Goal: Task Accomplishment & Management: Manage account settings

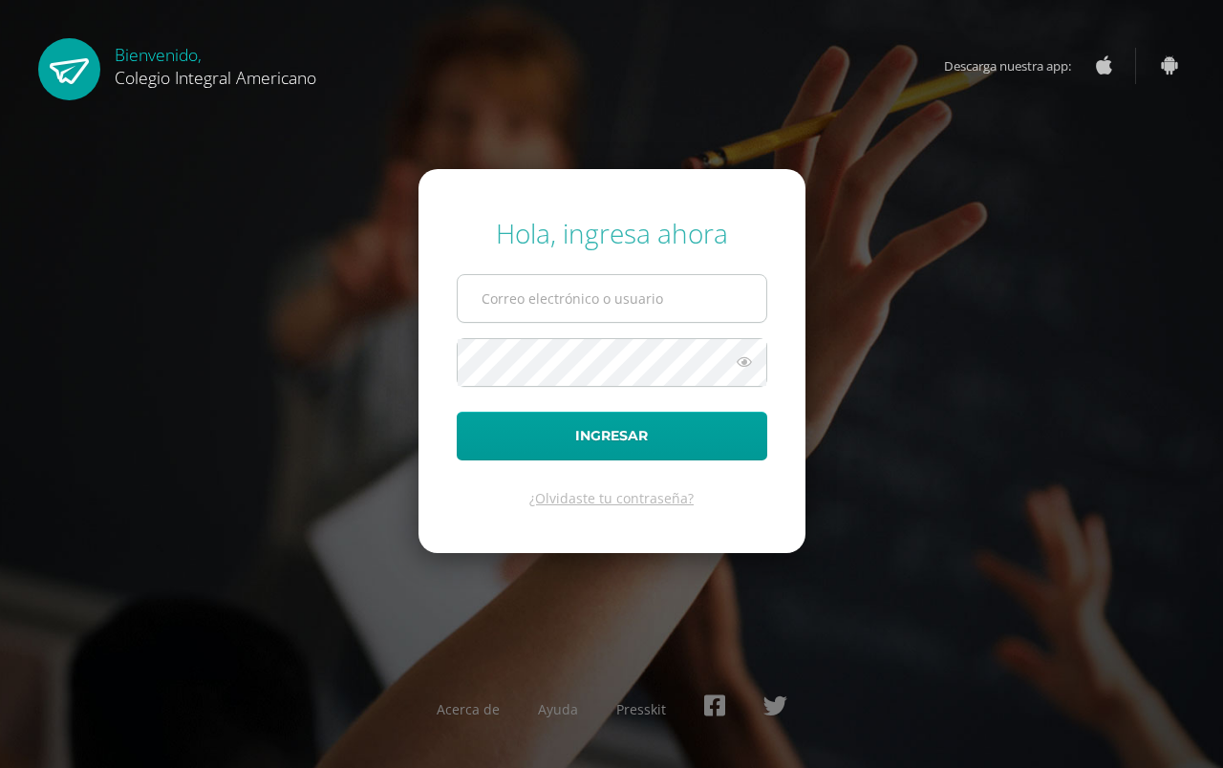
click at [520, 302] on input "text" at bounding box center [612, 298] width 309 height 47
type input "emayen@integralamericano.edu.gt"
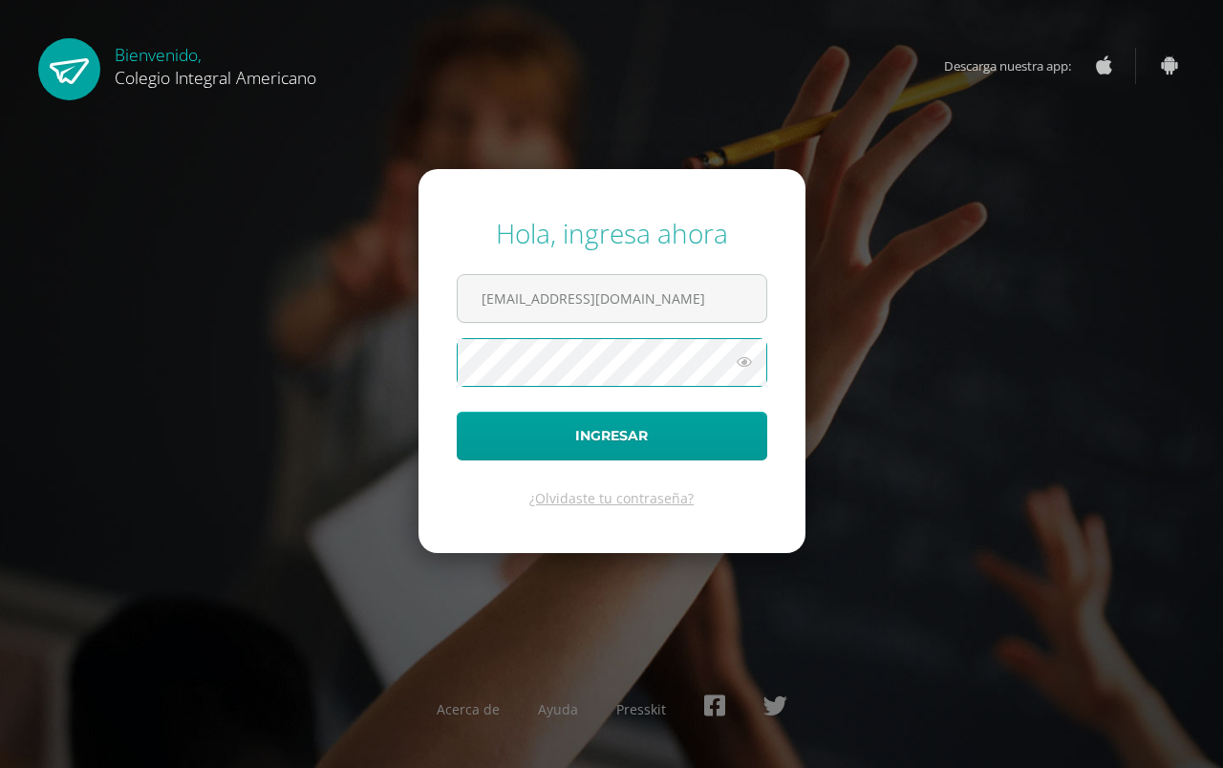
click at [743, 364] on icon at bounding box center [744, 362] width 25 height 23
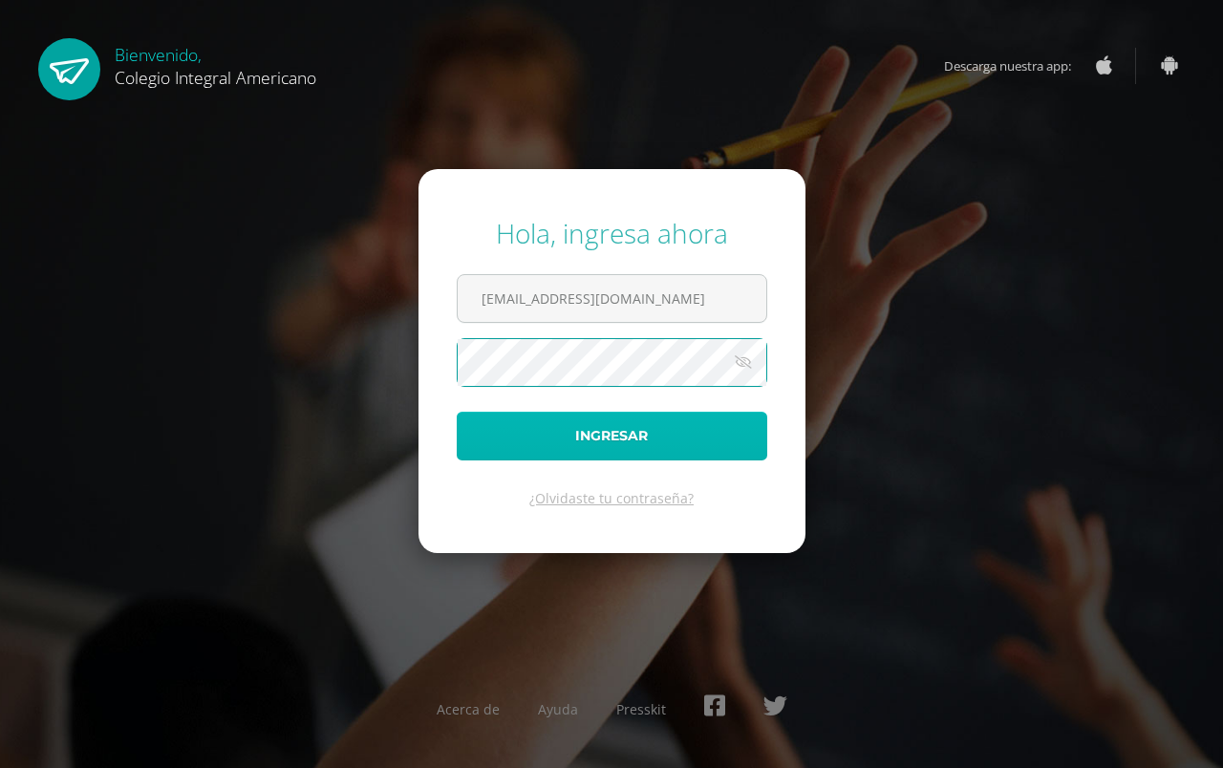
click at [590, 433] on button "Ingresar" at bounding box center [612, 436] width 311 height 49
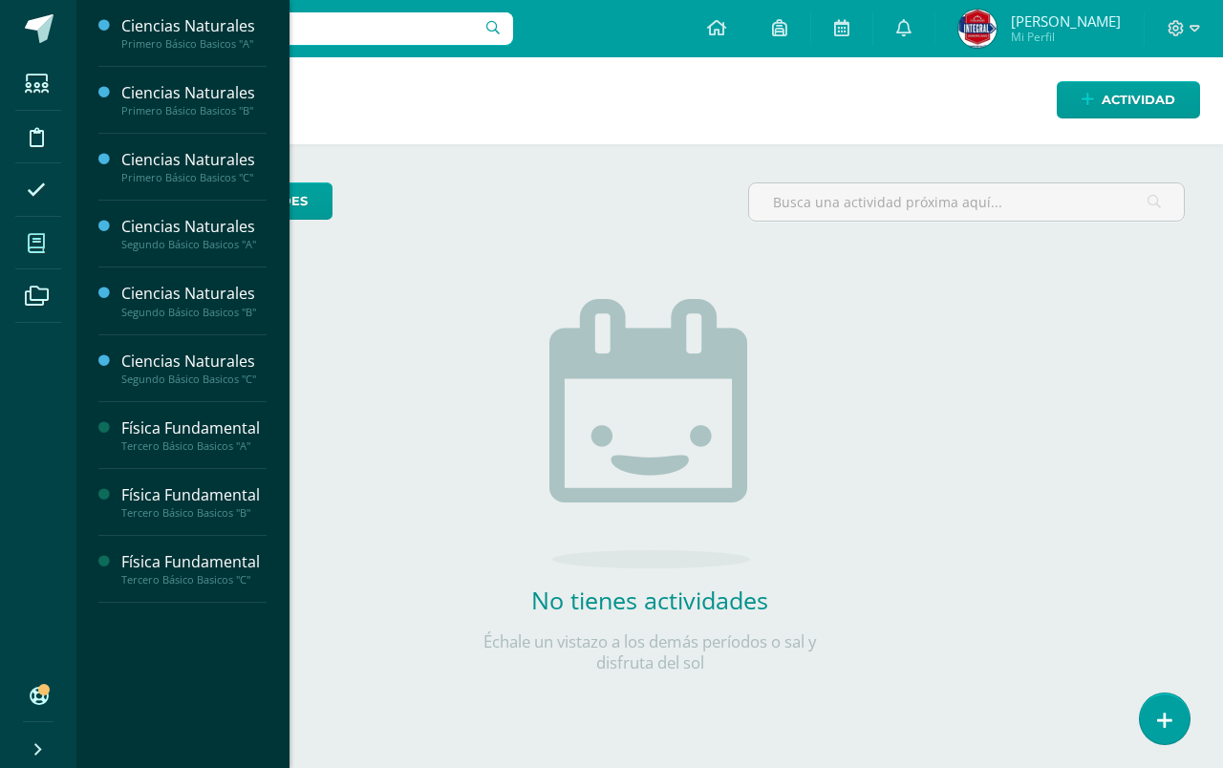
click at [20, 238] on span at bounding box center [36, 243] width 43 height 43
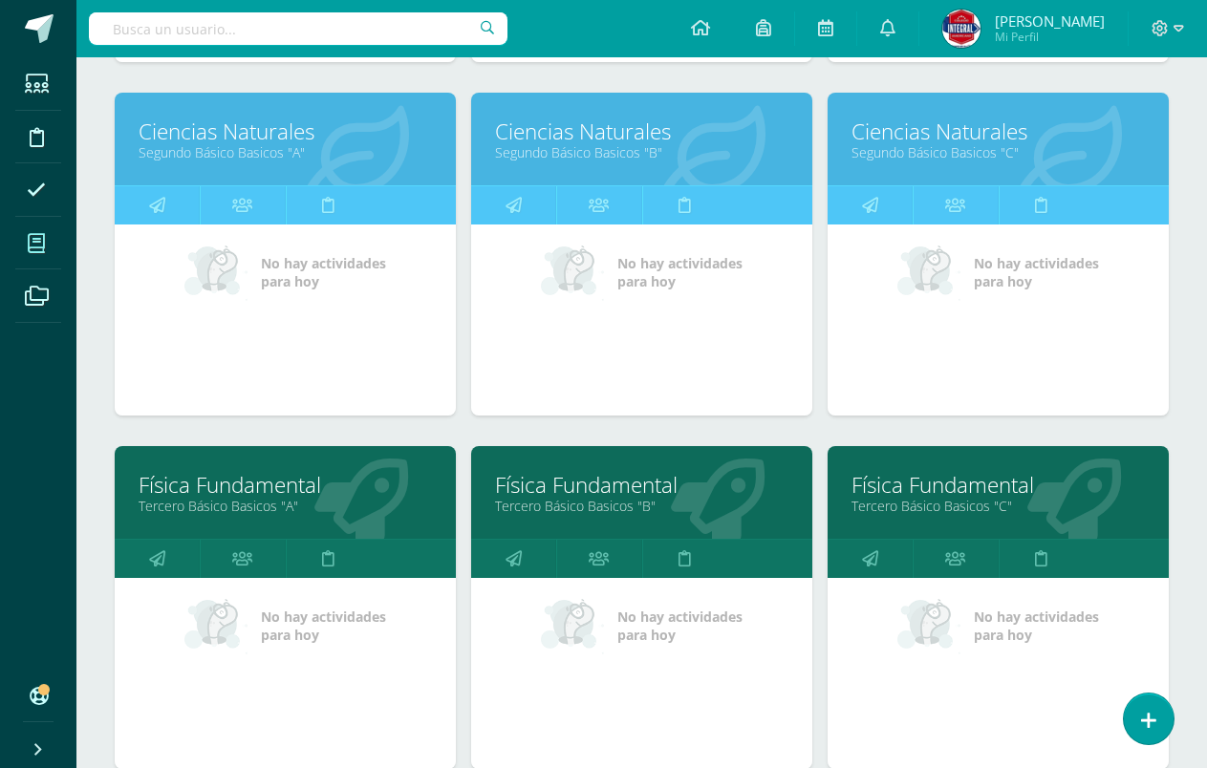
scroll to position [672, 0]
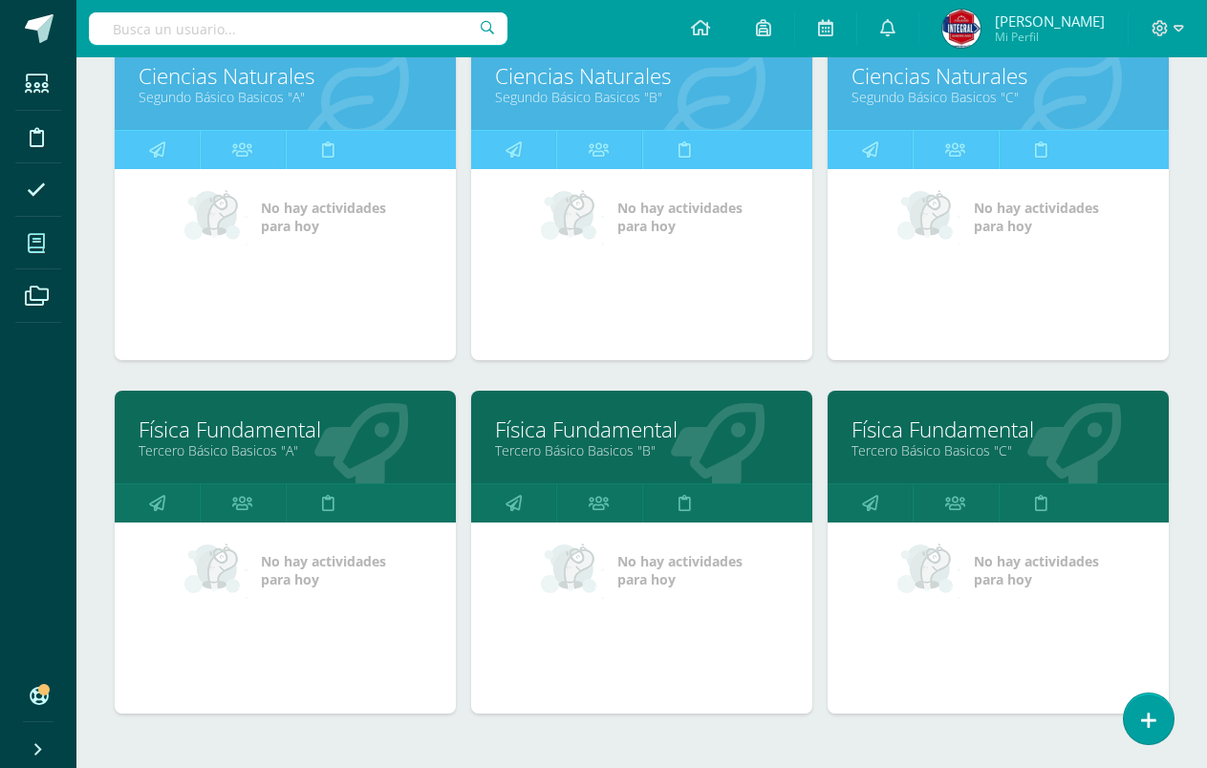
click at [264, 451] on link "Tercero Básico Basicos "A"" at bounding box center [285, 450] width 293 height 18
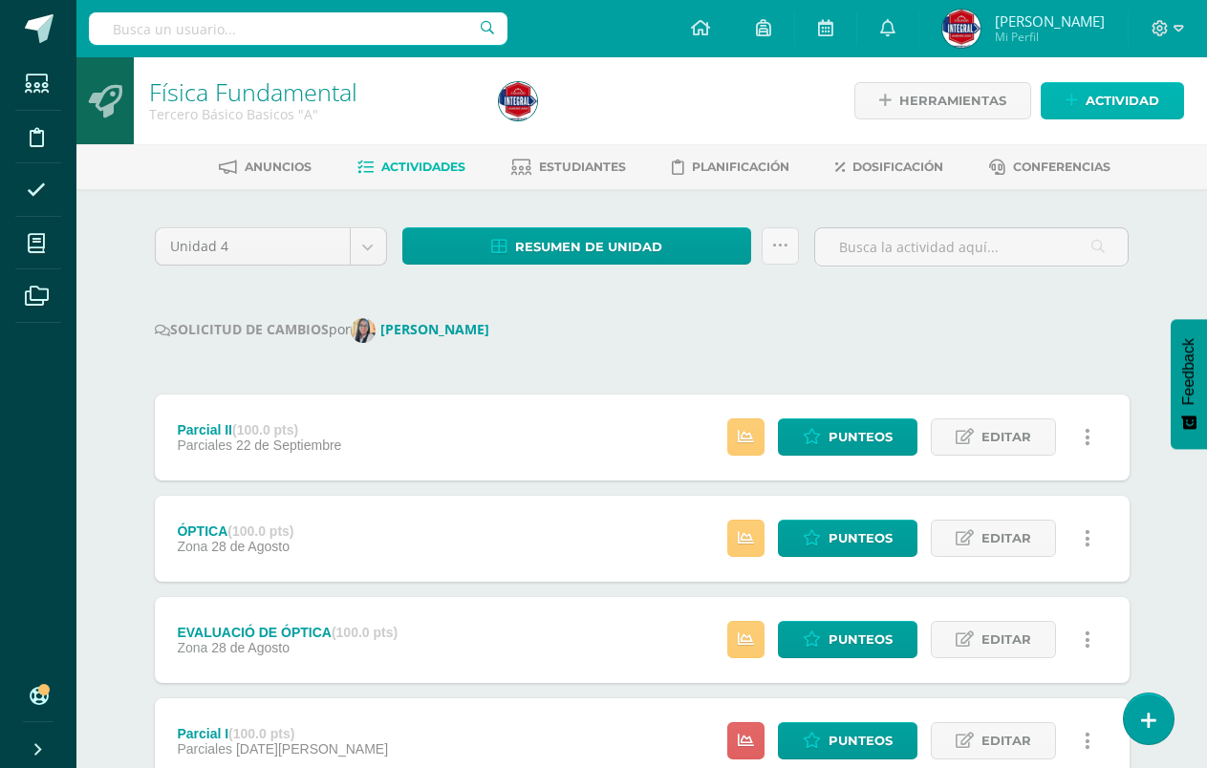
click at [1117, 99] on span "Actividad" at bounding box center [1122, 100] width 74 height 35
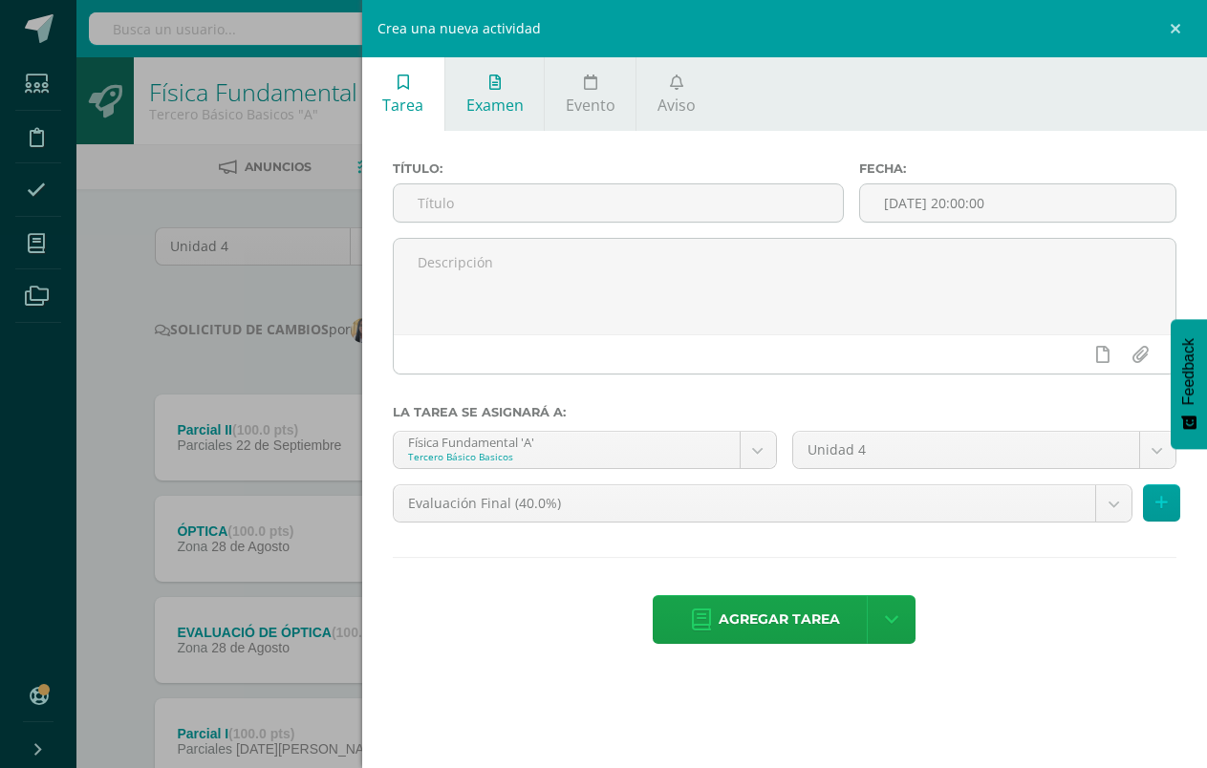
click at [487, 105] on span "Examen" at bounding box center [494, 105] width 57 height 21
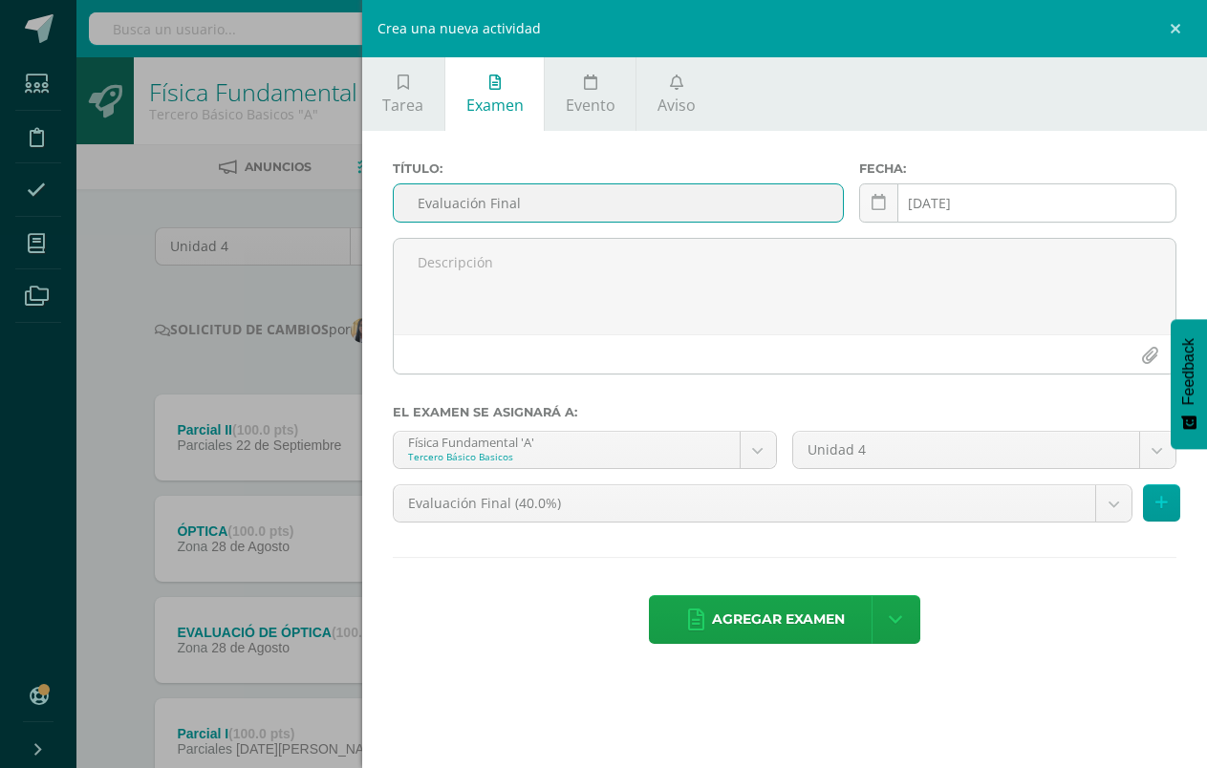
type input "Evaluación Final"
click at [937, 196] on input "[DATE]" at bounding box center [1017, 202] width 315 height 37
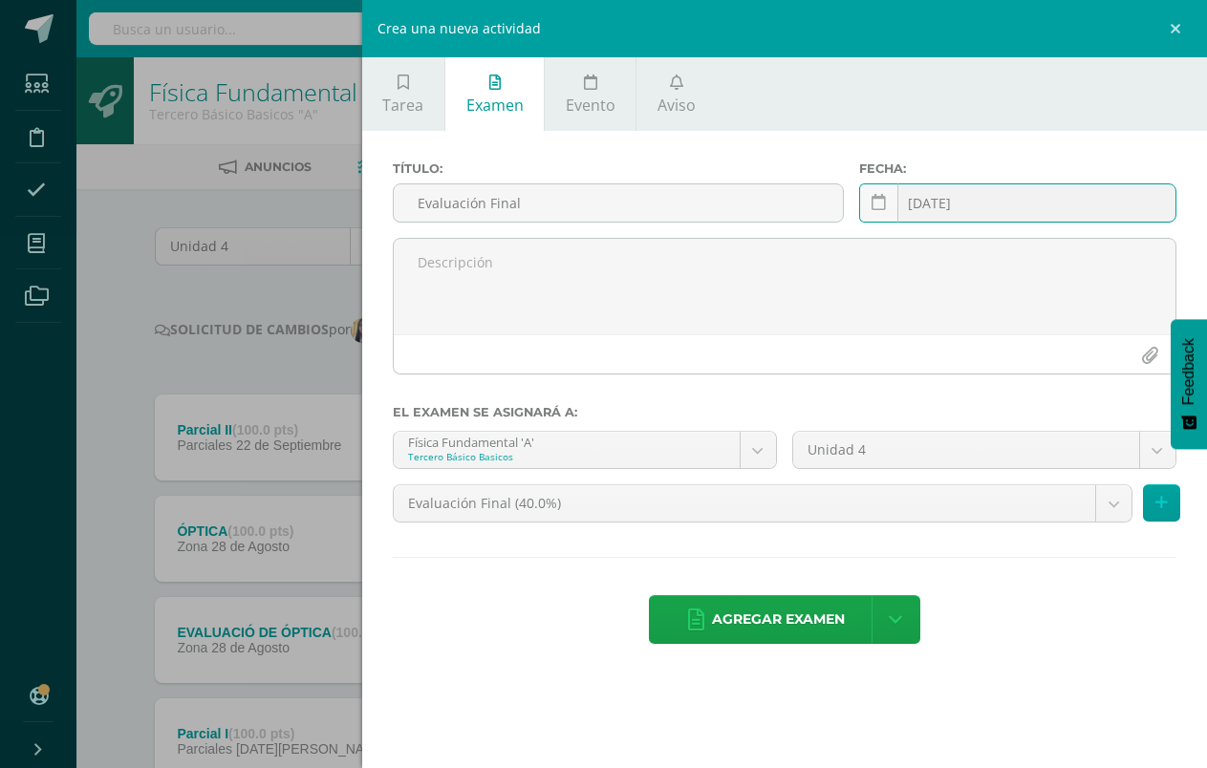
click at [957, 201] on input "[DATE]" at bounding box center [1017, 202] width 315 height 37
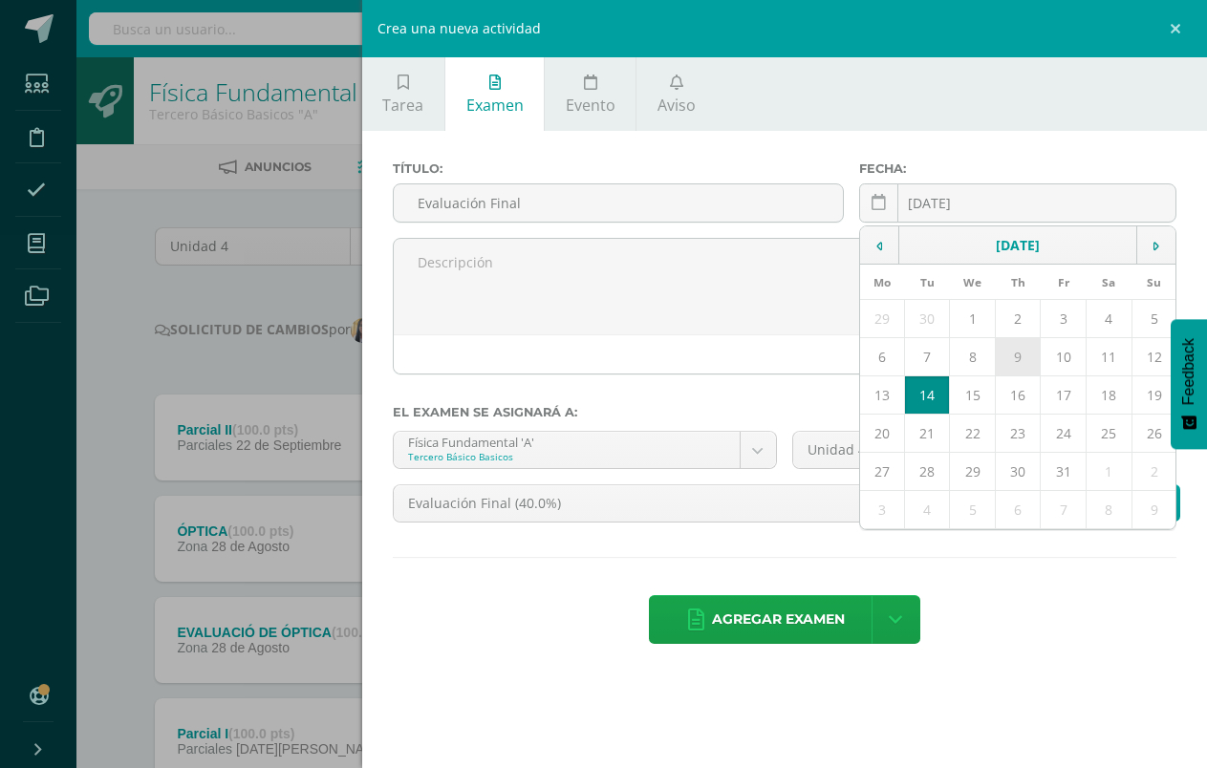
click at [1018, 343] on td "9" at bounding box center [1018, 357] width 46 height 38
type input "[DATE]"
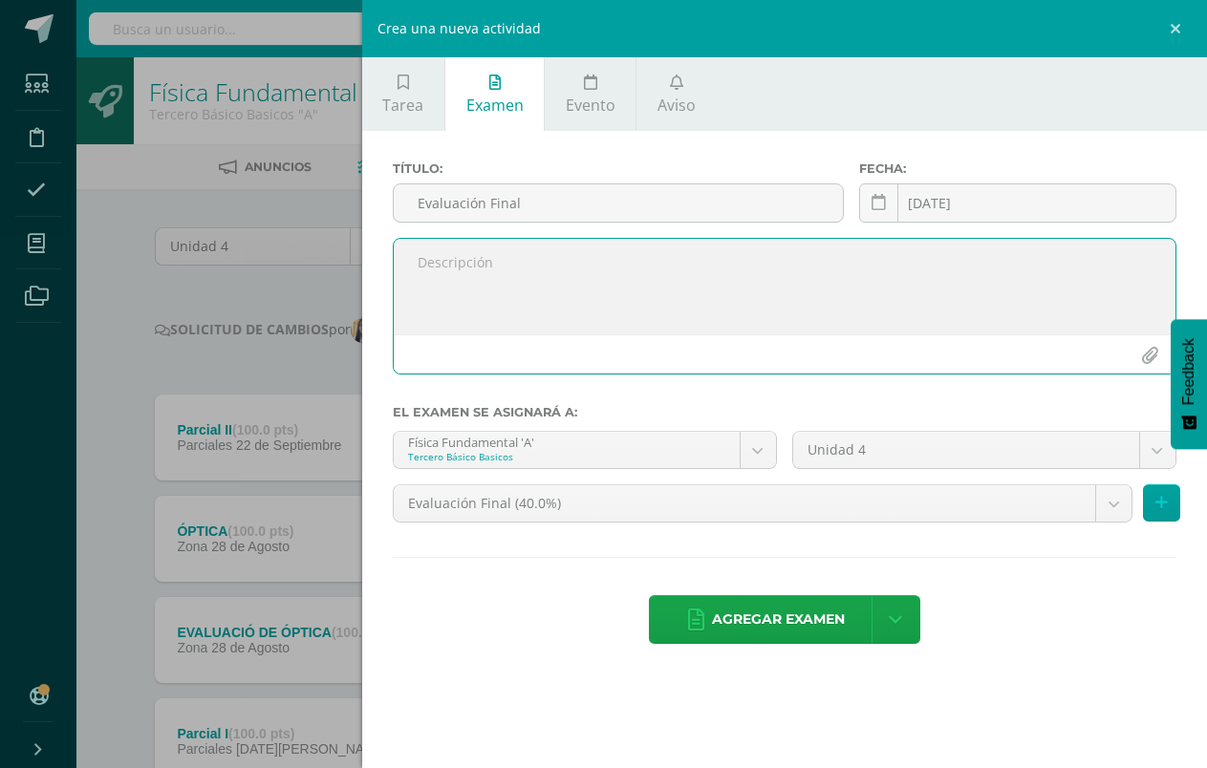
click at [866, 289] on textarea at bounding box center [785, 287] width 782 height 96
type textarea "L"
type textarea "Se evaluarán temas vistos durante la etapa y repasos"
click at [1152, 507] on button at bounding box center [1161, 502] width 37 height 37
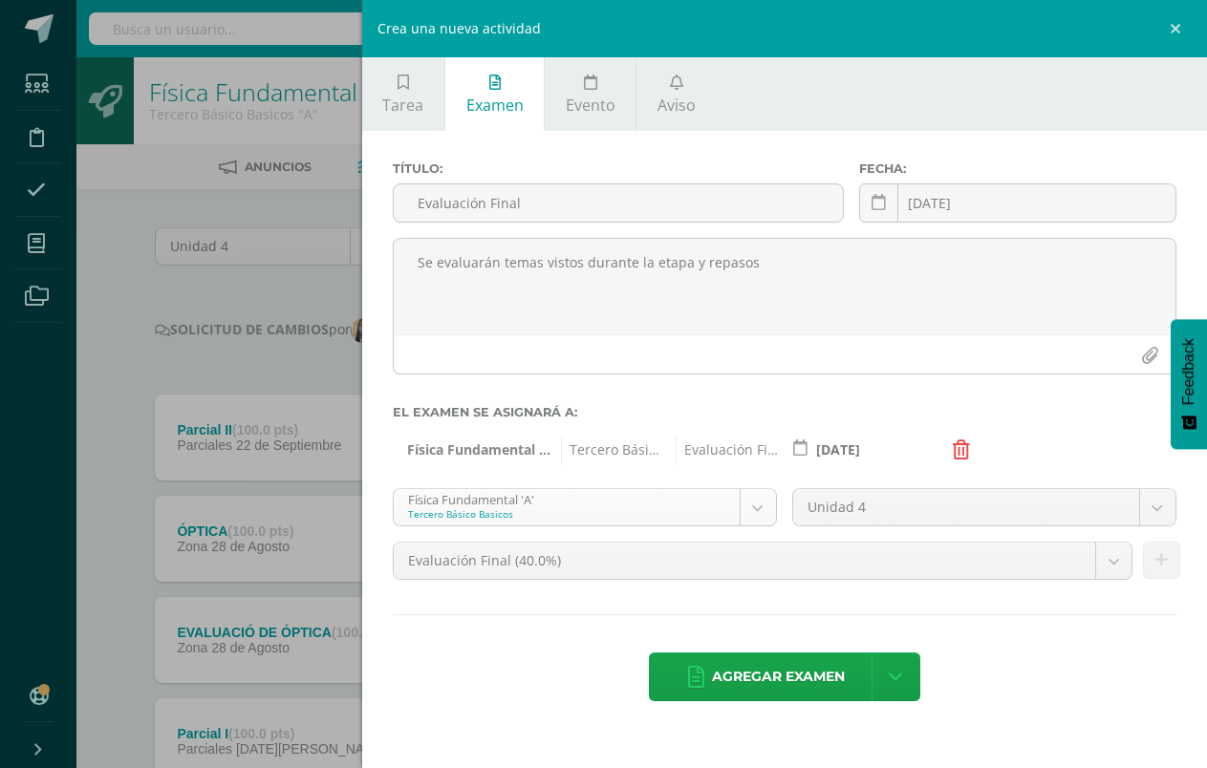
click at [761, 504] on body "Estudiantes Disciplina Asistencia Mis cursos Archivos Soporte Ayuda Reportar un…" at bounding box center [603, 607] width 1207 height 1215
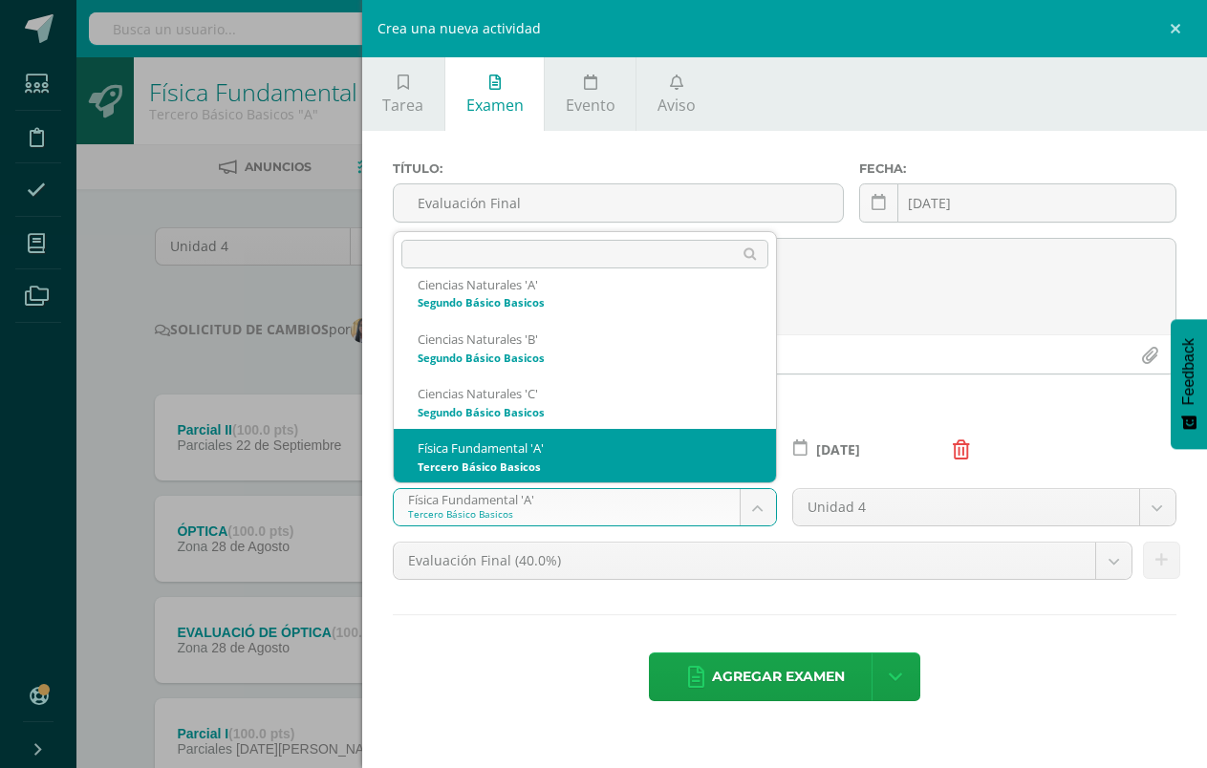
scroll to position [278, 0]
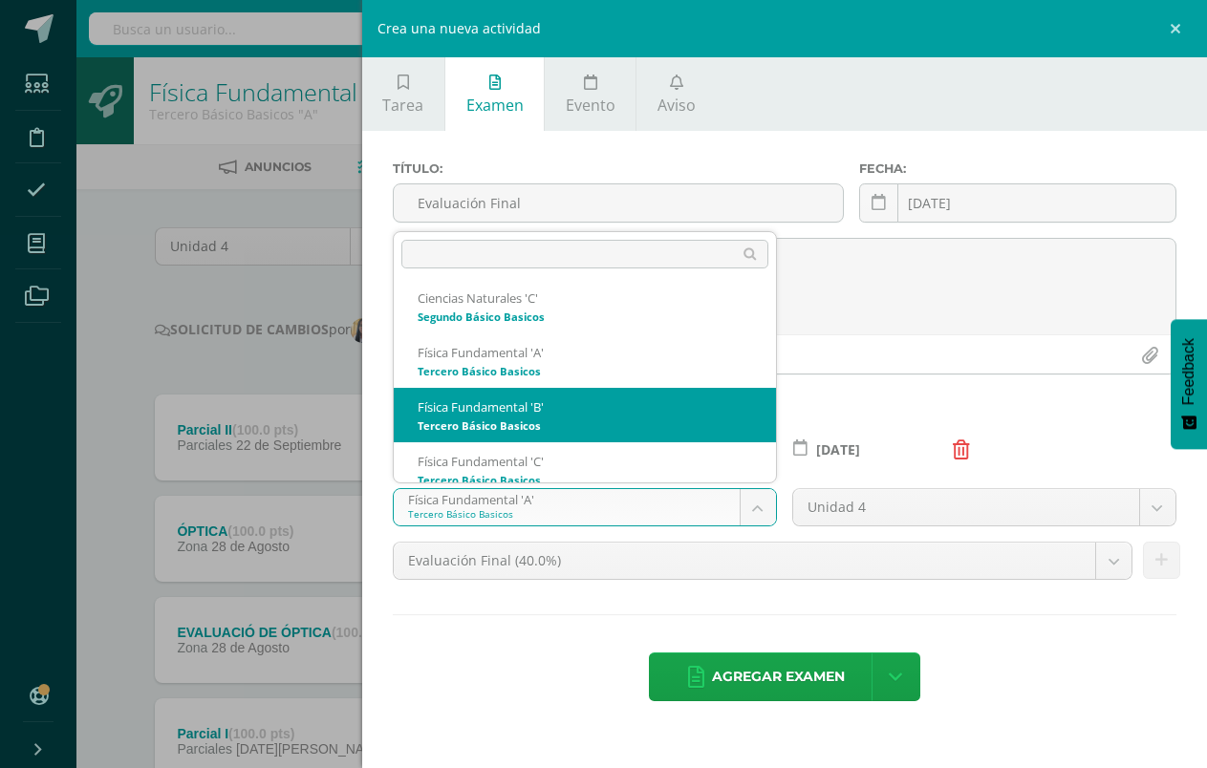
select select "168698"
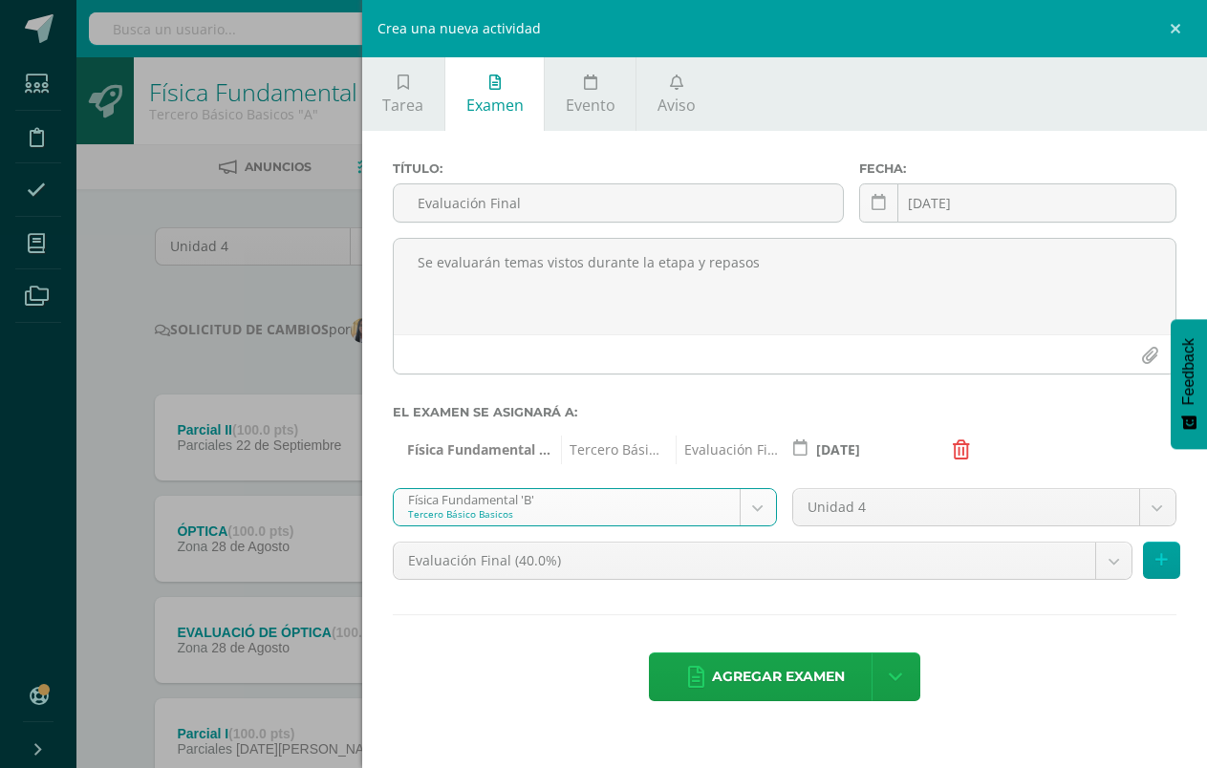
click at [611, 573] on body "Estudiantes Disciplina Asistencia Mis cursos Archivos Soporte Ayuda Reportar un…" at bounding box center [603, 607] width 1207 height 1215
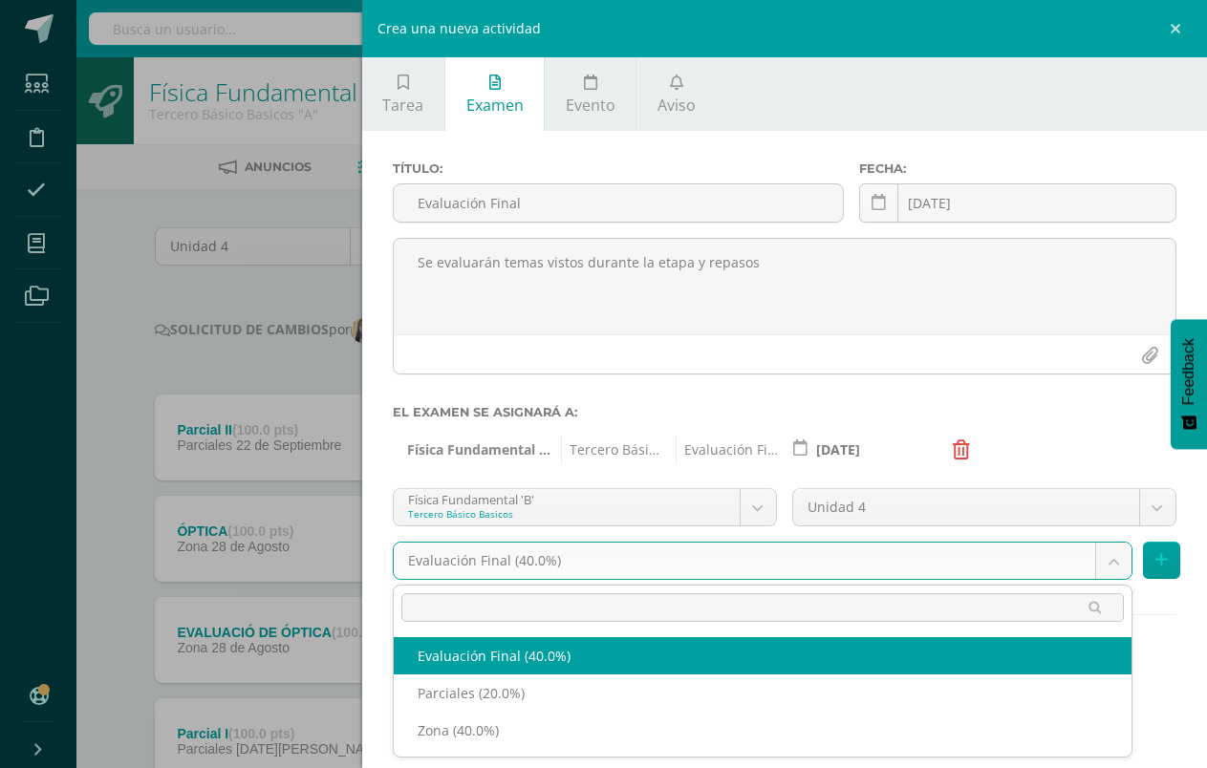
select select "190003"
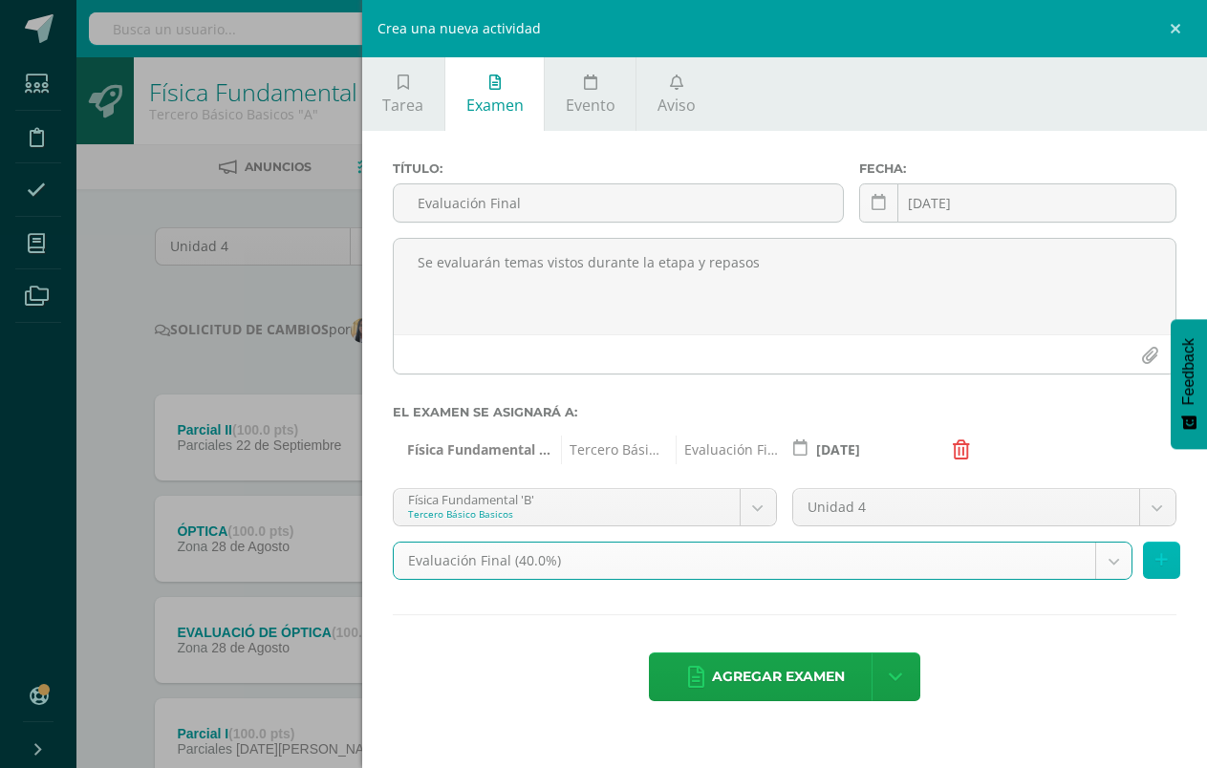
click at [1168, 543] on button at bounding box center [1161, 560] width 37 height 37
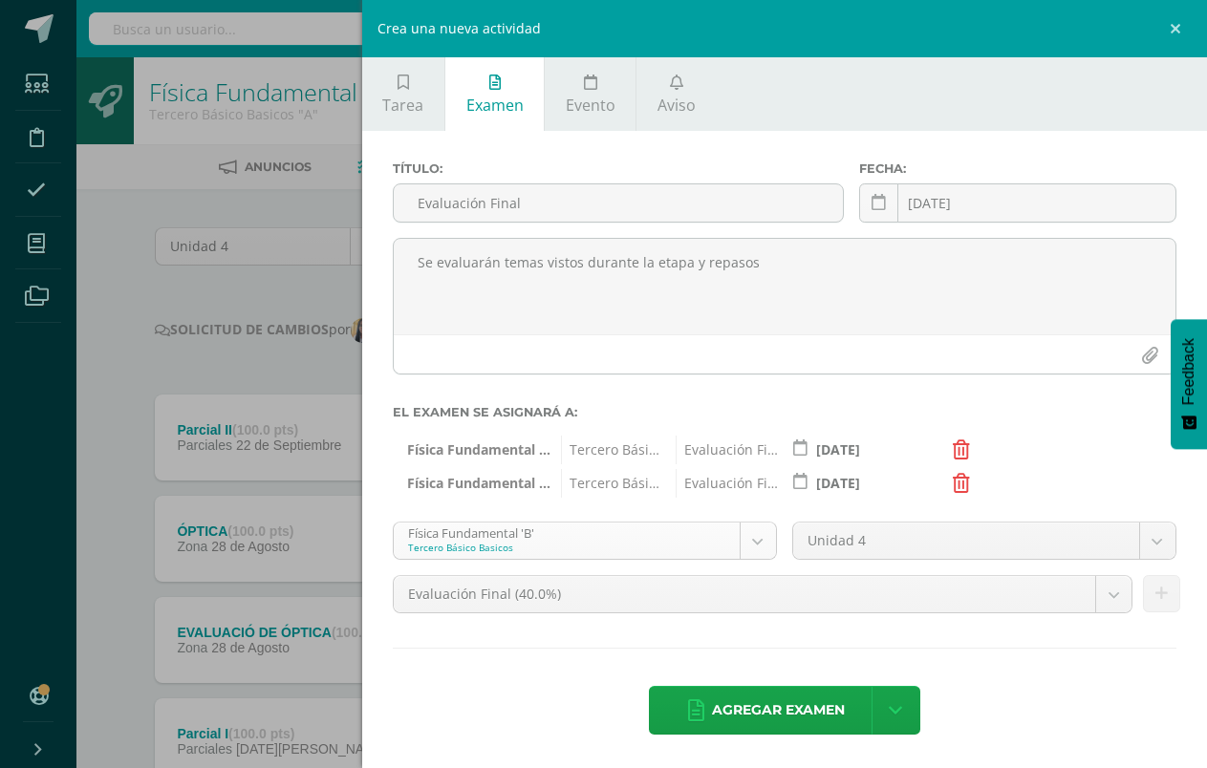
click at [760, 539] on body "Estudiantes Disciplina Asistencia Mis cursos Archivos Soporte Ayuda Reportar un…" at bounding box center [603, 607] width 1207 height 1215
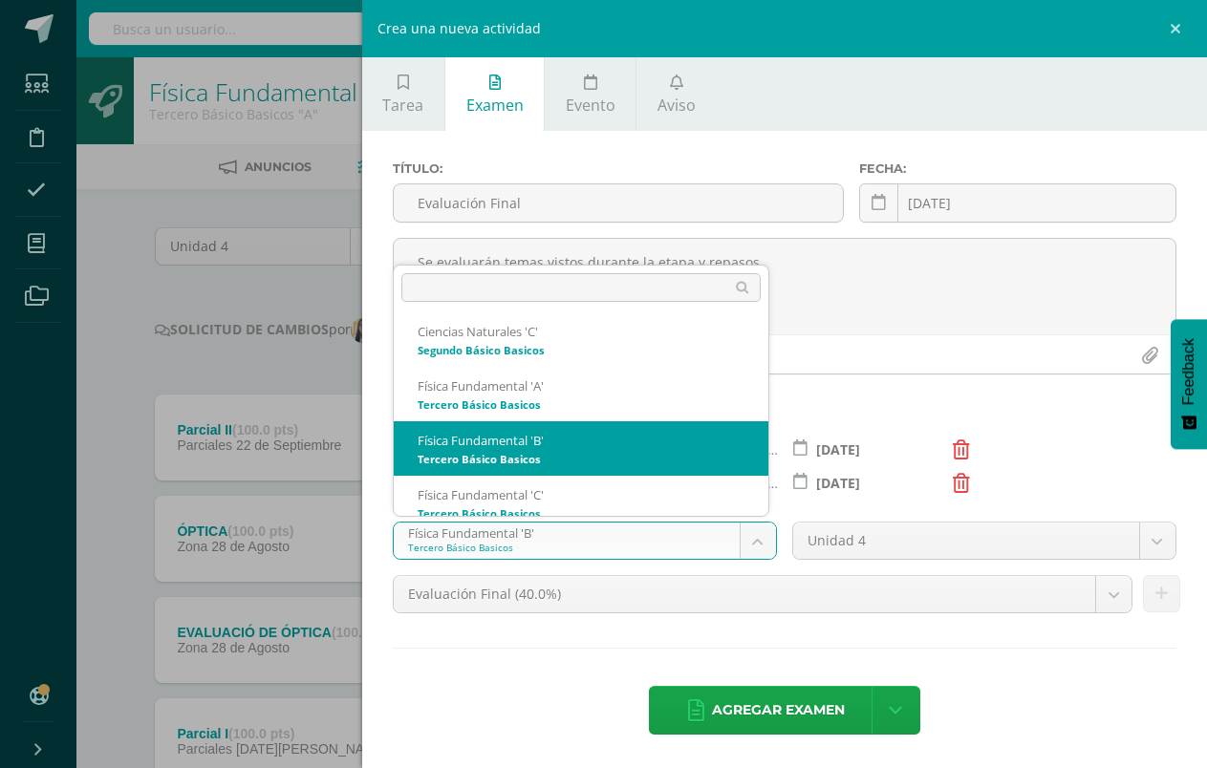
scroll to position [300, 0]
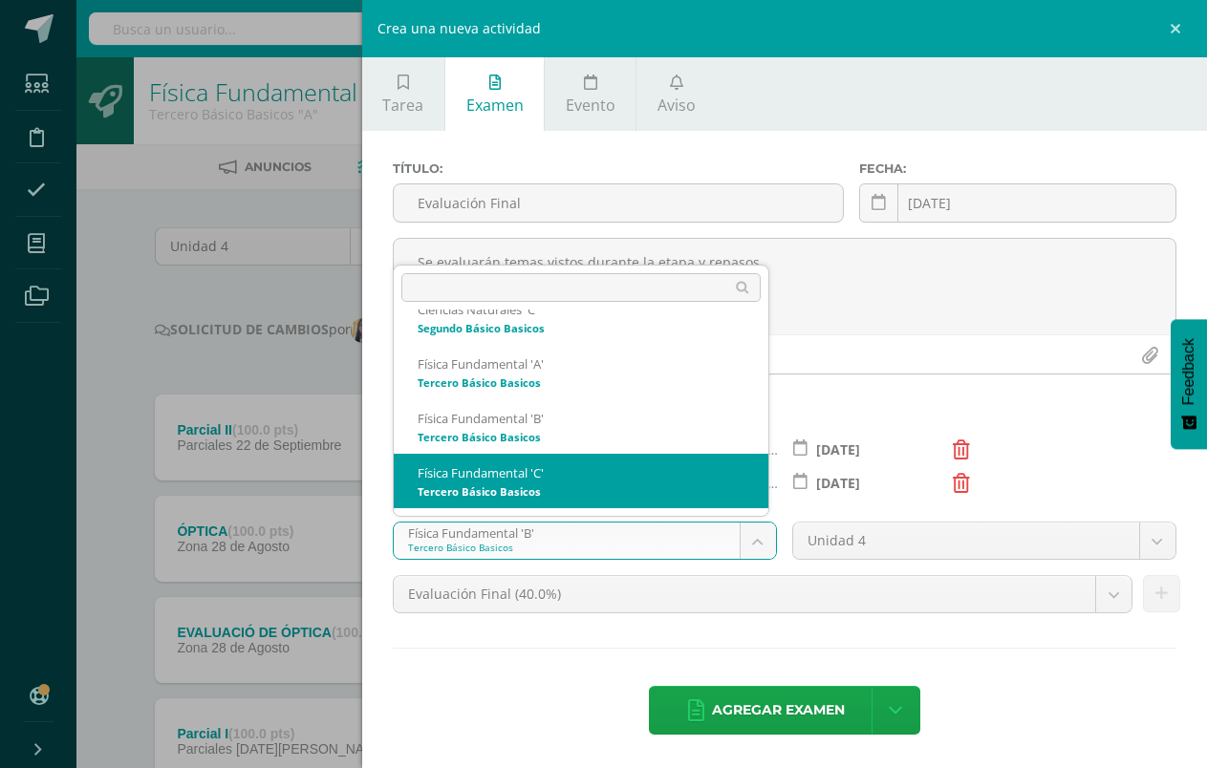
select select "168789"
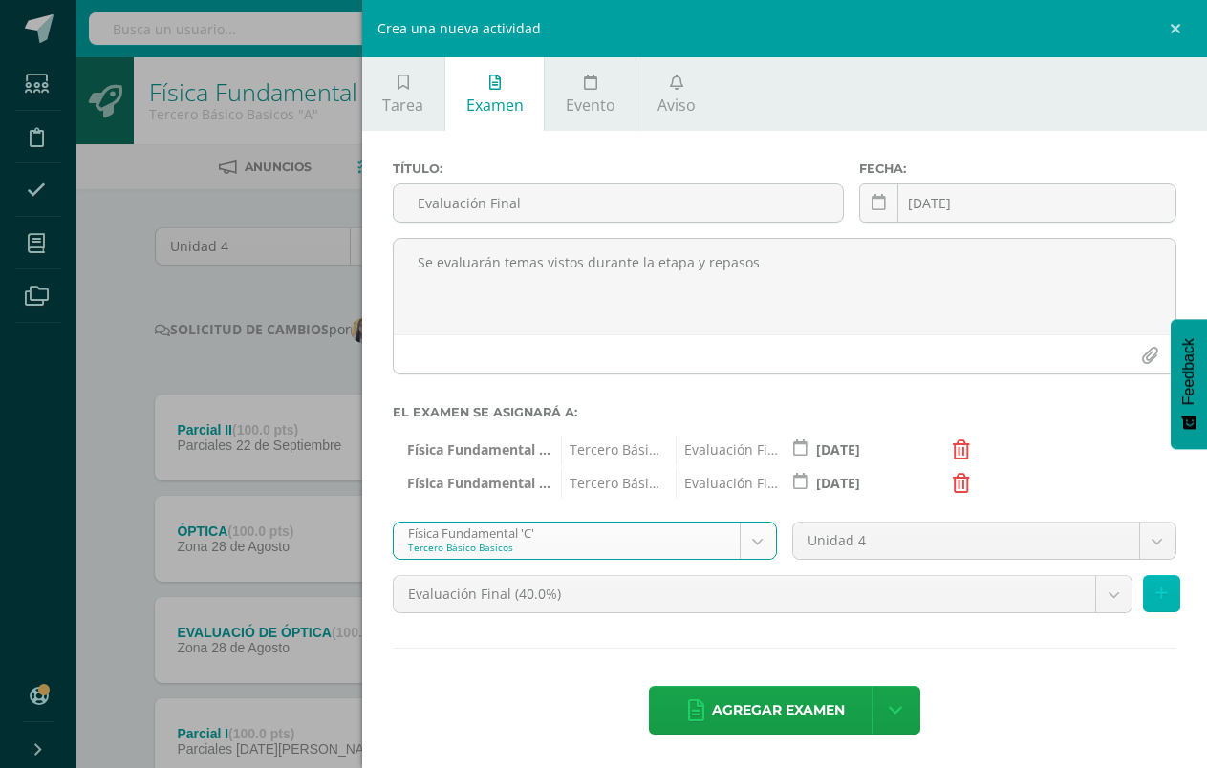
click at [1155, 601] on icon at bounding box center [1161, 594] width 12 height 16
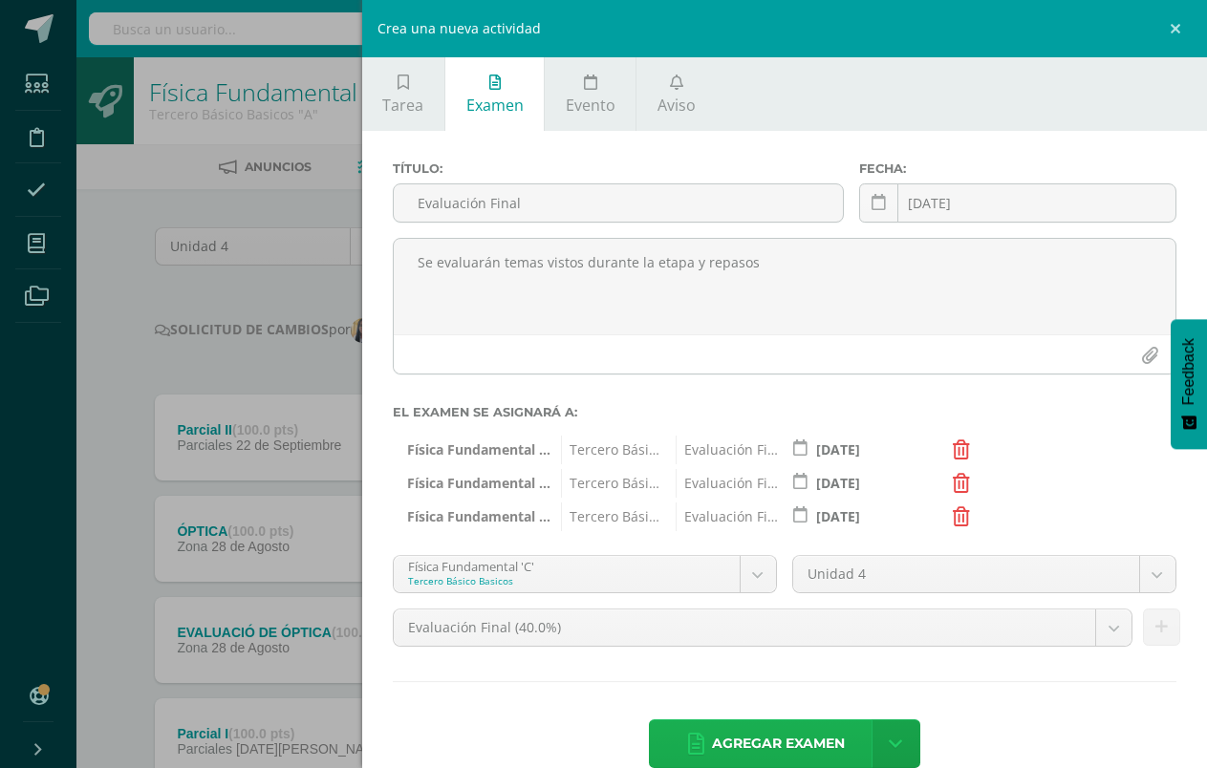
click at [712, 753] on span "Agregar examen" at bounding box center [778, 743] width 133 height 47
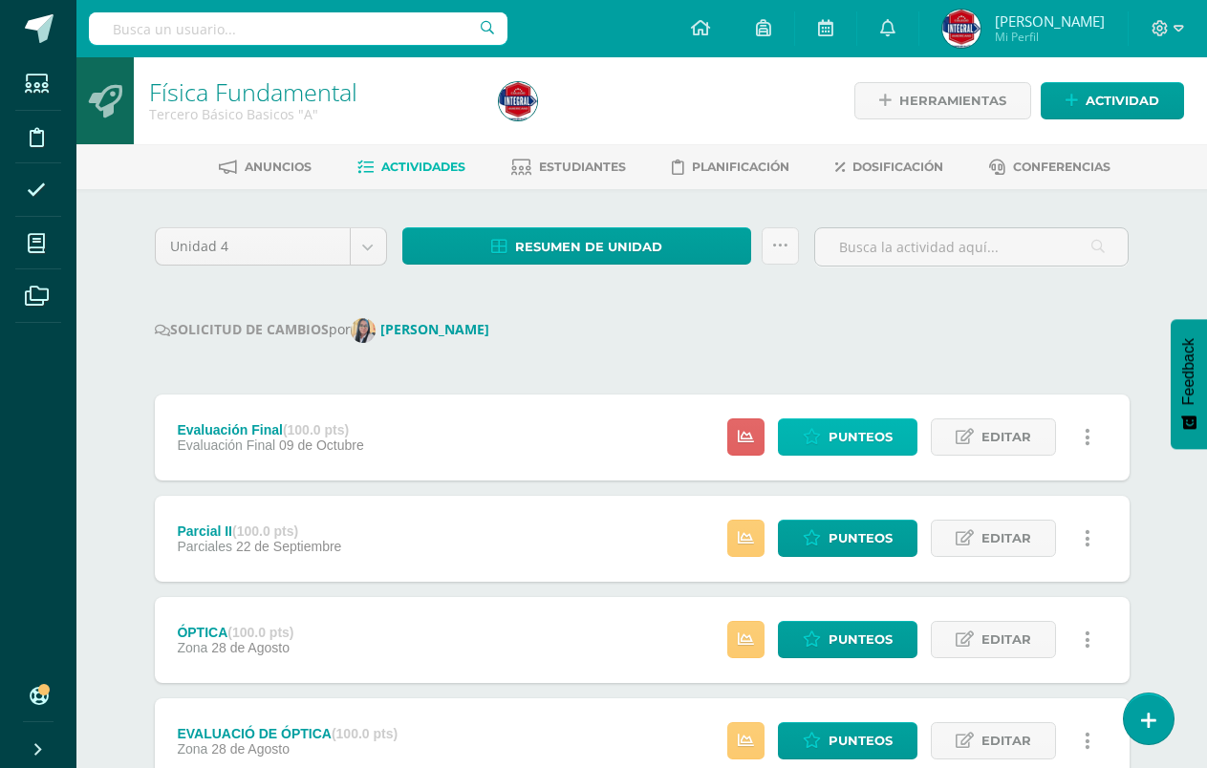
click at [852, 435] on span "Punteos" at bounding box center [860, 436] width 64 height 35
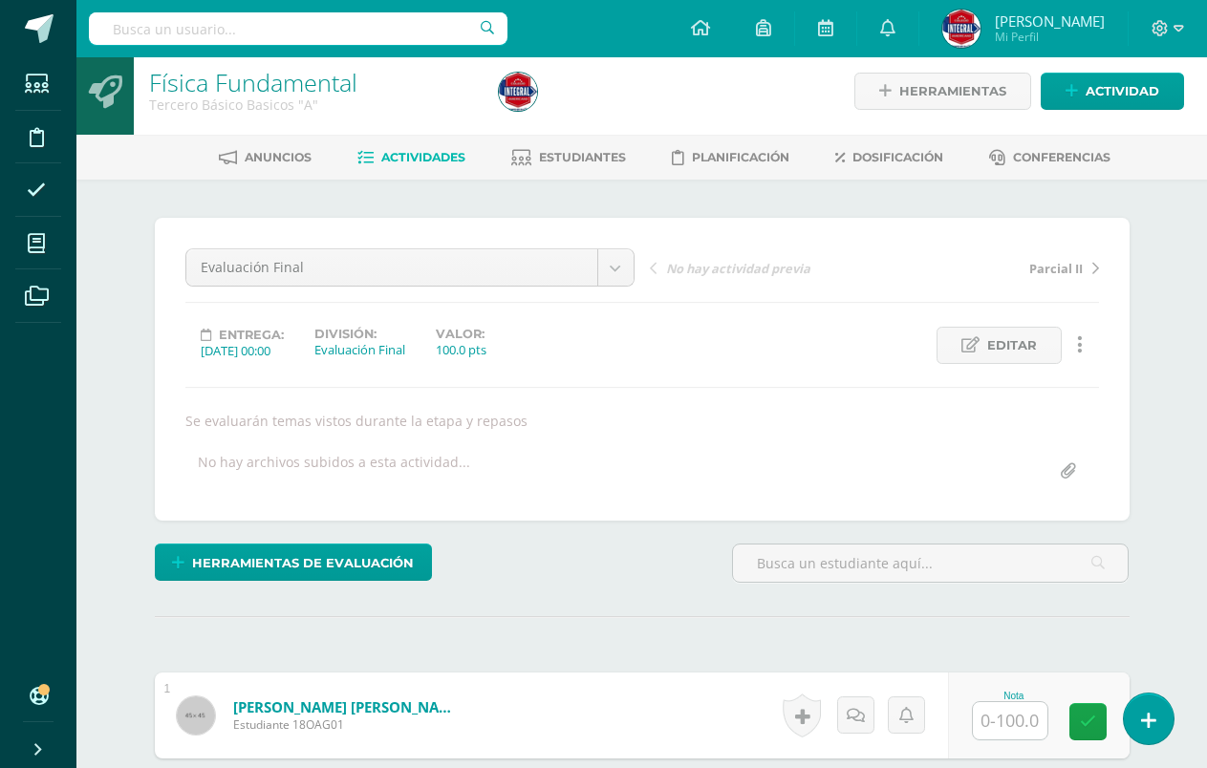
scroll to position [96, 0]
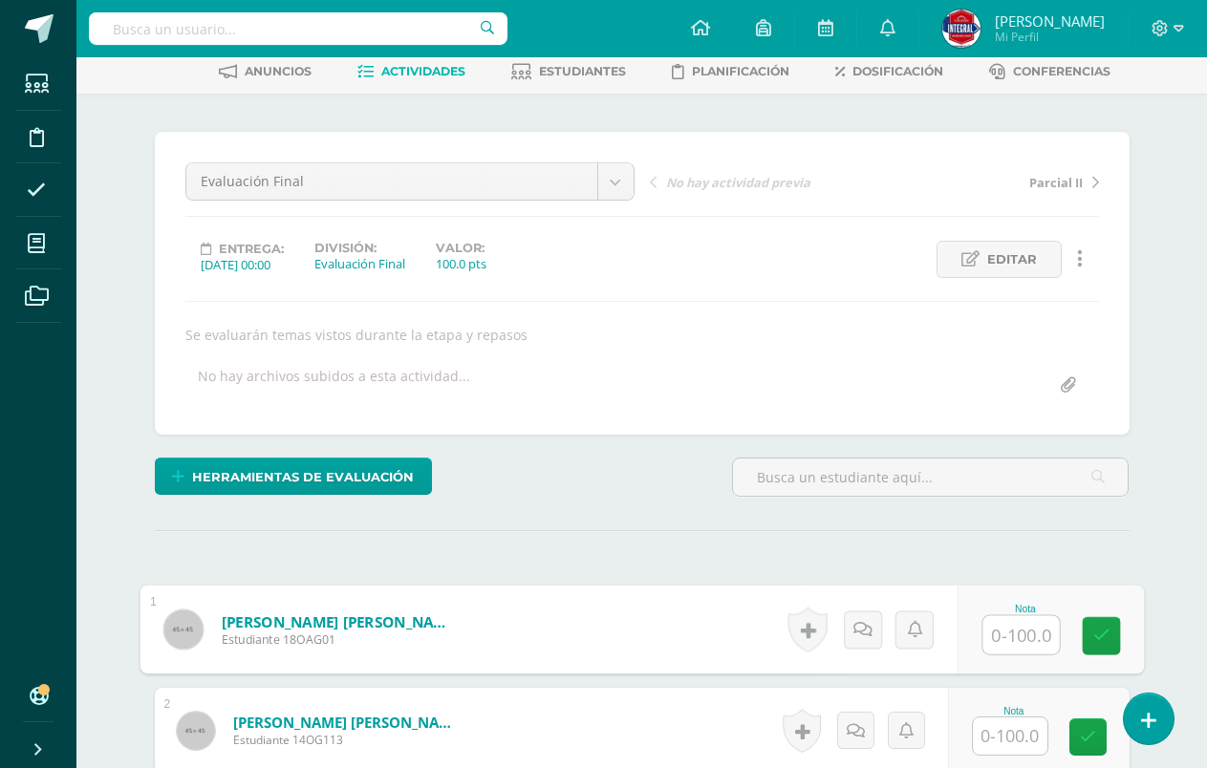
click at [1034, 647] on input "text" at bounding box center [1020, 635] width 76 height 38
type input "10"
click at [1103, 635] on icon at bounding box center [1100, 636] width 17 height 16
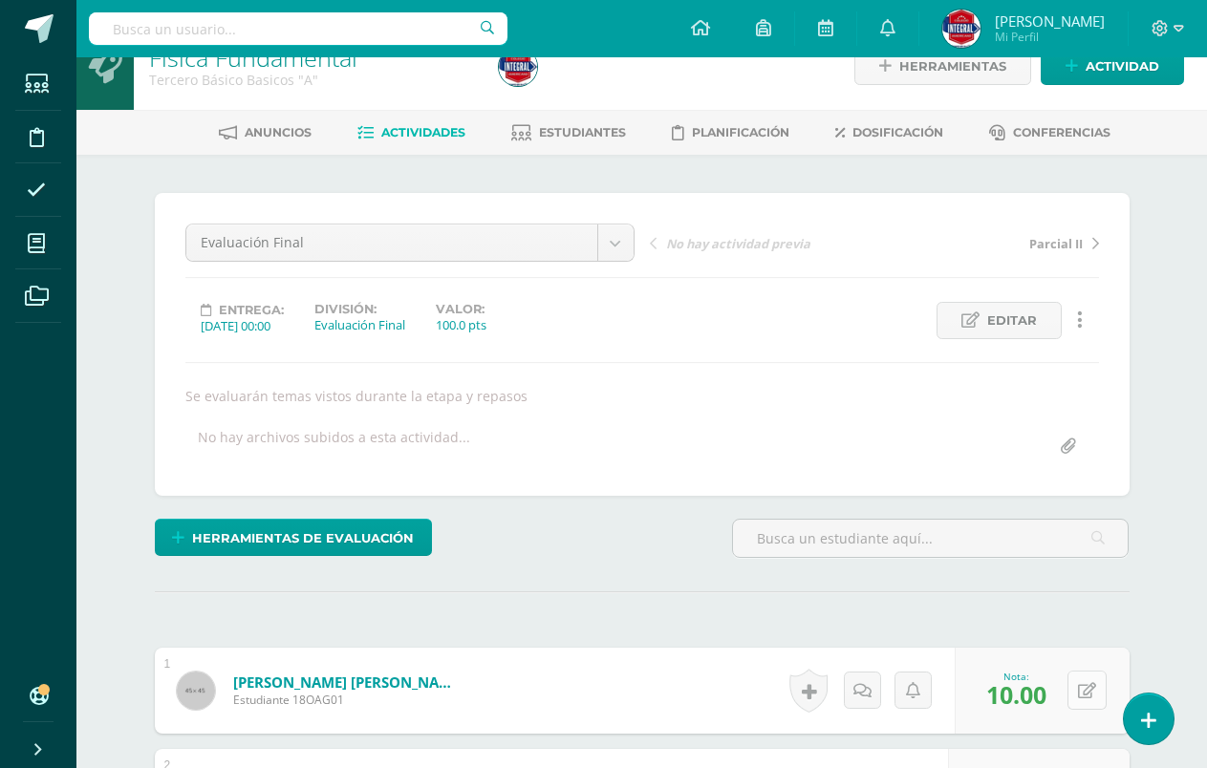
scroll to position [0, 0]
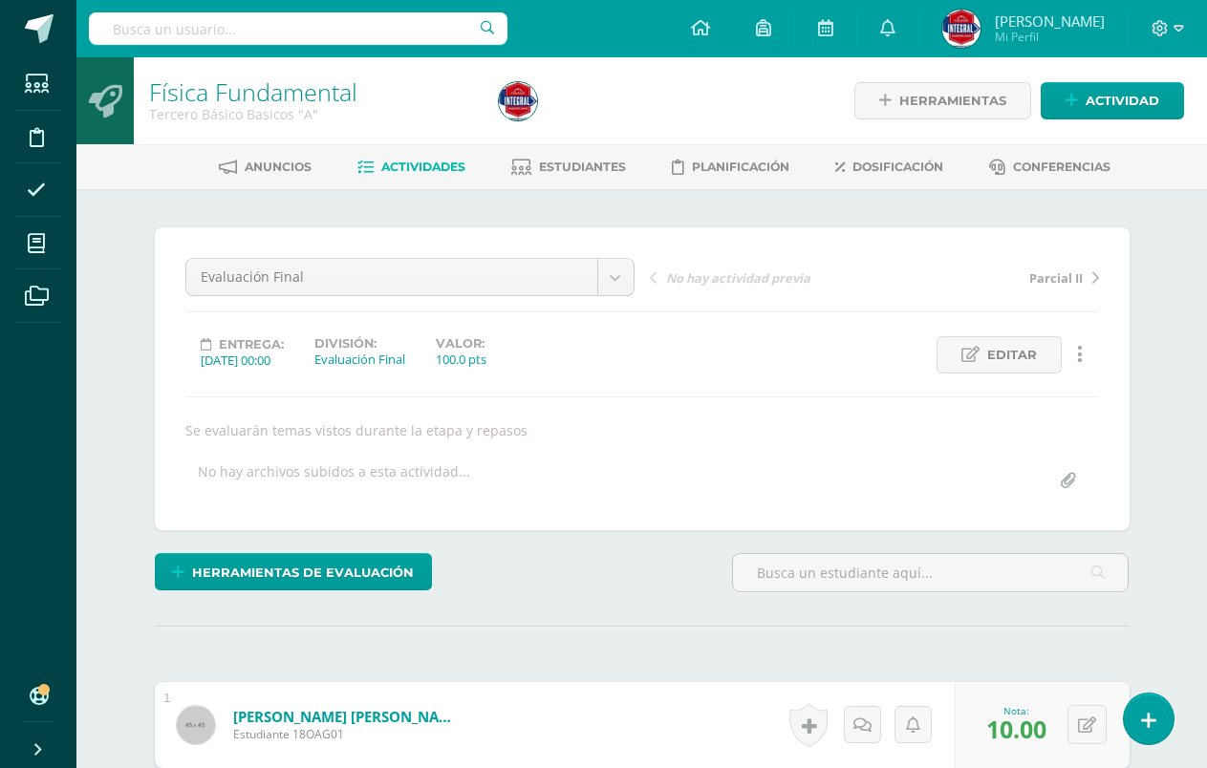
click at [386, 155] on link "Actividades" at bounding box center [411, 167] width 108 height 31
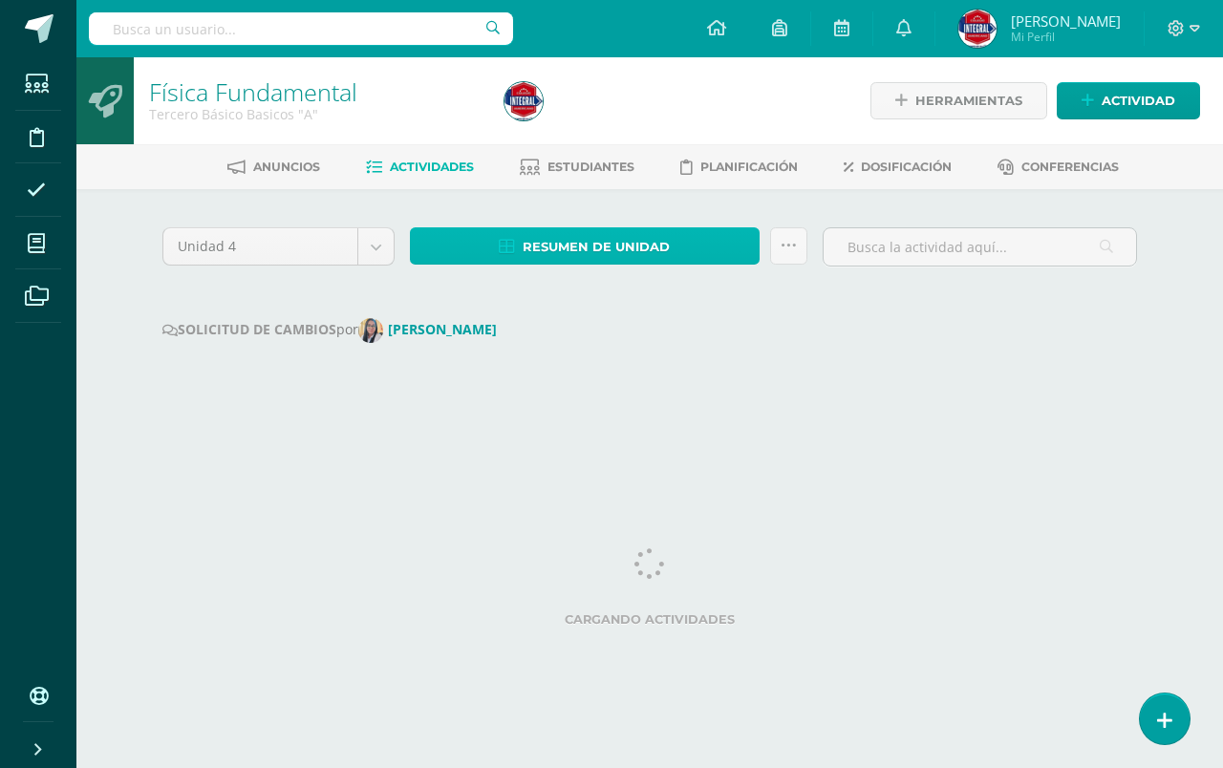
click at [568, 251] on span "Resumen de unidad" at bounding box center [596, 246] width 147 height 35
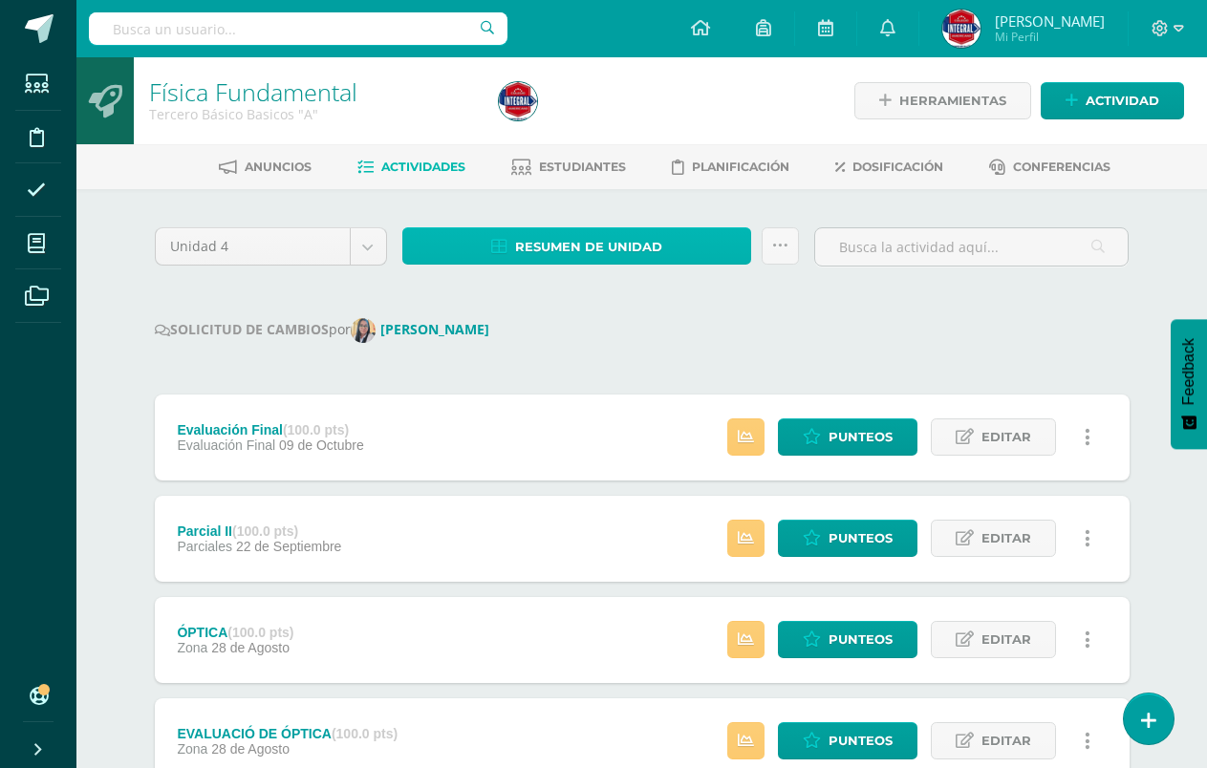
click at [593, 246] on span "Resumen de unidad" at bounding box center [588, 246] width 147 height 35
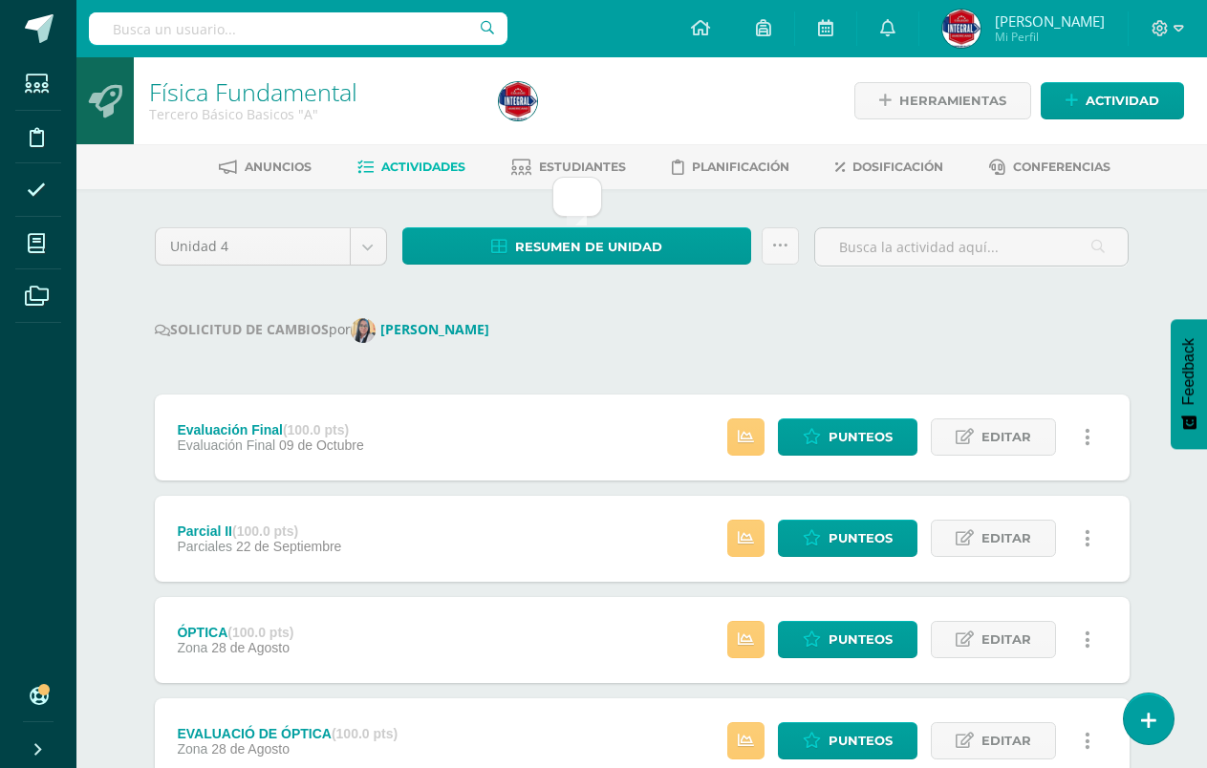
click at [411, 158] on link "Actividades" at bounding box center [411, 167] width 108 height 31
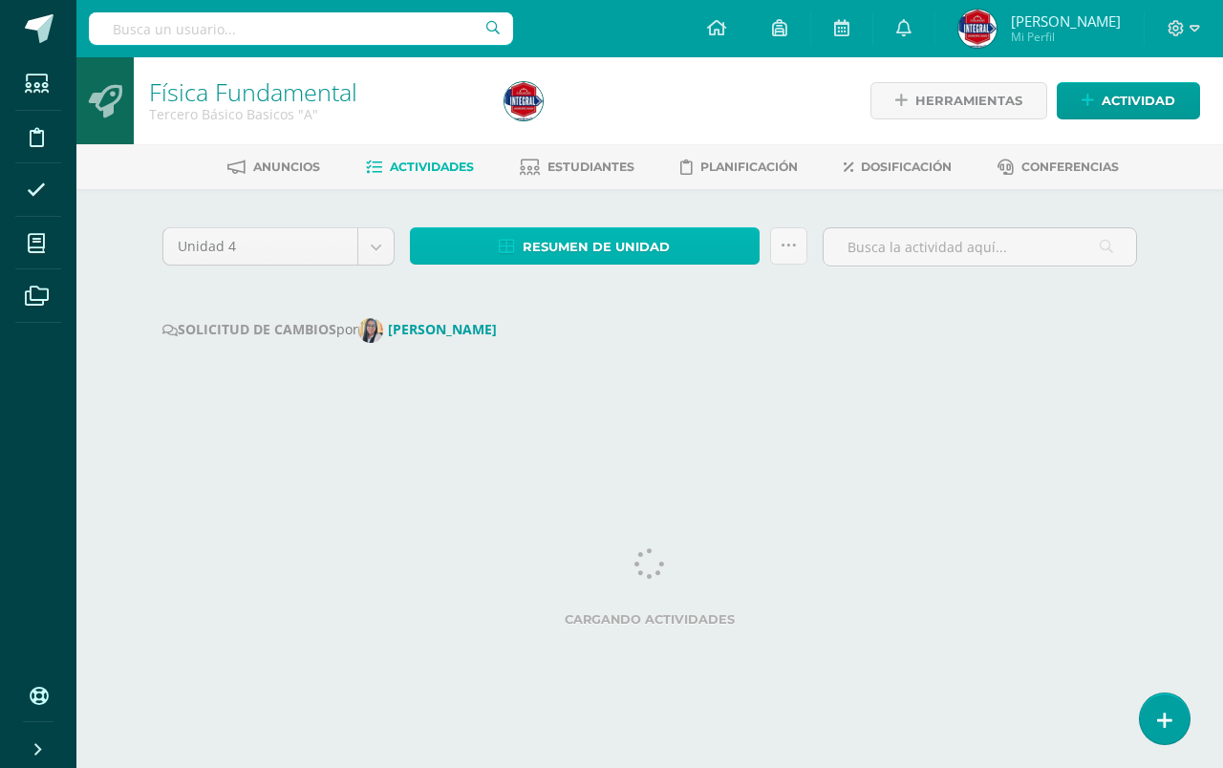
click at [648, 227] on link "Resumen de unidad" at bounding box center [585, 245] width 350 height 37
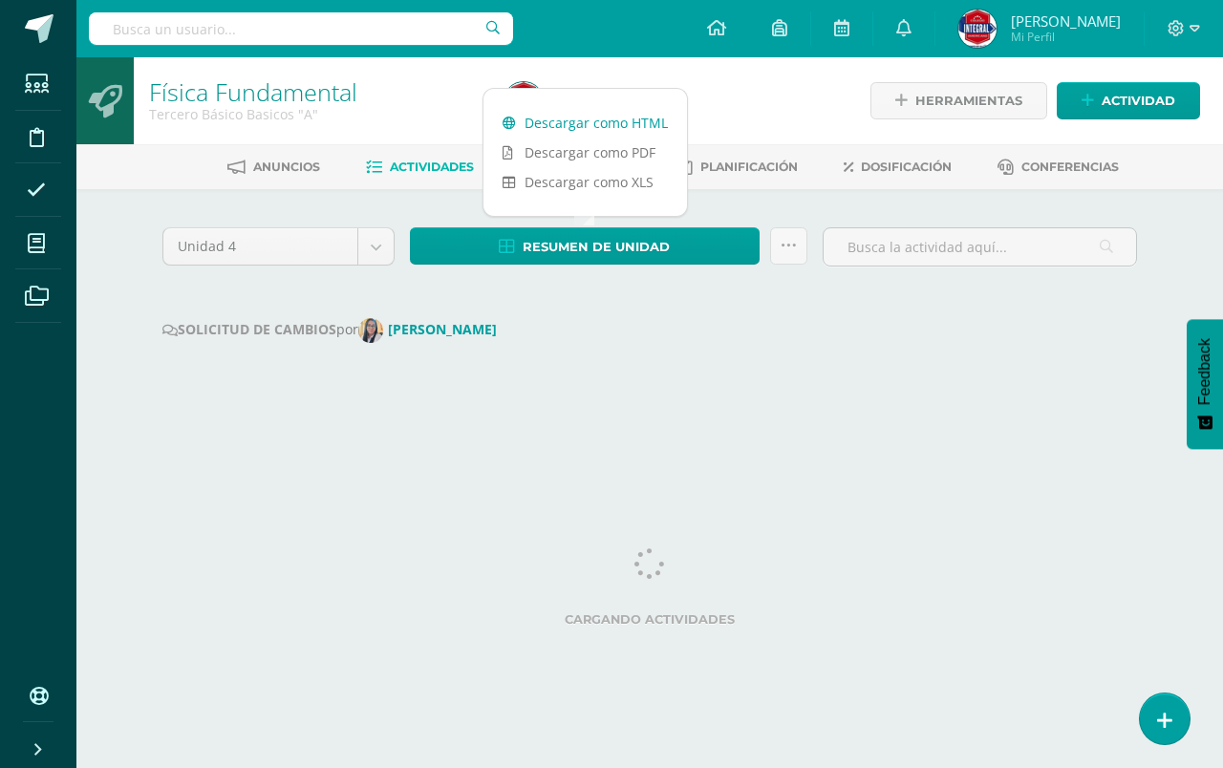
click at [623, 109] on link "Descargar como HTML" at bounding box center [585, 123] width 204 height 30
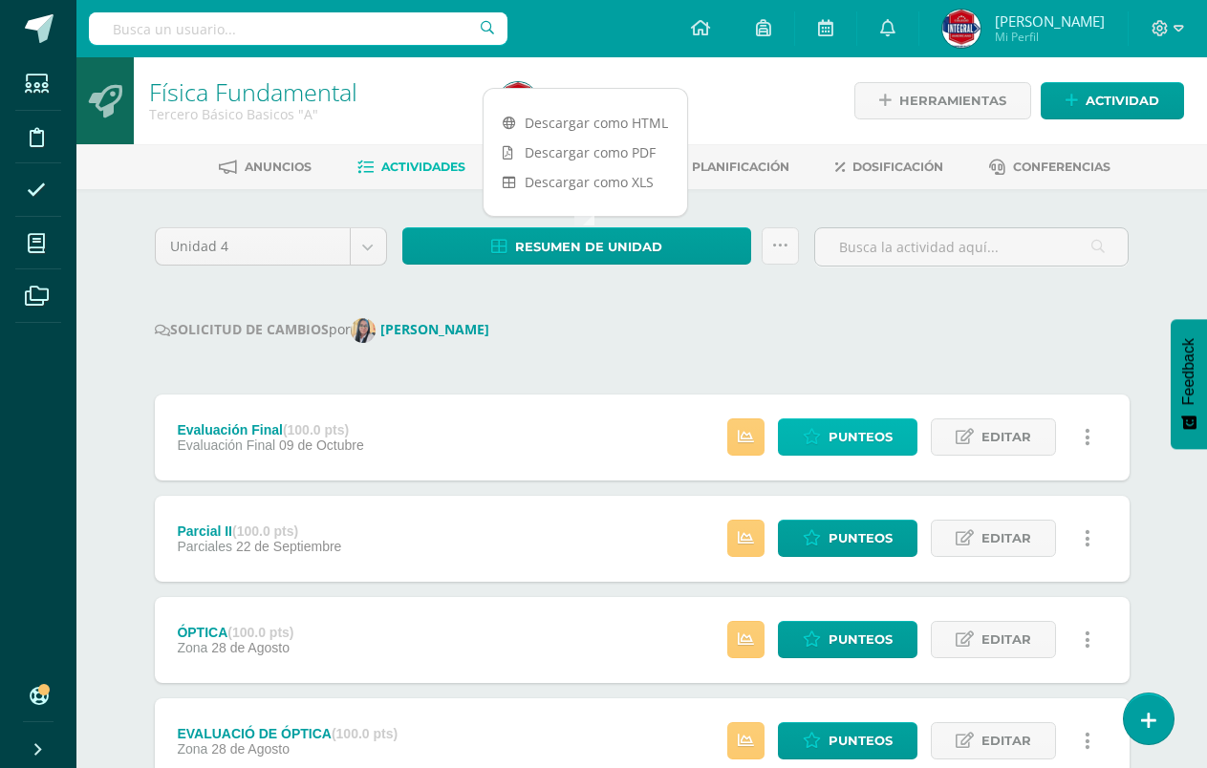
click at [856, 433] on span "Punteos" at bounding box center [860, 436] width 64 height 35
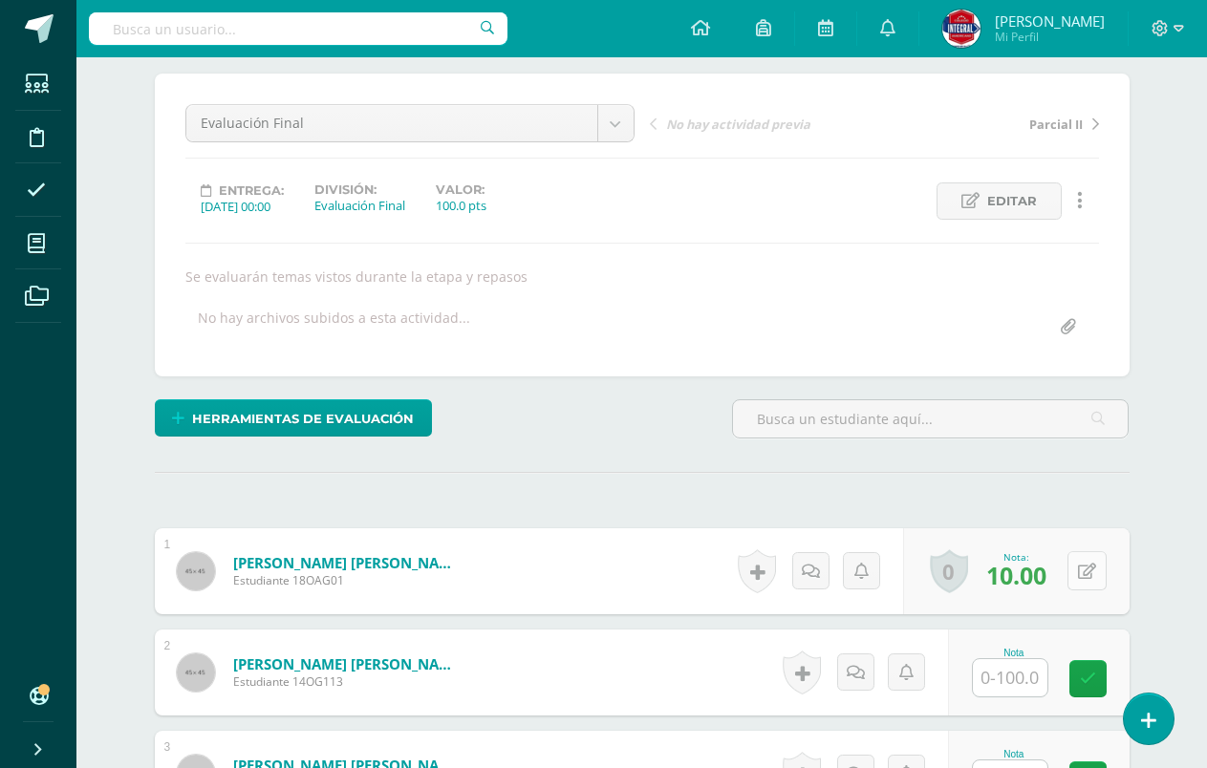
scroll to position [249, 0]
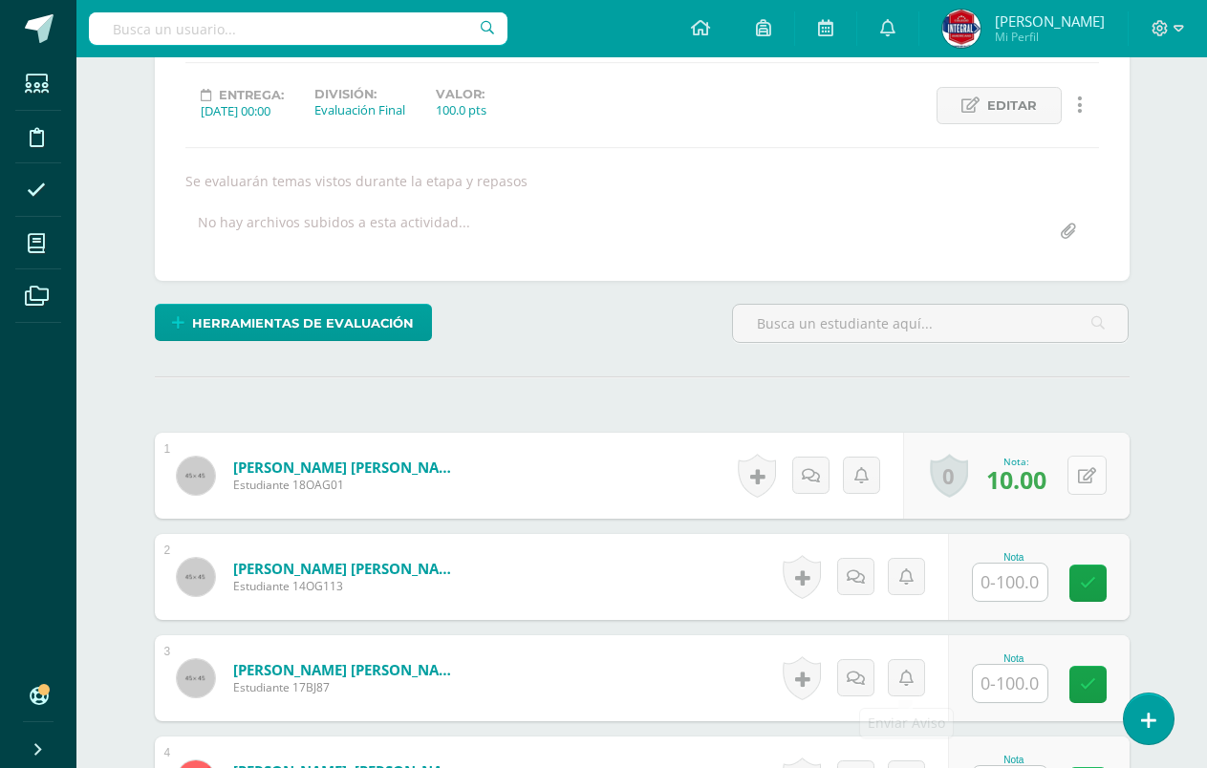
click at [1077, 461] on div "0 [GEOGRAPHIC_DATA] Logros obtenidos Aún no hay logros agregados Nota: 10.00" at bounding box center [1016, 476] width 226 height 86
click at [1083, 461] on button at bounding box center [1100, 476] width 40 height 40
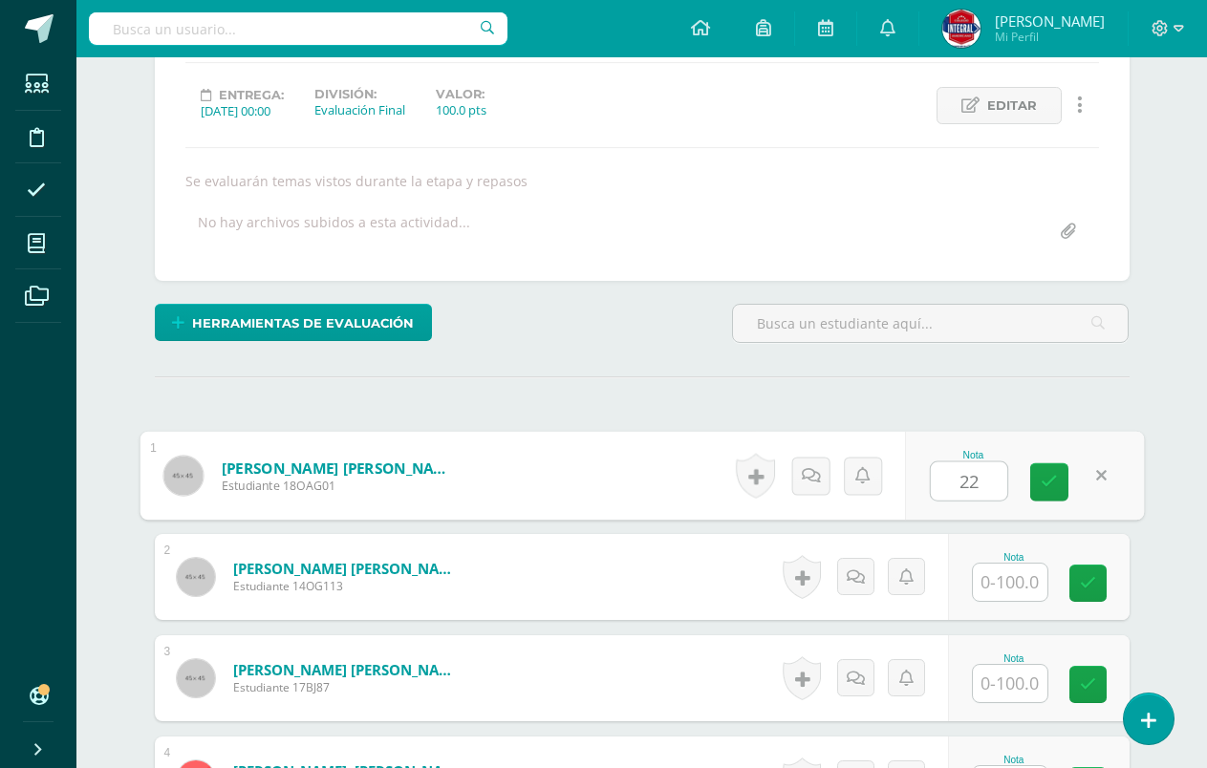
type input "22"
click at [1013, 476] on div "Nota 22" at bounding box center [1013, 476] width 232 height 86
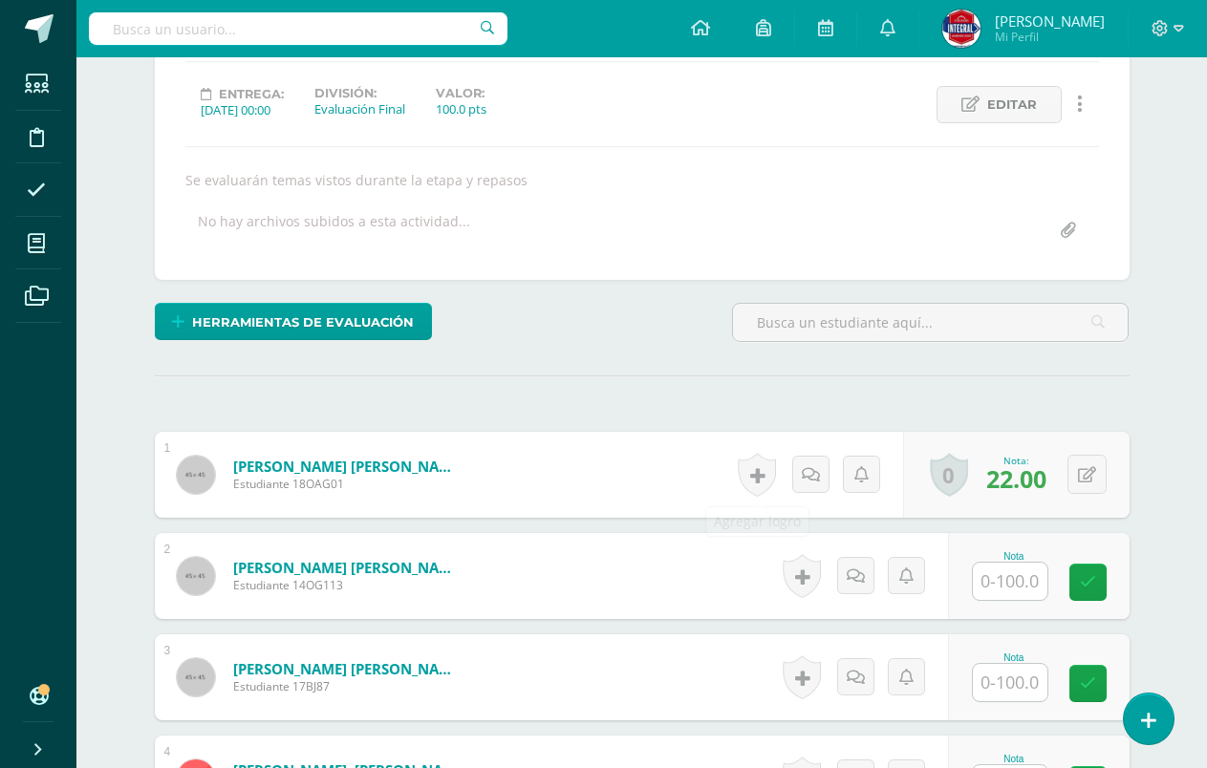
scroll to position [0, 0]
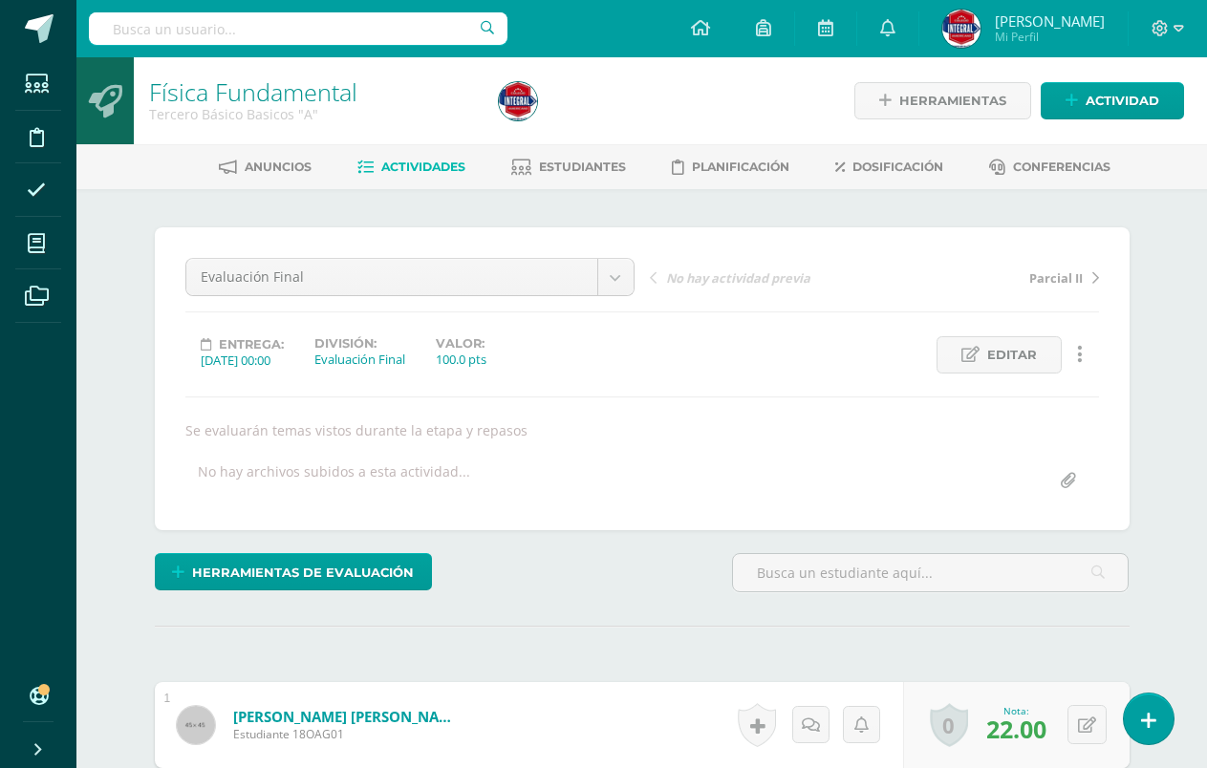
click at [391, 156] on link "Actividades" at bounding box center [411, 167] width 108 height 31
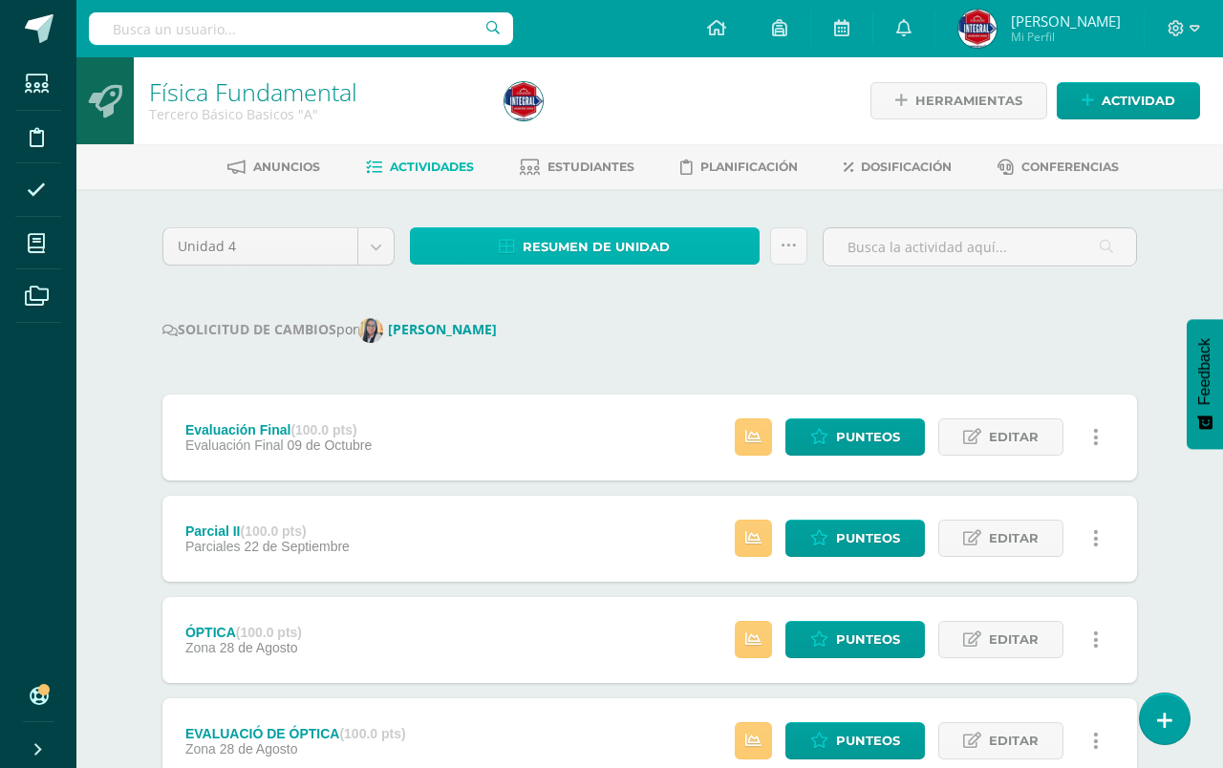
click at [571, 254] on span "Resumen de unidad" at bounding box center [596, 246] width 147 height 35
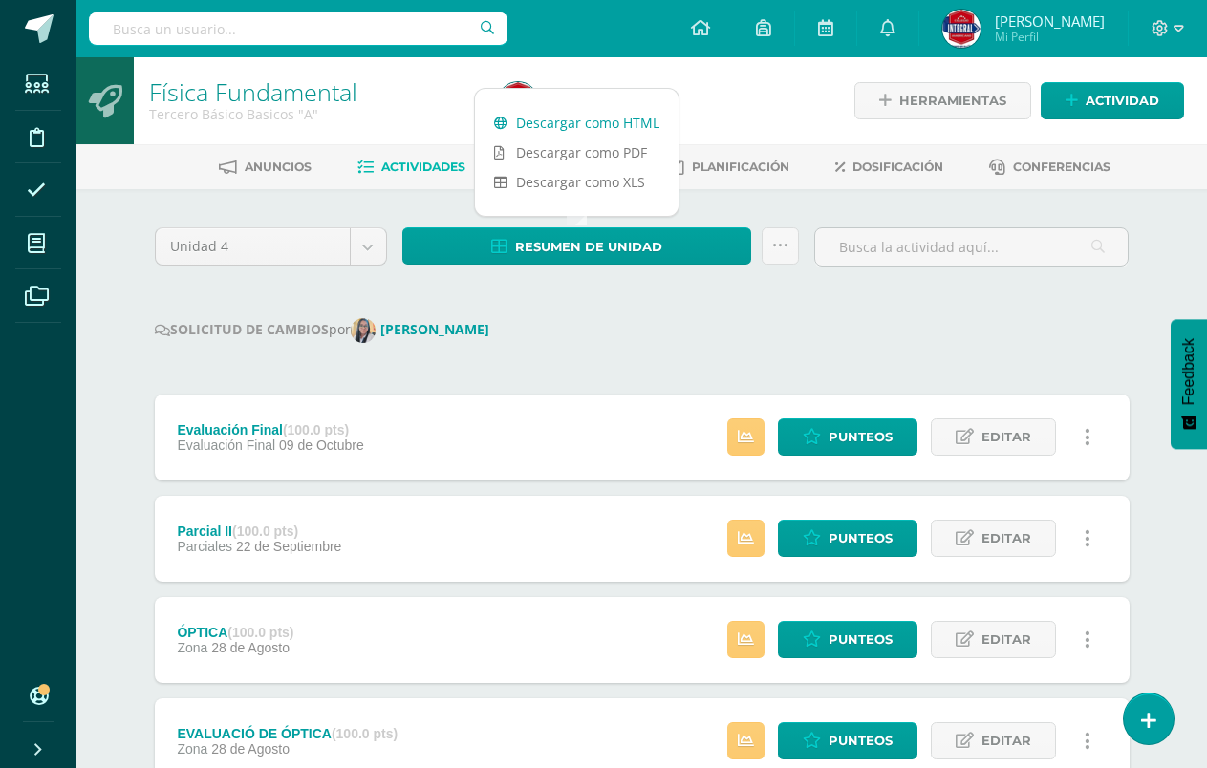
click at [600, 116] on link "Descargar como HTML" at bounding box center [577, 123] width 204 height 30
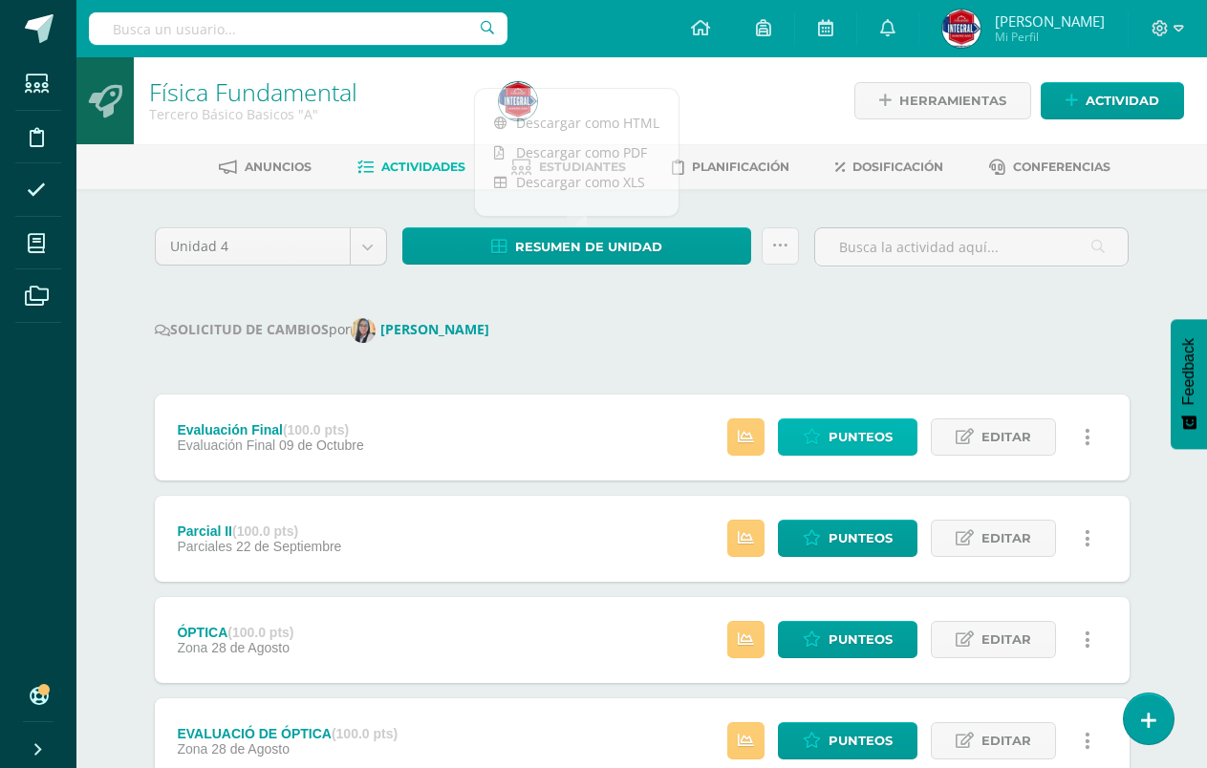
click at [851, 440] on span "Punteos" at bounding box center [860, 436] width 64 height 35
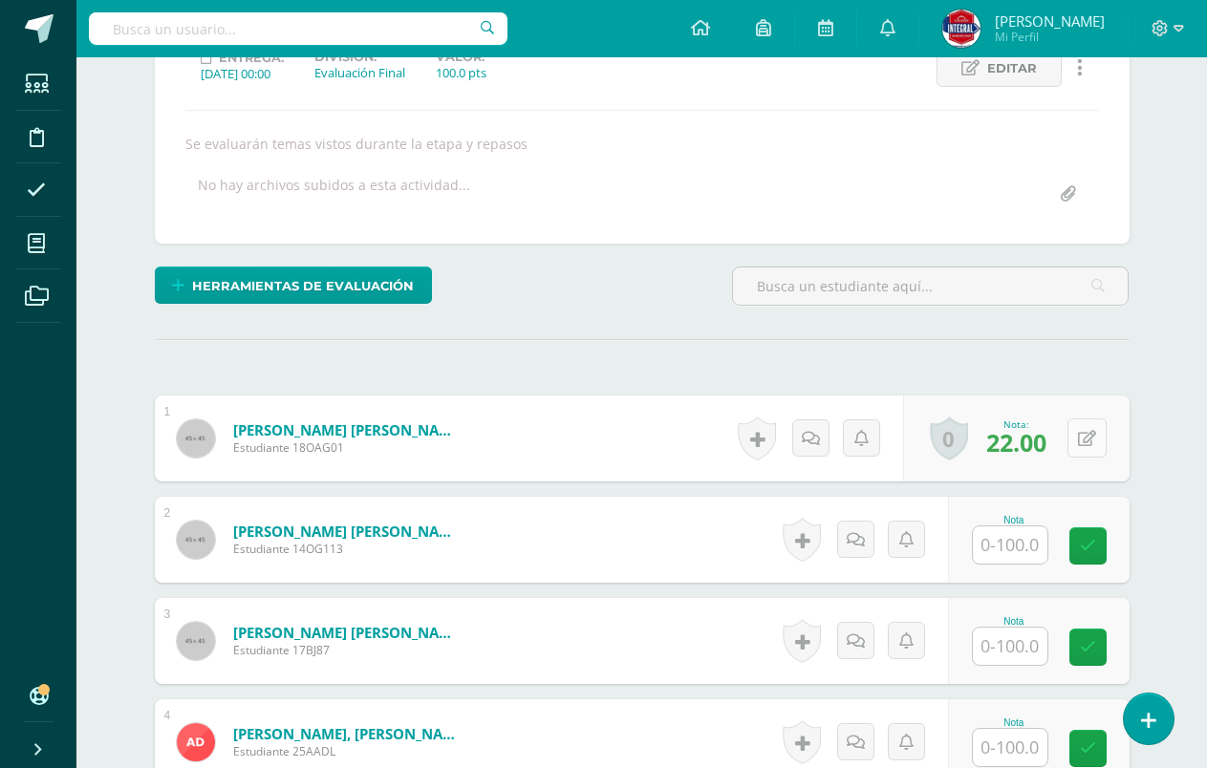
scroll to position [288, 0]
click at [1092, 444] on icon at bounding box center [1087, 438] width 18 height 16
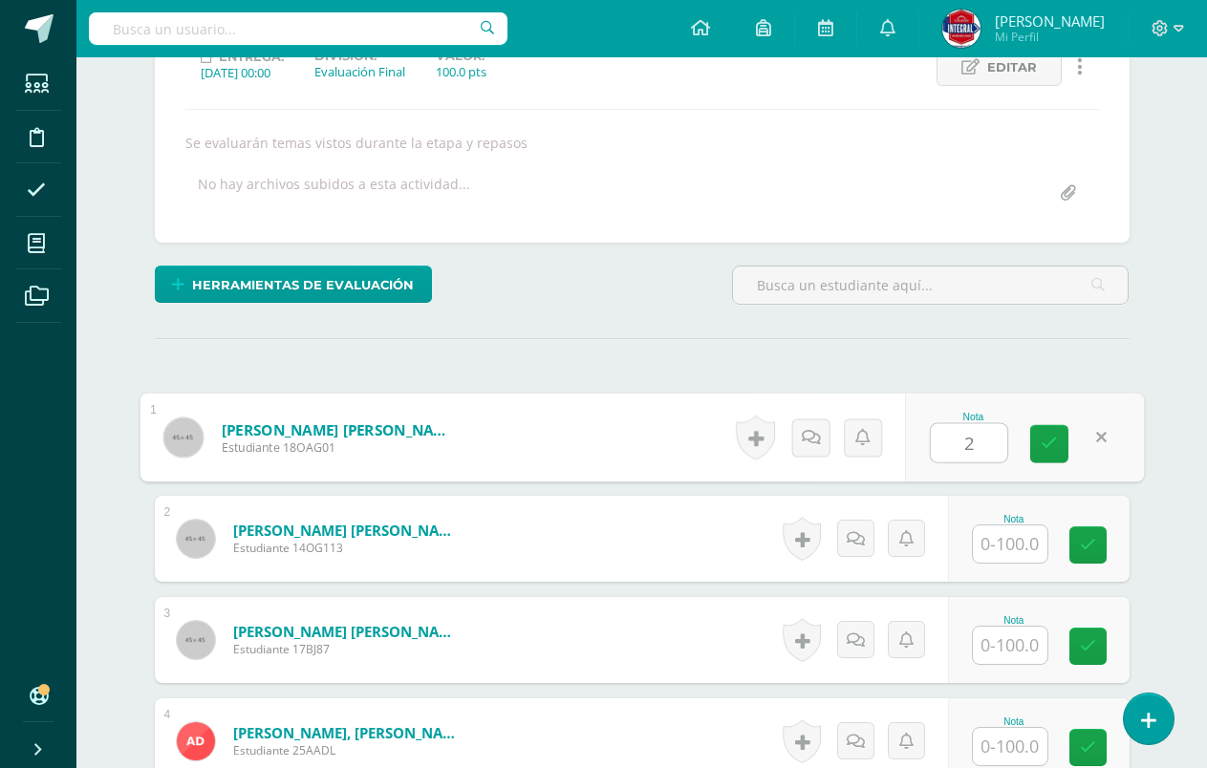
type input "24"
click at [1055, 438] on icon at bounding box center [1048, 444] width 17 height 16
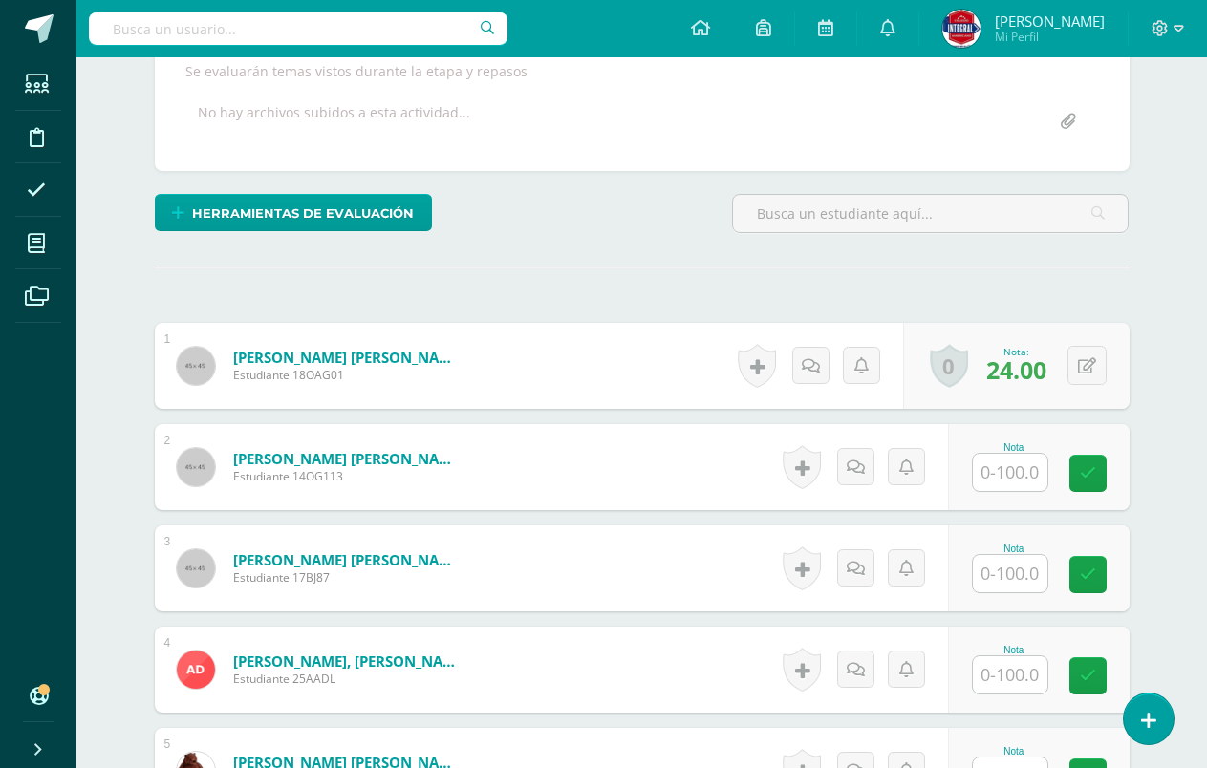
scroll to position [0, 0]
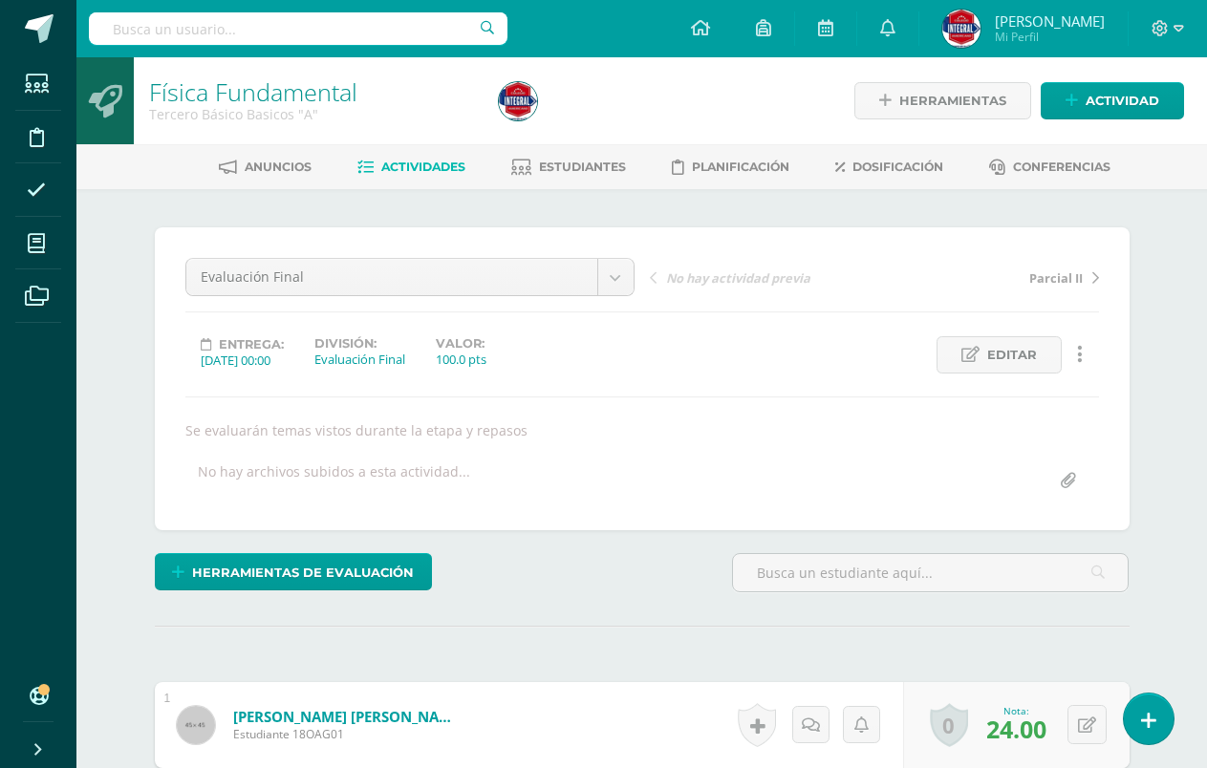
click at [395, 161] on span "Actividades" at bounding box center [423, 167] width 84 height 14
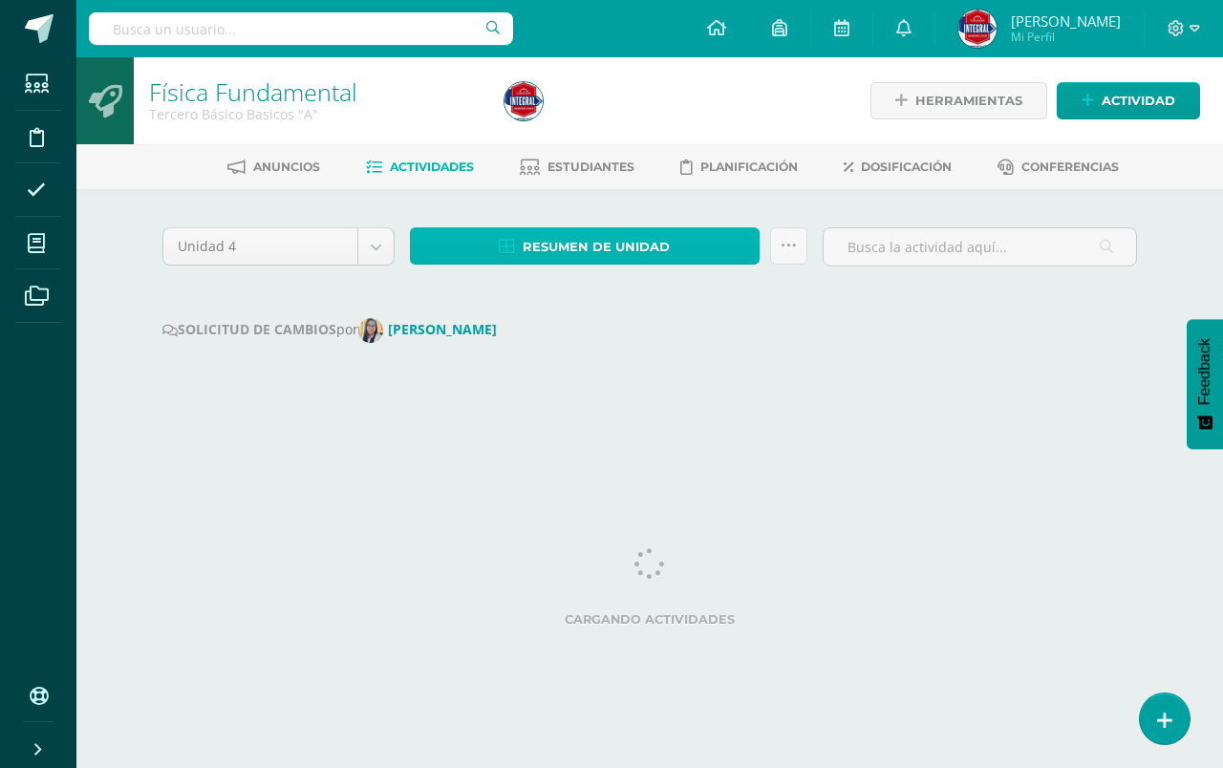
click at [515, 239] on icon at bounding box center [507, 247] width 16 height 16
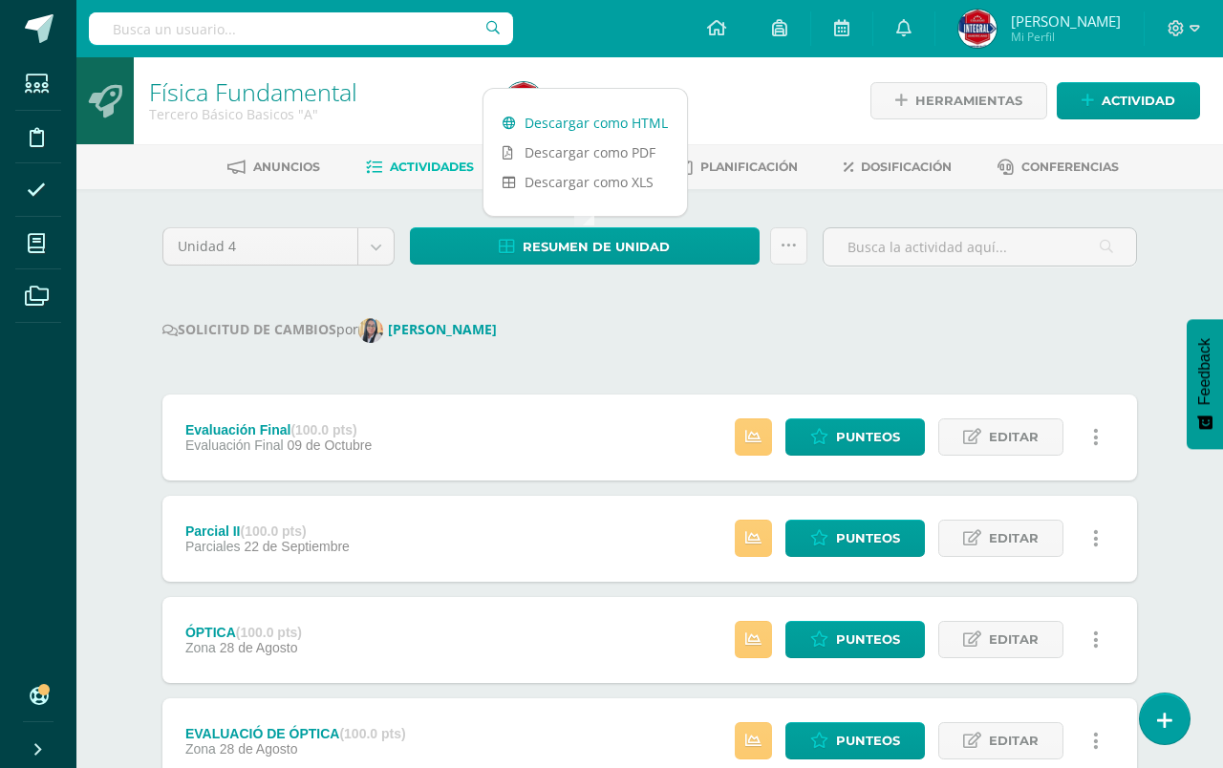
click at [567, 119] on link "Descargar como HTML" at bounding box center [585, 123] width 204 height 30
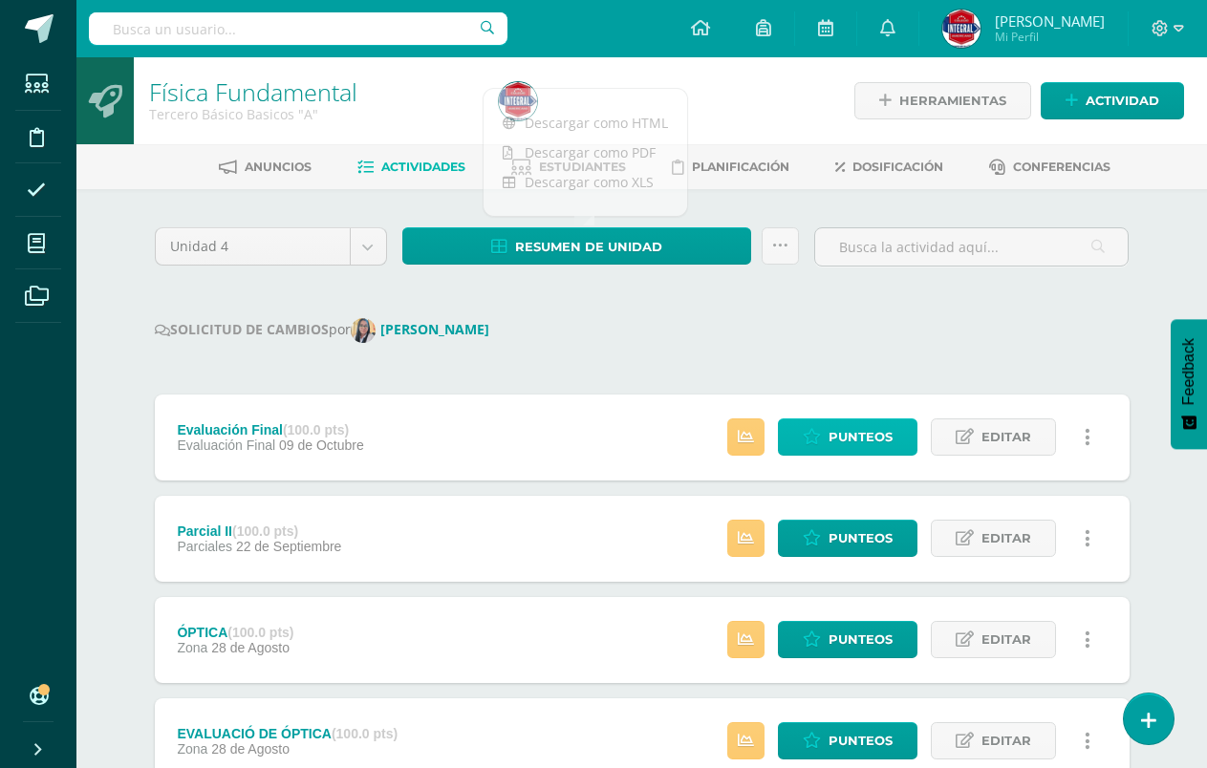
click at [871, 442] on span "Punteos" at bounding box center [860, 436] width 64 height 35
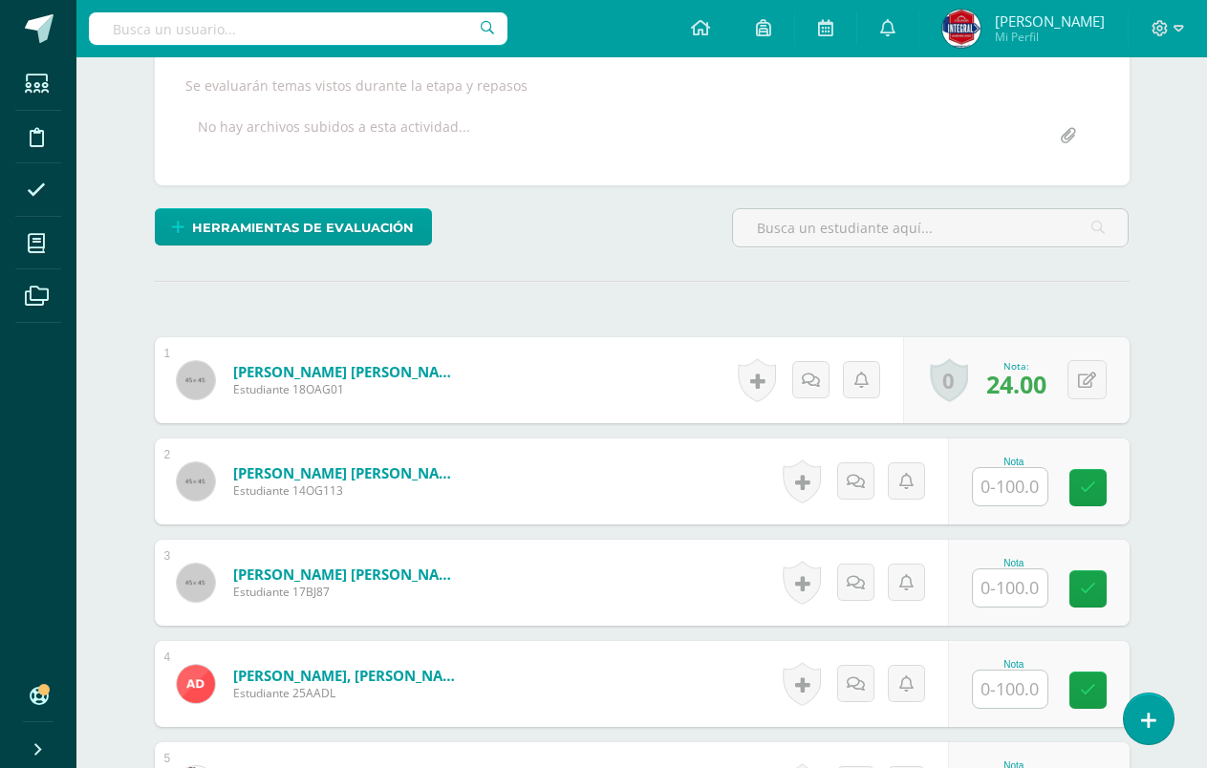
scroll to position [346, 0]
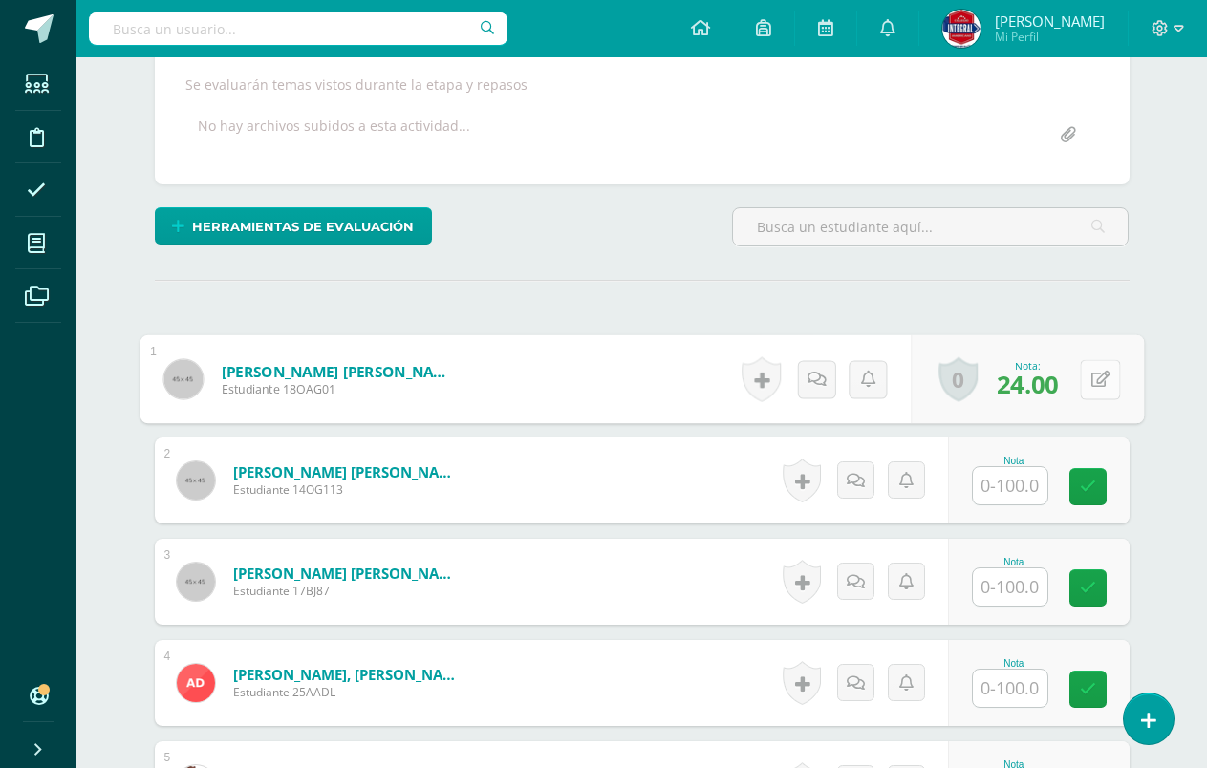
click at [1098, 377] on button at bounding box center [1100, 379] width 40 height 40
type input "40"
click at [1060, 381] on link at bounding box center [1049, 386] width 38 height 38
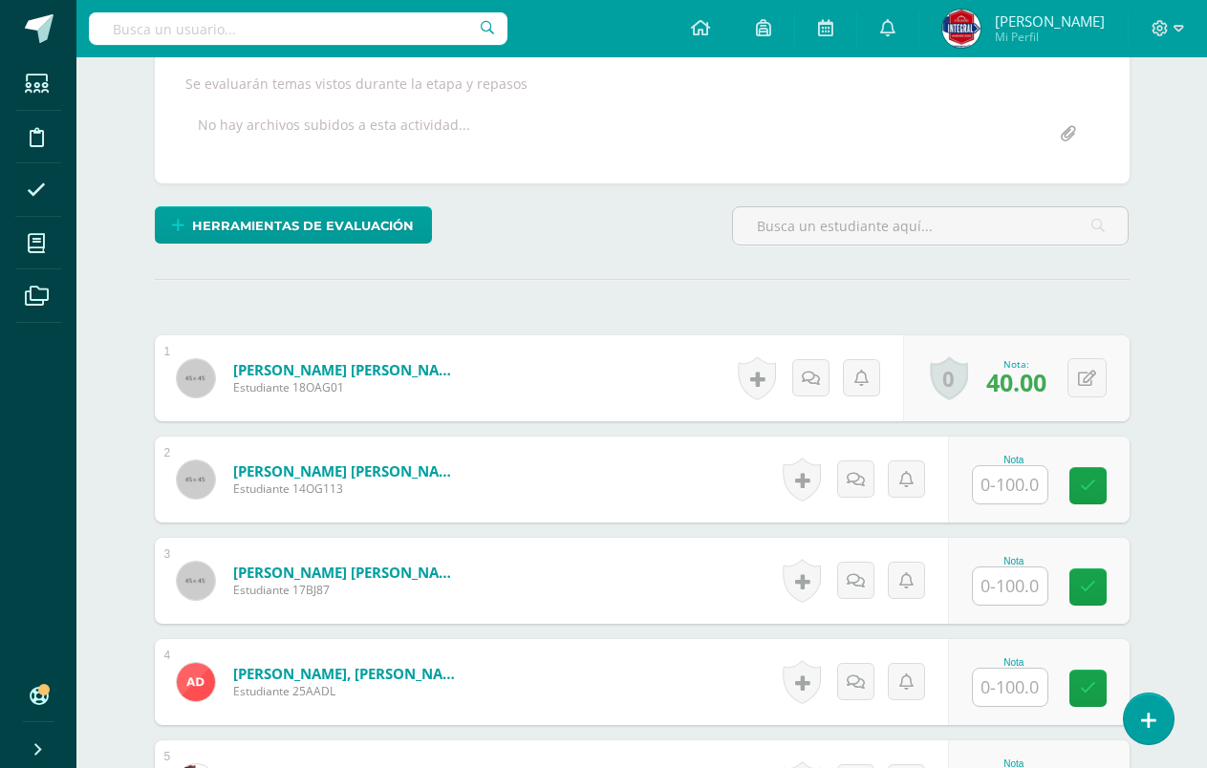
scroll to position [348, 0]
click at [1016, 484] on input "text" at bounding box center [1010, 483] width 75 height 37
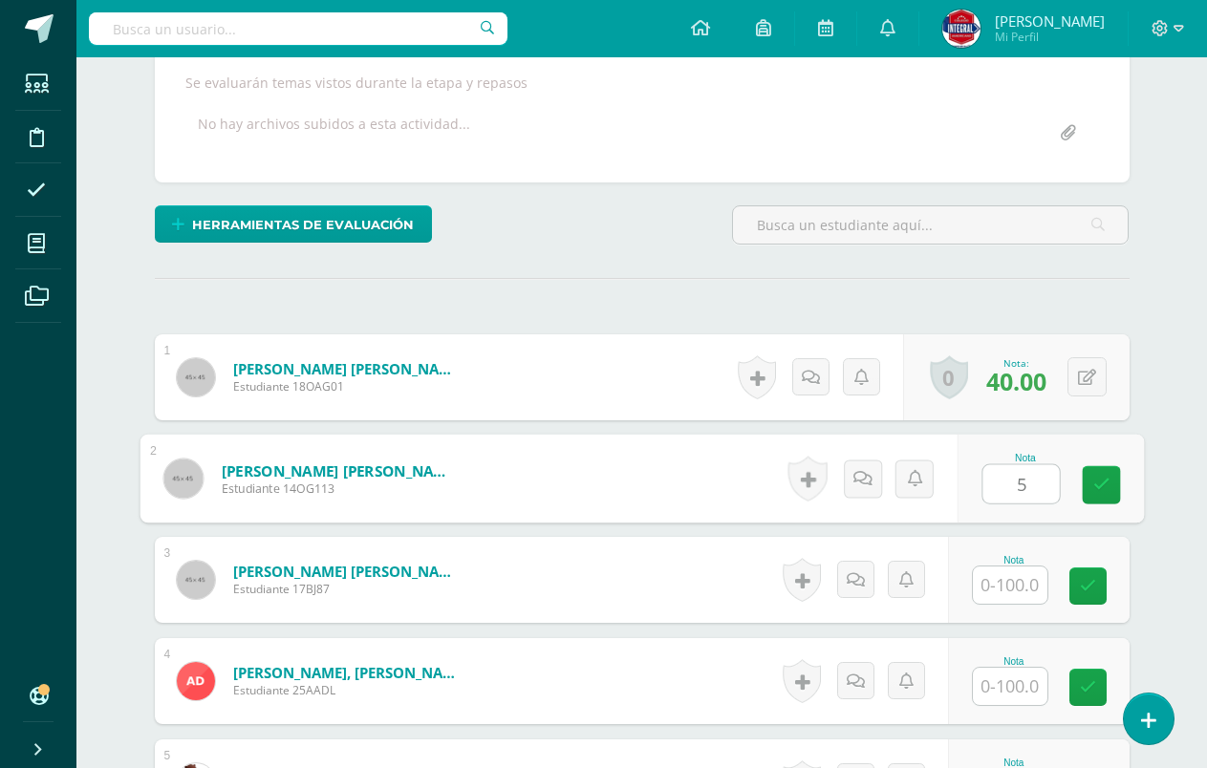
type input "56"
click at [1101, 496] on link at bounding box center [1101, 485] width 38 height 38
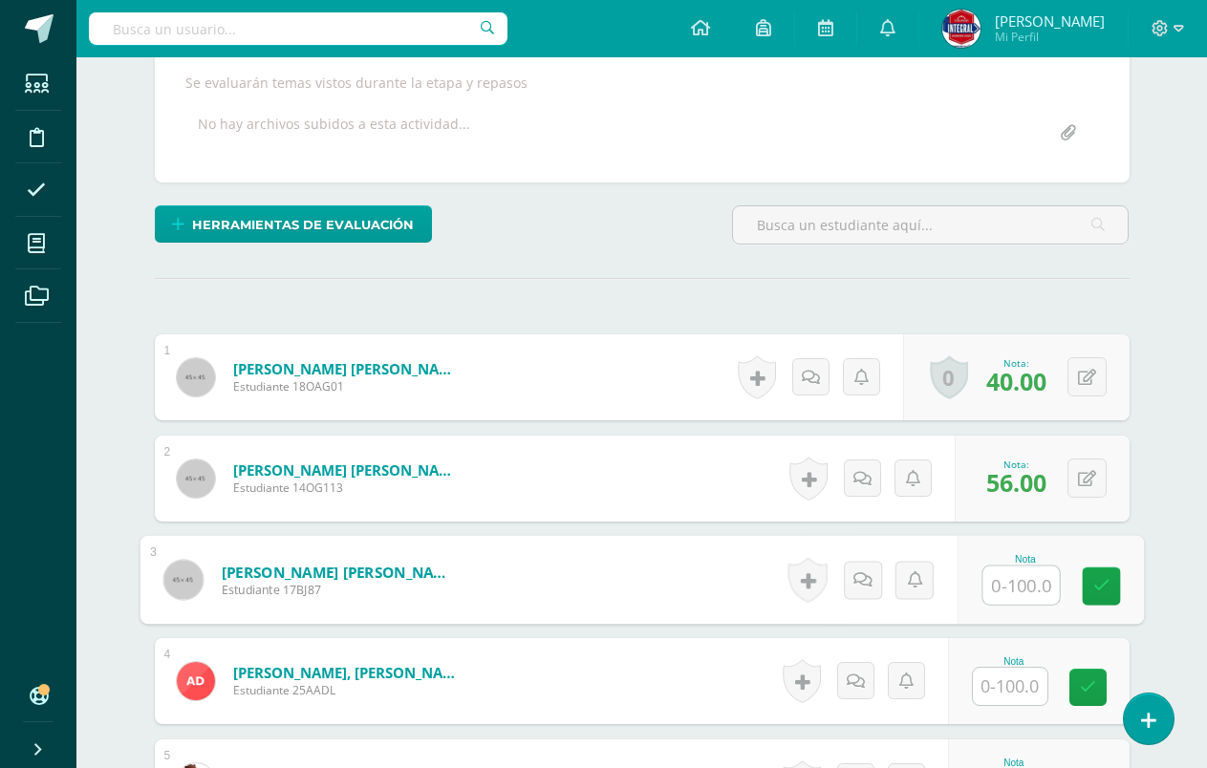
click at [1019, 593] on input "text" at bounding box center [1020, 586] width 76 height 38
click at [1038, 591] on input "text" at bounding box center [1020, 586] width 76 height 38
type input "4"
type input "74"
click at [1105, 593] on icon at bounding box center [1100, 586] width 17 height 16
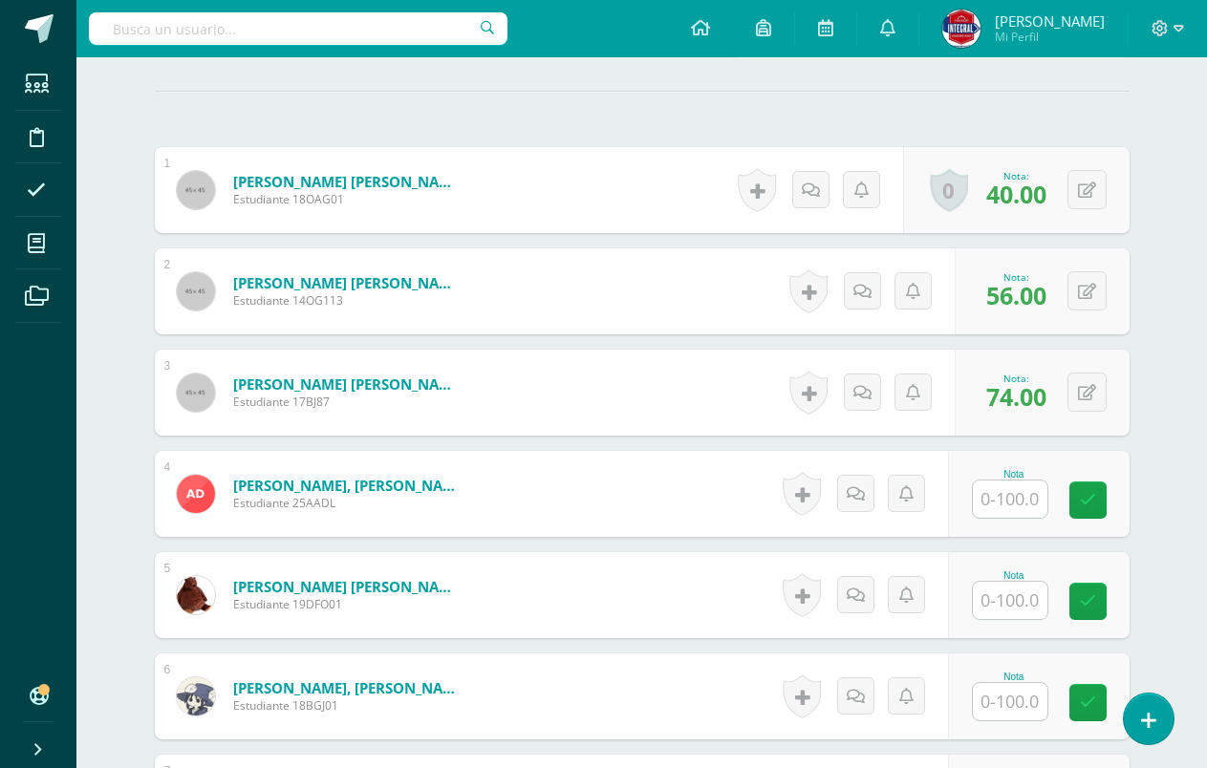
scroll to position [539, 0]
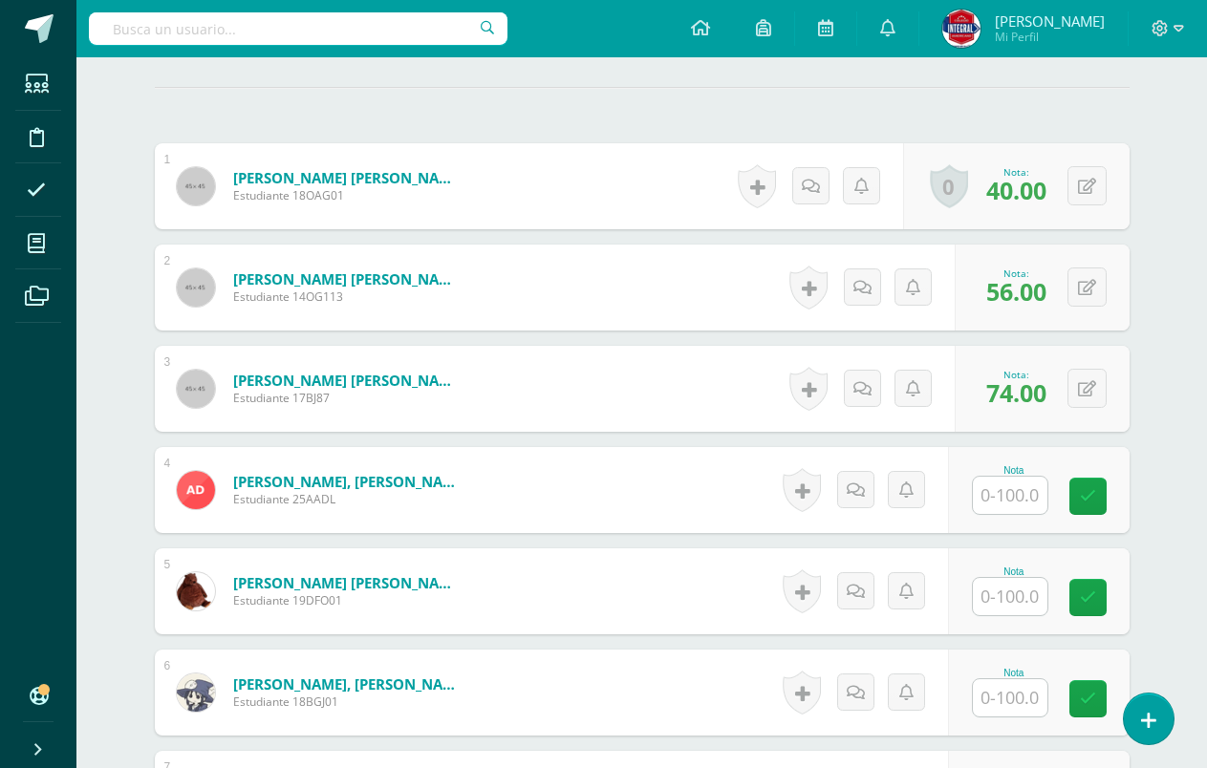
click at [1017, 498] on input "text" at bounding box center [1010, 495] width 75 height 37
type input "52"
click at [1105, 498] on icon at bounding box center [1100, 496] width 17 height 16
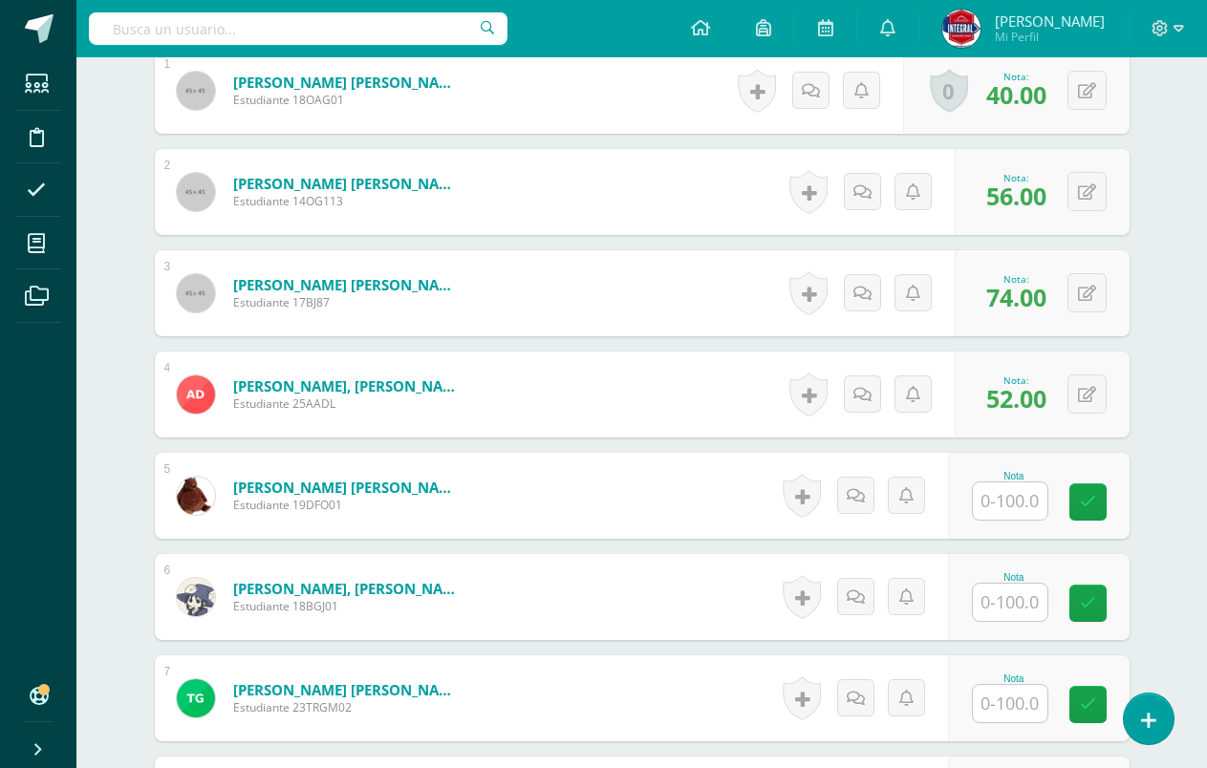
scroll to position [730, 0]
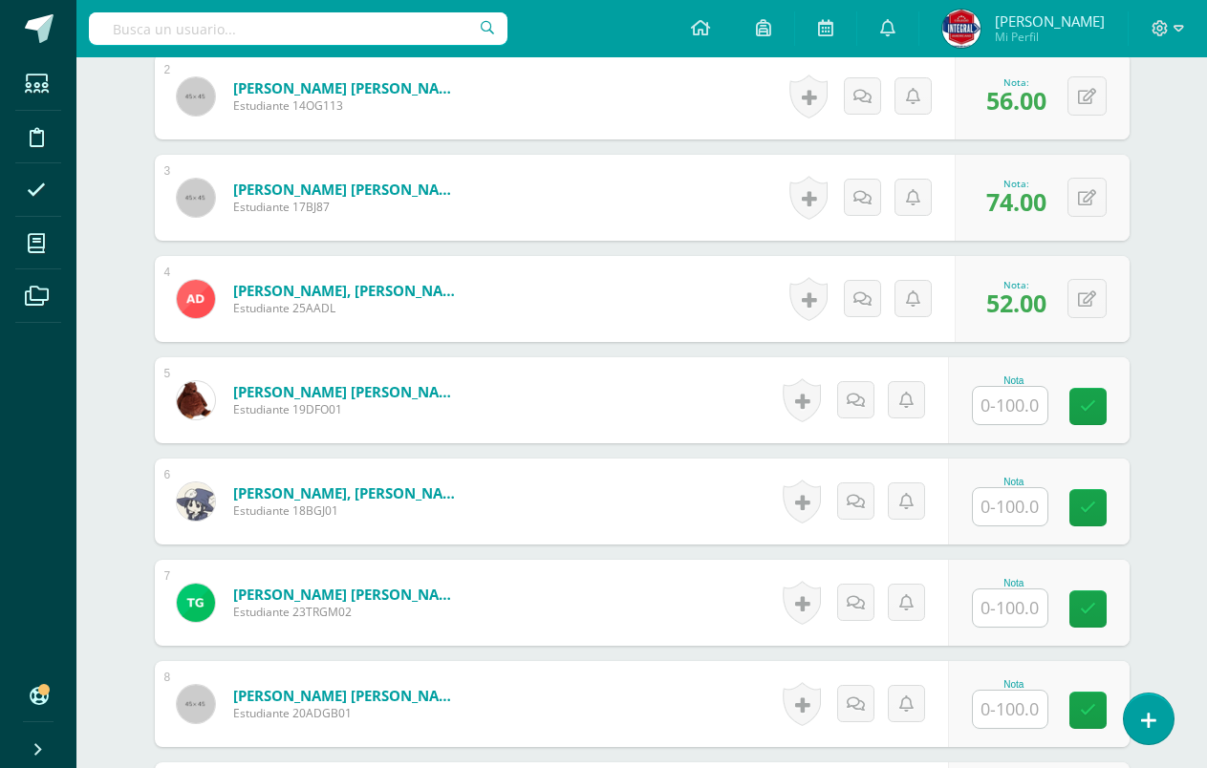
click at [1001, 410] on input "text" at bounding box center [1010, 405] width 75 height 37
type input "27"
click at [1090, 410] on link at bounding box center [1101, 407] width 38 height 38
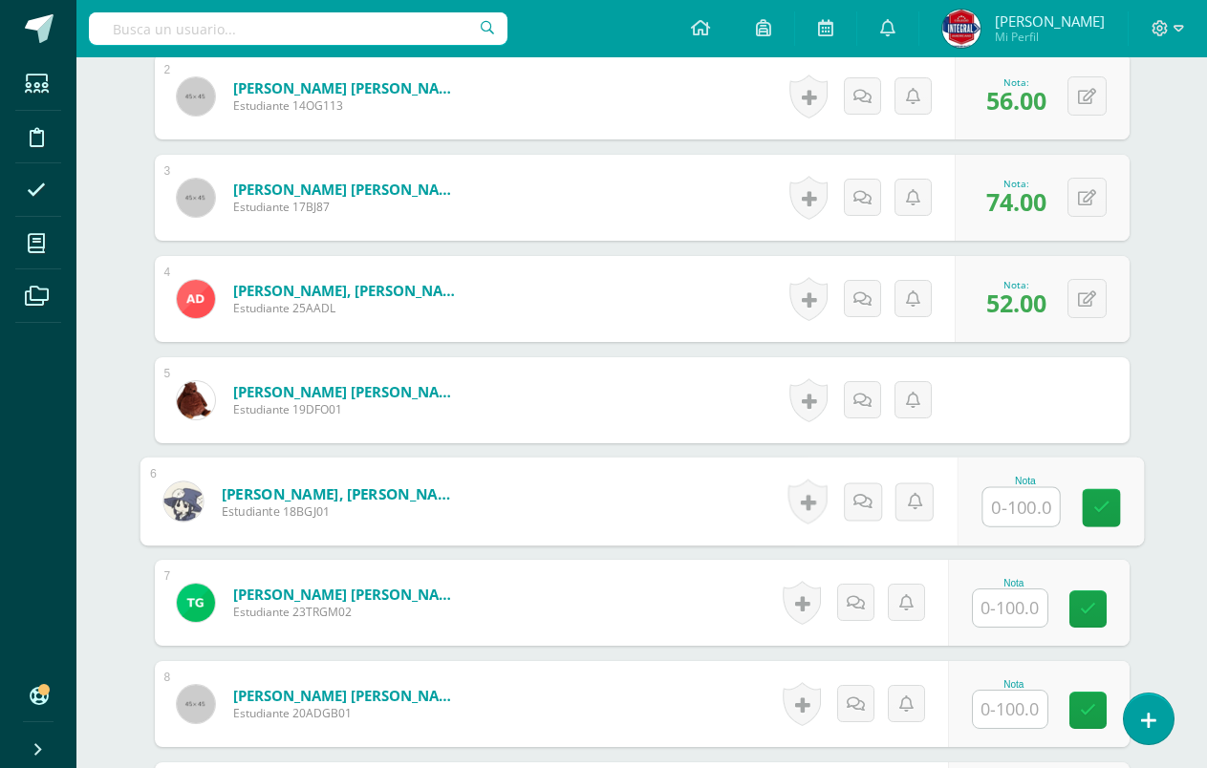
click at [1035, 504] on input "text" at bounding box center [1020, 507] width 76 height 38
type input "56"
click at [1112, 524] on link at bounding box center [1101, 508] width 38 height 38
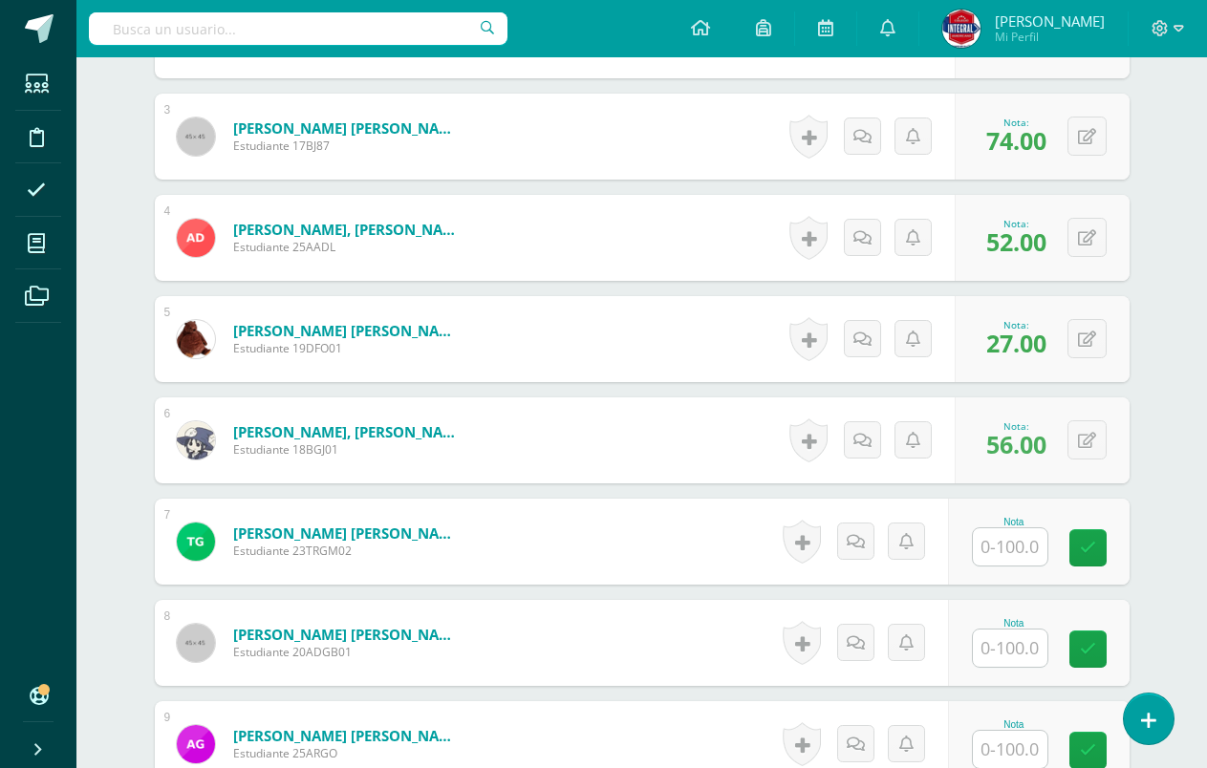
scroll to position [826, 0]
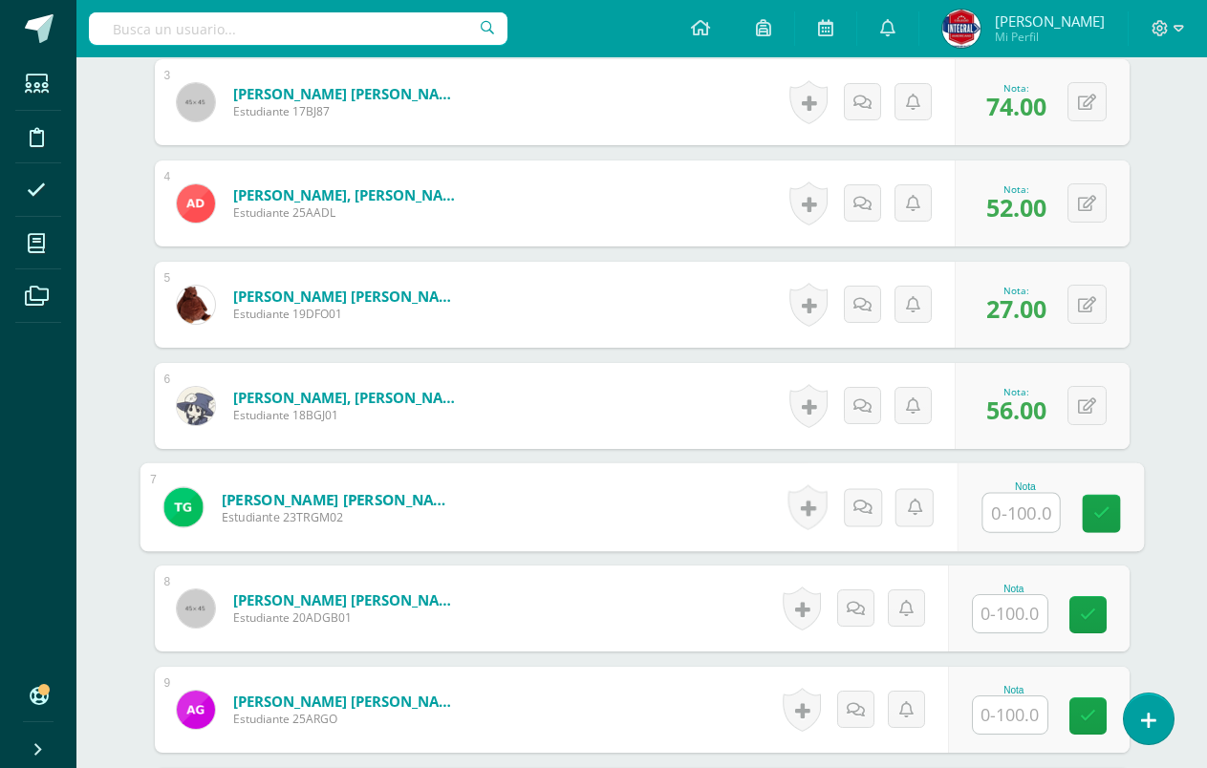
click at [1013, 520] on input "text" at bounding box center [1020, 513] width 76 height 38
type input "92"
click at [1130, 511] on div "Nota 92" at bounding box center [1049, 507] width 186 height 89
click at [987, 615] on input "text" at bounding box center [1010, 613] width 75 height 37
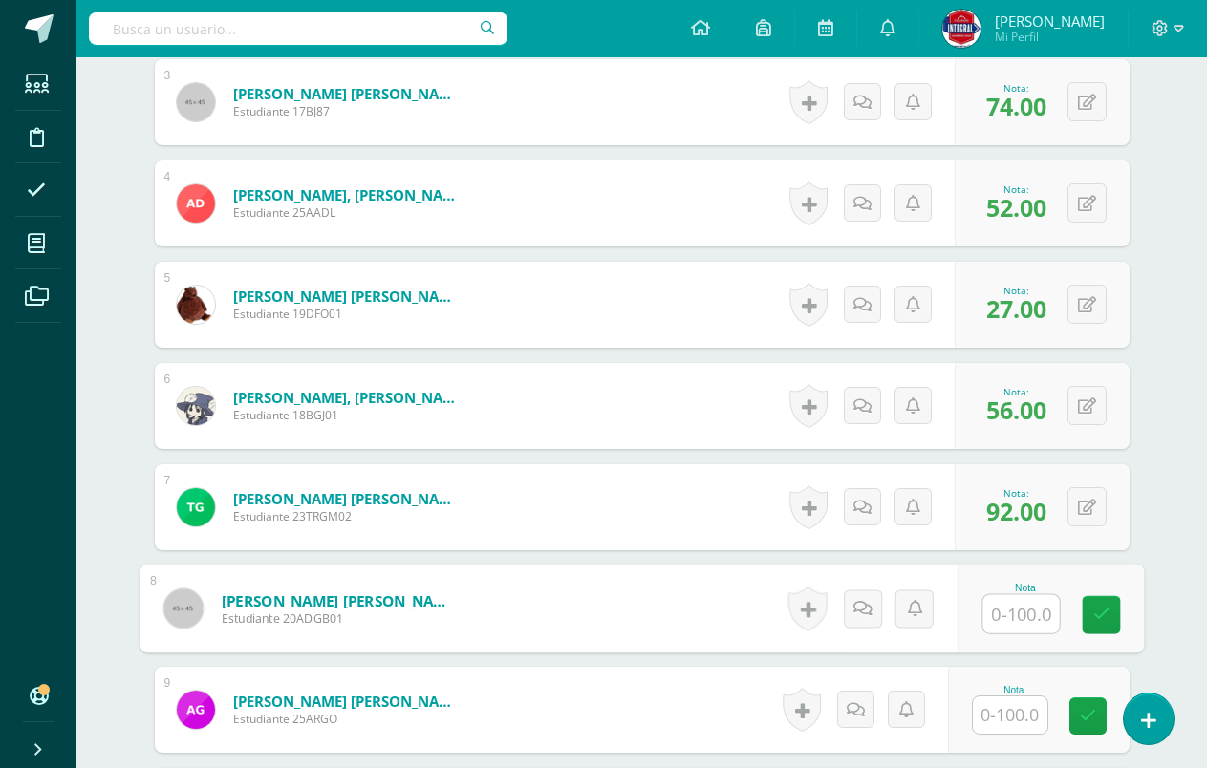
click at [1015, 609] on input "text" at bounding box center [1020, 614] width 76 height 38
type input "30"
click at [1103, 607] on icon at bounding box center [1100, 615] width 17 height 16
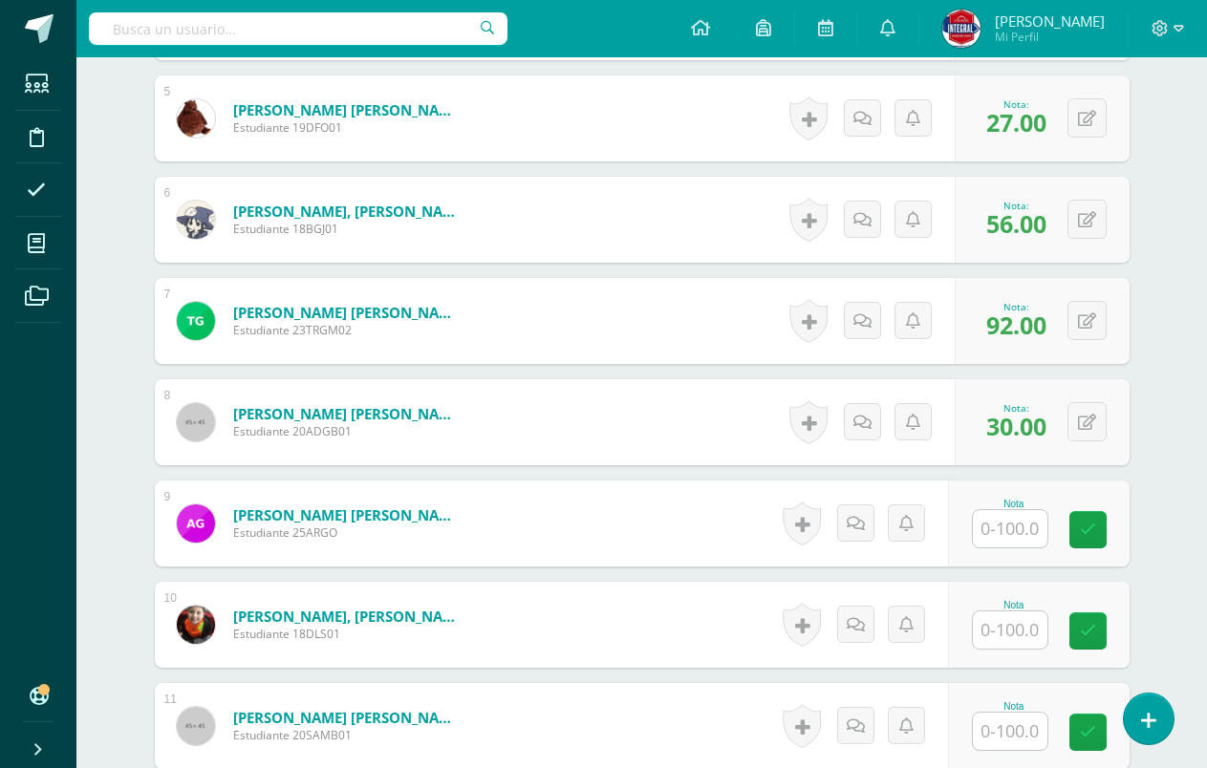
scroll to position [1017, 0]
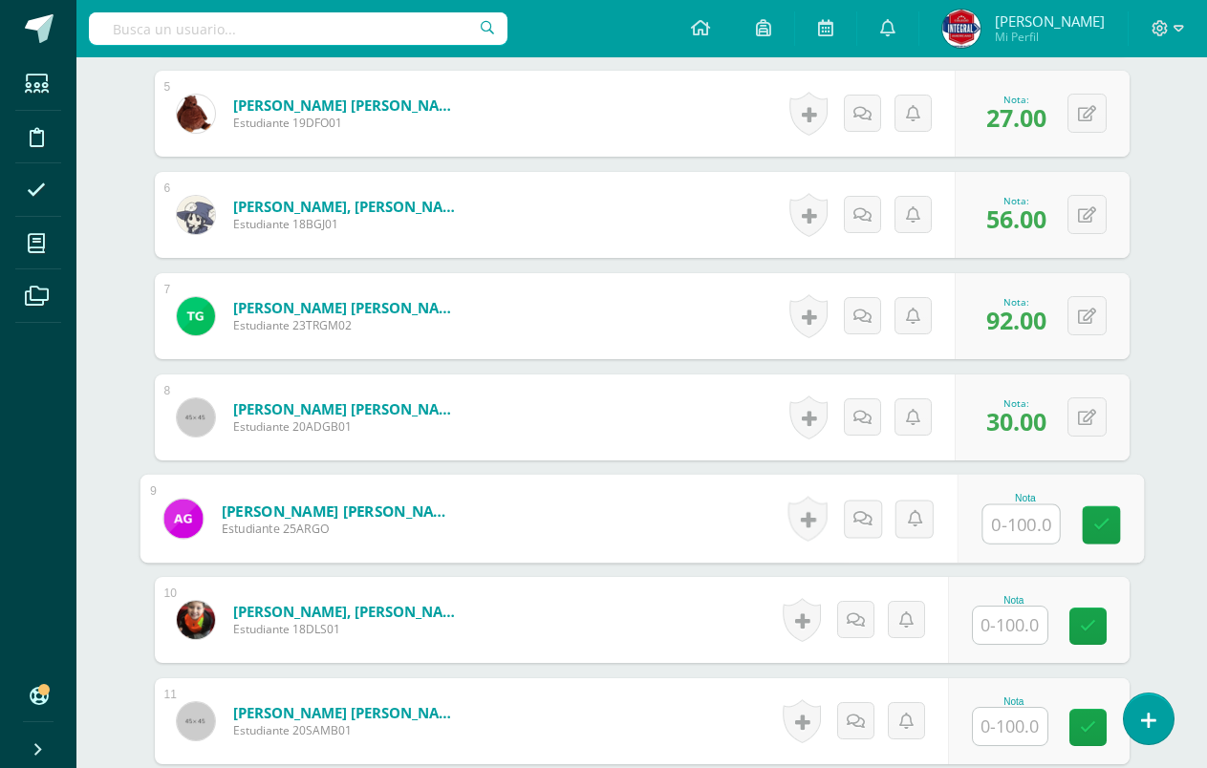
click at [1010, 525] on input "text" at bounding box center [1020, 524] width 76 height 38
type input "17"
click at [1129, 529] on div "Nota 17" at bounding box center [1039, 519] width 182 height 86
click at [1033, 621] on input "text" at bounding box center [1010, 625] width 75 height 37
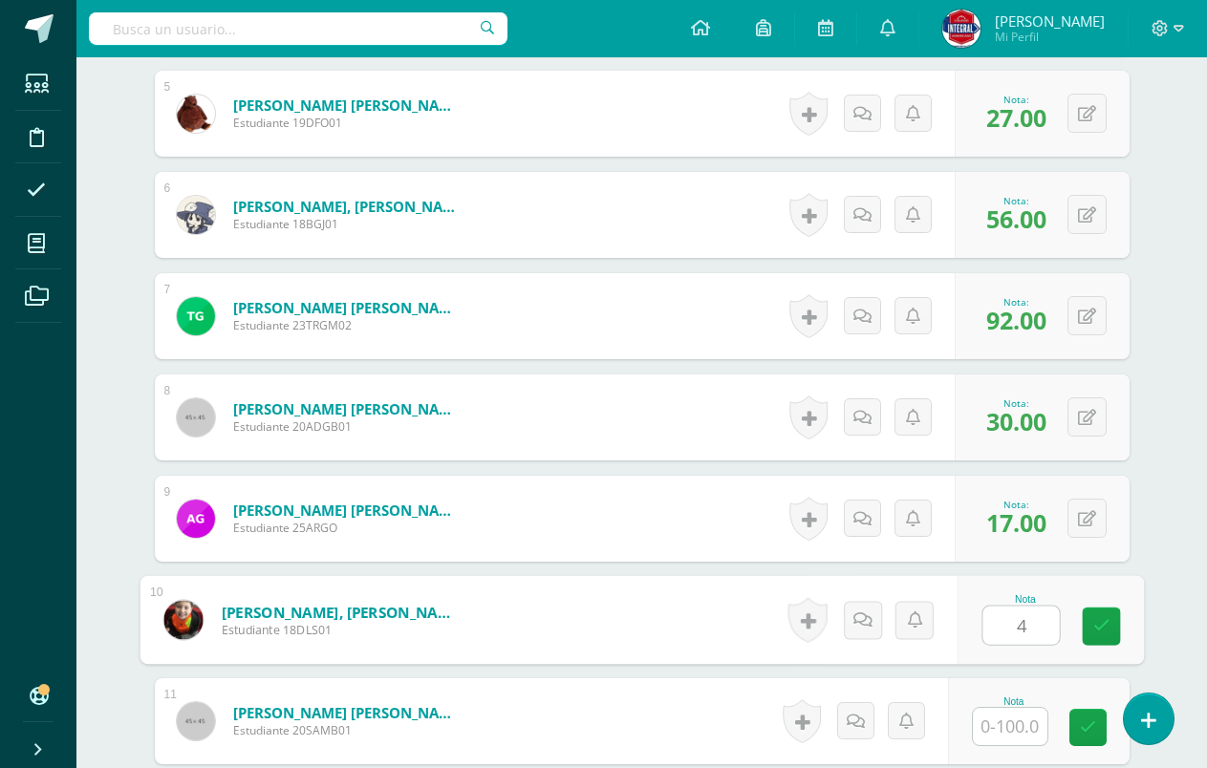
type input "40"
click at [1093, 629] on icon at bounding box center [1100, 626] width 17 height 16
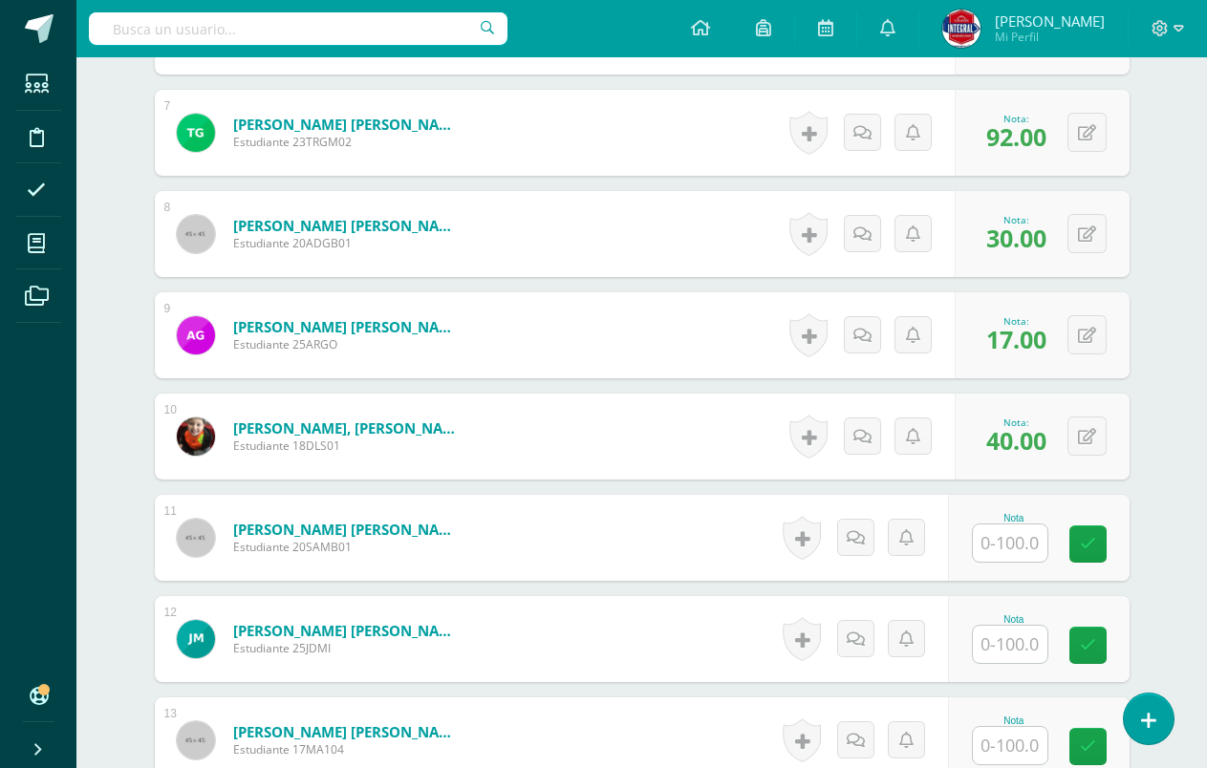
scroll to position [1208, 0]
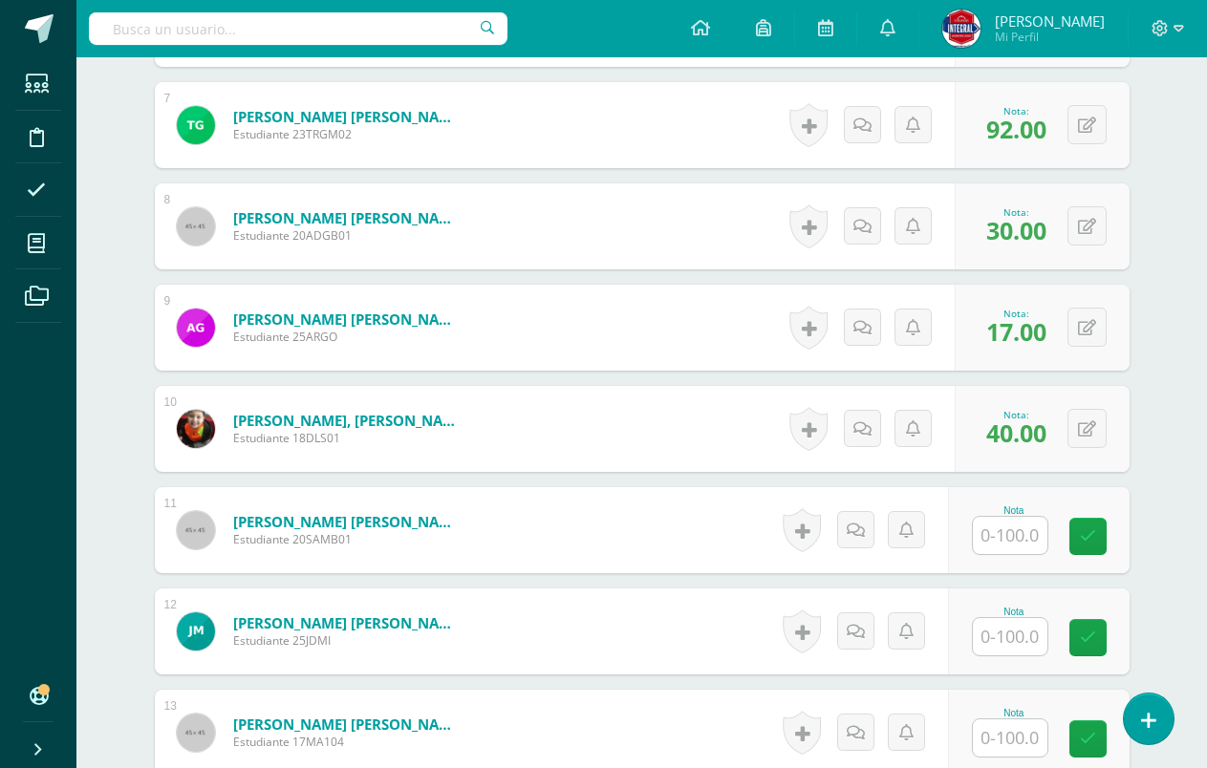
click at [1014, 540] on input "text" at bounding box center [1010, 535] width 75 height 37
type input "35"
click at [1113, 528] on link at bounding box center [1101, 537] width 38 height 38
click at [1017, 633] on input "text" at bounding box center [1010, 636] width 75 height 37
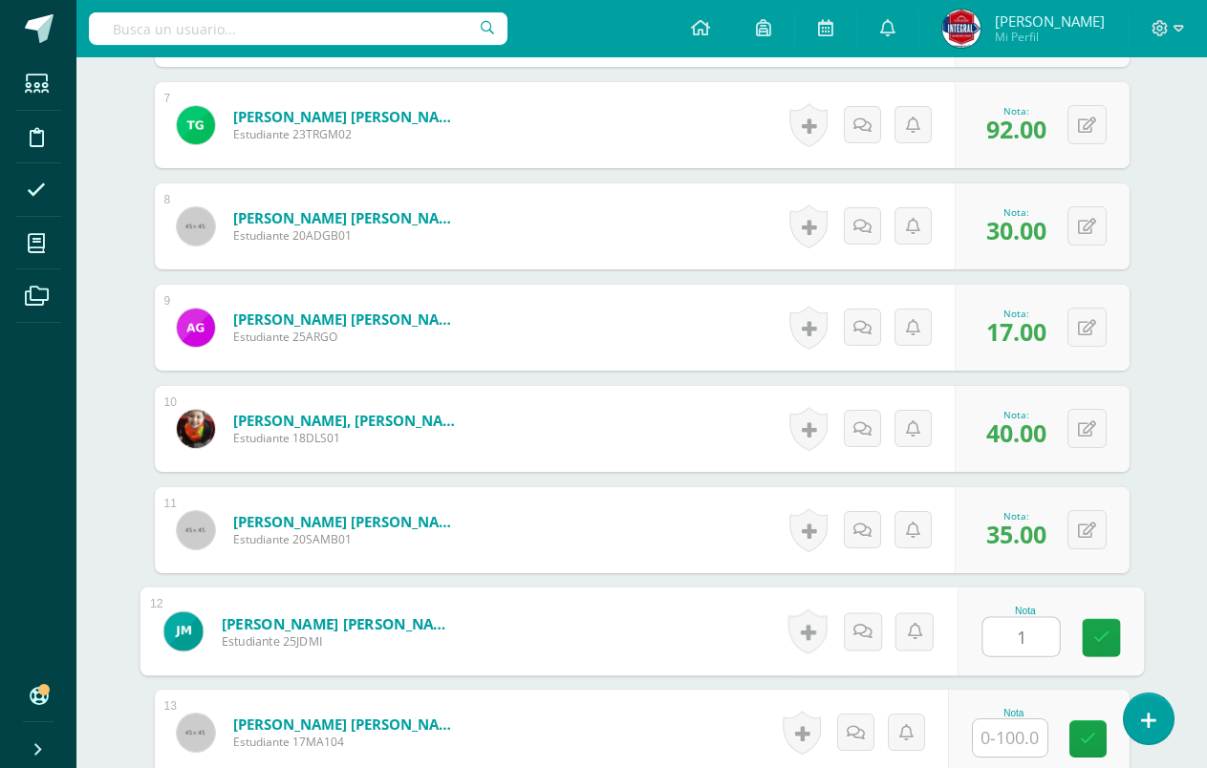
type input "10"
click at [1096, 641] on icon at bounding box center [1100, 638] width 17 height 16
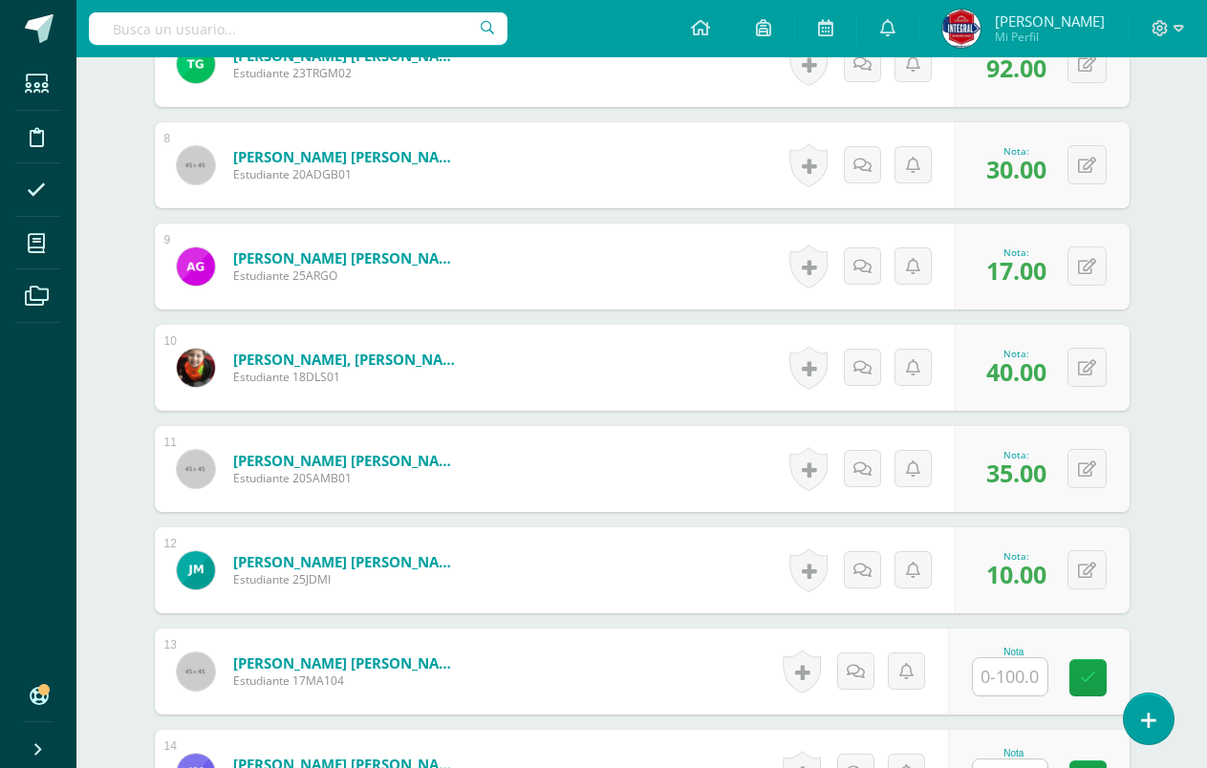
scroll to position [1303, 0]
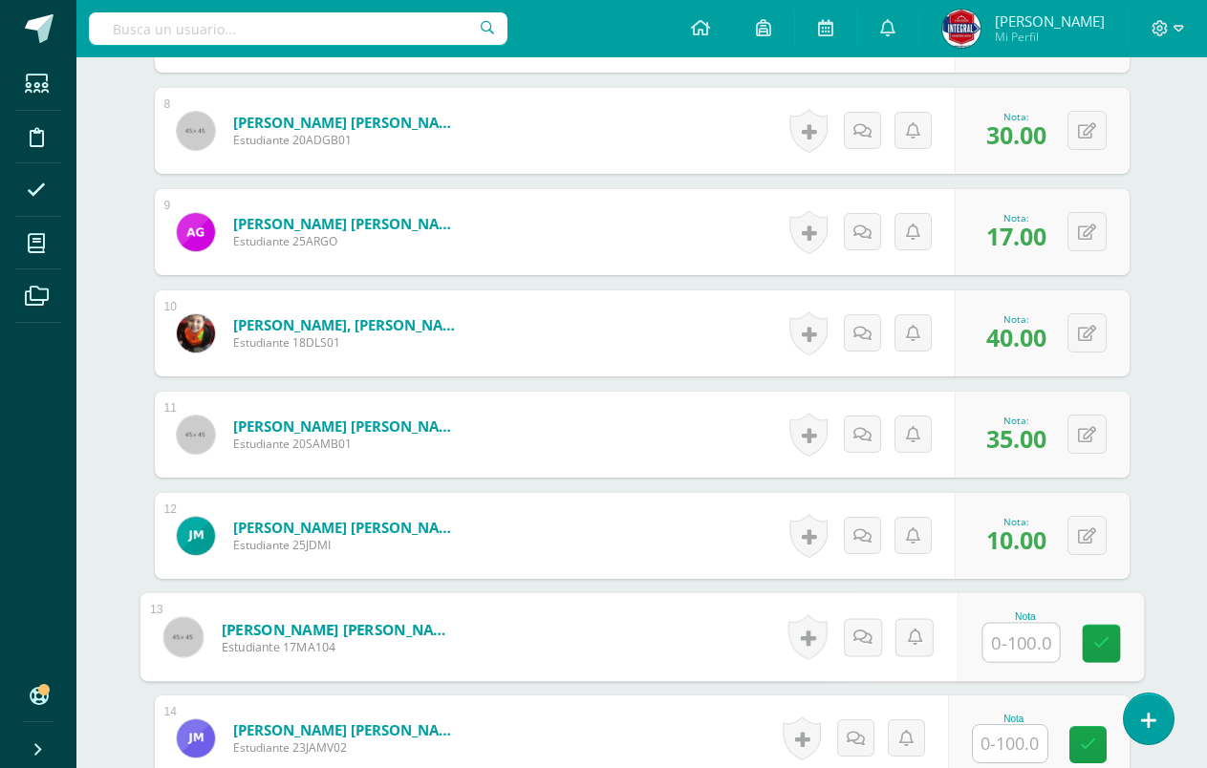
click at [1017, 653] on input "text" at bounding box center [1020, 643] width 76 height 38
type input "7"
click at [1095, 645] on icon at bounding box center [1100, 643] width 17 height 16
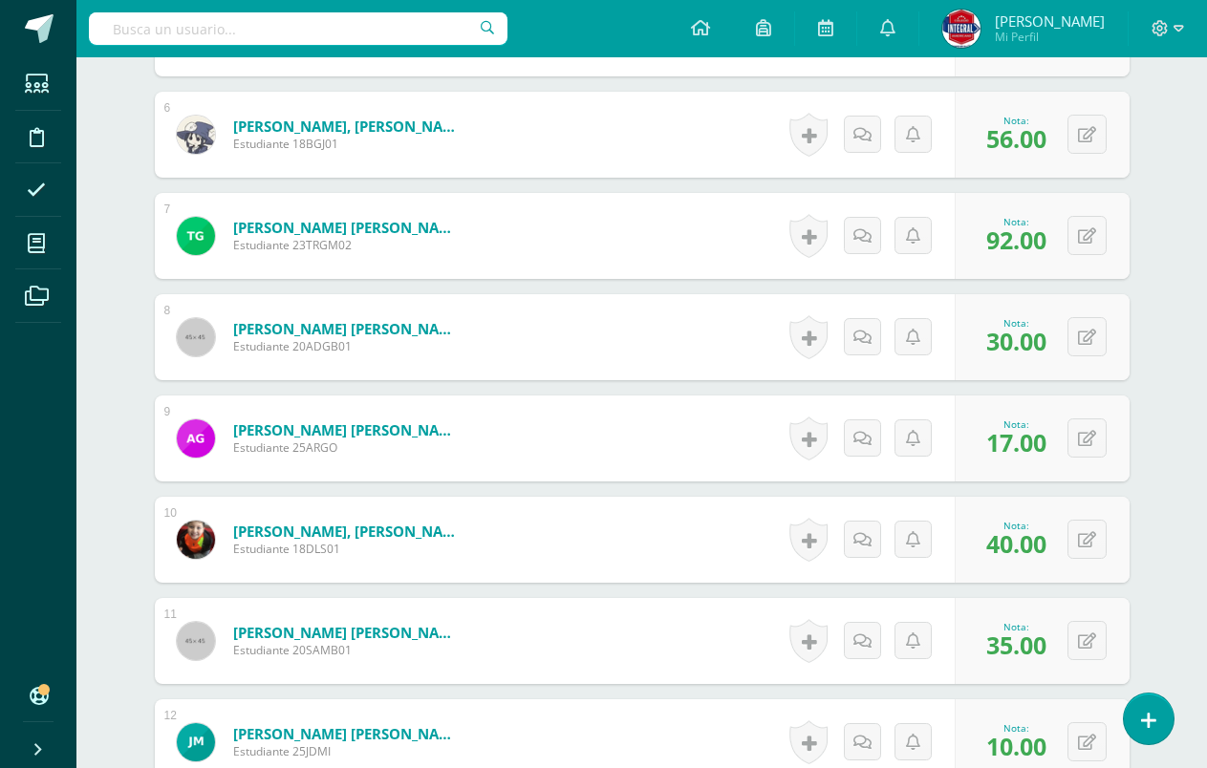
scroll to position [921, 0]
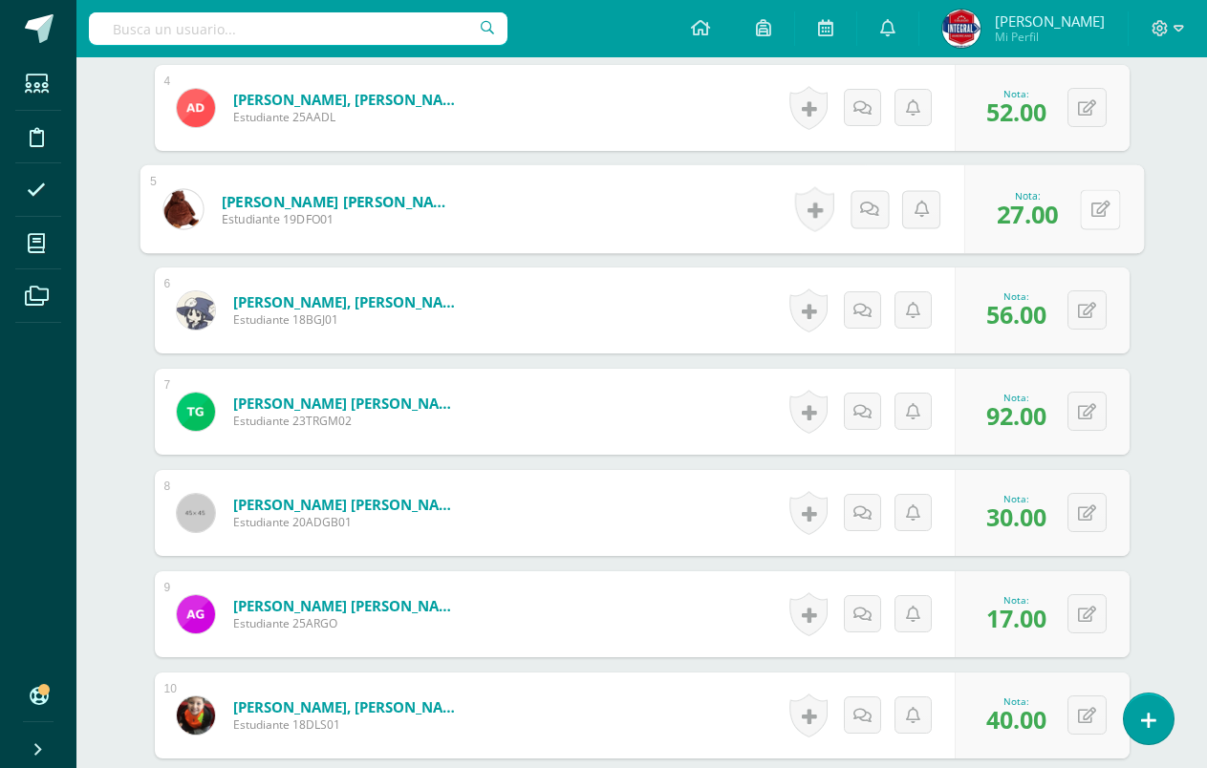
click at [1086, 214] on button at bounding box center [1100, 209] width 40 height 40
type input "37"
click at [1055, 209] on icon at bounding box center [1048, 215] width 17 height 16
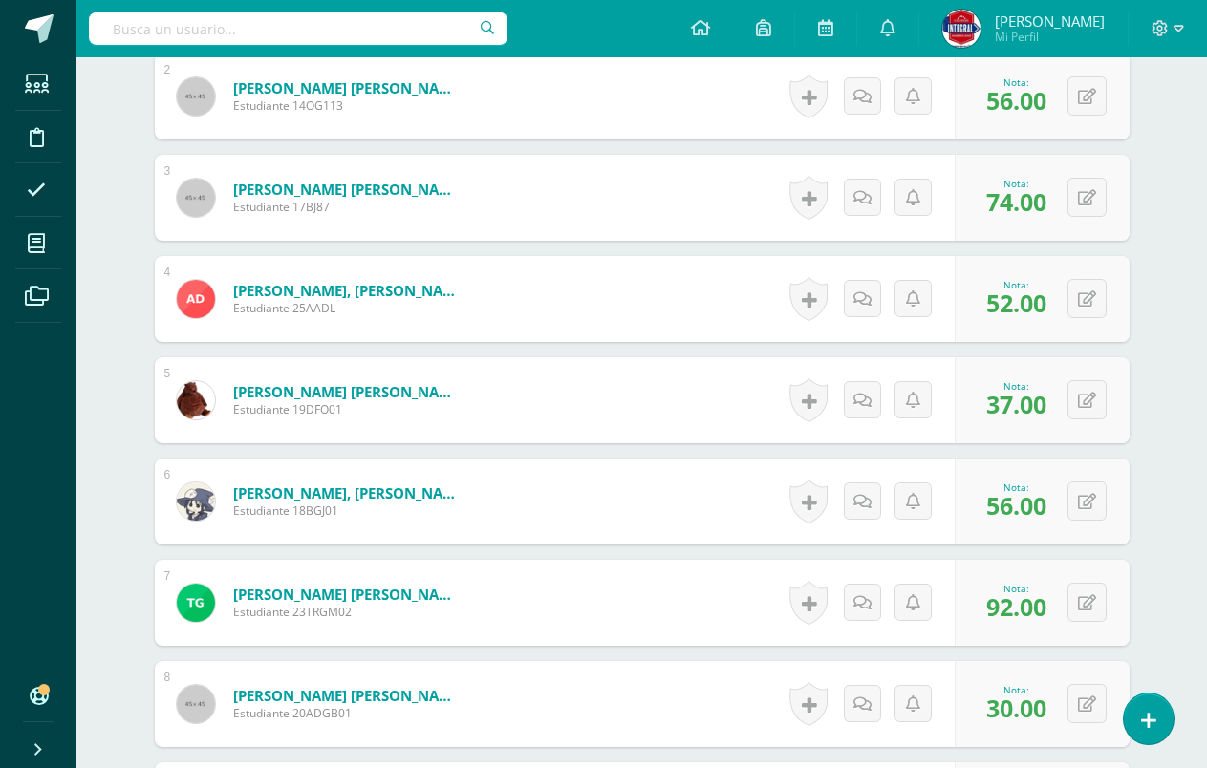
scroll to position [764, 0]
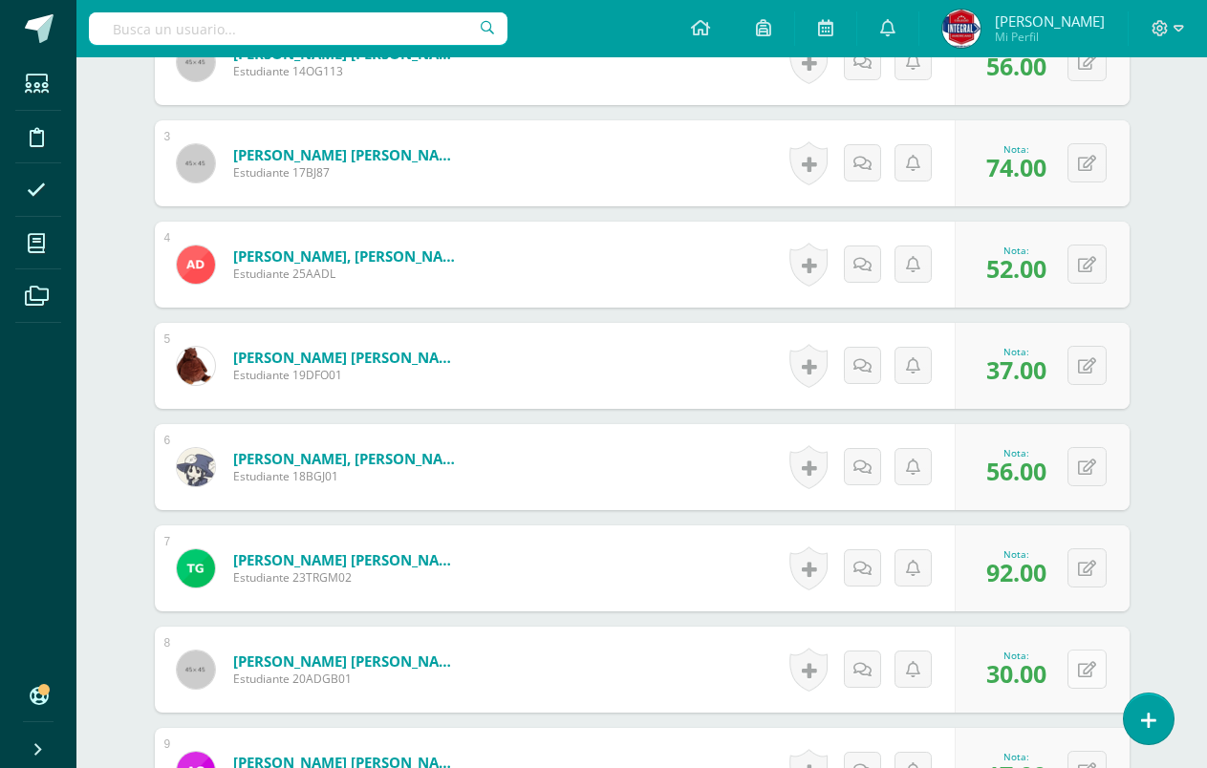
click at [1093, 667] on icon at bounding box center [1087, 670] width 18 height 16
type input "40"
click at [1040, 684] on icon at bounding box center [1048, 676] width 17 height 16
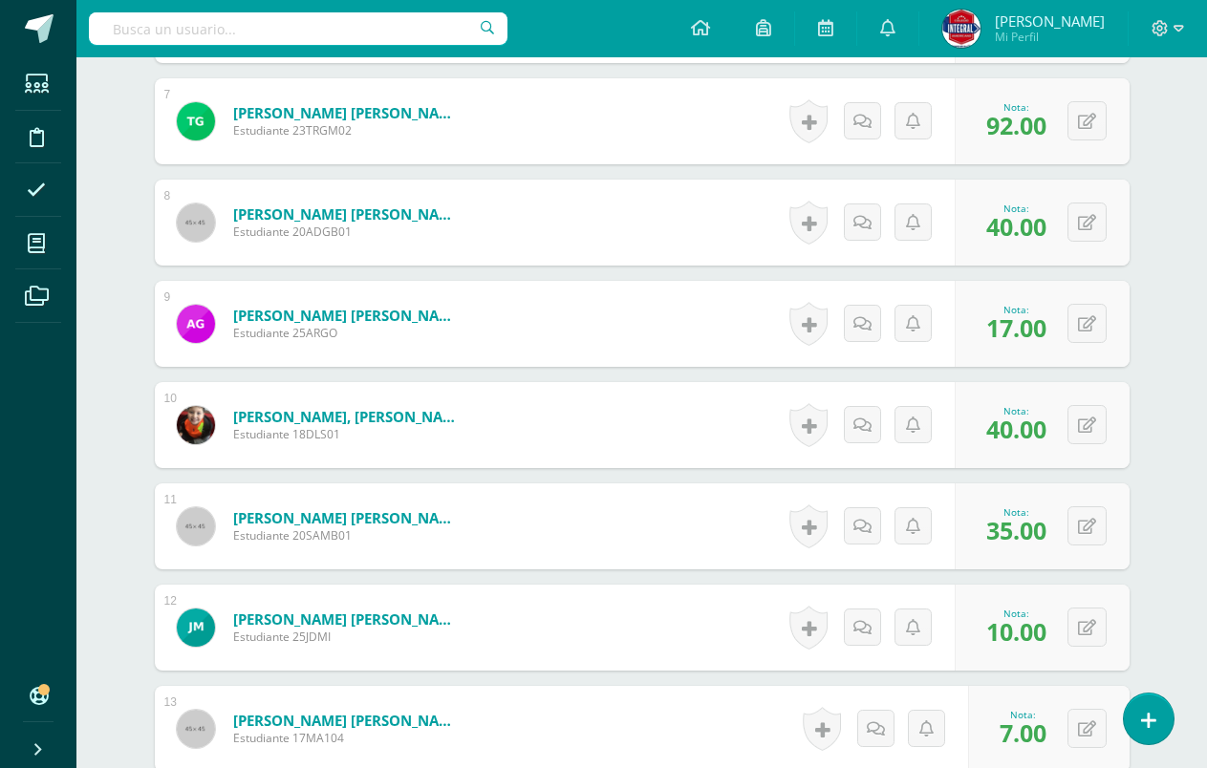
scroll to position [1242, 0]
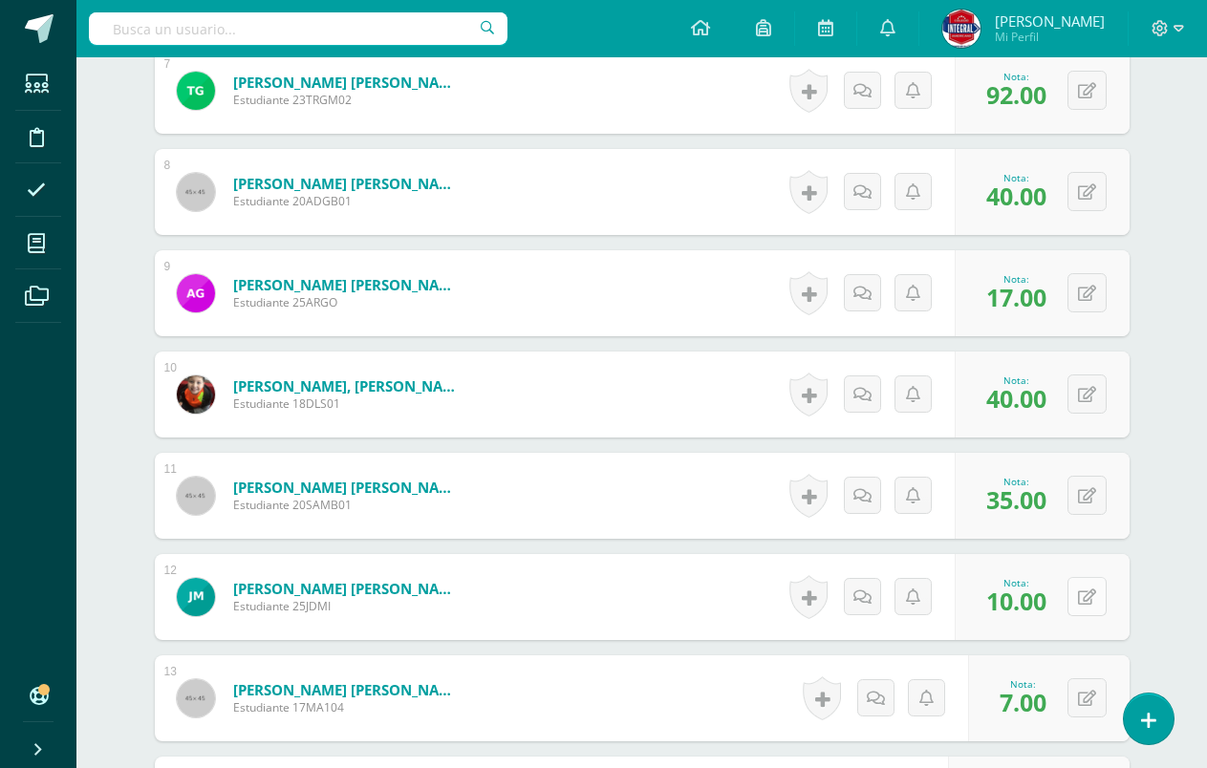
click at [1066, 608] on div "0 Logros Logros obtenidos Aún no hay logros agregados Nota: 10.00" at bounding box center [1041, 597] width 175 height 86
click at [1102, 594] on icon at bounding box center [1099, 597] width 19 height 16
type input "20"
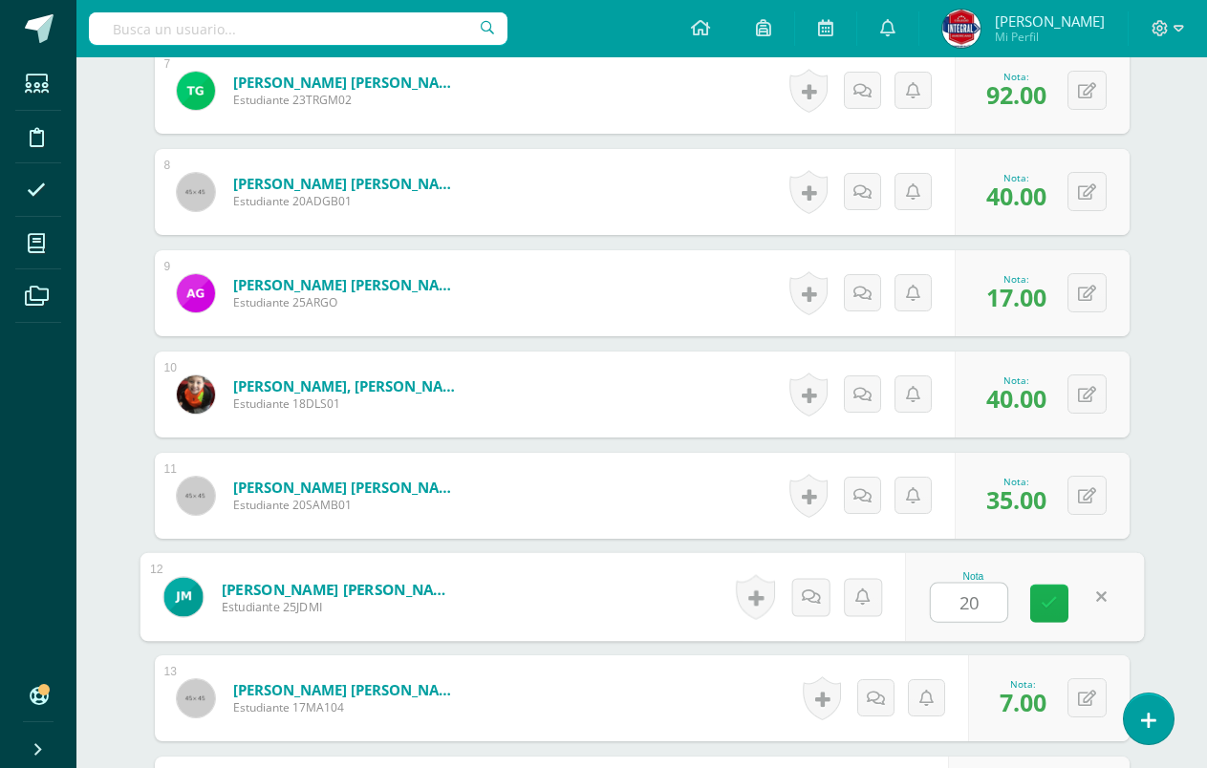
click at [1066, 603] on link at bounding box center [1049, 604] width 38 height 38
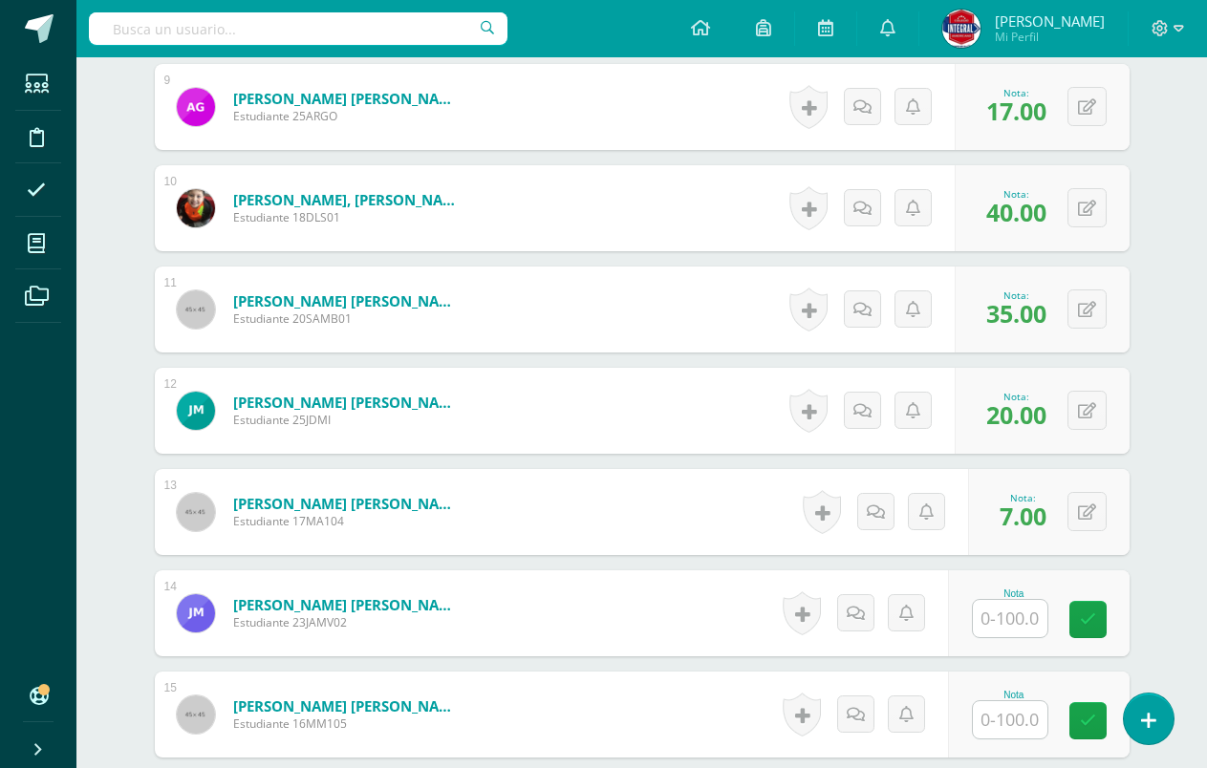
scroll to position [1433, 0]
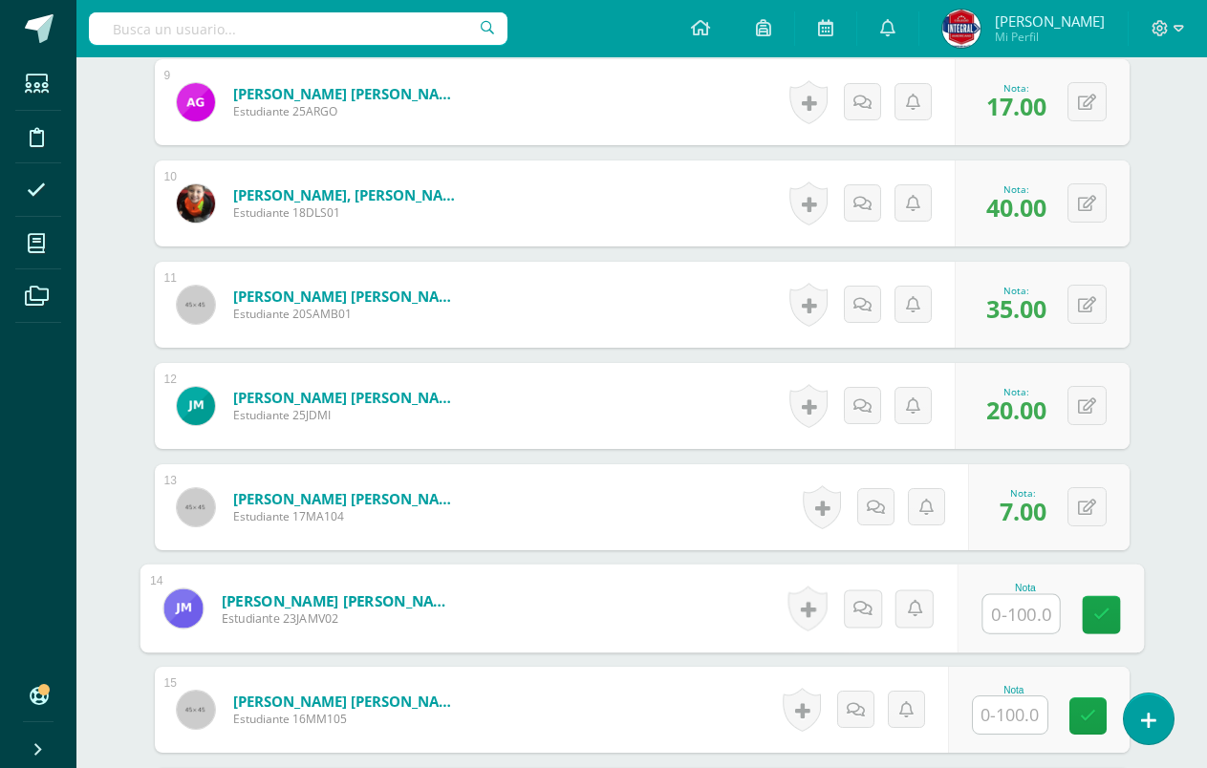
click at [1018, 620] on input "text" at bounding box center [1020, 614] width 76 height 38
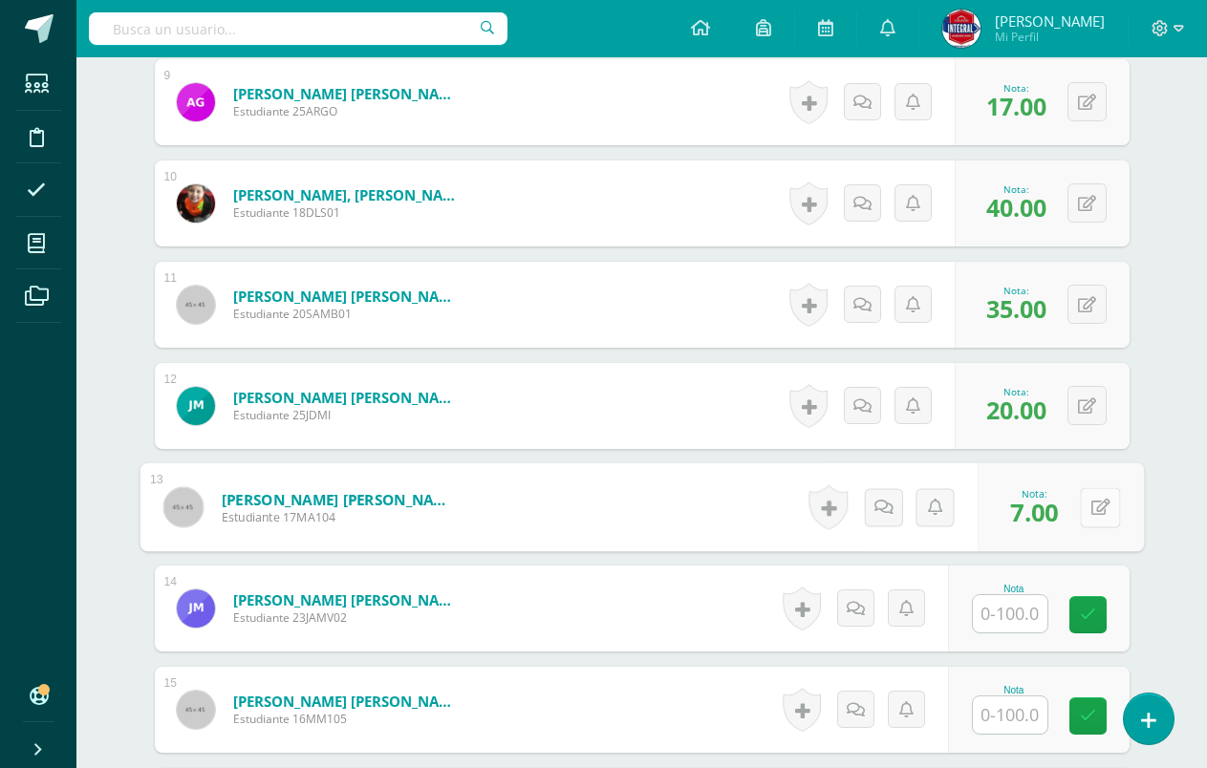
click at [1081, 515] on button at bounding box center [1100, 507] width 40 height 40
type input "17"
click at [1048, 516] on icon at bounding box center [1048, 513] width 17 height 16
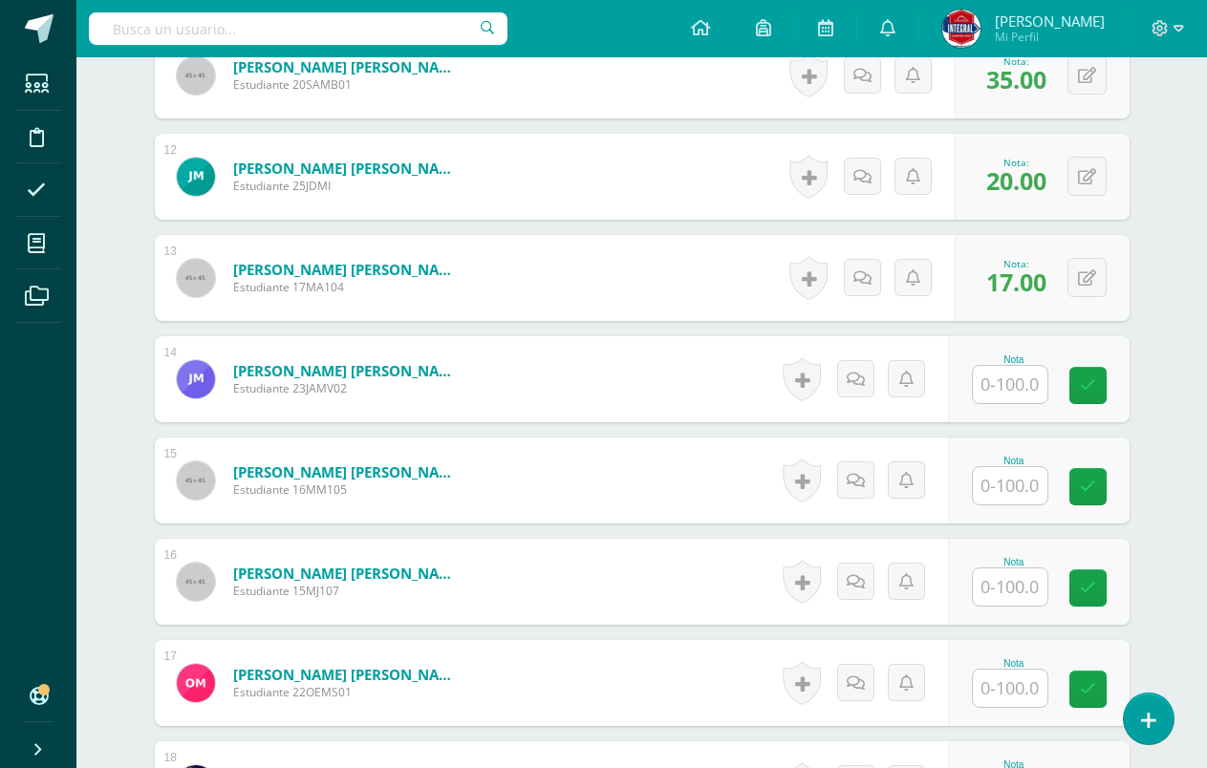
scroll to position [1720, 0]
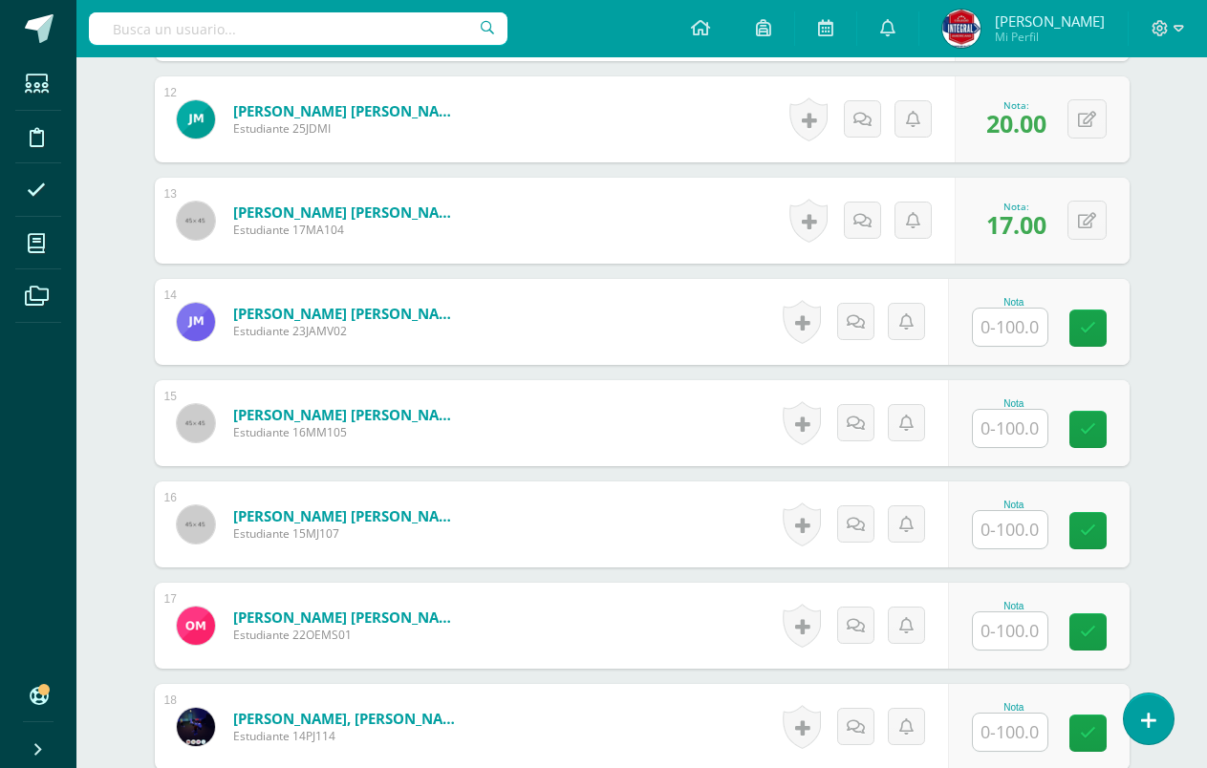
click at [1026, 419] on input "text" at bounding box center [1010, 428] width 75 height 37
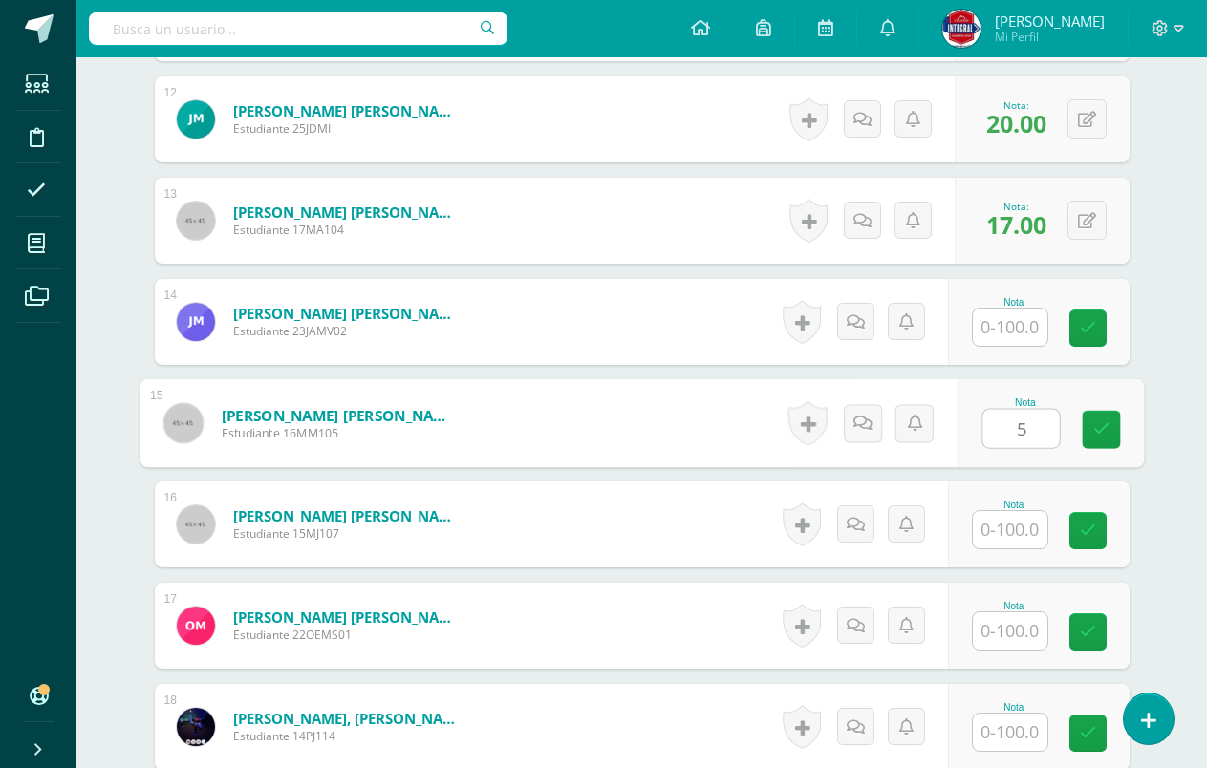
type input "51"
click at [1098, 423] on icon at bounding box center [1100, 429] width 17 height 16
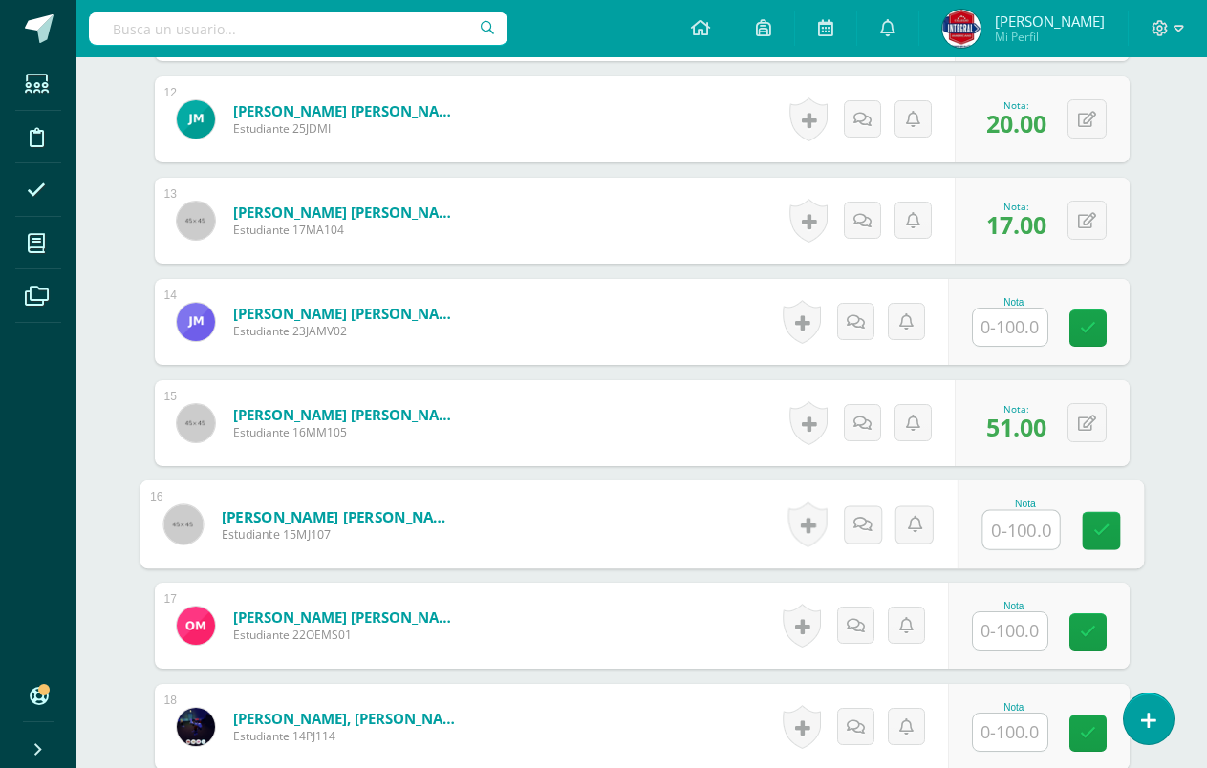
click at [987, 532] on input "text" at bounding box center [1020, 530] width 76 height 38
type input "100"
click at [1099, 531] on icon at bounding box center [1100, 531] width 17 height 16
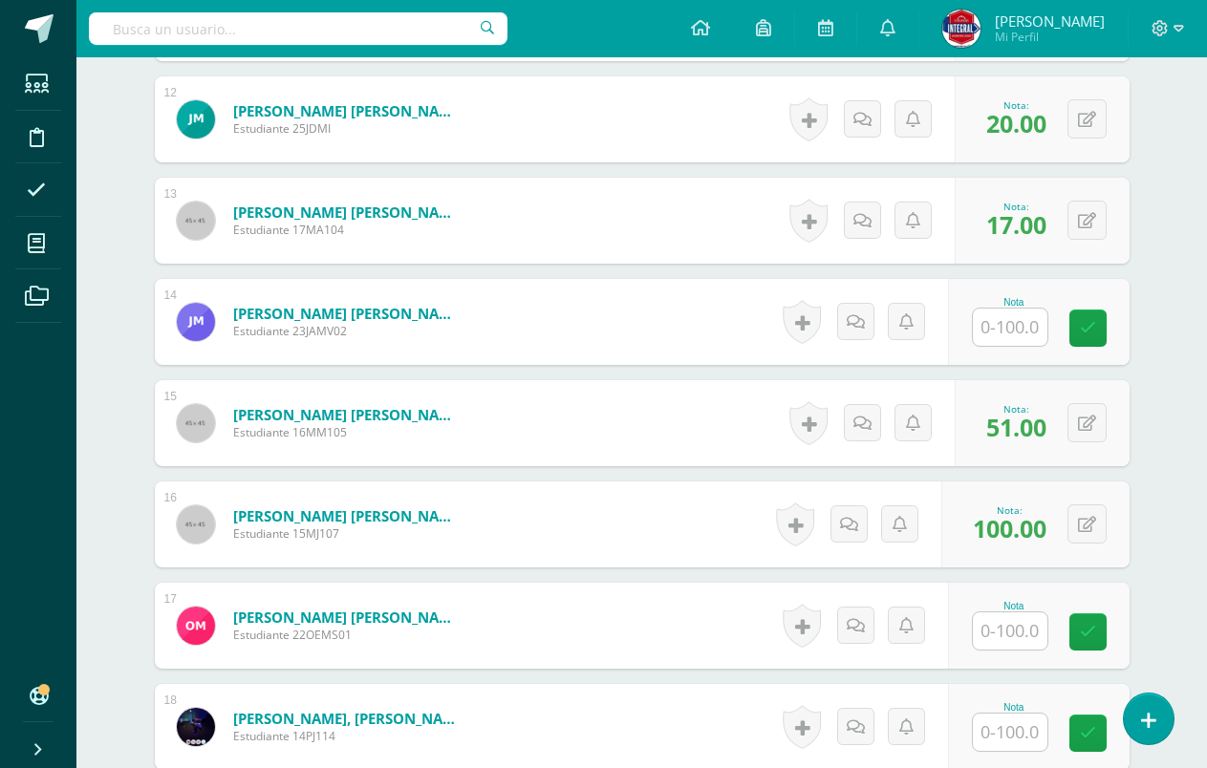
click at [1016, 630] on input "text" at bounding box center [1010, 630] width 75 height 37
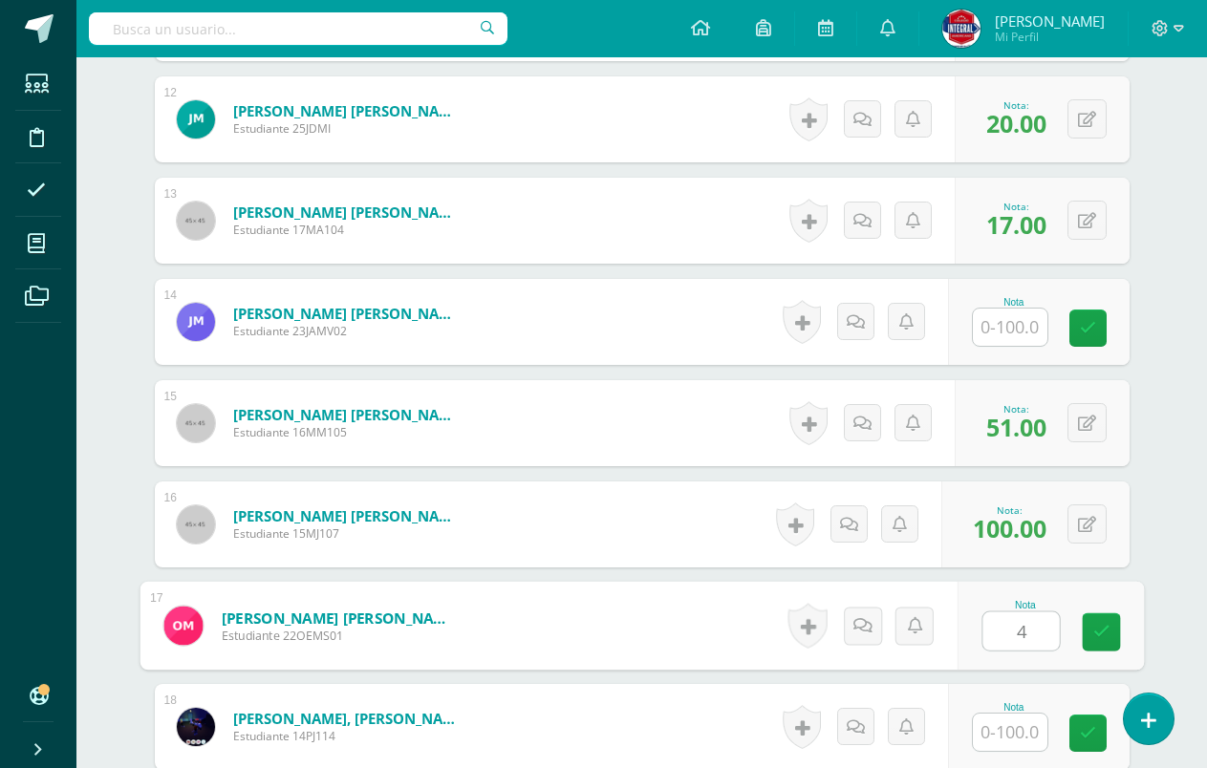
type input "49"
click at [1093, 637] on icon at bounding box center [1100, 632] width 17 height 16
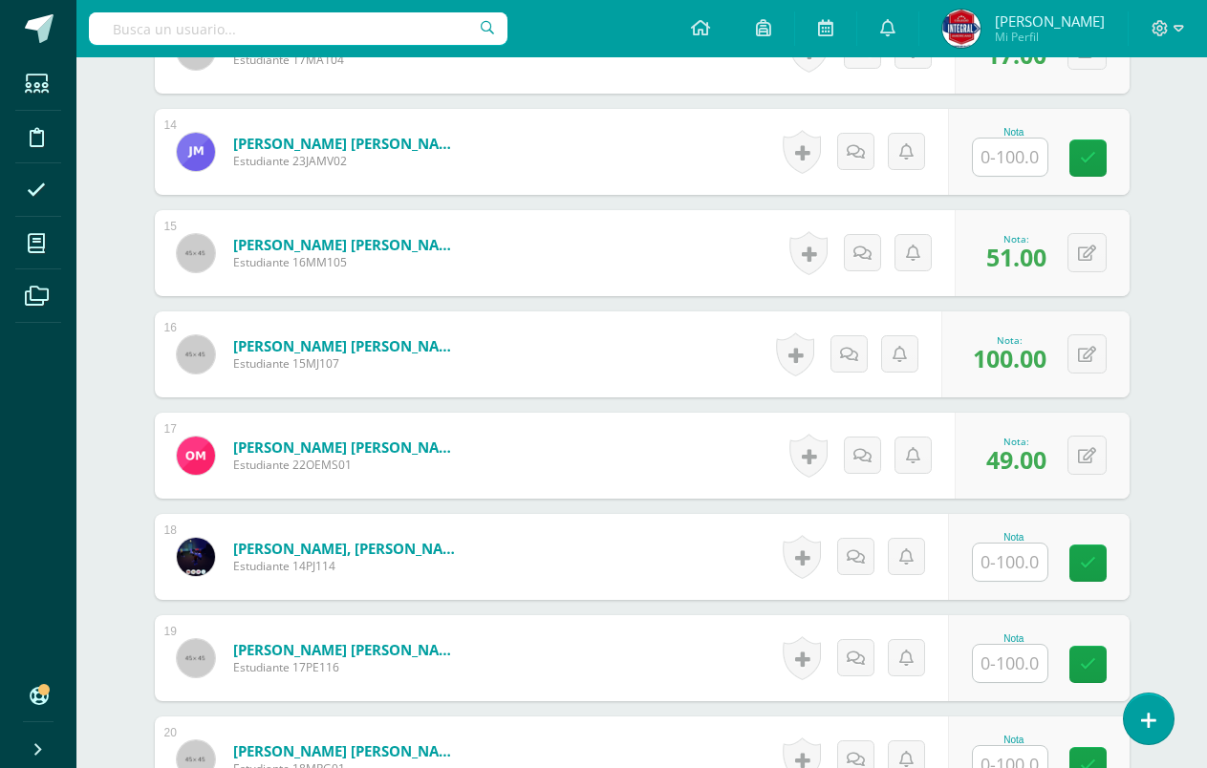
scroll to position [1911, 0]
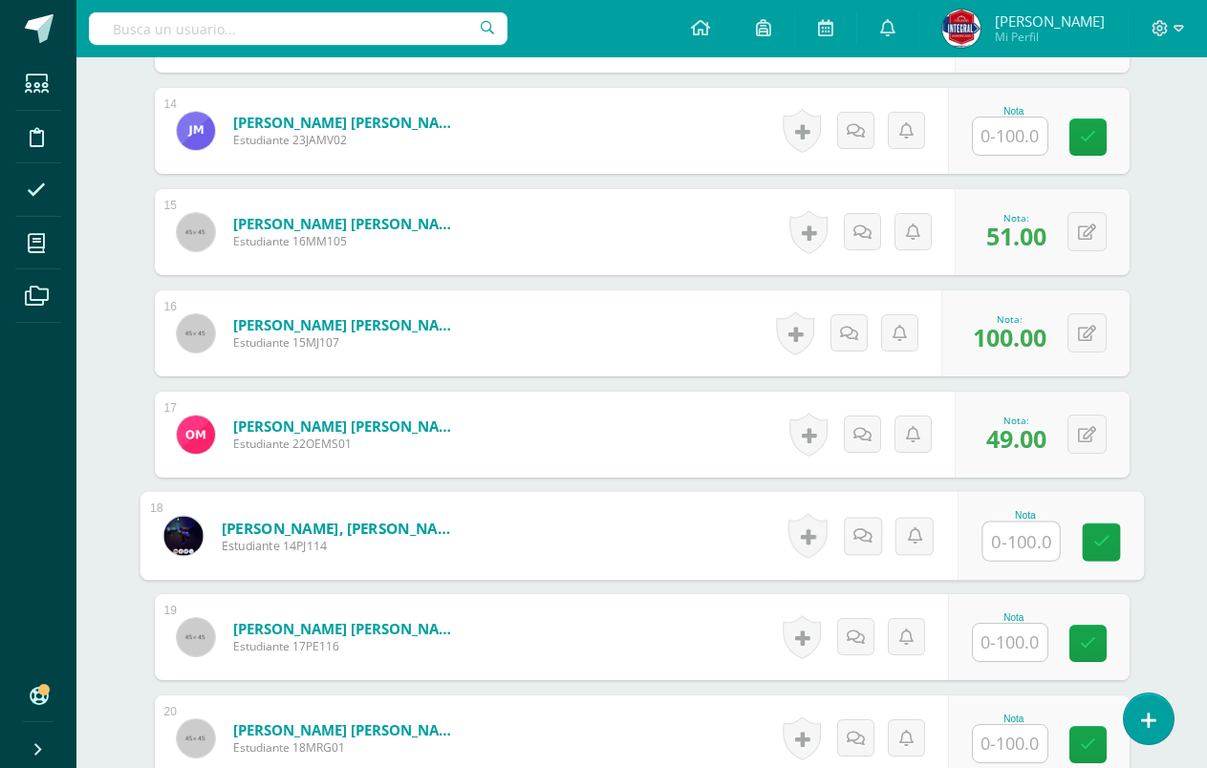
click at [1030, 538] on input "text" at bounding box center [1020, 542] width 76 height 38
type input "99"
click at [1103, 534] on icon at bounding box center [1100, 542] width 17 height 16
click at [1005, 633] on input "text" at bounding box center [1010, 642] width 75 height 37
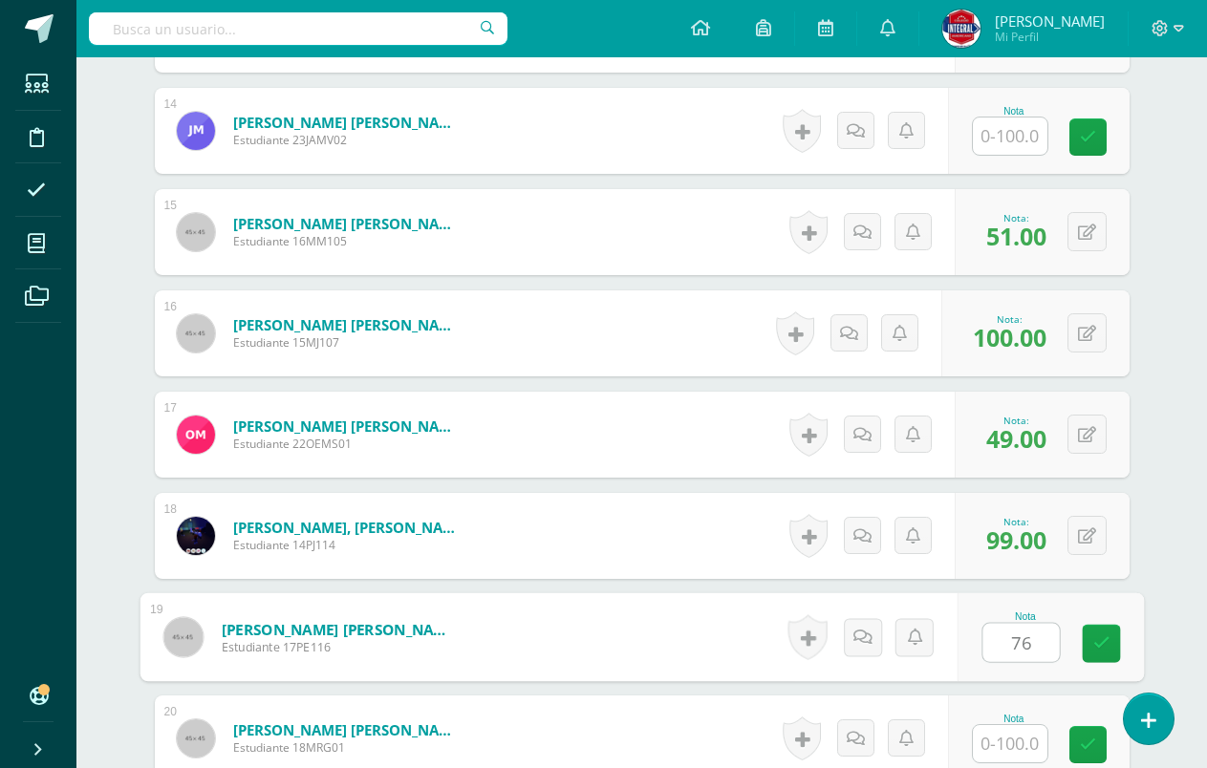
type input "76"
click at [1121, 655] on div "Nota 76" at bounding box center [1049, 637] width 186 height 89
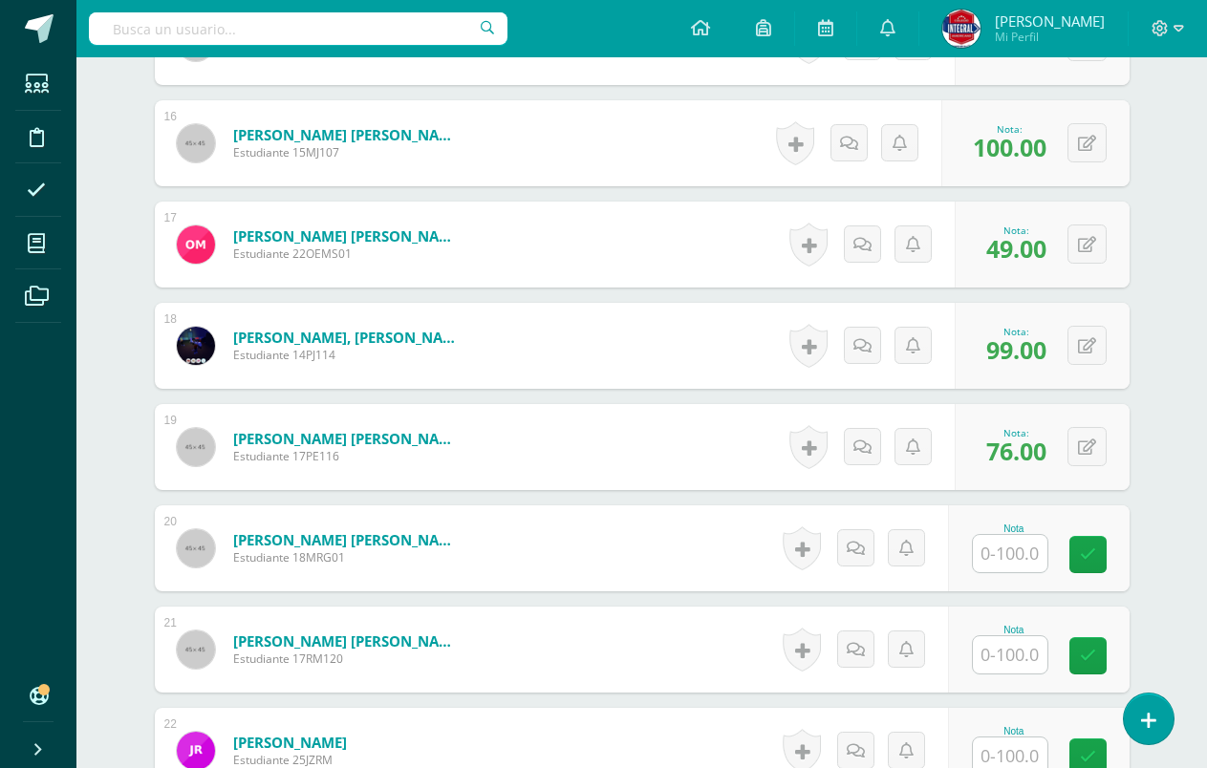
scroll to position [2102, 0]
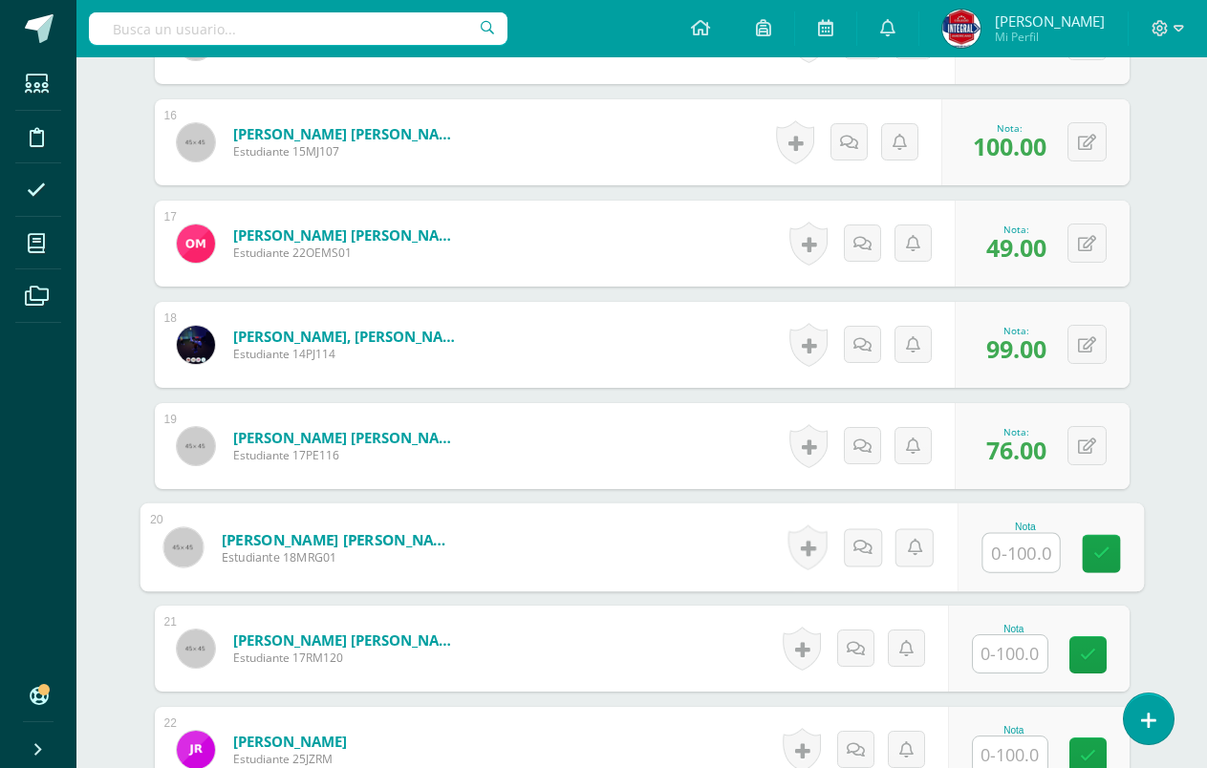
click at [1007, 560] on input "text" at bounding box center [1020, 553] width 76 height 38
type input "85"
click at [1108, 542] on link at bounding box center [1101, 554] width 38 height 38
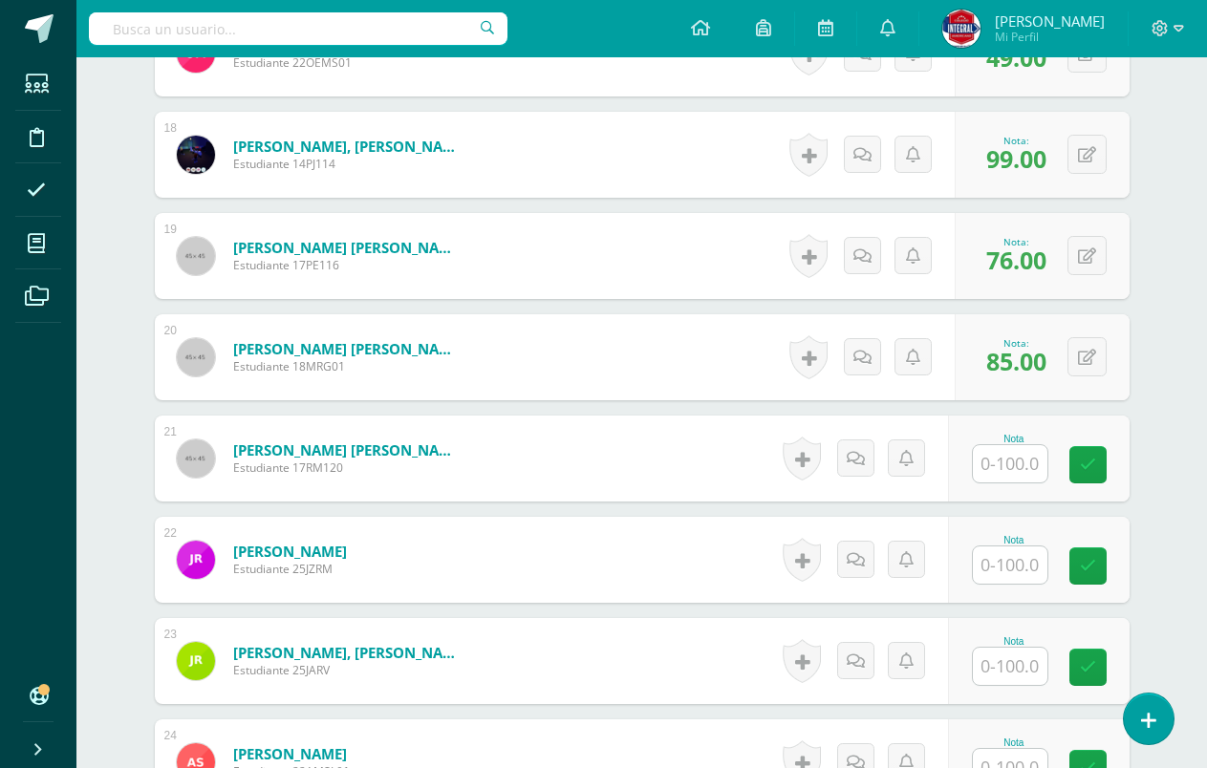
scroll to position [2293, 0]
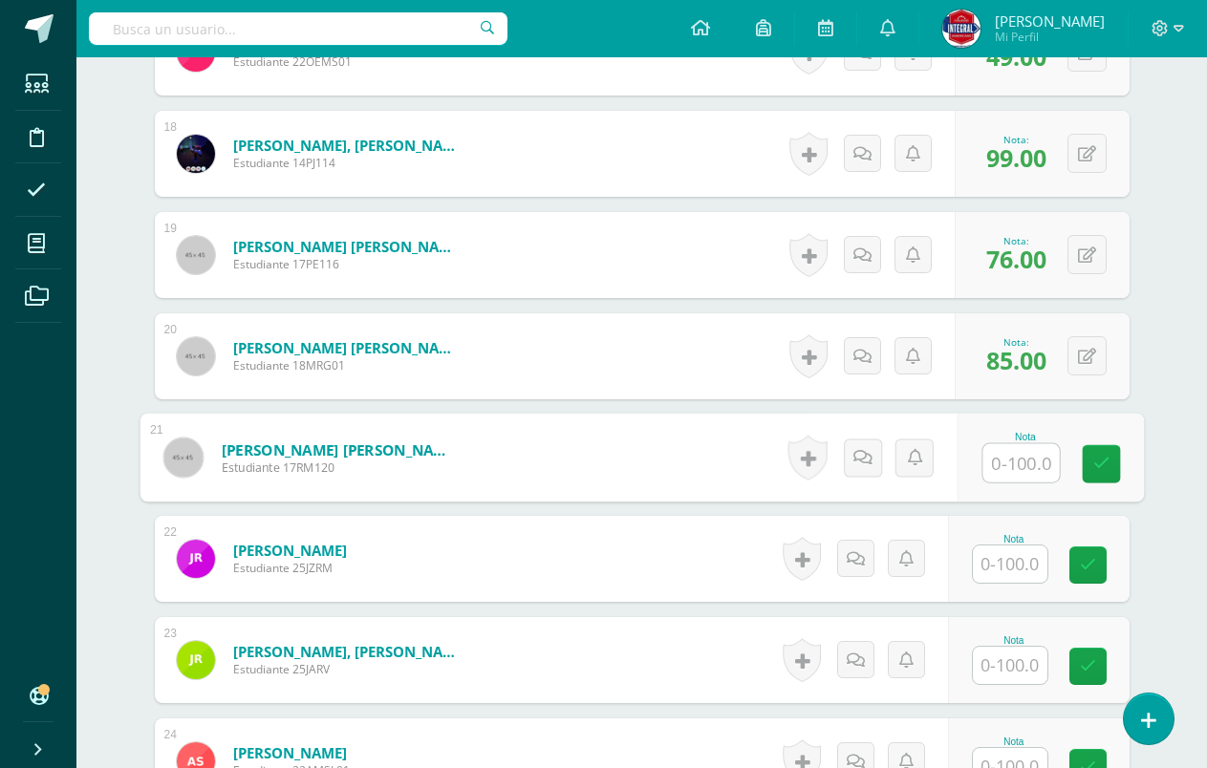
click at [1030, 474] on input "text" at bounding box center [1020, 463] width 76 height 38
type input "44"
click at [1115, 472] on link at bounding box center [1101, 464] width 38 height 38
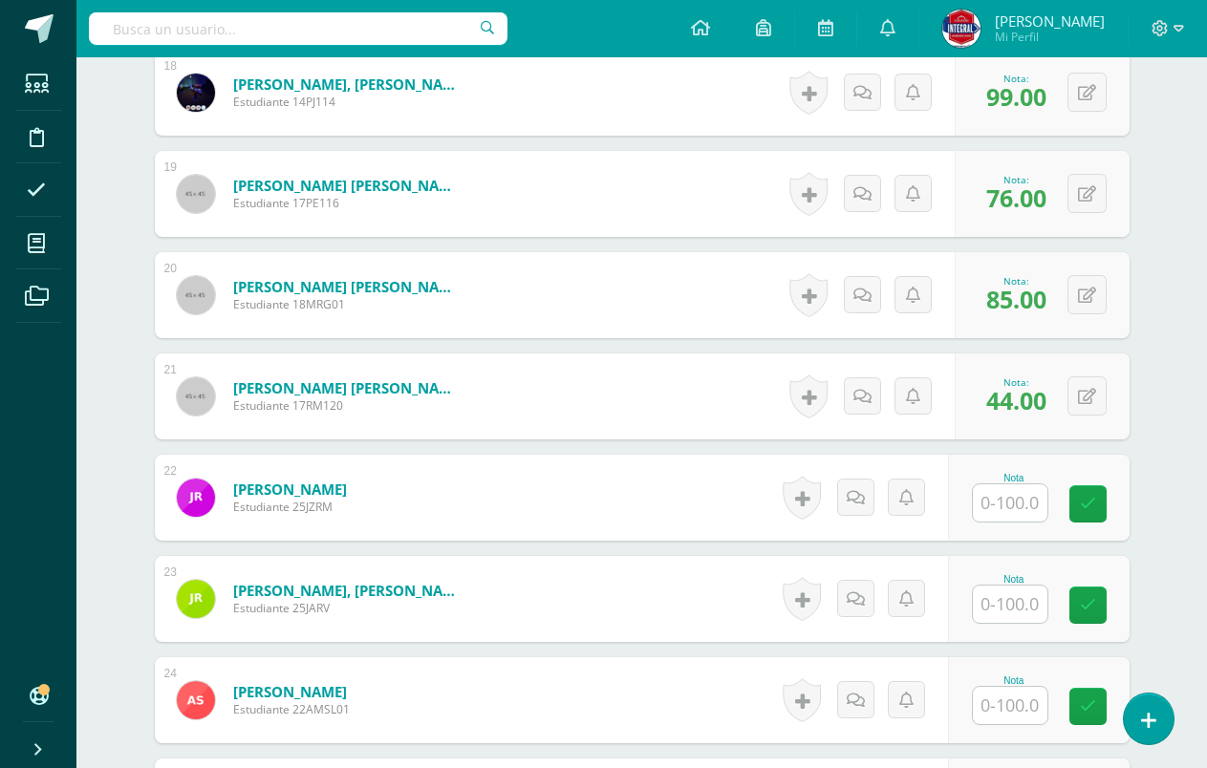
scroll to position [2389, 0]
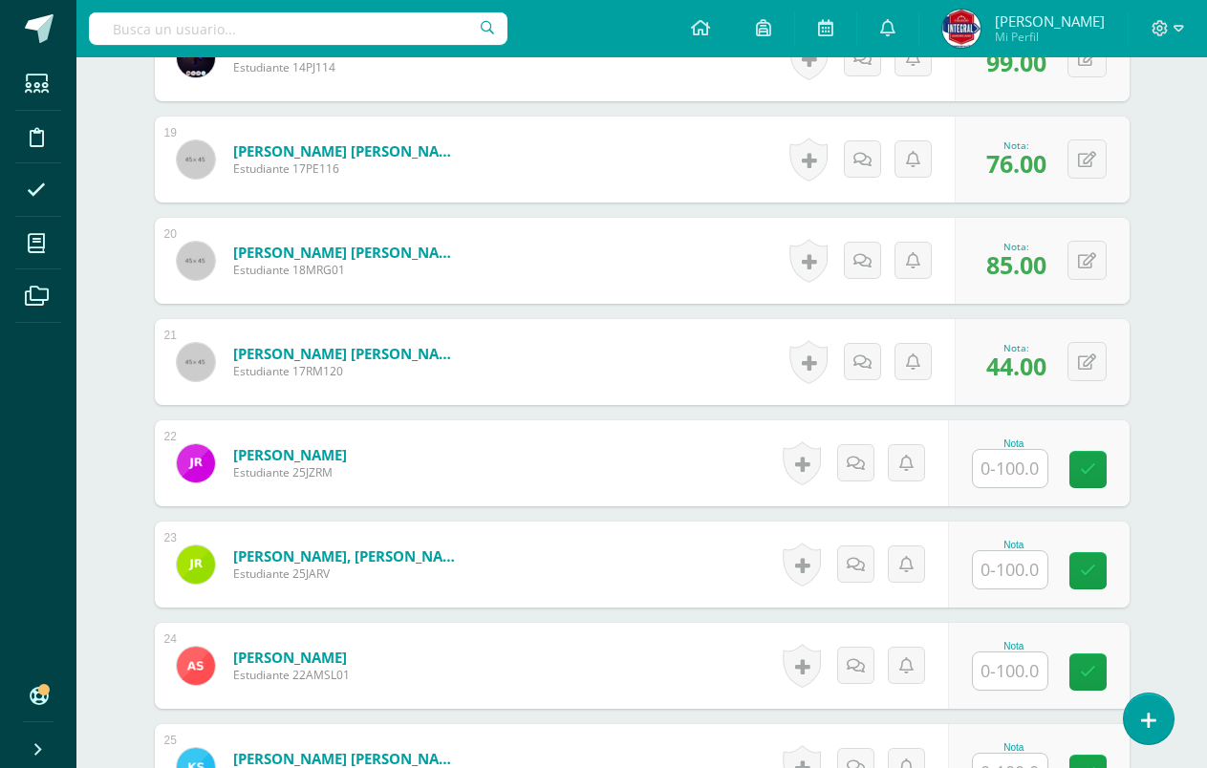
click at [1013, 450] on input "text" at bounding box center [1010, 468] width 75 height 37
type input "24"
click at [1114, 449] on div "Nota 24" at bounding box center [1039, 463] width 182 height 86
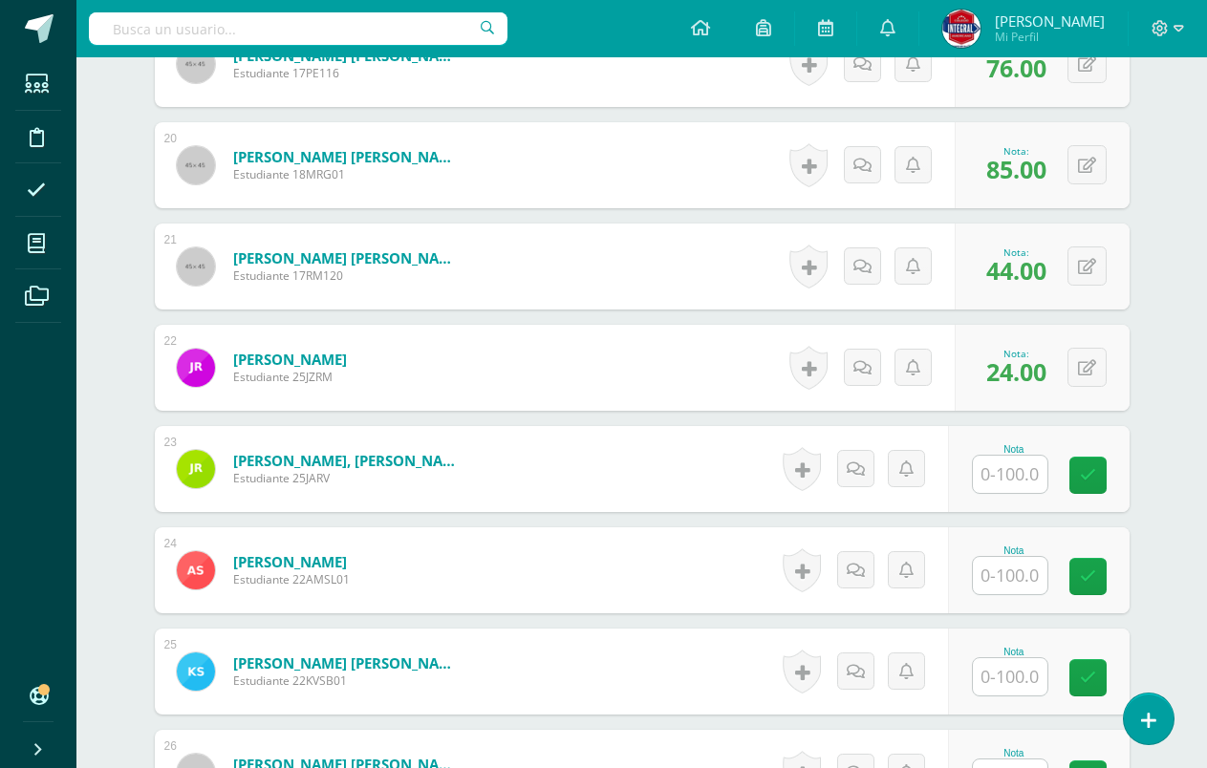
click at [1040, 473] on input "text" at bounding box center [1010, 474] width 75 height 37
type input "83"
click at [1081, 476] on div "Nota 83" at bounding box center [1049, 469] width 186 height 89
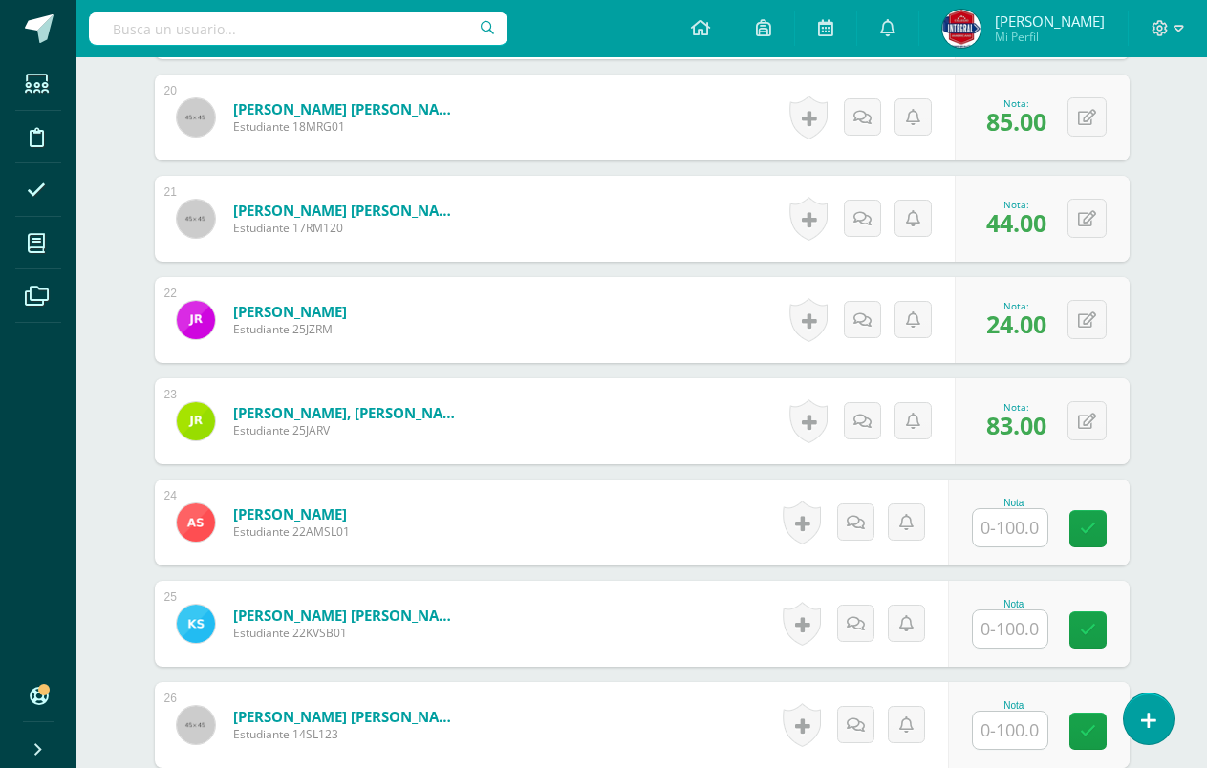
scroll to position [2580, 0]
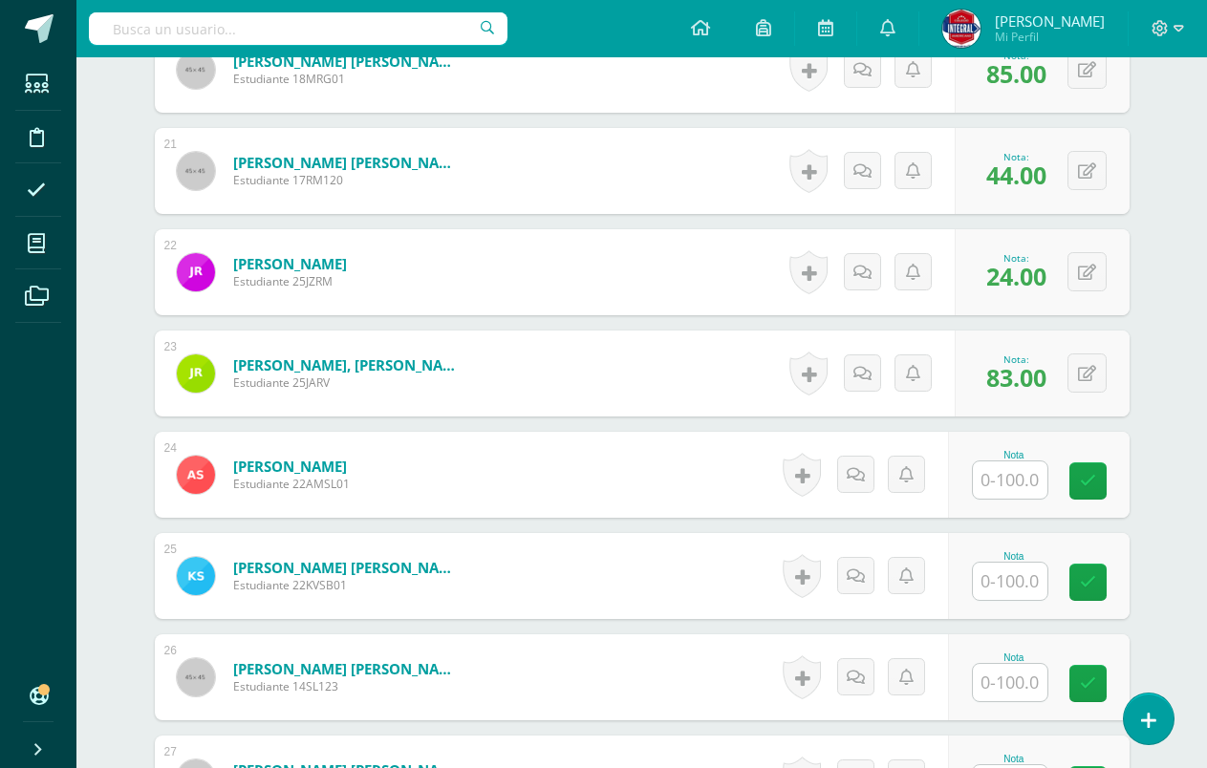
click at [995, 484] on input "text" at bounding box center [1010, 479] width 75 height 37
type input "48"
click at [1099, 481] on icon at bounding box center [1100, 481] width 17 height 16
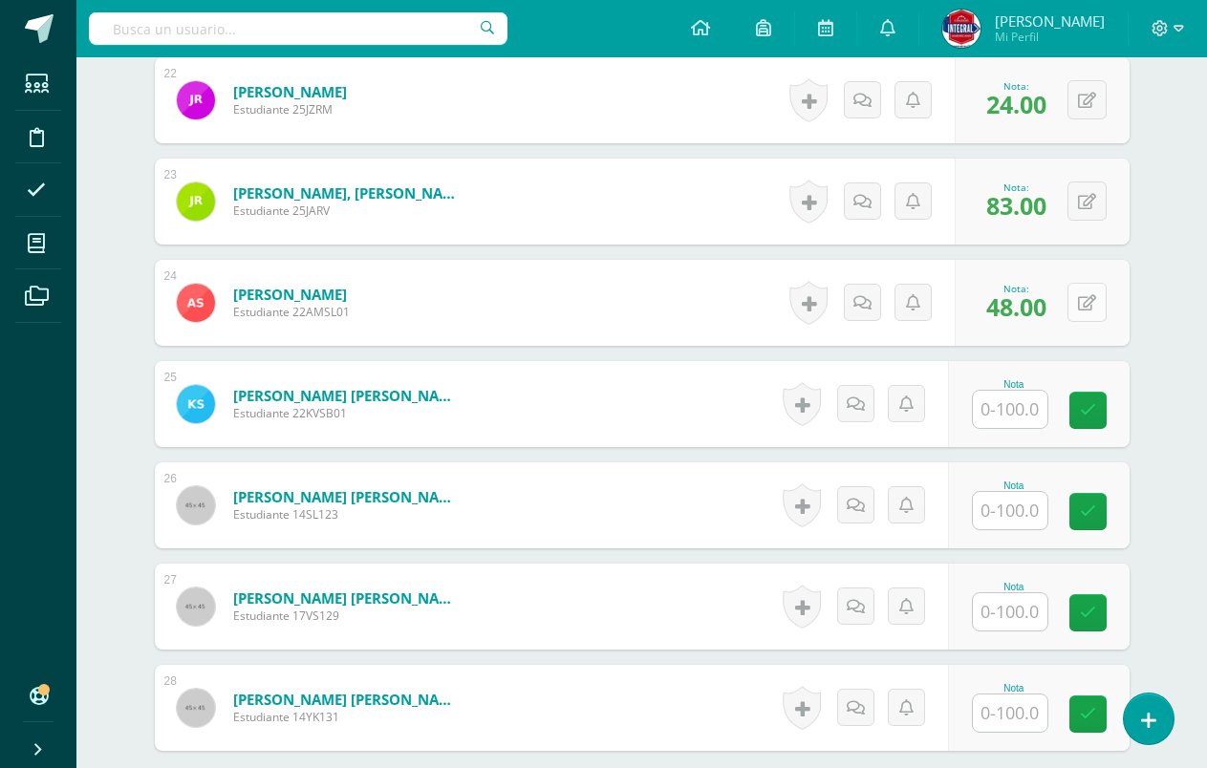
scroll to position [2771, 0]
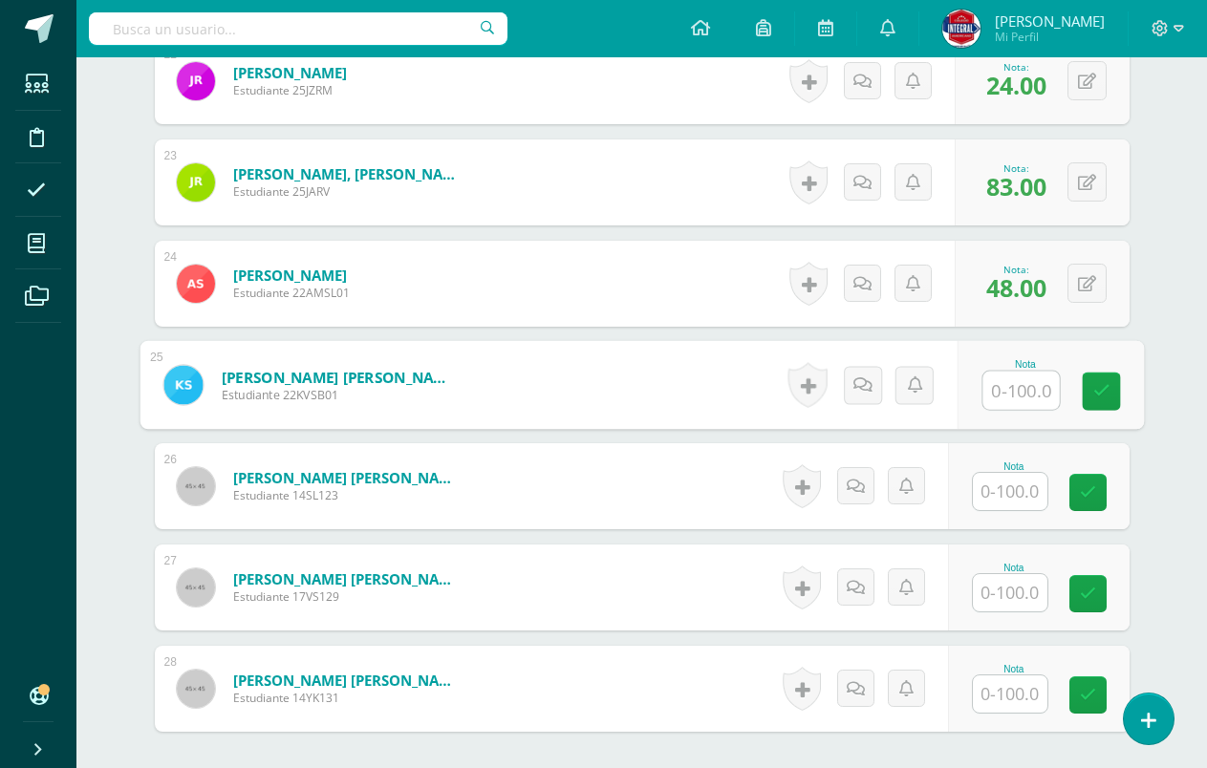
click at [1006, 401] on input "text" at bounding box center [1020, 391] width 76 height 38
type input "24"
click at [1097, 397] on icon at bounding box center [1100, 391] width 17 height 16
click at [1004, 480] on input "text" at bounding box center [1010, 491] width 75 height 37
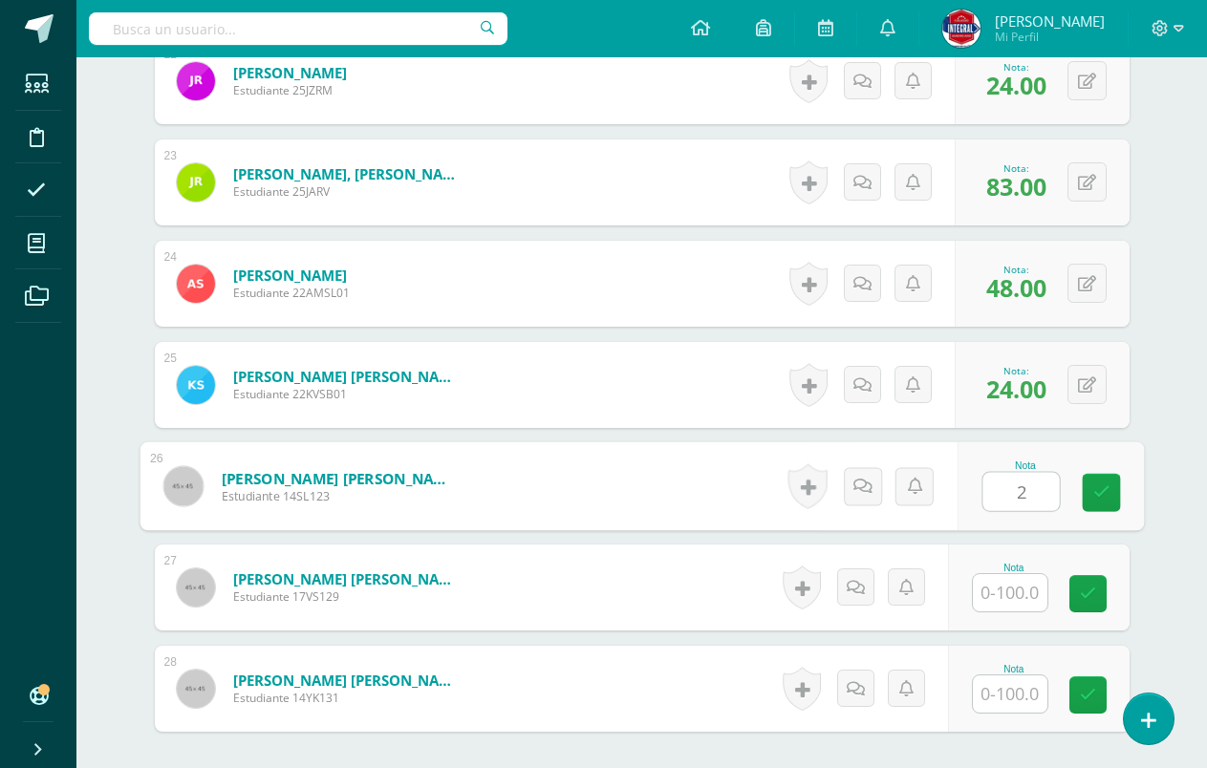
type input "23"
click at [1105, 489] on icon at bounding box center [1100, 492] width 17 height 16
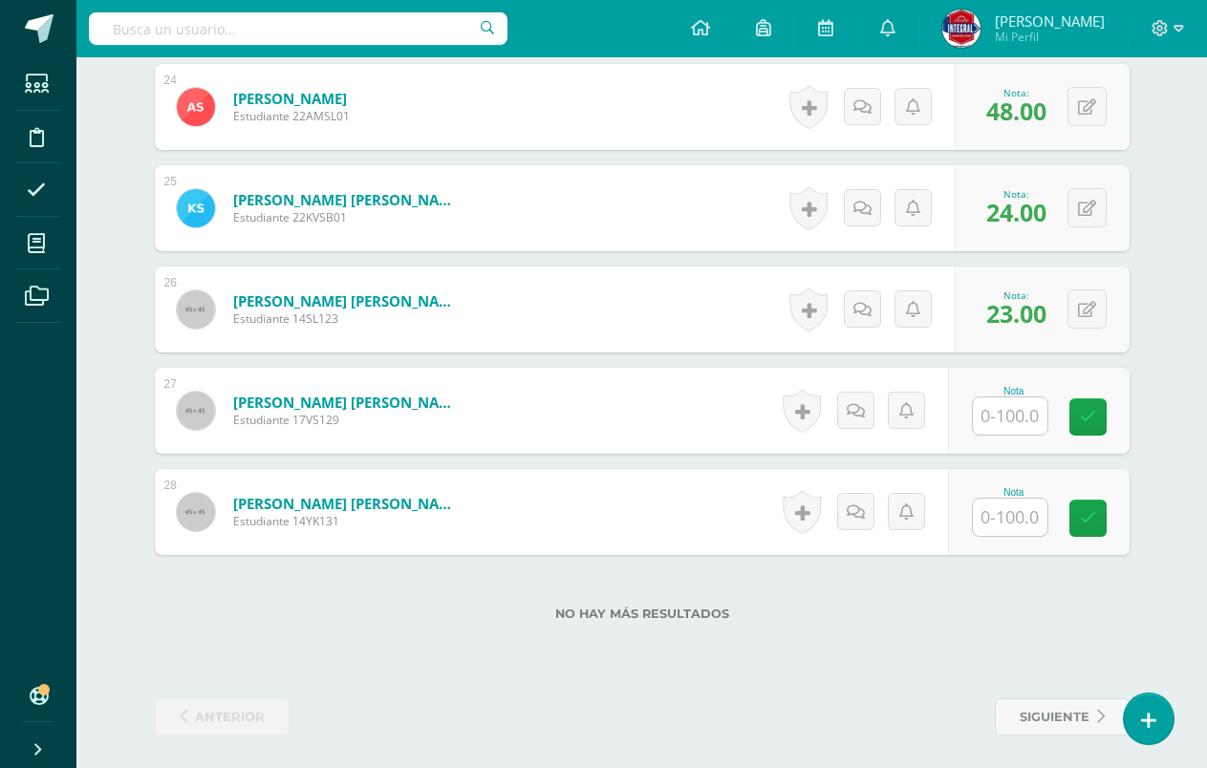
scroll to position [2953, 0]
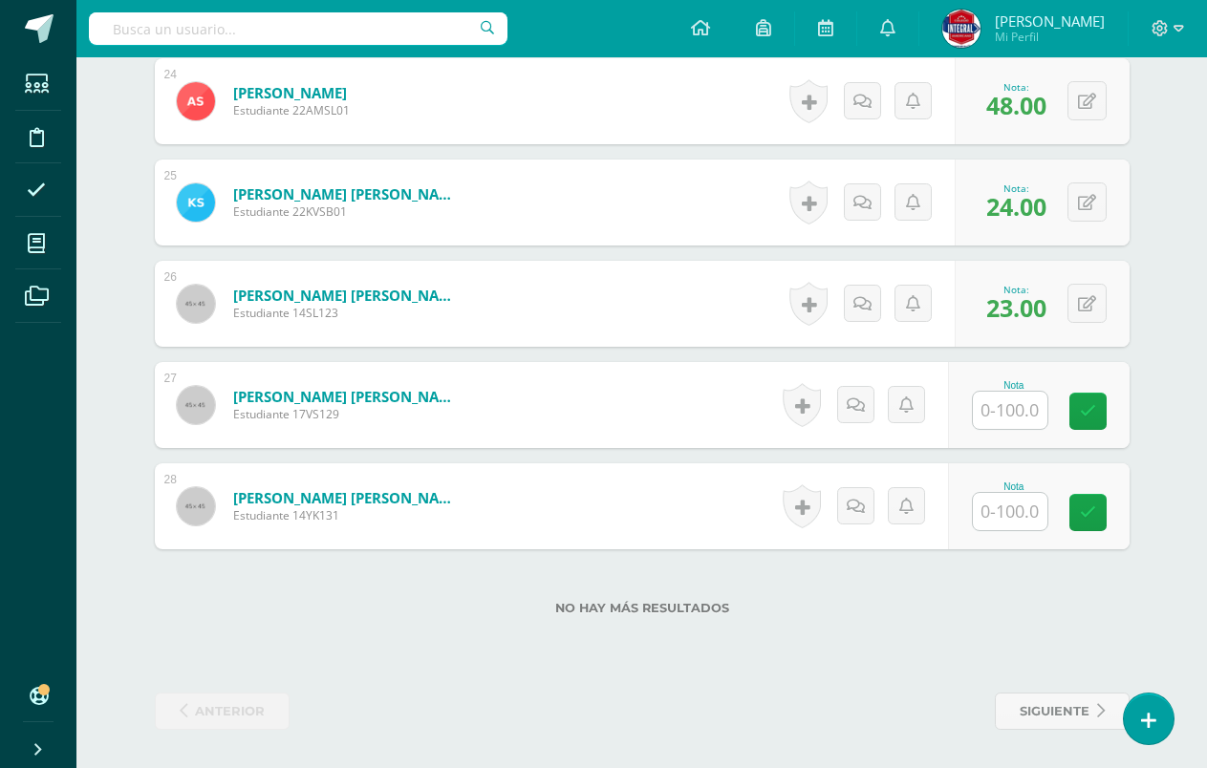
click at [1027, 421] on input "text" at bounding box center [1010, 410] width 75 height 37
type input "32"
click at [1107, 393] on link at bounding box center [1101, 412] width 38 height 38
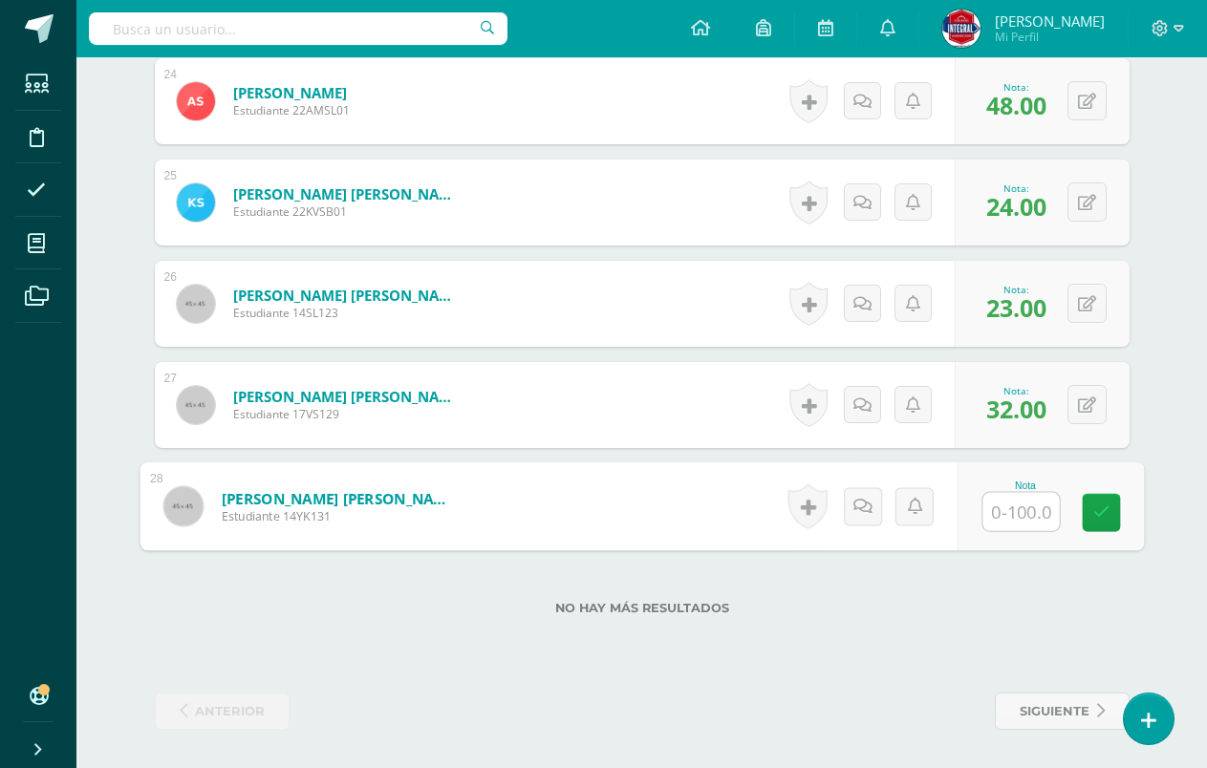
click at [1018, 499] on input "text" at bounding box center [1020, 512] width 76 height 38
type input "59"
click at [1090, 519] on link at bounding box center [1101, 513] width 38 height 38
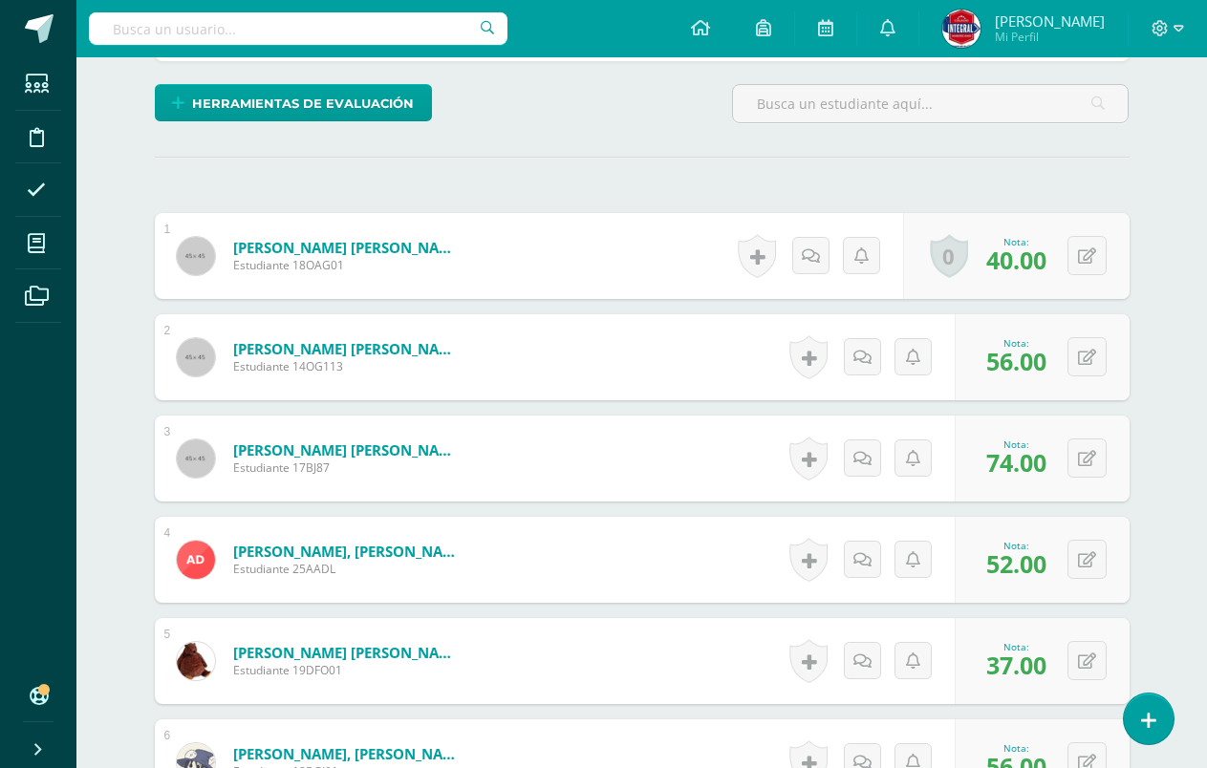
scroll to position [0, 0]
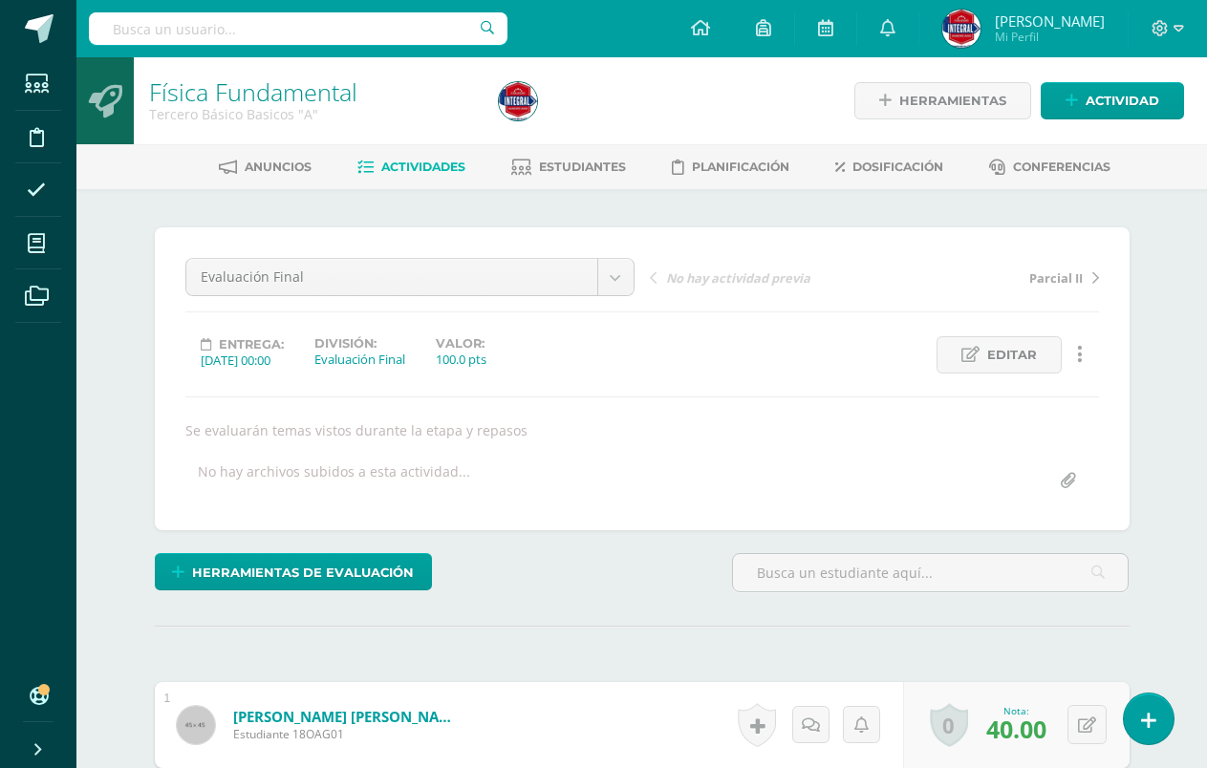
click at [397, 161] on span "Actividades" at bounding box center [423, 167] width 84 height 14
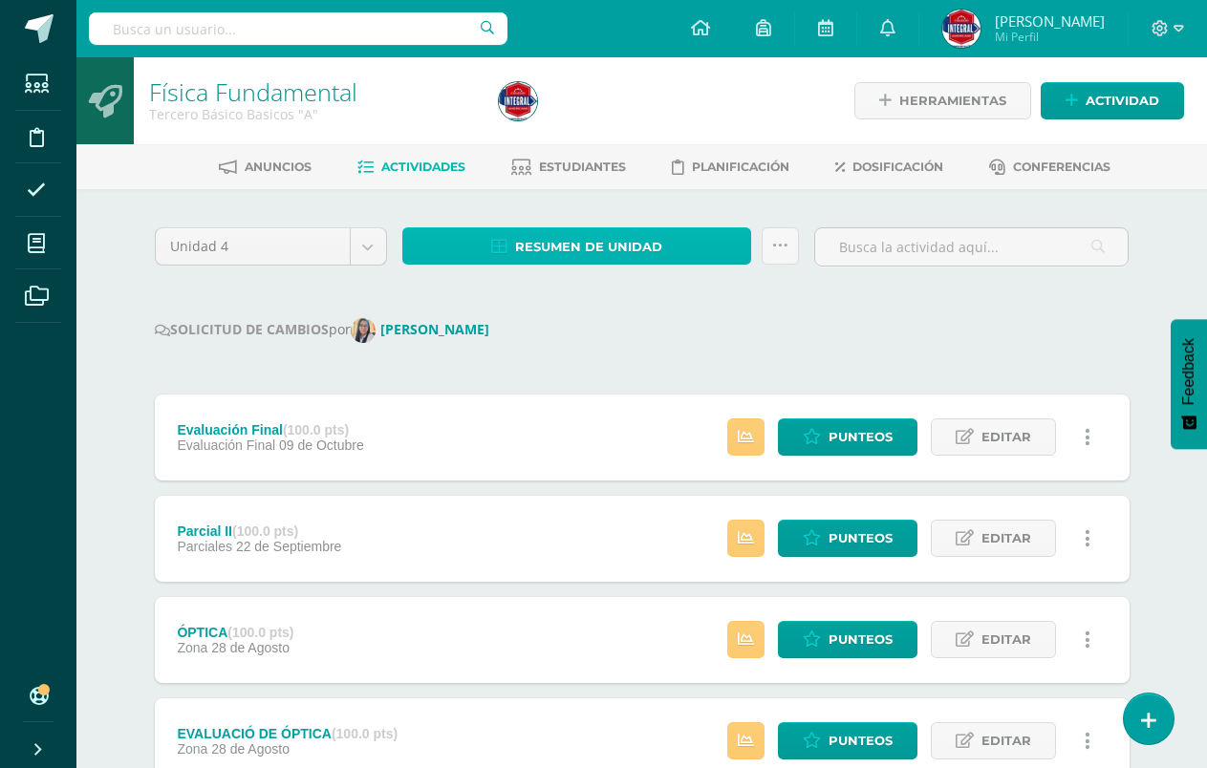
click at [523, 253] on span "Resumen de unidad" at bounding box center [588, 246] width 147 height 35
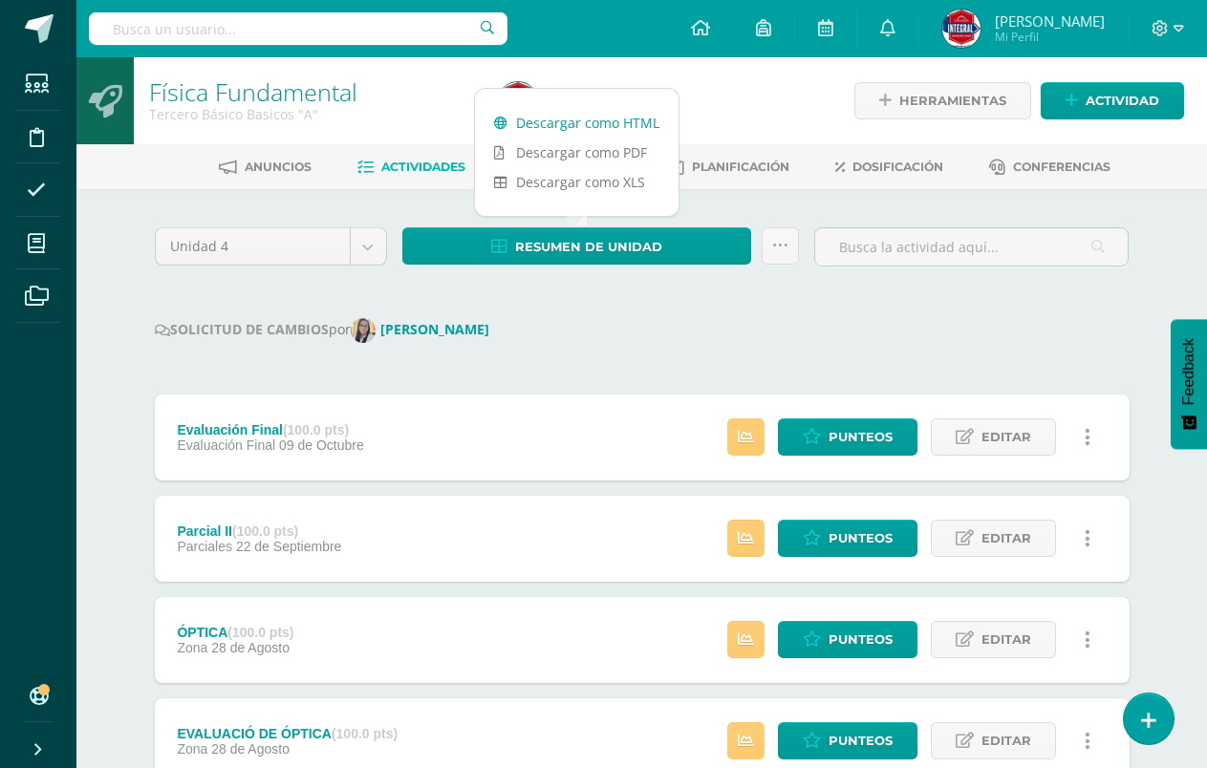
click at [595, 121] on link "Descargar como HTML" at bounding box center [577, 123] width 204 height 30
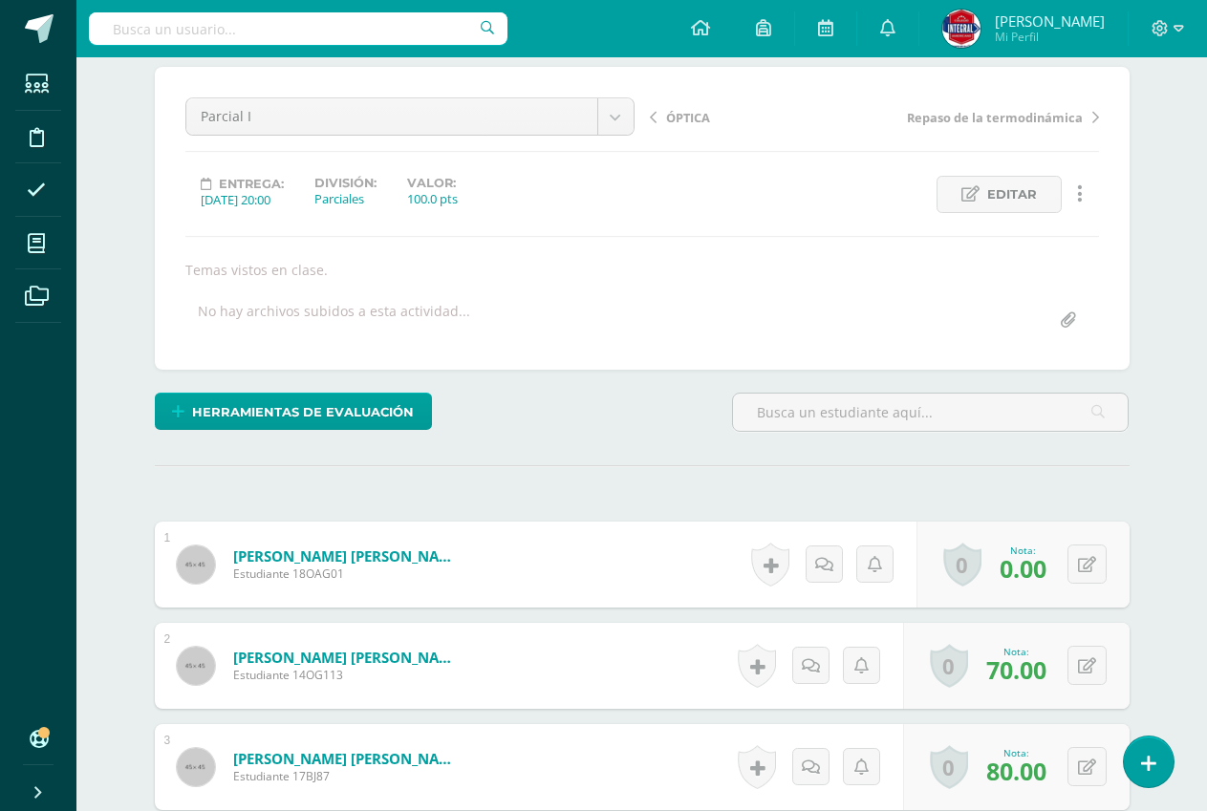
scroll to position [385, 0]
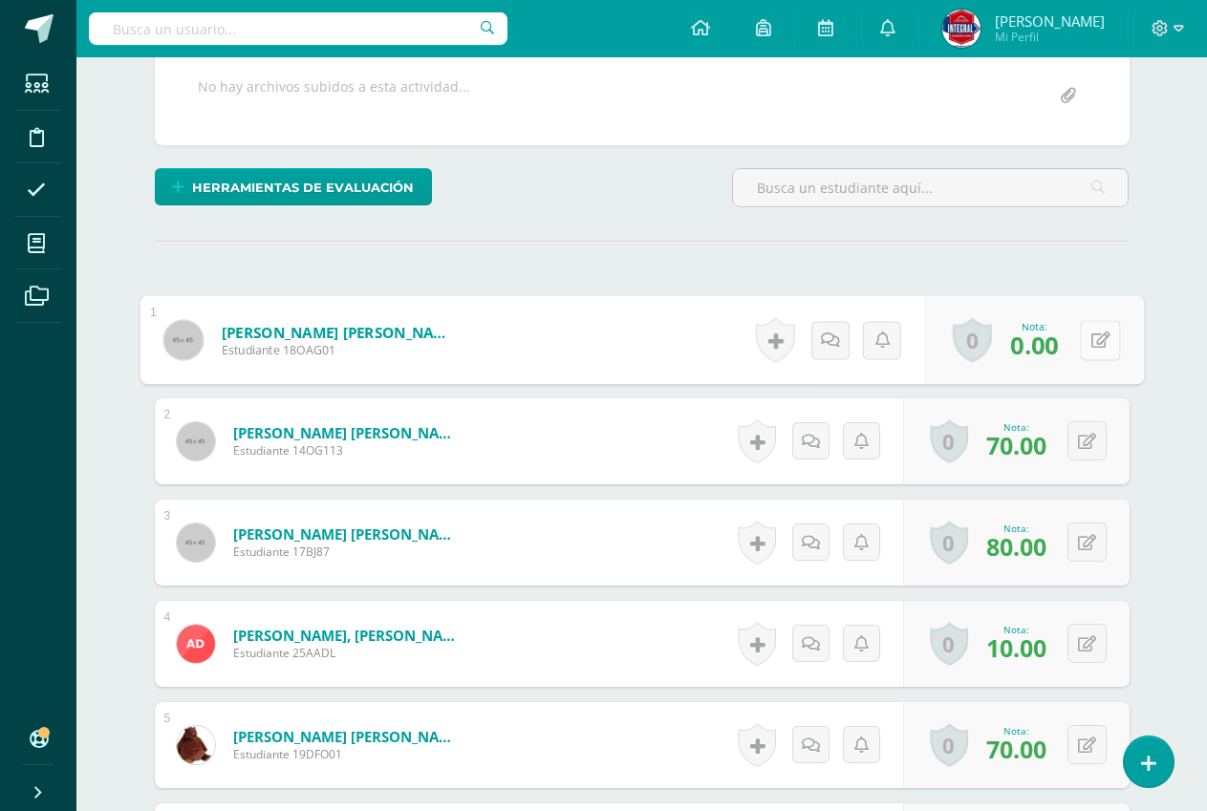
click at [1094, 354] on button at bounding box center [1100, 340] width 40 height 40
type input "50"
click at [1052, 335] on link at bounding box center [1049, 347] width 38 height 38
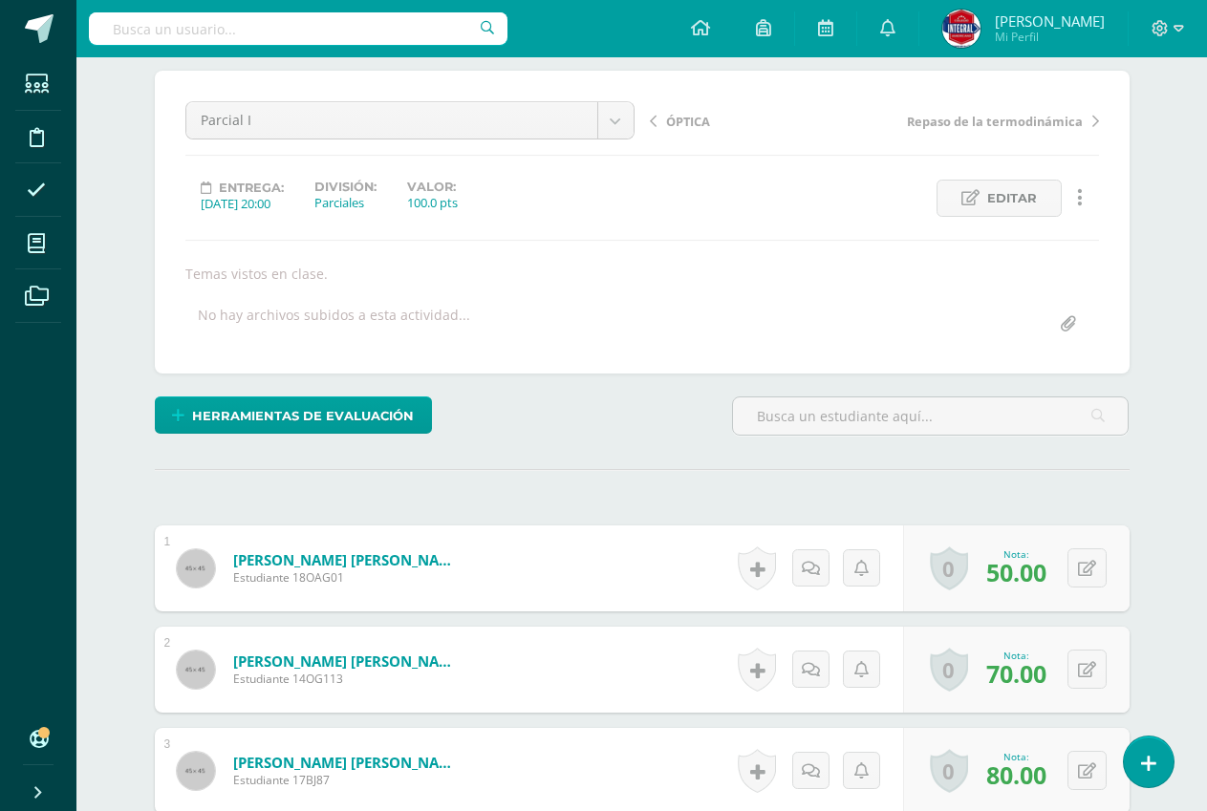
scroll to position [0, 0]
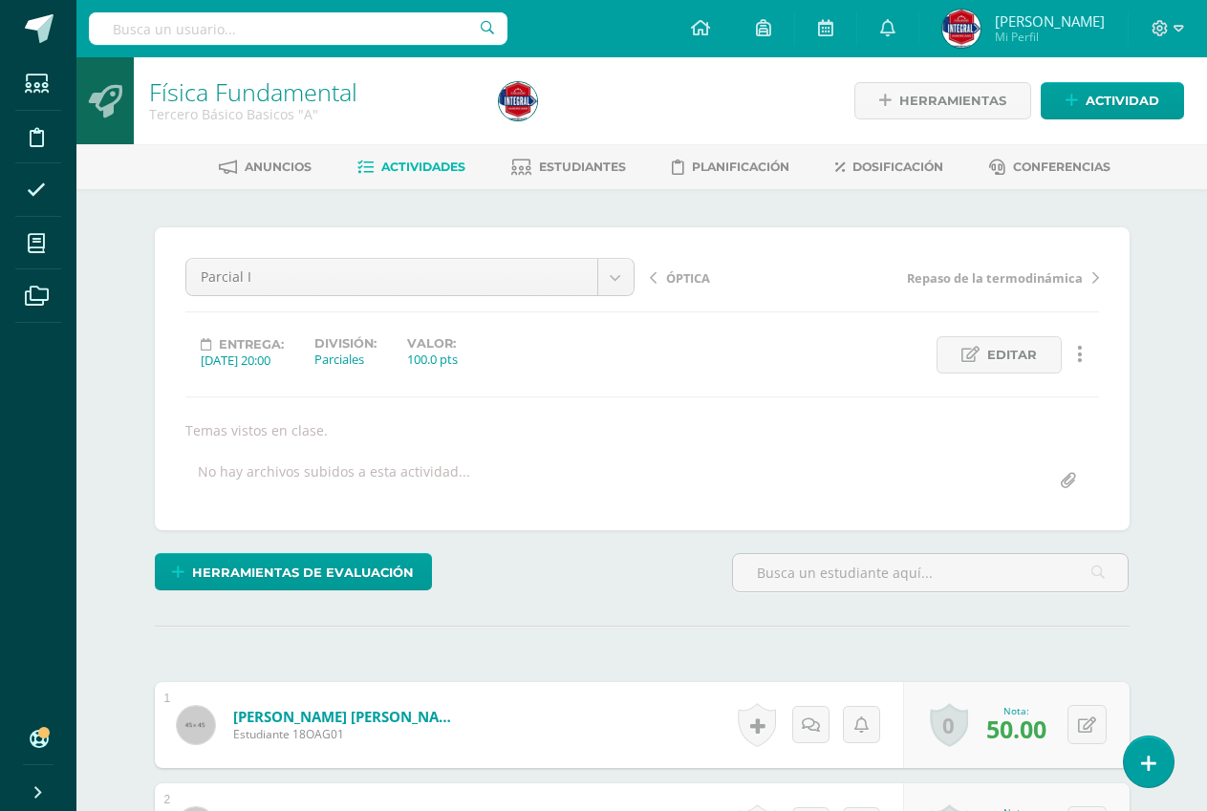
click at [385, 177] on link "Actividades" at bounding box center [411, 167] width 108 height 31
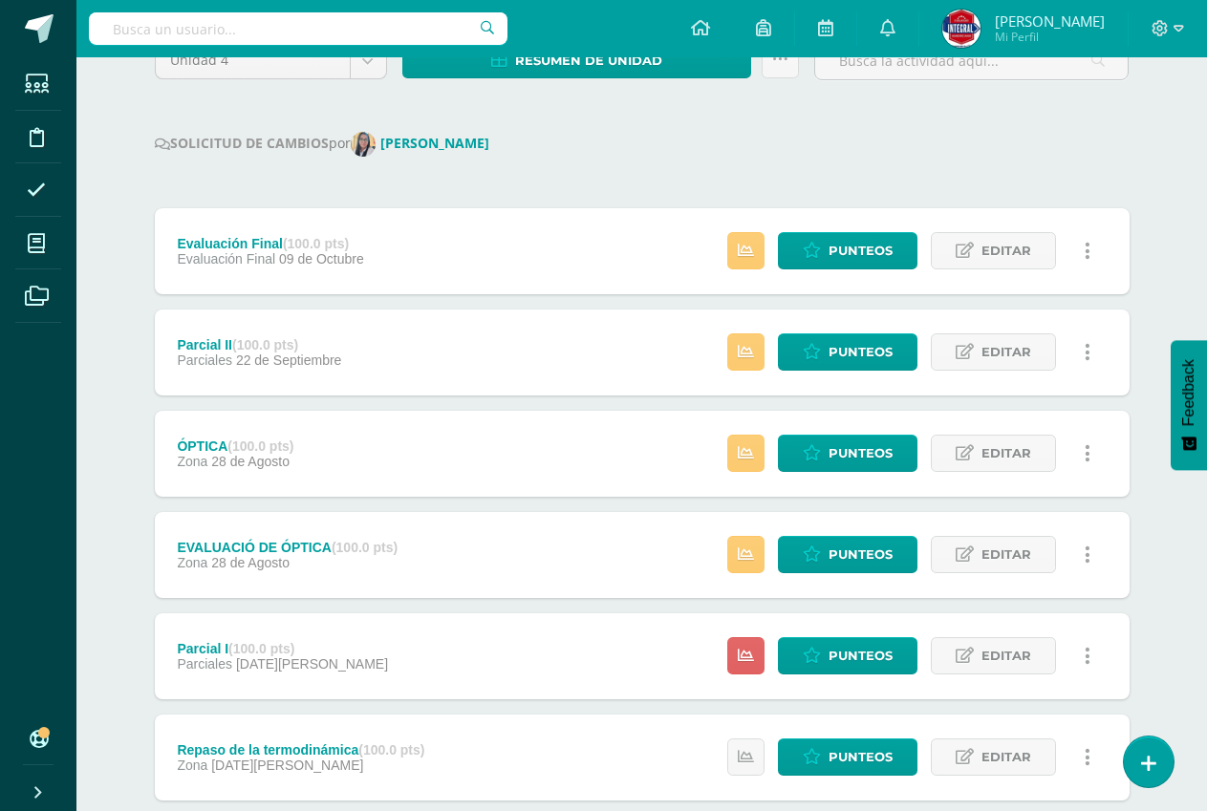
scroll to position [191, 0]
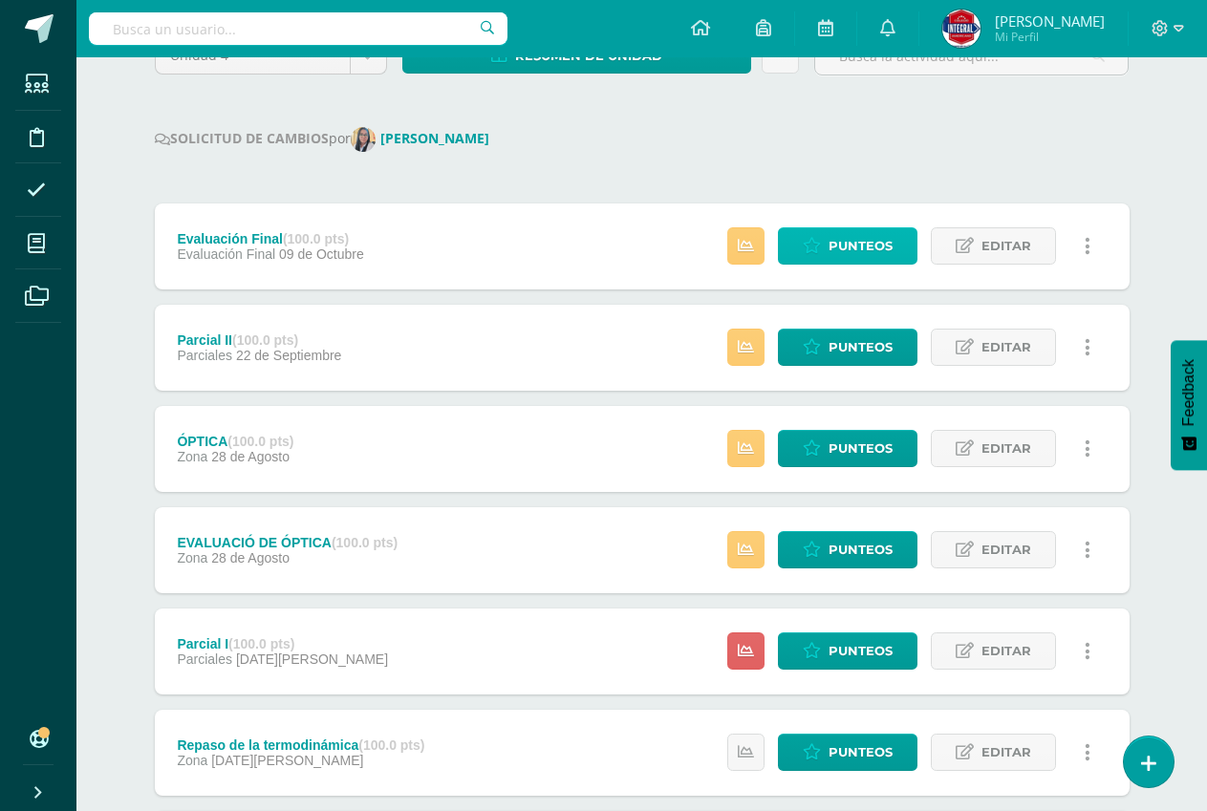
click at [813, 235] on link "Punteos" at bounding box center [847, 245] width 139 height 37
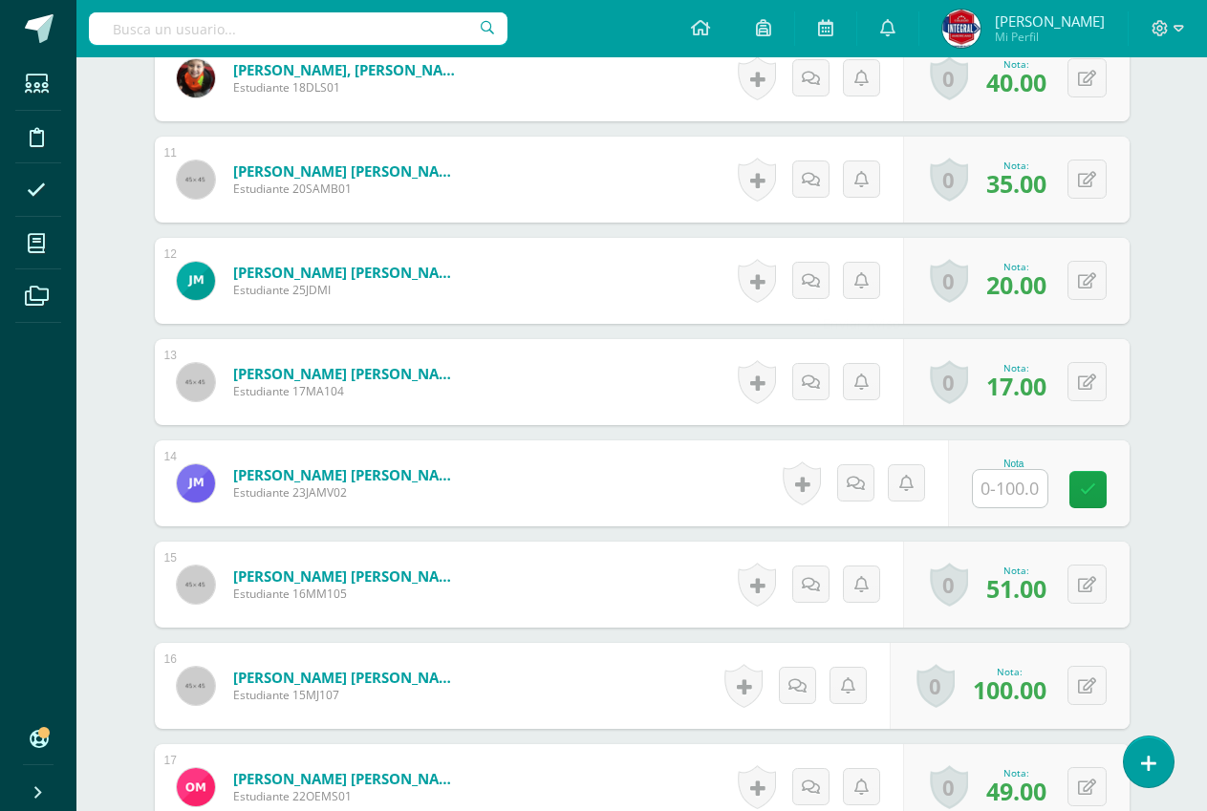
scroll to position [1559, 0]
click at [1016, 489] on input "text" at bounding box center [1010, 487] width 75 height 37
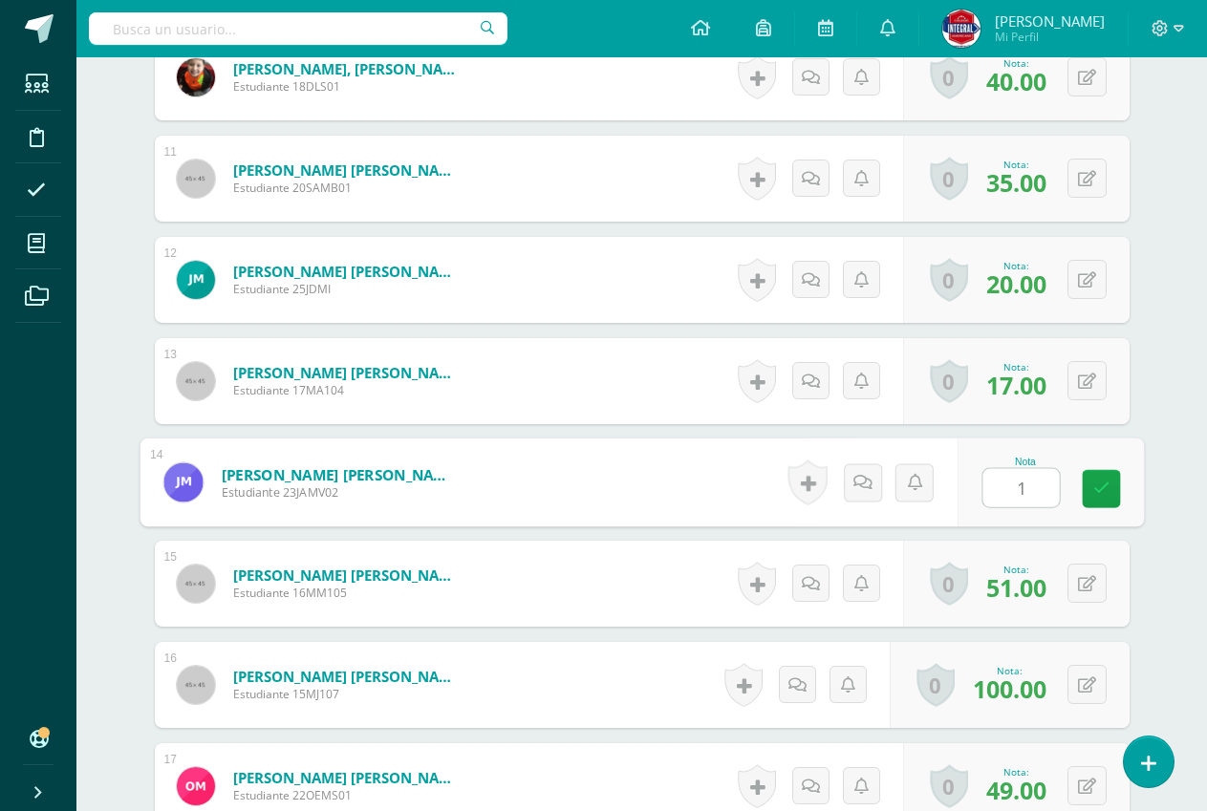
type input "10"
click at [1106, 493] on icon at bounding box center [1100, 489] width 17 height 16
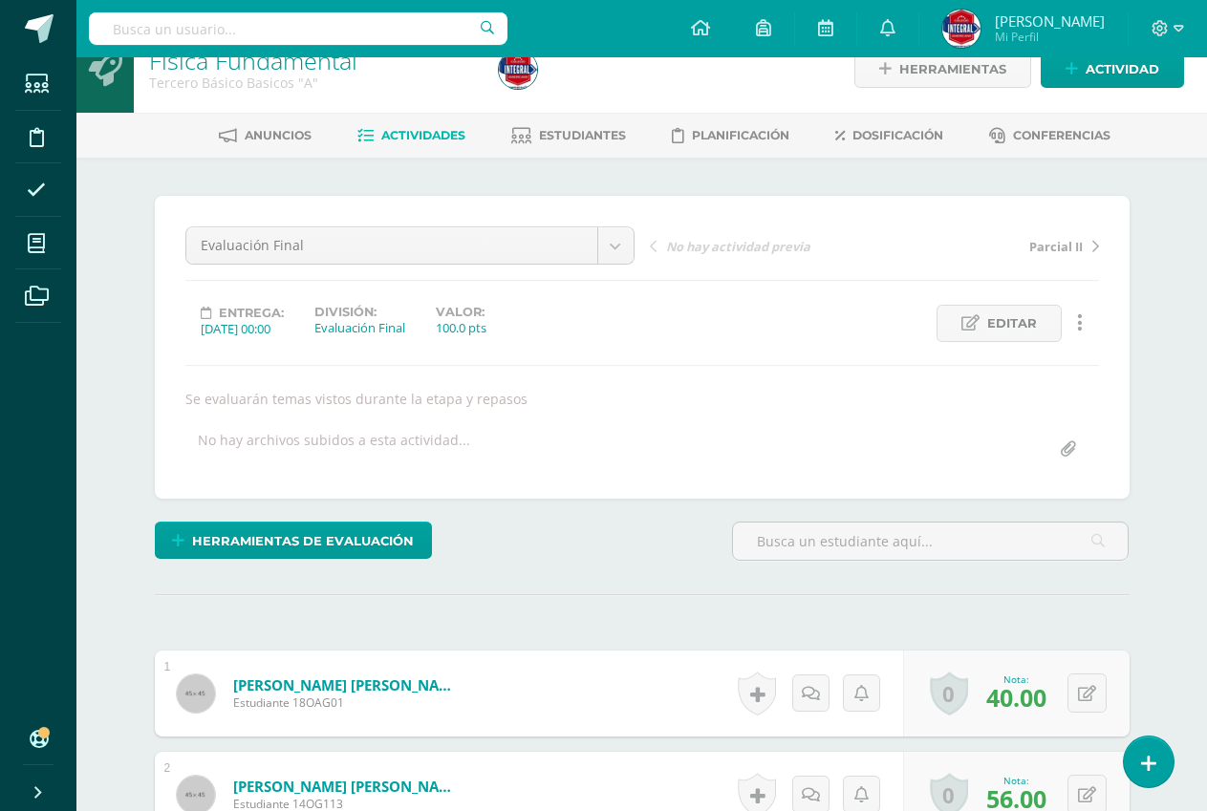
scroll to position [0, 0]
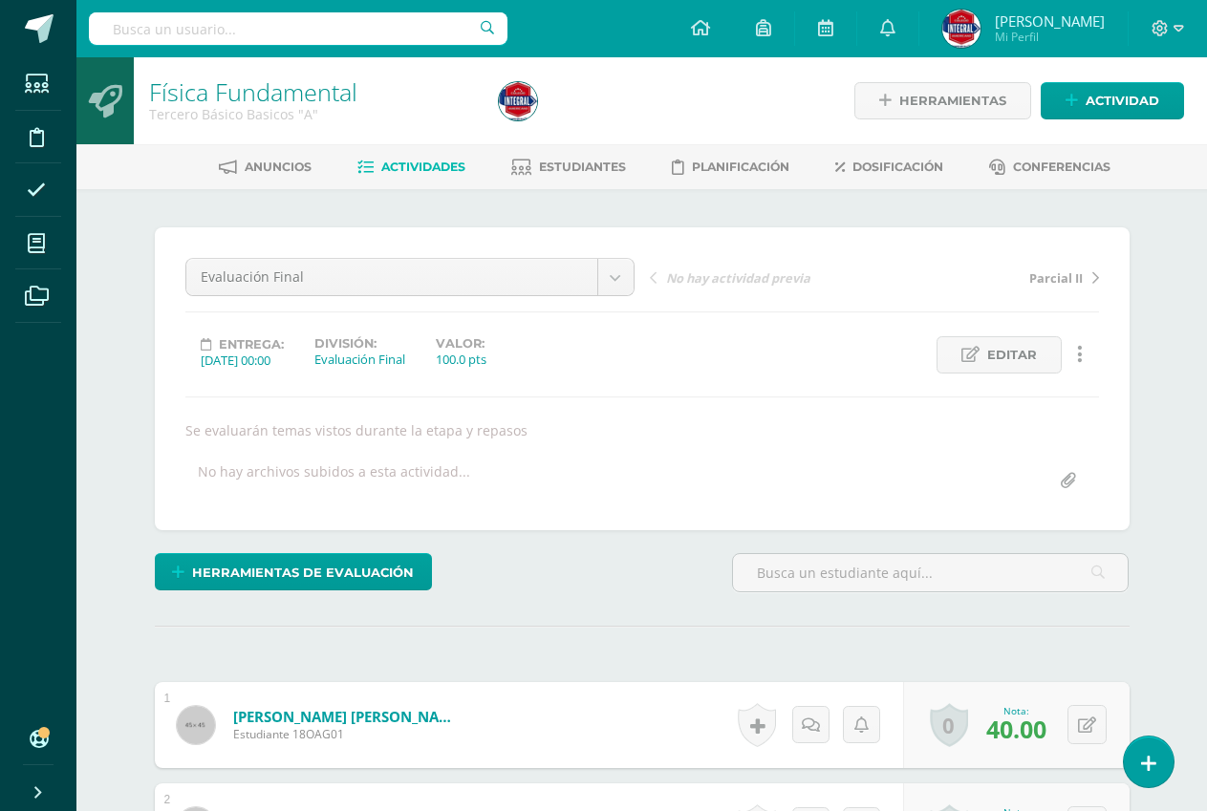
click at [397, 158] on link "Actividades" at bounding box center [411, 167] width 108 height 31
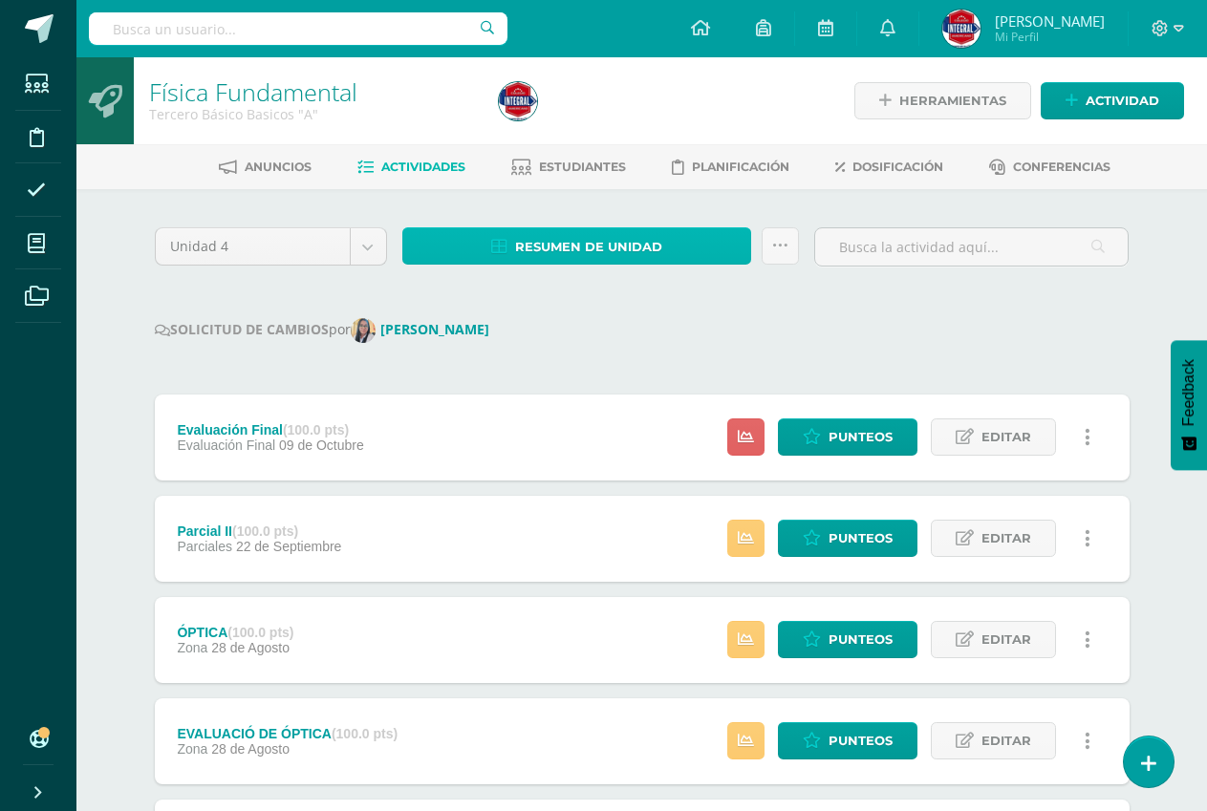
click at [551, 248] on span "Resumen de unidad" at bounding box center [588, 246] width 147 height 35
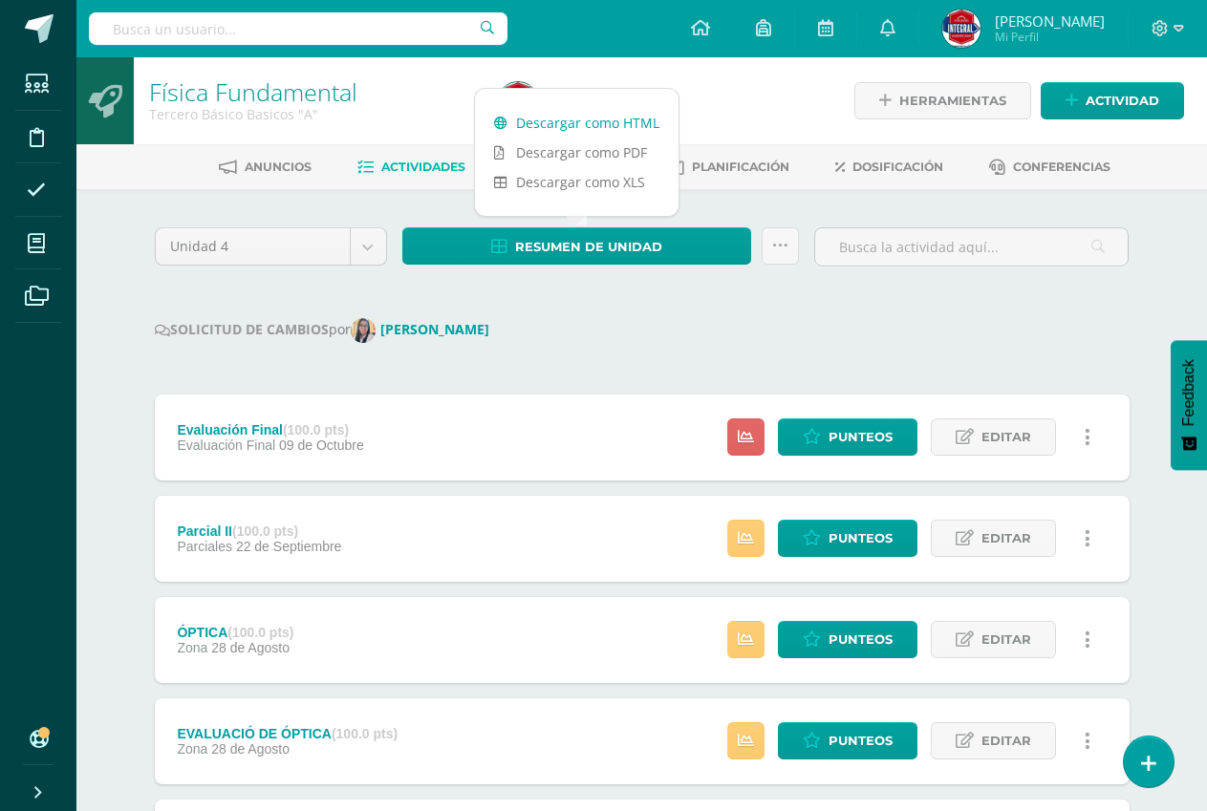
click at [581, 114] on link "Descargar como HTML" at bounding box center [577, 123] width 204 height 30
click at [838, 428] on span "Punteos" at bounding box center [860, 436] width 64 height 35
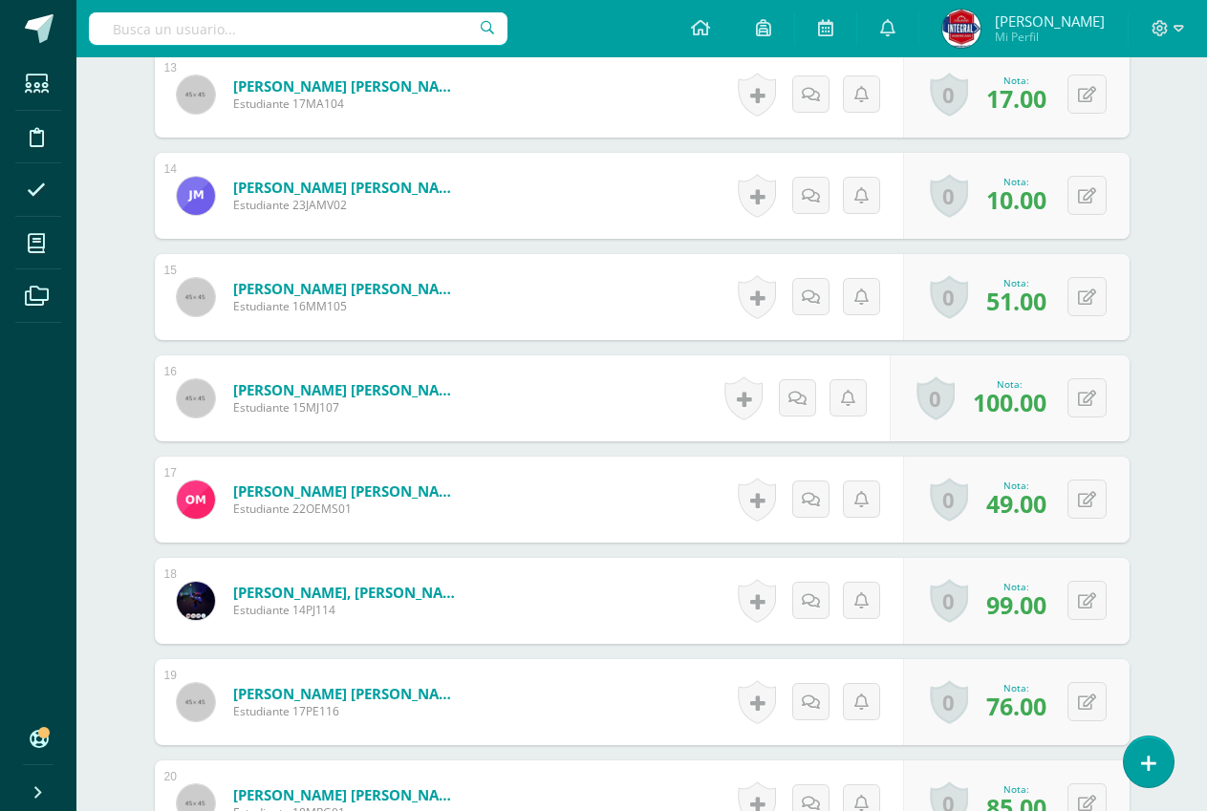
scroll to position [1750, 0]
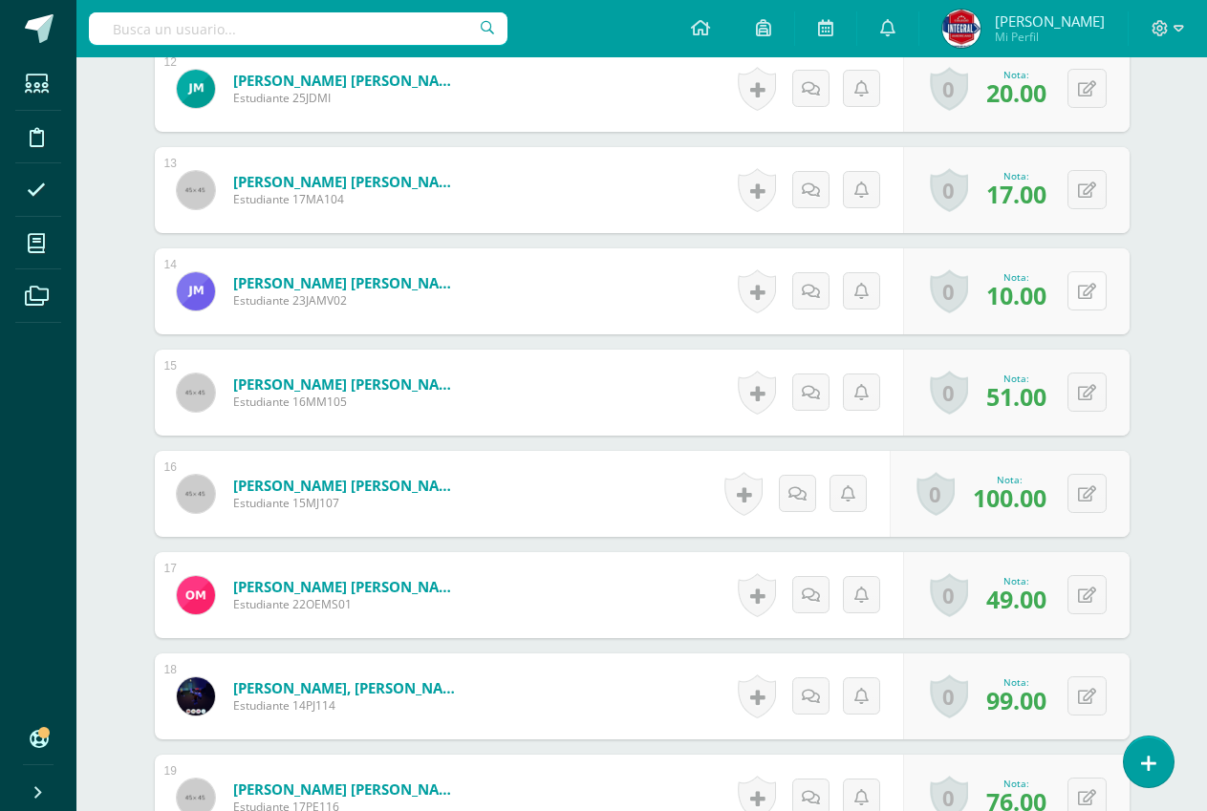
click at [1083, 293] on button at bounding box center [1086, 290] width 39 height 39
type input "0"
click at [1052, 299] on icon at bounding box center [1048, 298] width 17 height 16
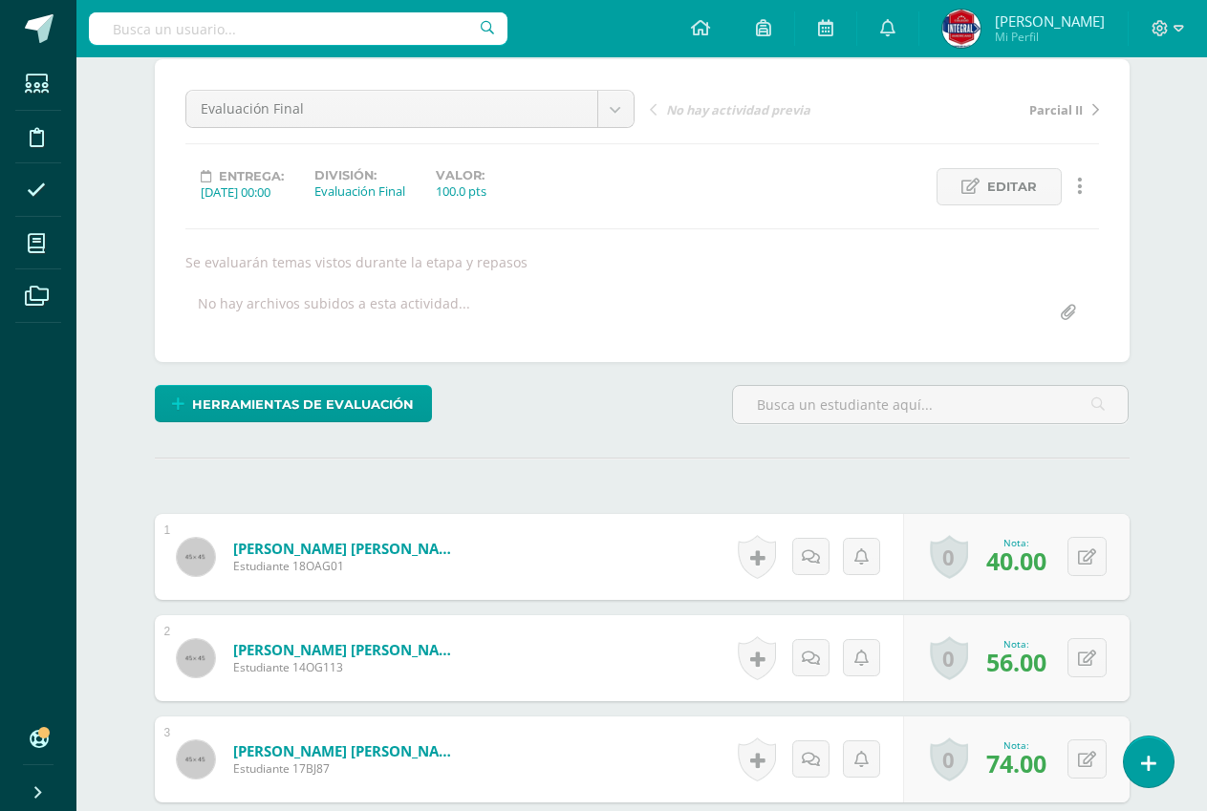
scroll to position [0, 0]
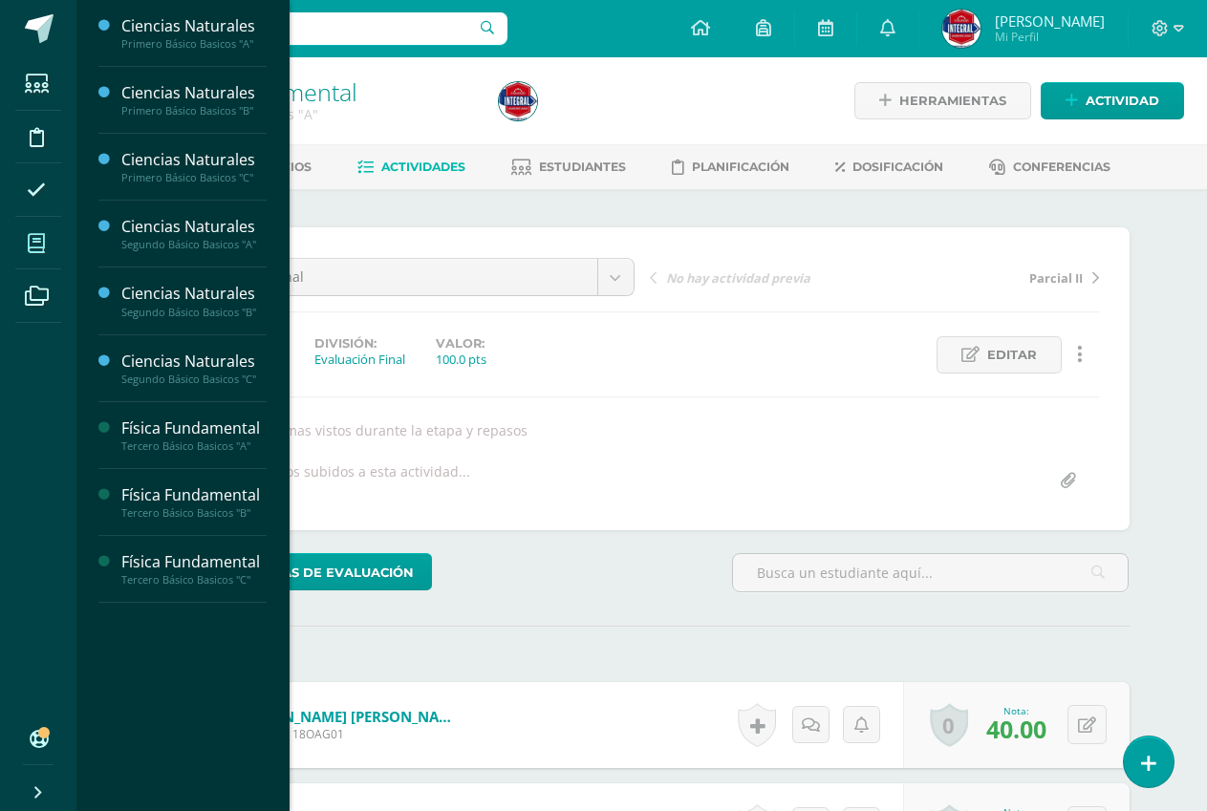
click at [27, 253] on span at bounding box center [36, 243] width 43 height 43
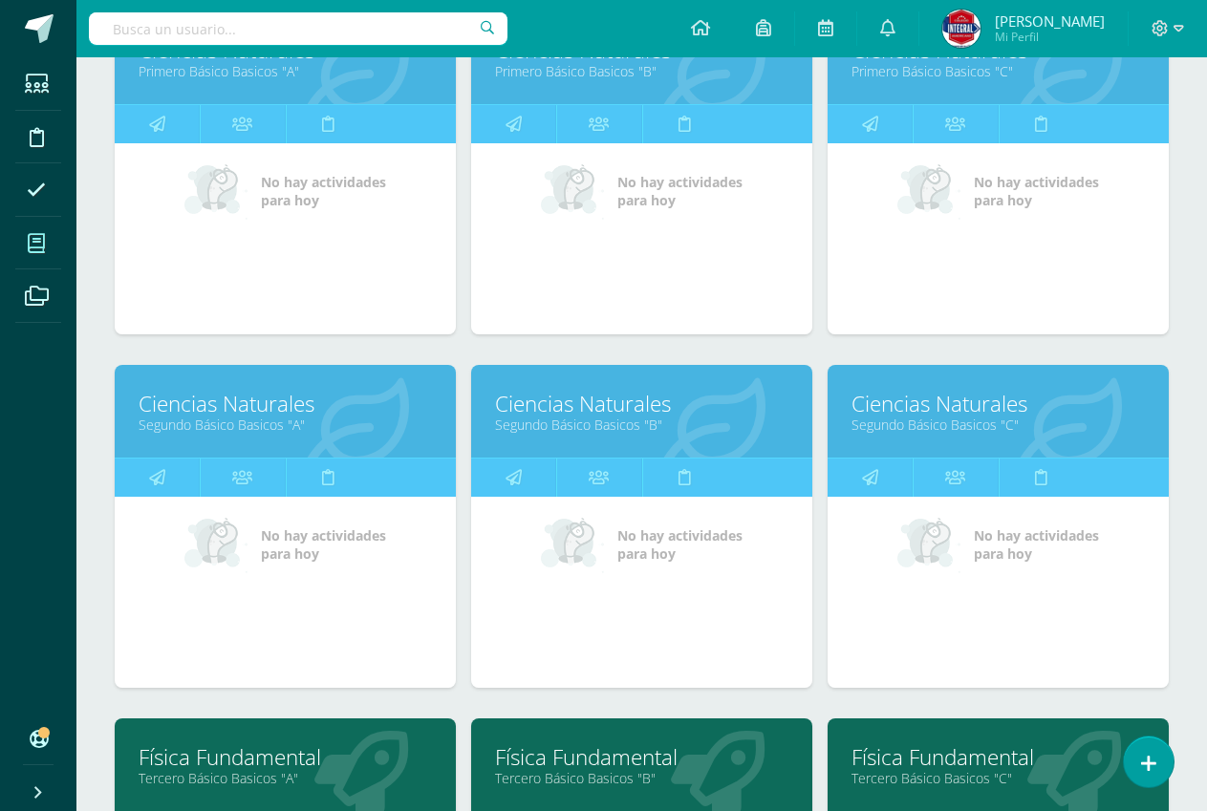
scroll to position [478, 0]
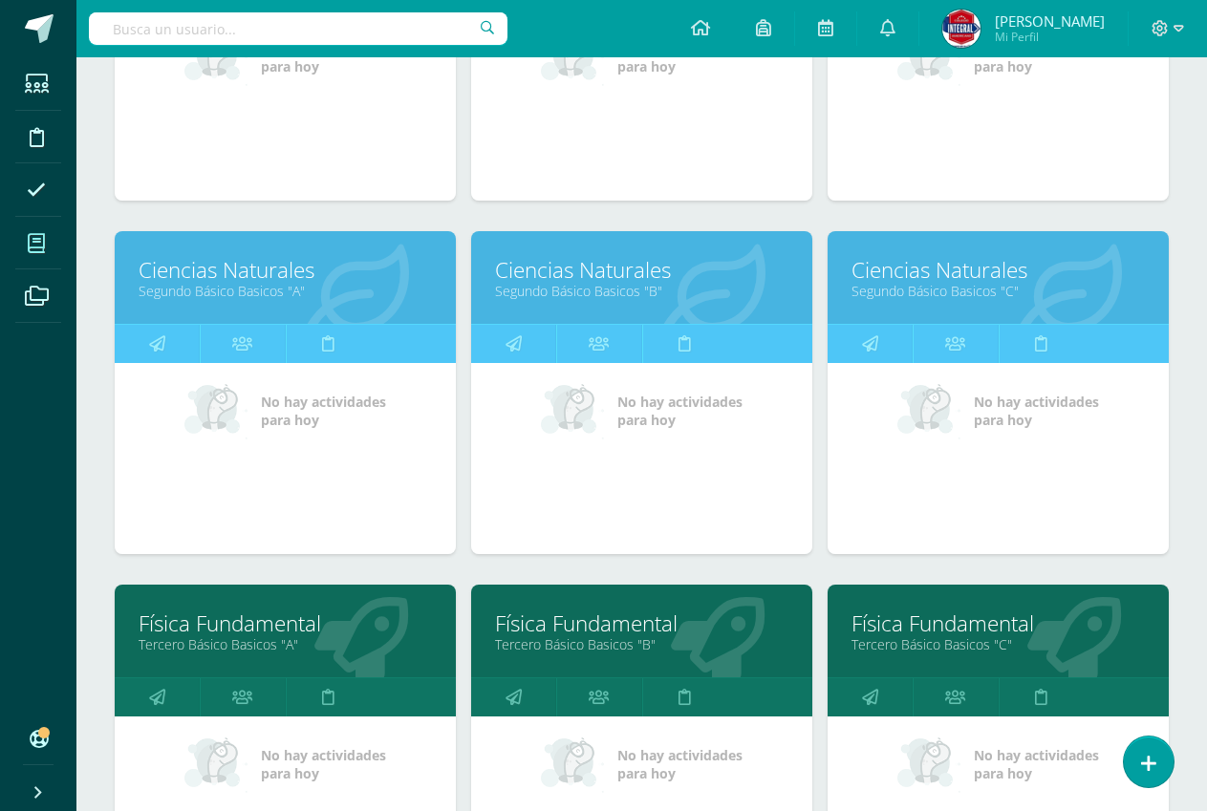
click at [578, 647] on link "Tercero Básico Basicos "B"" at bounding box center [641, 644] width 293 height 18
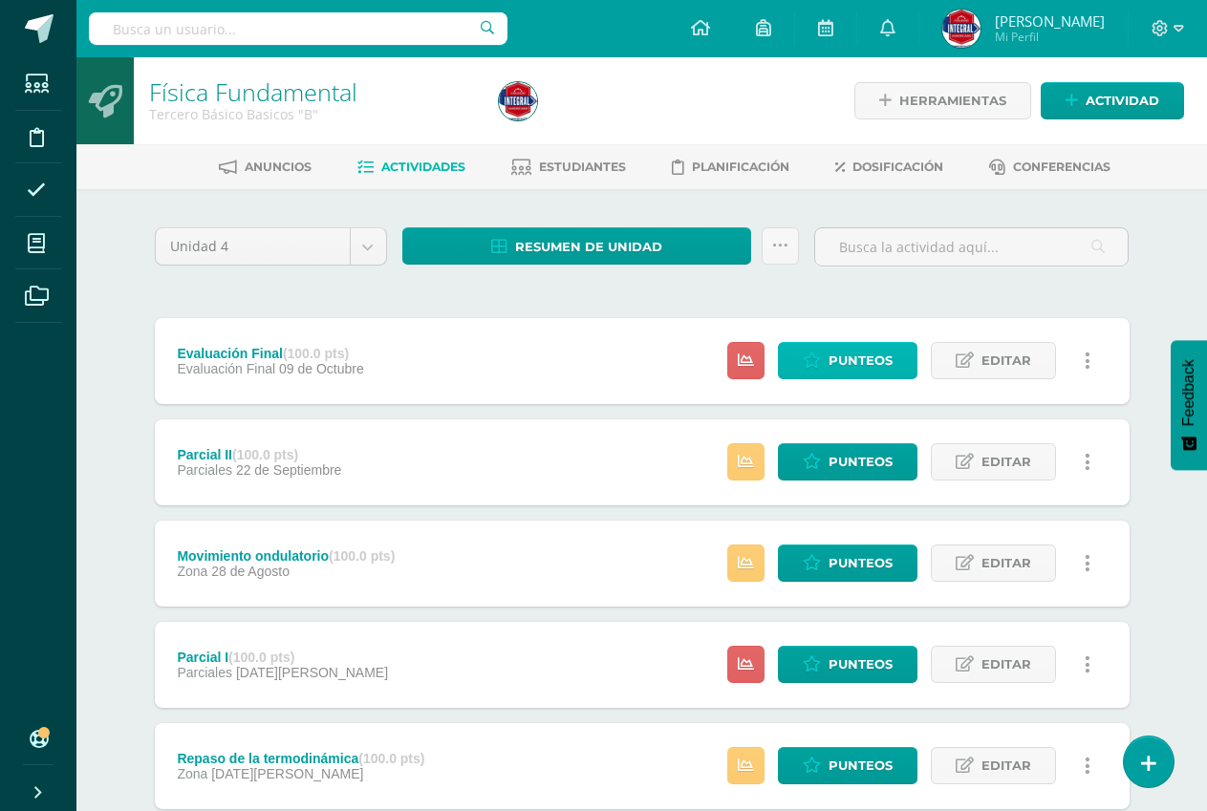
click at [882, 354] on span "Punteos" at bounding box center [860, 360] width 64 height 35
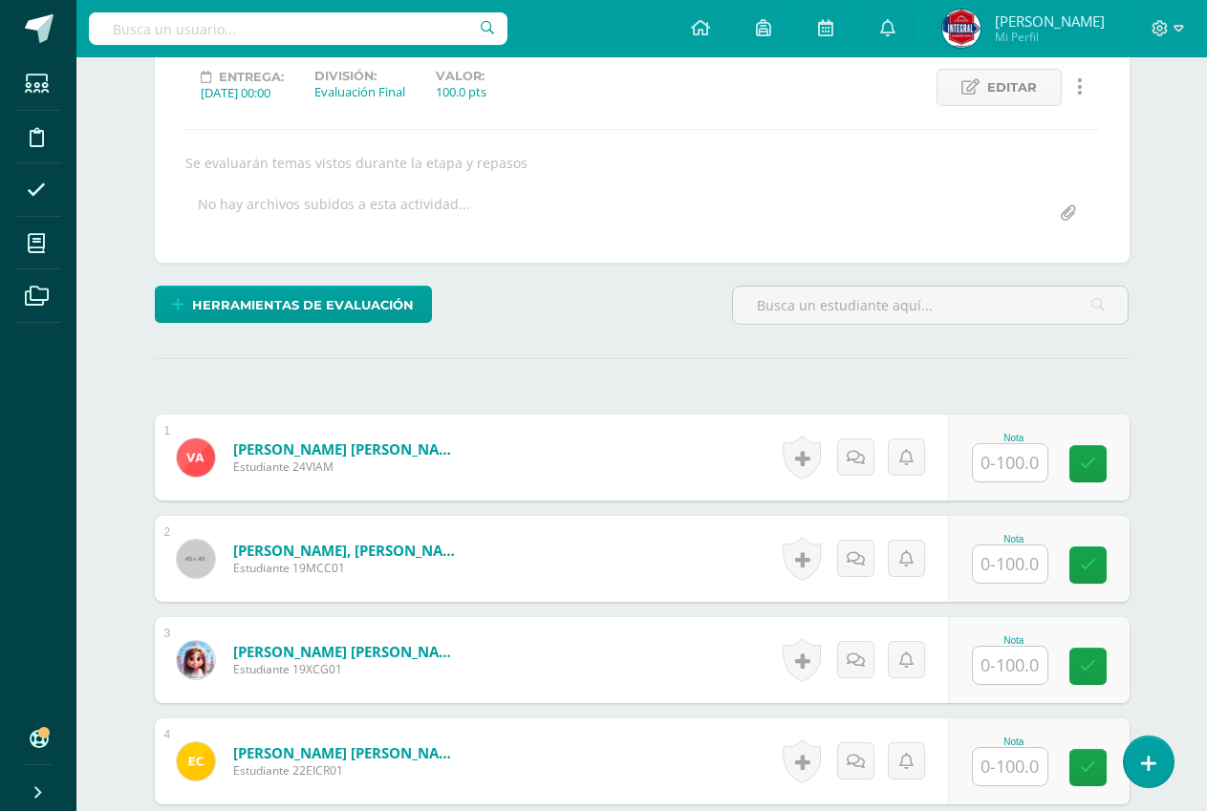
scroll to position [290, 0]
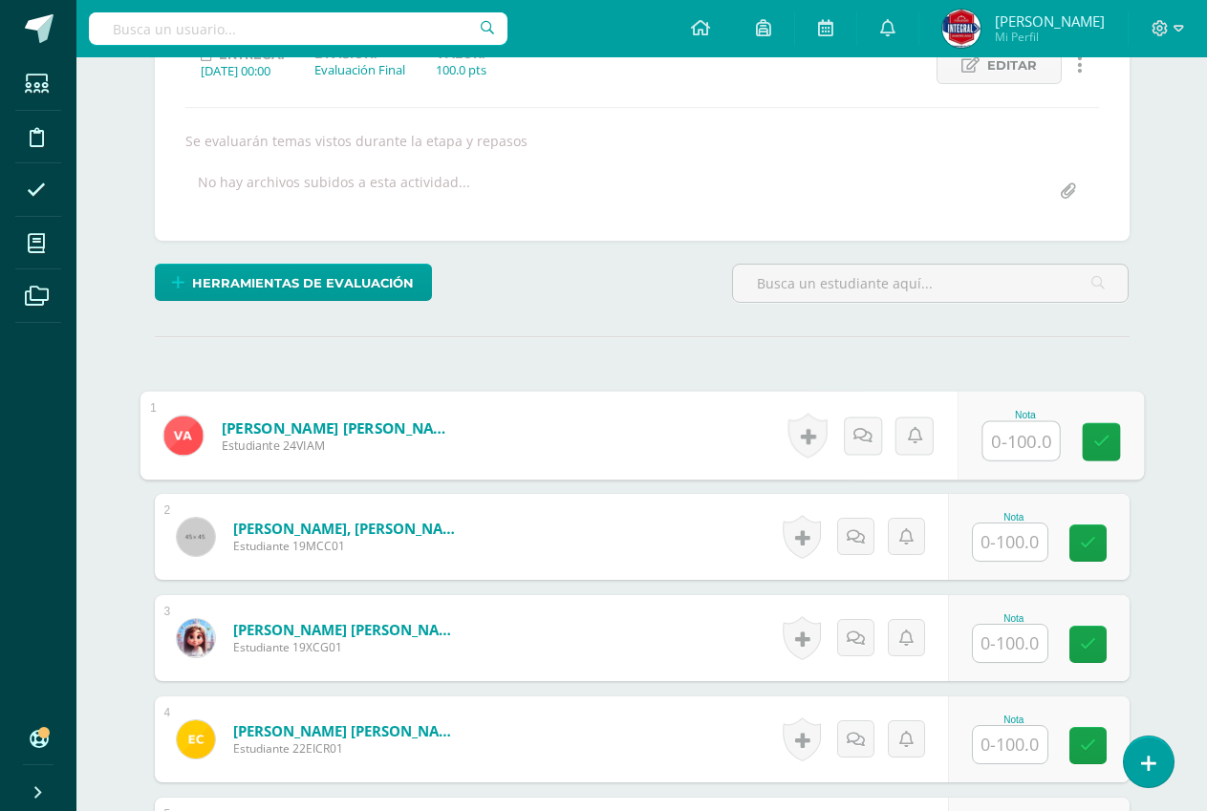
click at [1018, 441] on input "text" at bounding box center [1020, 441] width 76 height 38
type input "38"
click at [1109, 440] on link at bounding box center [1101, 442] width 38 height 38
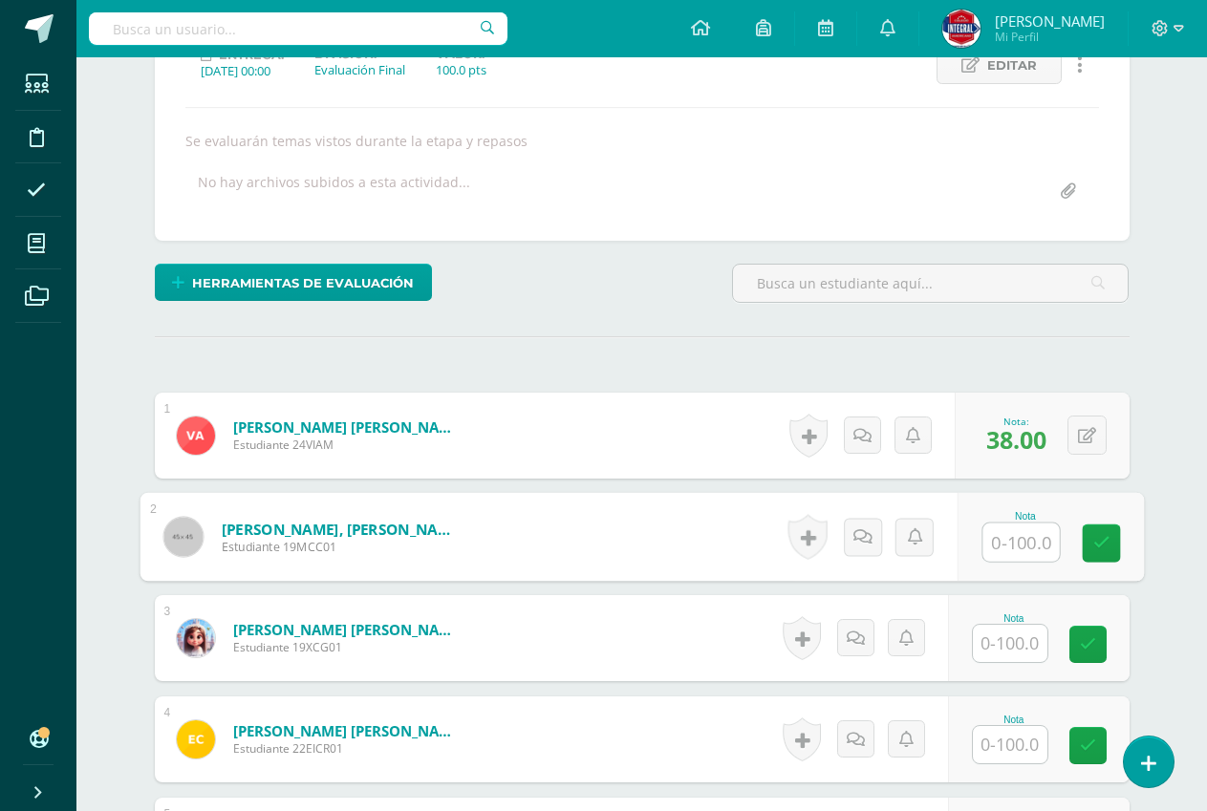
click at [1009, 547] on input "text" at bounding box center [1020, 543] width 76 height 38
type input "100"
click at [1097, 535] on icon at bounding box center [1100, 543] width 17 height 16
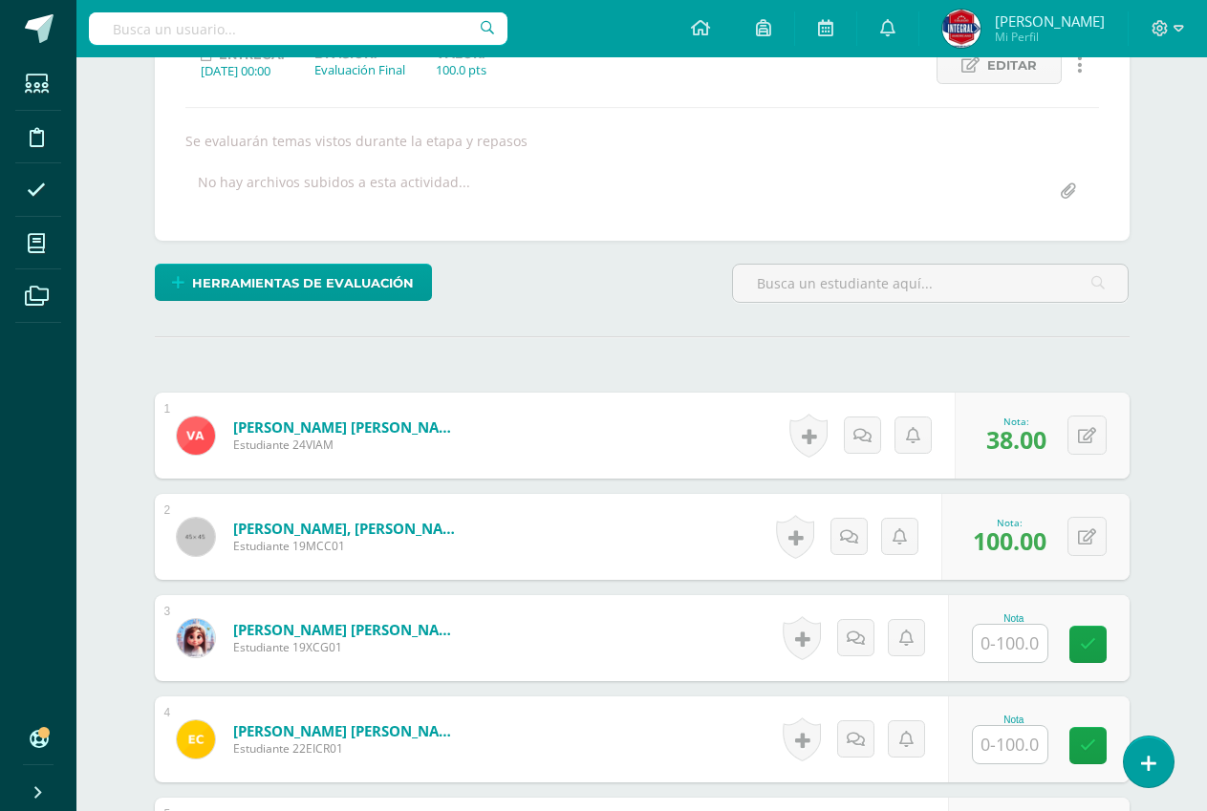
click at [1015, 664] on div "Nota" at bounding box center [1039, 638] width 182 height 86
click at [1001, 627] on input "text" at bounding box center [1010, 643] width 75 height 37
click at [1001, 626] on input "text" at bounding box center [1020, 644] width 76 height 38
type input "79"
click at [1095, 654] on link at bounding box center [1101, 645] width 38 height 38
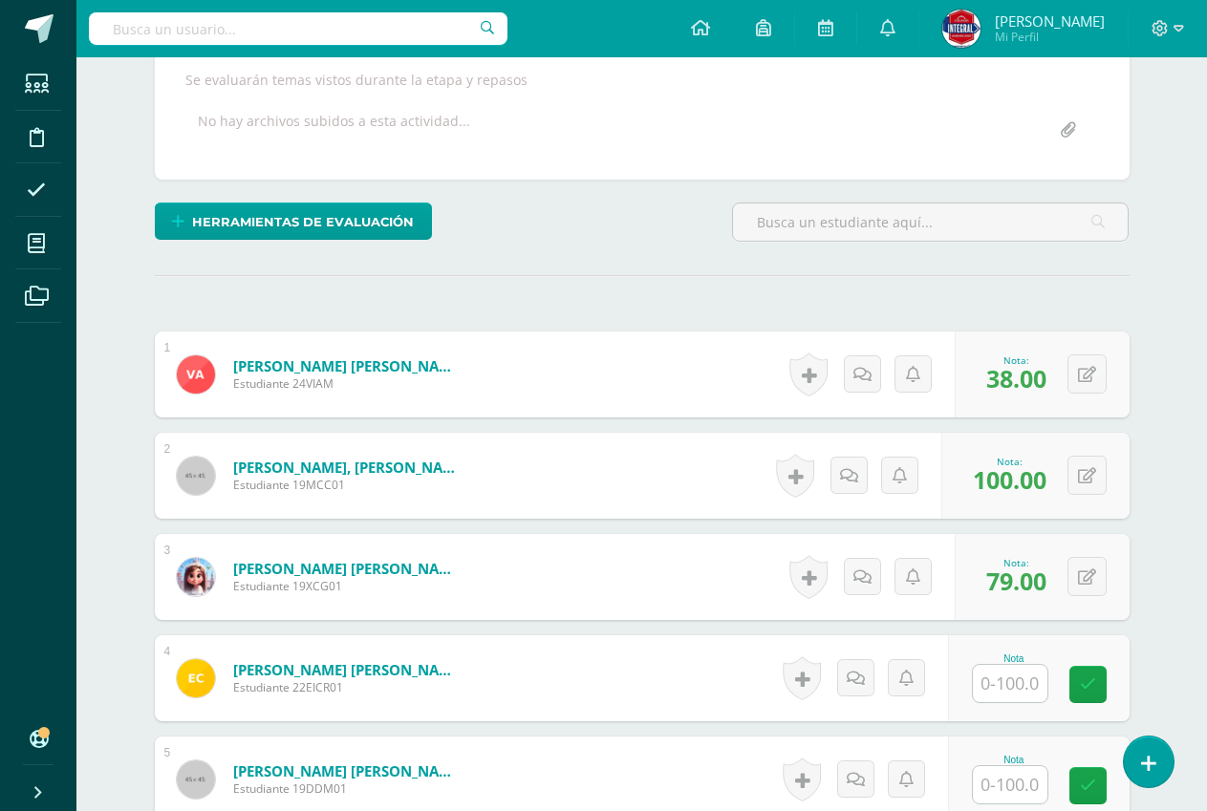
scroll to position [385, 0]
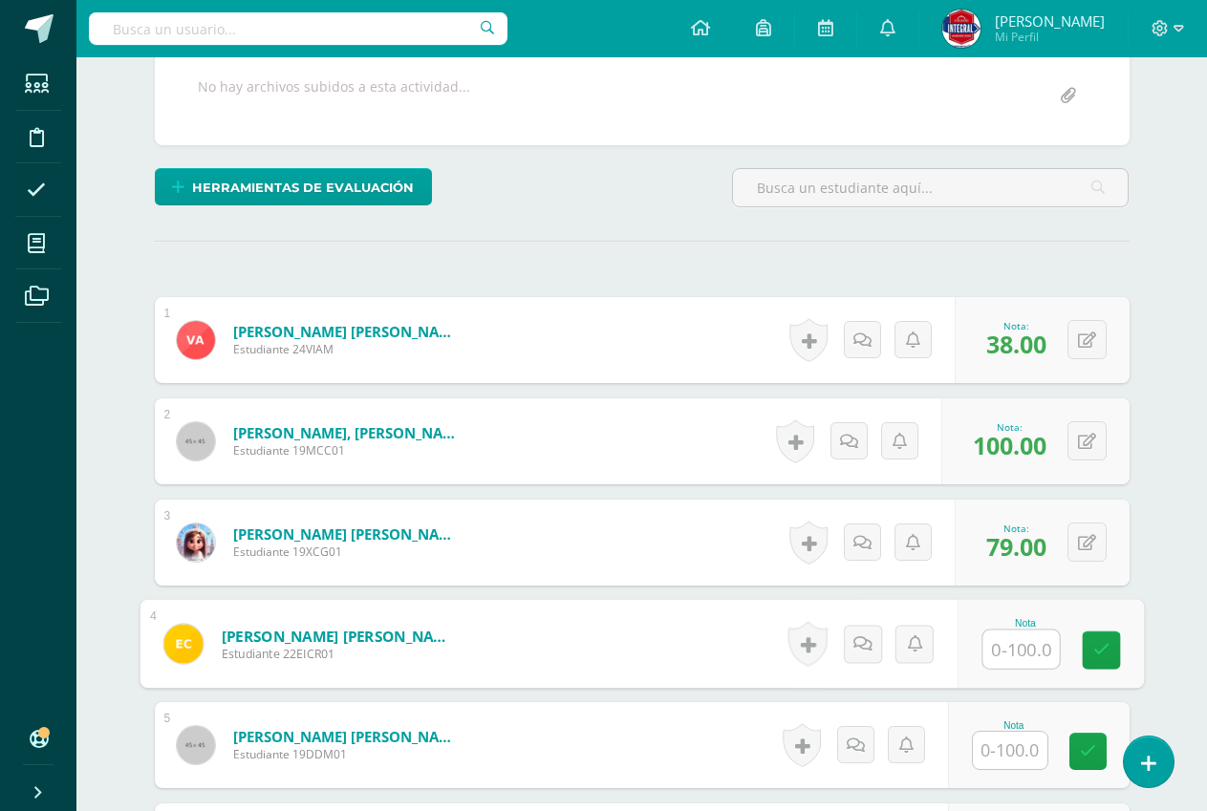
click at [1021, 642] on input "text" at bounding box center [1020, 650] width 76 height 38
click at [1013, 646] on input "text" at bounding box center [1020, 650] width 76 height 38
click at [1085, 648] on link at bounding box center [1101, 651] width 38 height 38
click at [1018, 760] on input "text" at bounding box center [1010, 750] width 75 height 37
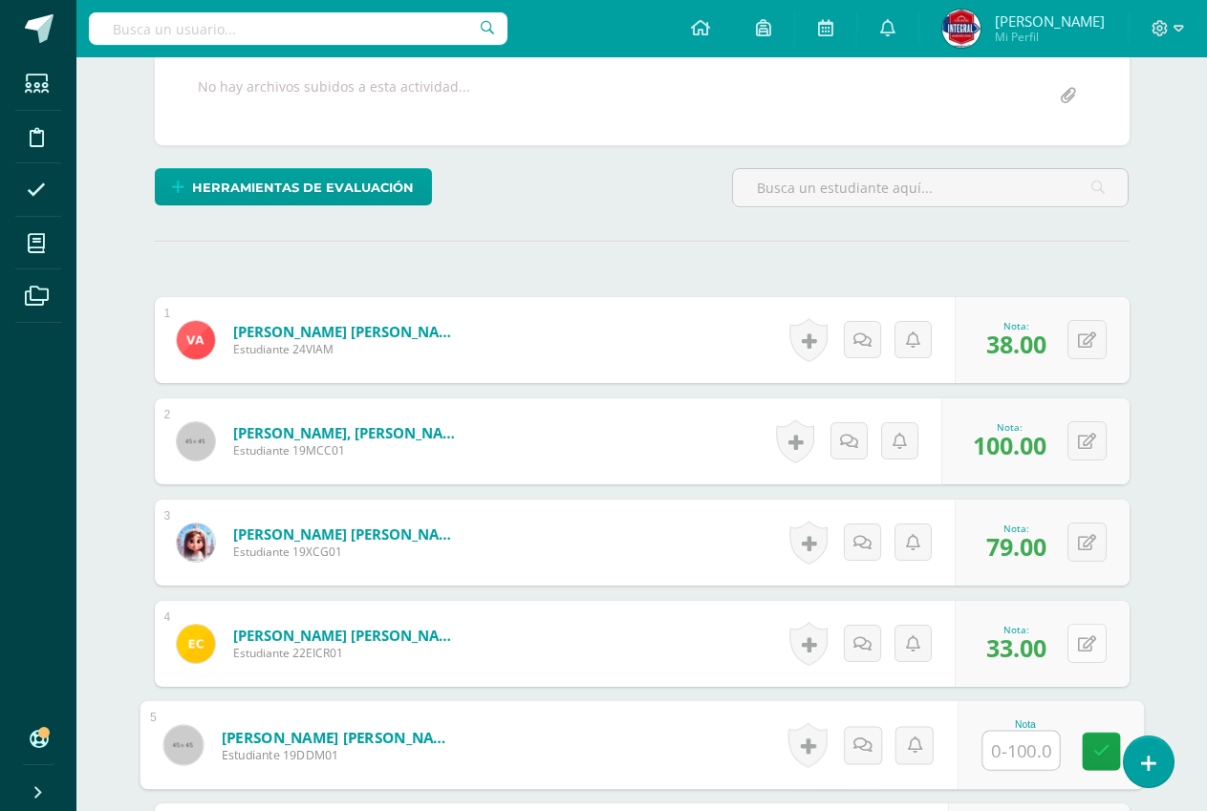
click at [1099, 645] on button at bounding box center [1086, 643] width 39 height 39
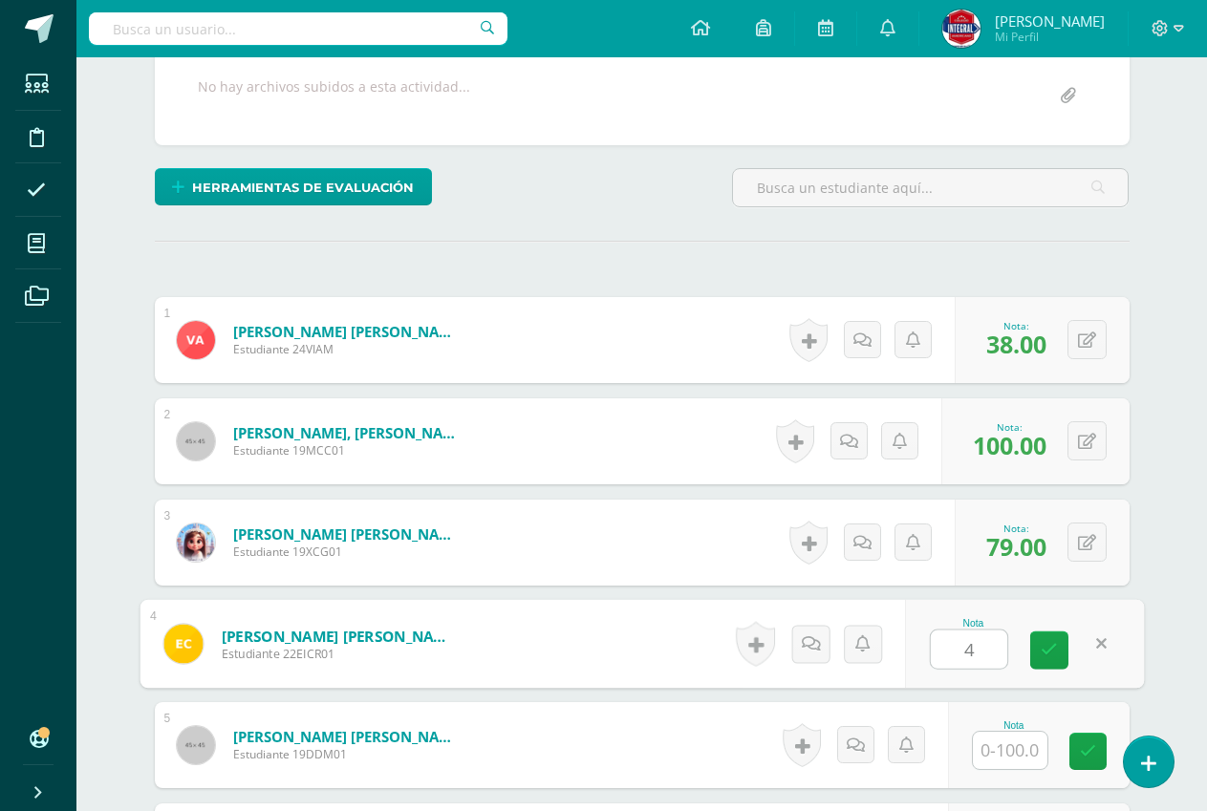
type input "43"
click at [1055, 654] on icon at bounding box center [1048, 650] width 17 height 16
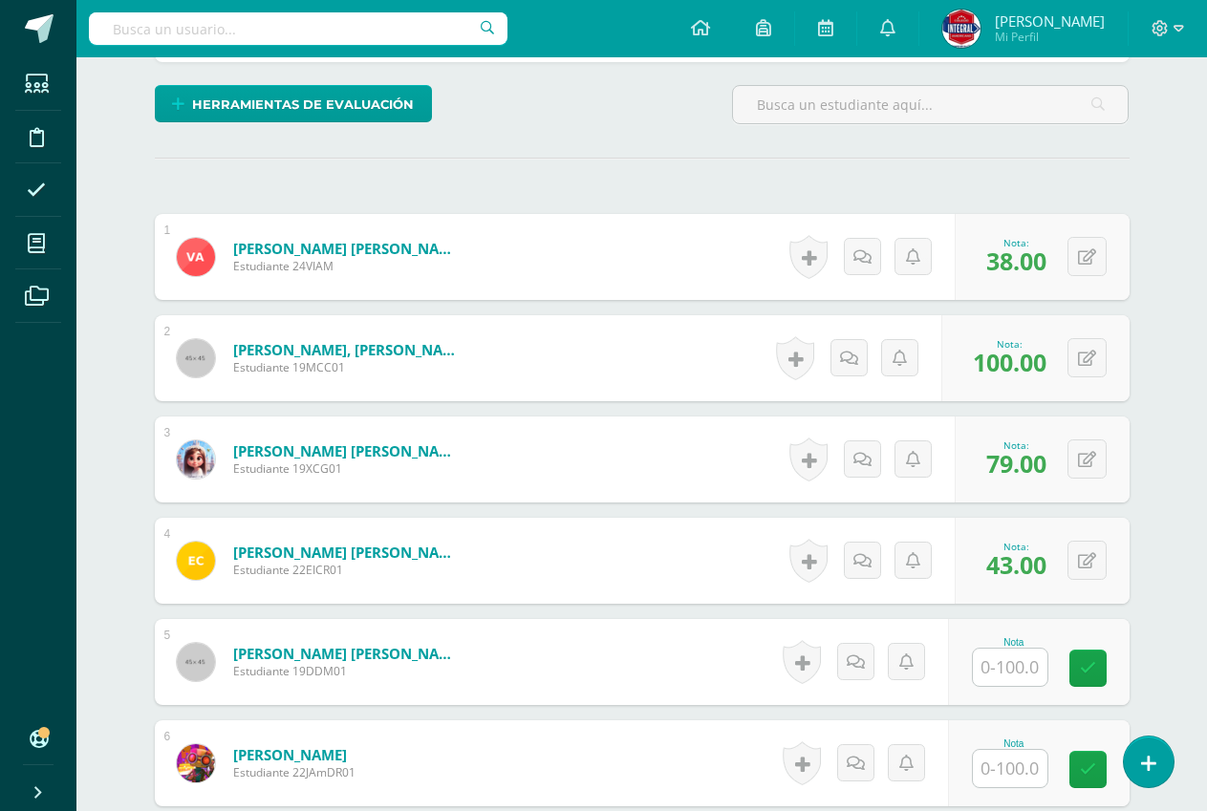
scroll to position [481, 0]
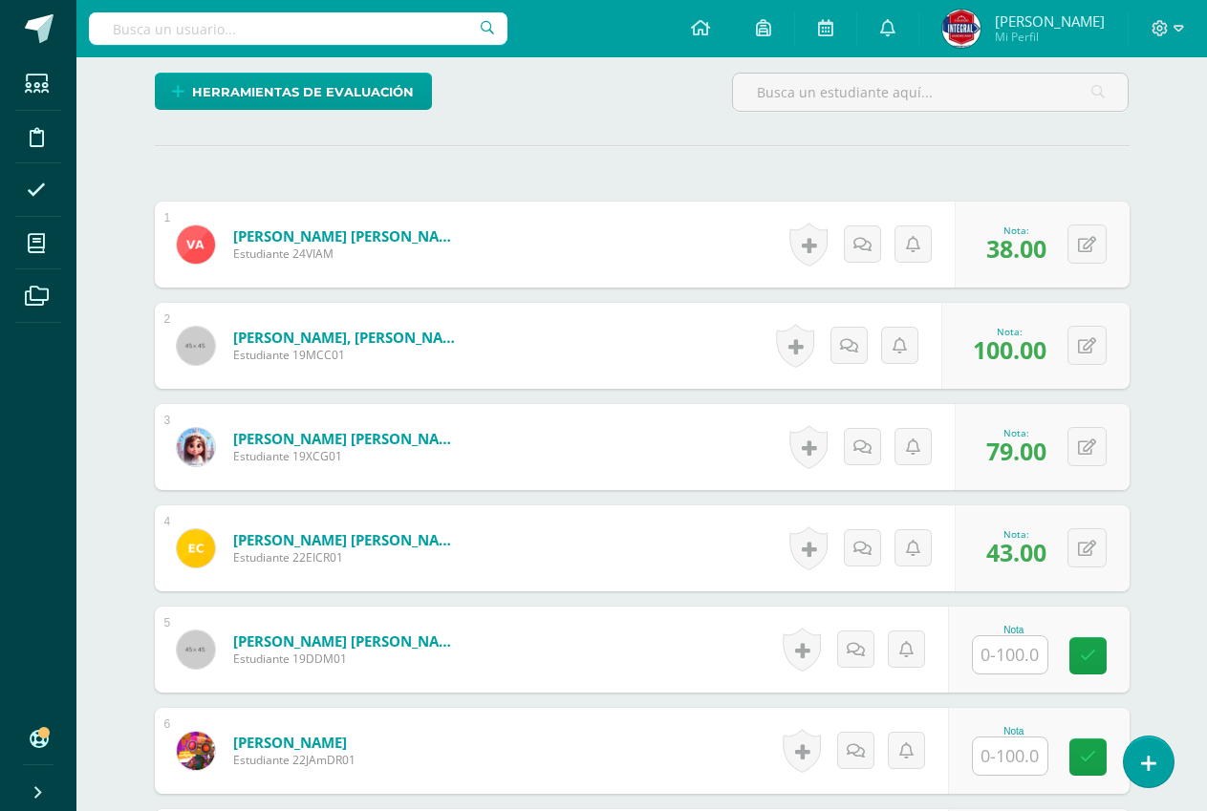
click at [1037, 646] on input "text" at bounding box center [1010, 654] width 75 height 37
type input "56"
click at [1106, 638] on link at bounding box center [1101, 656] width 38 height 38
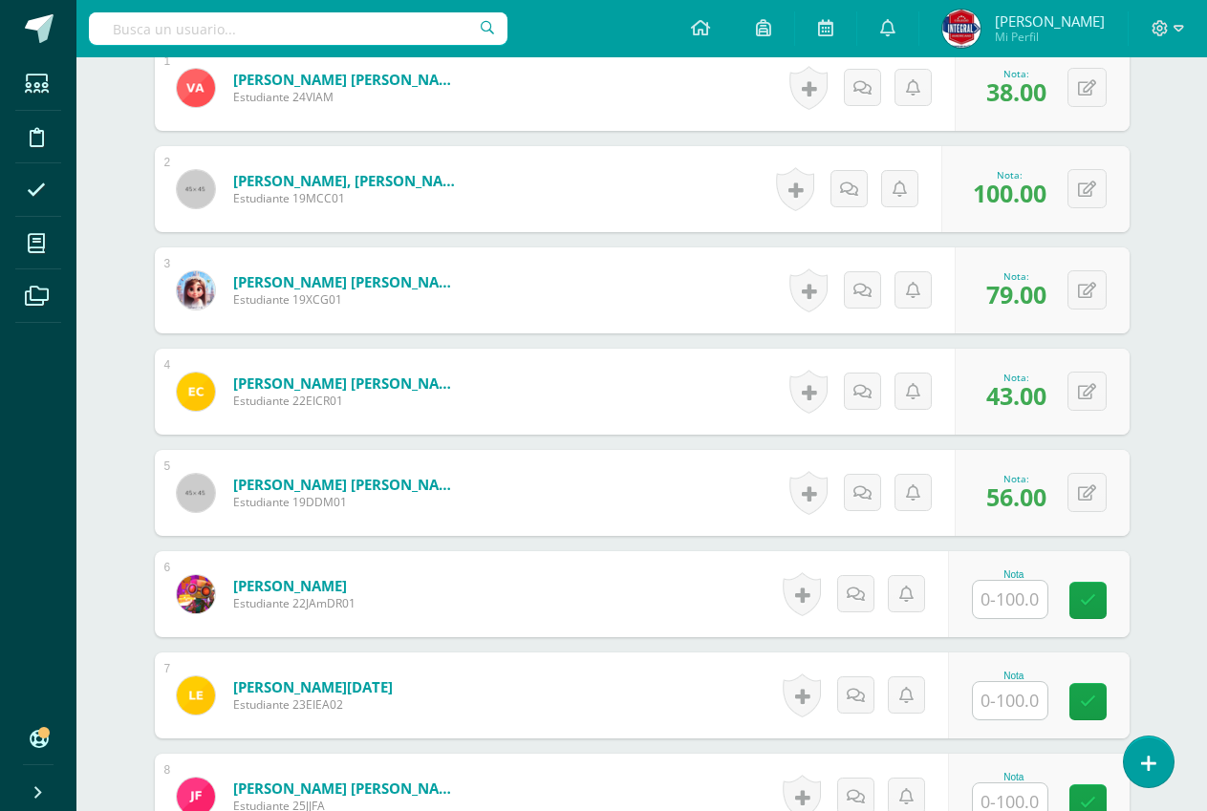
scroll to position [672, 0]
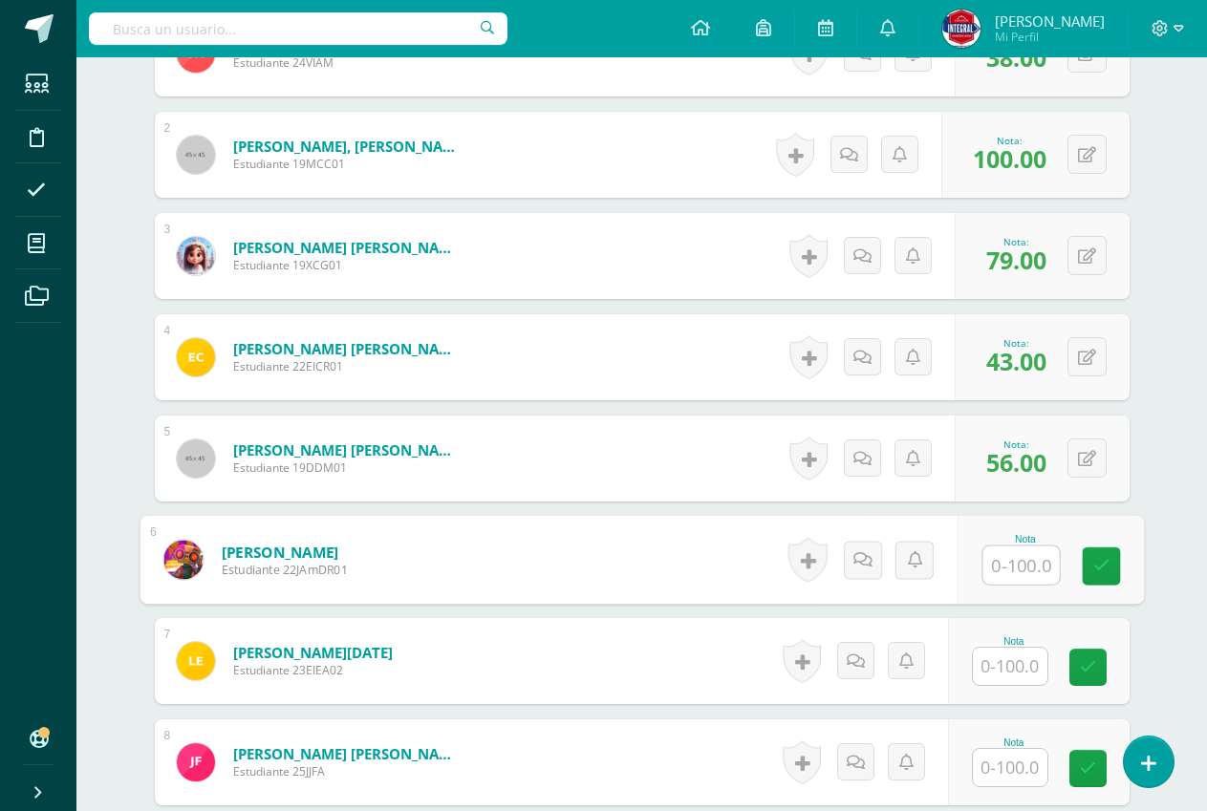
click at [978, 552] on div "Nota" at bounding box center [1049, 560] width 186 height 89
type input "81"
click at [1083, 570] on link at bounding box center [1101, 566] width 38 height 38
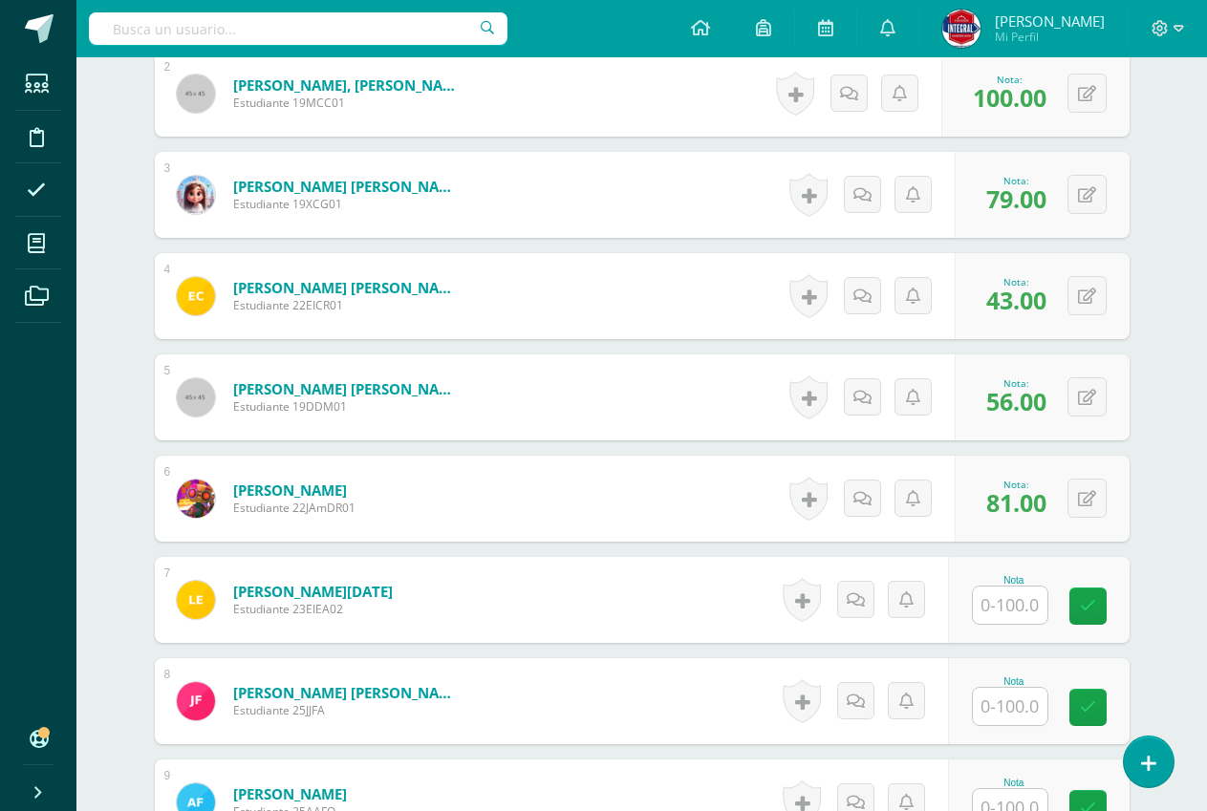
scroll to position [767, 0]
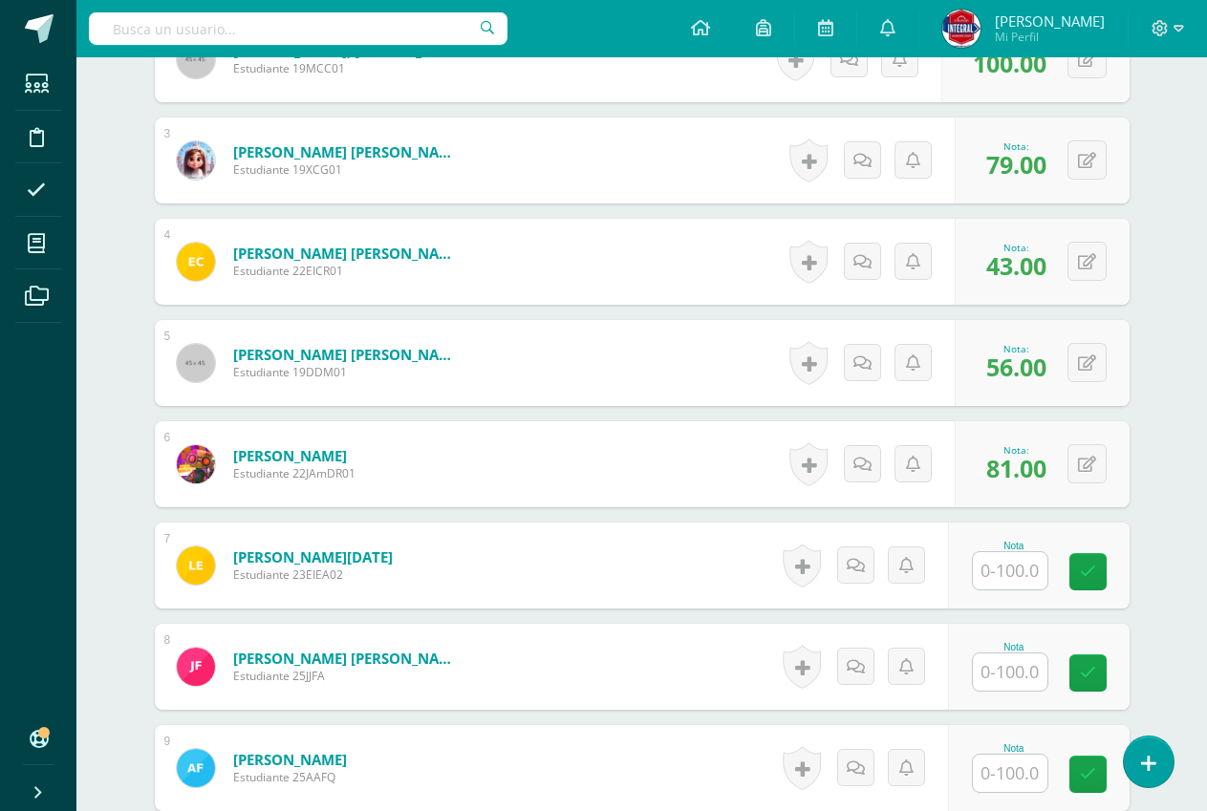
click at [1019, 567] on input "text" at bounding box center [1010, 570] width 75 height 37
type input "41"
click at [1095, 568] on icon at bounding box center [1100, 572] width 17 height 16
click at [1025, 672] on input "text" at bounding box center [1010, 672] width 75 height 37
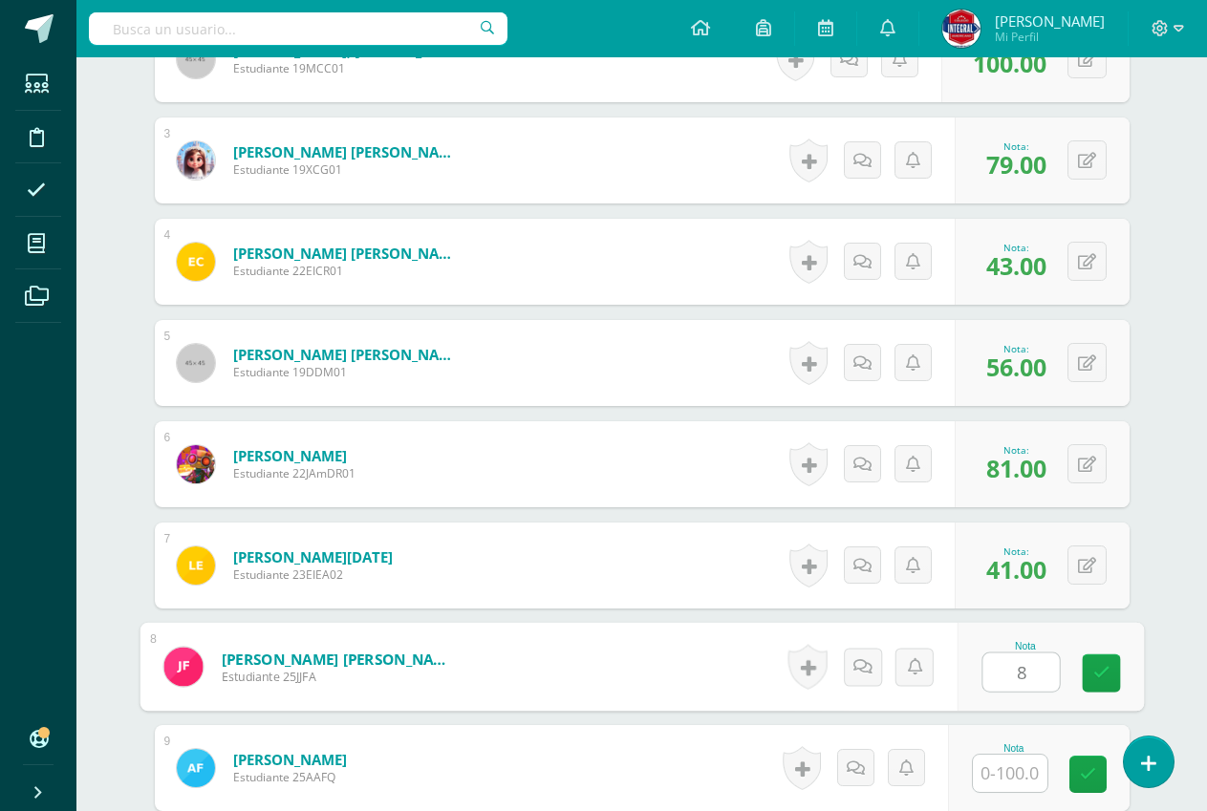
type input "81"
click at [1100, 665] on icon at bounding box center [1100, 673] width 17 height 16
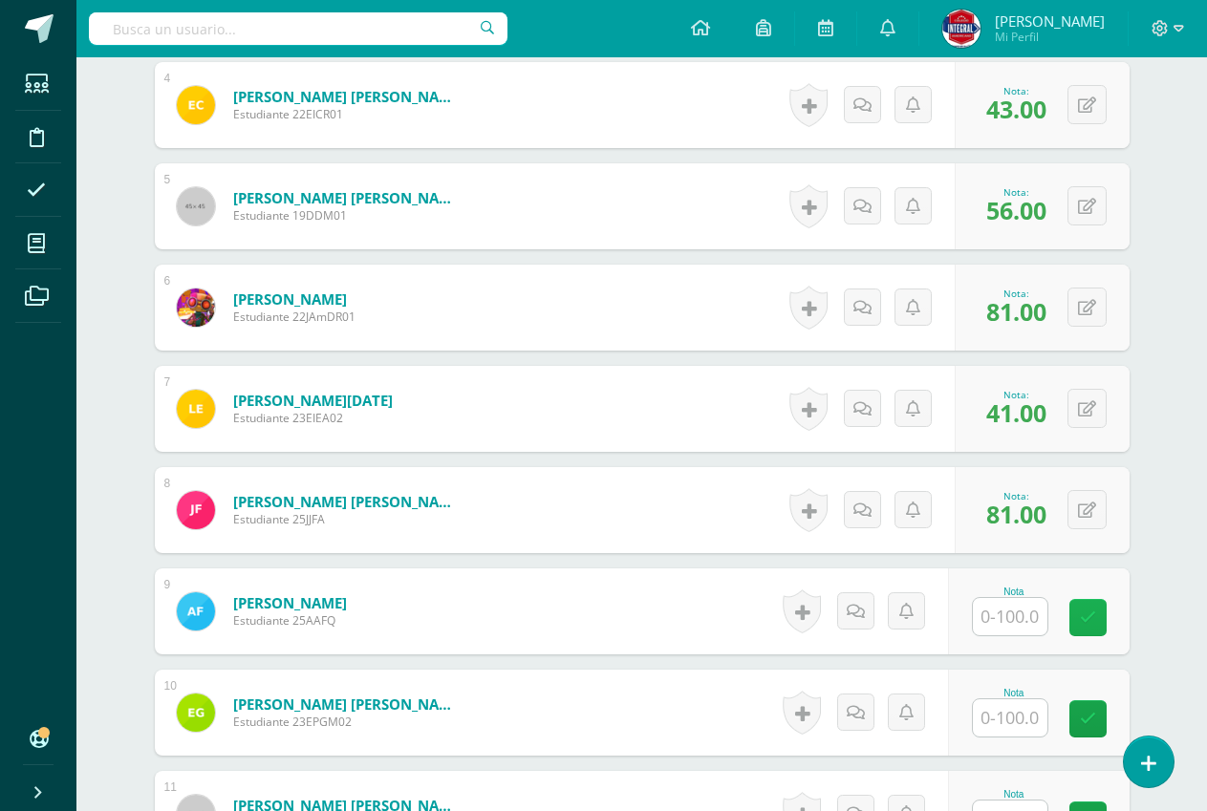
scroll to position [958, 0]
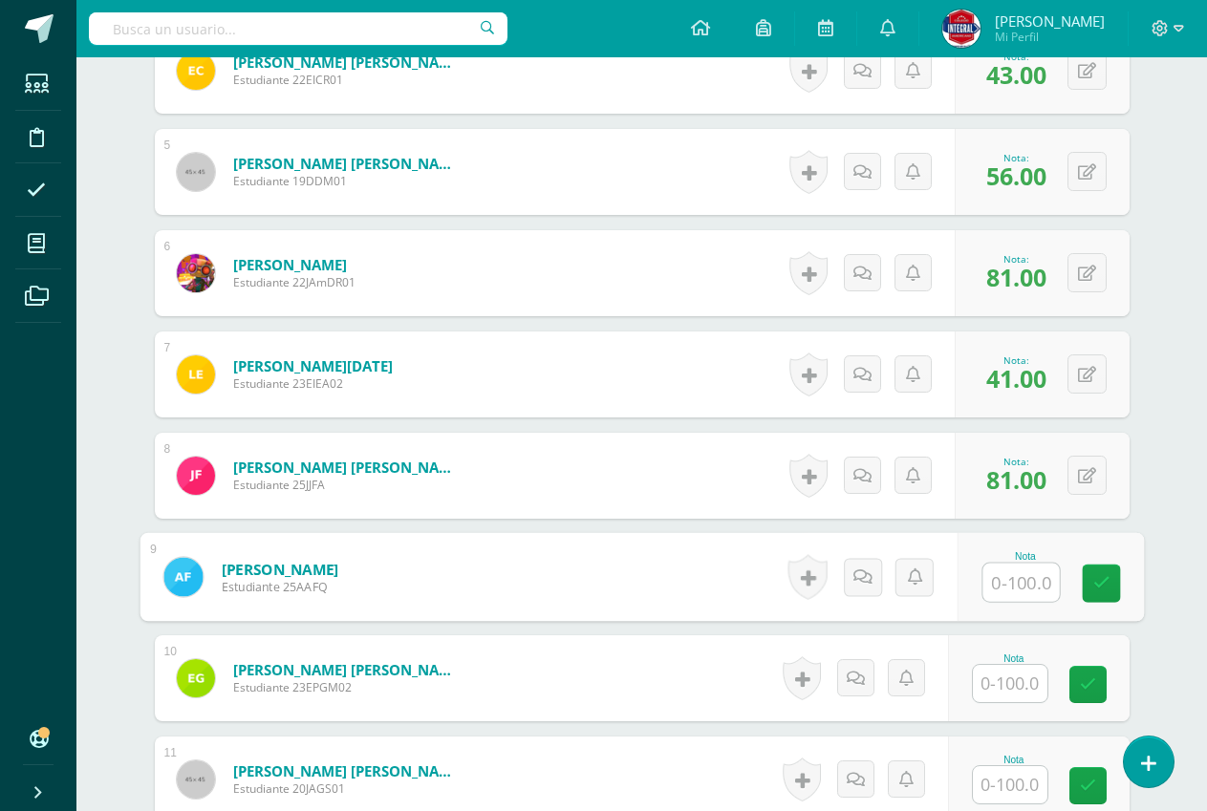
click at [1011, 584] on input "text" at bounding box center [1020, 583] width 76 height 38
type input "54"
click at [1092, 569] on link at bounding box center [1101, 584] width 38 height 38
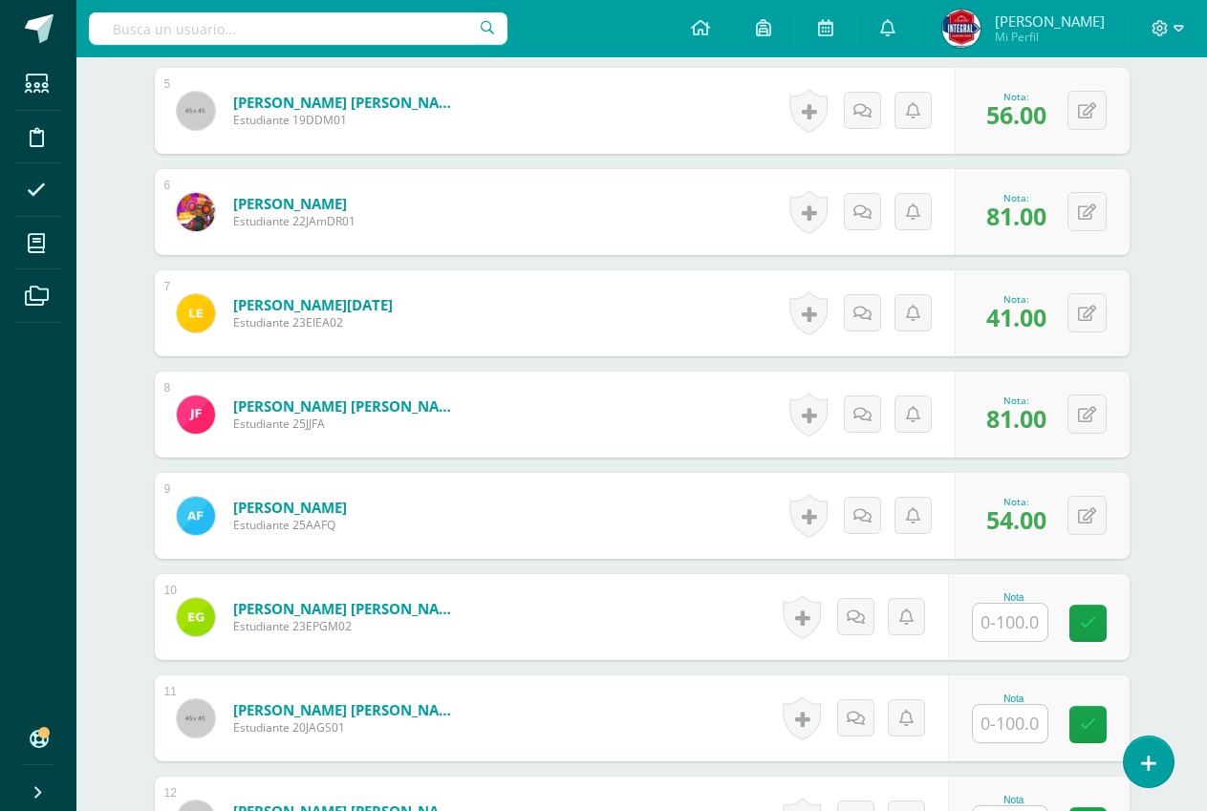
scroll to position [1054, 0]
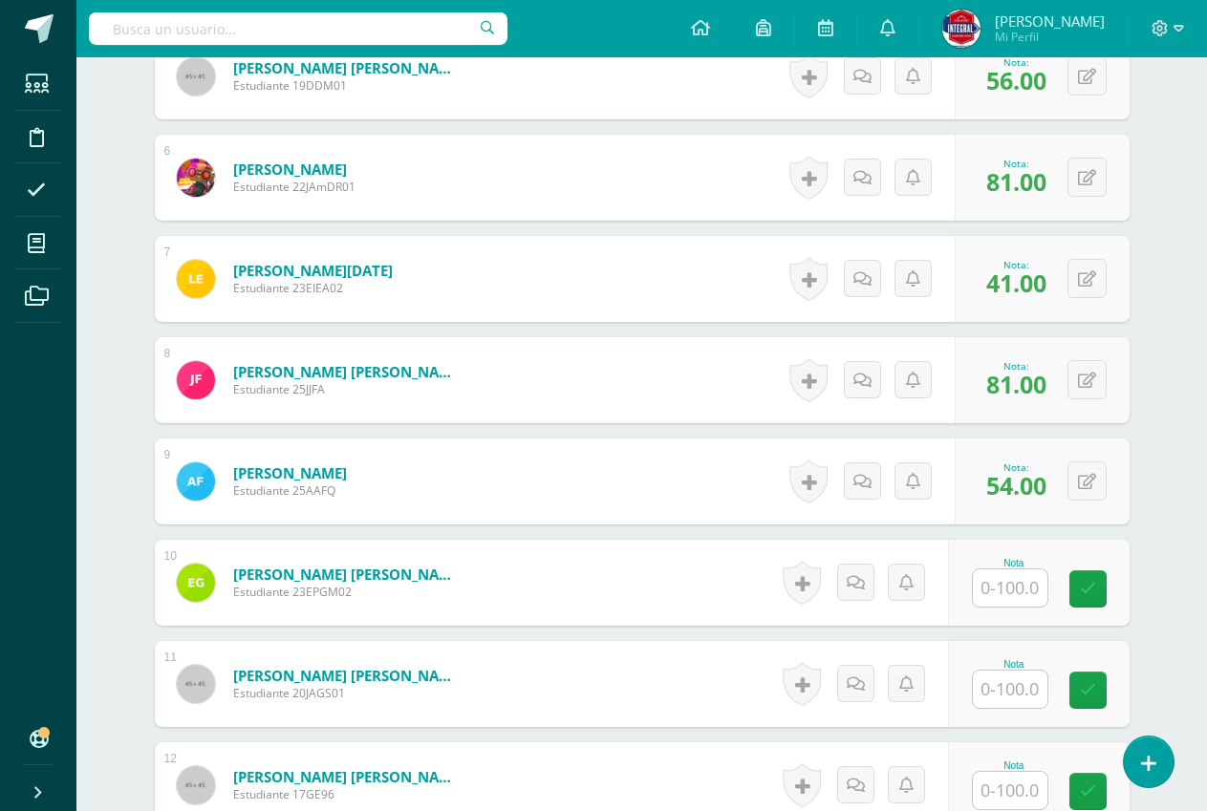
click at [1016, 572] on input "text" at bounding box center [1010, 587] width 75 height 37
type input "36"
click at [1121, 558] on div "Nota 36" at bounding box center [1039, 583] width 182 height 86
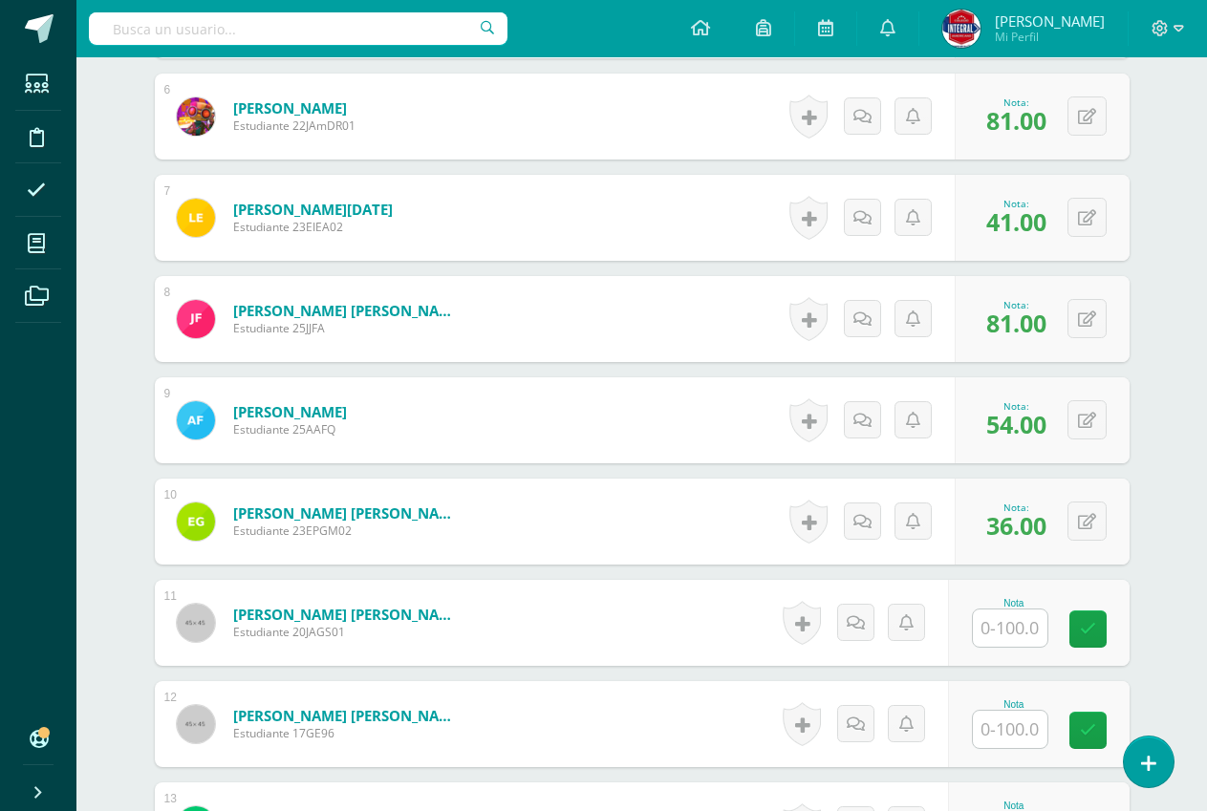
scroll to position [1149, 0]
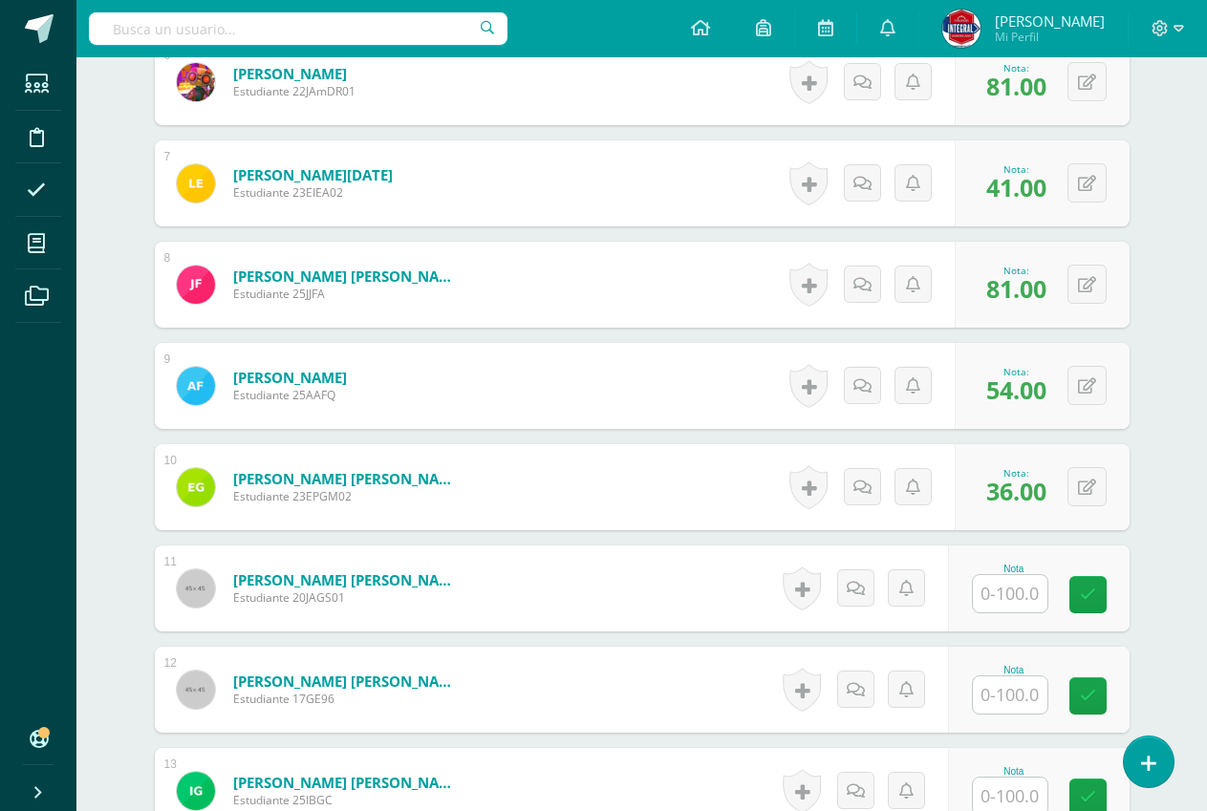
click at [1023, 696] on input "text" at bounding box center [1010, 694] width 75 height 37
click at [1001, 582] on input "text" at bounding box center [1020, 594] width 76 height 38
type input "16"
click at [1113, 597] on link at bounding box center [1101, 595] width 38 height 38
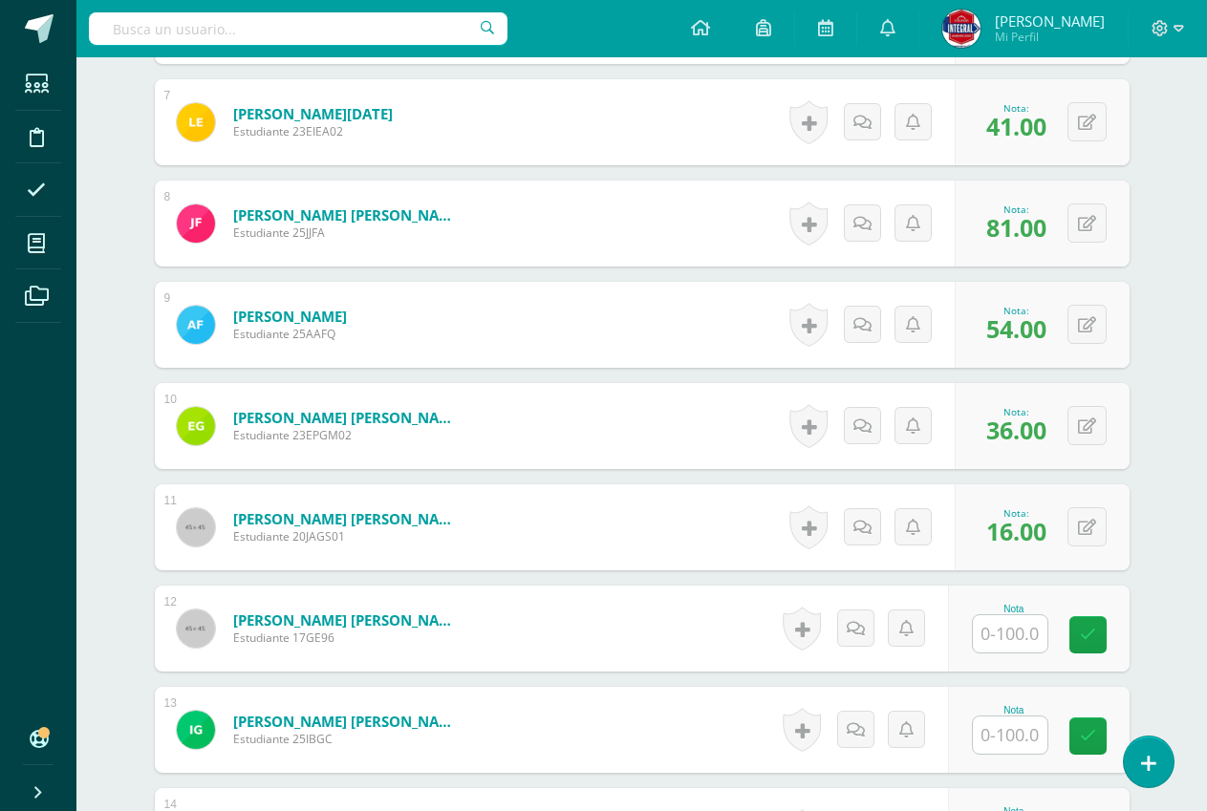
scroll to position [1245, 0]
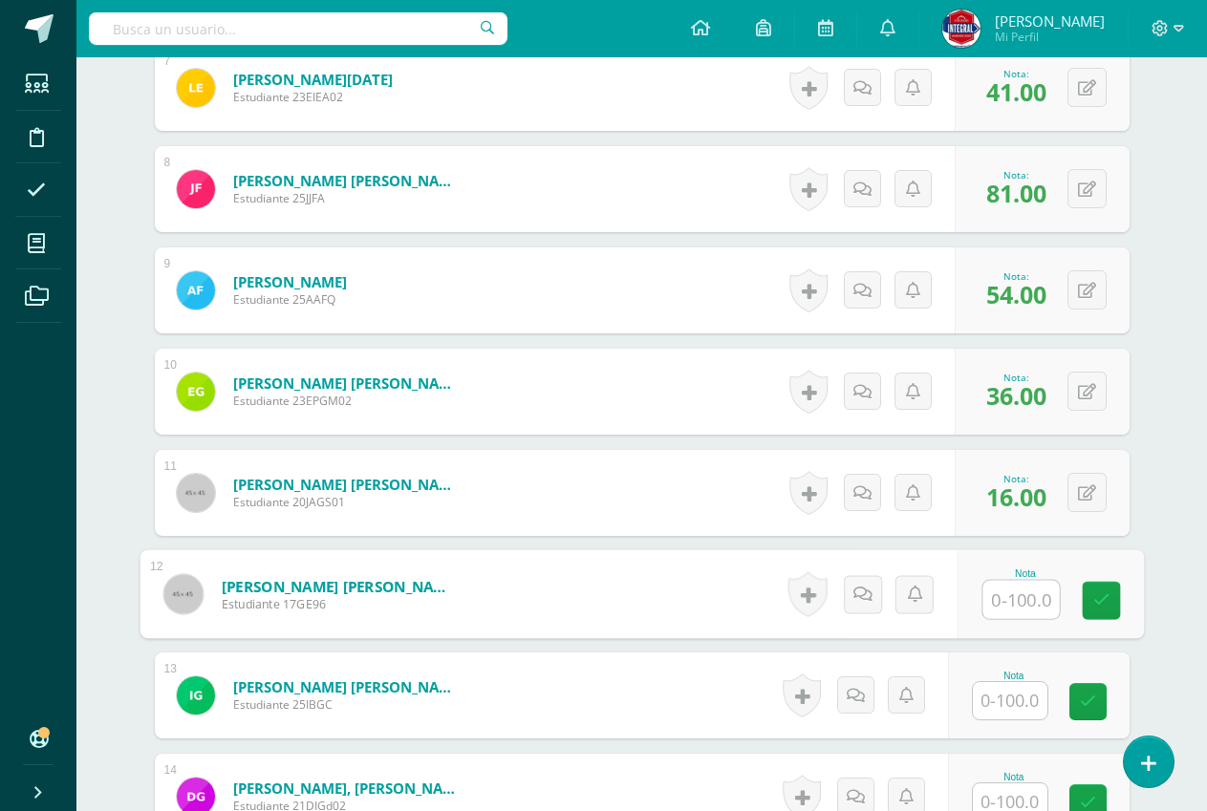
click at [1025, 593] on input "text" at bounding box center [1020, 600] width 76 height 38
type input "44"
click at [1119, 590] on link at bounding box center [1101, 601] width 38 height 38
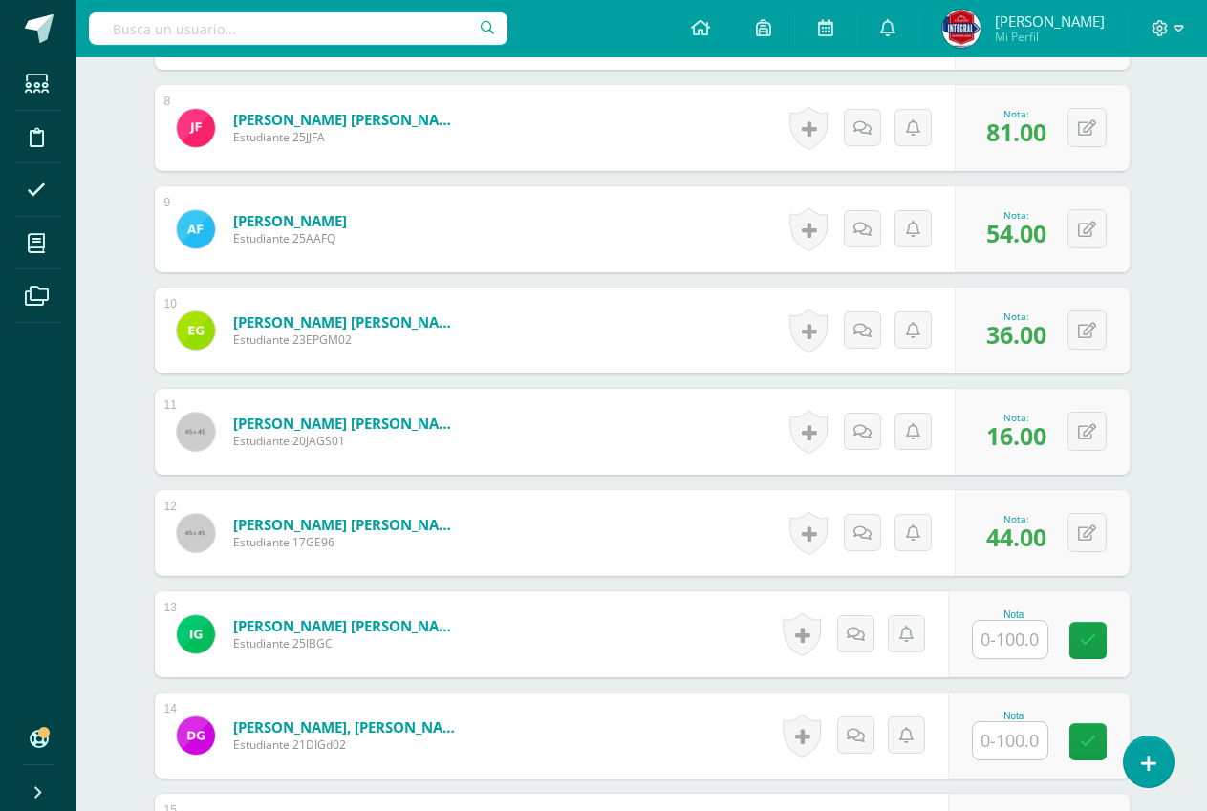
scroll to position [1340, 0]
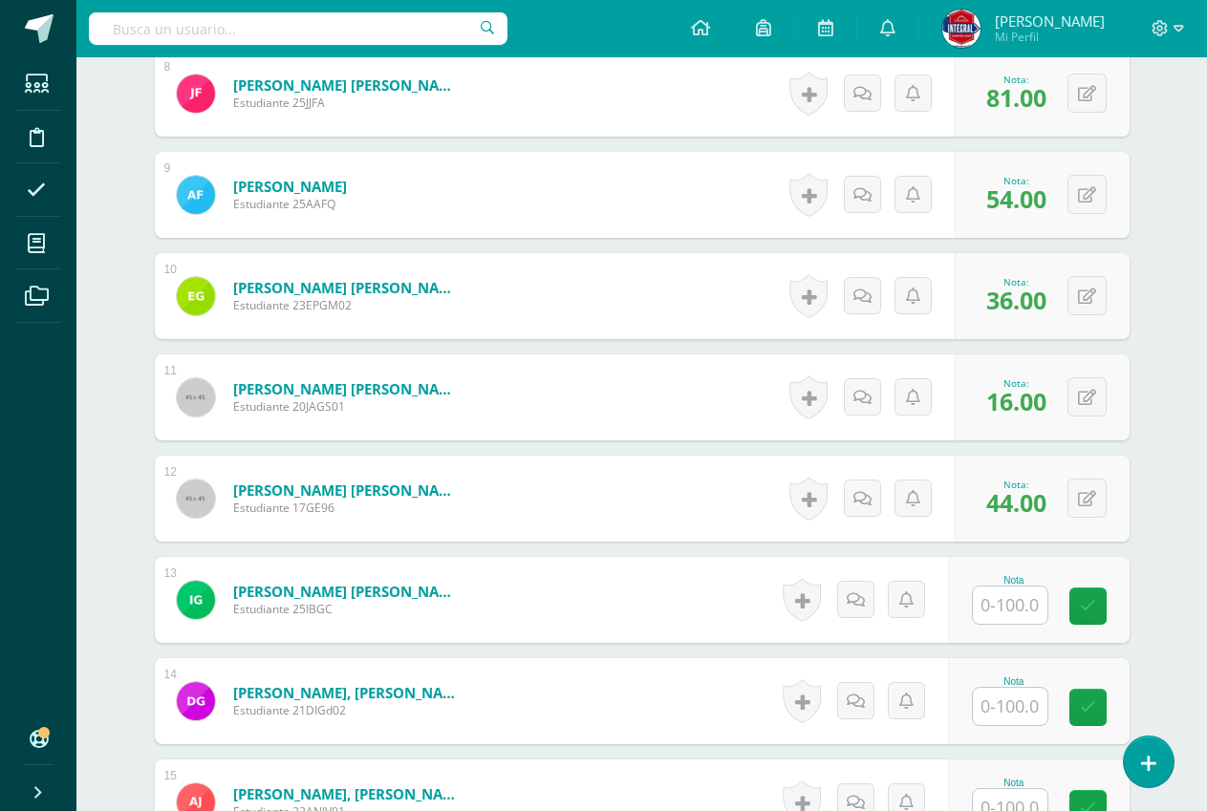
click at [1040, 604] on input "text" at bounding box center [1010, 605] width 75 height 37
type input "66"
click at [1127, 603] on div "Nota 66" at bounding box center [1049, 600] width 186 height 89
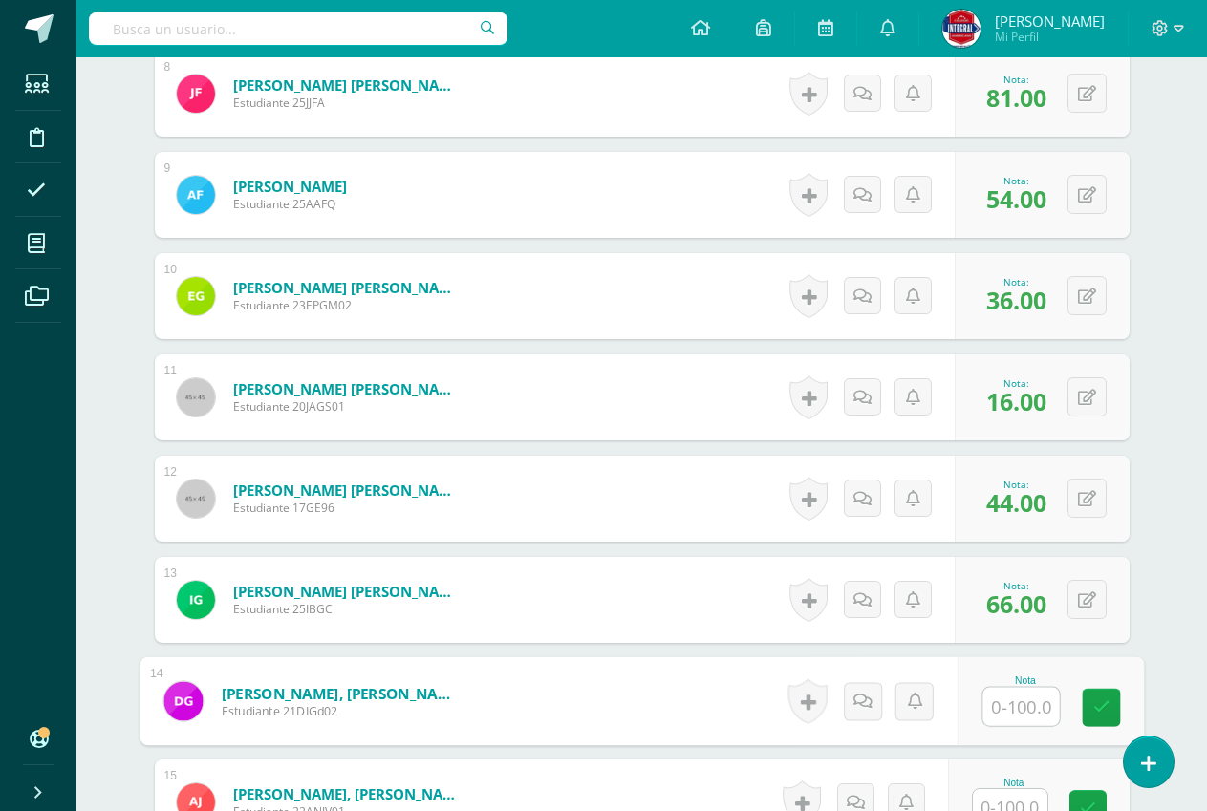
click at [1028, 702] on input "text" at bounding box center [1020, 707] width 76 height 38
type input "50"
click at [1091, 686] on div "Nota 50" at bounding box center [1039, 701] width 182 height 86
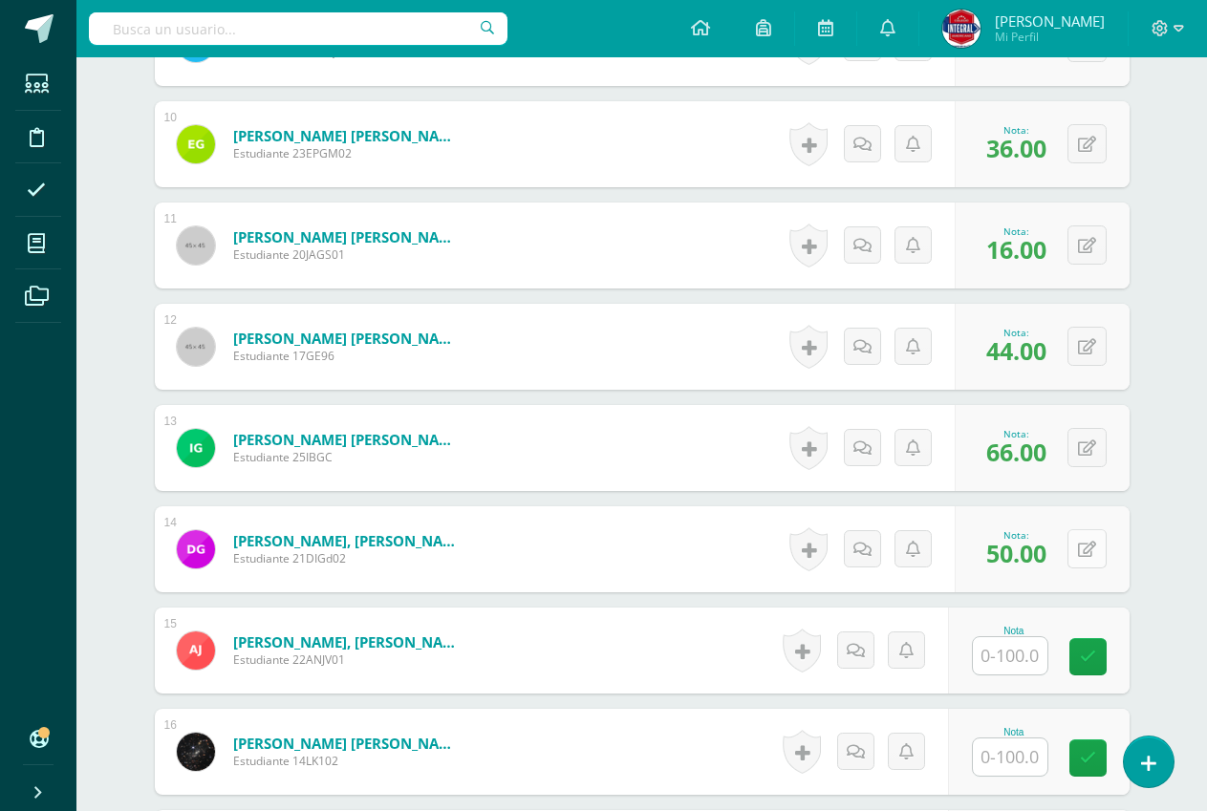
scroll to position [1627, 0]
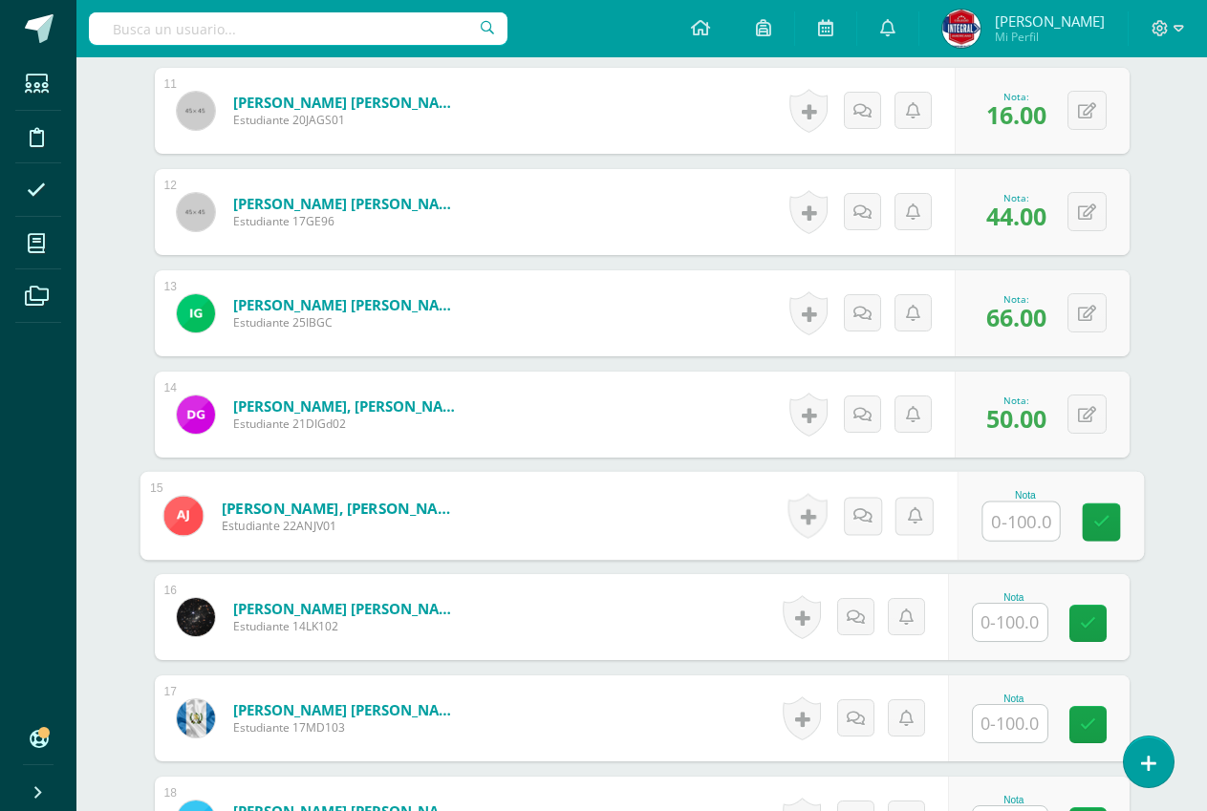
click at [1037, 525] on input "text" at bounding box center [1020, 522] width 76 height 38
type input "31"
click at [1085, 525] on link at bounding box center [1101, 523] width 38 height 38
click at [1013, 622] on input "text" at bounding box center [1010, 622] width 75 height 37
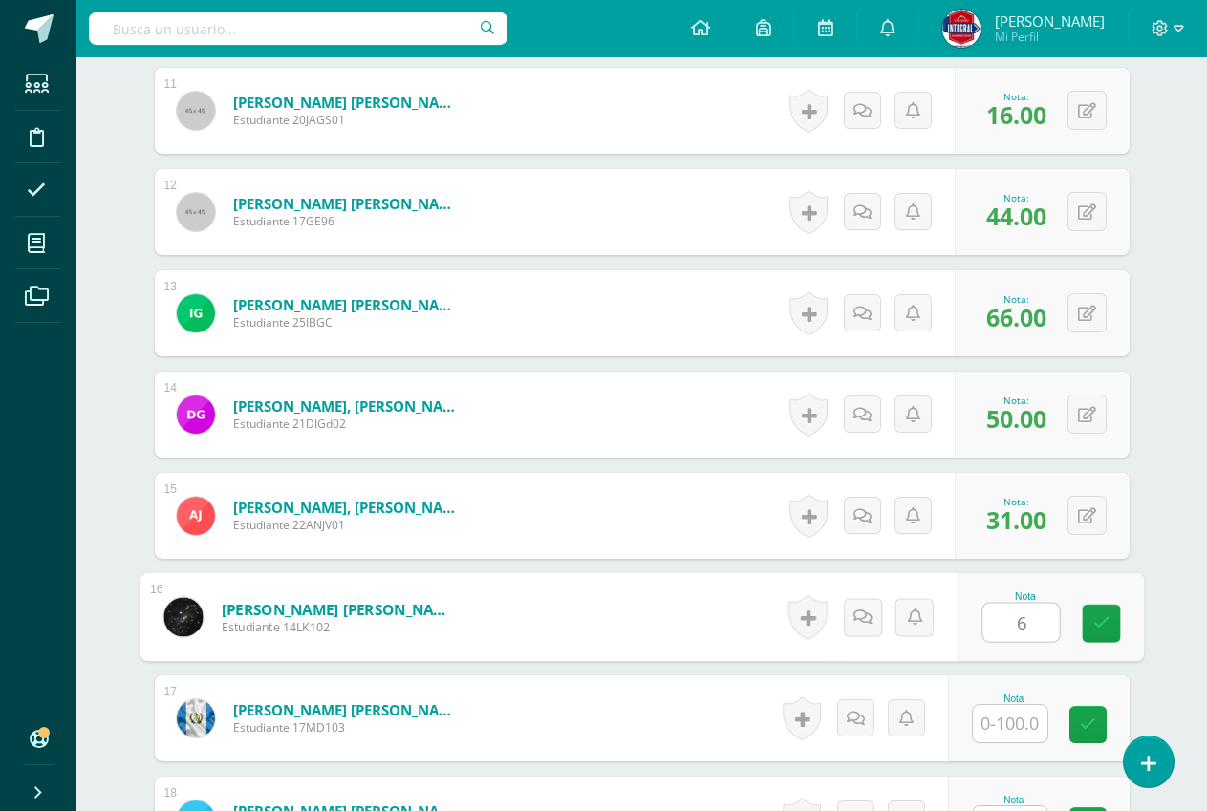
type input "66"
click at [1098, 623] on icon at bounding box center [1100, 623] width 17 height 16
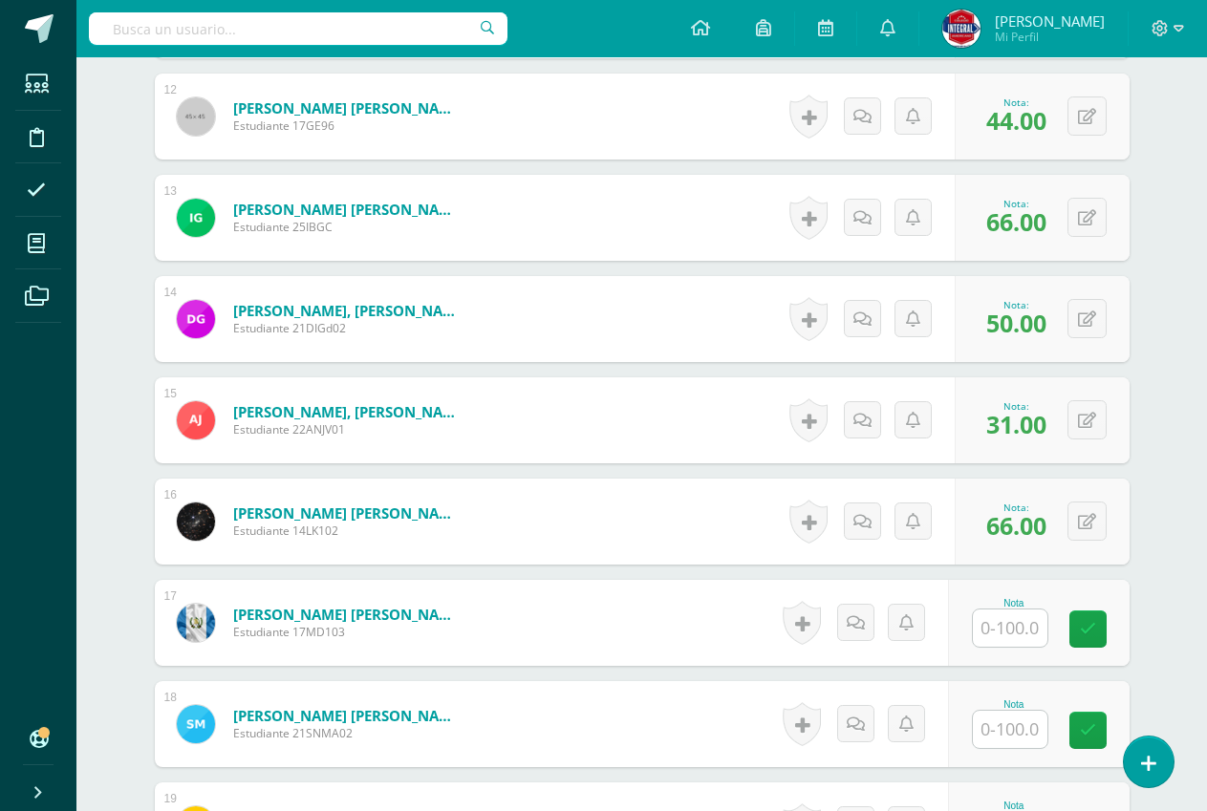
click at [1019, 623] on input "text" at bounding box center [1010, 628] width 75 height 37
type input "96"
click at [1121, 621] on div "Nota 96" at bounding box center [1049, 623] width 186 height 89
click at [1042, 738] on input "text" at bounding box center [1010, 729] width 75 height 37
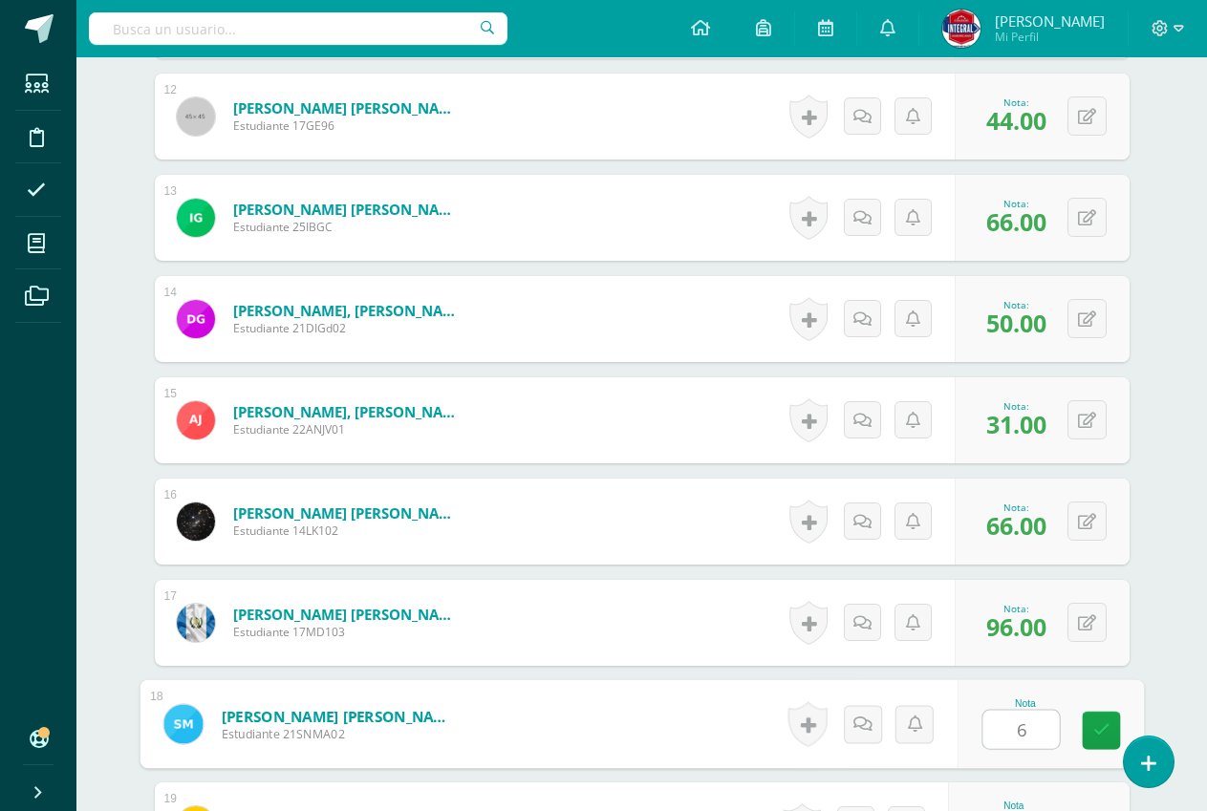
type input "61"
click at [1107, 747] on link at bounding box center [1101, 731] width 38 height 38
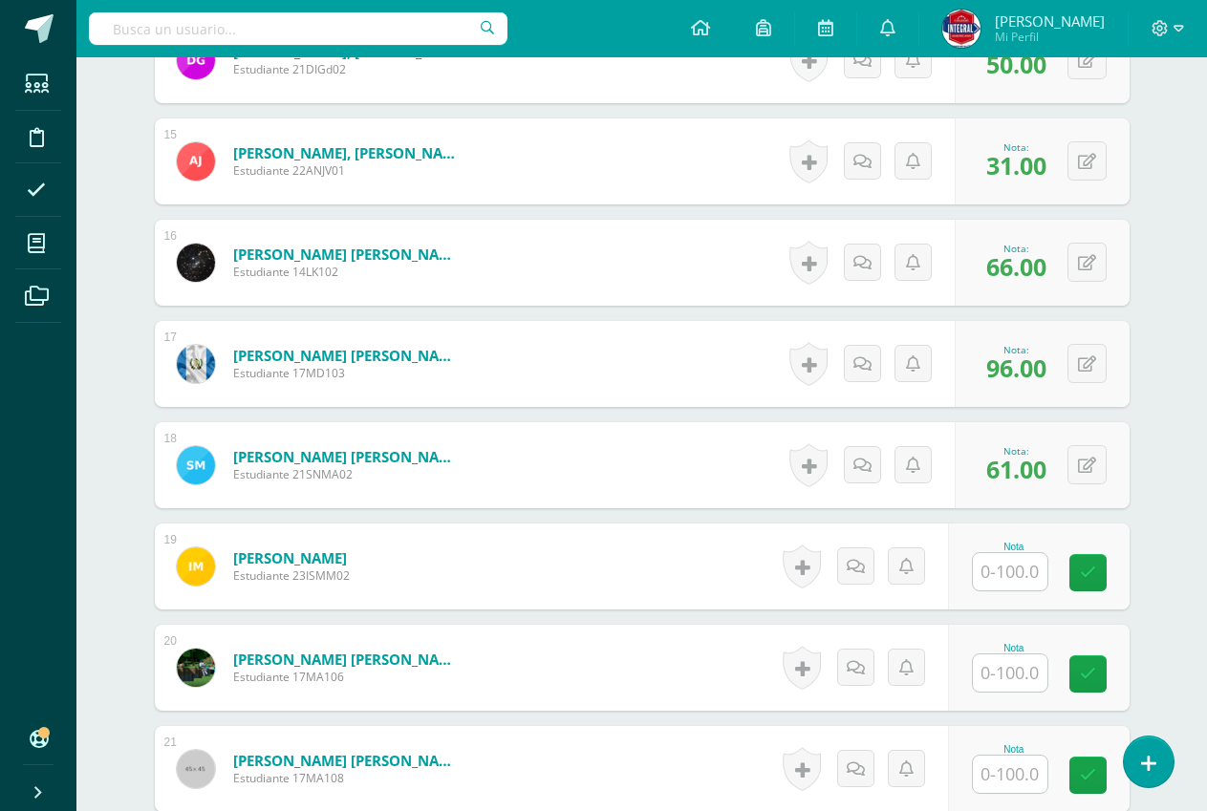
scroll to position [2009, 0]
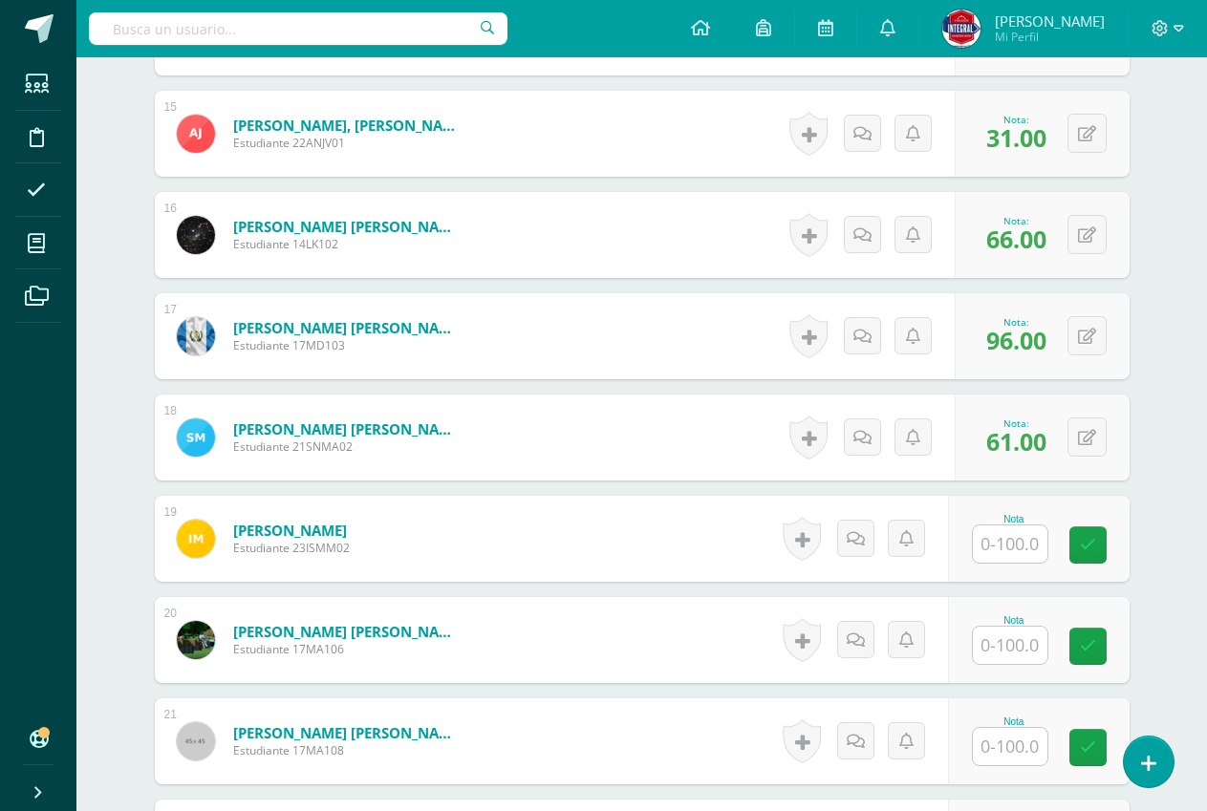
click at [1001, 555] on input "text" at bounding box center [1010, 543] width 75 height 37
type input "69"
click at [1108, 542] on icon at bounding box center [1100, 545] width 17 height 16
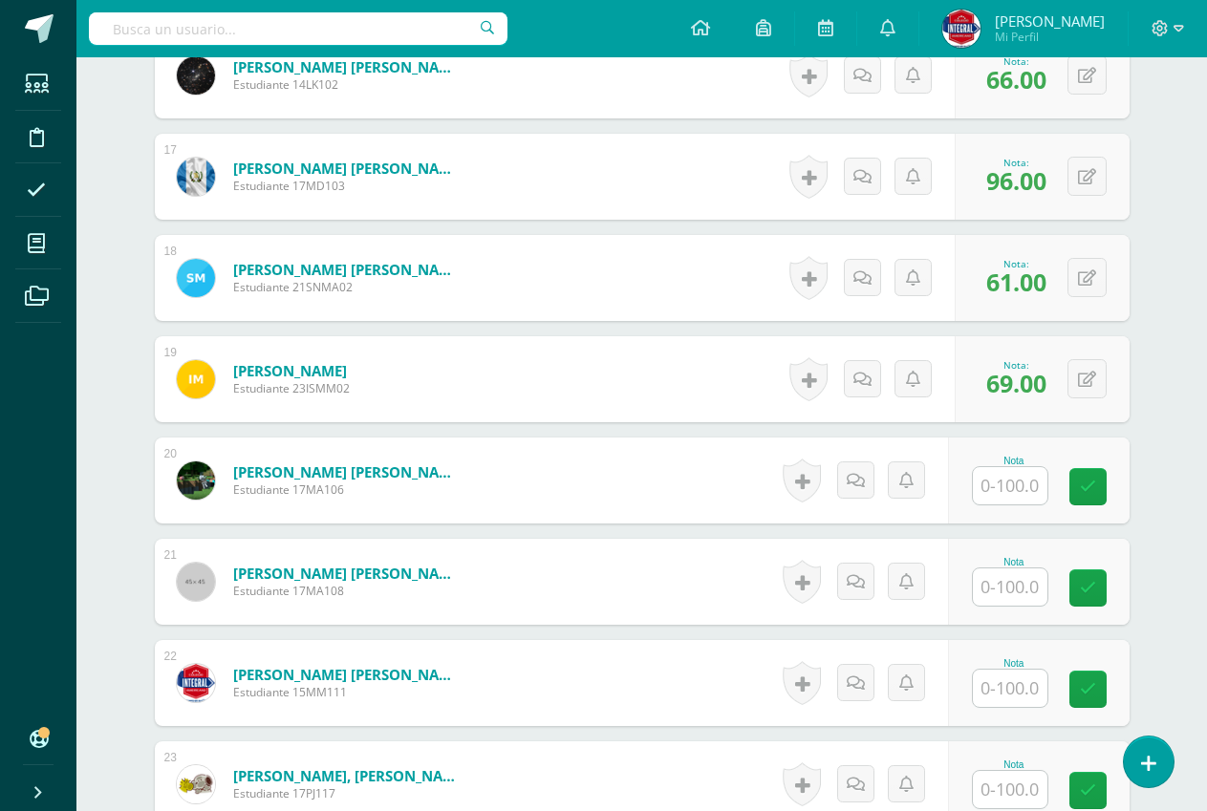
scroll to position [2200, 0]
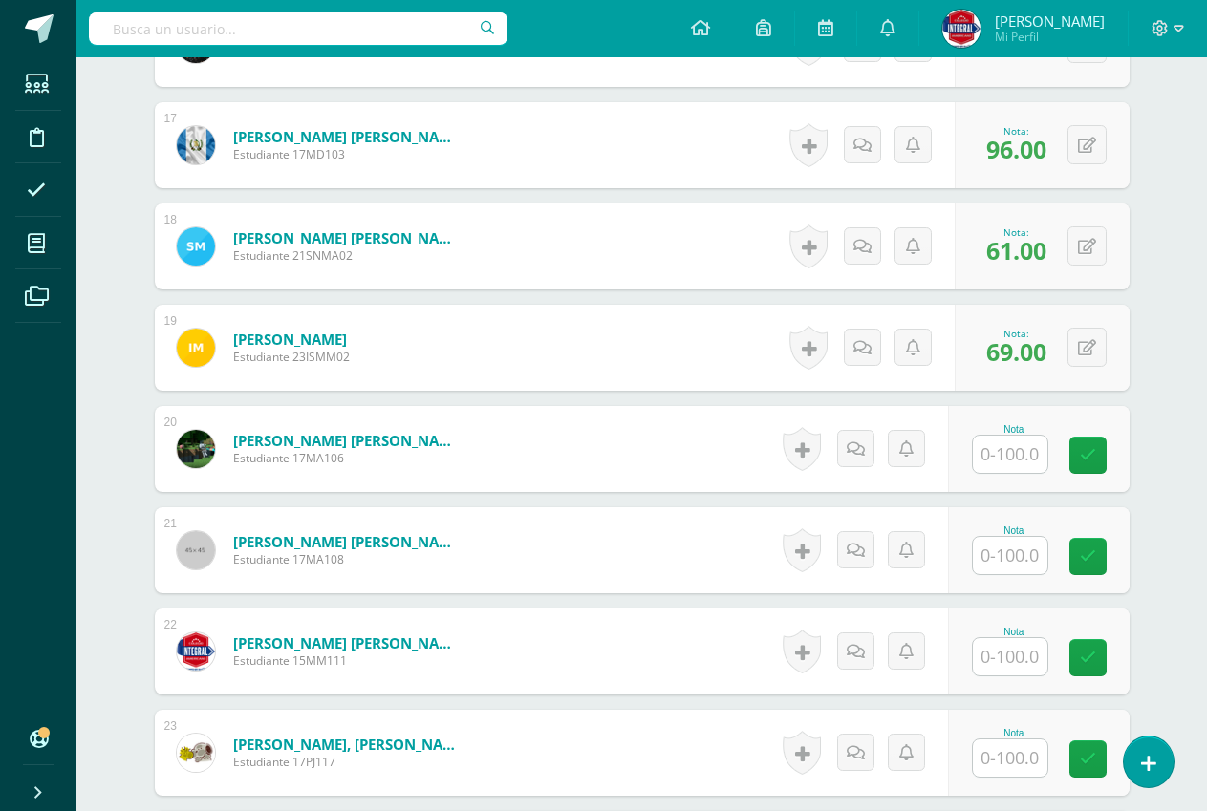
click at [1037, 459] on input "text" at bounding box center [1010, 454] width 75 height 37
type input "100"
click at [1115, 456] on link at bounding box center [1101, 456] width 38 height 38
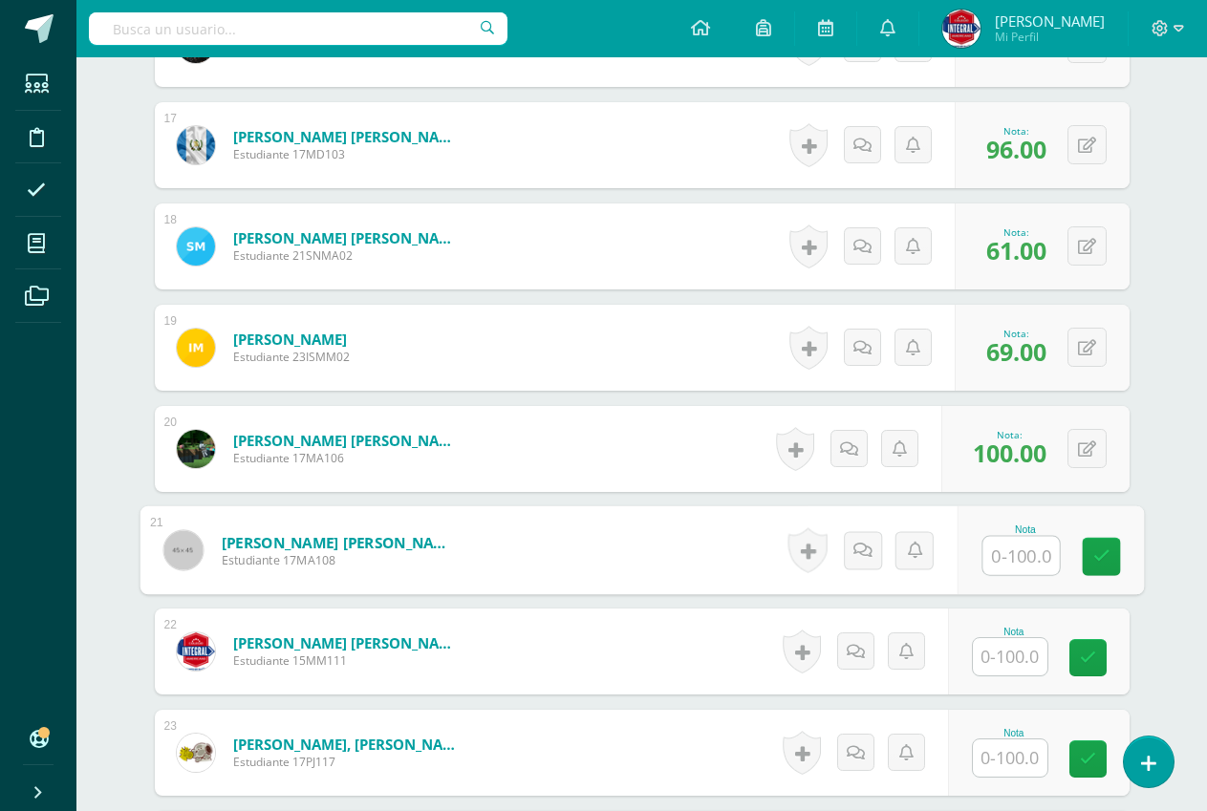
click at [1031, 553] on input "text" at bounding box center [1020, 556] width 76 height 38
type input "61"
click at [1098, 548] on icon at bounding box center [1100, 556] width 17 height 16
click at [1018, 655] on input "text" at bounding box center [1010, 656] width 75 height 37
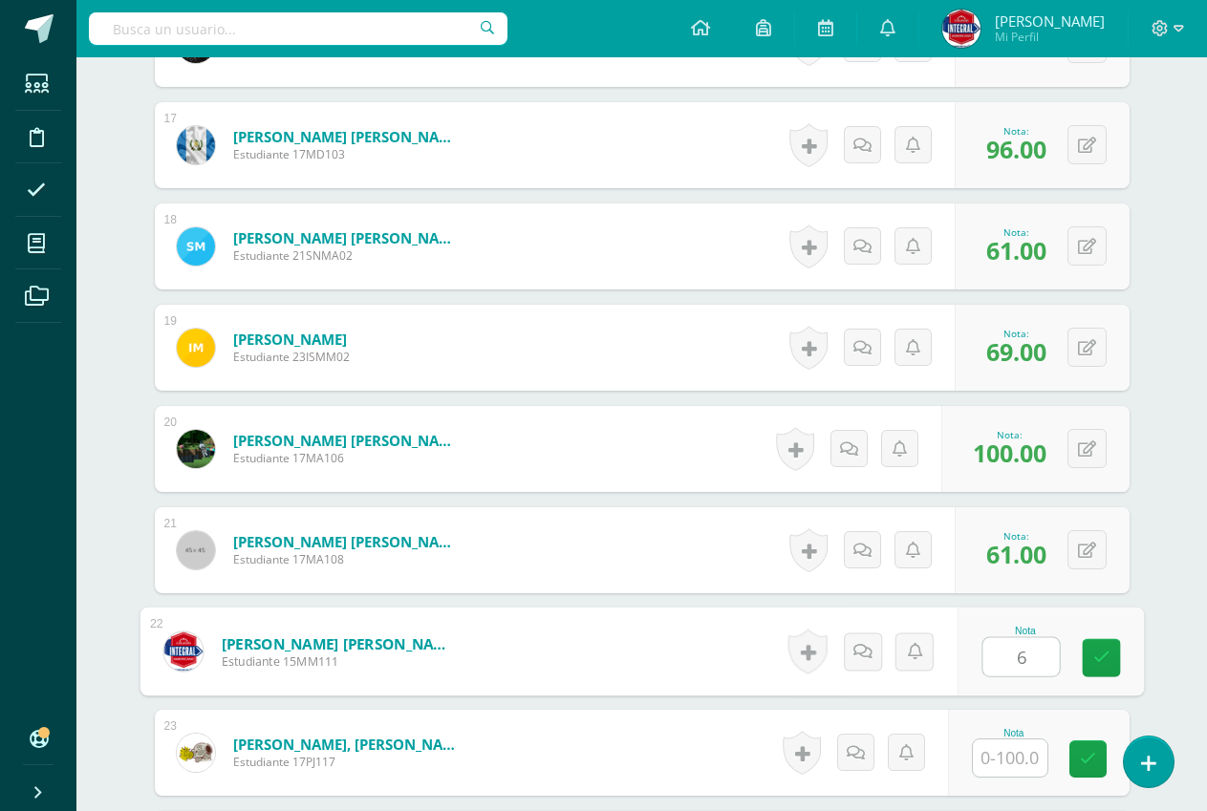
type input "67"
click at [1103, 659] on icon at bounding box center [1100, 658] width 17 height 16
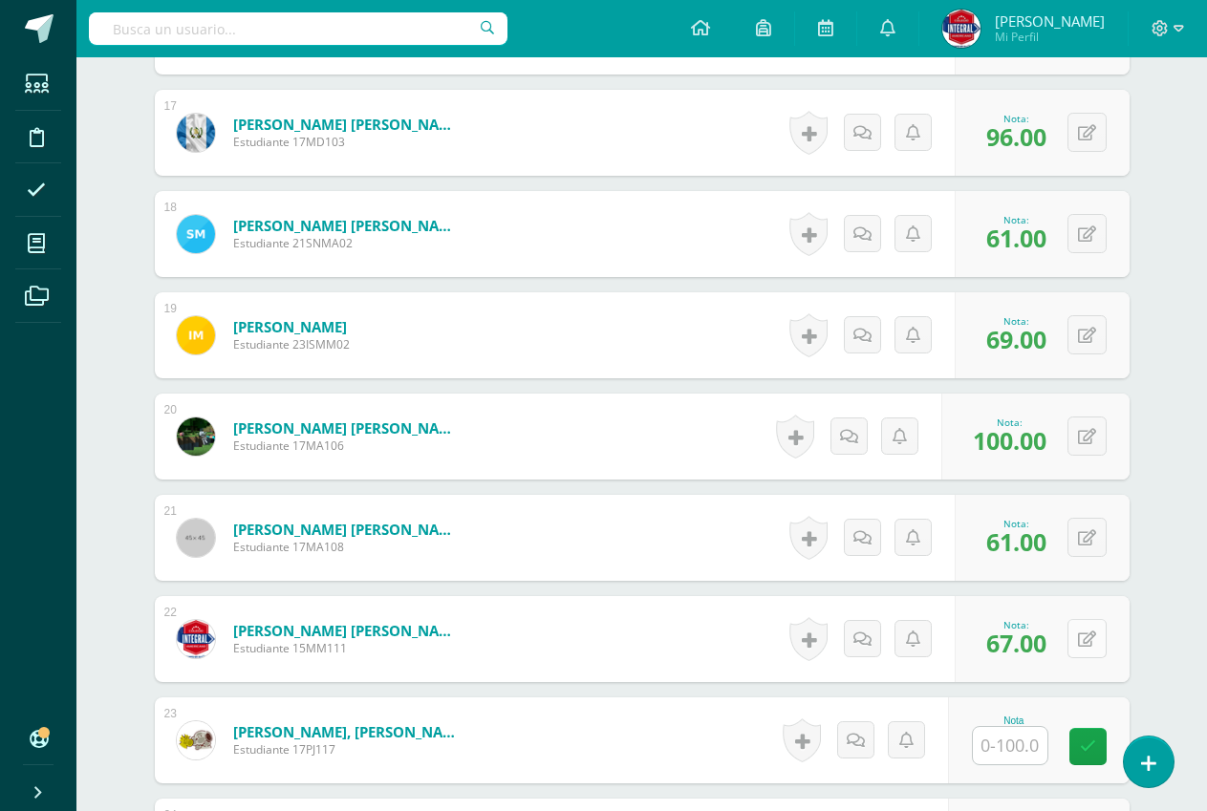
scroll to position [2296, 0]
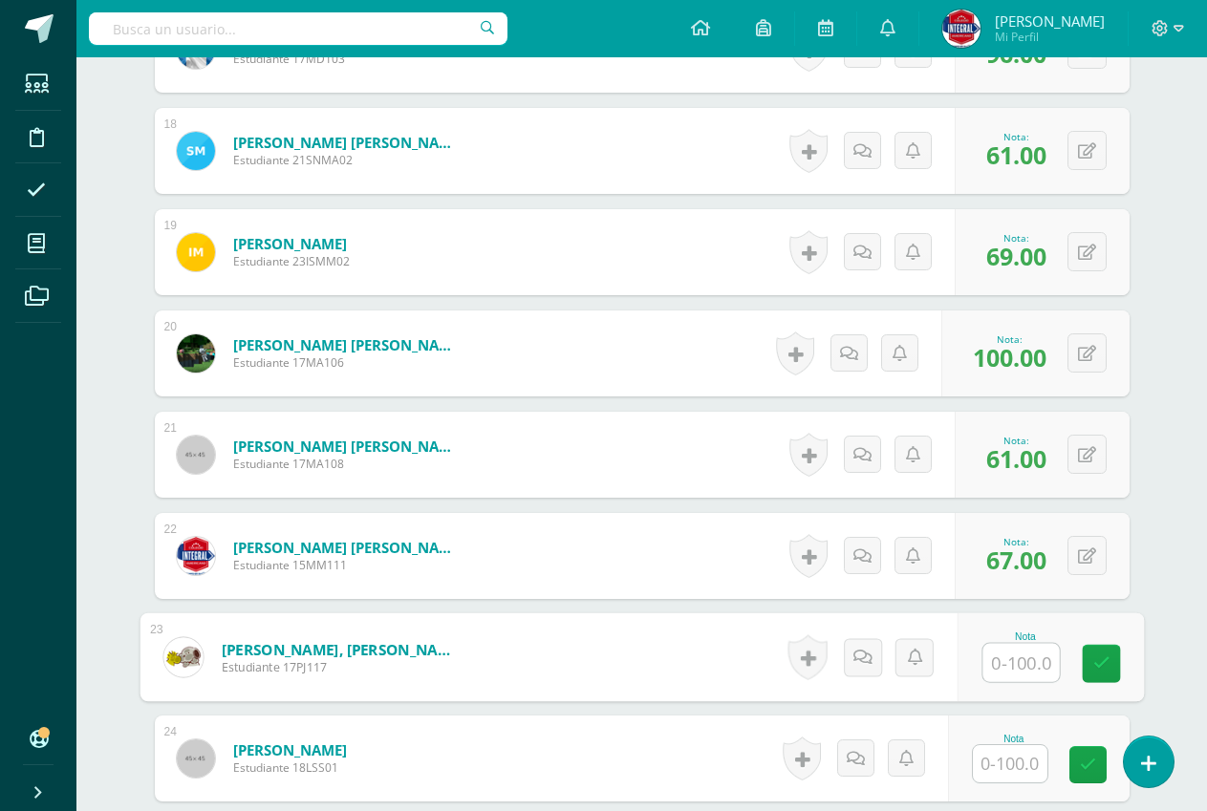
click at [1027, 668] on input "text" at bounding box center [1020, 663] width 76 height 38
type input "99"
click at [1107, 678] on link at bounding box center [1101, 664] width 38 height 38
click at [998, 754] on input "text" at bounding box center [1010, 763] width 75 height 37
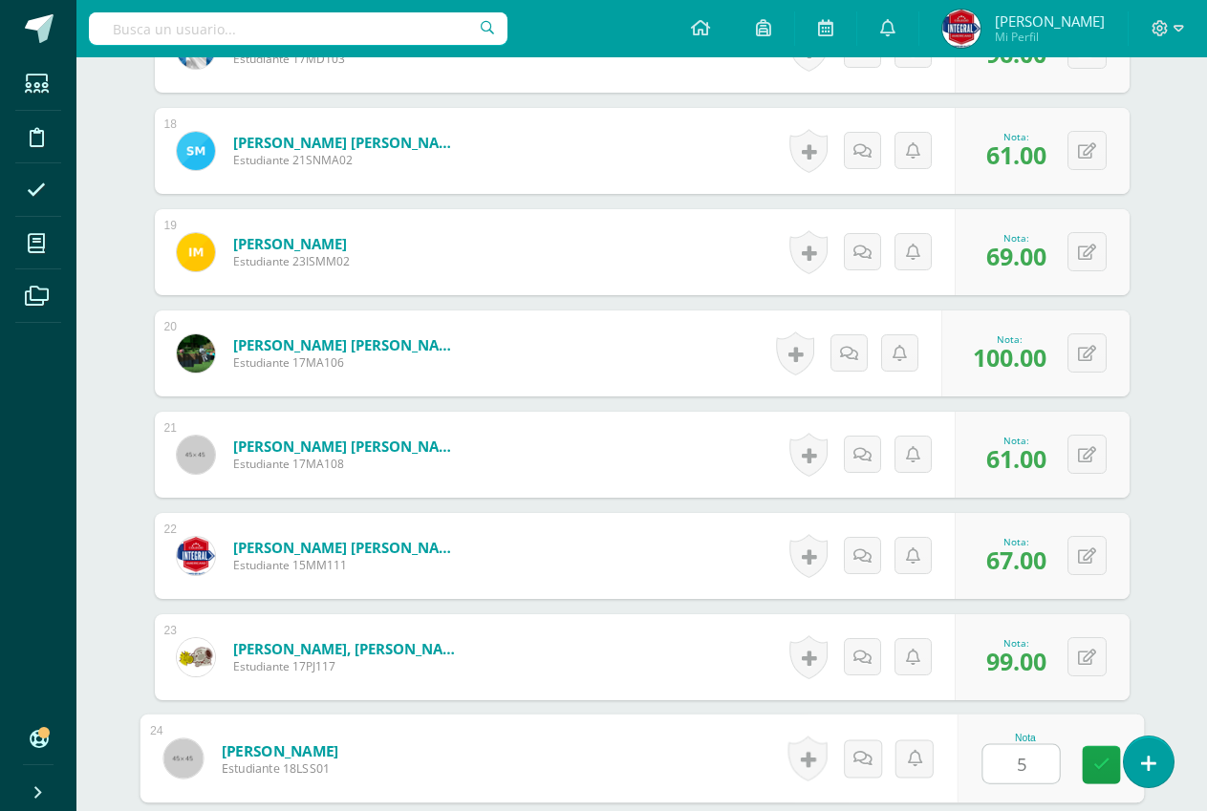
type input "50"
click at [1107, 781] on link at bounding box center [1101, 765] width 38 height 38
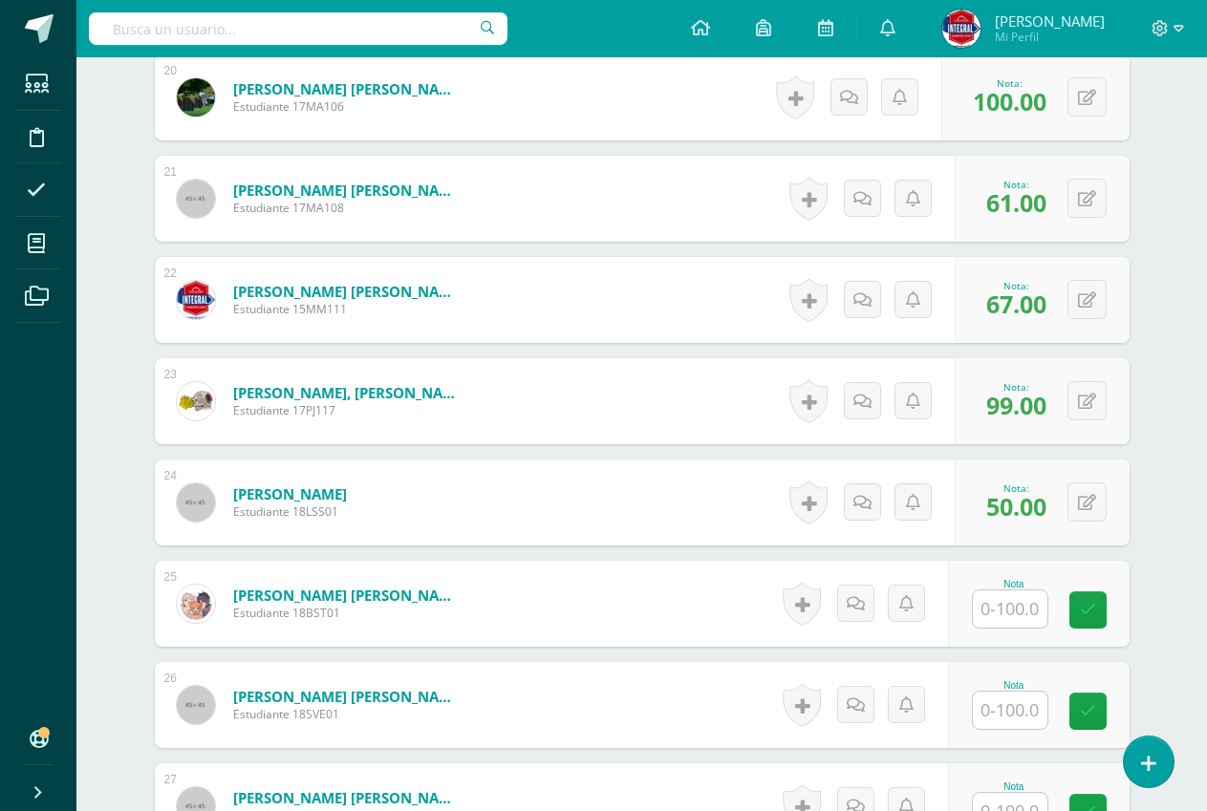
scroll to position [2583, 0]
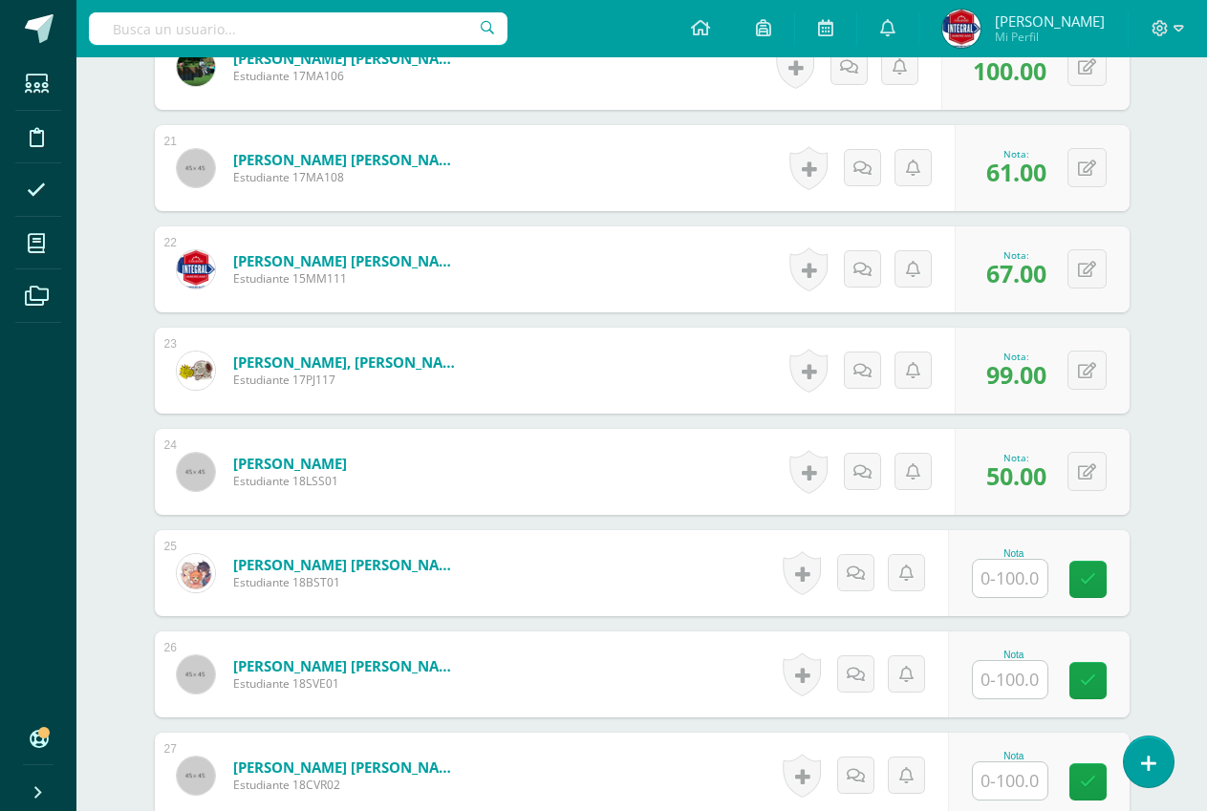
click at [1005, 572] on input "text" at bounding box center [1010, 578] width 75 height 37
type input "47"
click at [1104, 571] on icon at bounding box center [1100, 579] width 17 height 16
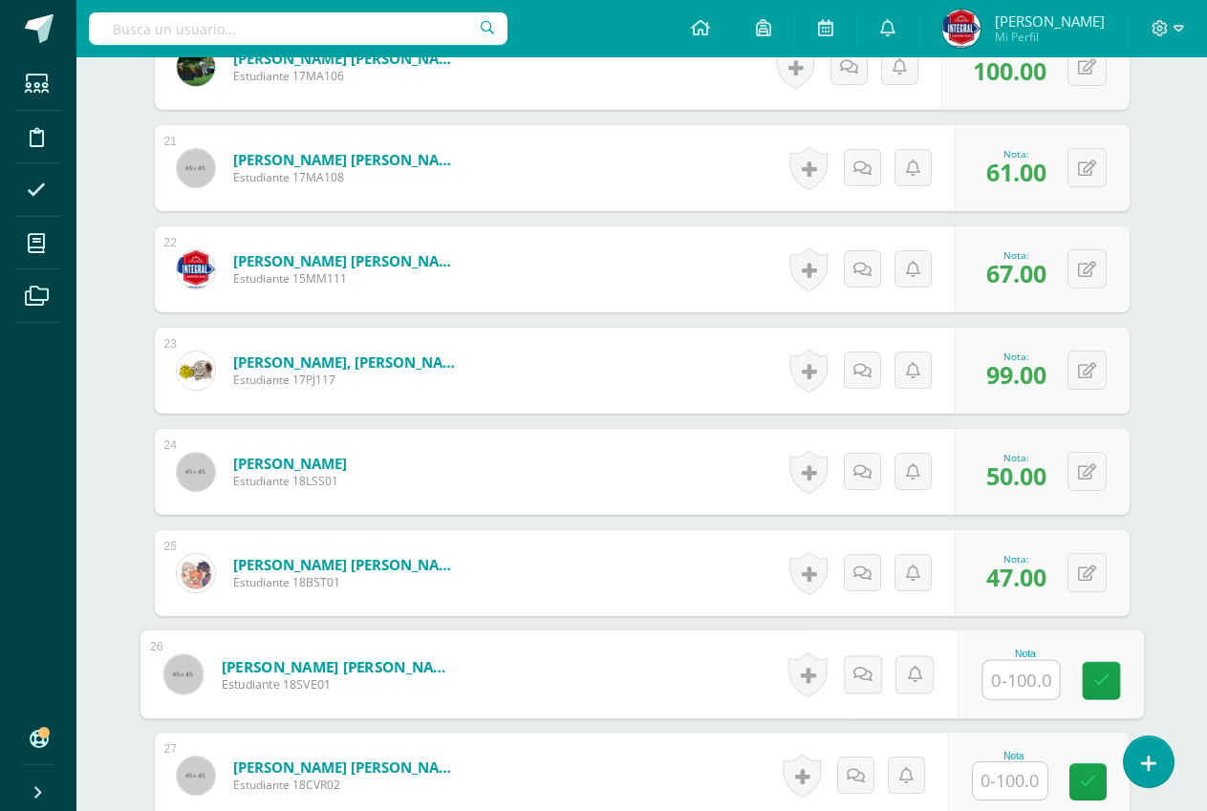
click at [1006, 686] on input "text" at bounding box center [1020, 680] width 76 height 38
type input "86"
click at [1102, 693] on link at bounding box center [1101, 681] width 38 height 38
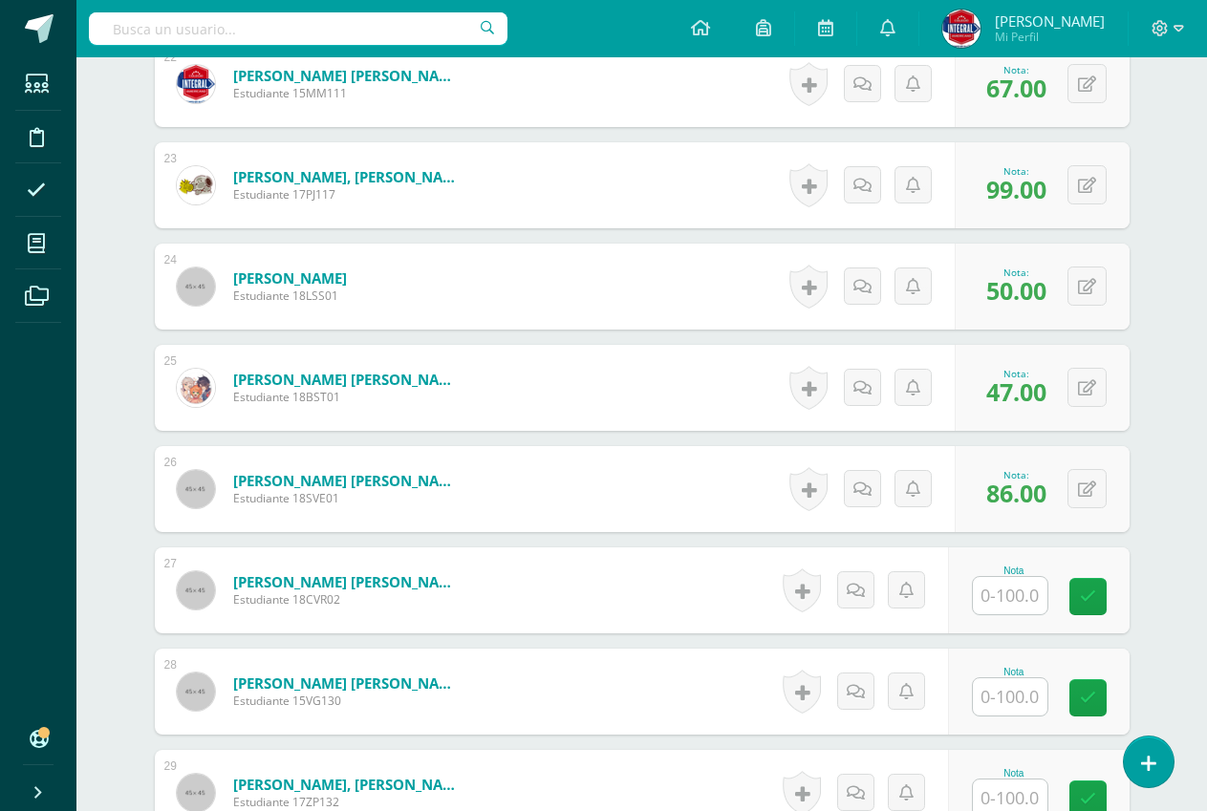
scroll to position [2869, 0]
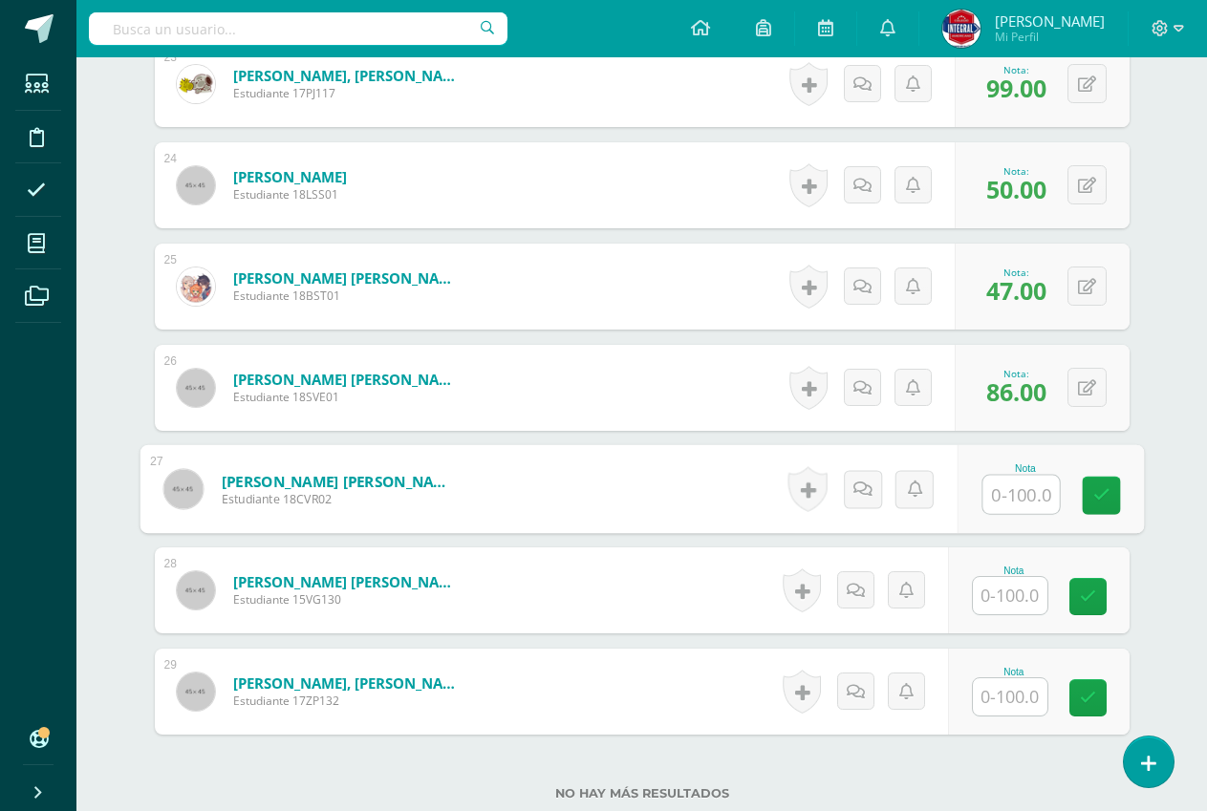
click at [1005, 483] on input "text" at bounding box center [1020, 495] width 76 height 38
type input "52"
click at [1097, 493] on icon at bounding box center [1100, 495] width 17 height 16
click at [995, 608] on input "text" at bounding box center [1010, 595] width 75 height 37
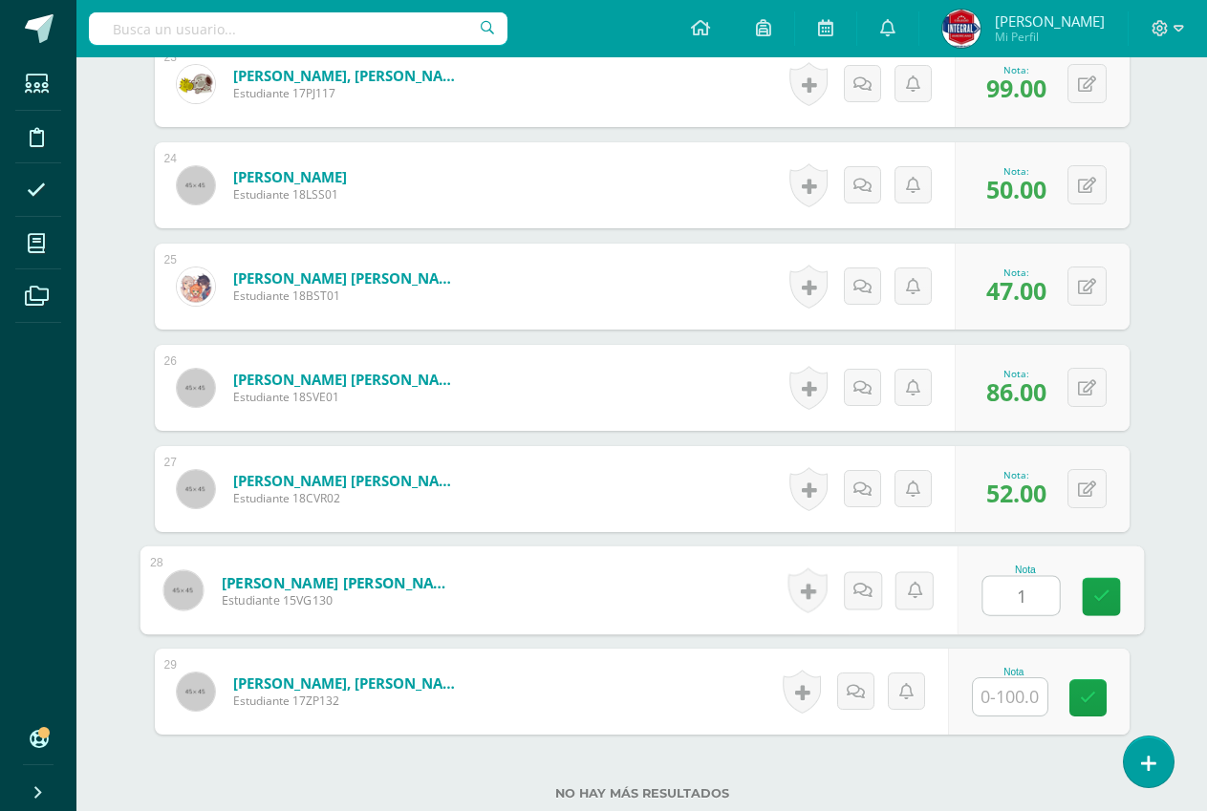
type input "14"
click at [1101, 589] on icon at bounding box center [1100, 597] width 17 height 16
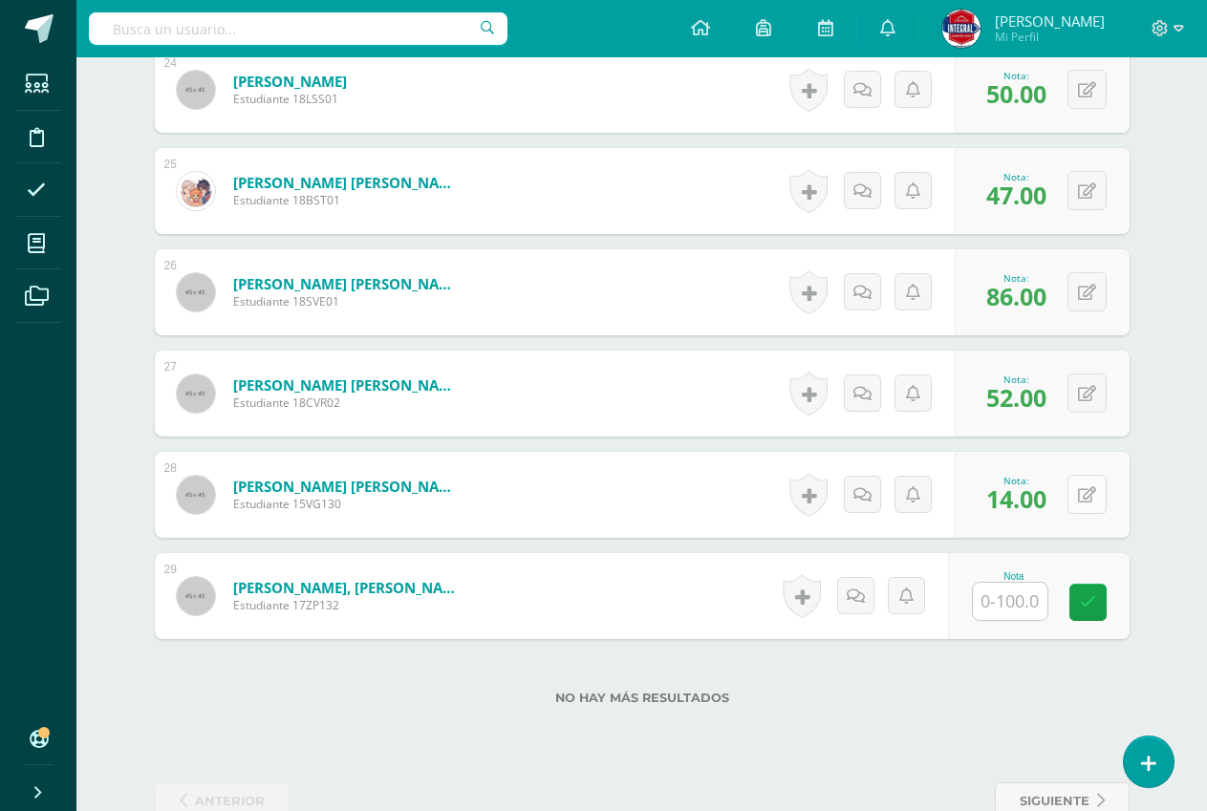
scroll to position [3012, 0]
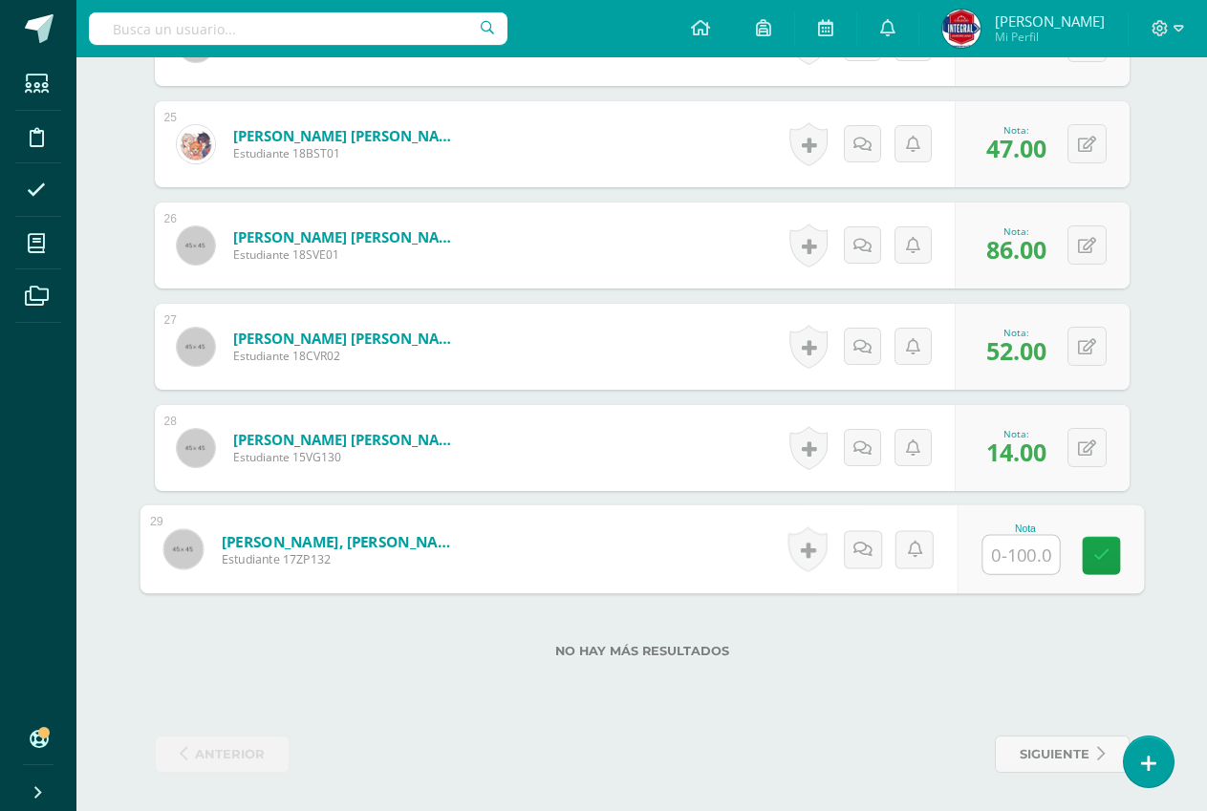
click at [1013, 552] on input "text" at bounding box center [1020, 555] width 76 height 38
type input "47"
click at [1107, 549] on icon at bounding box center [1100, 555] width 17 height 16
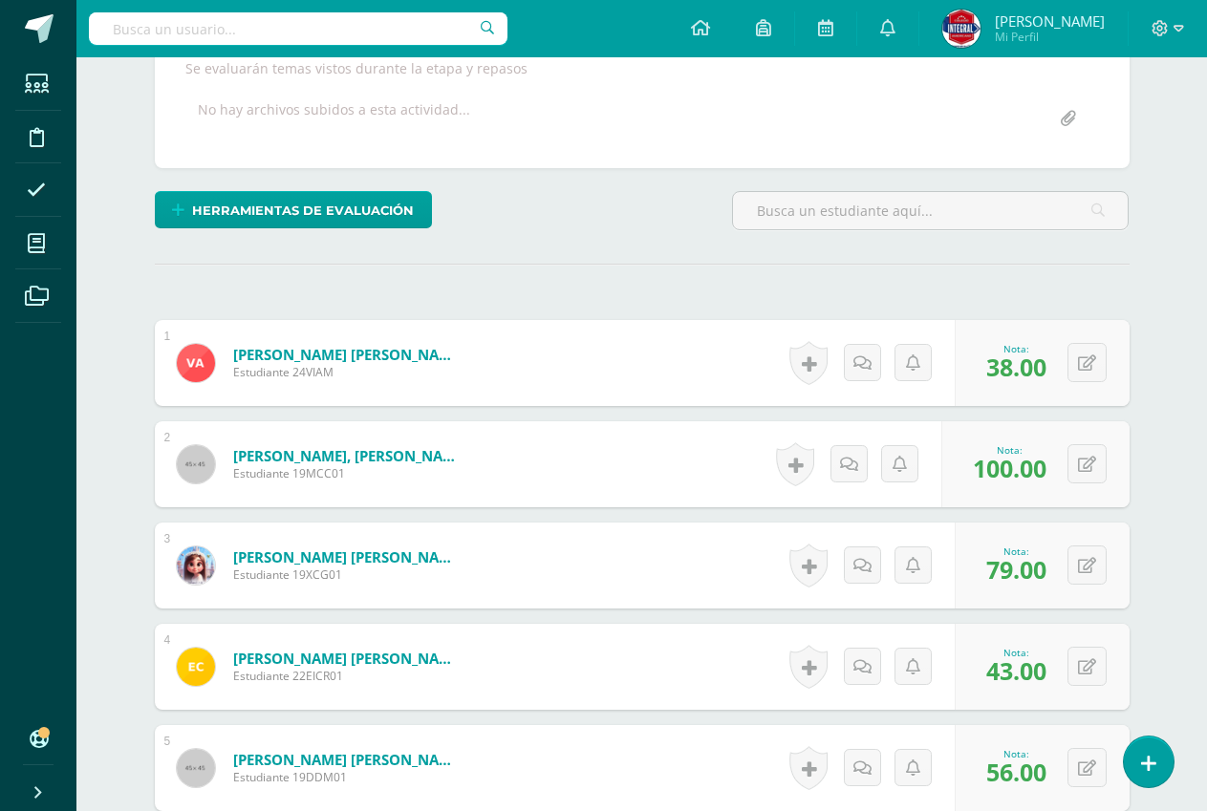
scroll to position [0, 0]
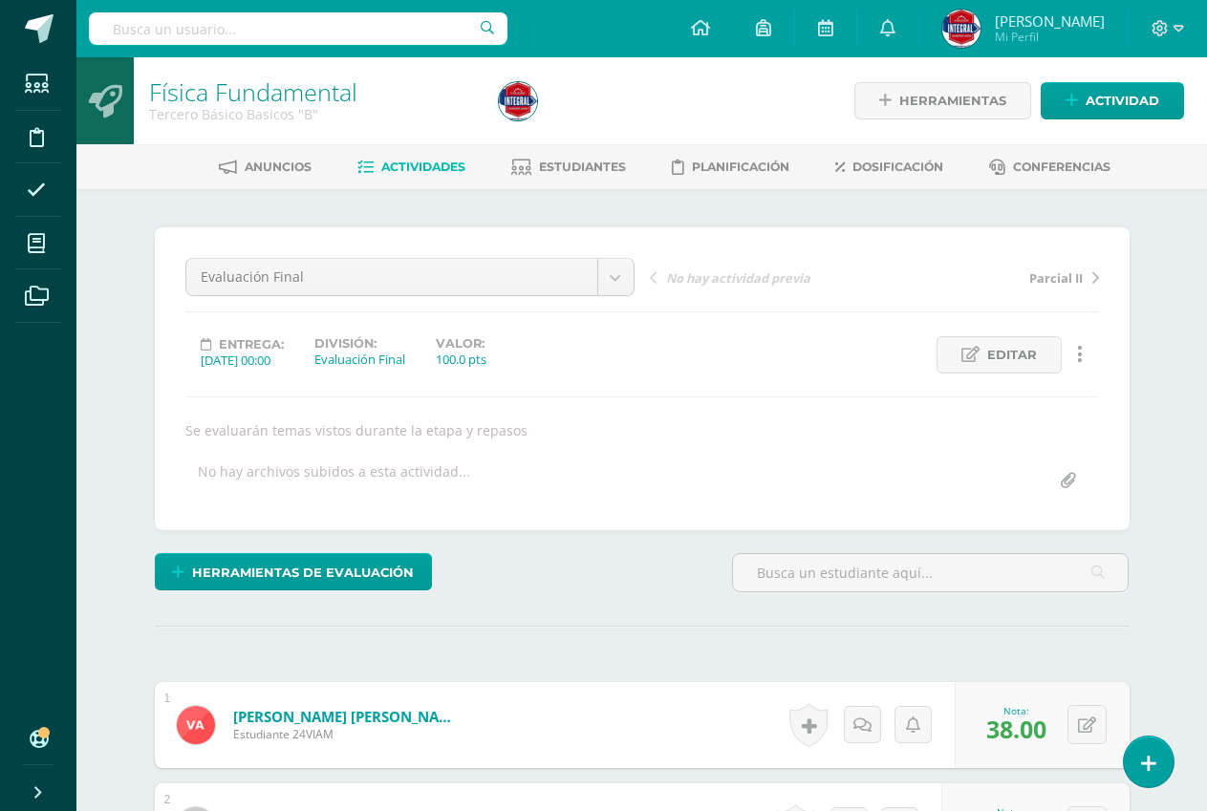
click at [431, 172] on span "Actividades" at bounding box center [423, 167] width 84 height 14
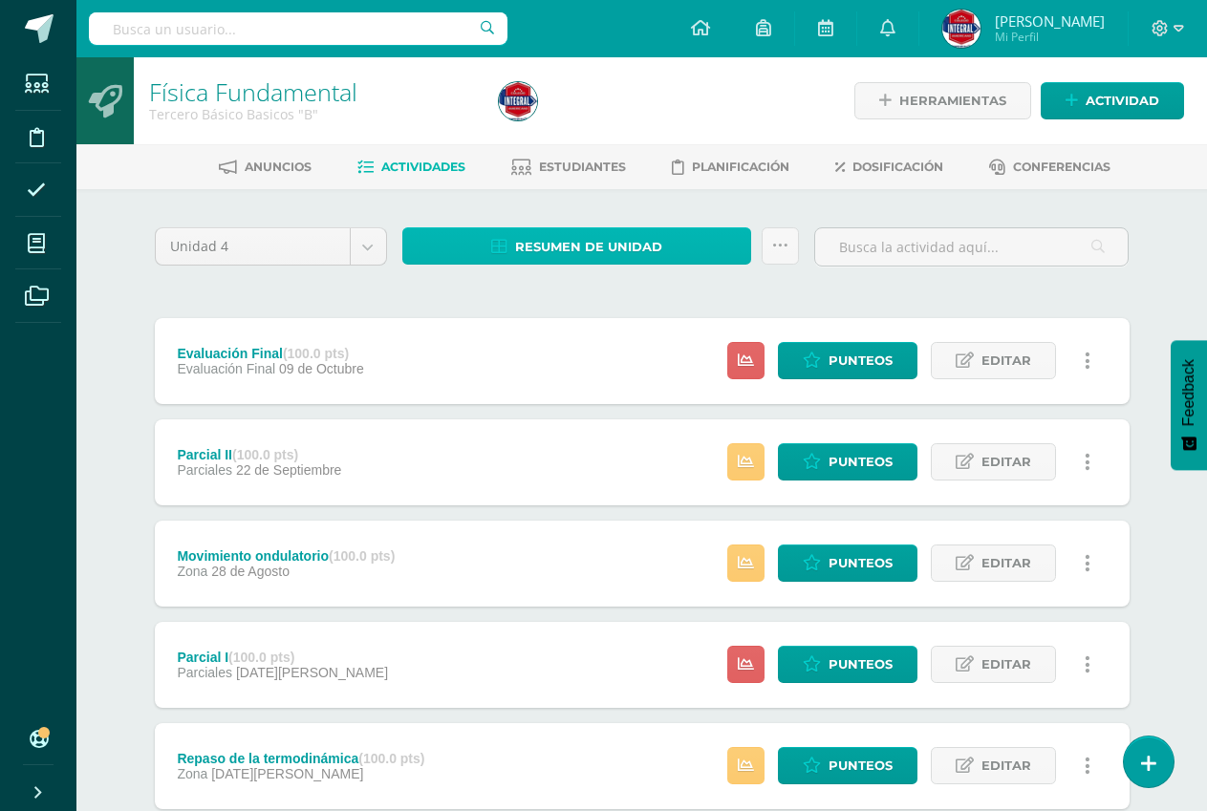
click at [500, 240] on icon at bounding box center [499, 247] width 16 height 16
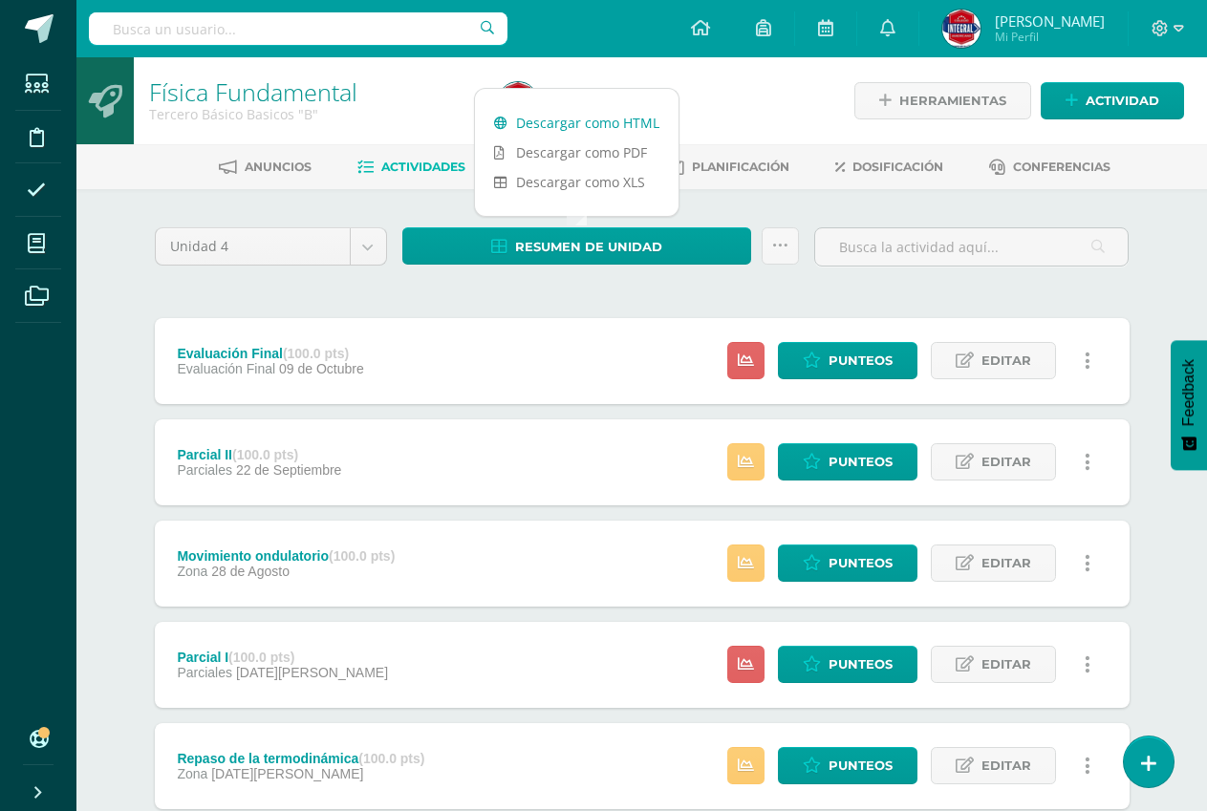
click at [549, 119] on link "Descargar como HTML" at bounding box center [577, 123] width 204 height 30
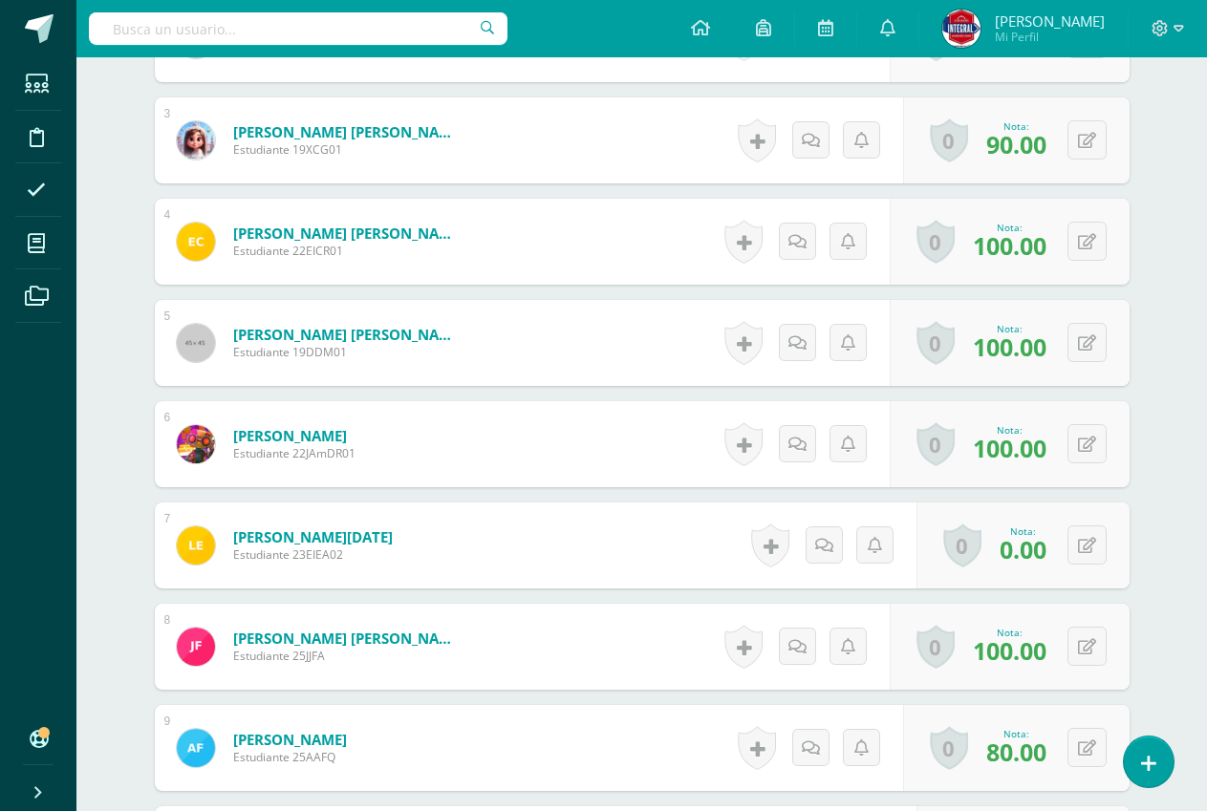
scroll to position [788, 0]
click at [1090, 549] on icon at bounding box center [1099, 544] width 19 height 16
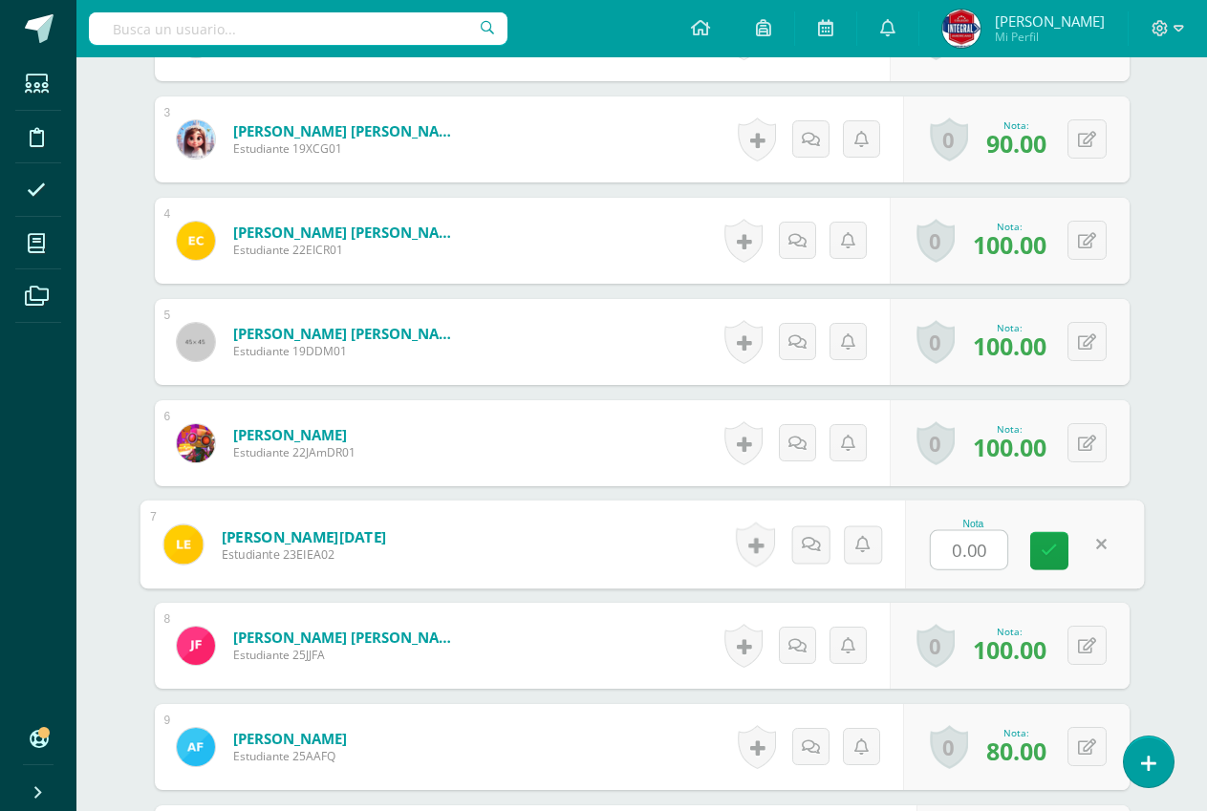
scroll to position [789, 0]
type input "60"
click at [1049, 551] on icon at bounding box center [1048, 550] width 17 height 16
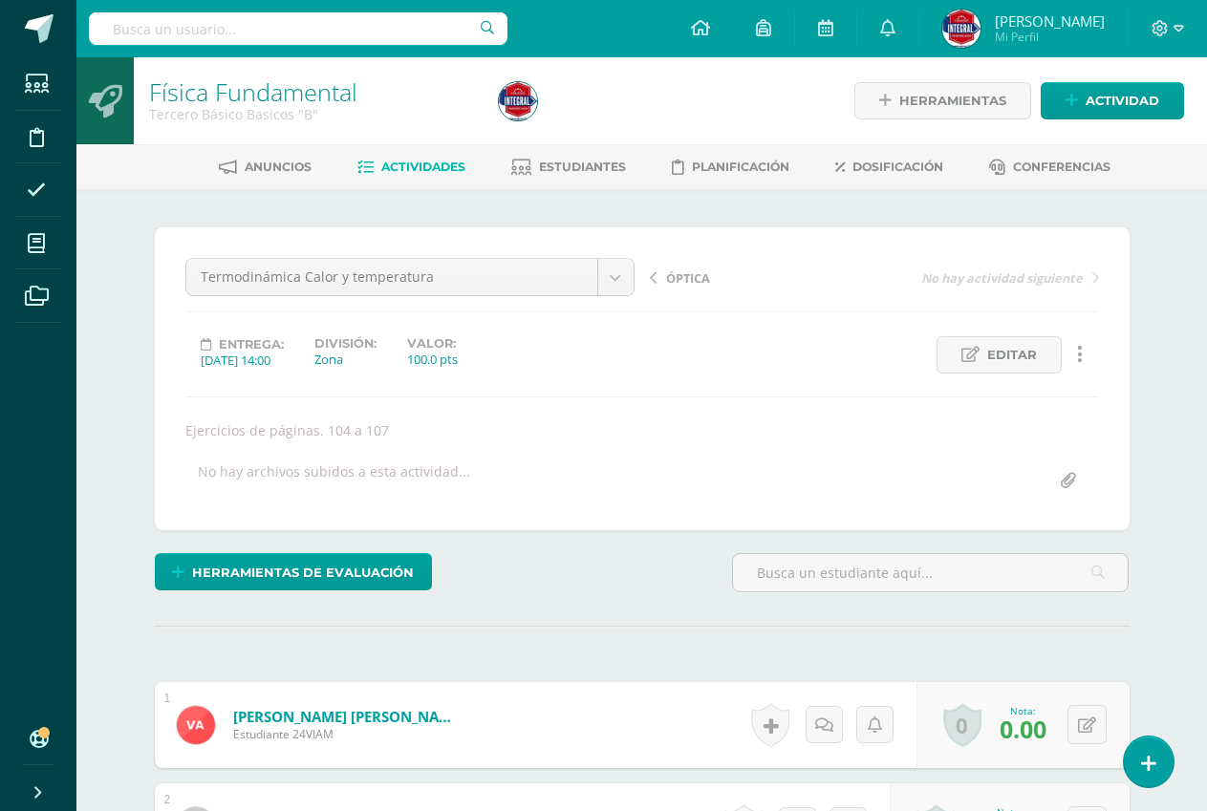
scroll to position [1, 0]
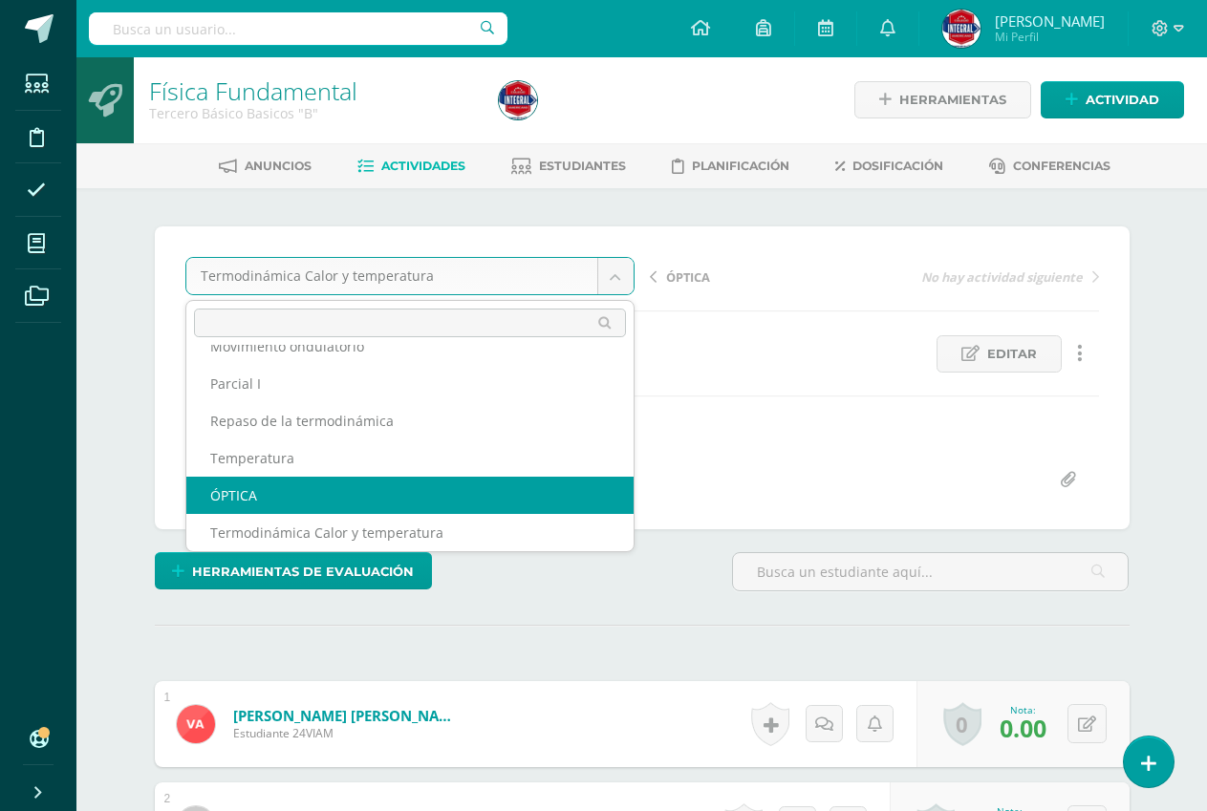
select select "/dashboard/teacher/grade-activity/191123/"
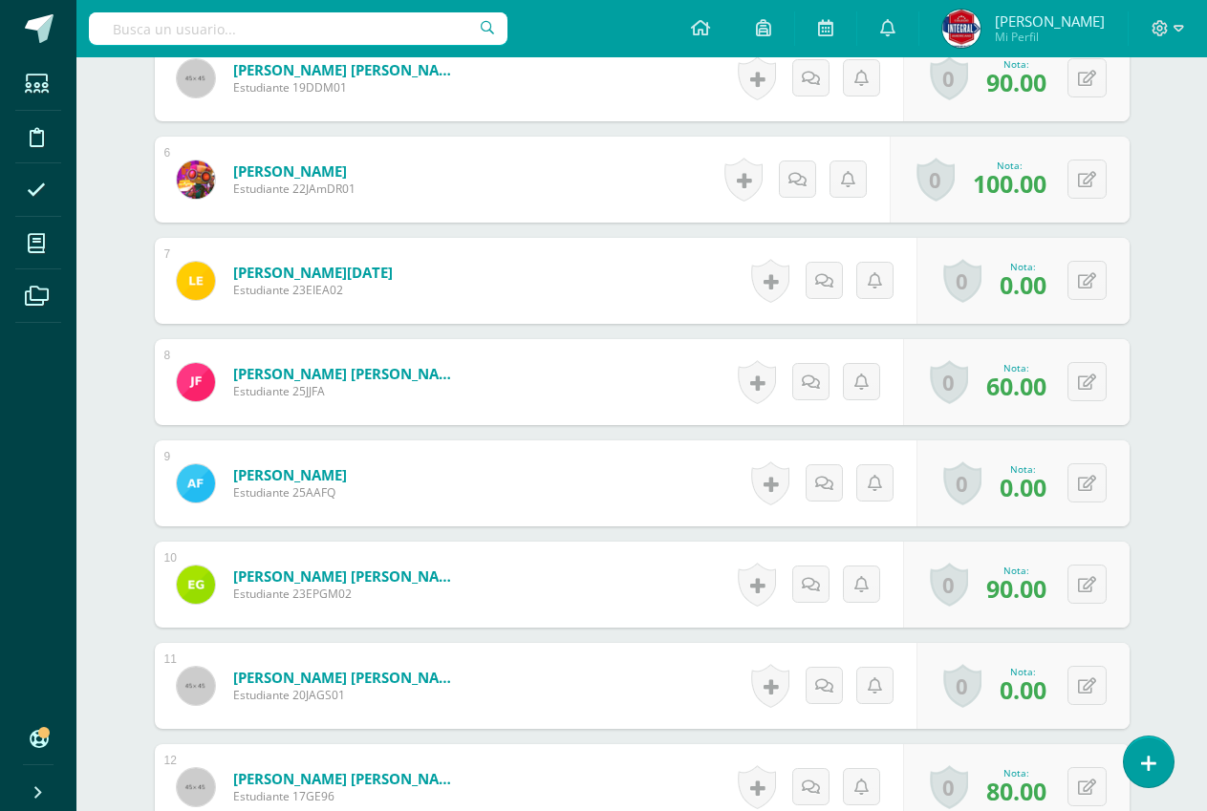
scroll to position [1053, 0]
click at [1088, 481] on icon at bounding box center [1087, 483] width 18 height 16
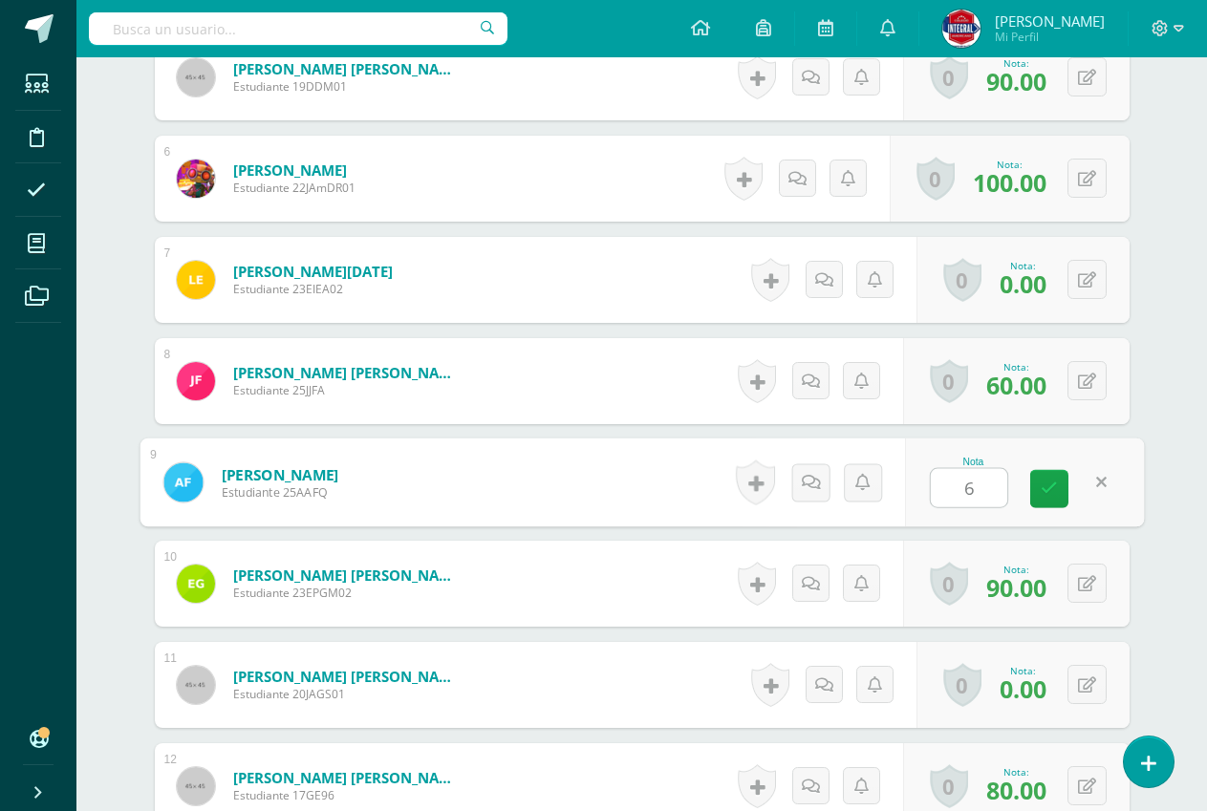
type input "60"
click at [1055, 476] on link at bounding box center [1049, 489] width 38 height 38
click at [1084, 275] on icon at bounding box center [1087, 280] width 18 height 16
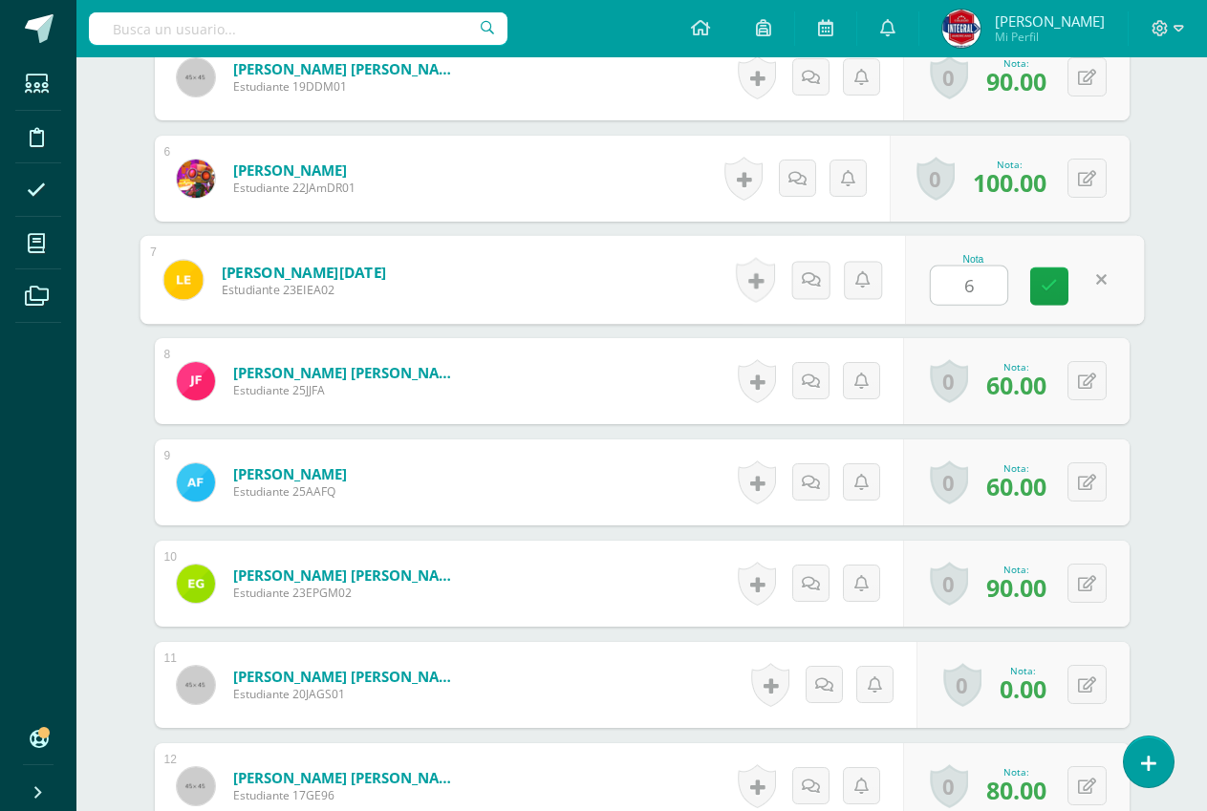
type input "60"
click at [1047, 290] on icon at bounding box center [1048, 286] width 17 height 16
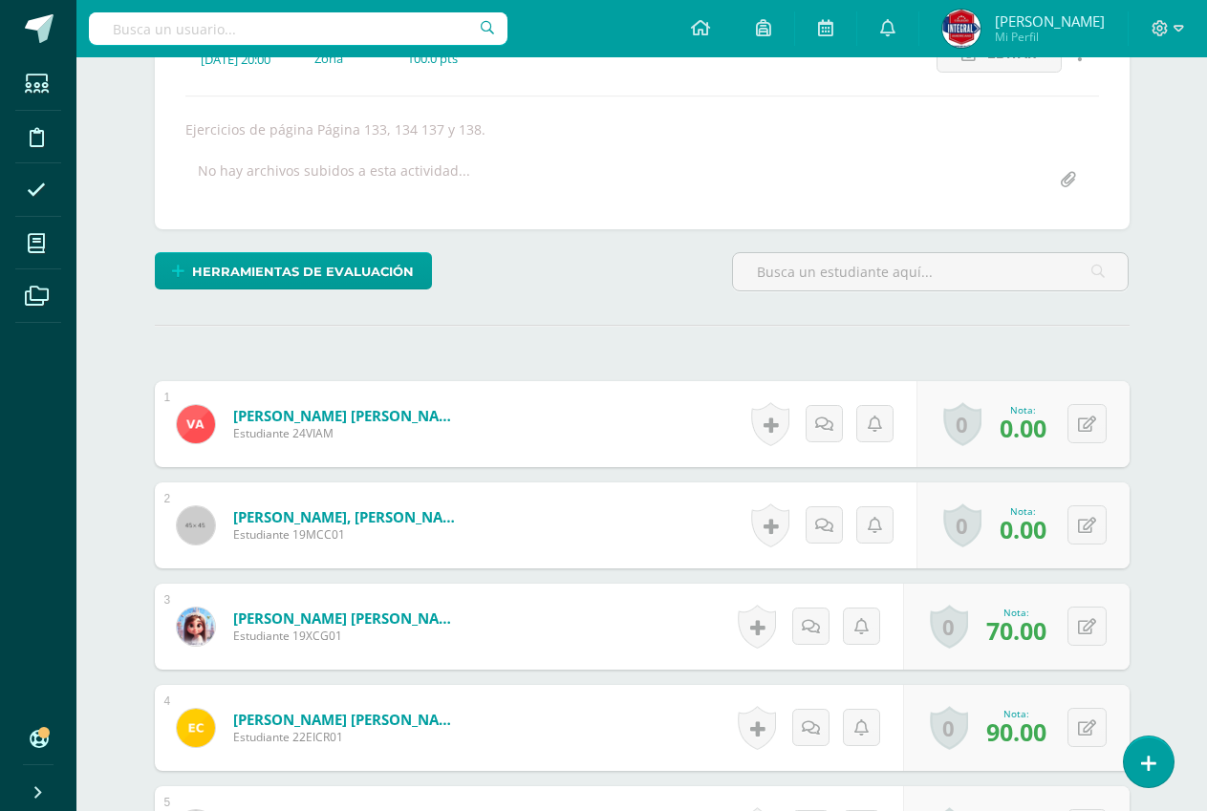
scroll to position [0, 0]
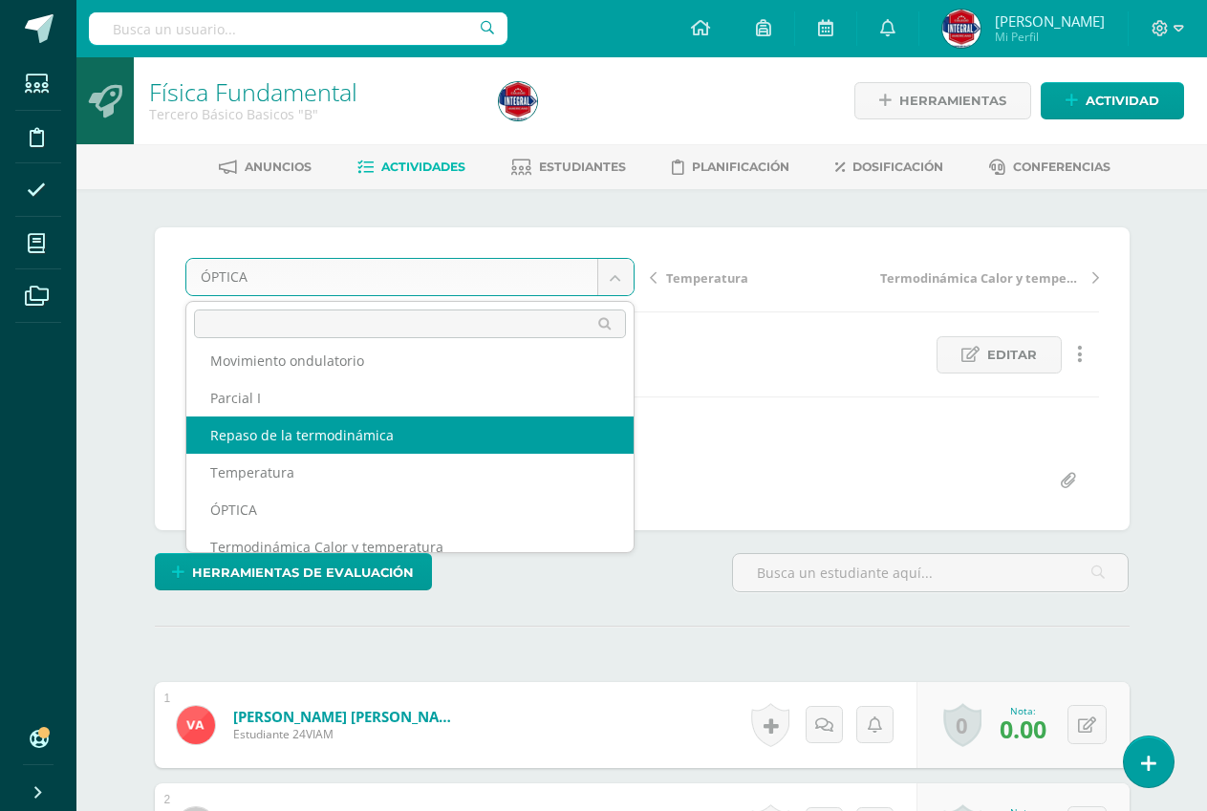
scroll to position [107, 0]
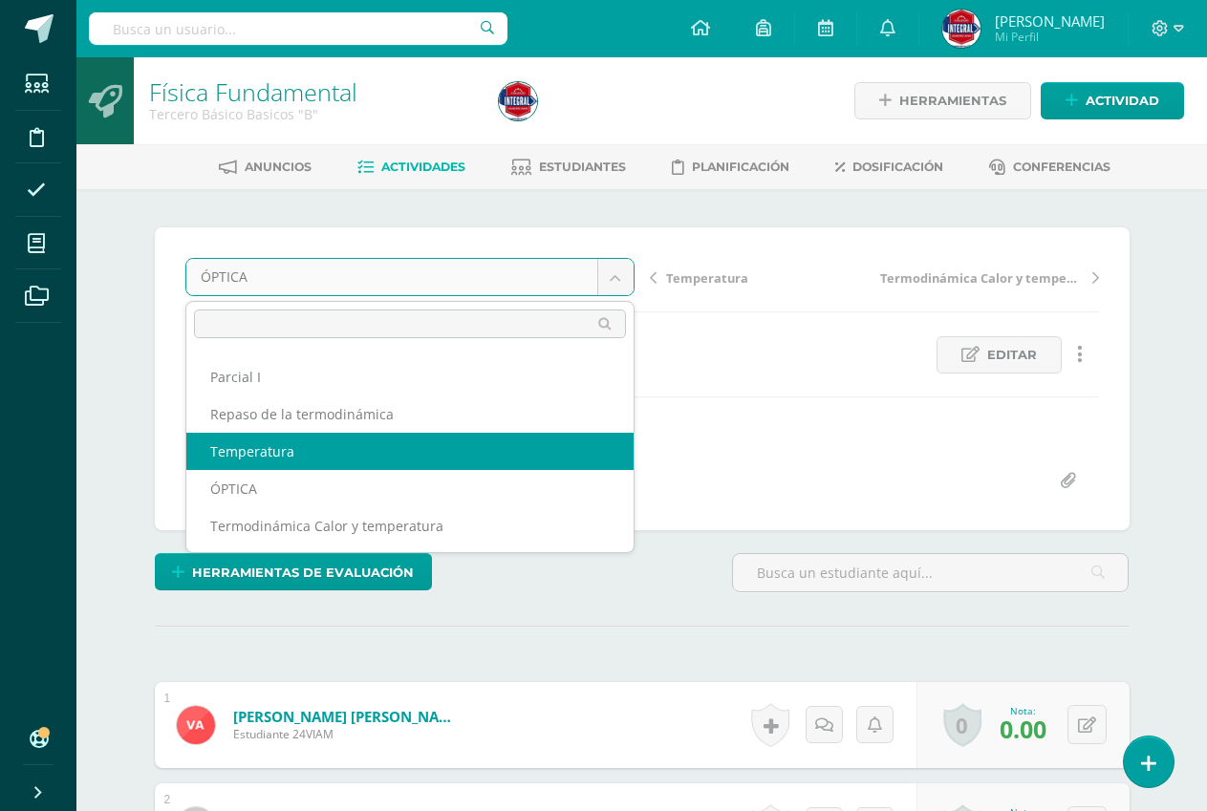
select select "/dashboard/teacher/grade-activity/191111/"
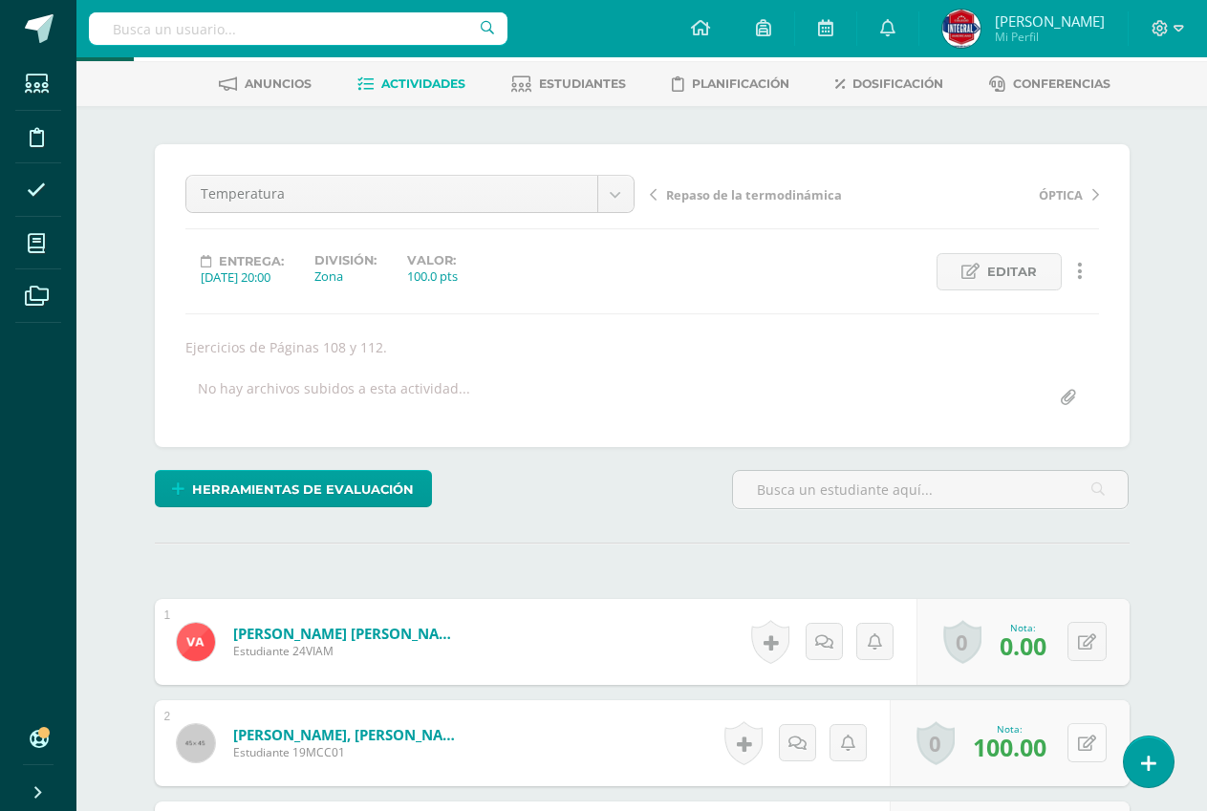
scroll to position [194, 0]
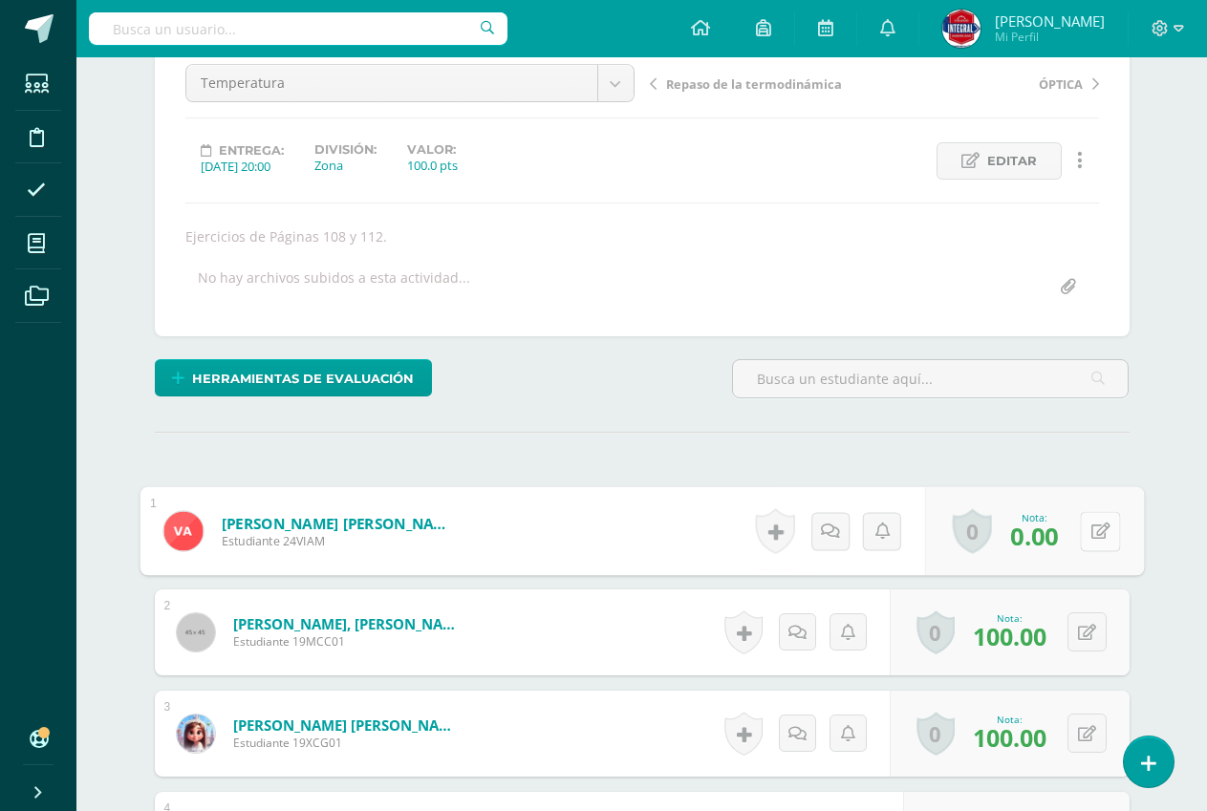
click at [1096, 533] on button at bounding box center [1100, 531] width 40 height 40
type input "90"
click at [1037, 543] on link at bounding box center [1049, 538] width 38 height 38
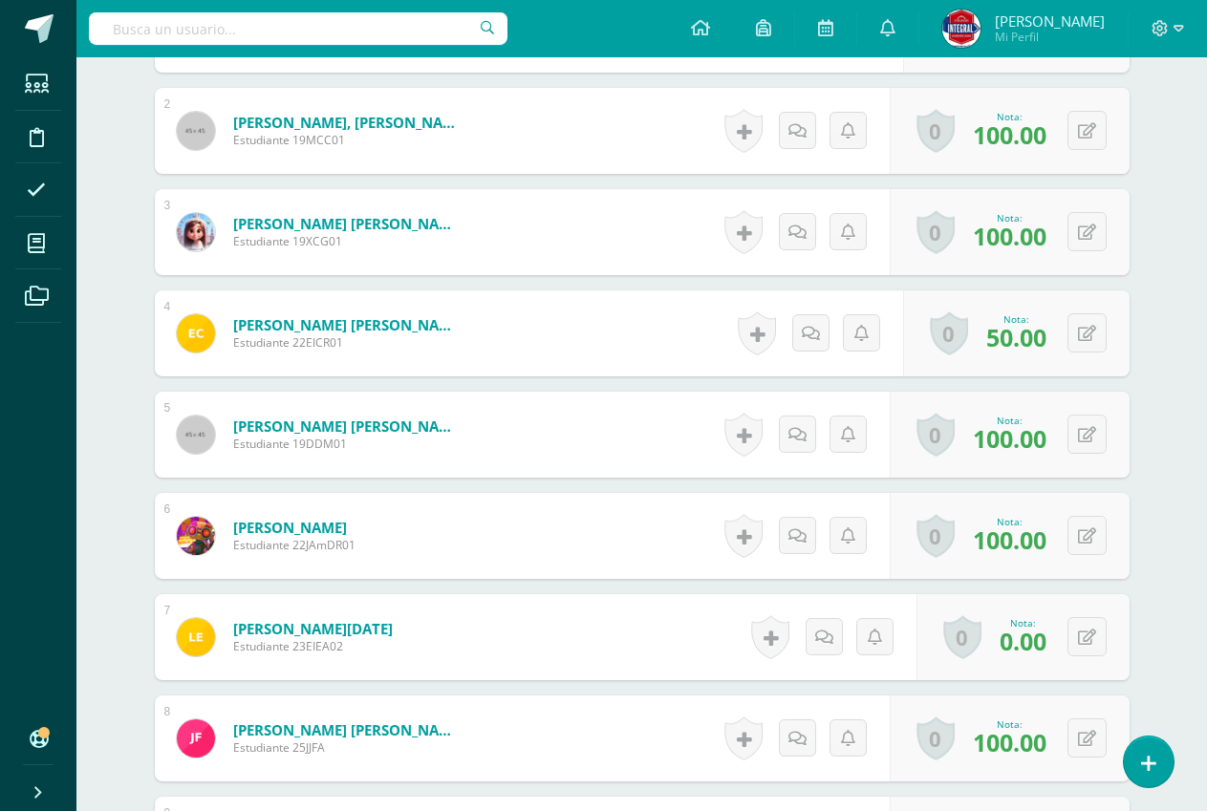
scroll to position [863, 0]
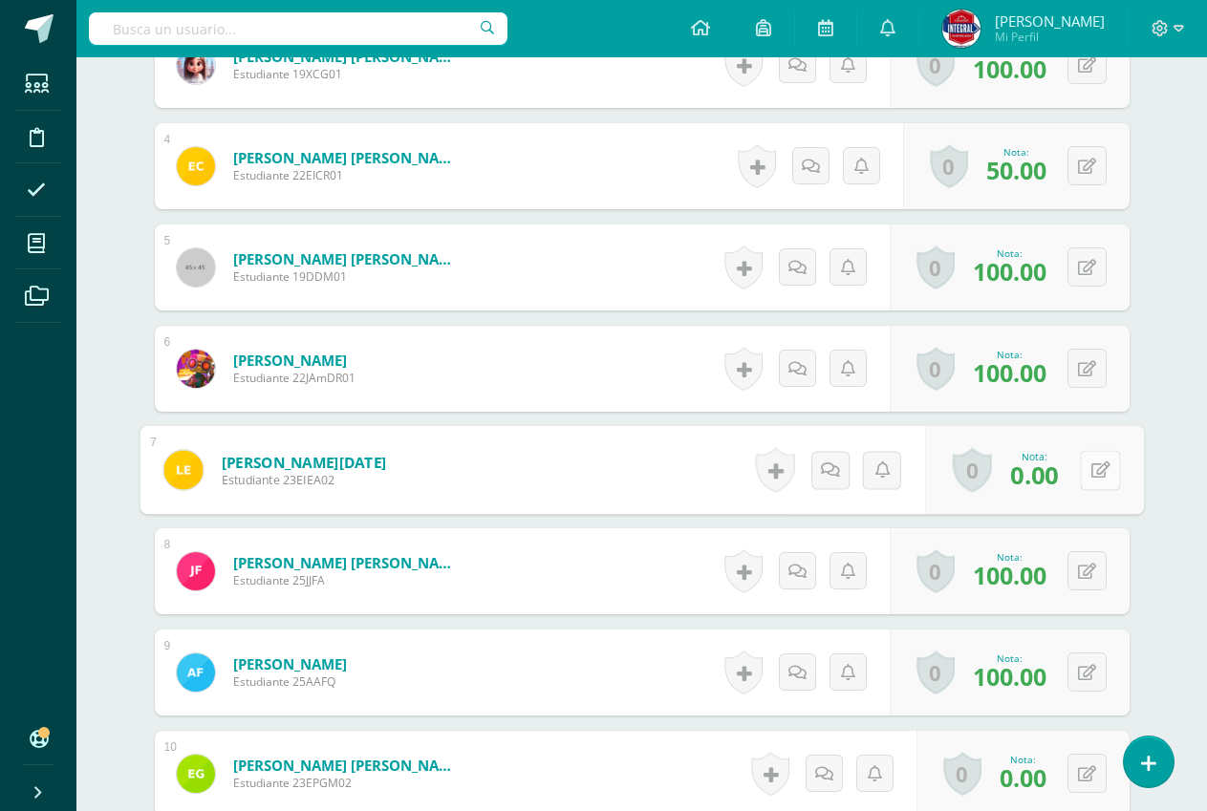
click at [1086, 476] on button at bounding box center [1100, 470] width 40 height 40
type input "60"
click at [1031, 472] on link at bounding box center [1049, 477] width 38 height 38
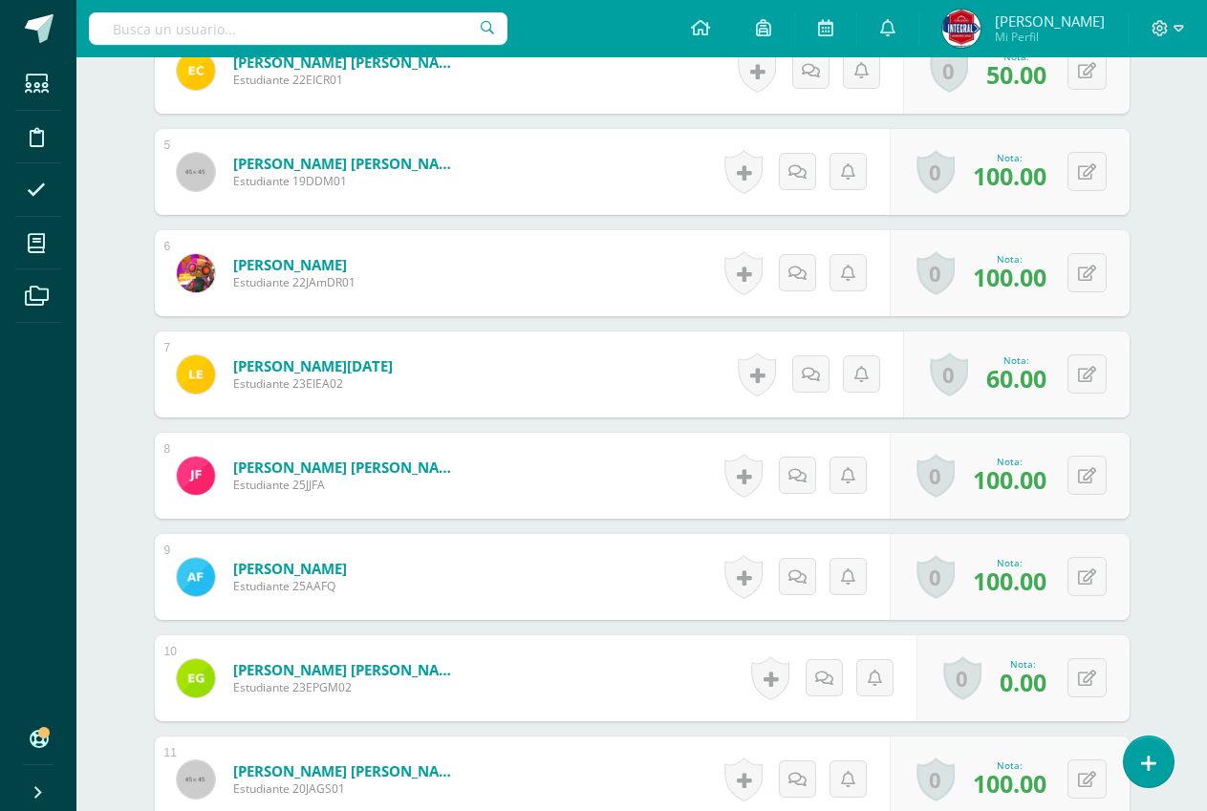
scroll to position [1054, 0]
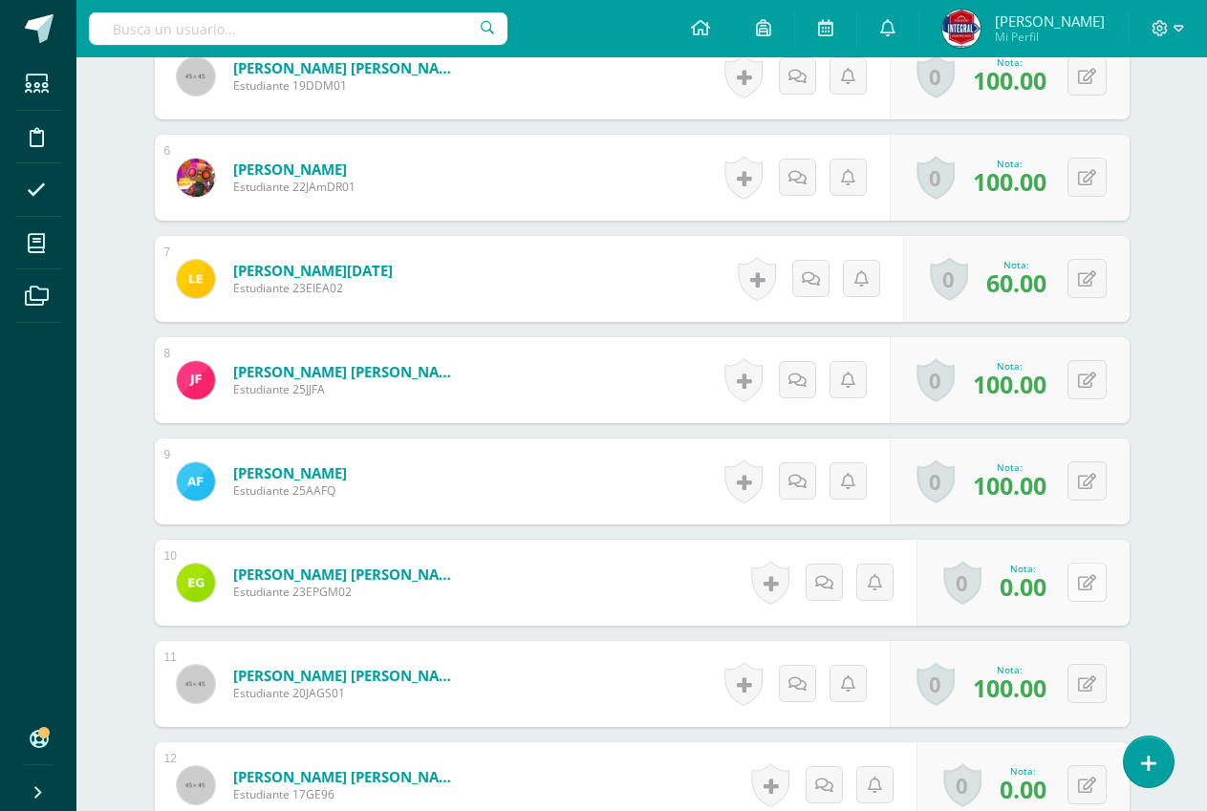
click at [1080, 601] on button at bounding box center [1086, 582] width 39 height 39
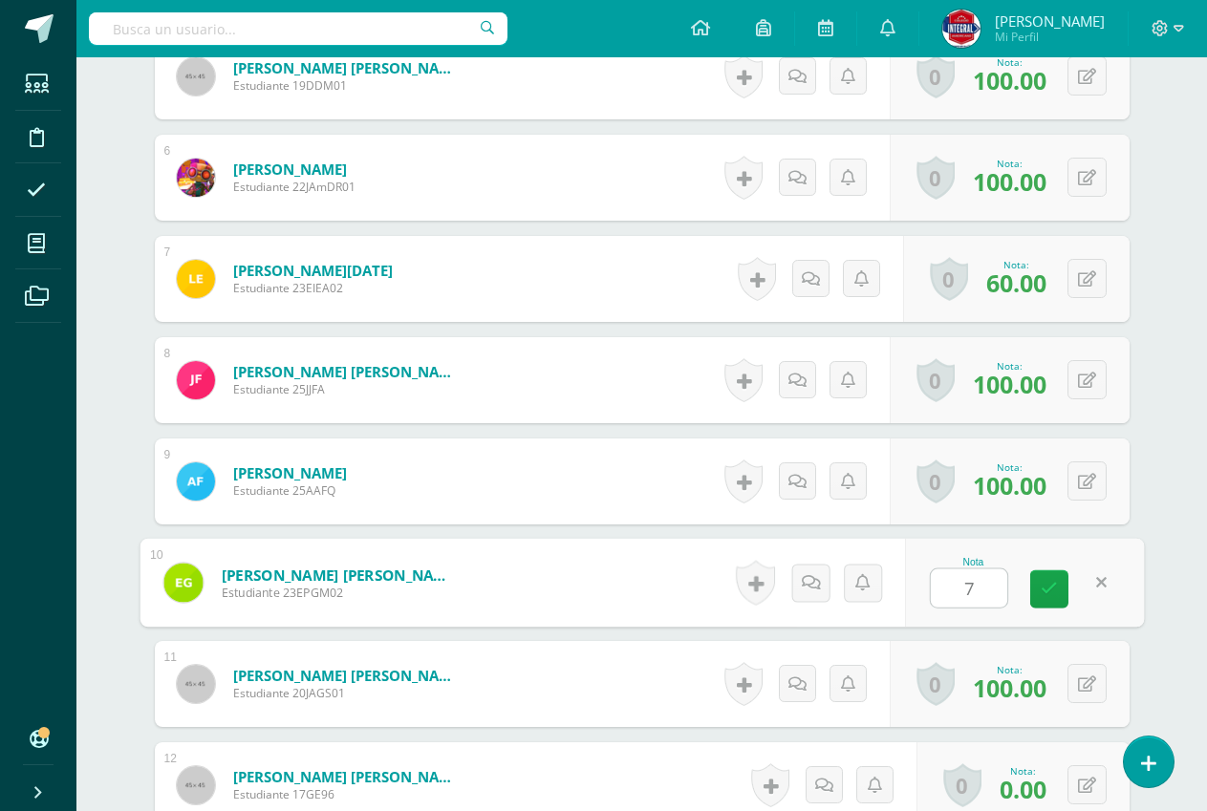
type input "70"
click at [1053, 587] on icon at bounding box center [1048, 589] width 17 height 16
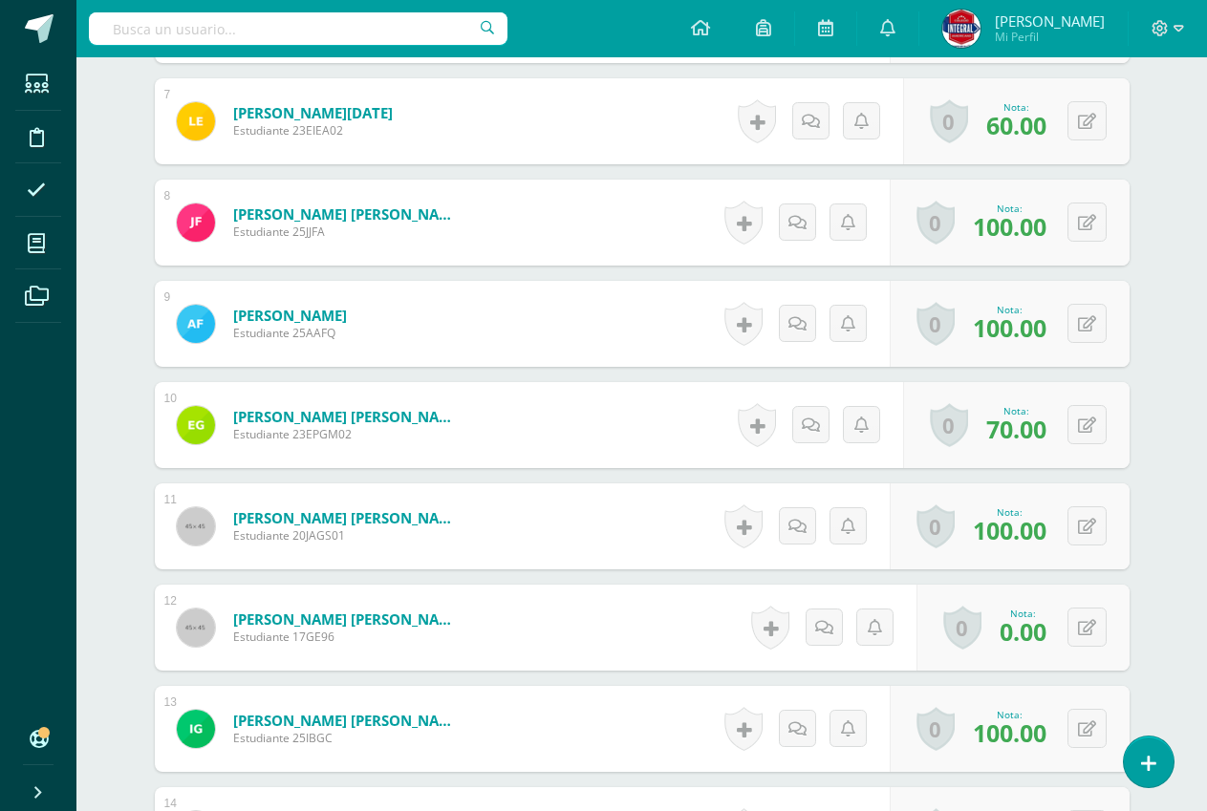
scroll to position [1245, 0]
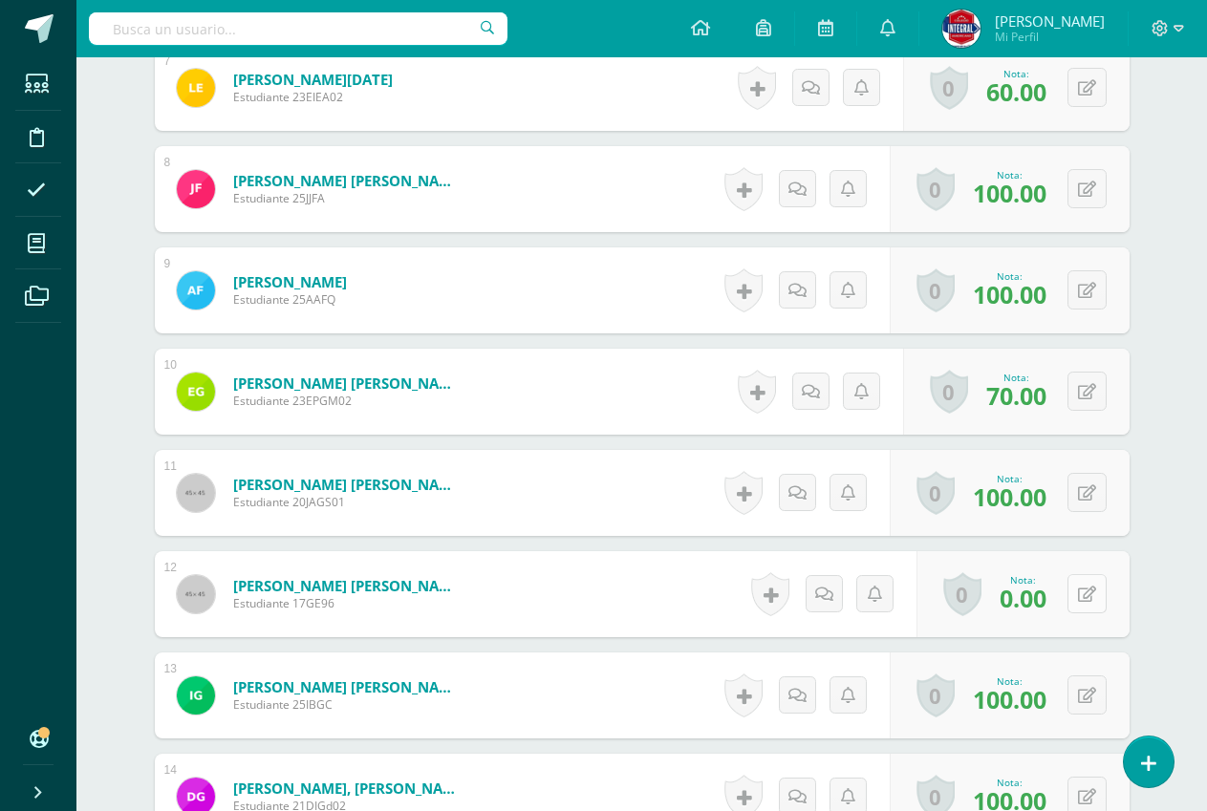
click at [1080, 598] on button at bounding box center [1086, 593] width 39 height 39
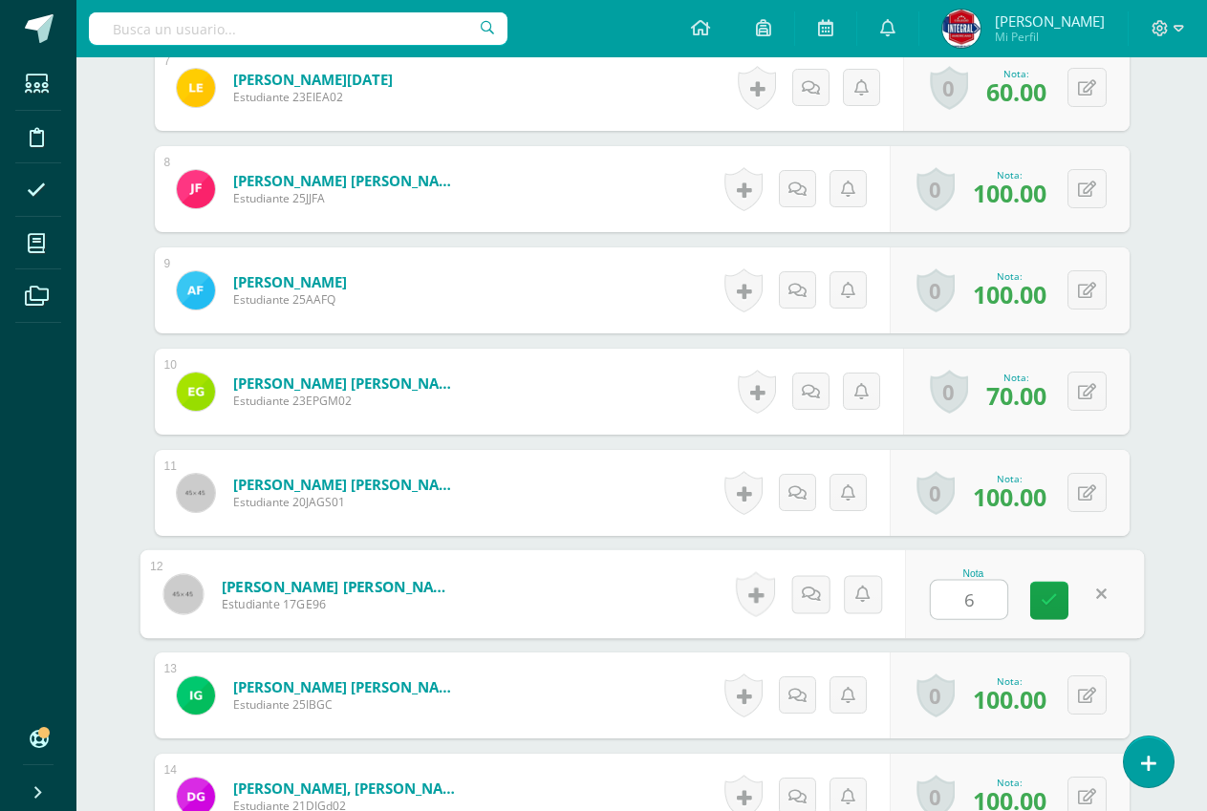
type input "60"
click at [1041, 603] on icon at bounding box center [1048, 600] width 17 height 16
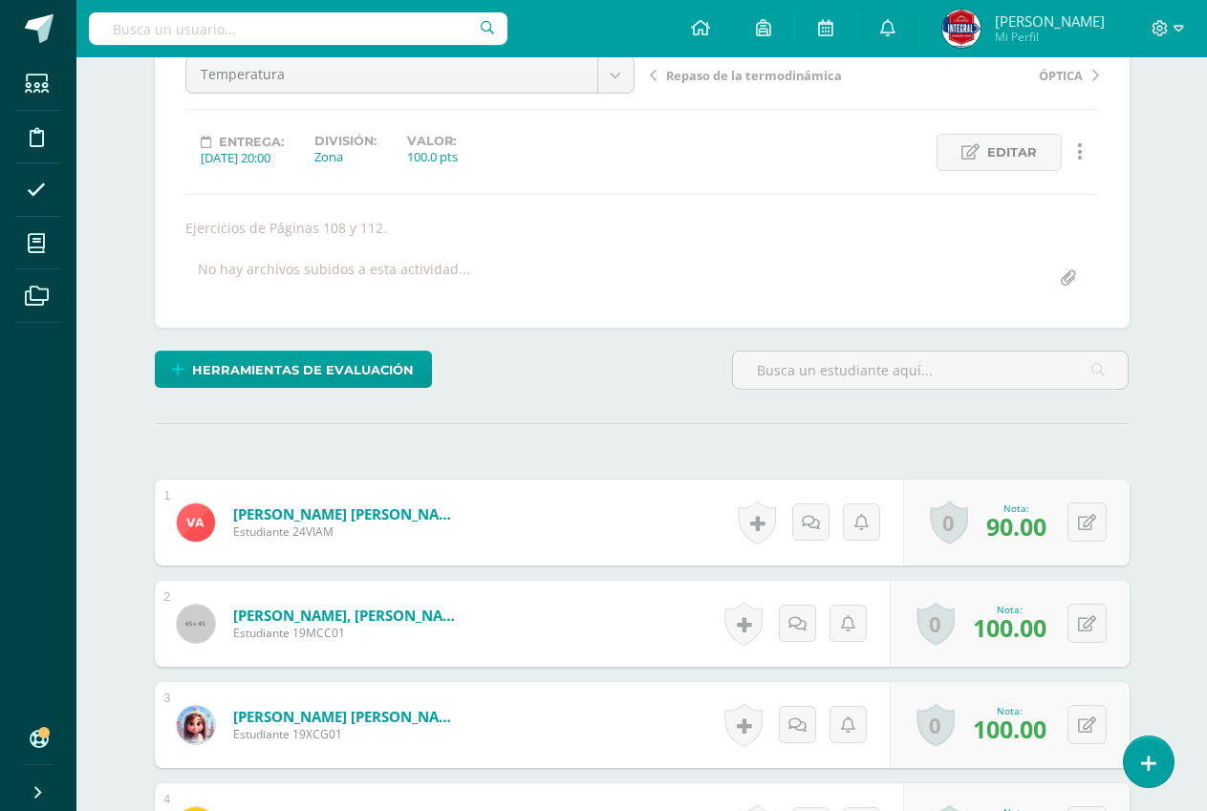
scroll to position [0, 0]
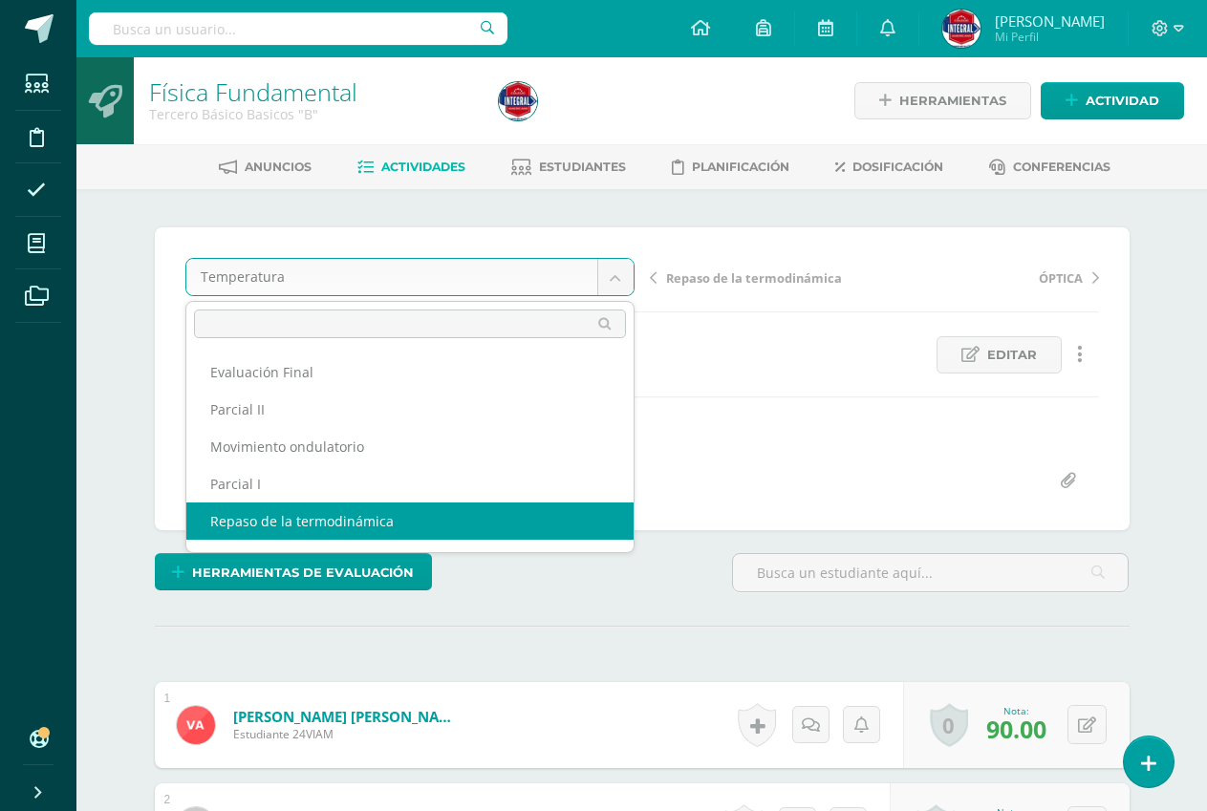
select select "/dashboard/teacher/grade-activity/191114/"
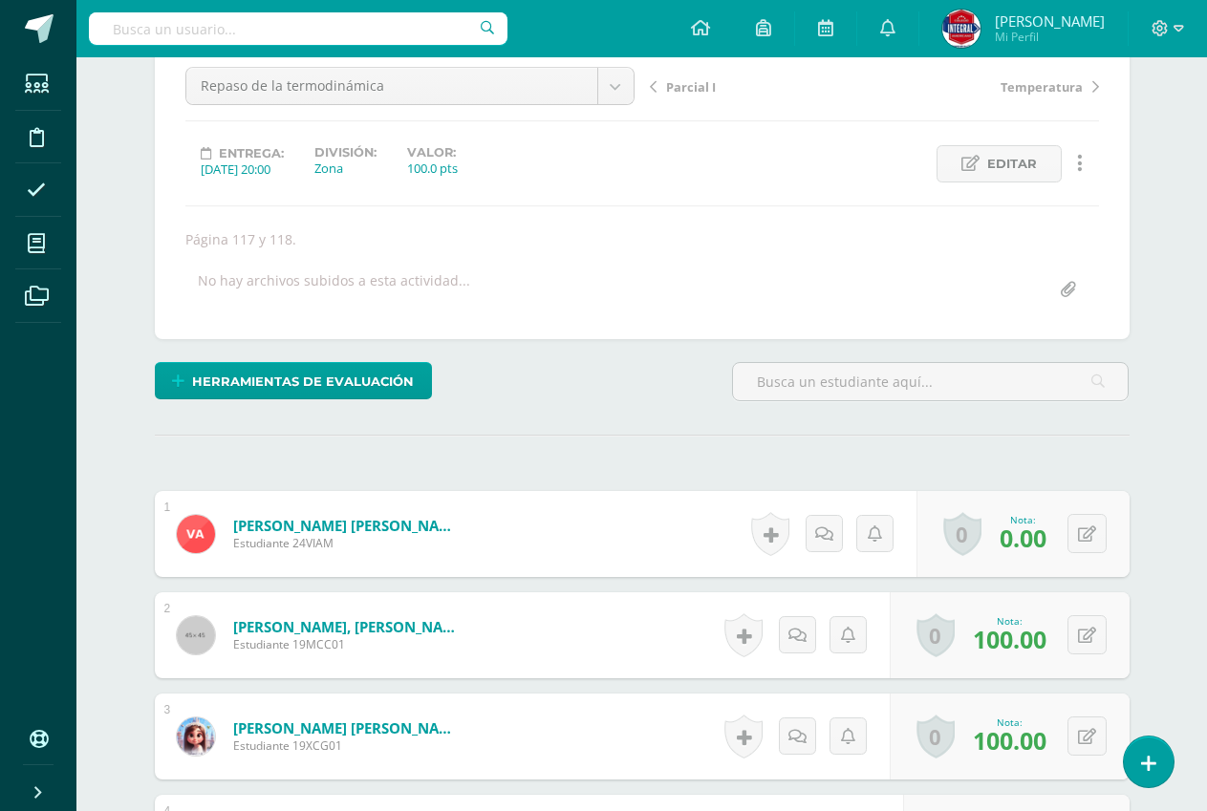
scroll to position [192, 0]
click at [1100, 524] on button at bounding box center [1100, 533] width 40 height 40
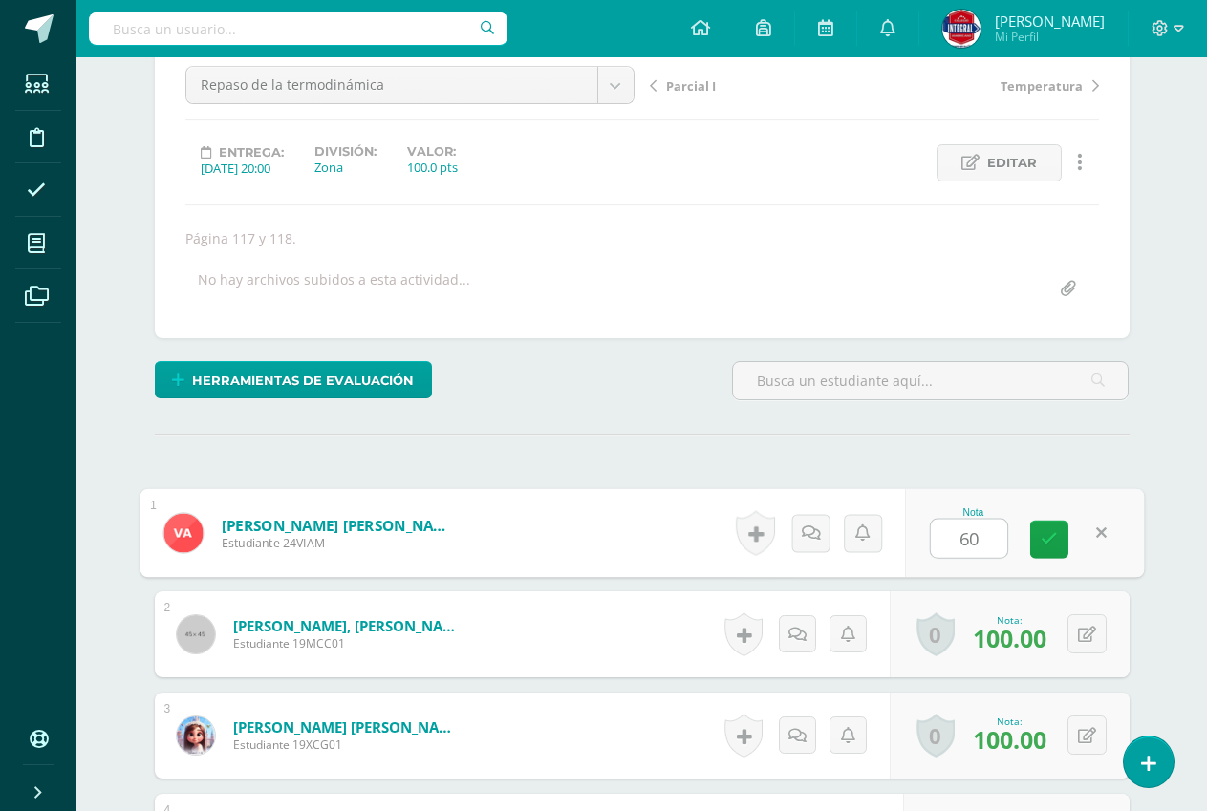
scroll to position [193, 0]
type input "60"
click at [1068, 527] on div "Nota 60" at bounding box center [1024, 532] width 239 height 89
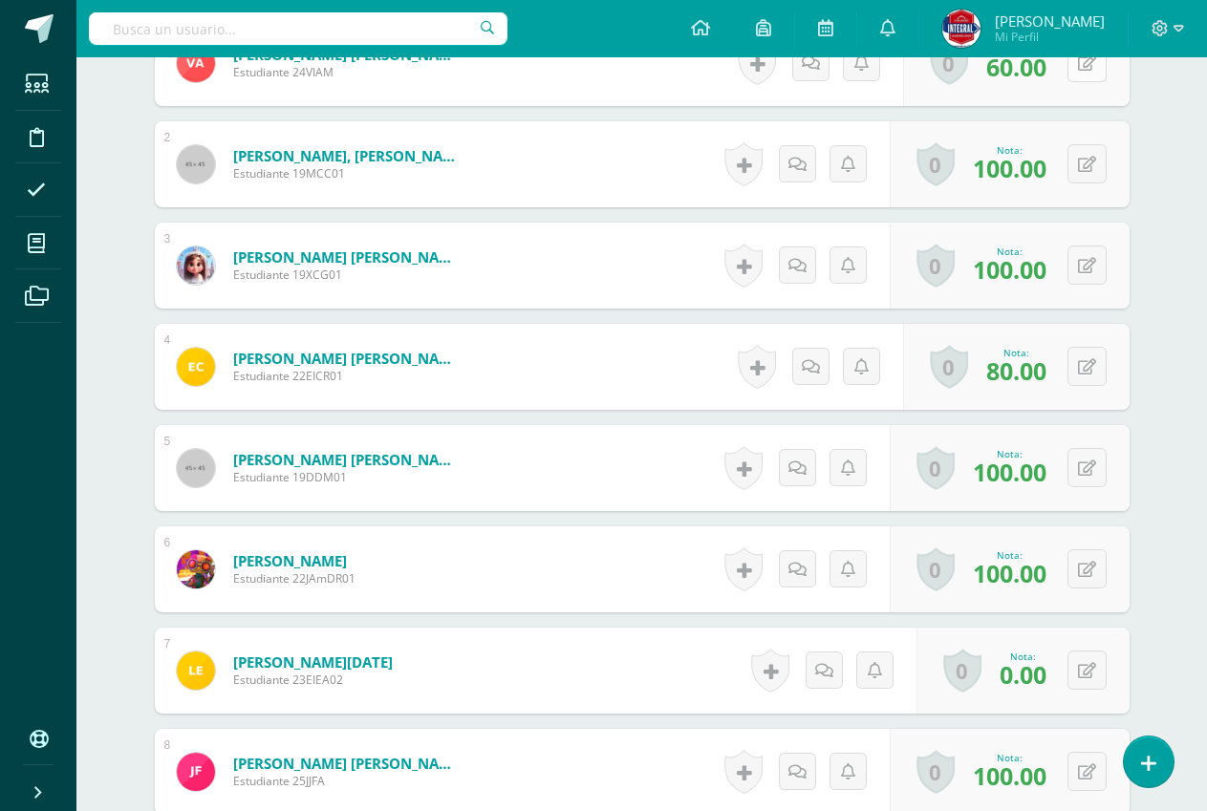
scroll to position [766, 0]
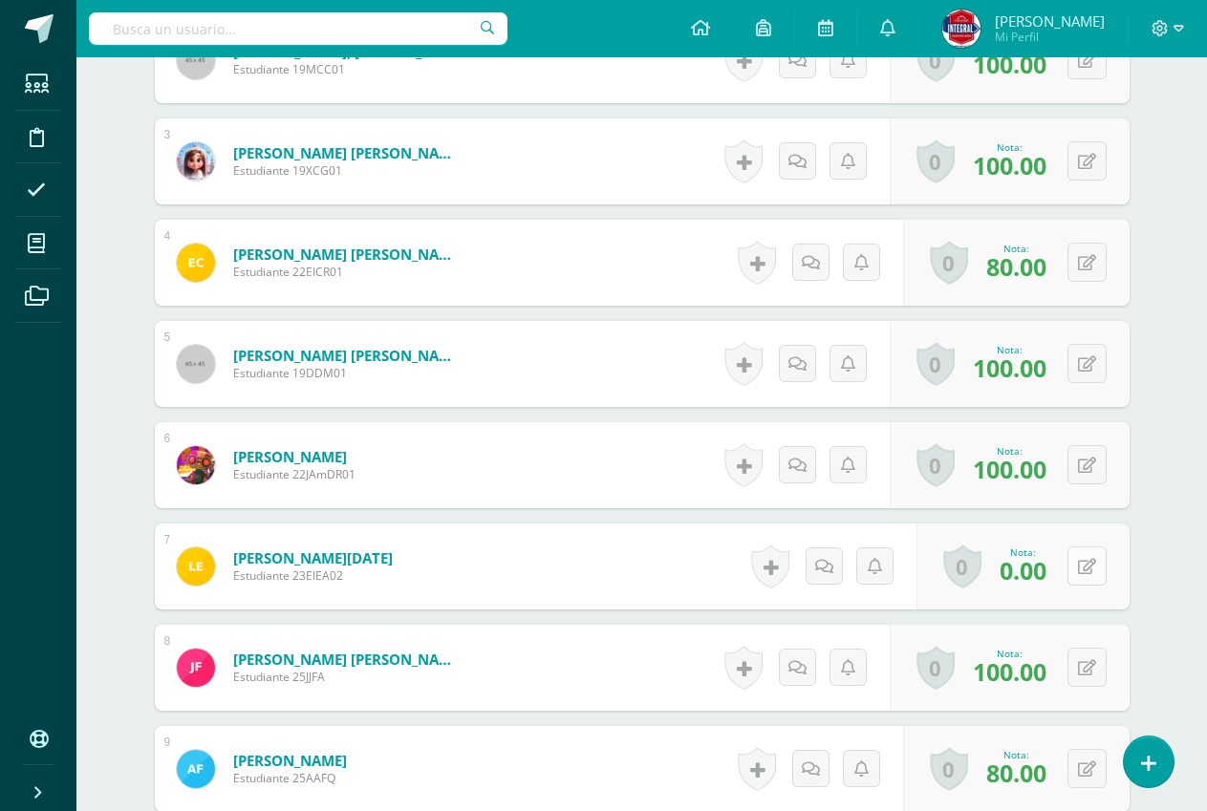
click at [1088, 569] on icon at bounding box center [1087, 567] width 18 height 16
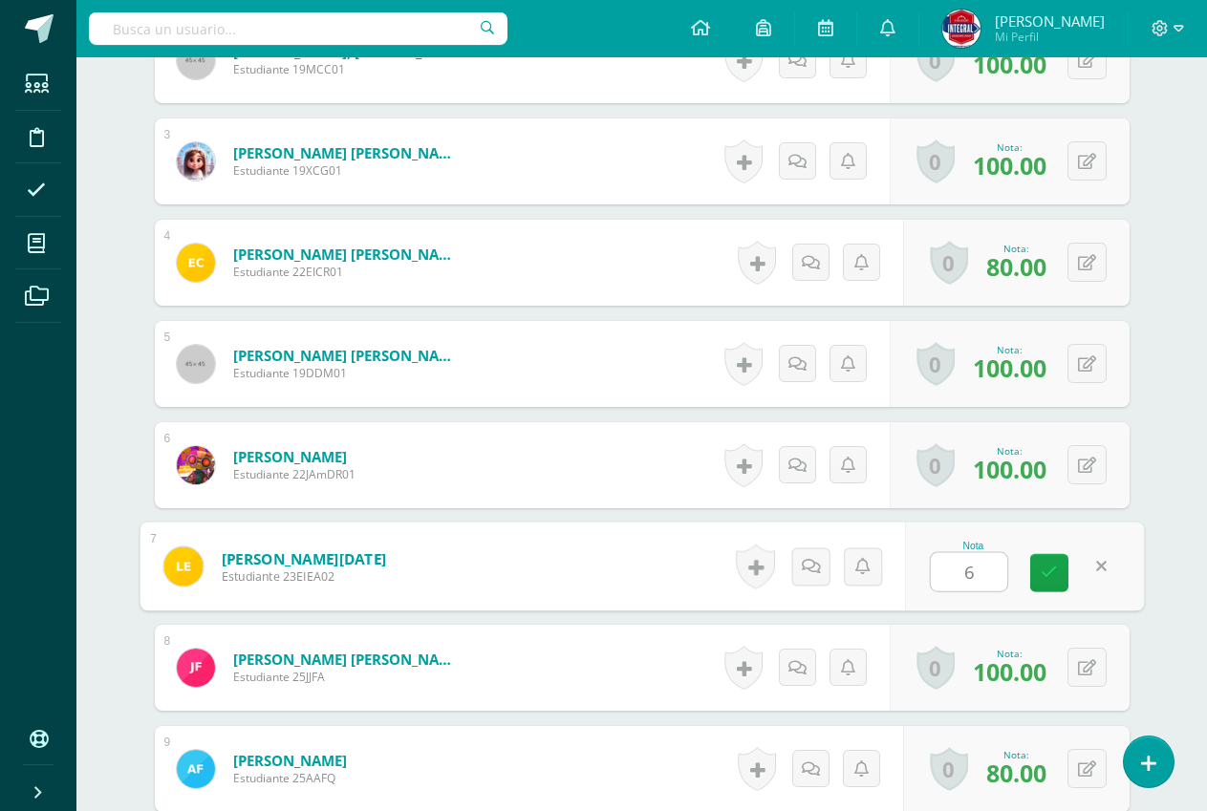
type input "60"
click at [1062, 566] on link at bounding box center [1049, 573] width 38 height 38
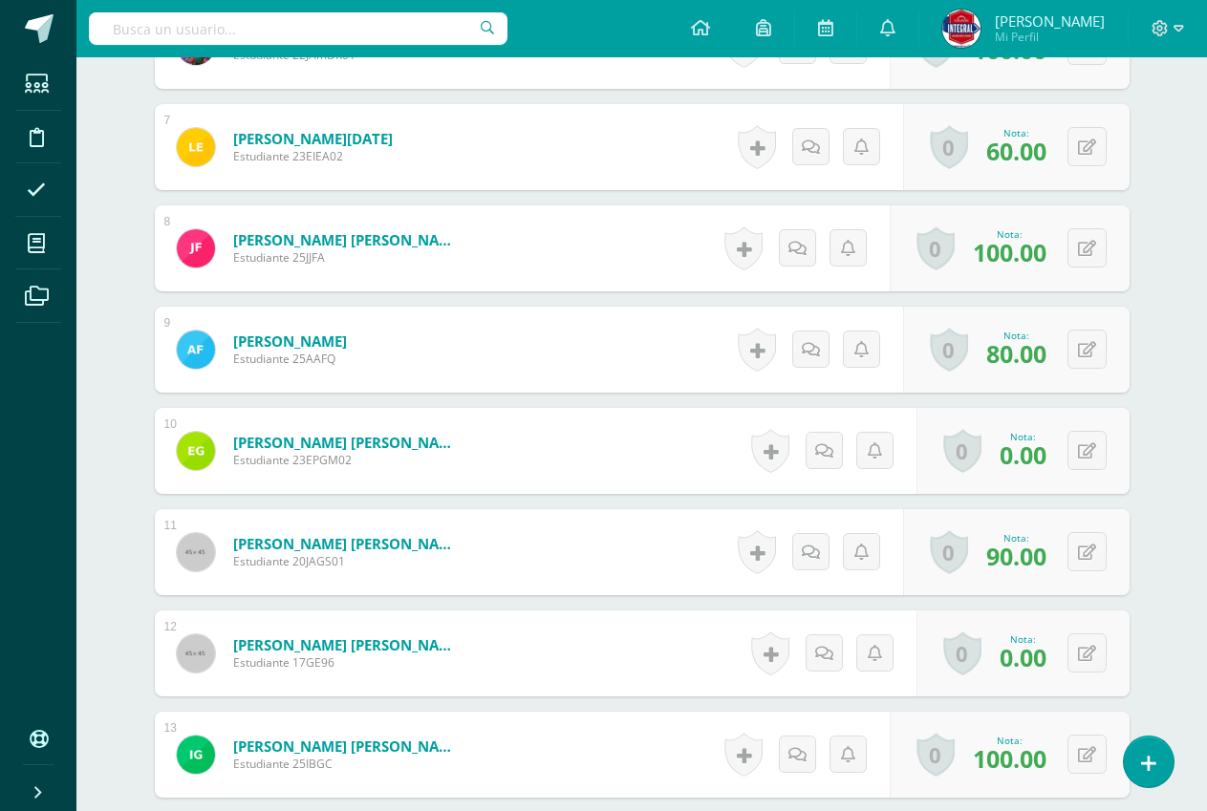
scroll to position [1244, 0]
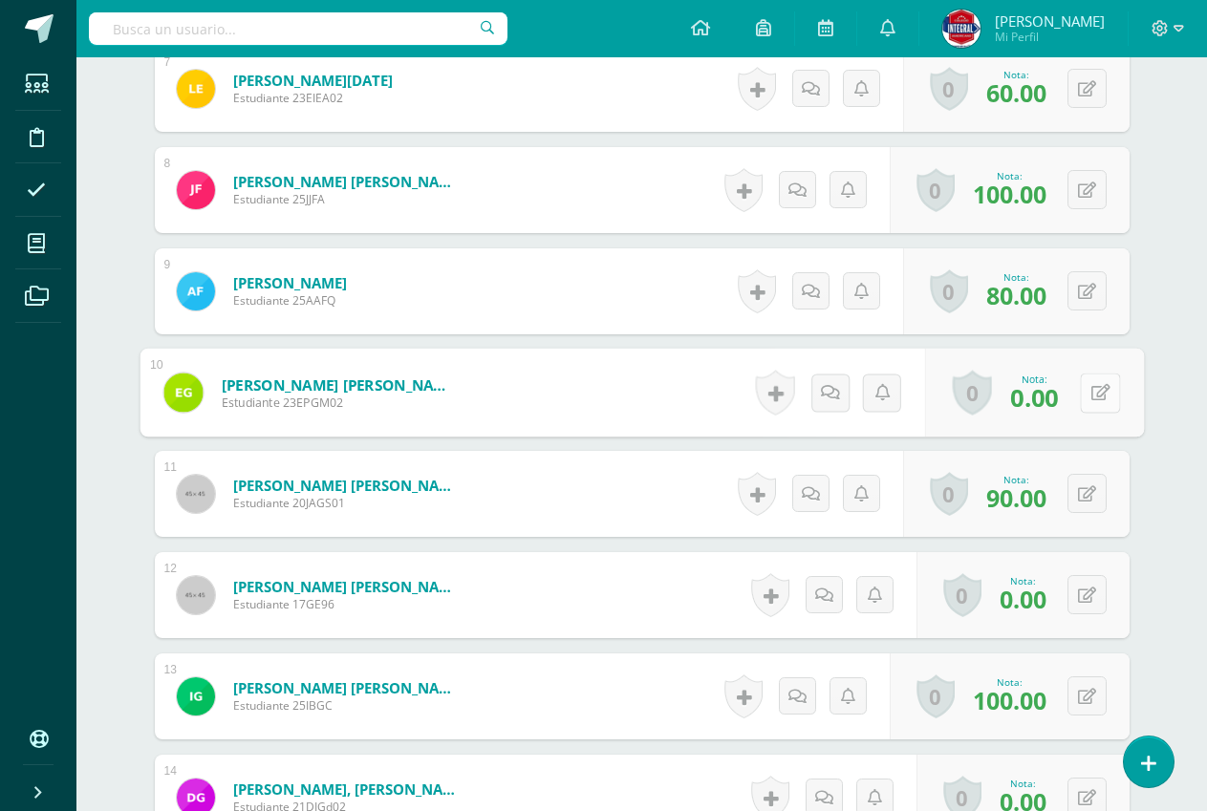
click at [1084, 394] on button at bounding box center [1100, 393] width 40 height 40
type input "70"
click at [1046, 404] on icon at bounding box center [1048, 399] width 17 height 16
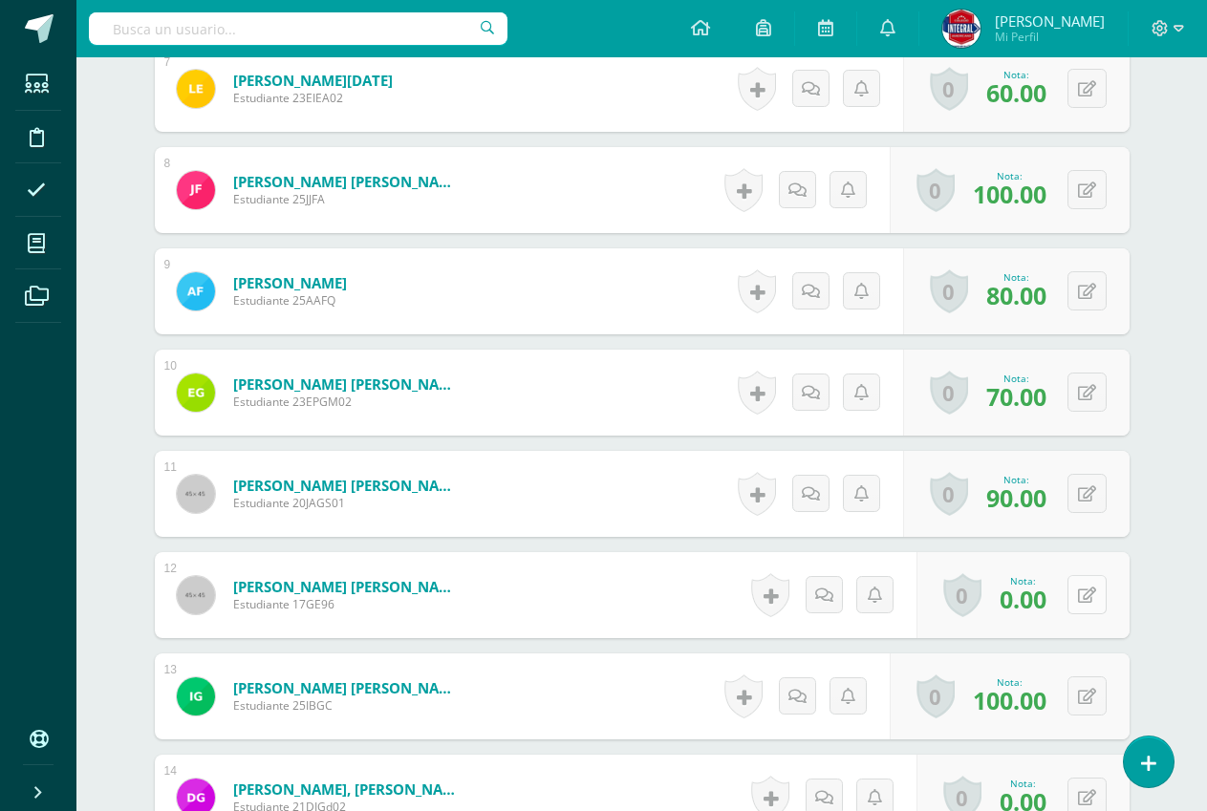
click at [1085, 604] on button at bounding box center [1086, 594] width 39 height 39
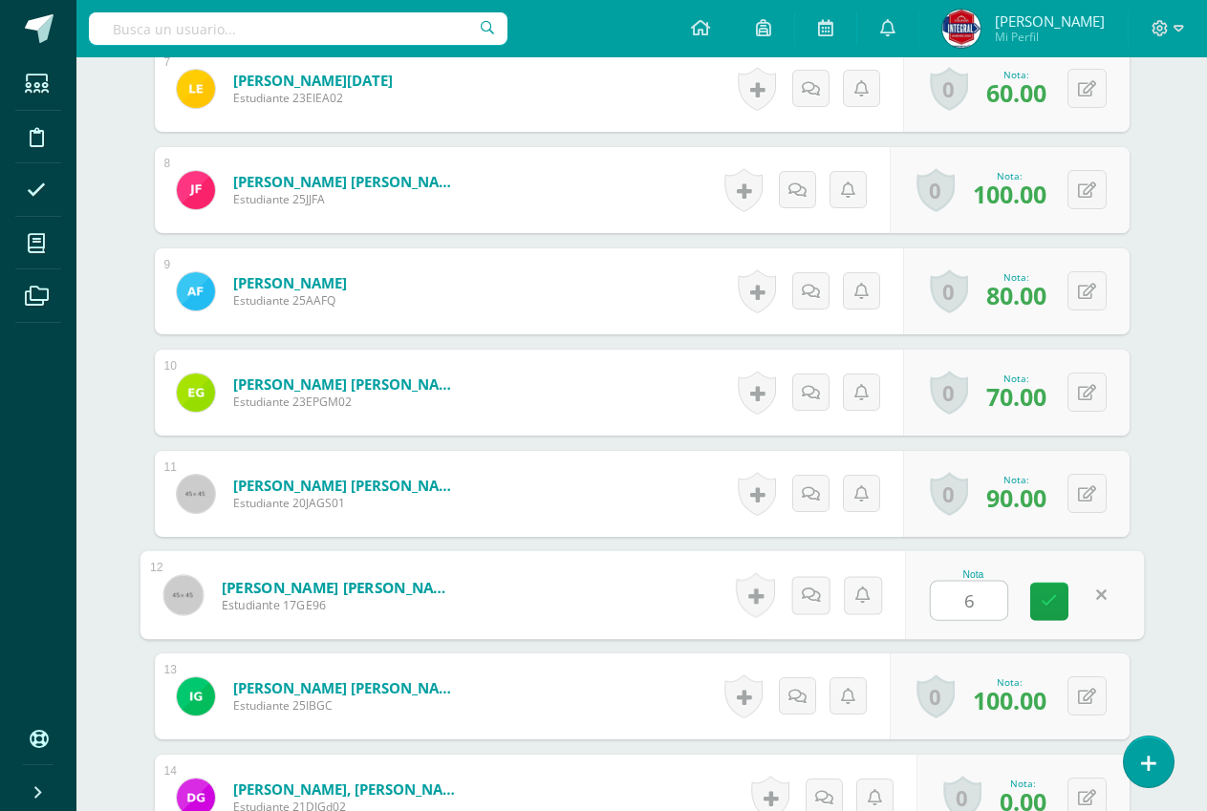
type input "60"
click at [1056, 598] on icon at bounding box center [1048, 601] width 17 height 16
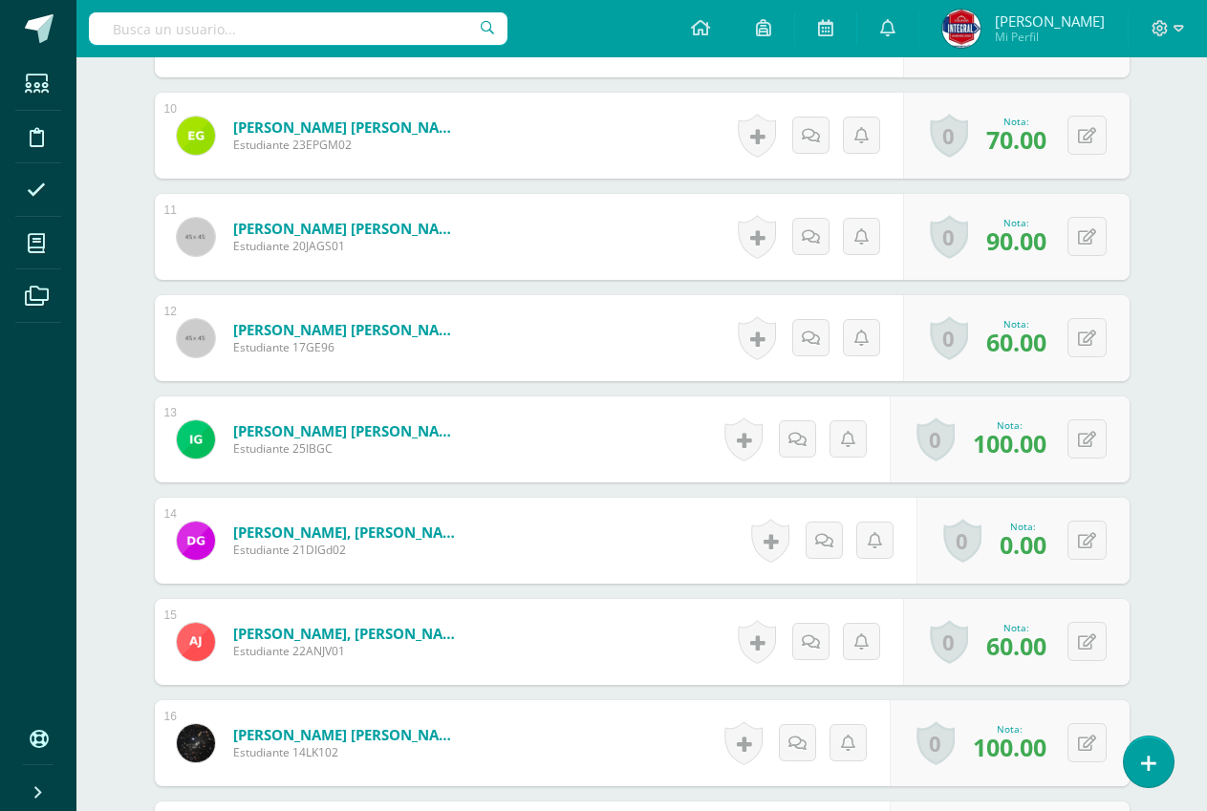
scroll to position [1531, 0]
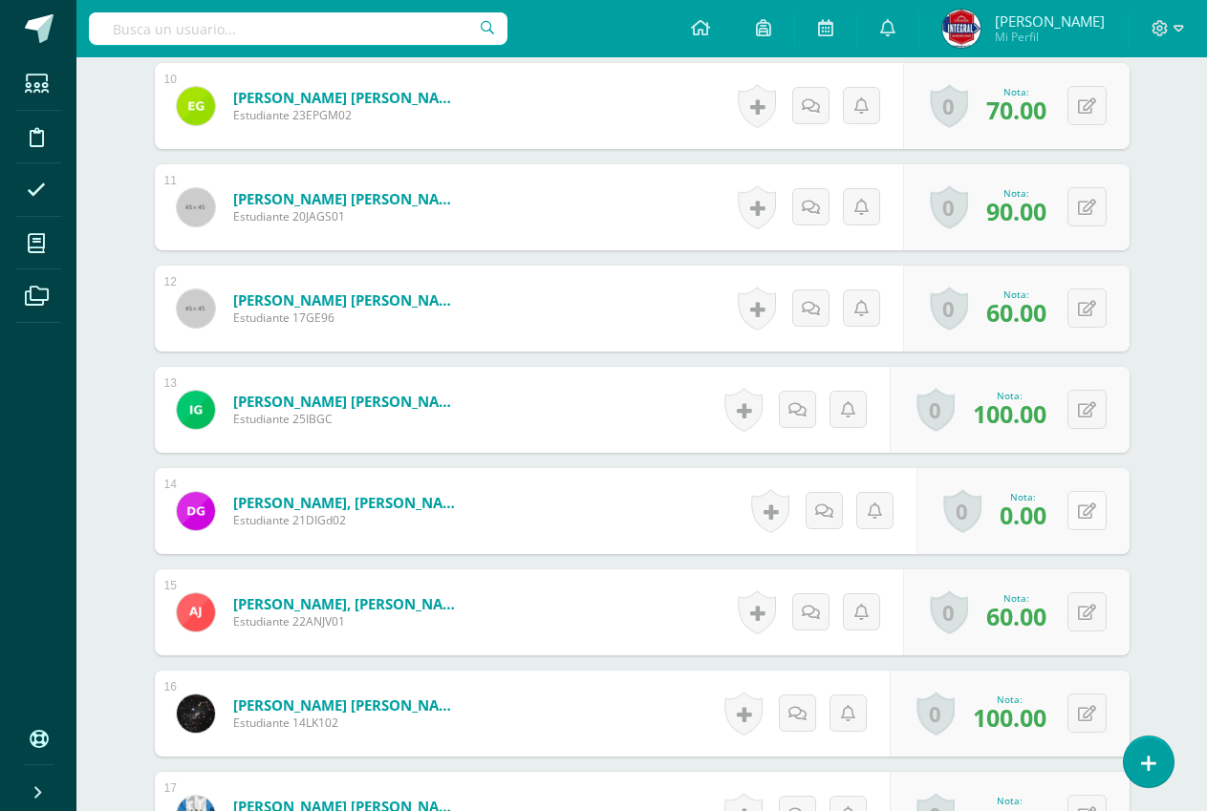
click at [1086, 503] on button at bounding box center [1086, 510] width 39 height 39
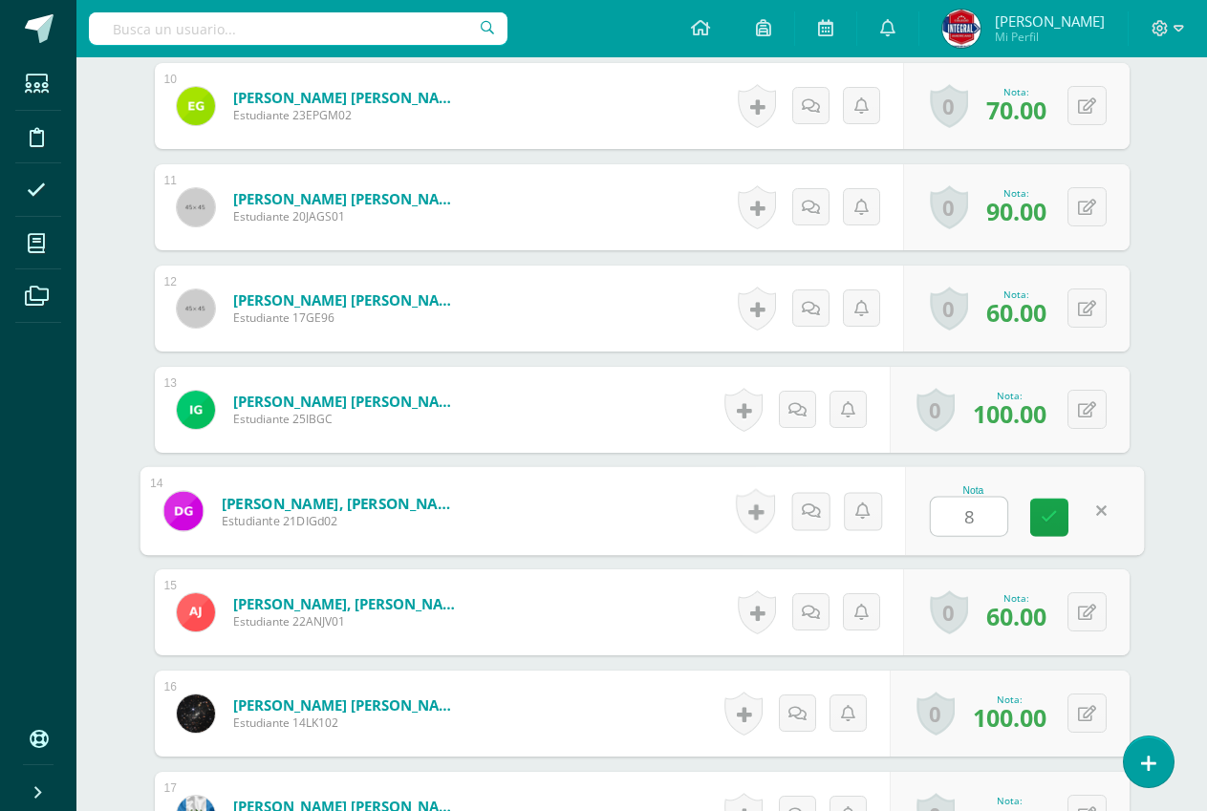
type input "80"
click at [1065, 522] on link at bounding box center [1049, 518] width 38 height 38
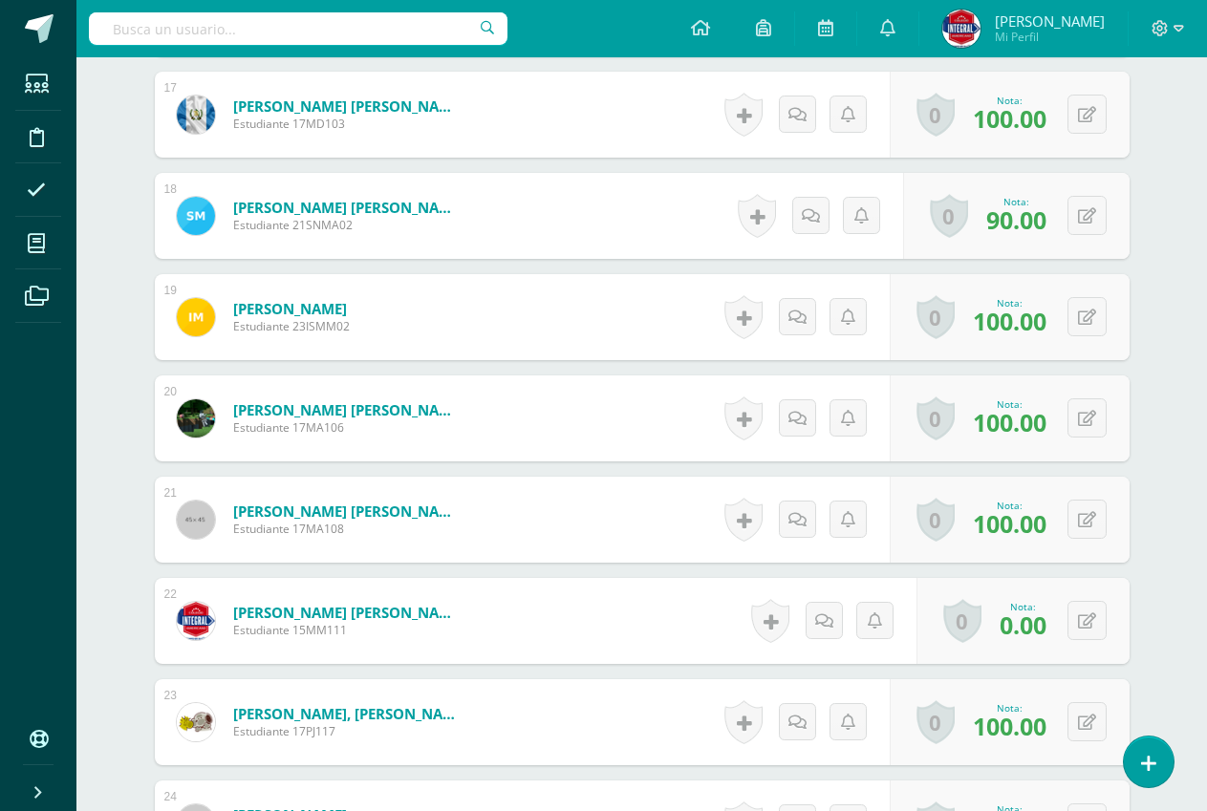
scroll to position [2295, 0]
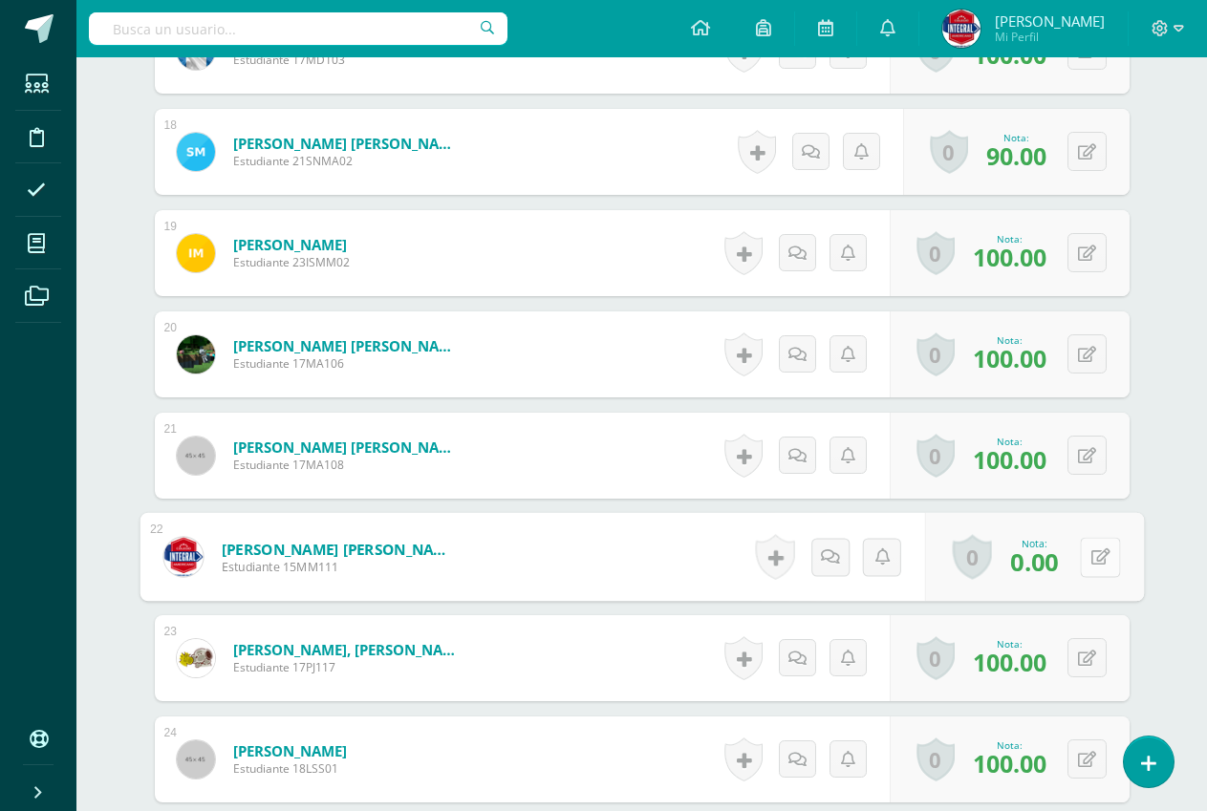
click at [1090, 562] on icon at bounding box center [1099, 556] width 19 height 16
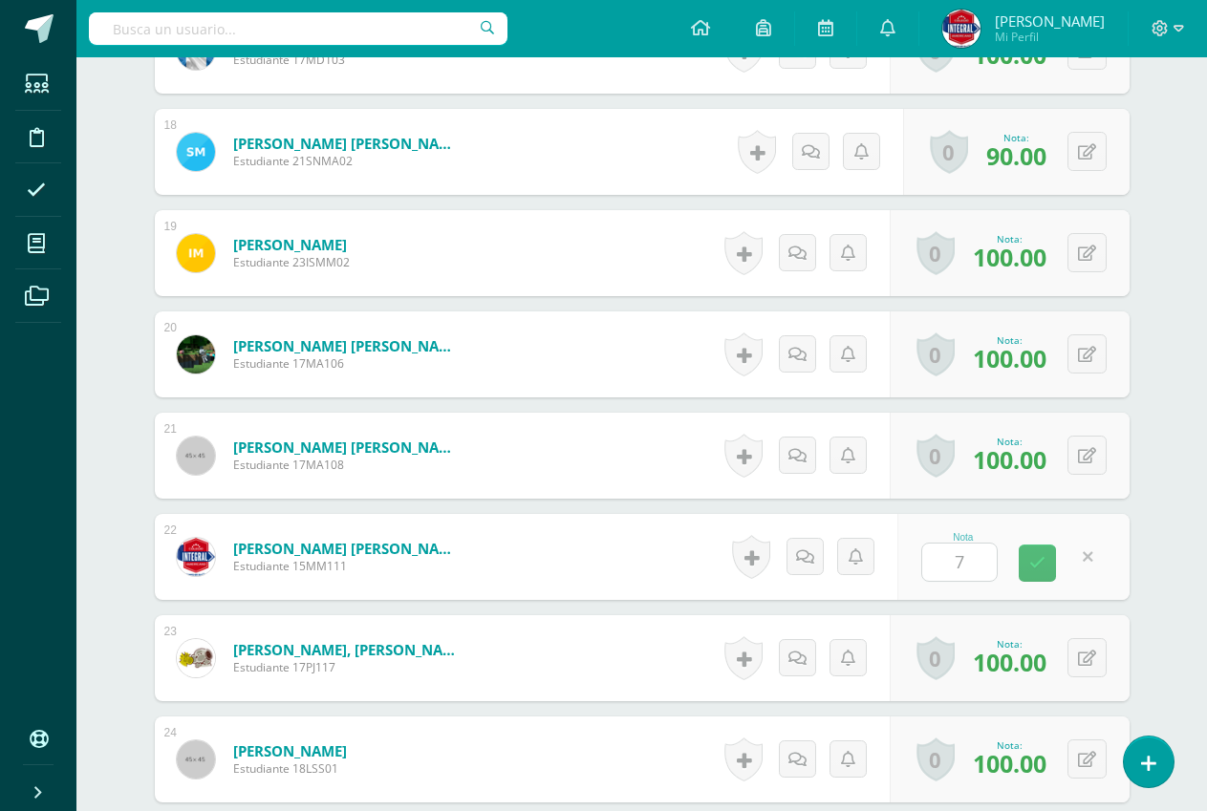
type input "70"
click at [1051, 564] on icon at bounding box center [1048, 563] width 17 height 16
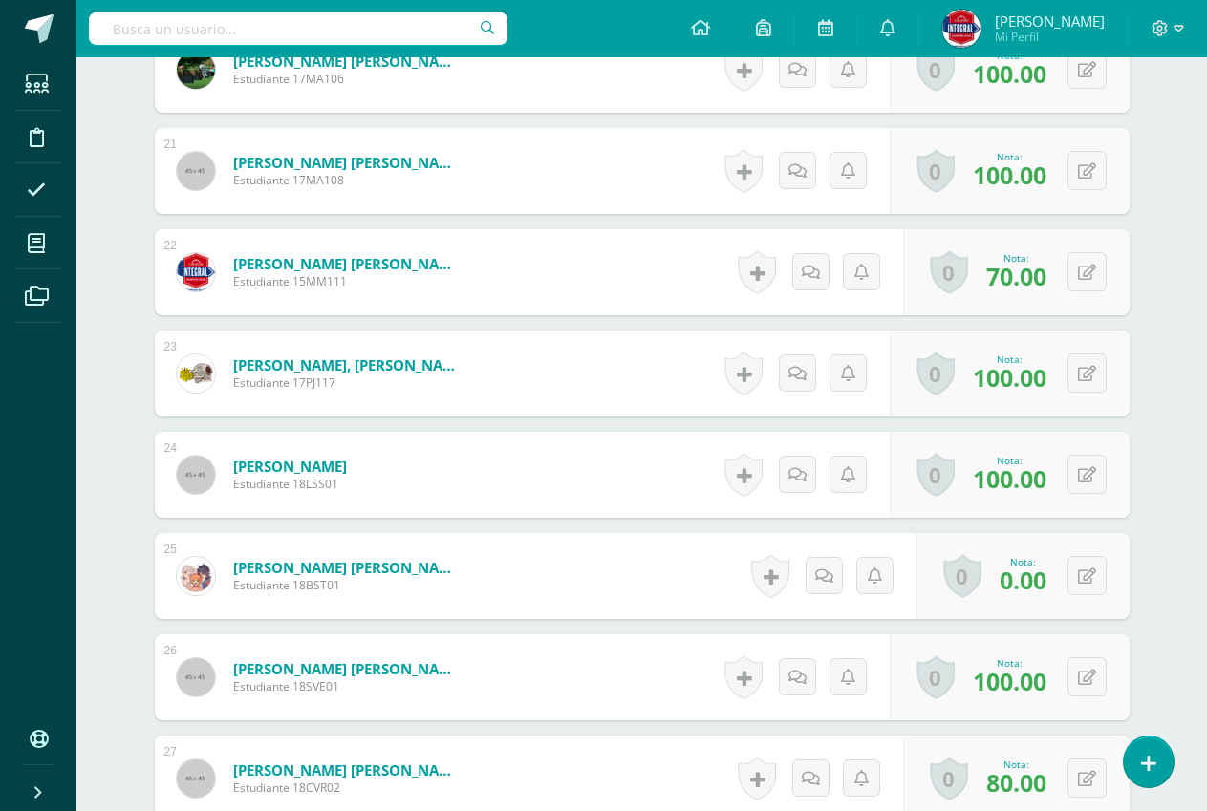
scroll to position [2582, 0]
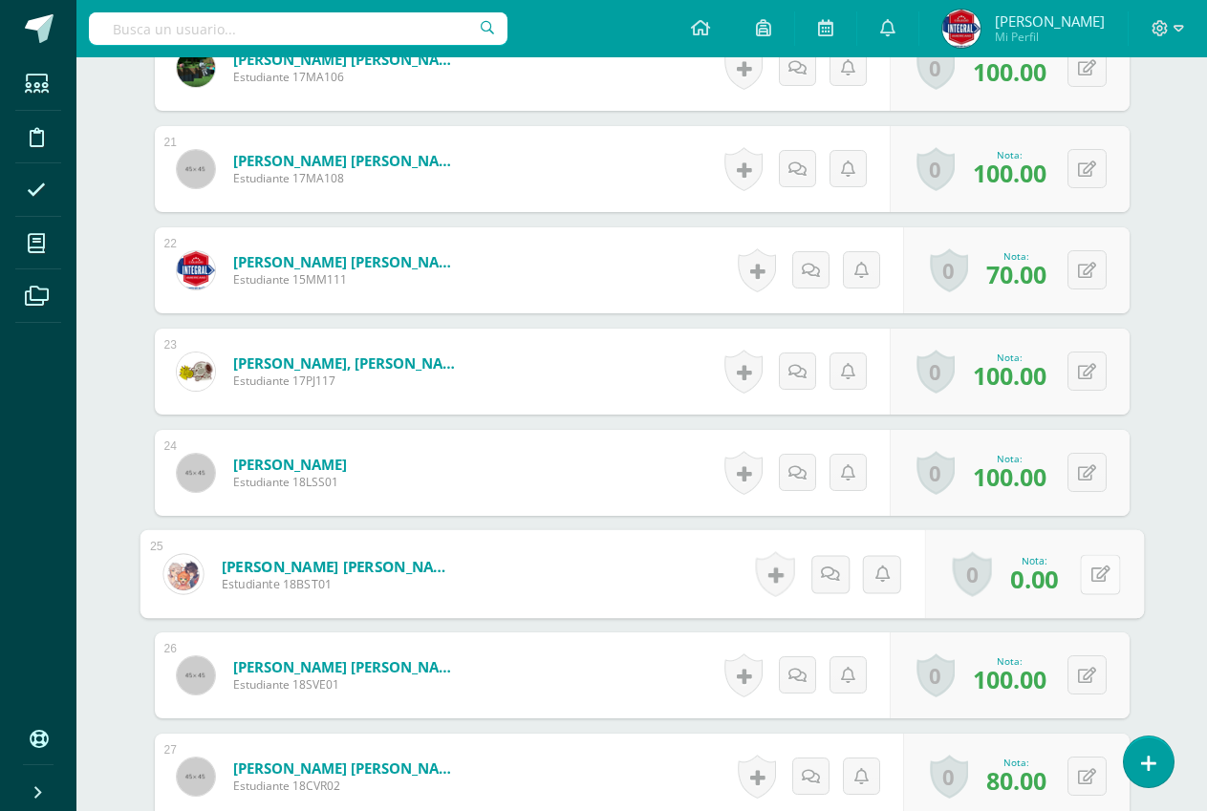
click at [1090, 576] on icon at bounding box center [1099, 574] width 19 height 16
type input "60"
click at [1062, 578] on link at bounding box center [1049, 581] width 38 height 38
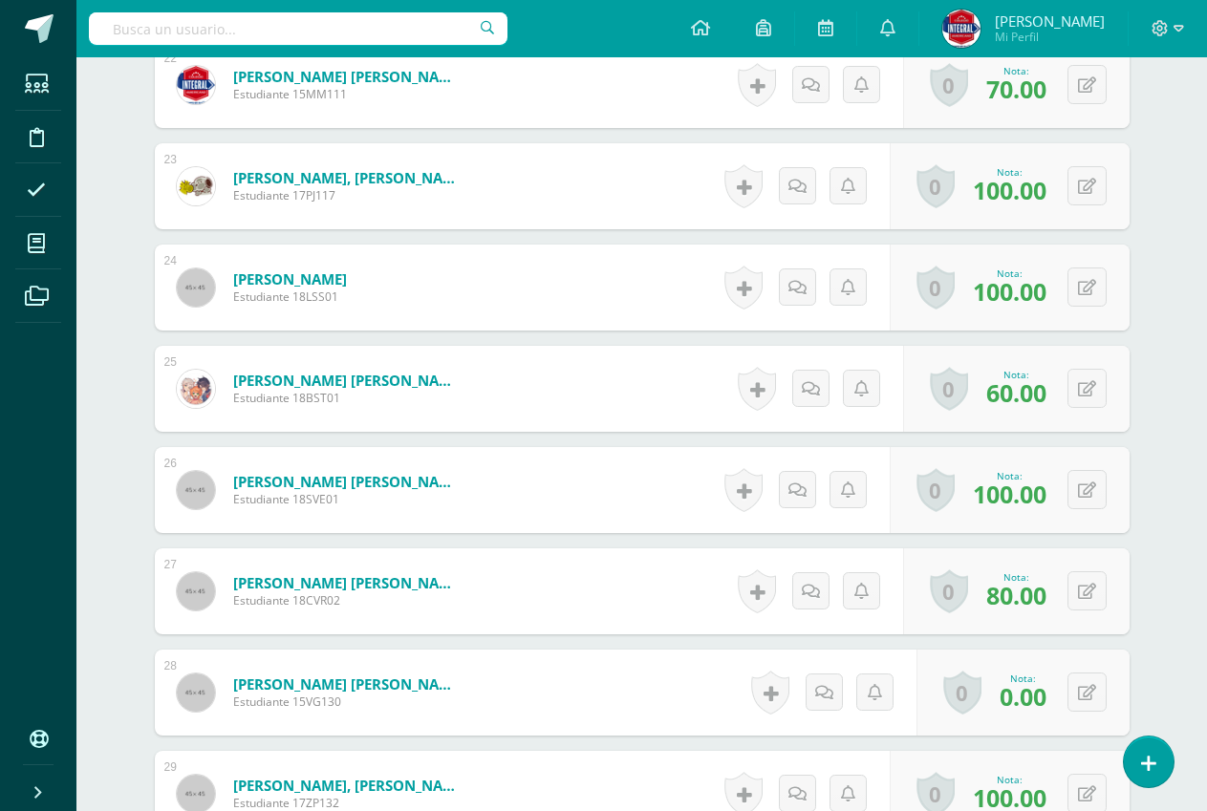
scroll to position [2868, 0]
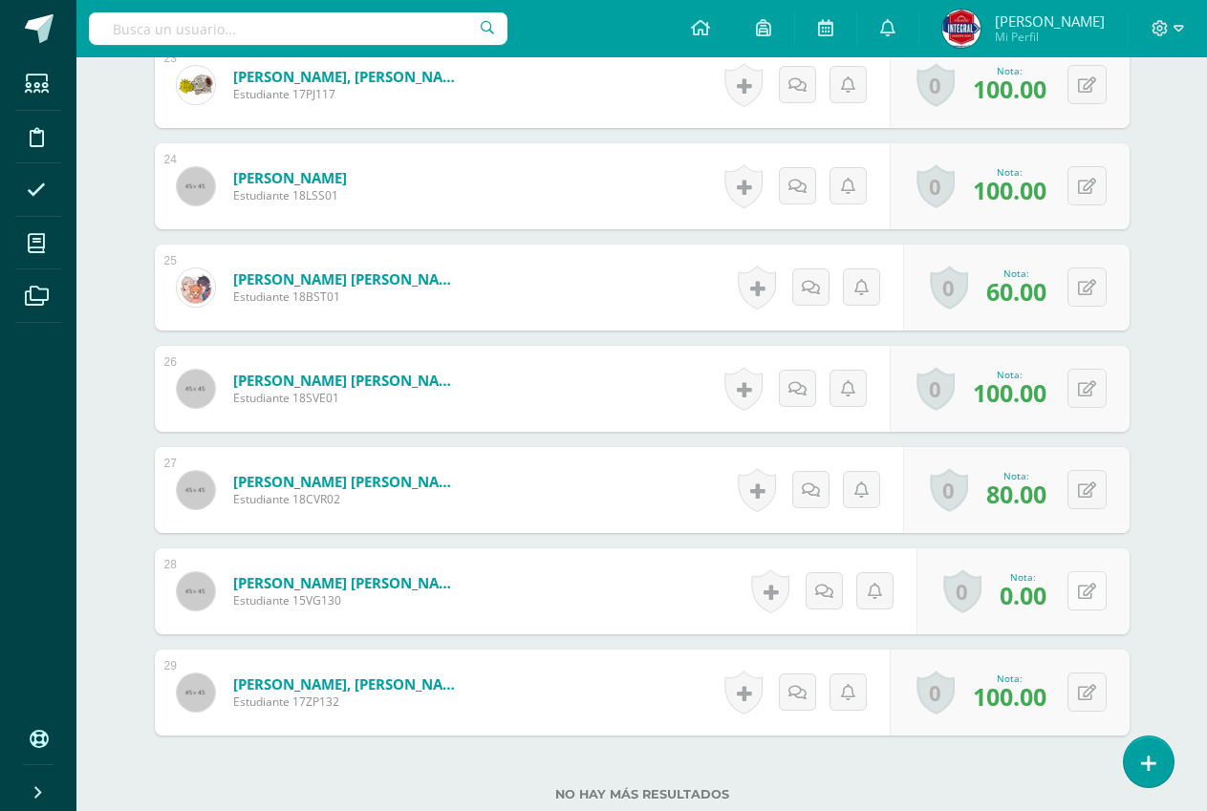
click at [1079, 590] on button at bounding box center [1086, 590] width 39 height 39
type input "100"
click at [1046, 590] on icon at bounding box center [1048, 598] width 17 height 16
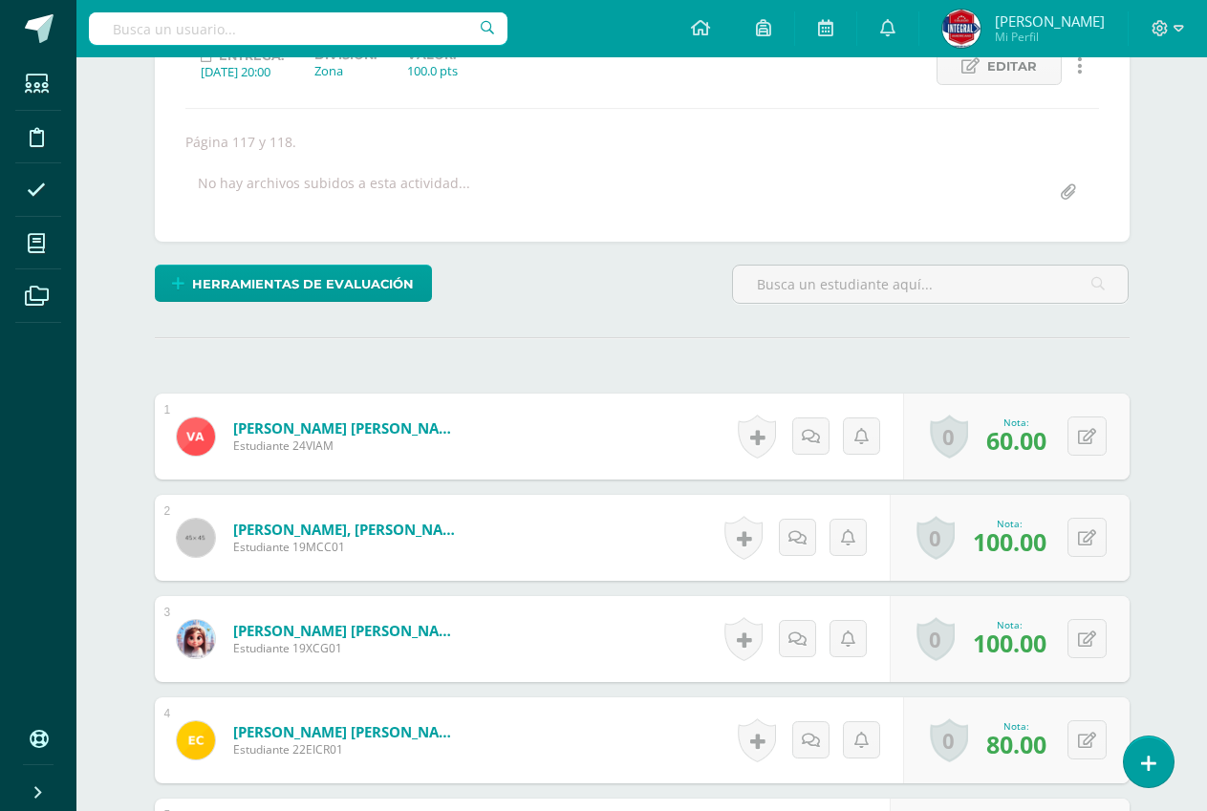
scroll to position [0, 0]
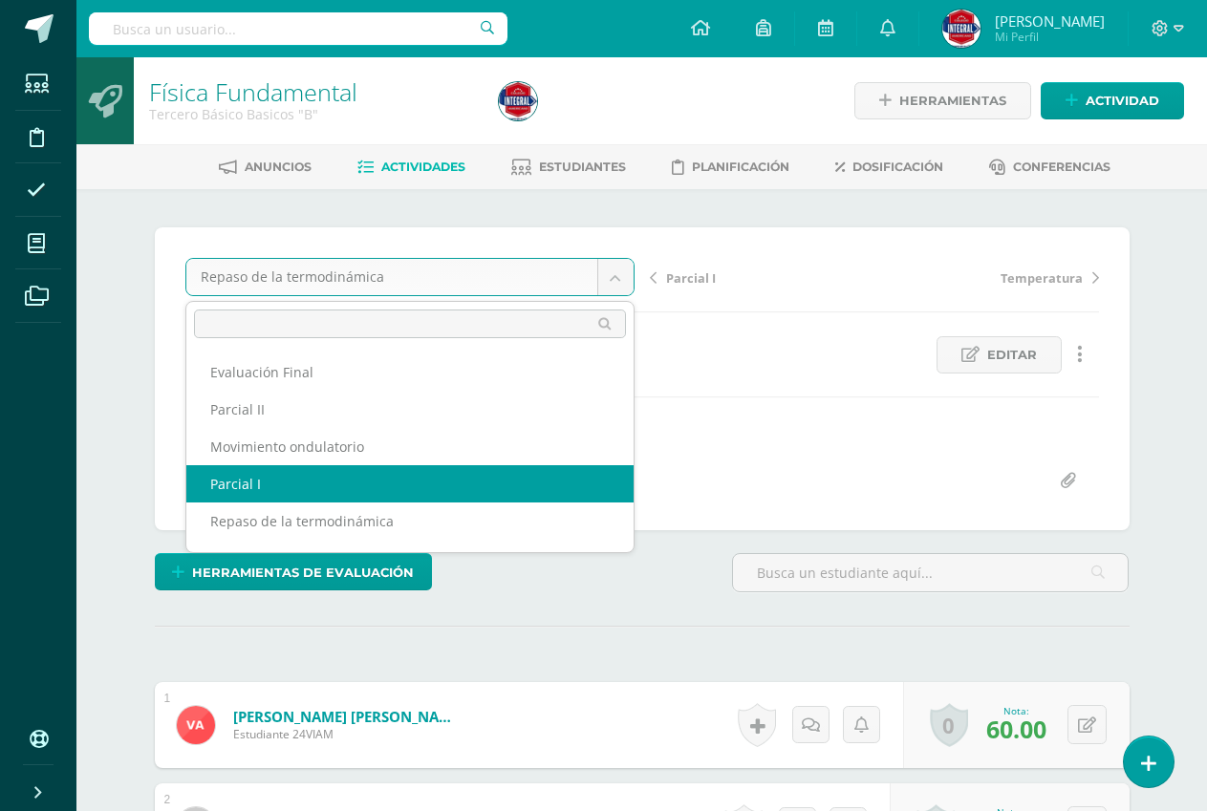
select select "/dashboard/teacher/grade-activity/191117/"
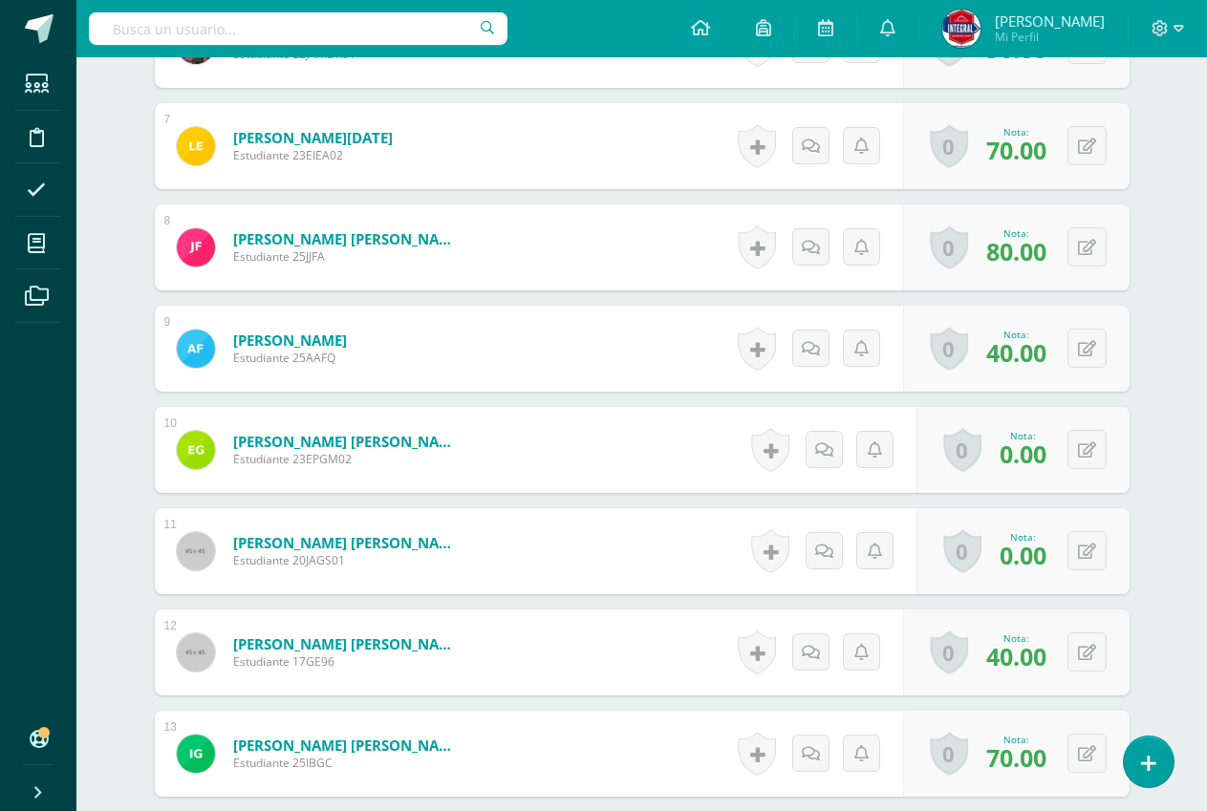
scroll to position [1344, 0]
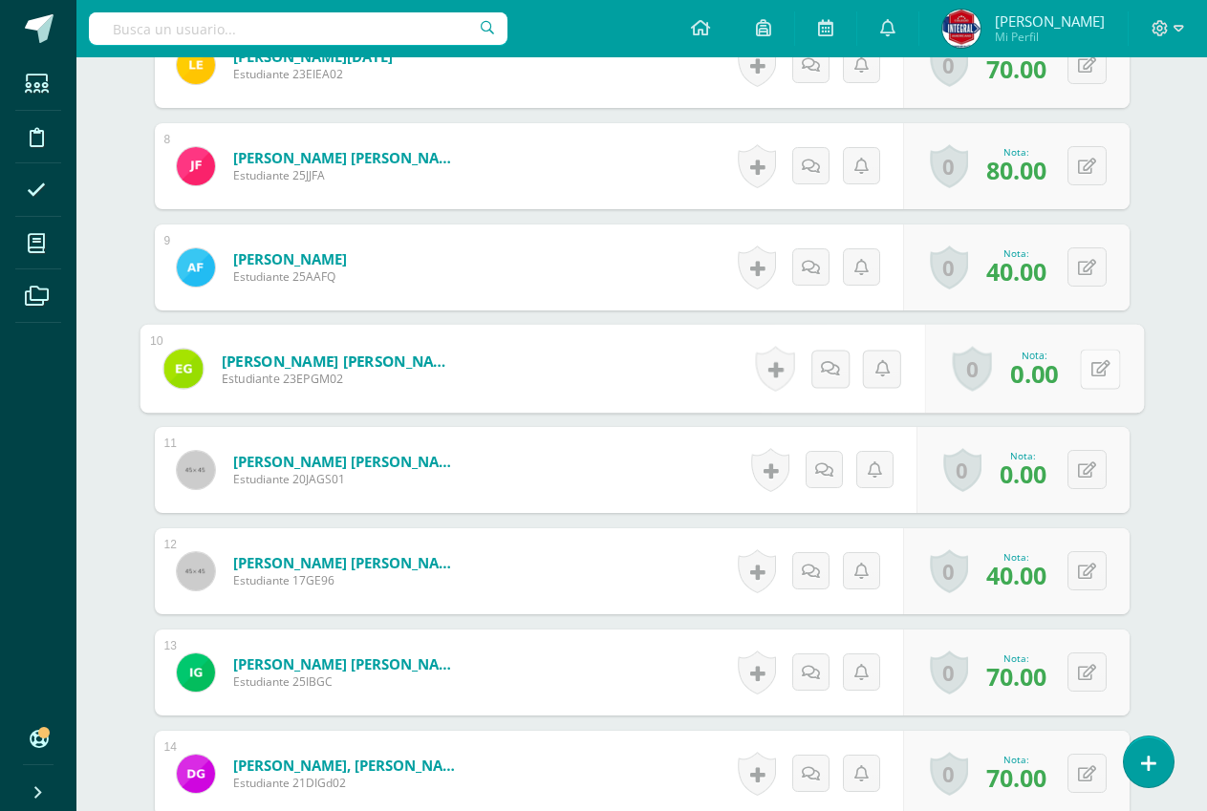
click at [1087, 378] on button at bounding box center [1100, 369] width 40 height 40
type input "60"
click at [1044, 378] on icon at bounding box center [1048, 375] width 17 height 16
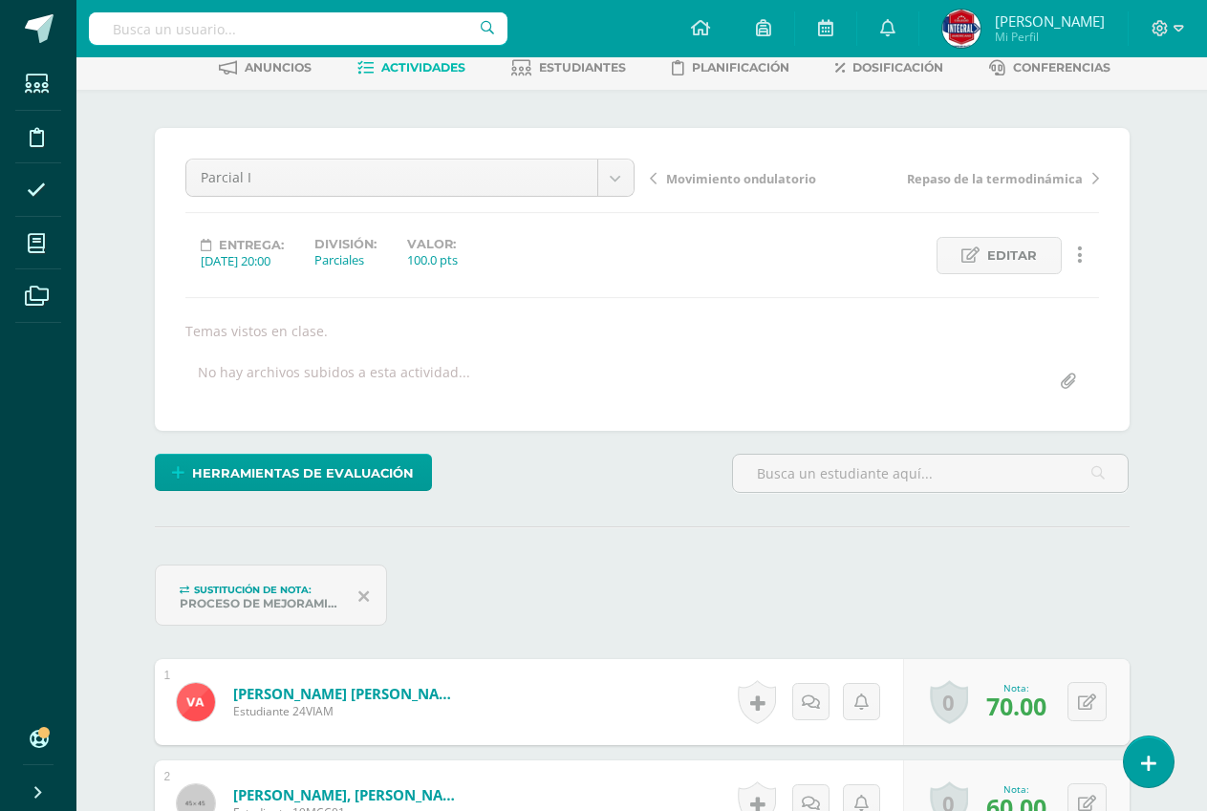
scroll to position [0, 0]
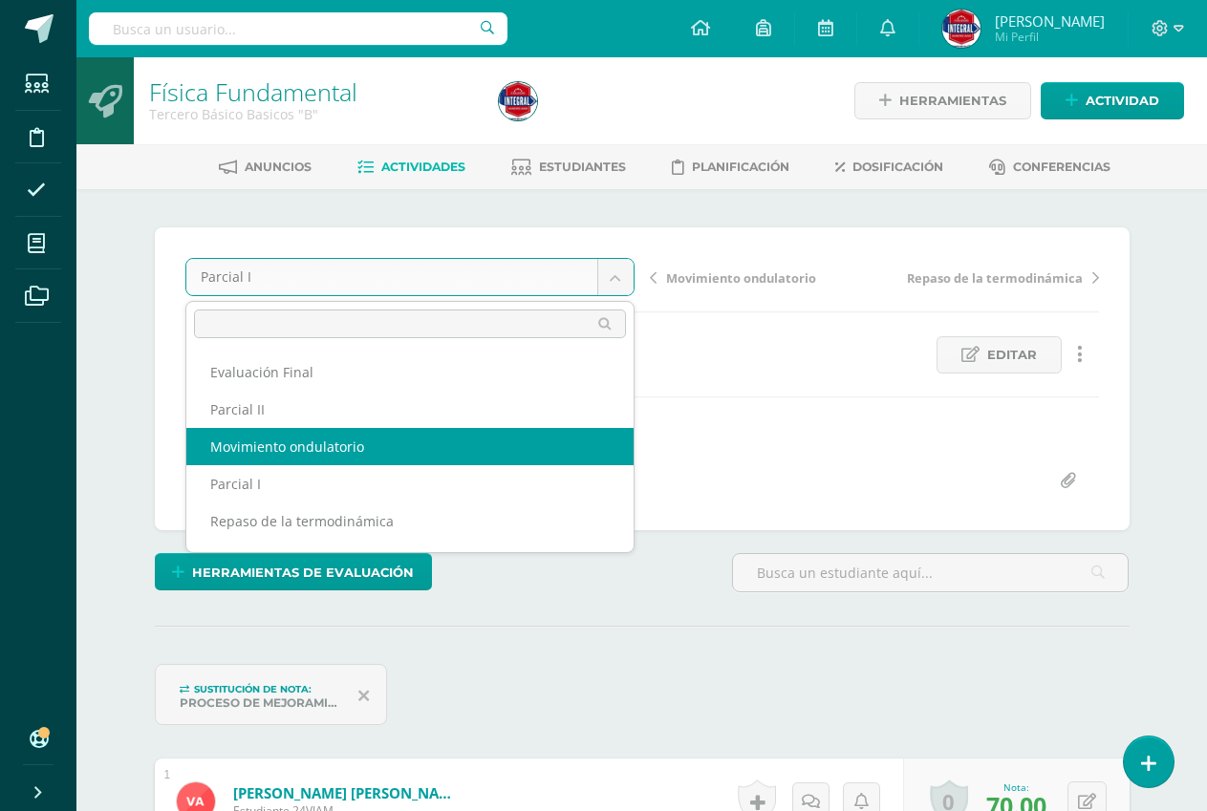
select select "/dashboard/teacher/grade-activity/191120/"
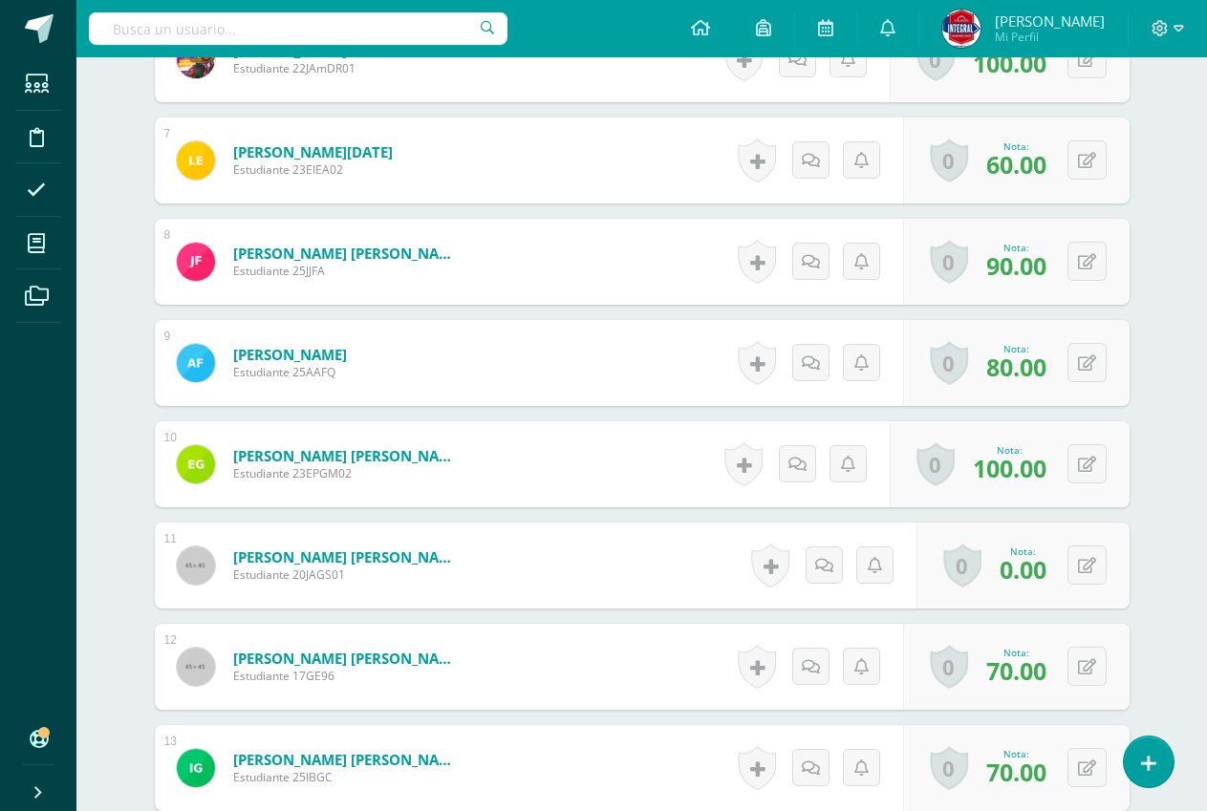
scroll to position [1173, 0]
click at [1093, 552] on button at bounding box center [1086, 564] width 39 height 39
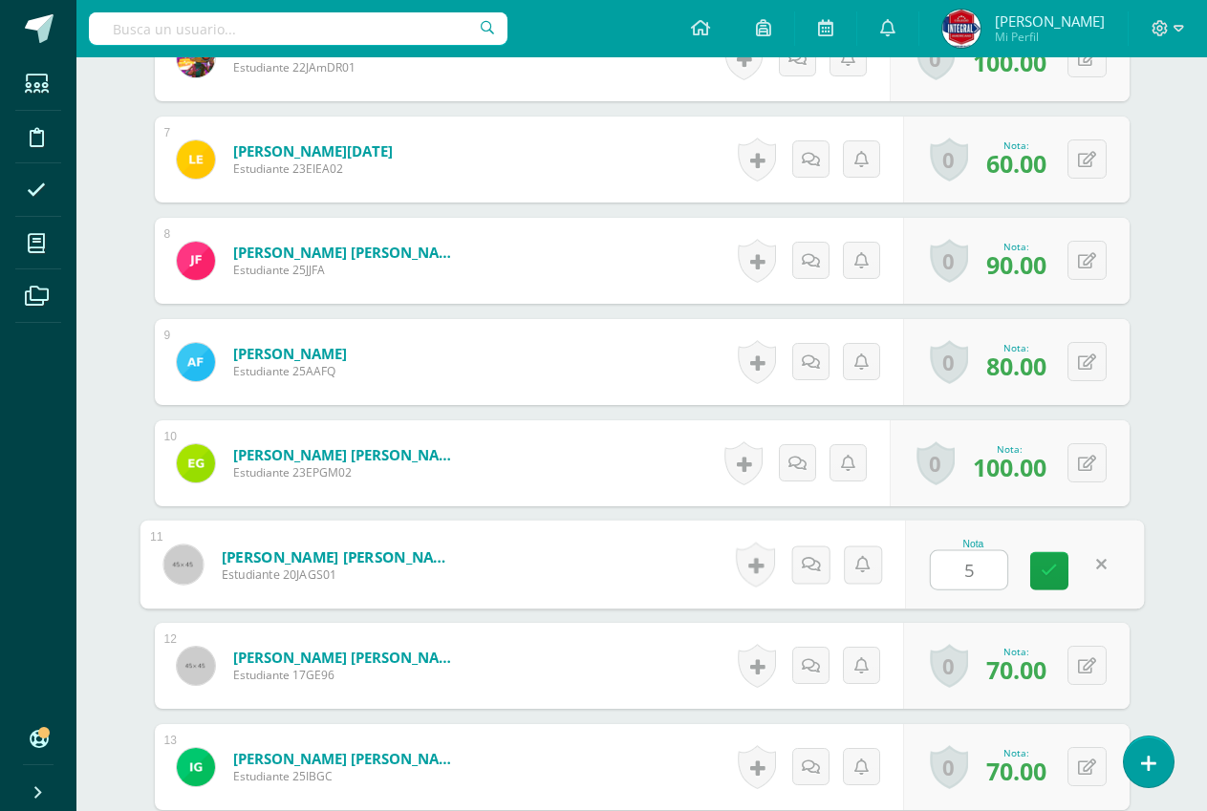
type input "50"
click at [1062, 561] on link at bounding box center [1049, 571] width 38 height 38
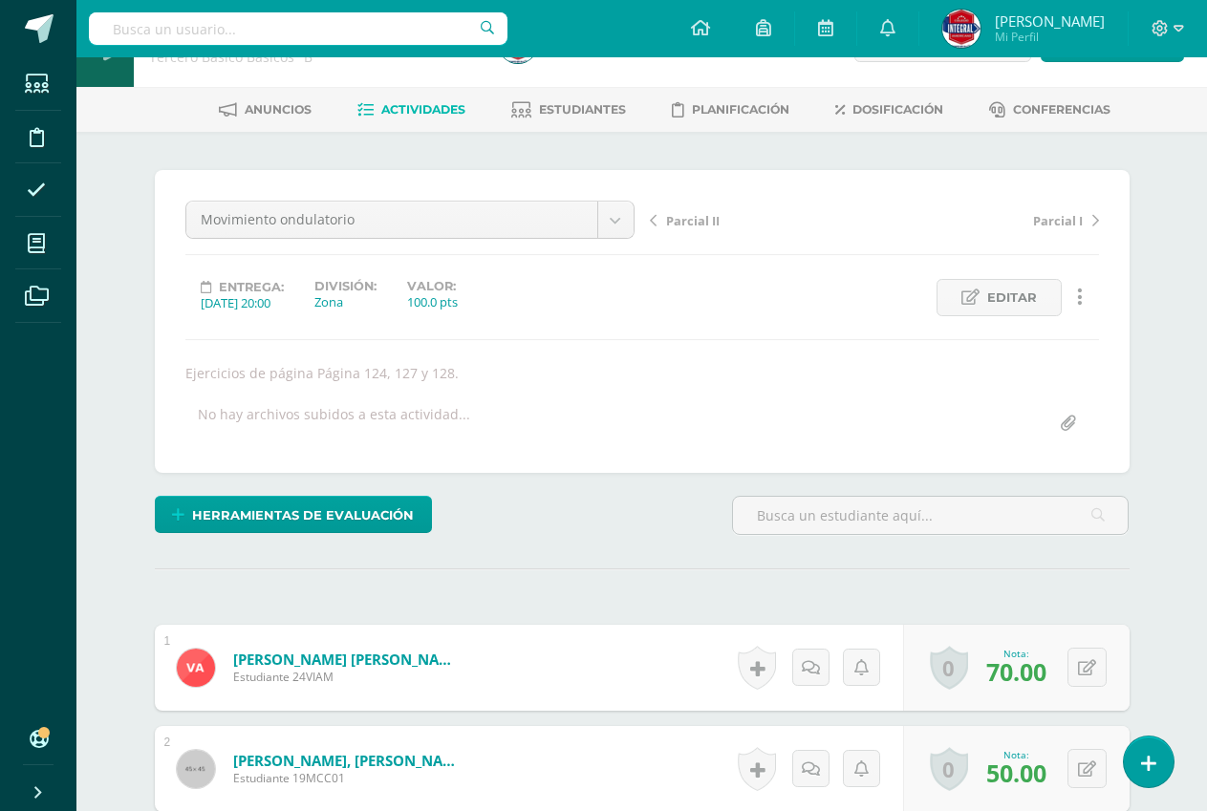
scroll to position [0, 0]
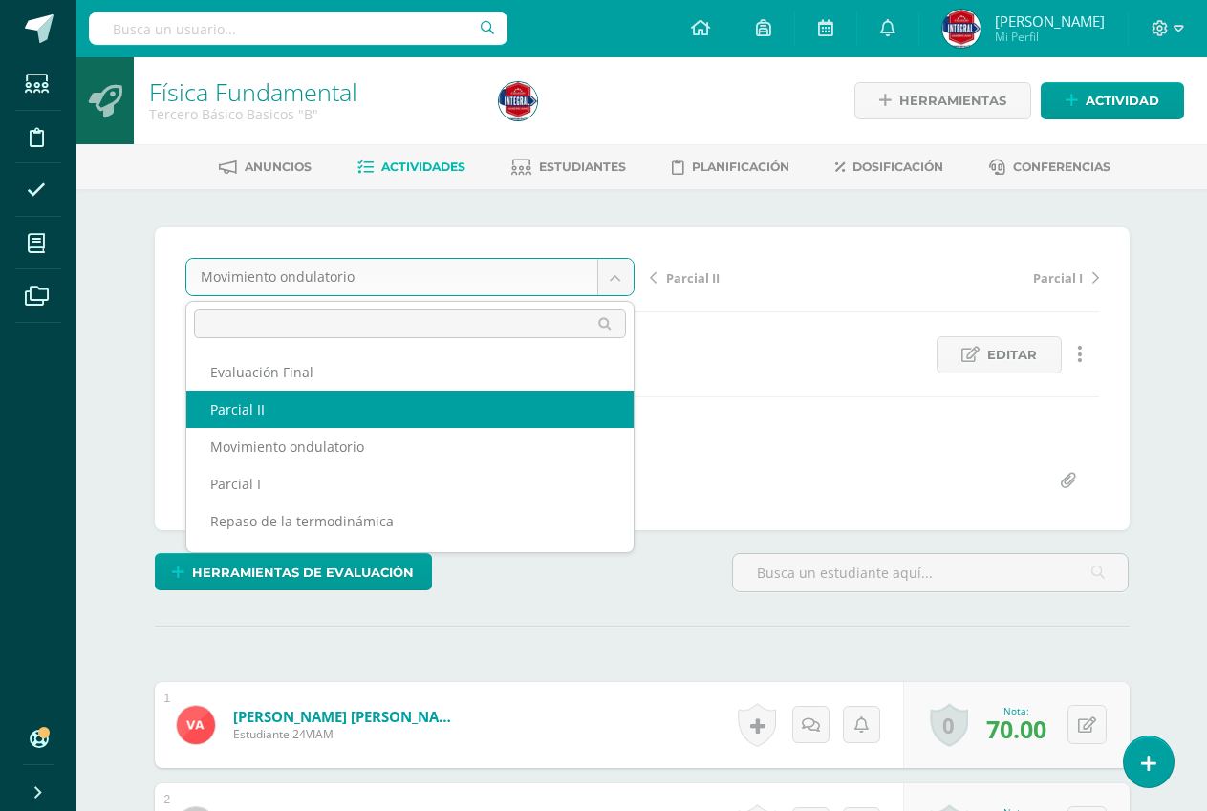
select select "/dashboard/teacher/grade-activity/191126/"
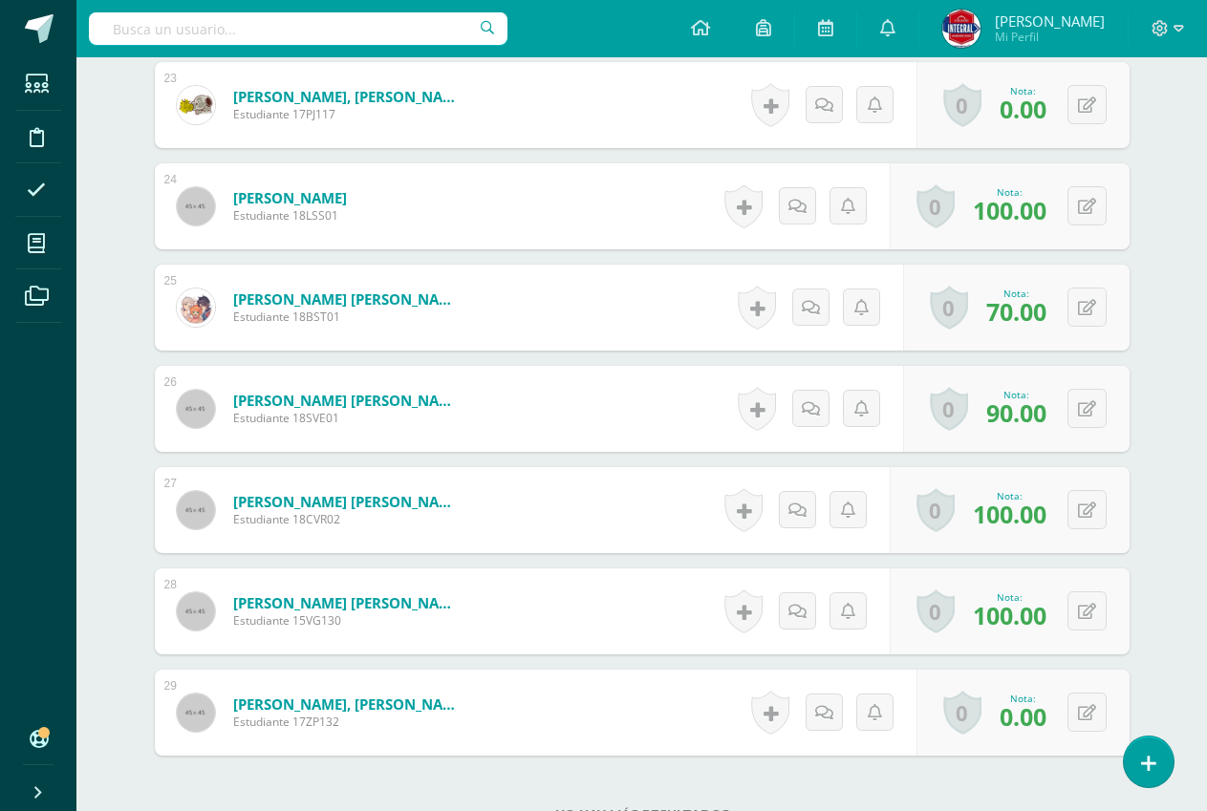
scroll to position [2820, 0]
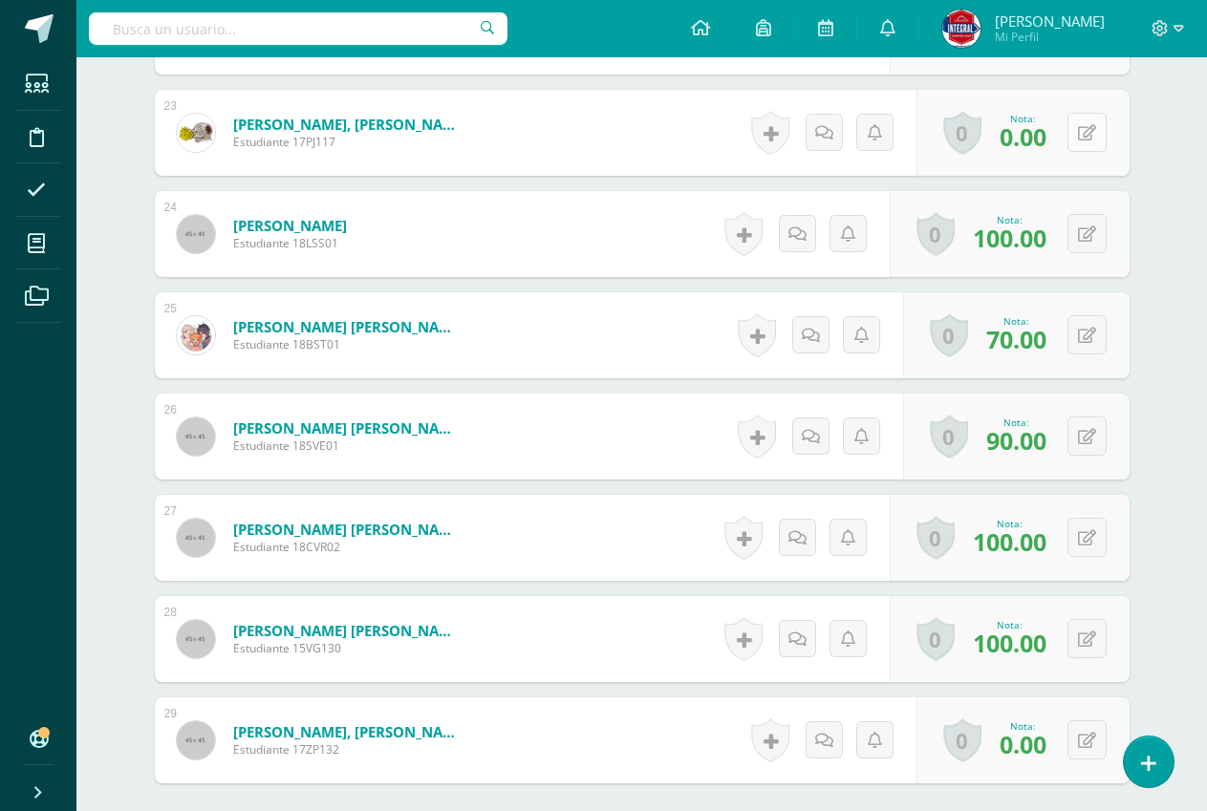
click at [1088, 139] on icon at bounding box center [1087, 133] width 18 height 16
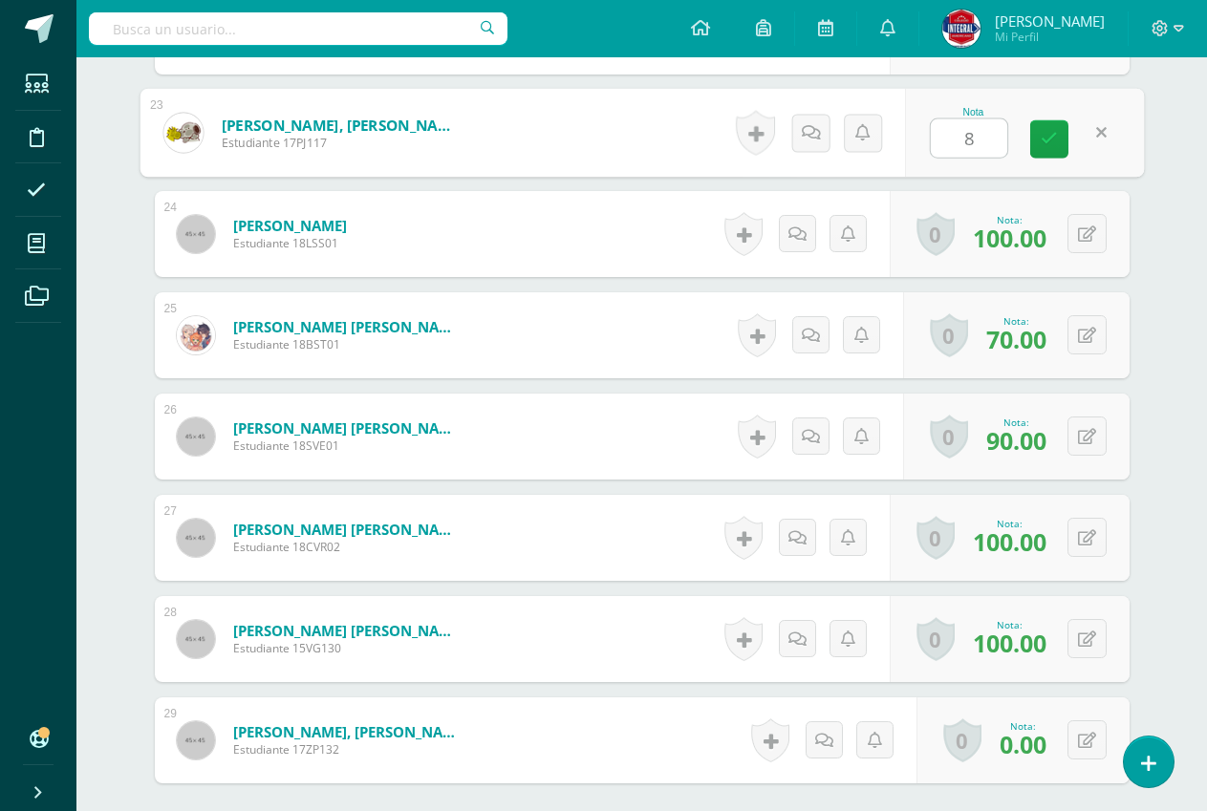
type input "80"
click at [1059, 141] on link at bounding box center [1049, 139] width 38 height 38
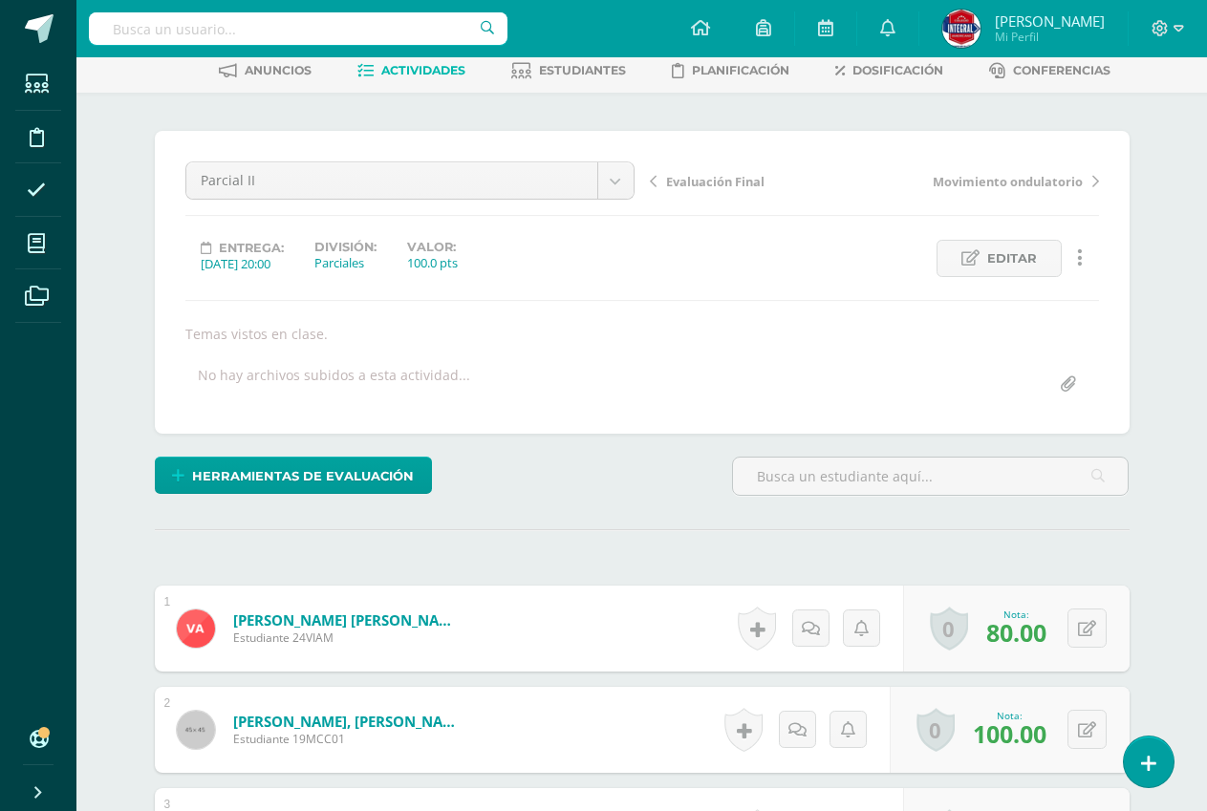
scroll to position [0, 0]
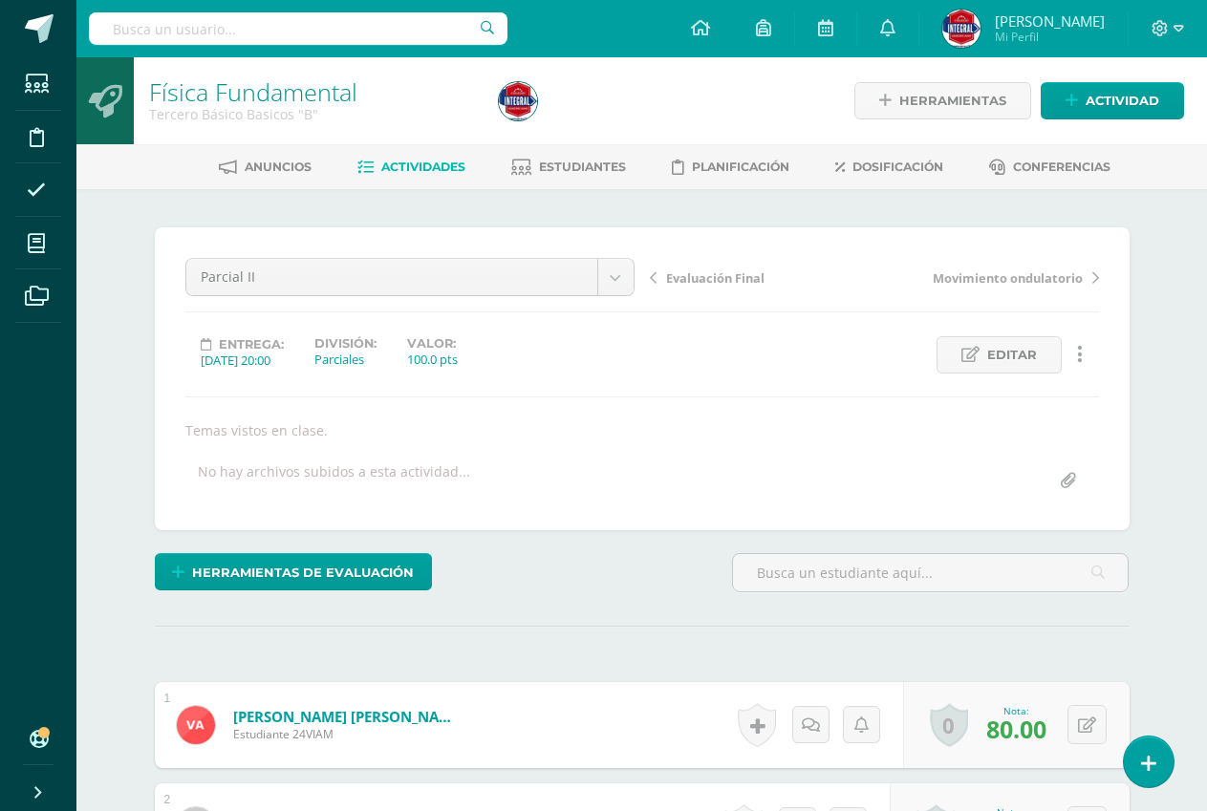
click at [449, 161] on span "Actividades" at bounding box center [423, 167] width 84 height 14
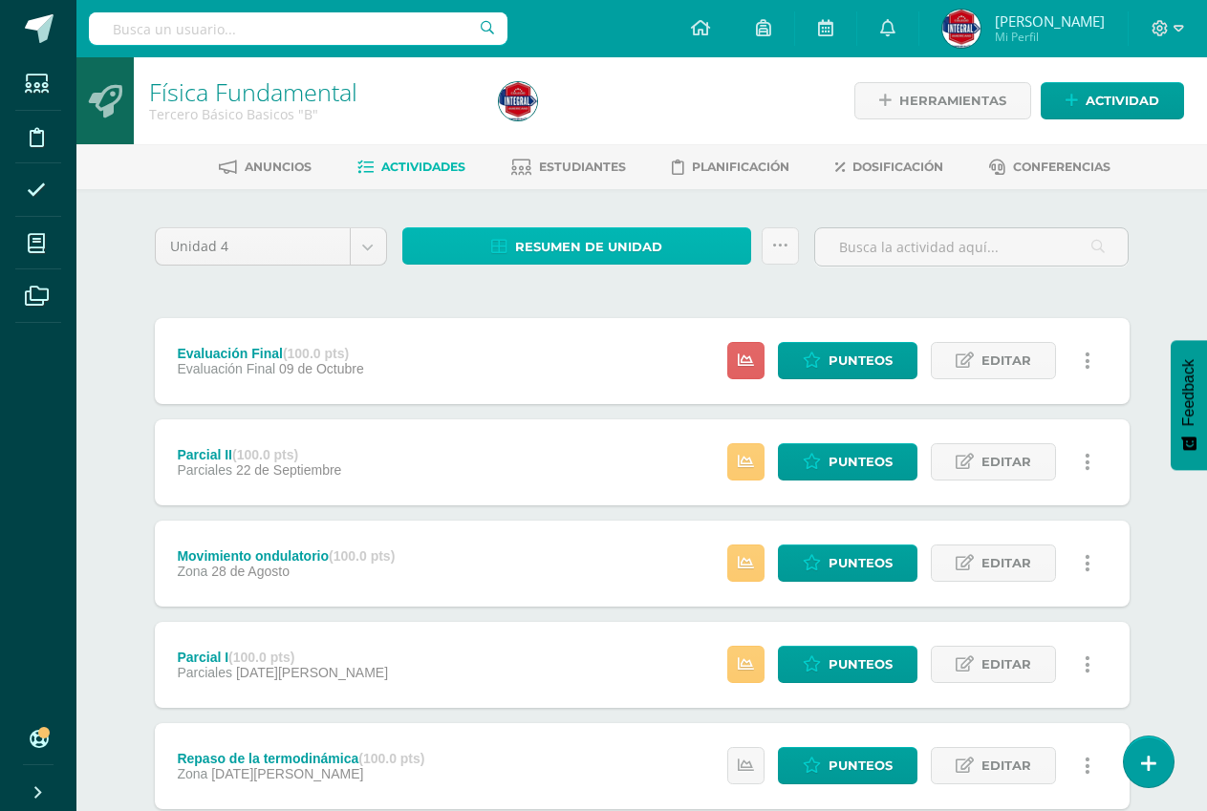
drag, startPoint x: 592, startPoint y: 257, endPoint x: 587, endPoint y: 248, distance: 10.3
click at [591, 255] on span "Resumen de unidad" at bounding box center [588, 246] width 147 height 35
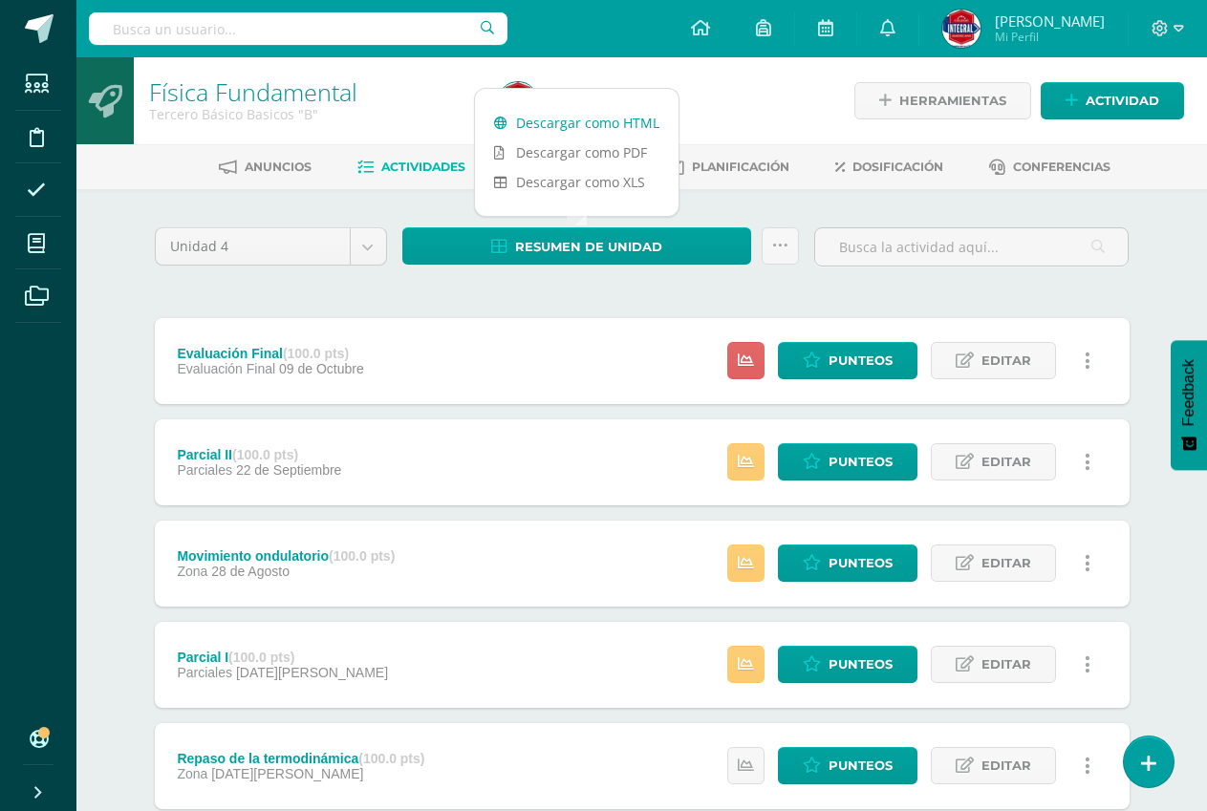
click at [570, 120] on link "Descargar como HTML" at bounding box center [577, 123] width 204 height 30
click at [631, 116] on link "Descargar como HTML" at bounding box center [577, 123] width 204 height 30
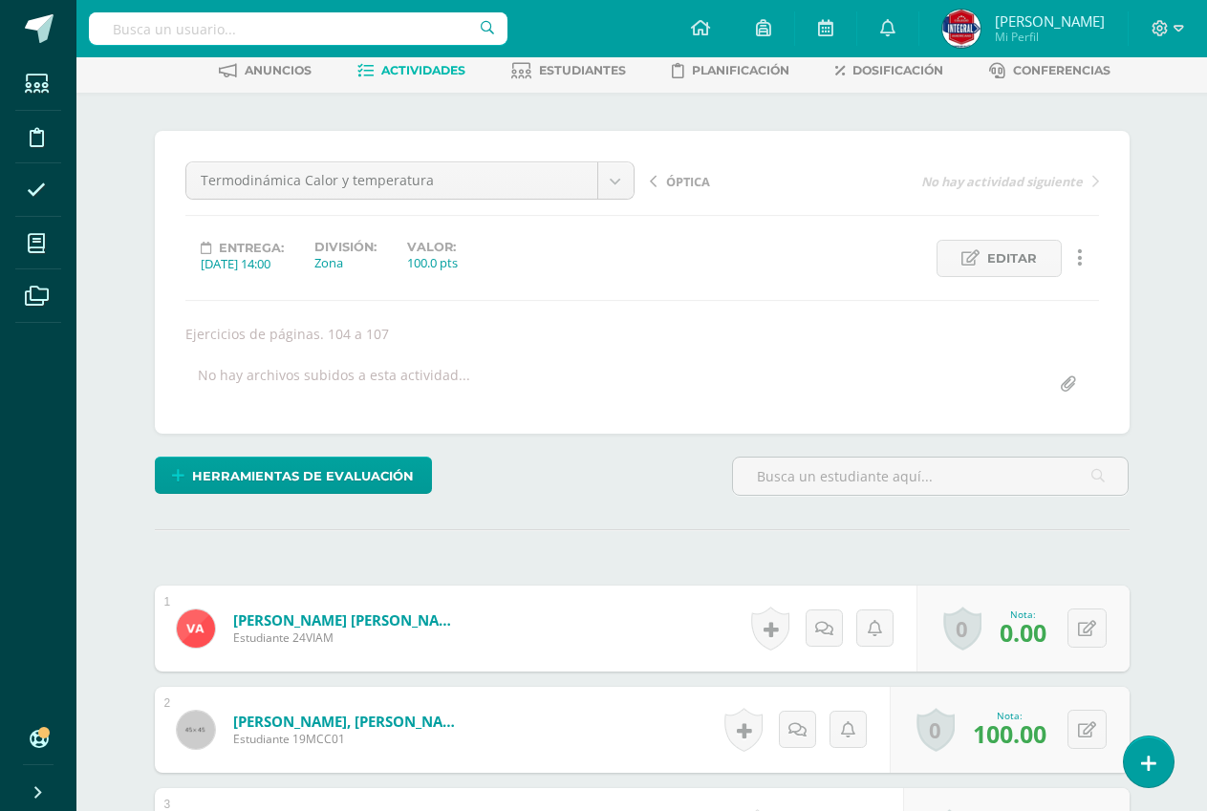
scroll to position [97, 0]
click at [1095, 617] on button at bounding box center [1086, 627] width 39 height 39
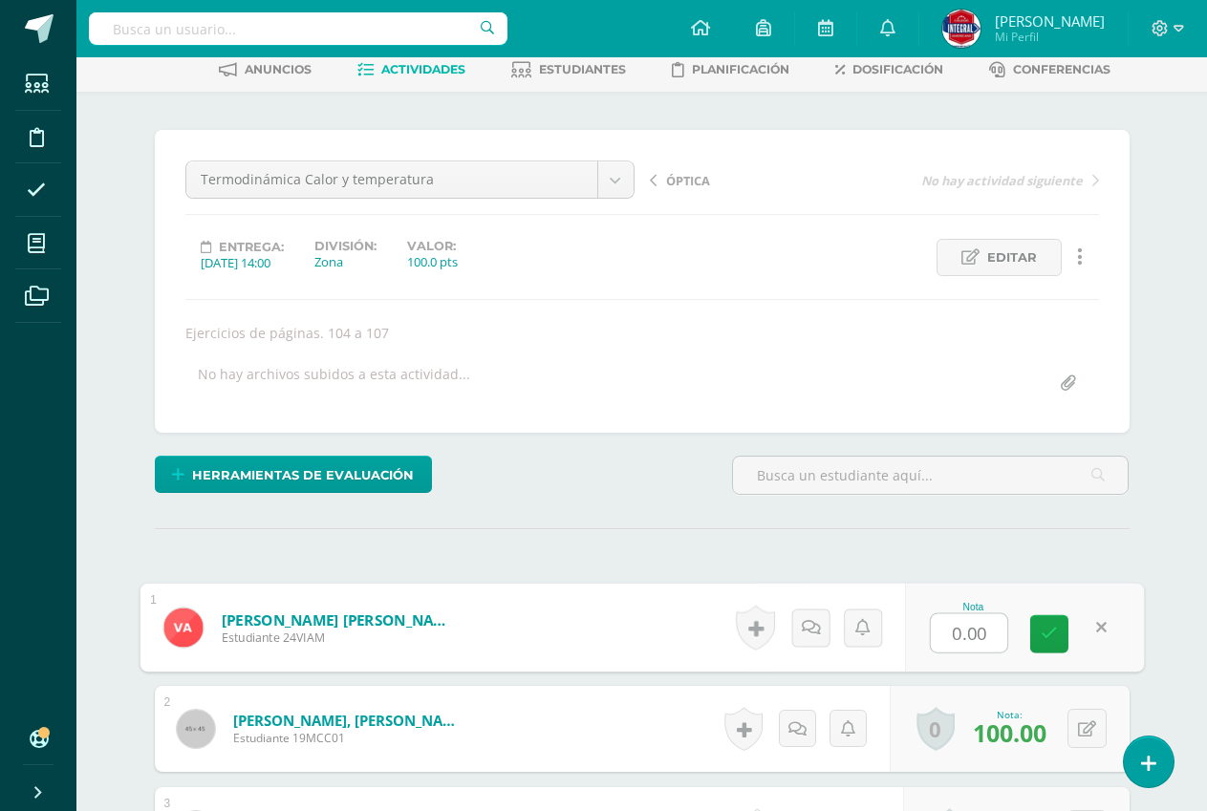
scroll to position [98, 0]
type input "90"
click at [1043, 629] on icon at bounding box center [1048, 633] width 17 height 16
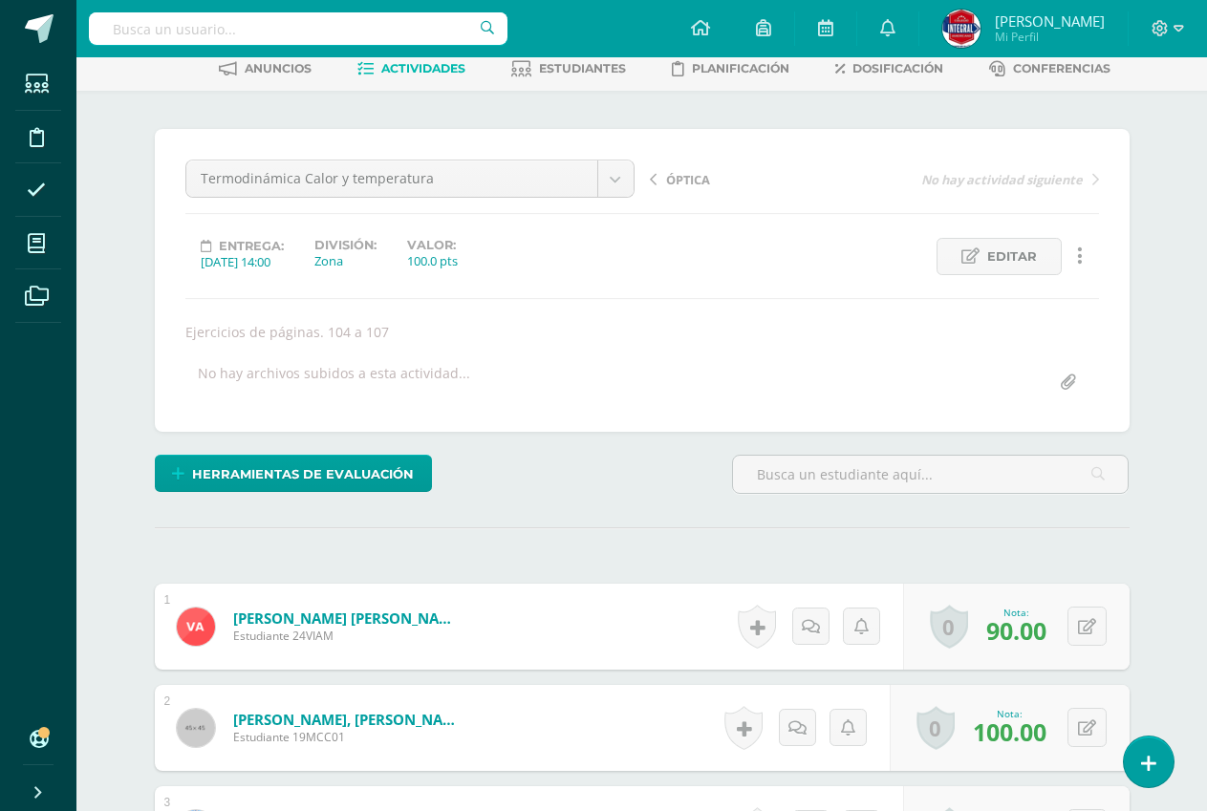
scroll to position [0, 0]
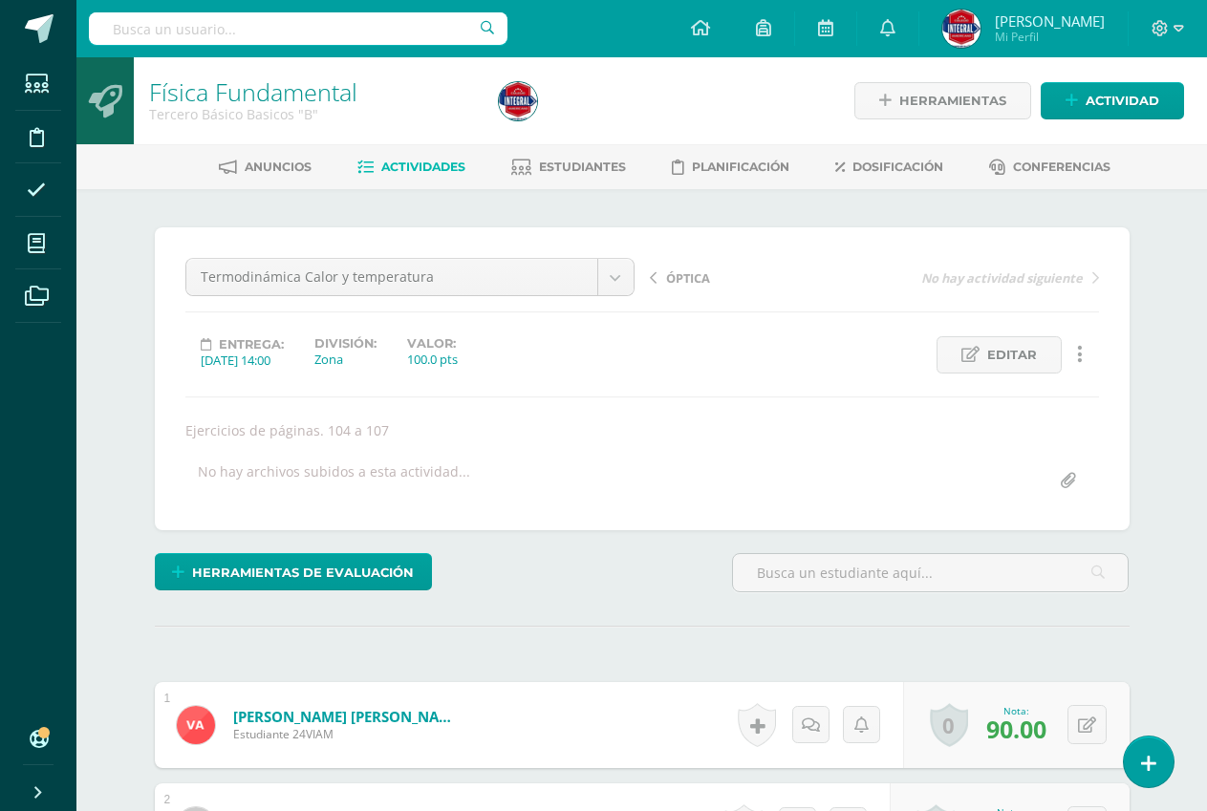
click at [448, 163] on span "Actividades" at bounding box center [423, 167] width 84 height 14
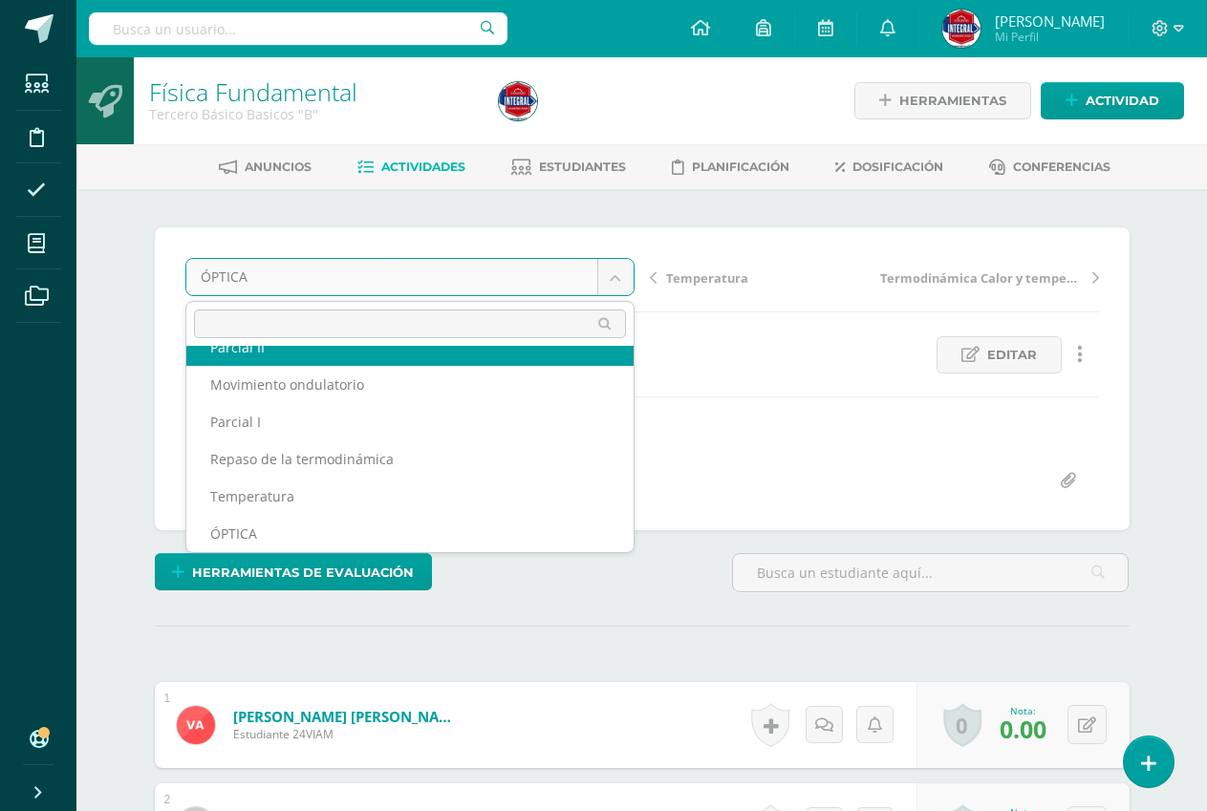
scroll to position [45, 0]
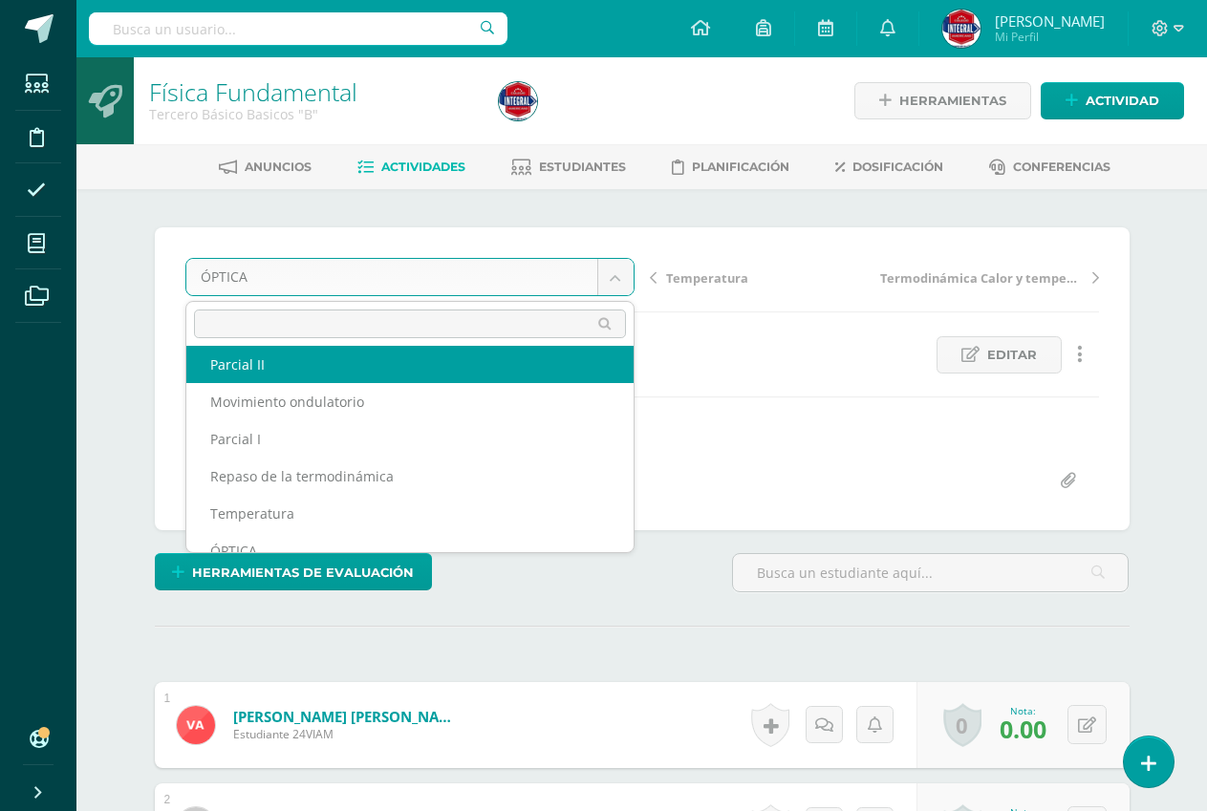
select select "/dashboard/teacher/grade-activity/191126/"
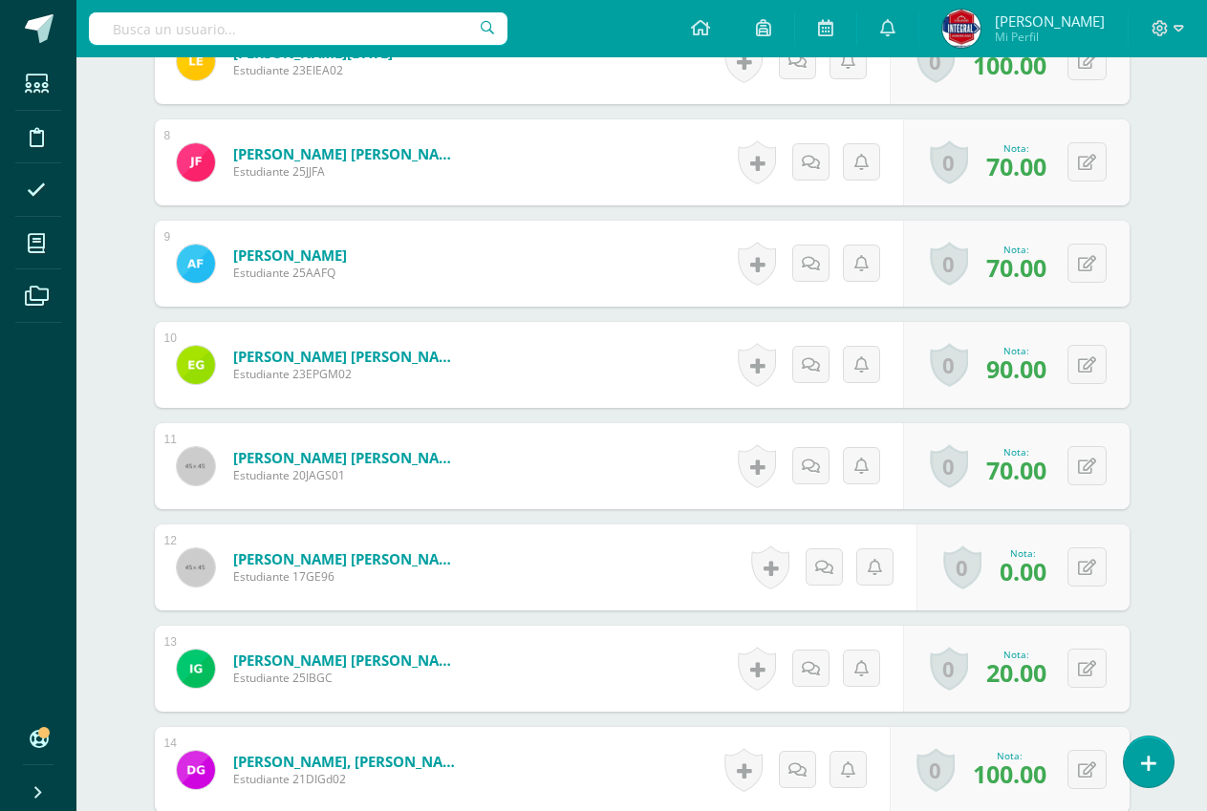
scroll to position [1273, 0]
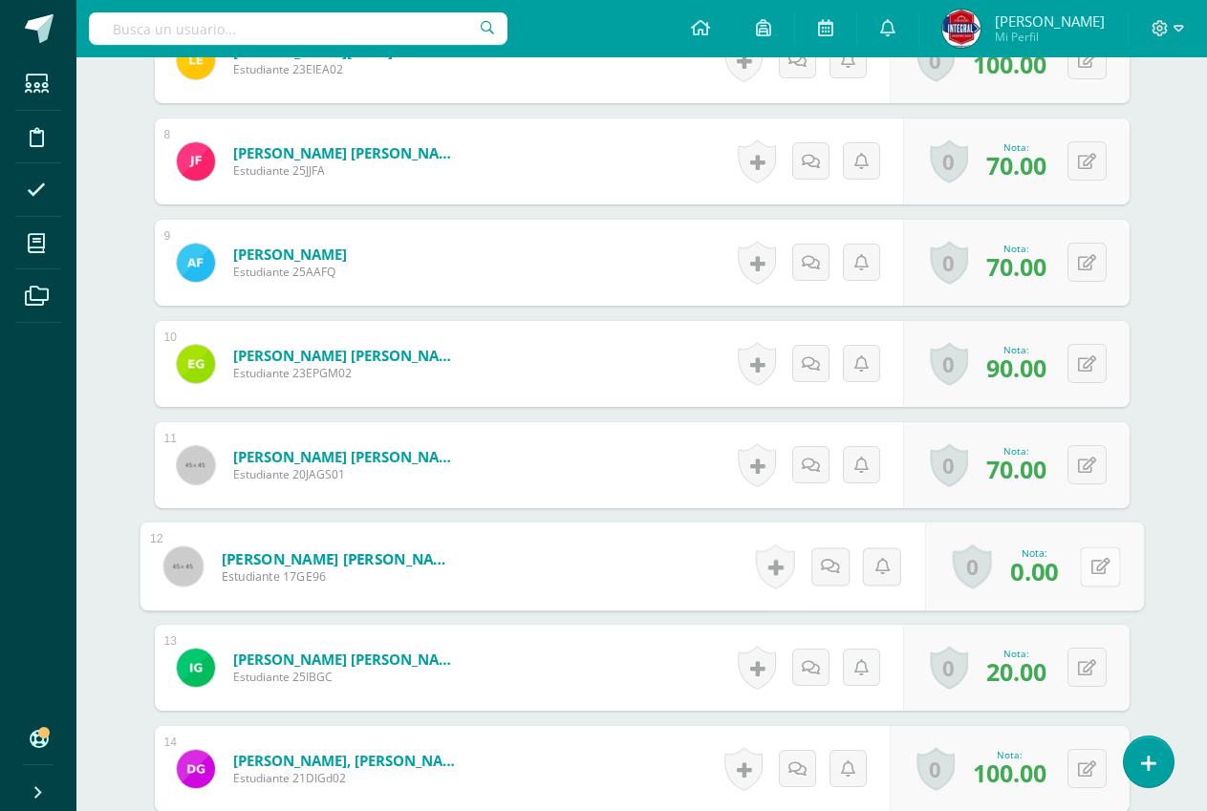
click at [1084, 576] on button at bounding box center [1100, 567] width 40 height 40
type input "50"
click at [1058, 575] on link at bounding box center [1049, 572] width 38 height 38
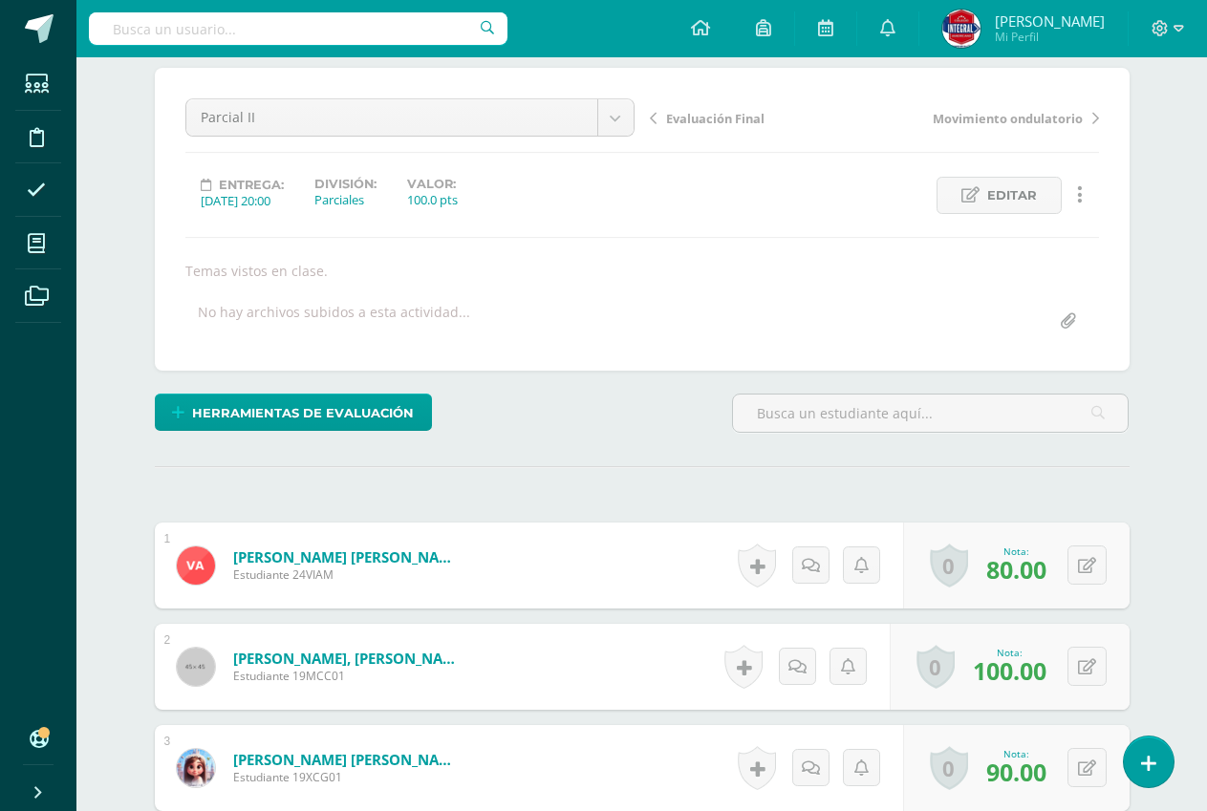
scroll to position [0, 0]
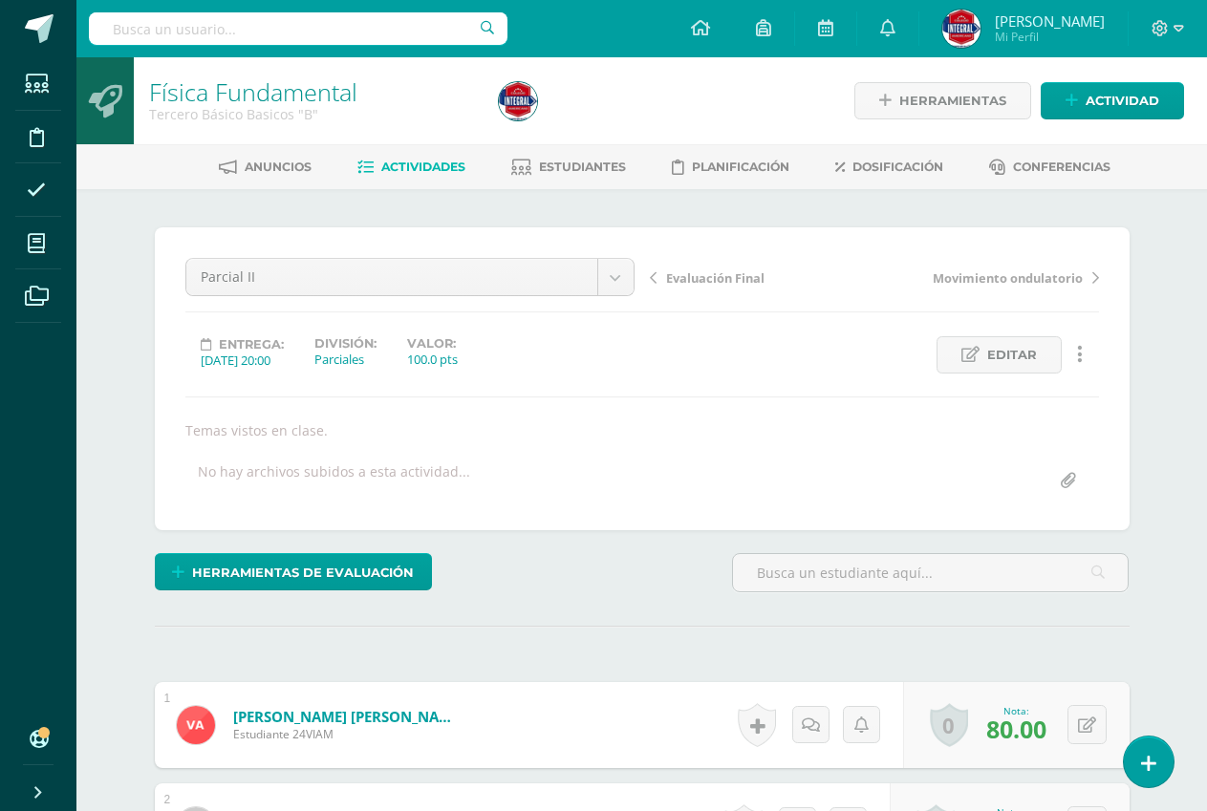
click at [408, 162] on span "Actividades" at bounding box center [423, 167] width 84 height 14
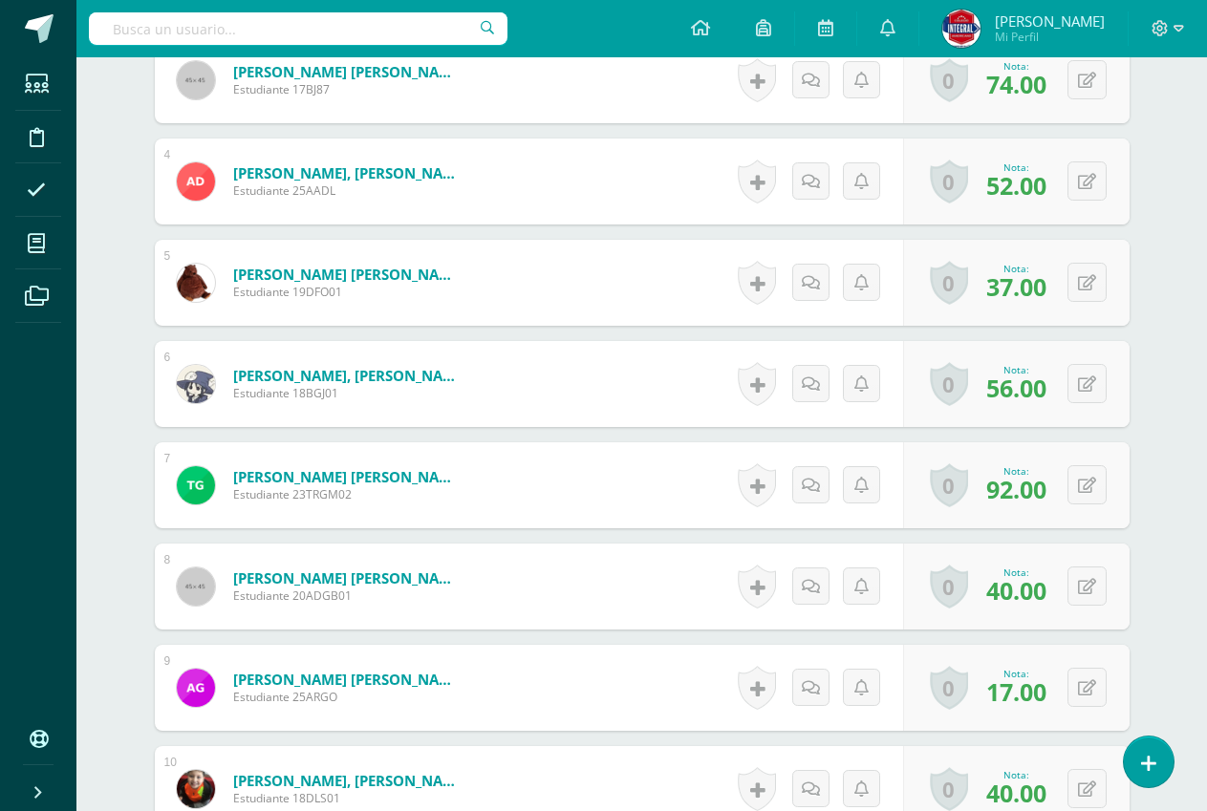
scroll to position [852, 0]
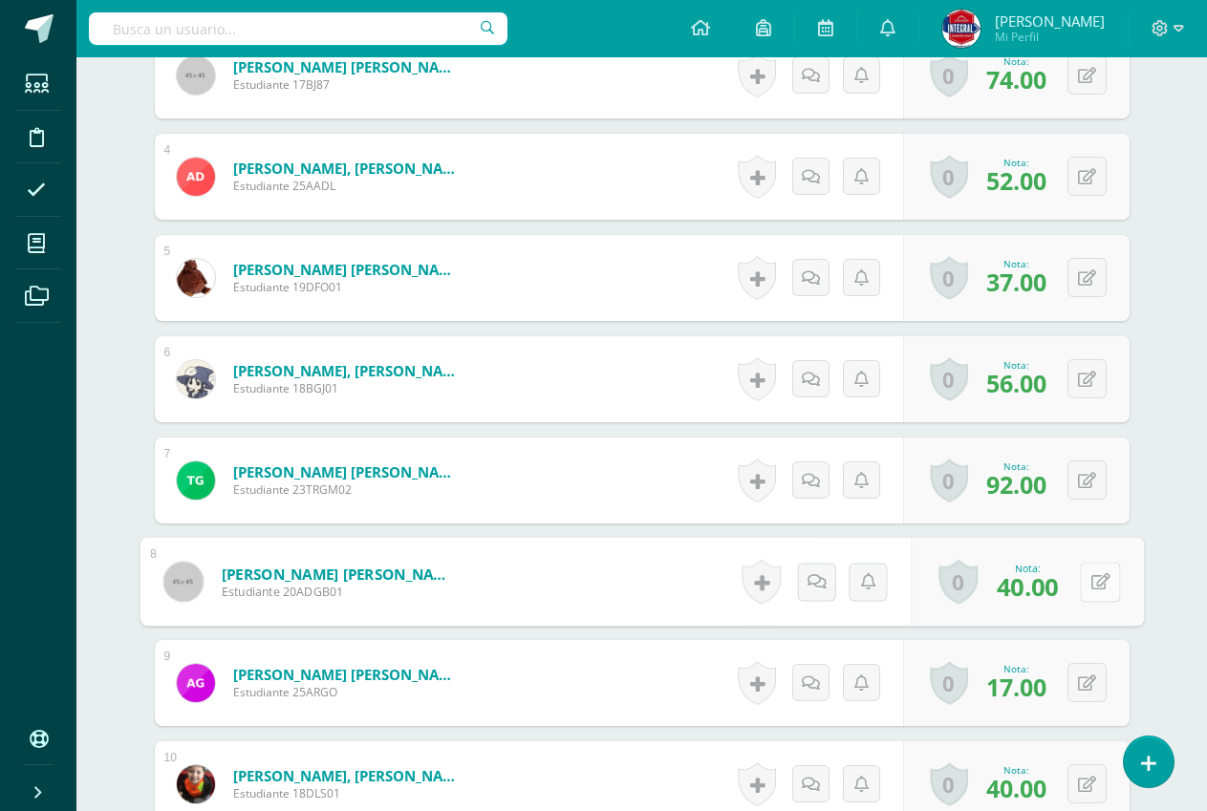
click at [1090, 581] on icon at bounding box center [1099, 581] width 19 height 16
type input "41"
click at [1054, 586] on icon at bounding box center [1048, 587] width 17 height 16
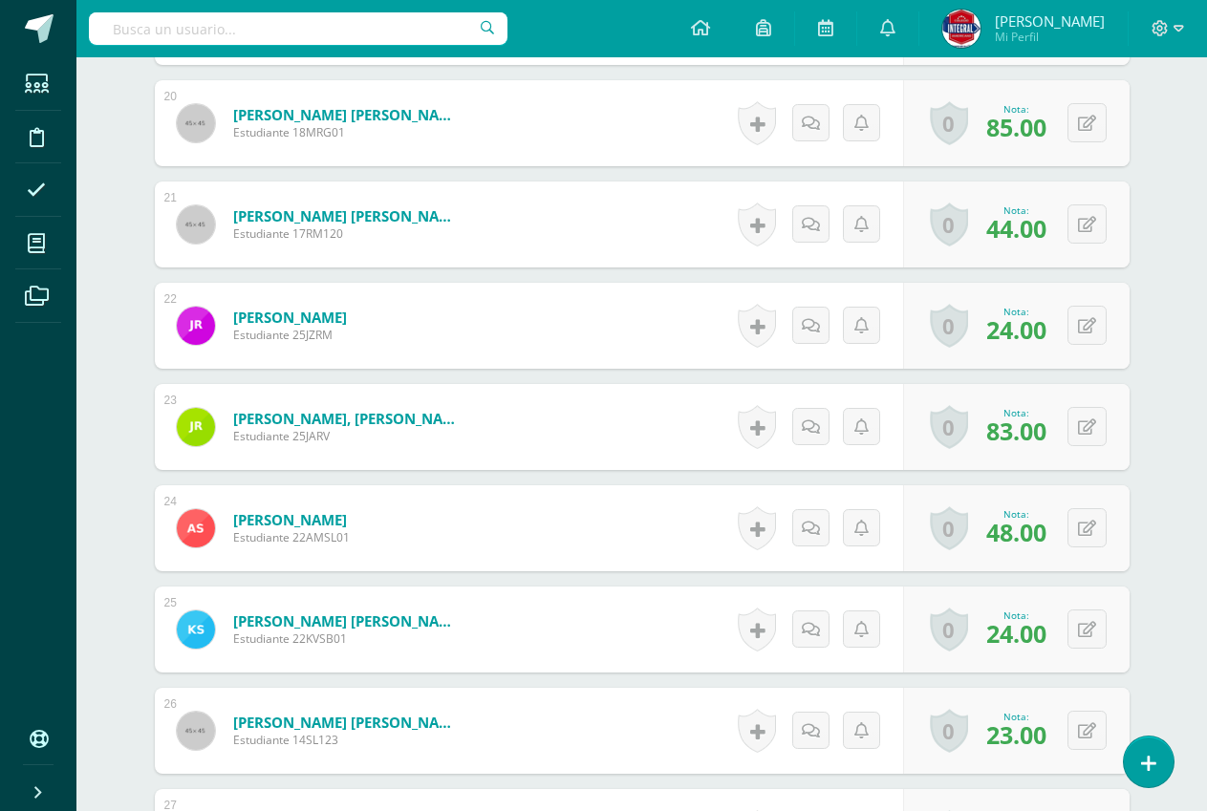
scroll to position [2574, 0]
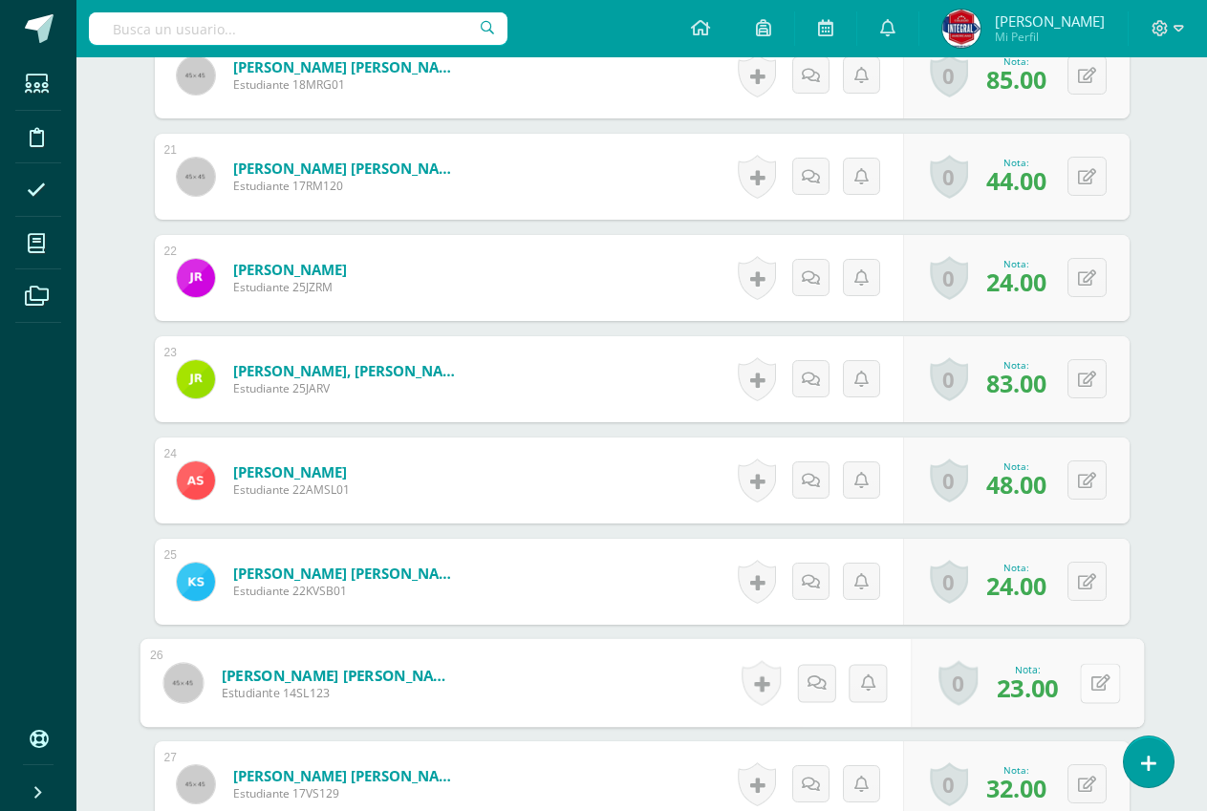
click at [1096, 684] on button at bounding box center [1100, 683] width 40 height 40
type input "24"
click at [1050, 683] on icon at bounding box center [1048, 689] width 17 height 16
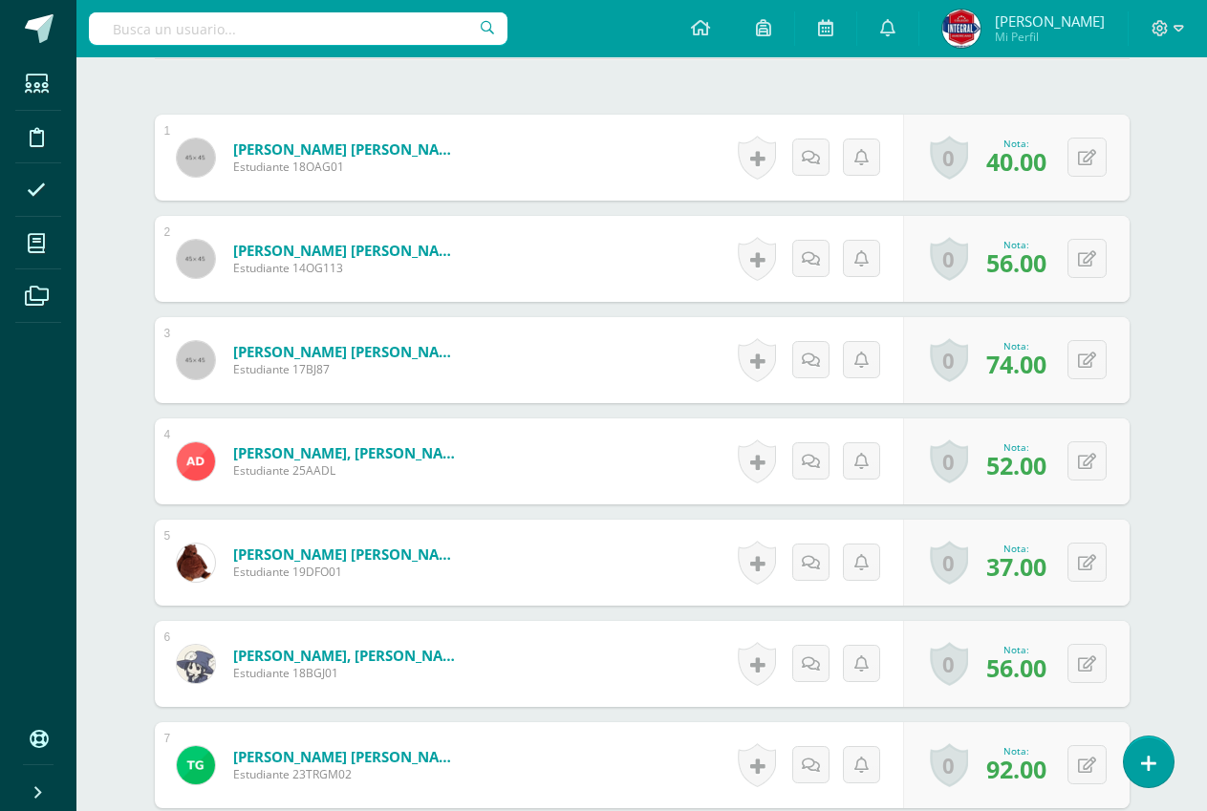
scroll to position [0, 0]
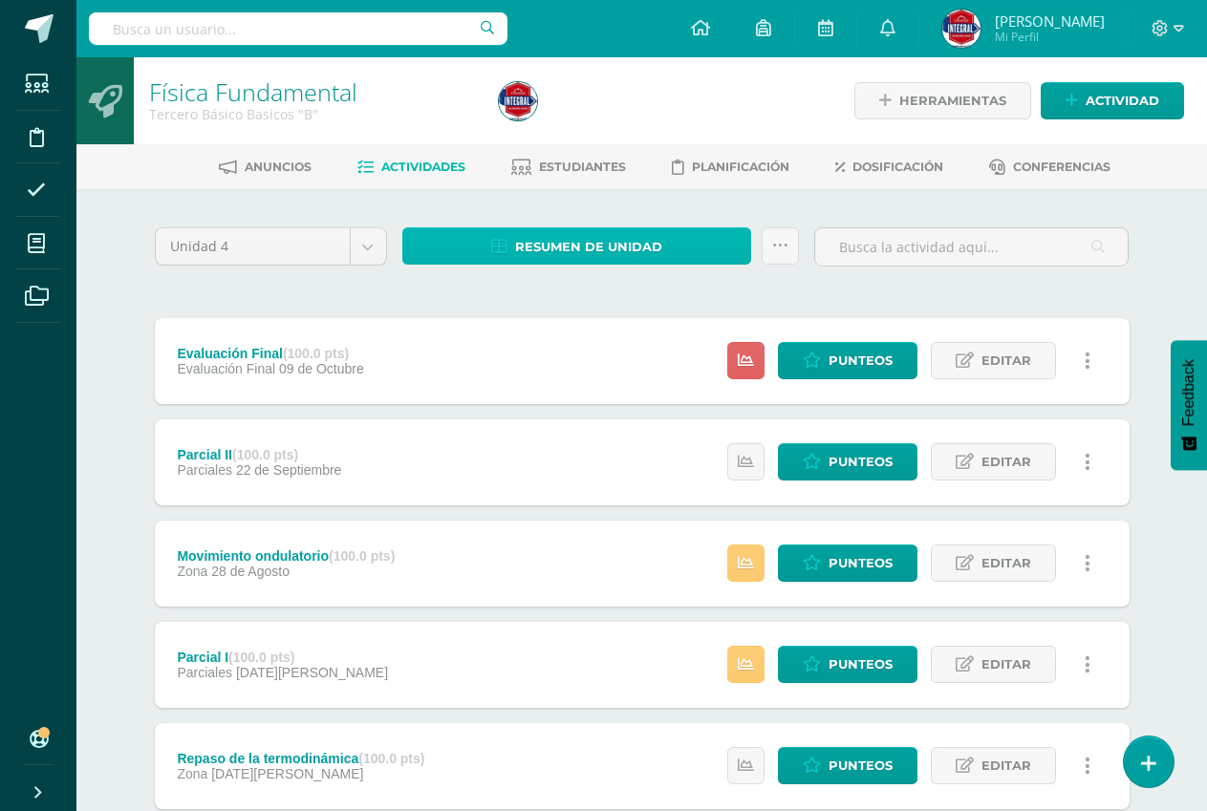
click at [661, 256] on link "Resumen de unidad" at bounding box center [577, 245] width 350 height 37
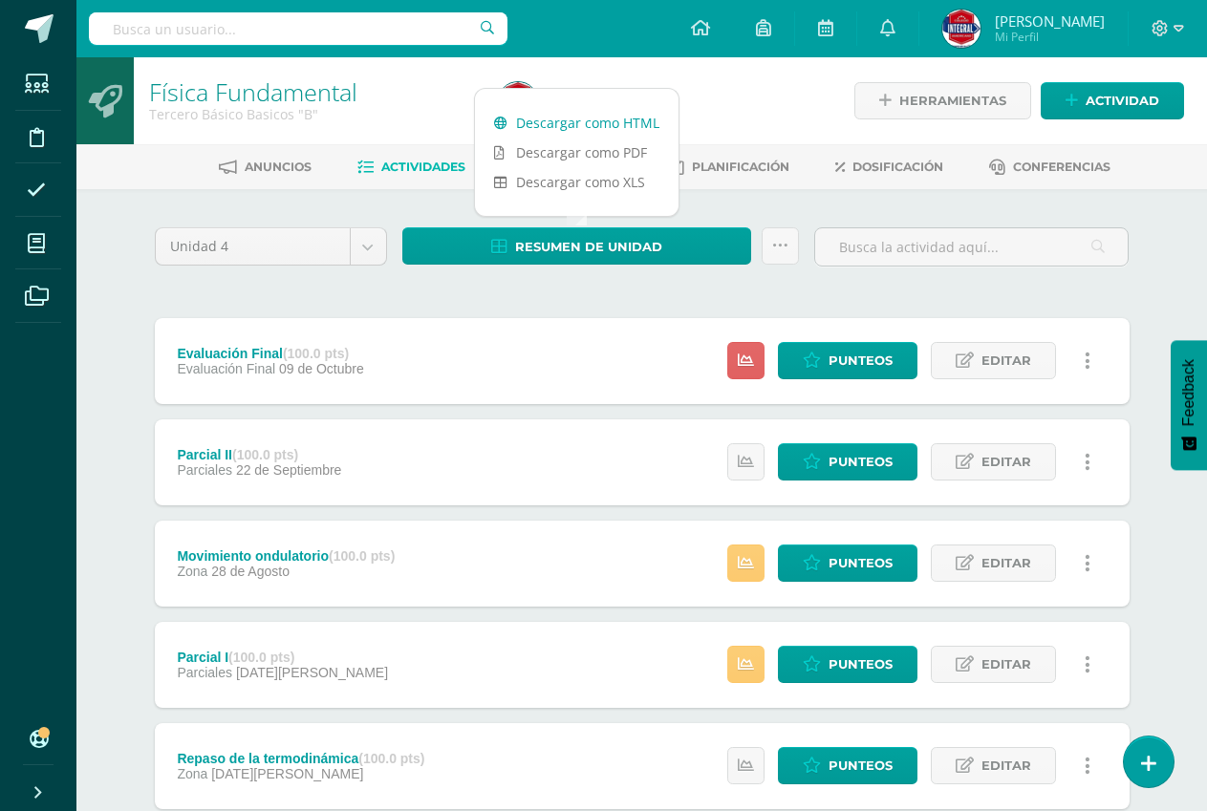
click at [613, 128] on link "Descargar como HTML" at bounding box center [577, 123] width 204 height 30
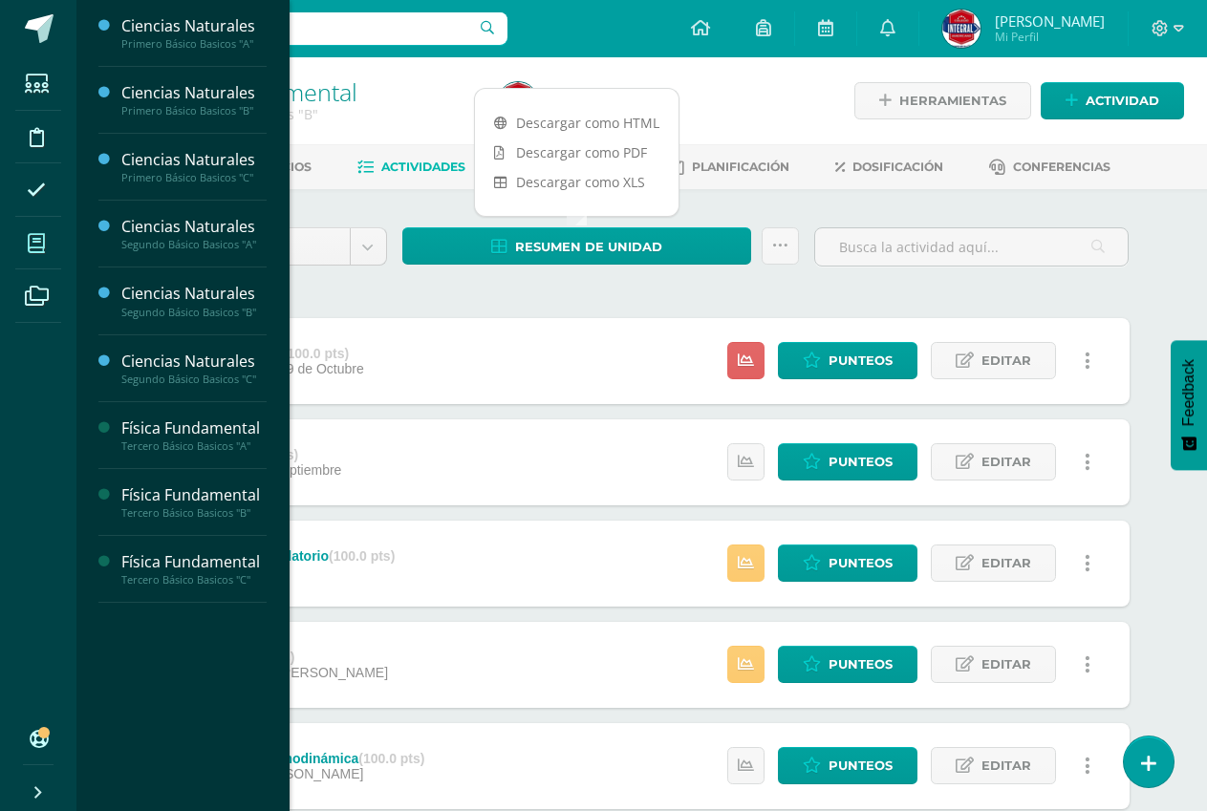
click at [41, 236] on icon at bounding box center [36, 243] width 17 height 19
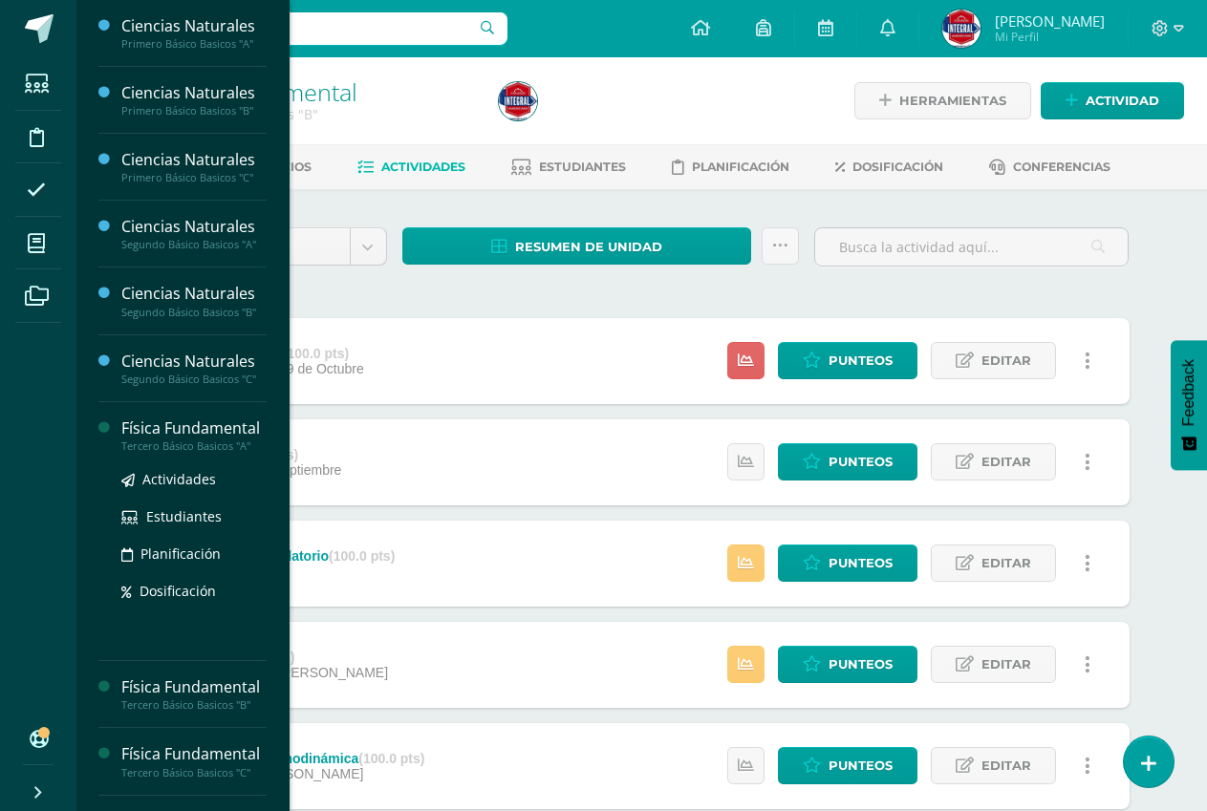
click at [175, 437] on div "Física Fundamental" at bounding box center [193, 429] width 145 height 22
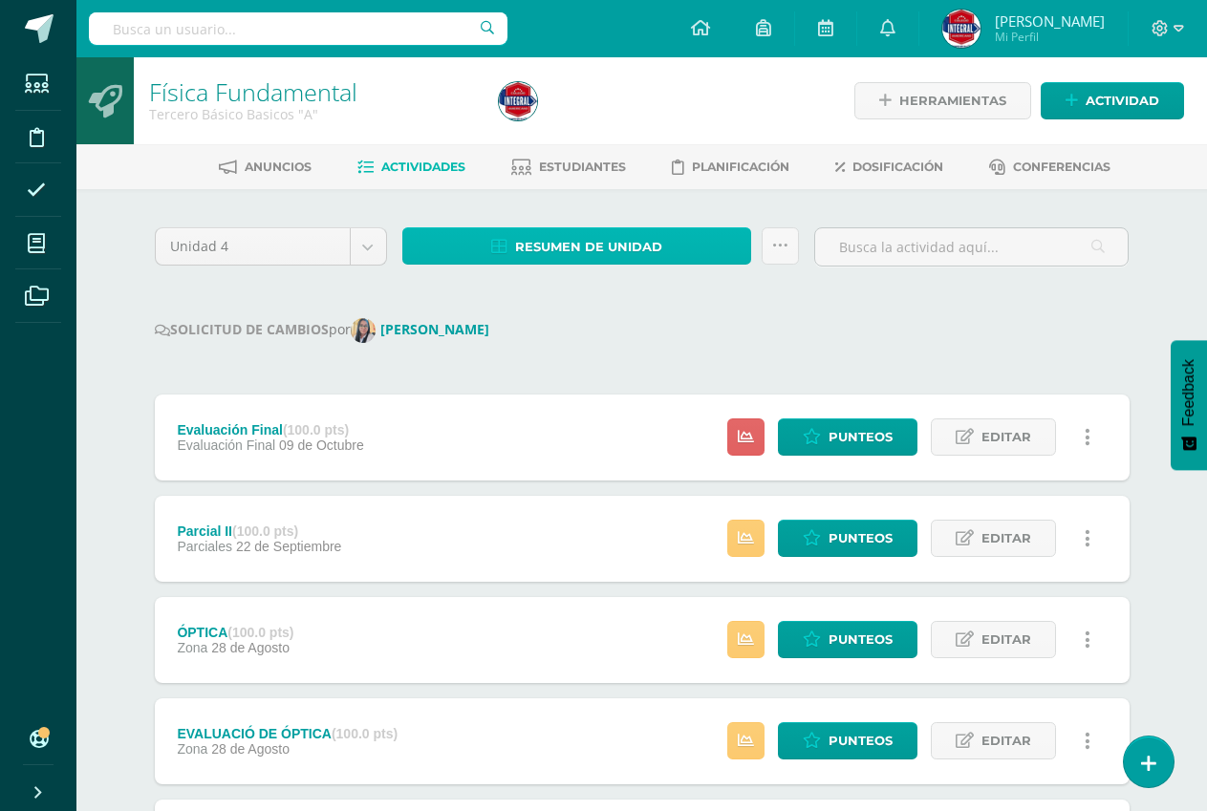
click at [572, 249] on span "Resumen de unidad" at bounding box center [588, 246] width 147 height 35
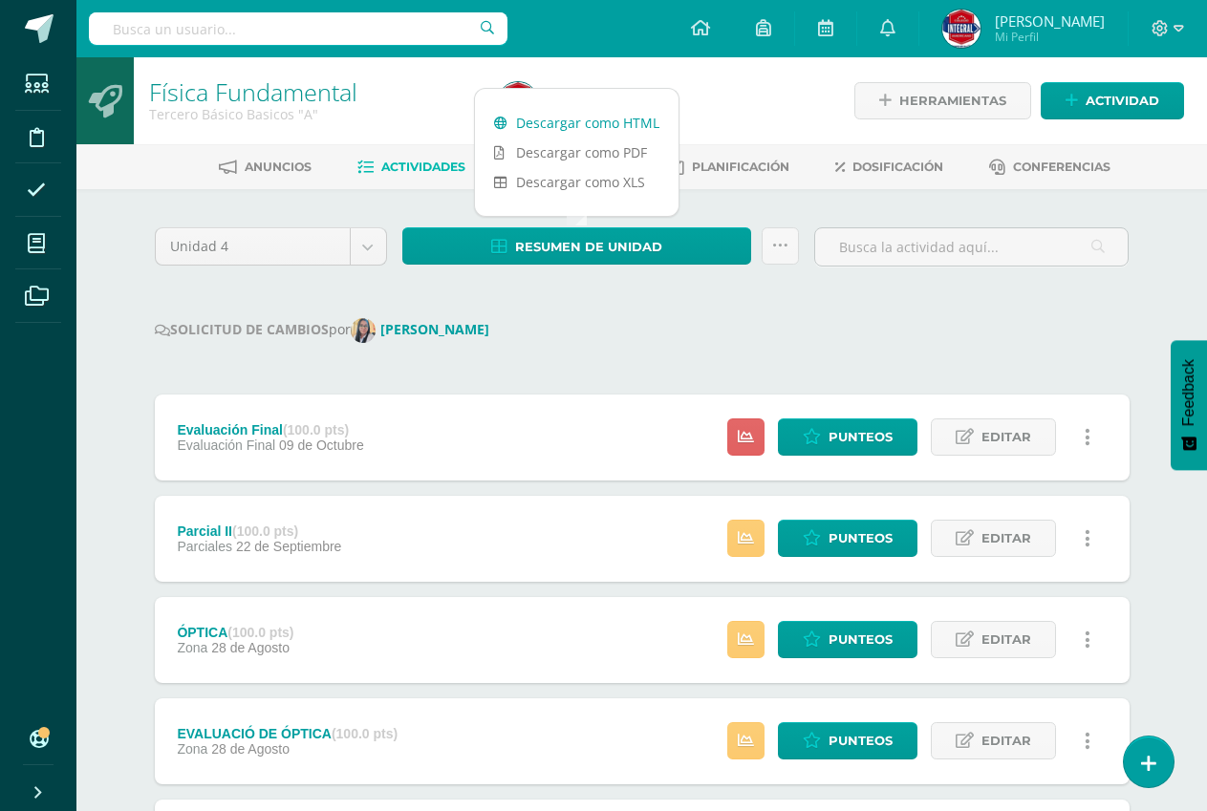
click at [633, 115] on link "Descargar como HTML" at bounding box center [577, 123] width 204 height 30
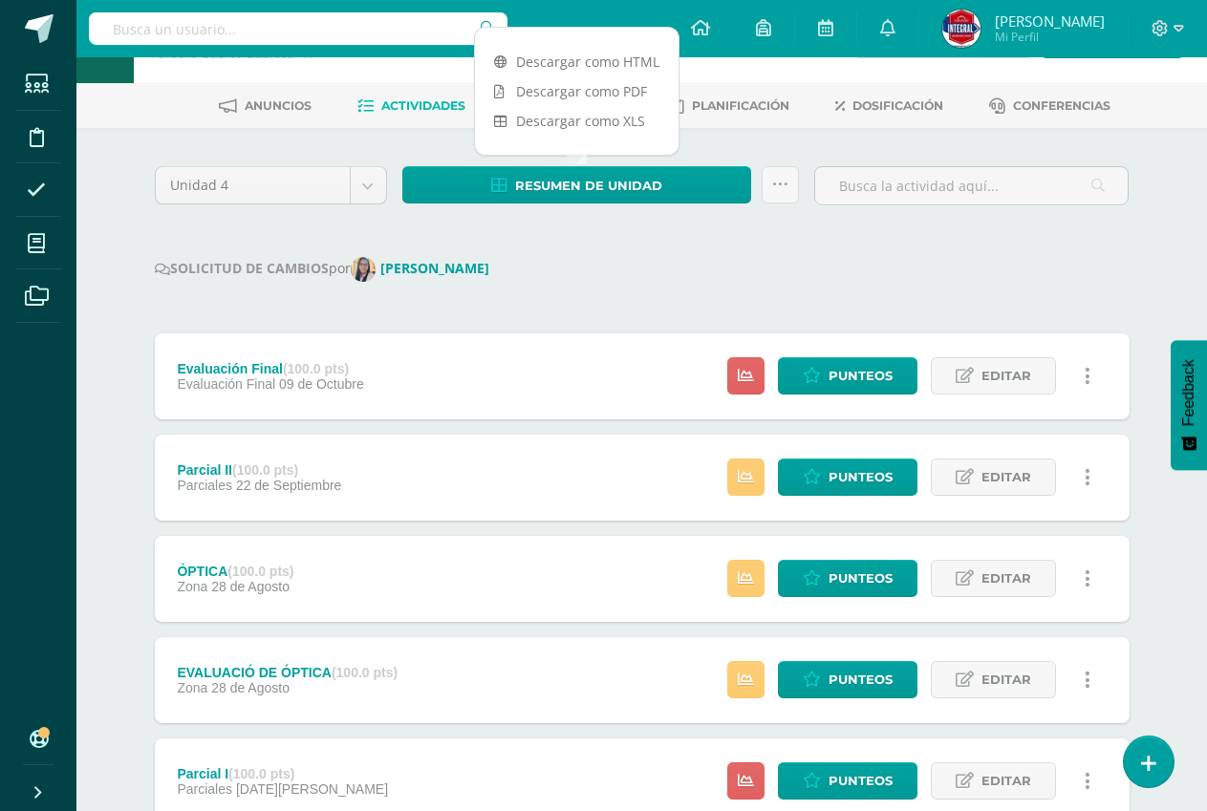
scroll to position [96, 0]
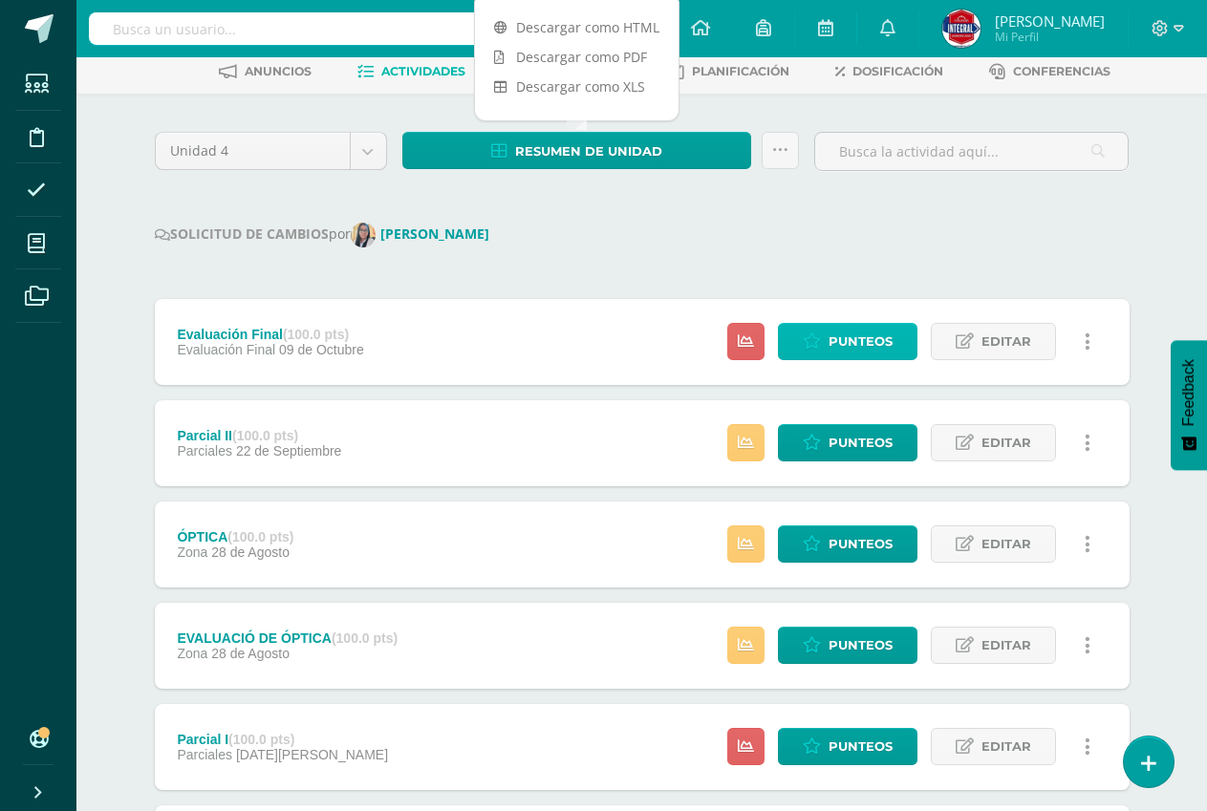
click at [798, 339] on link "Punteos" at bounding box center [847, 341] width 139 height 37
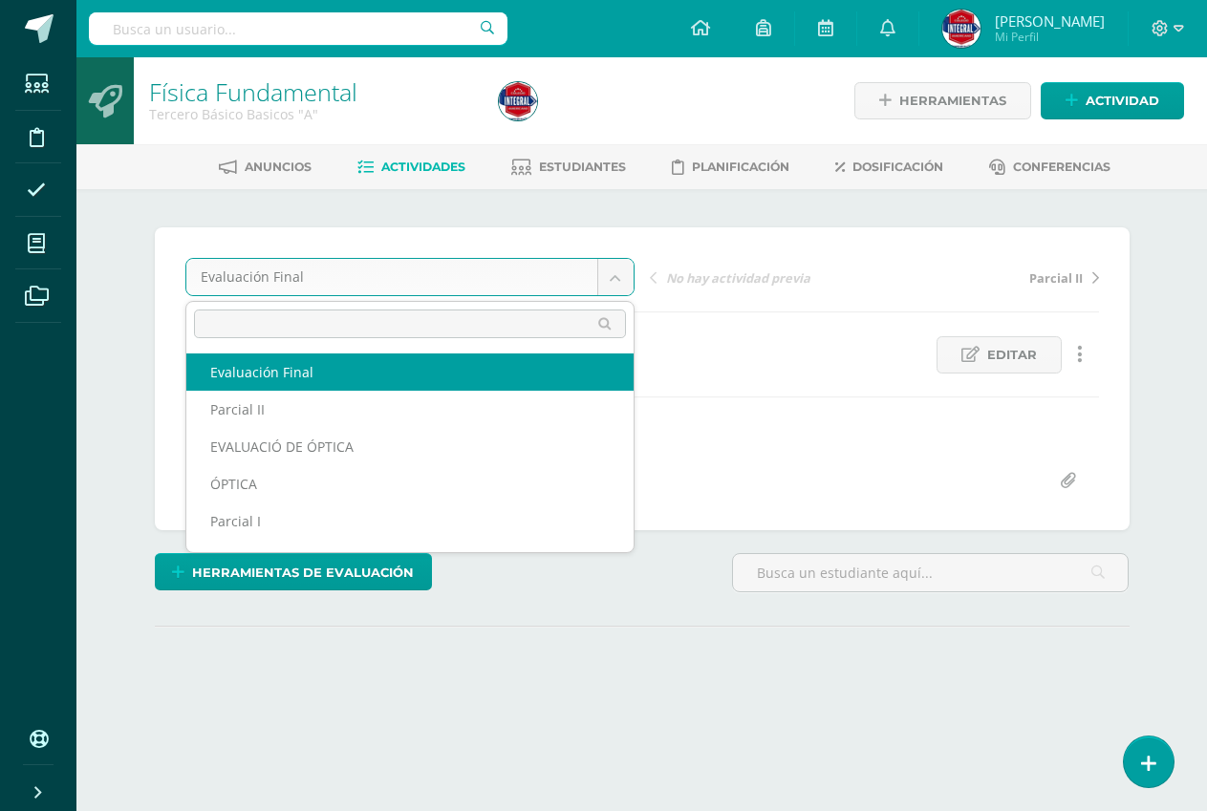
click at [611, 286] on body "Estudiantes Disciplina Asistencia Mis cursos Archivos Soporte Ayuda Reportar un…" at bounding box center [603, 387] width 1207 height 775
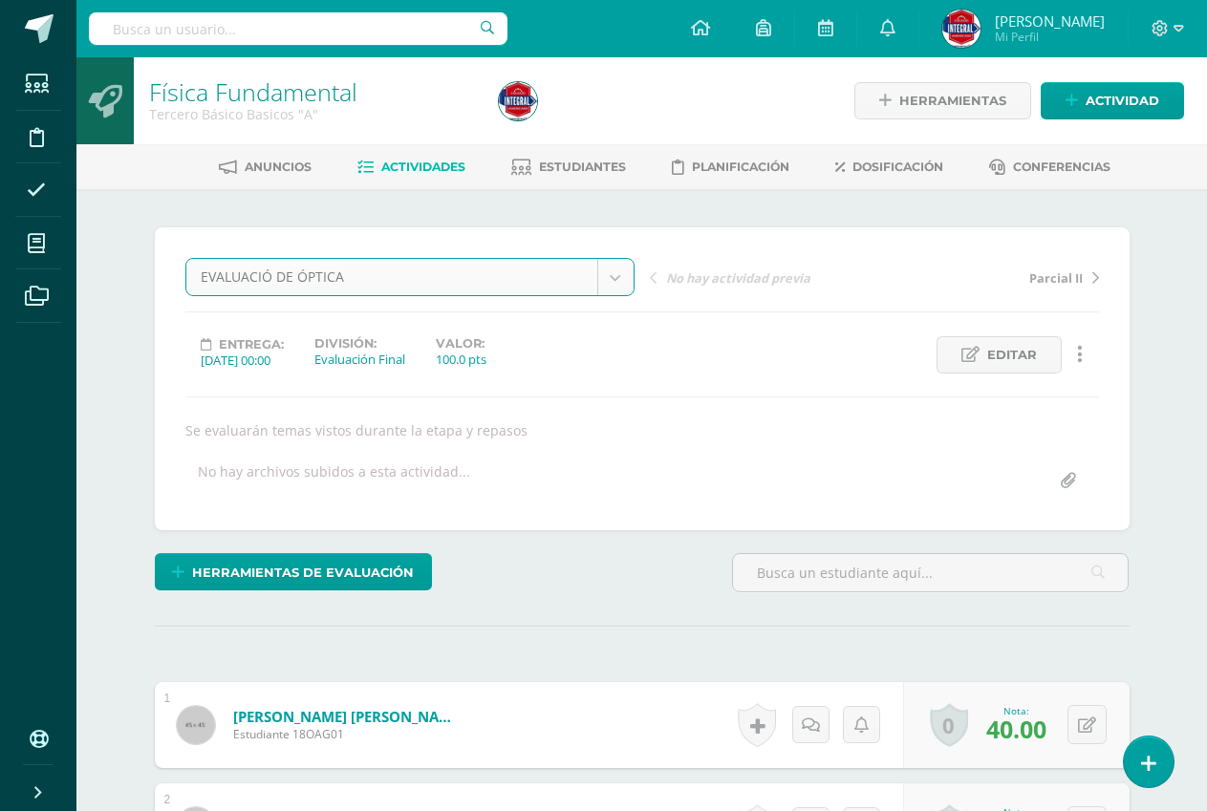
select select "/dashboard/teacher/grade-activity/191125/"
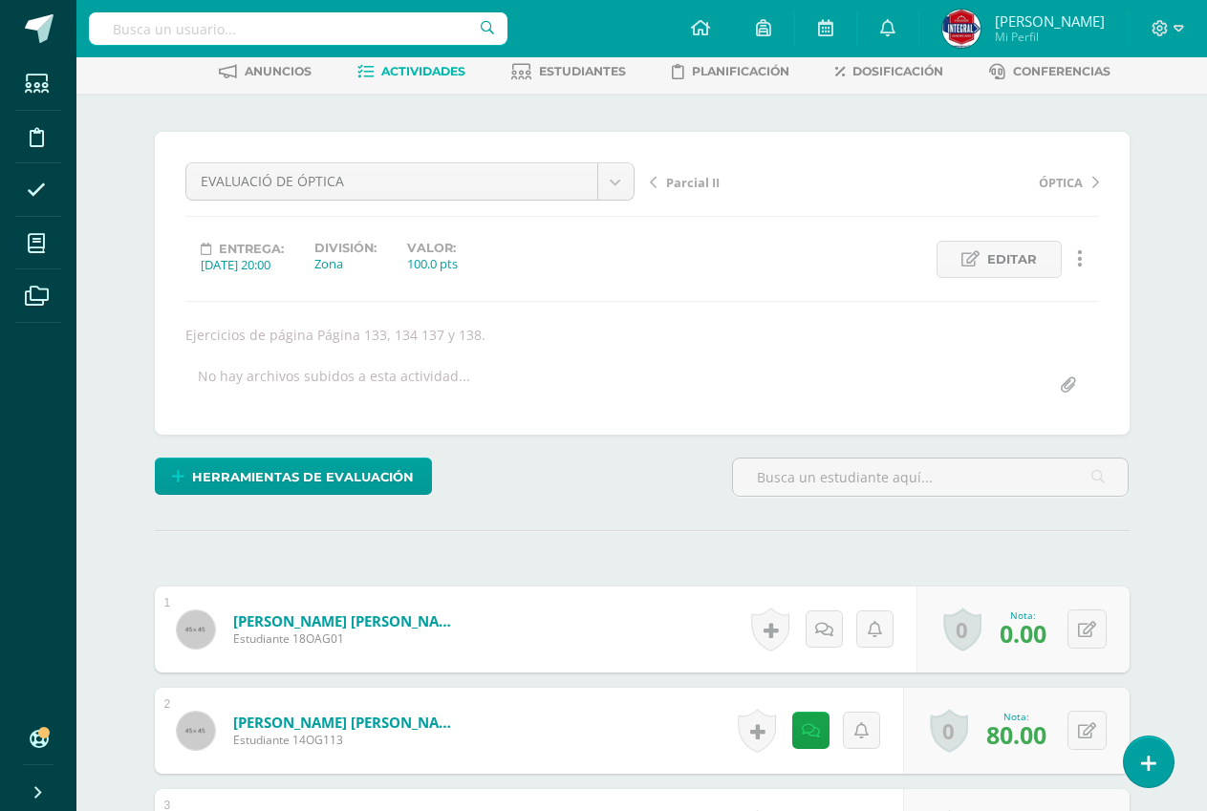
scroll to position [97, 0]
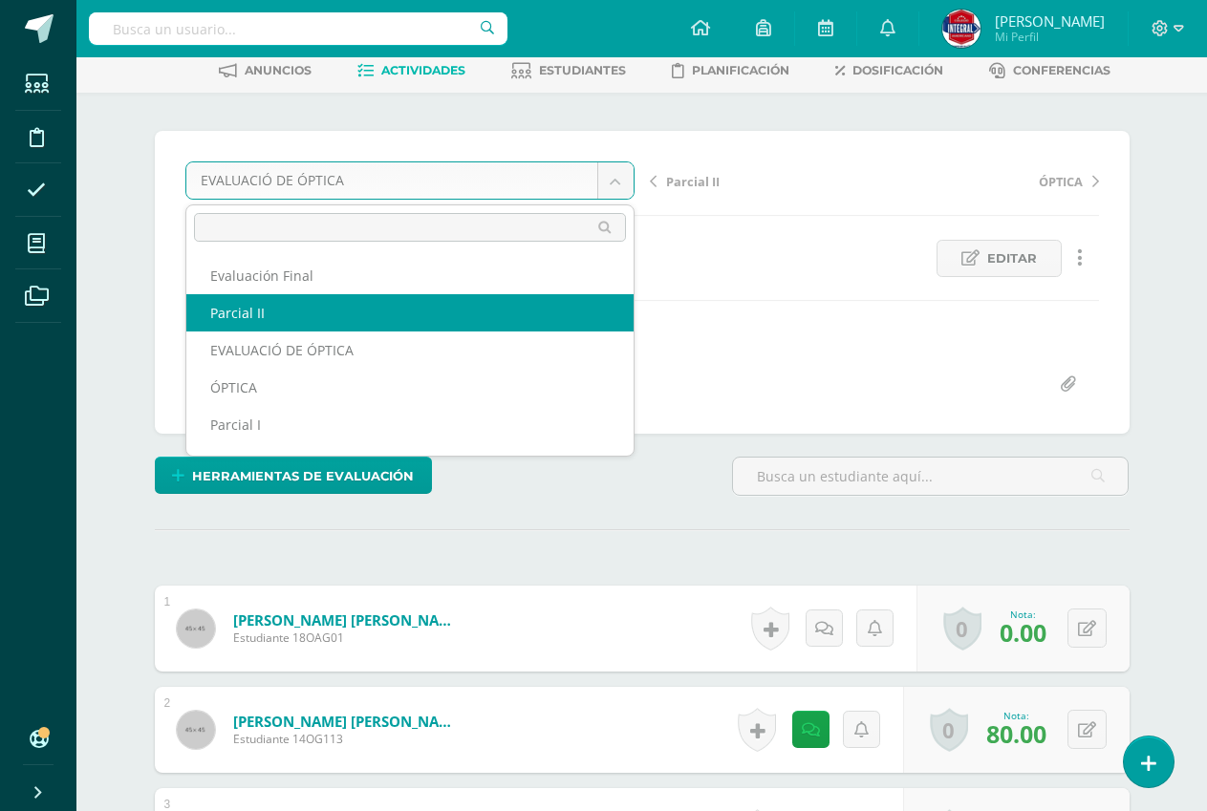
select select "/dashboard/teacher/grade-activity/191128/"
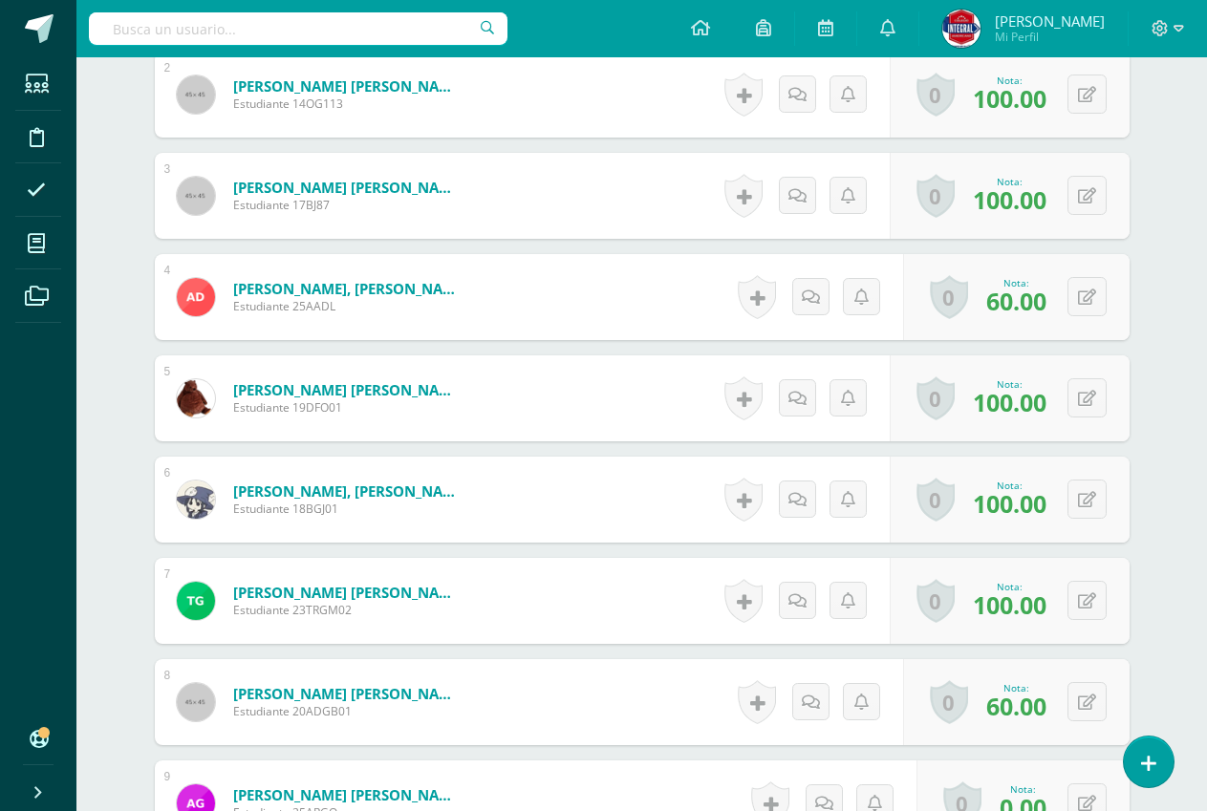
scroll to position [766, 0]
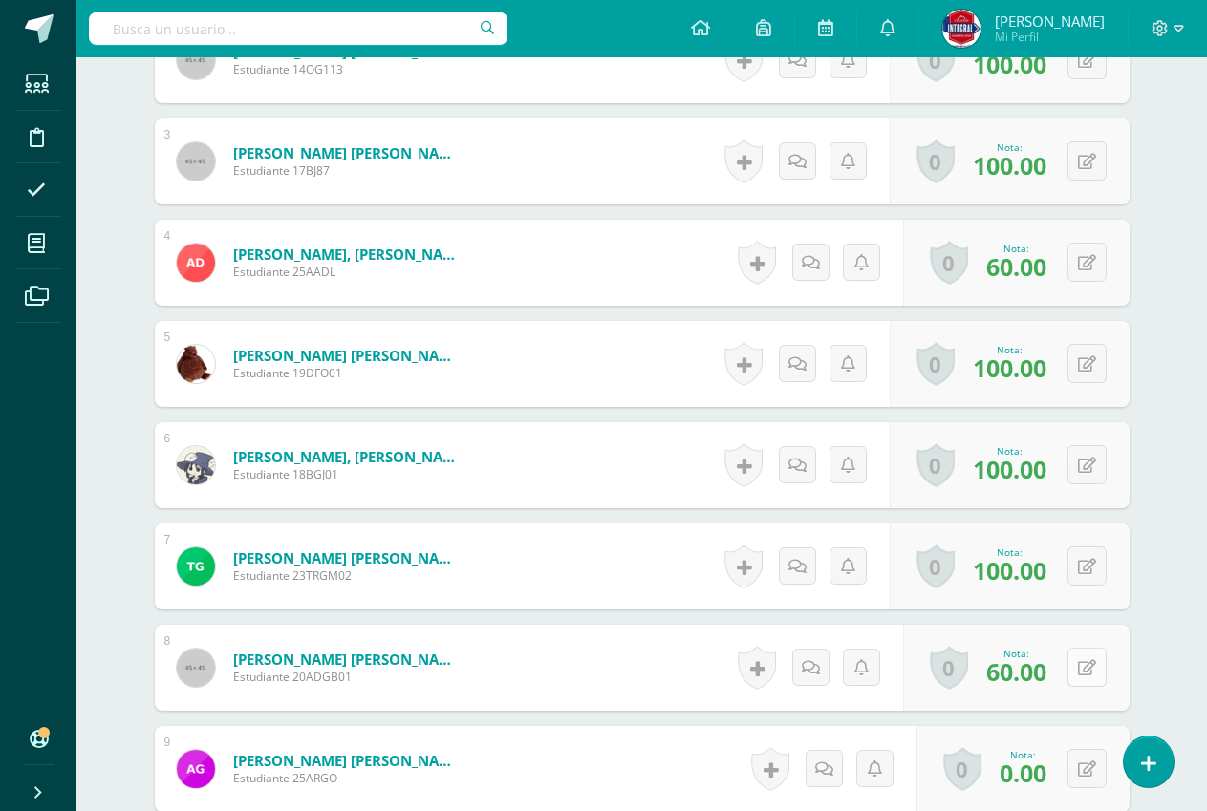
click at [1090, 670] on icon at bounding box center [1087, 668] width 18 height 16
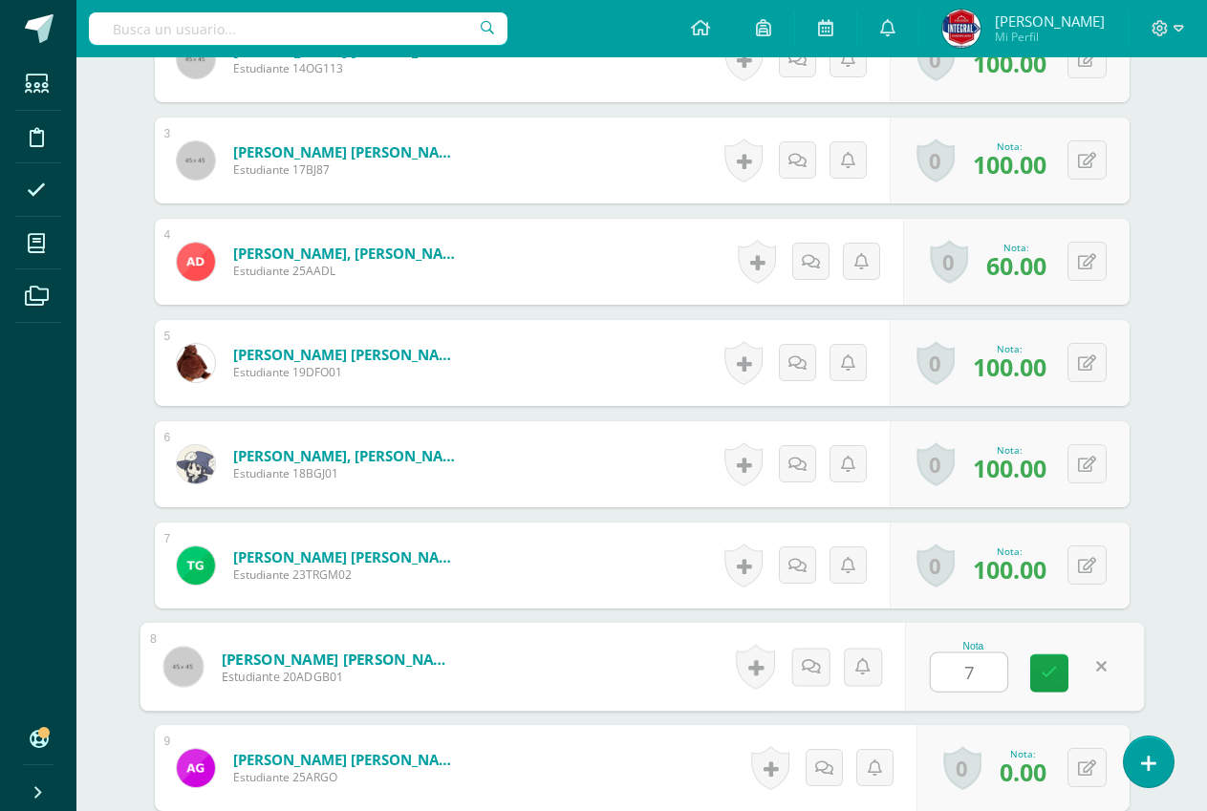
type input "70"
click at [1057, 673] on link at bounding box center [1049, 673] width 38 height 38
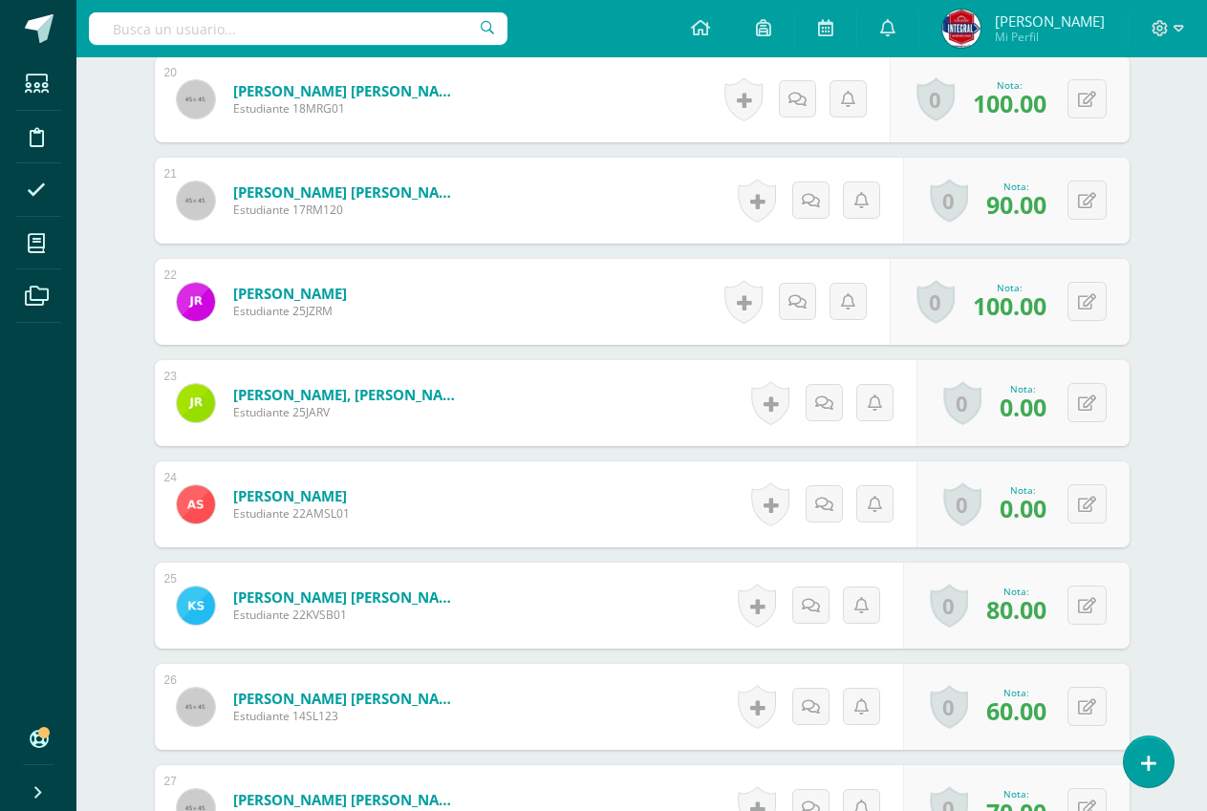
scroll to position [2583, 0]
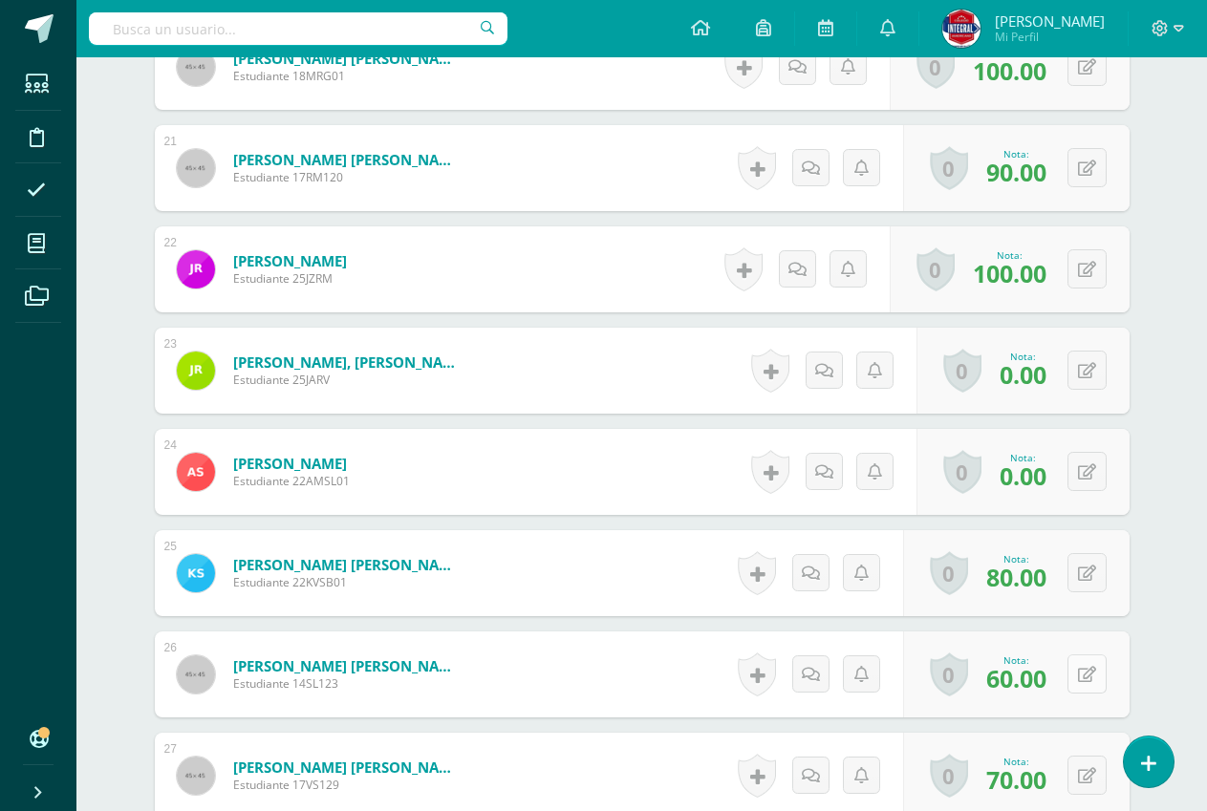
click at [1072, 665] on div "0 [GEOGRAPHIC_DATA] Logros obtenidos Aún no hay logros agregados Nota: 60.00" at bounding box center [1016, 675] width 226 height 86
click at [1092, 671] on icon at bounding box center [1099, 674] width 19 height 16
type input "70"
click at [1060, 678] on link at bounding box center [1049, 681] width 38 height 38
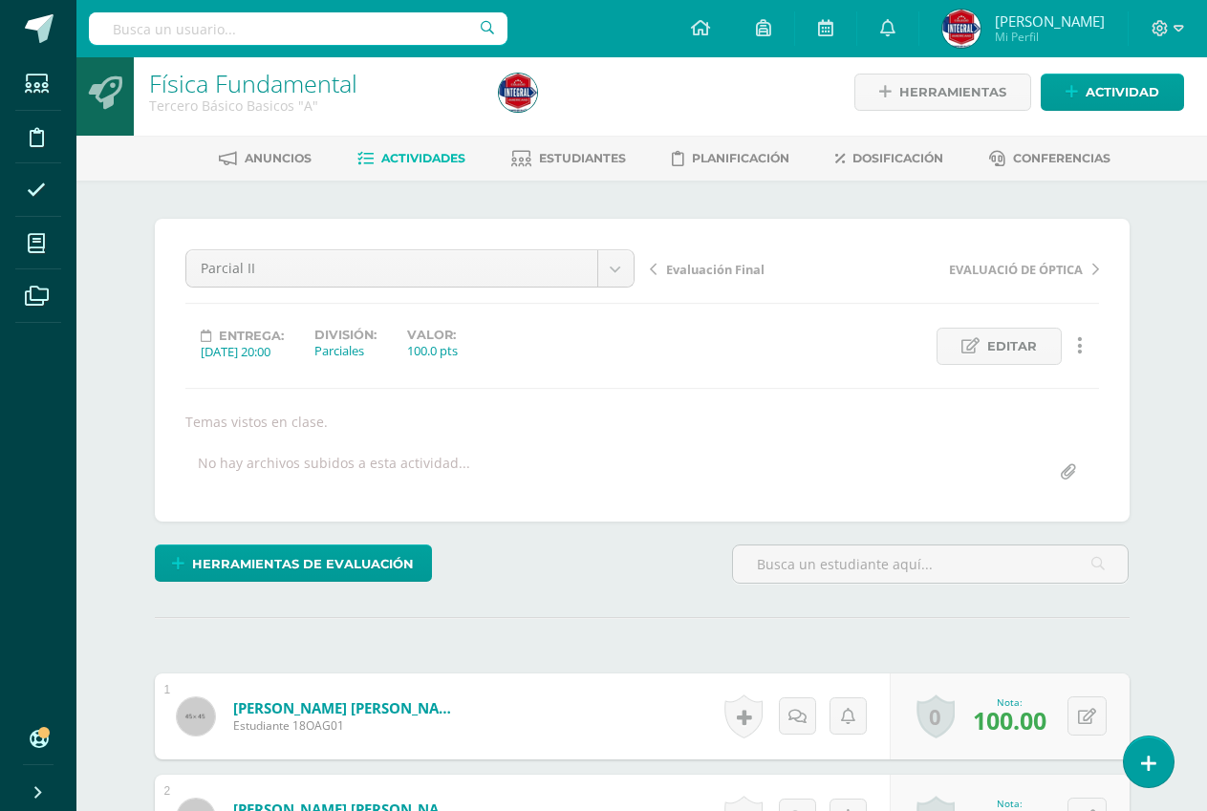
scroll to position [0, 0]
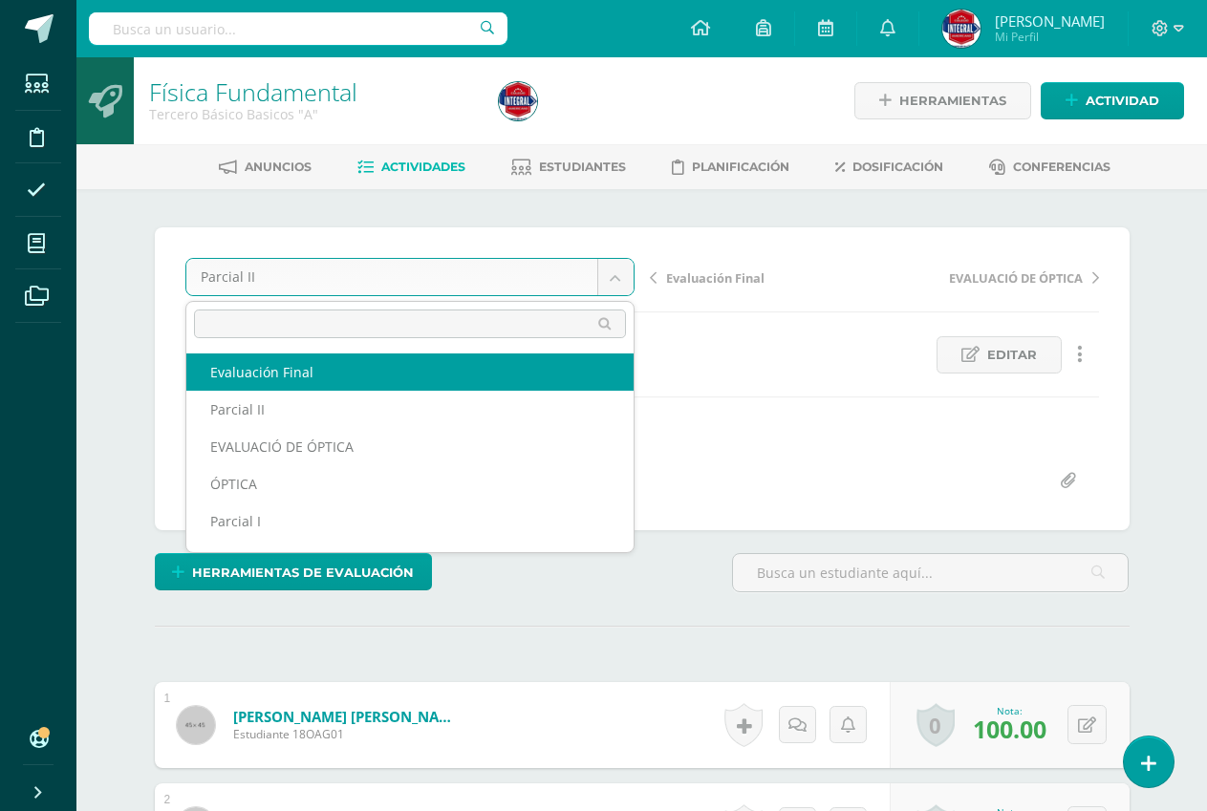
select select "/dashboard/teacher/grade-activity/194603/"
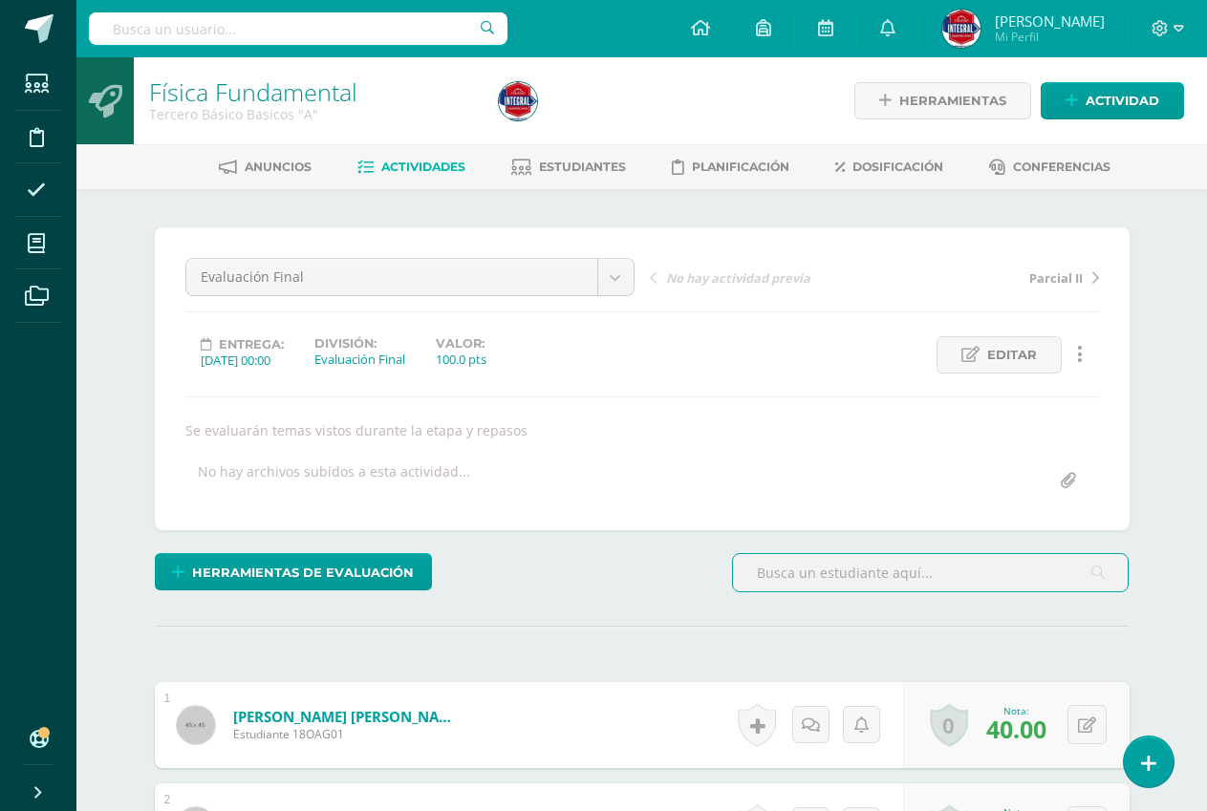
click at [437, 173] on span "Actividades" at bounding box center [423, 167] width 84 height 14
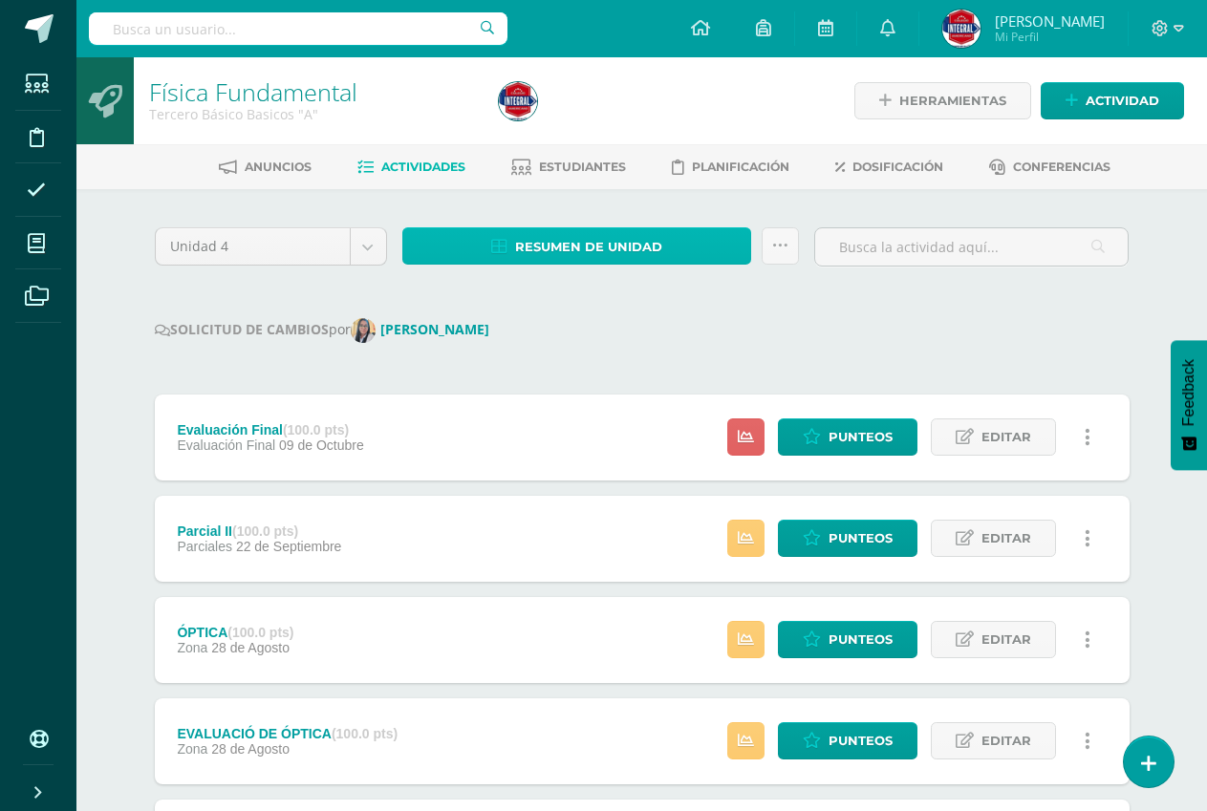
click at [535, 254] on span "Resumen de unidad" at bounding box center [588, 246] width 147 height 35
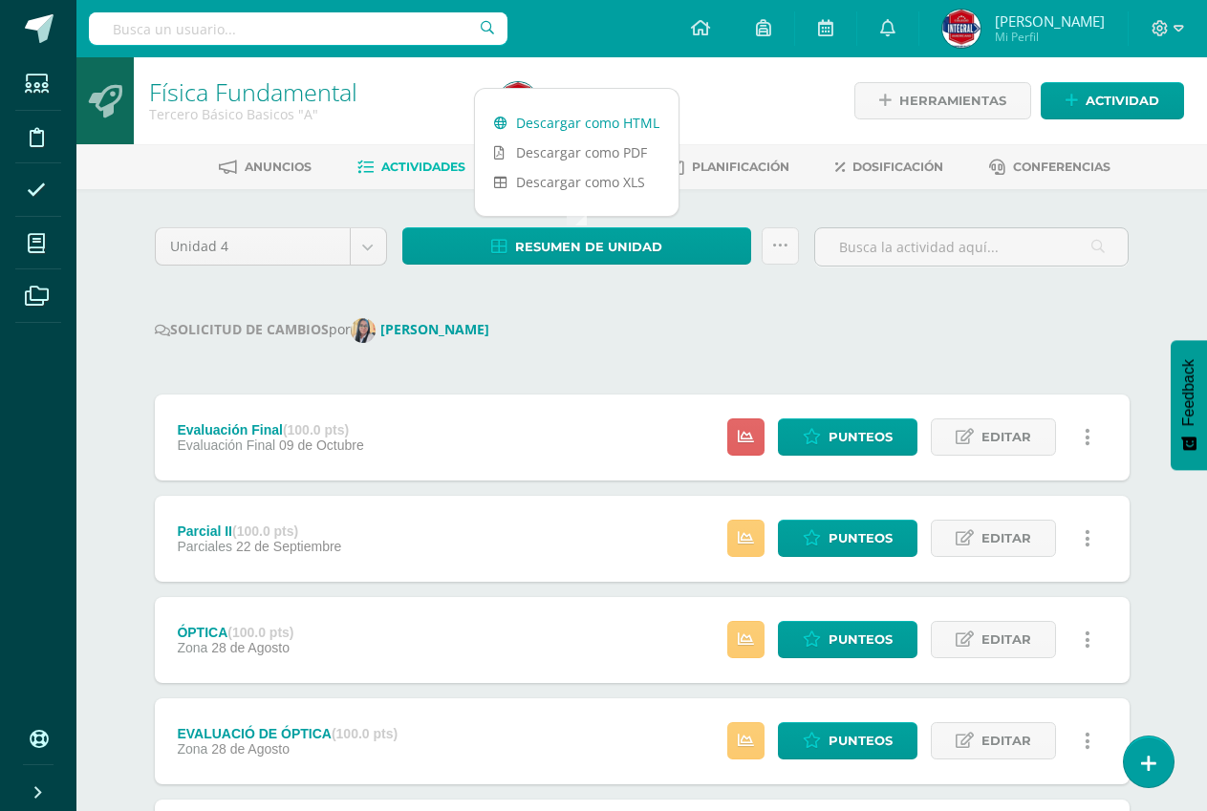
click at [609, 122] on link "Descargar como HTML" at bounding box center [577, 123] width 204 height 30
click at [568, 117] on link "Descargar como HTML" at bounding box center [577, 123] width 204 height 30
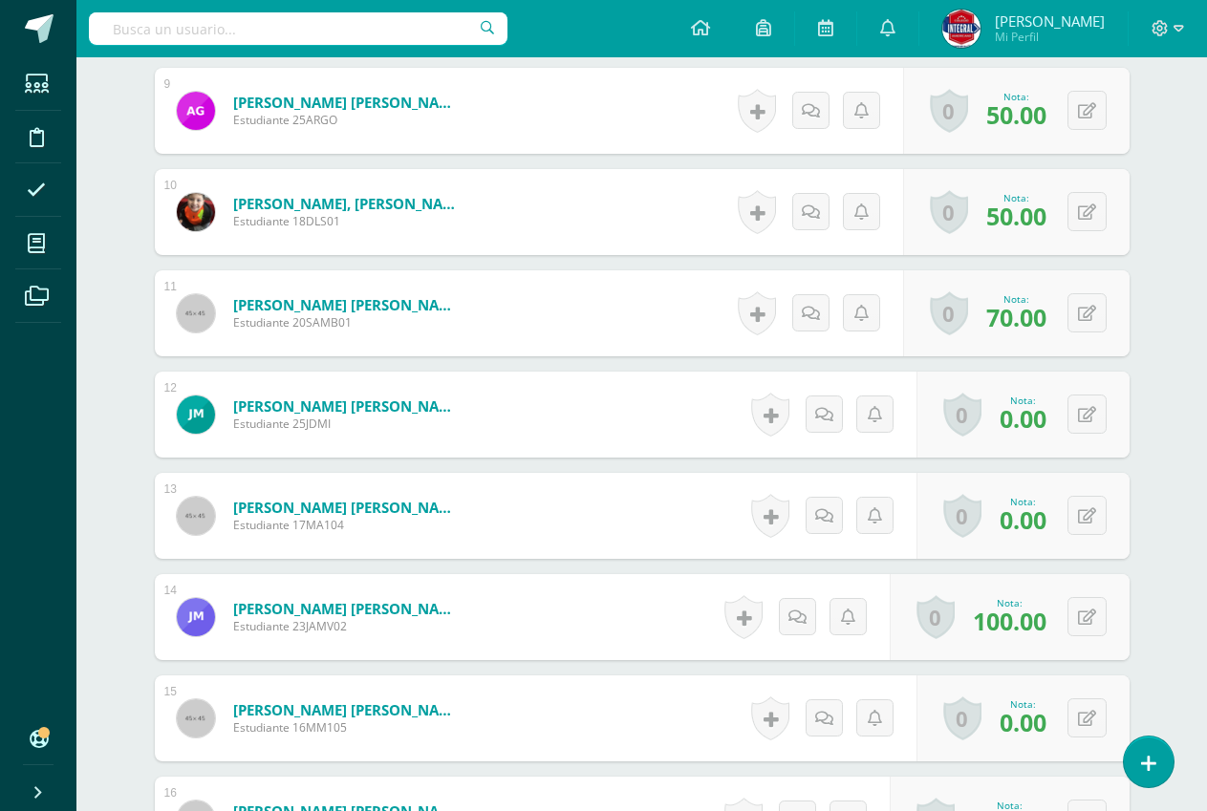
scroll to position [1459, 0]
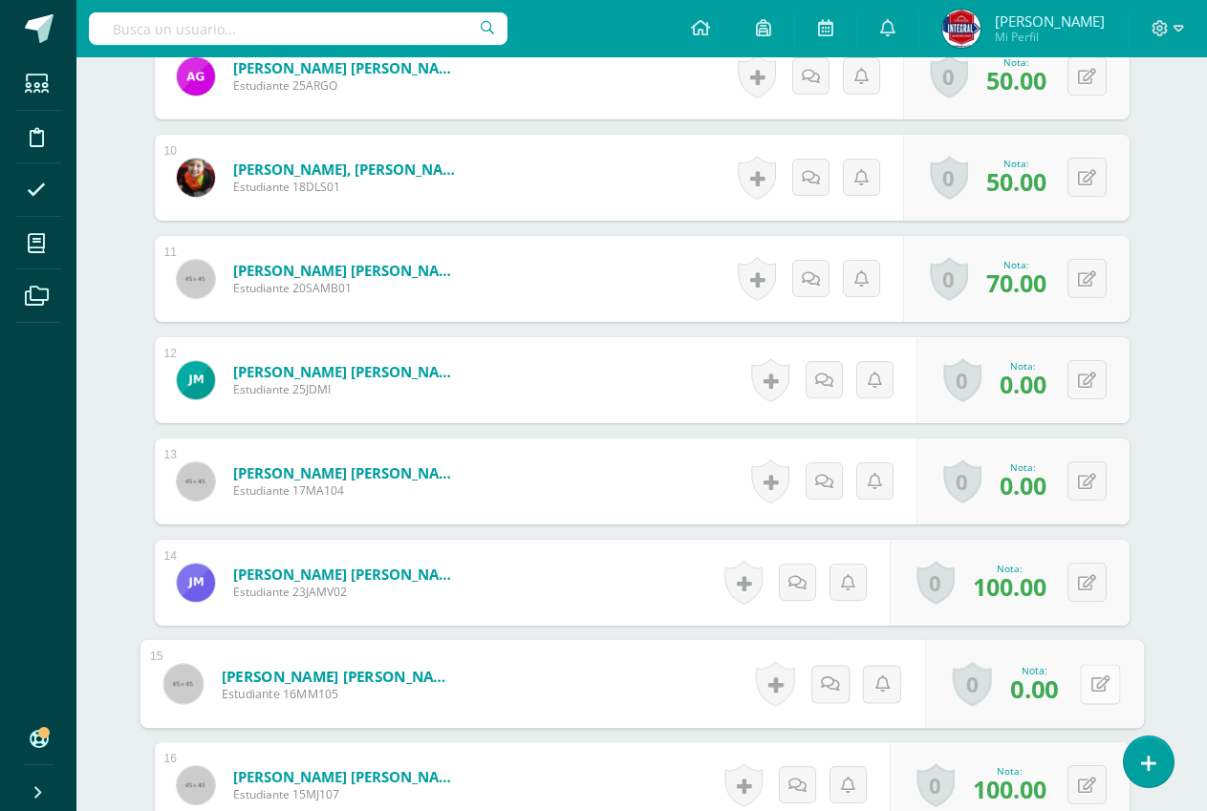
click at [1091, 689] on icon at bounding box center [1099, 684] width 19 height 16
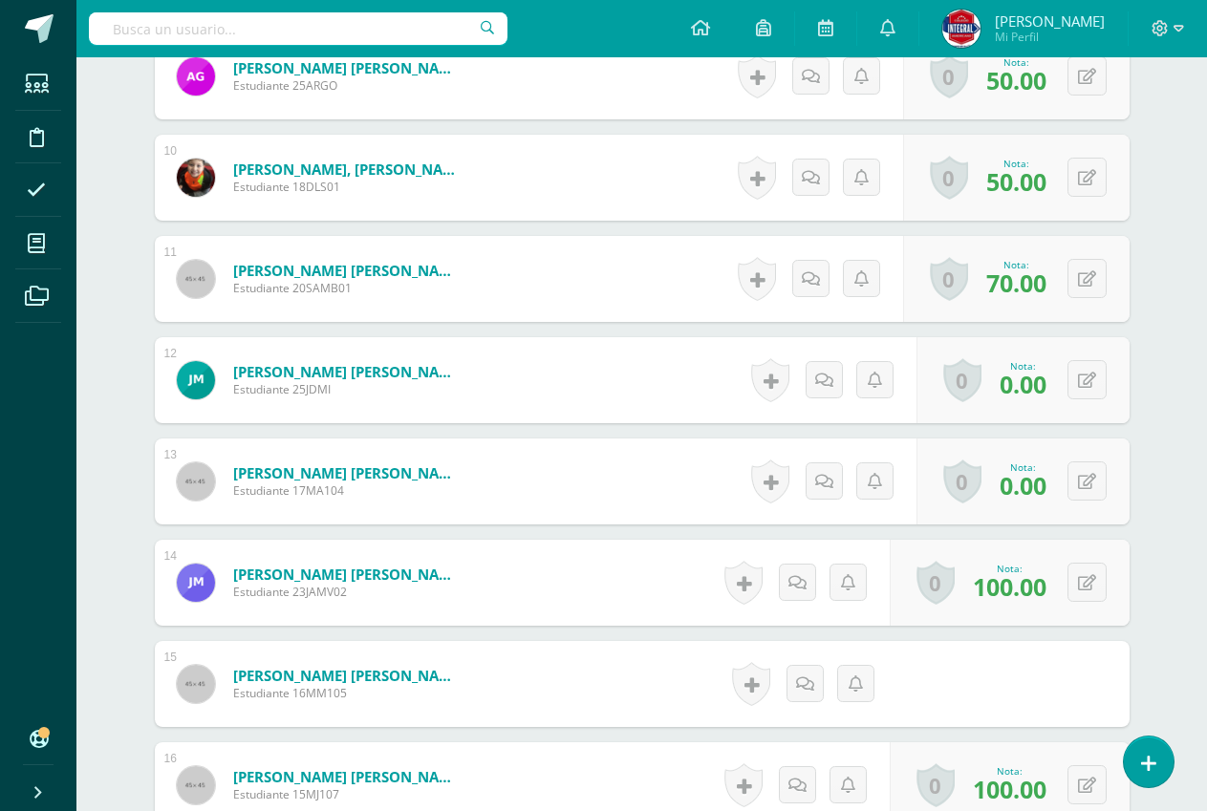
scroll to position [1460, 0]
type input "70"
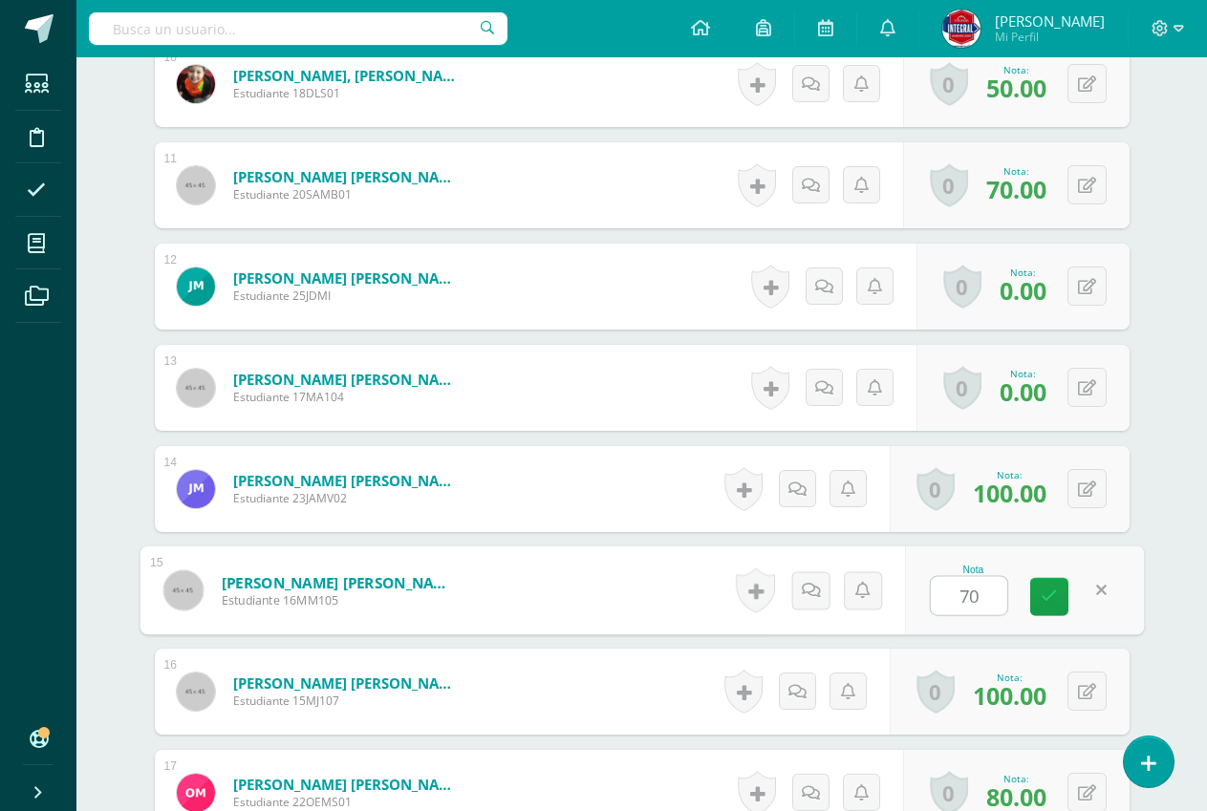
scroll to position [1555, 0]
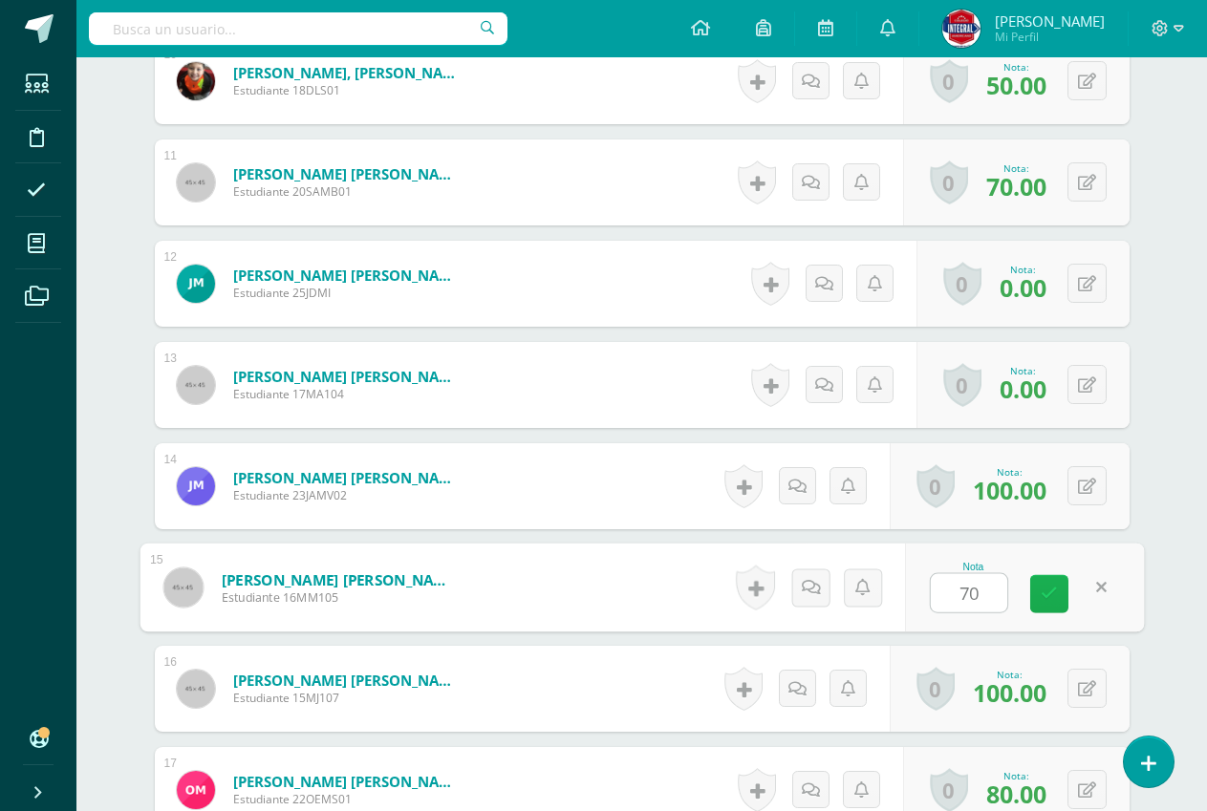
click at [1061, 587] on link at bounding box center [1049, 594] width 38 height 38
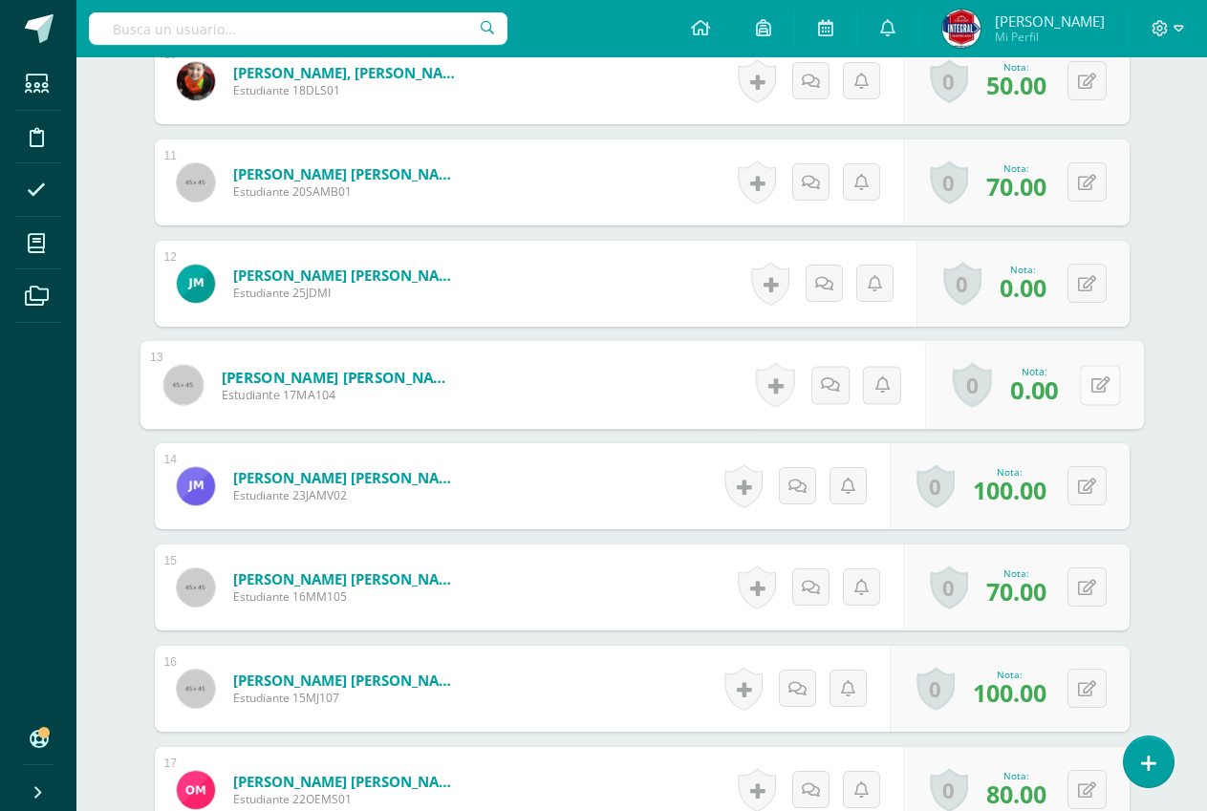
click at [1080, 384] on button at bounding box center [1100, 385] width 40 height 40
type input "70"
click at [1052, 389] on icon at bounding box center [1048, 391] width 17 height 16
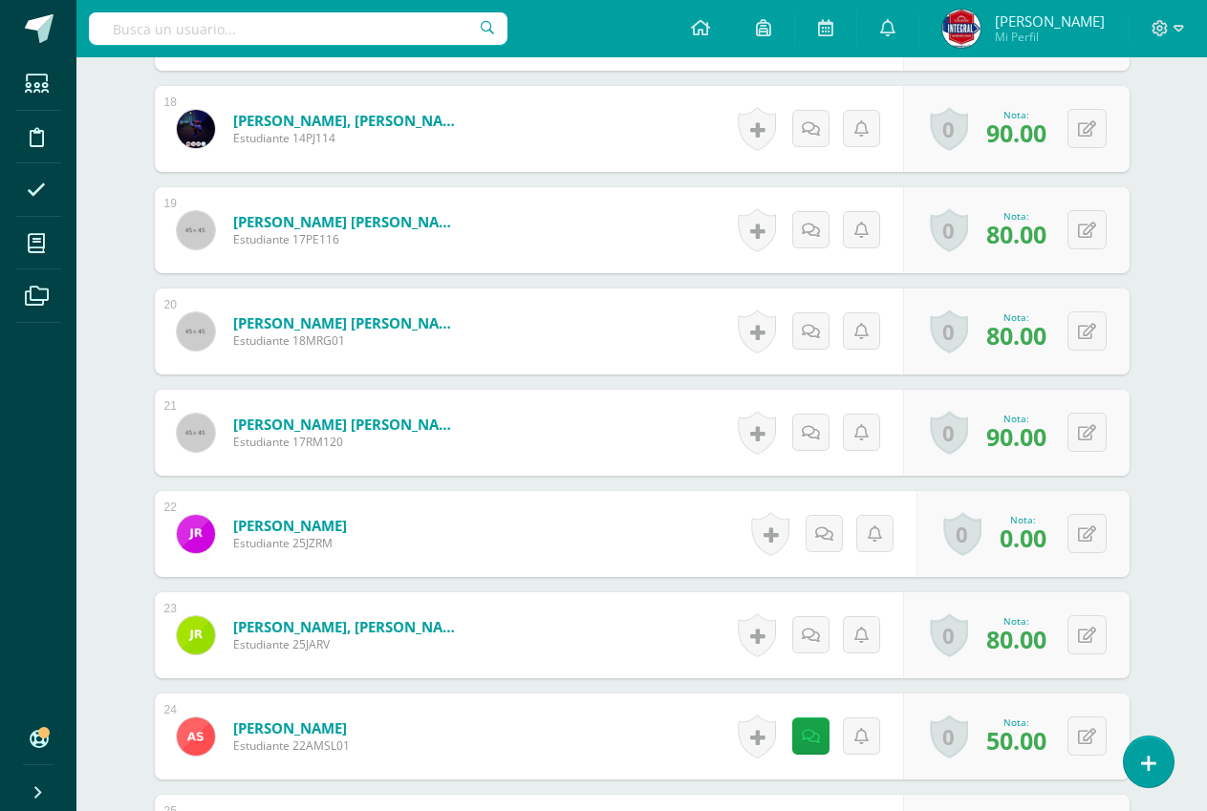
scroll to position [1938, 0]
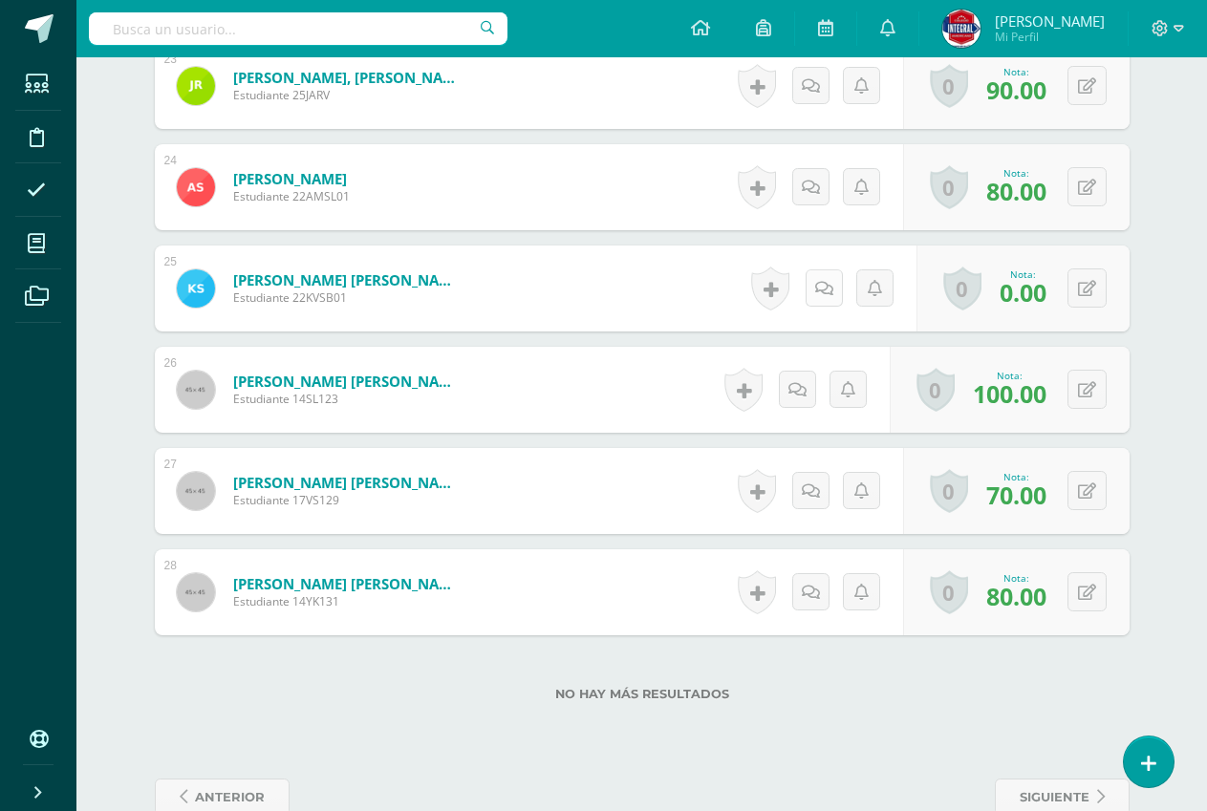
scroll to position [2910, 0]
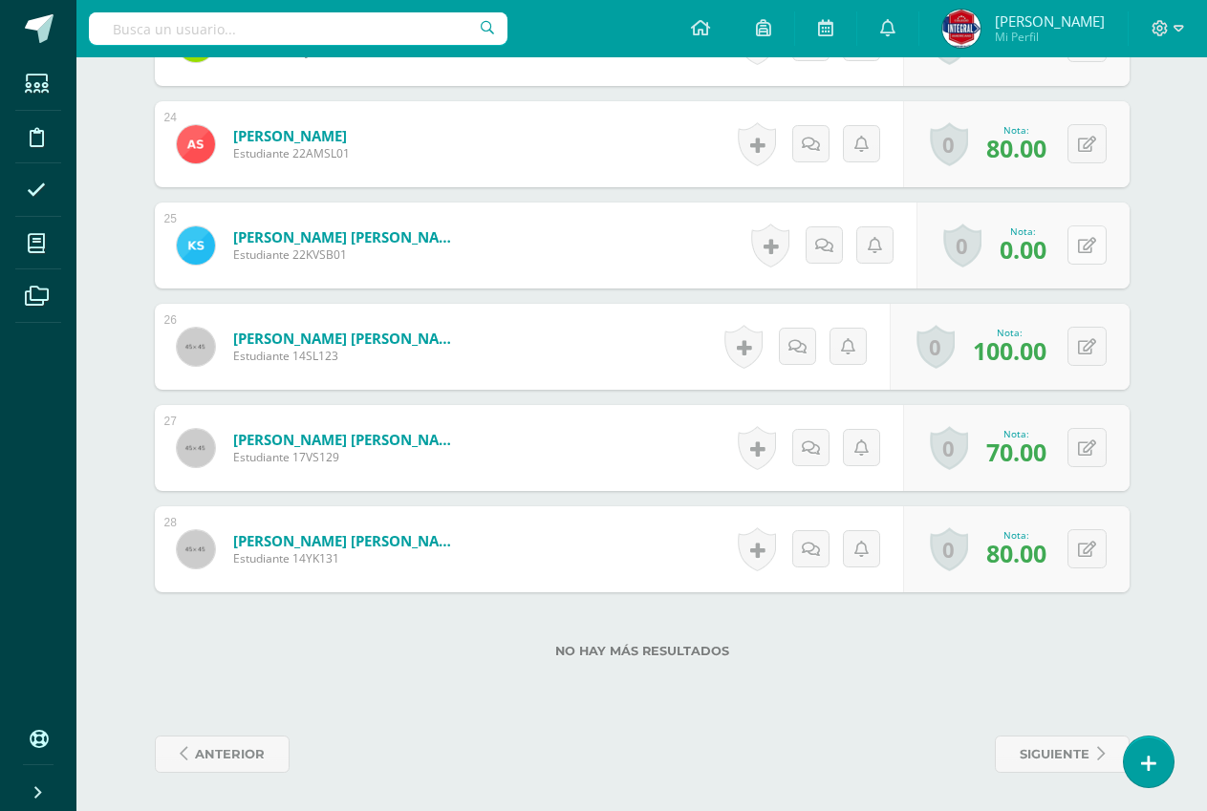
click at [1085, 249] on button at bounding box center [1086, 244] width 39 height 39
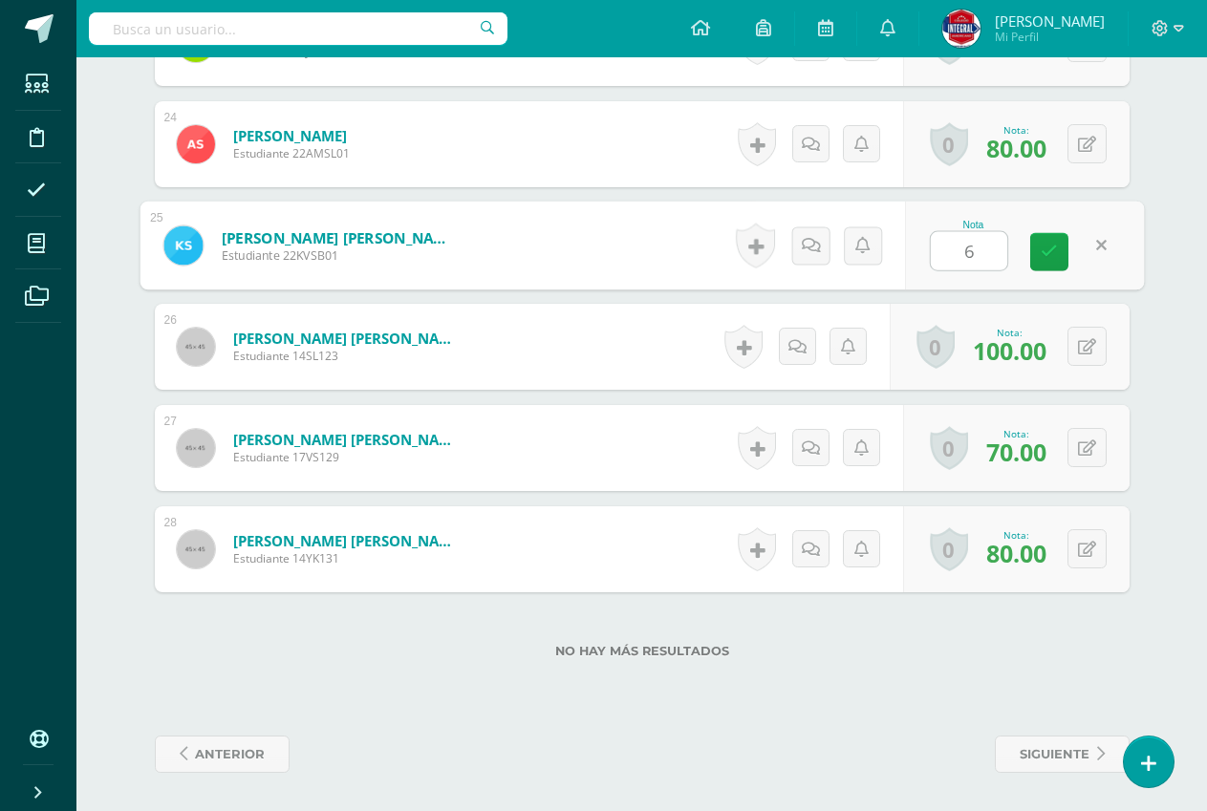
type input "60"
click at [1048, 257] on icon at bounding box center [1048, 252] width 17 height 16
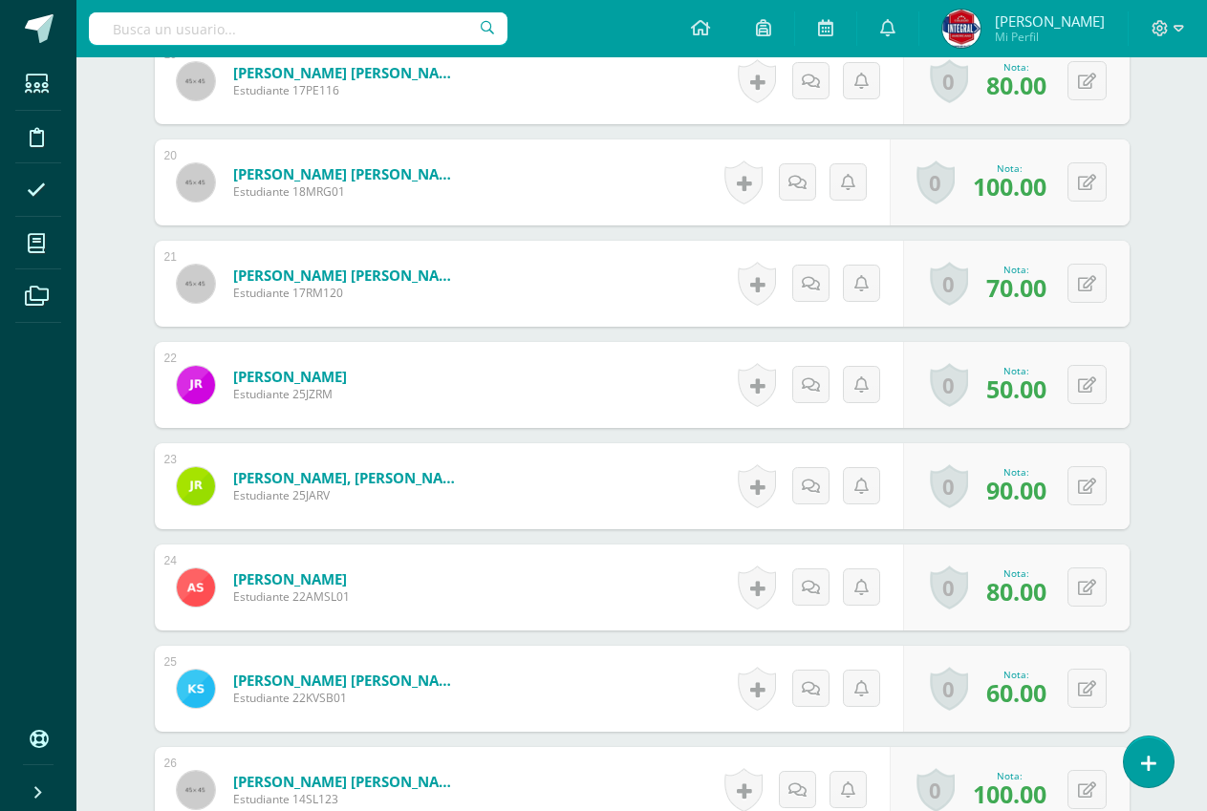
scroll to position [2433, 0]
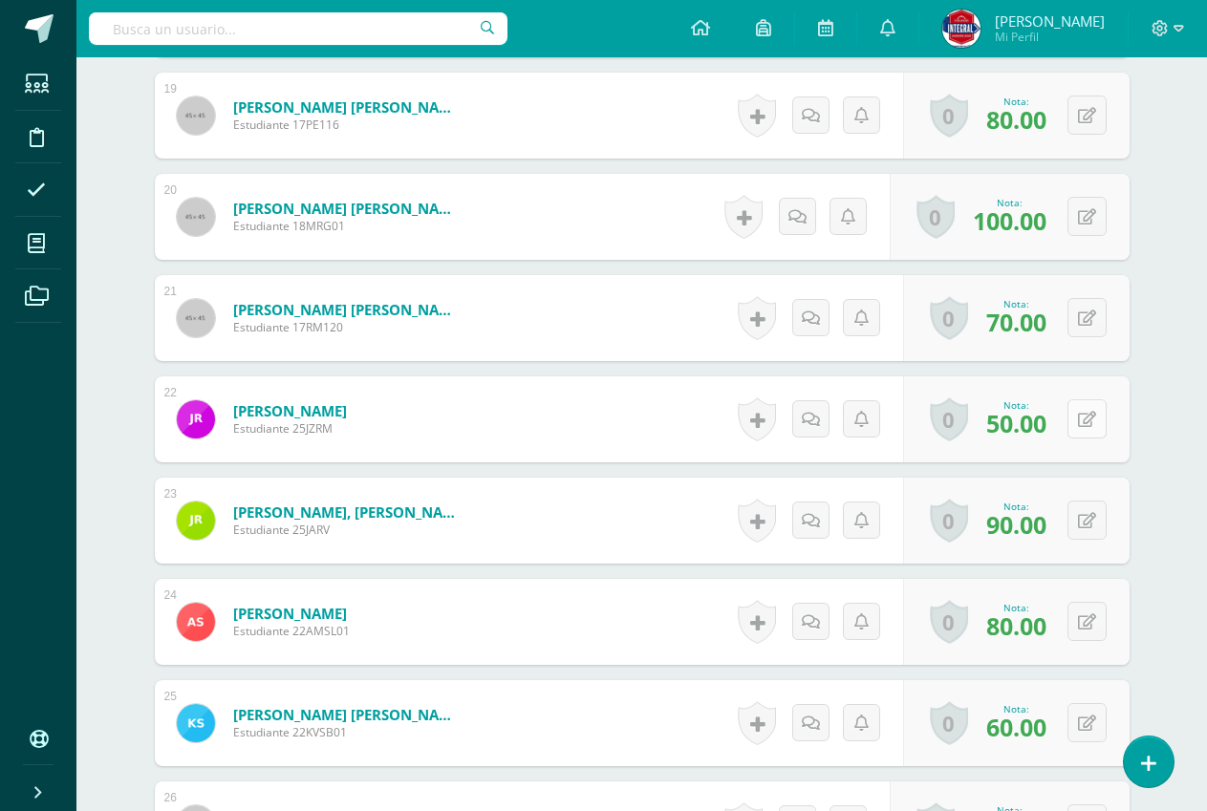
click at [1085, 414] on button at bounding box center [1086, 418] width 39 height 39
type input "60"
click at [1039, 418] on link at bounding box center [1049, 426] width 38 height 38
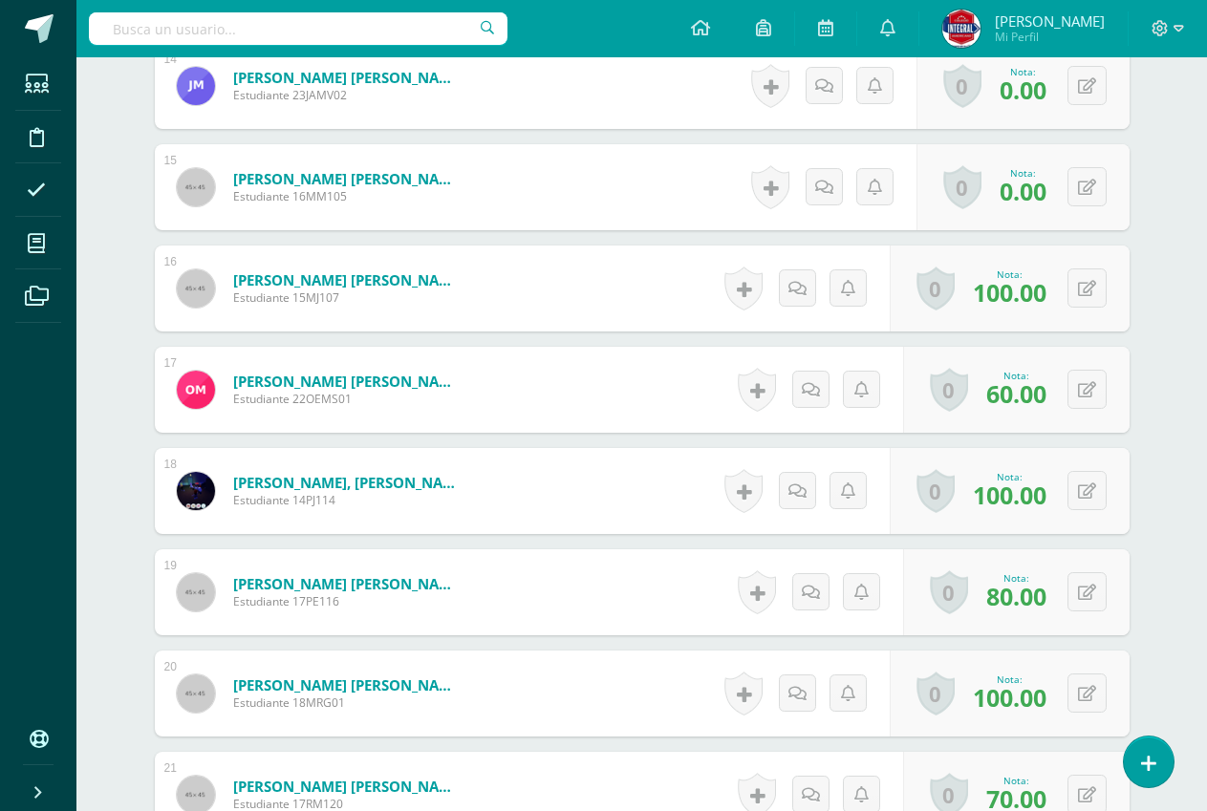
scroll to position [1955, 0]
click at [1095, 201] on button at bounding box center [1086, 187] width 39 height 39
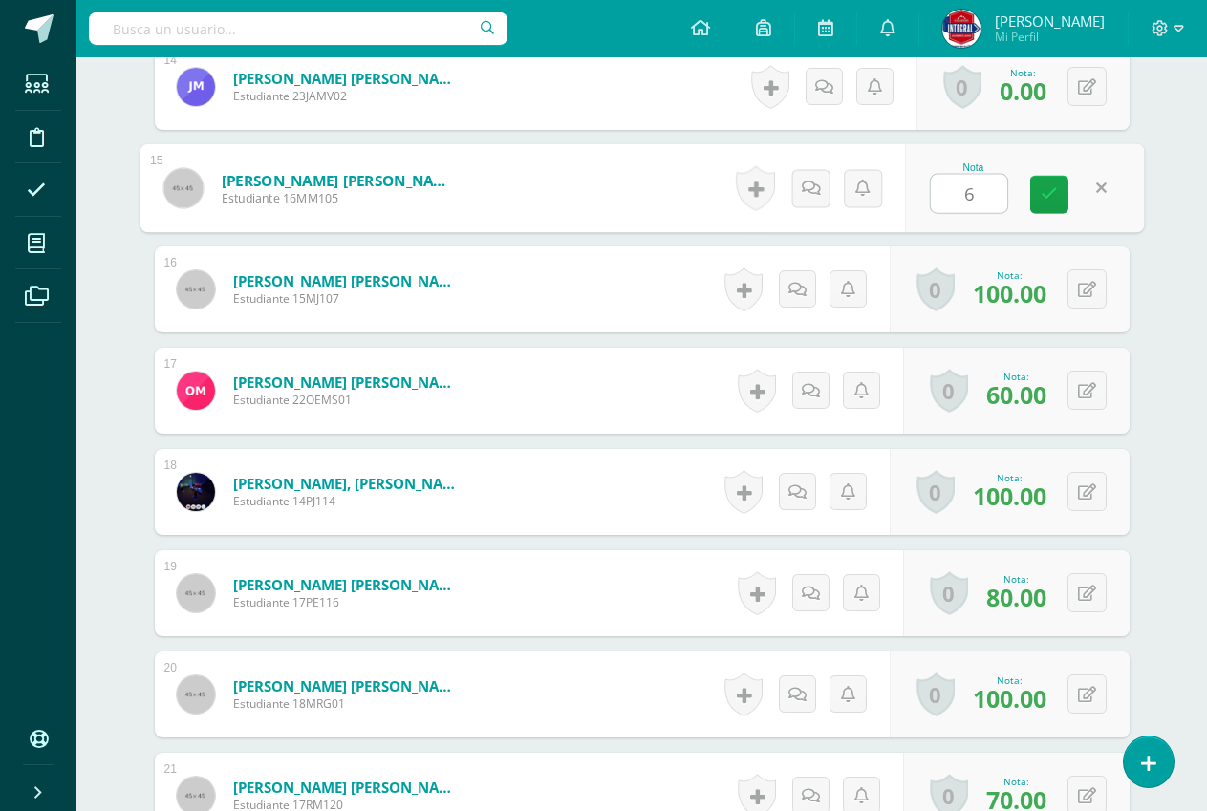
type input "60"
click at [1053, 194] on icon at bounding box center [1048, 194] width 17 height 16
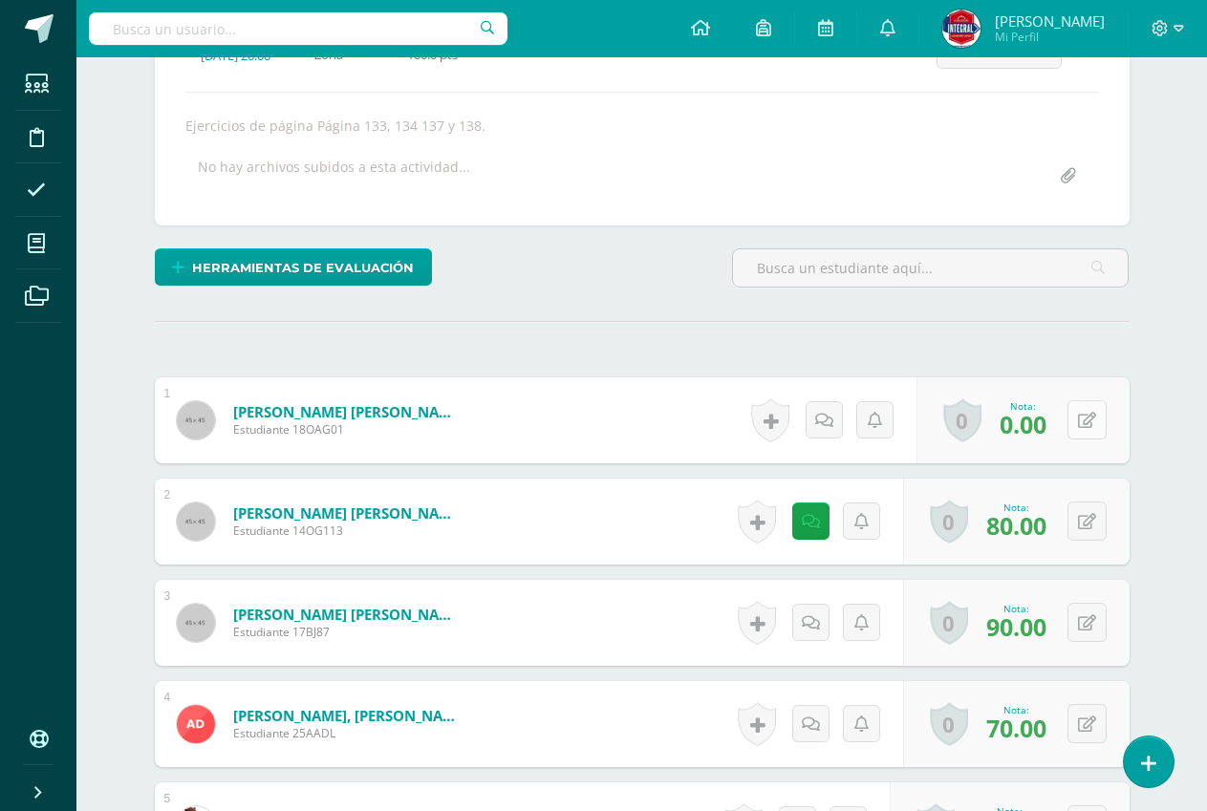
scroll to position [0, 0]
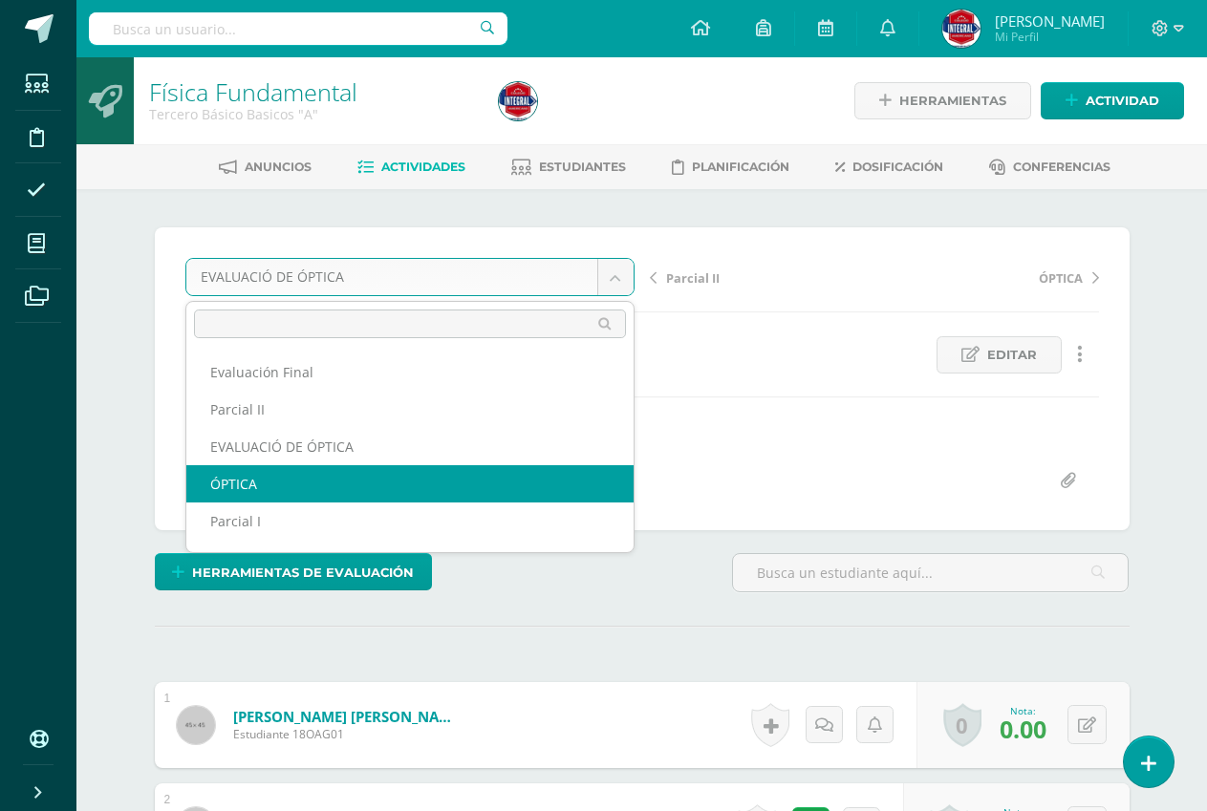
select select "/dashboard/teacher/grade-activity/191122/"
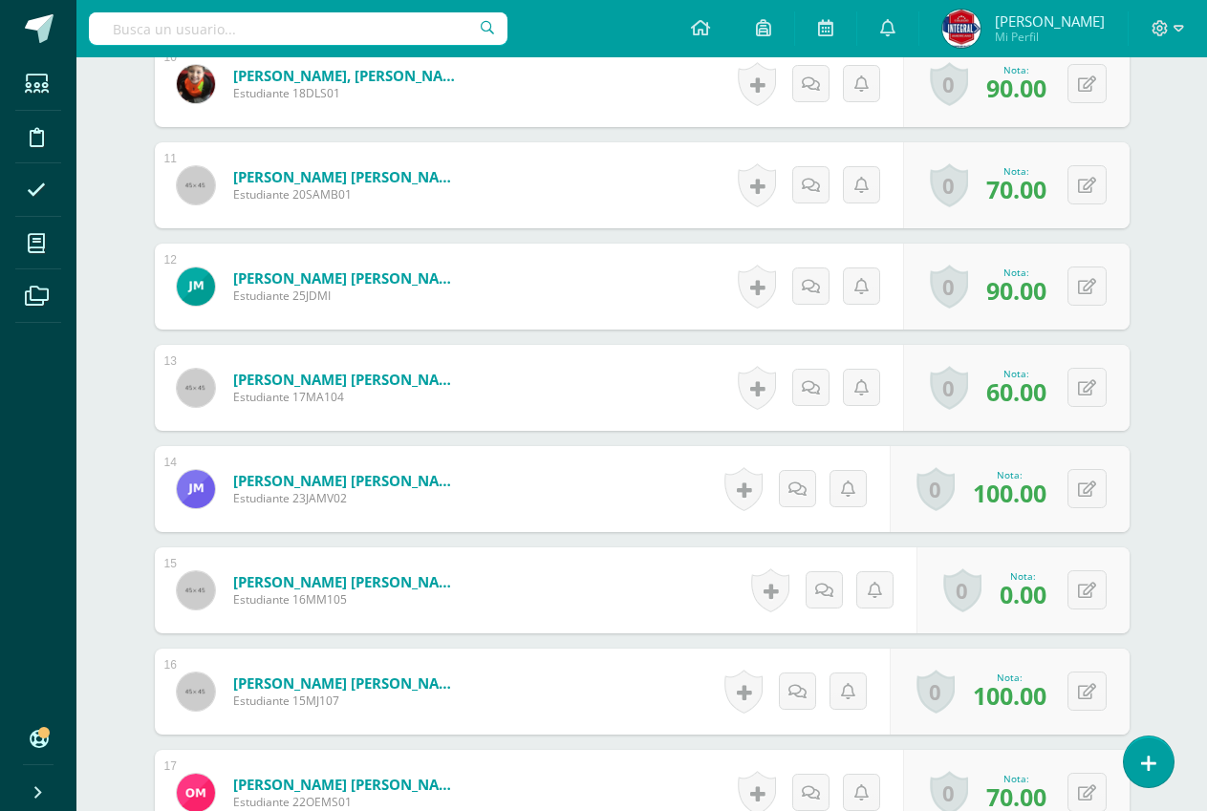
scroll to position [1554, 0]
click at [1080, 598] on button at bounding box center [1086, 588] width 39 height 39
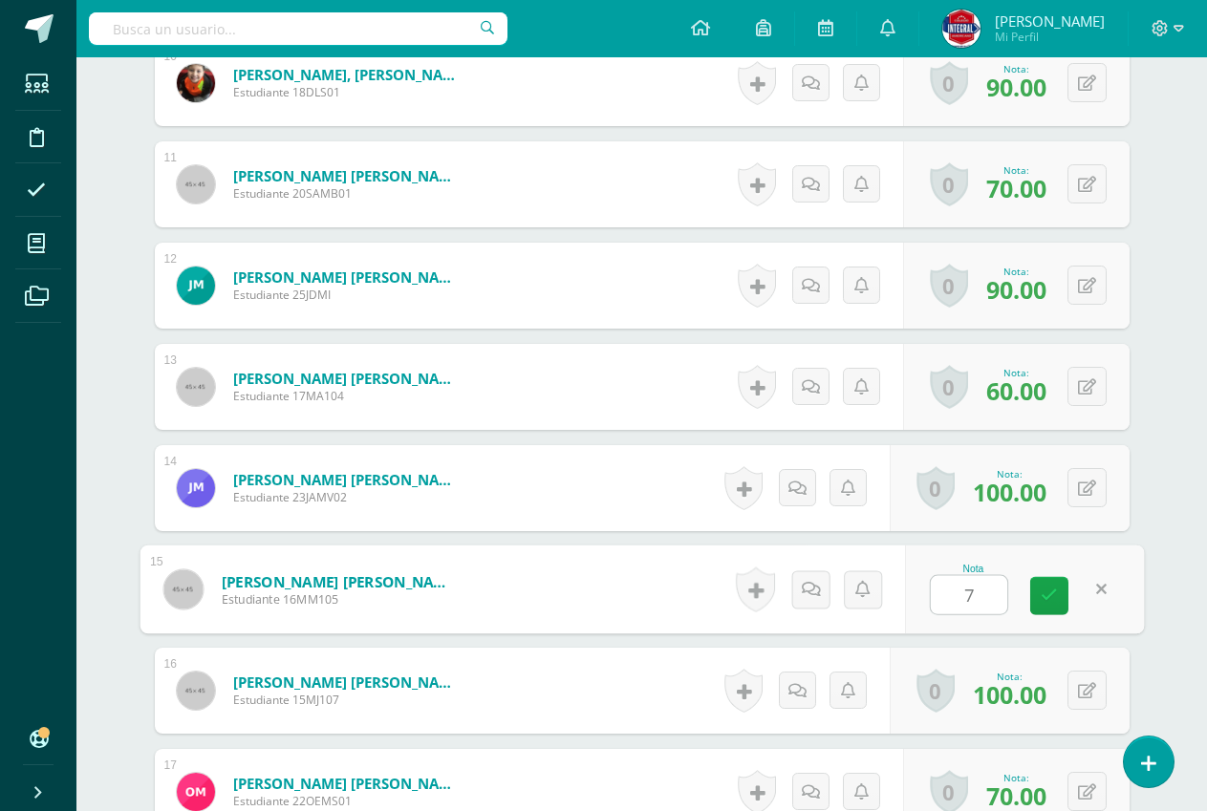
type input "70"
click at [1059, 597] on link at bounding box center [1049, 596] width 38 height 38
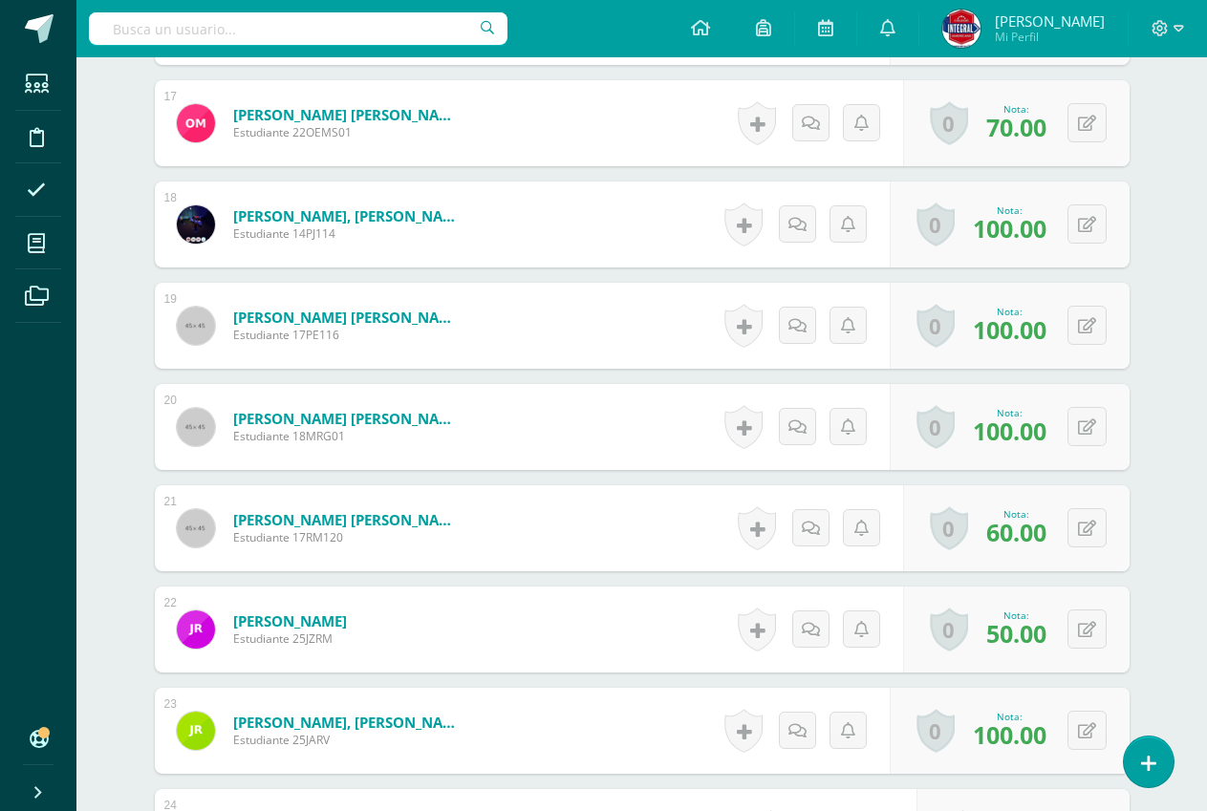
scroll to position [2318, 0]
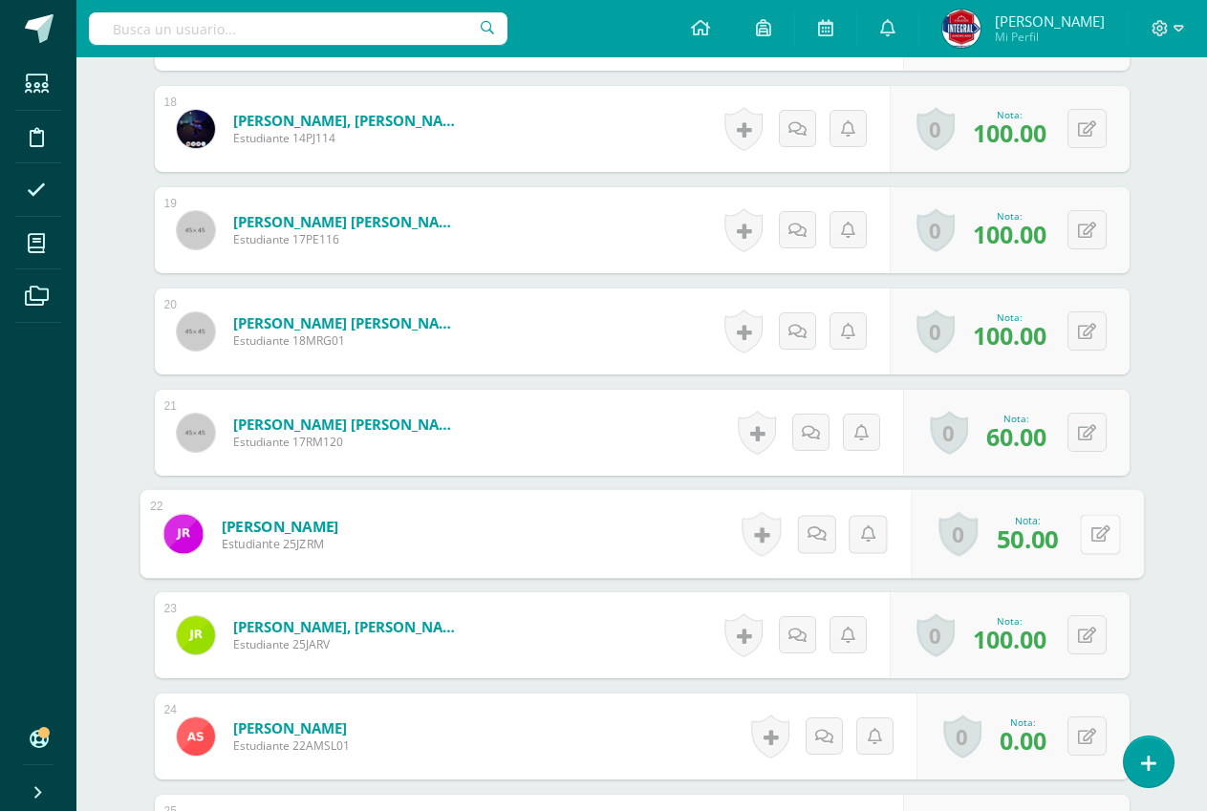
click at [1095, 539] on button at bounding box center [1100, 534] width 40 height 40
type input "60"
click at [1049, 545] on icon at bounding box center [1048, 540] width 17 height 16
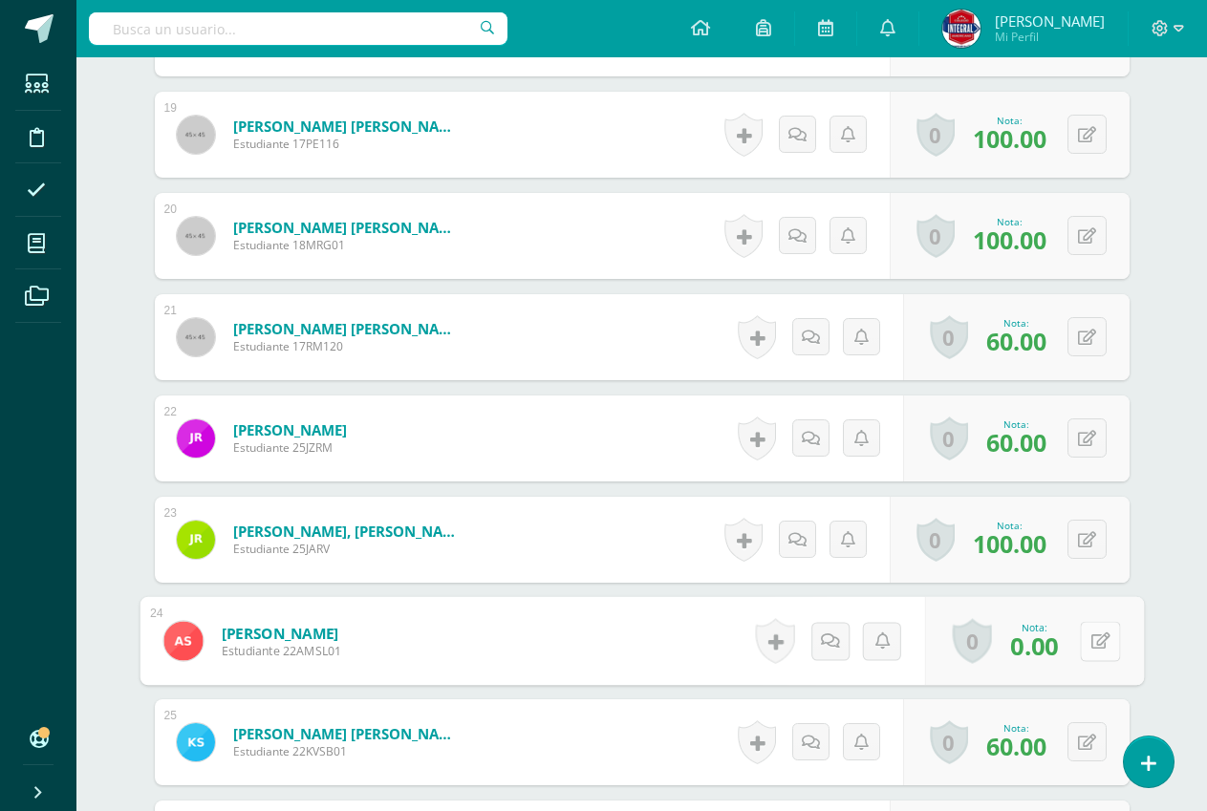
click at [1088, 622] on button at bounding box center [1100, 641] width 40 height 40
type input "60"
click at [1062, 636] on link at bounding box center [1049, 648] width 38 height 38
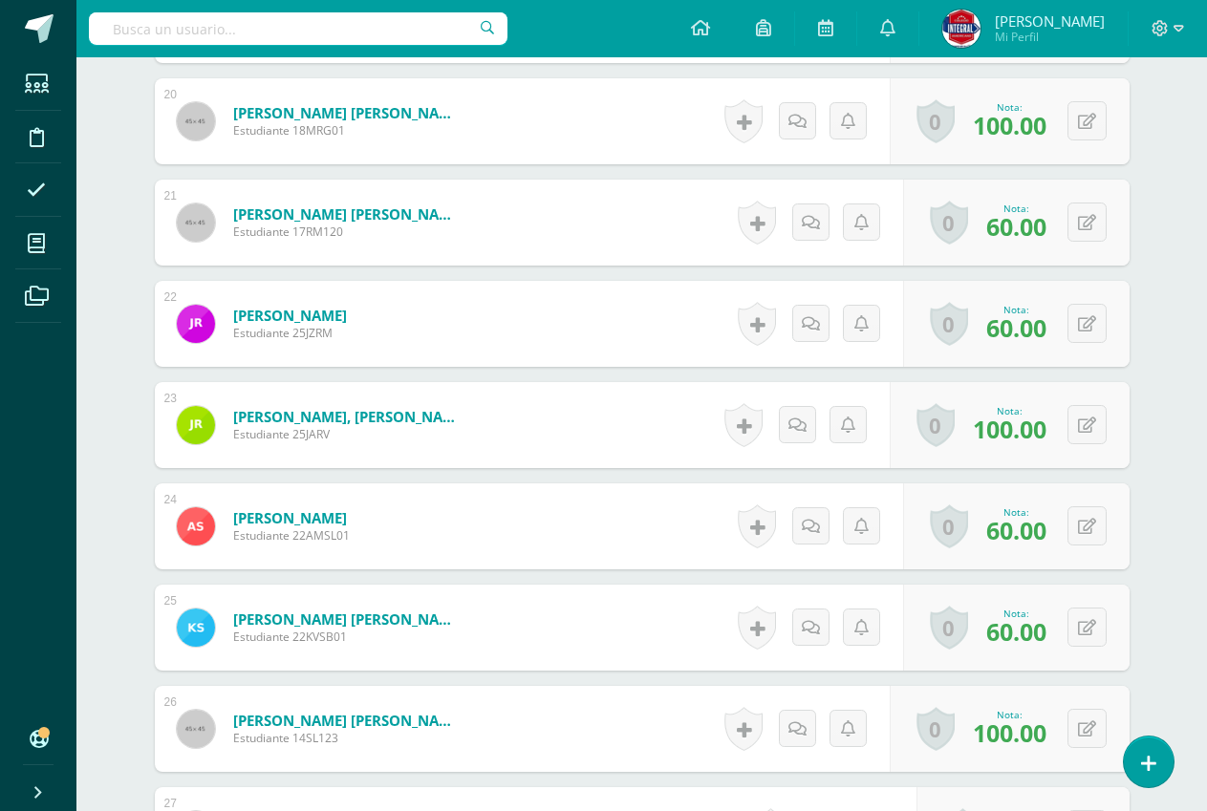
scroll to position [2910, 0]
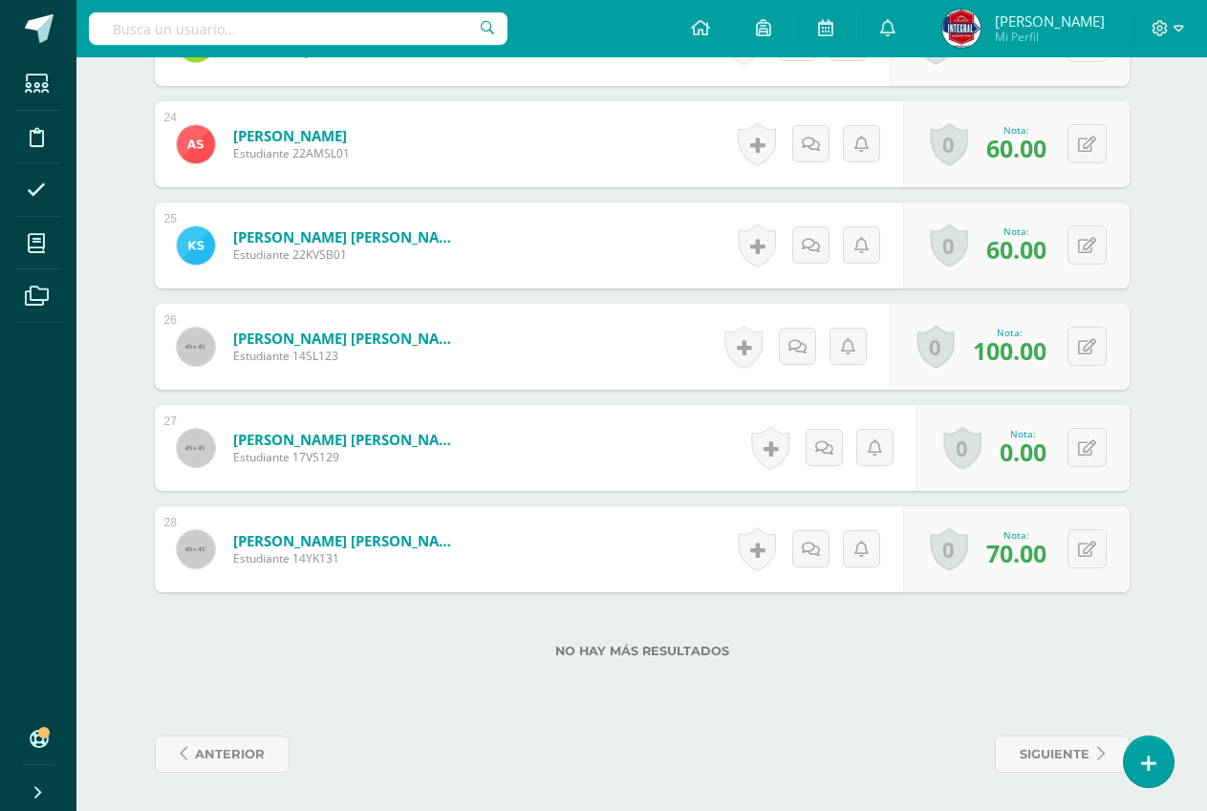
click at [1076, 421] on div "0 Logros Logros obtenidos Aún no hay logros agregados Nota: 0.00" at bounding box center [1022, 448] width 213 height 86
click at [1078, 442] on button at bounding box center [1086, 447] width 39 height 39
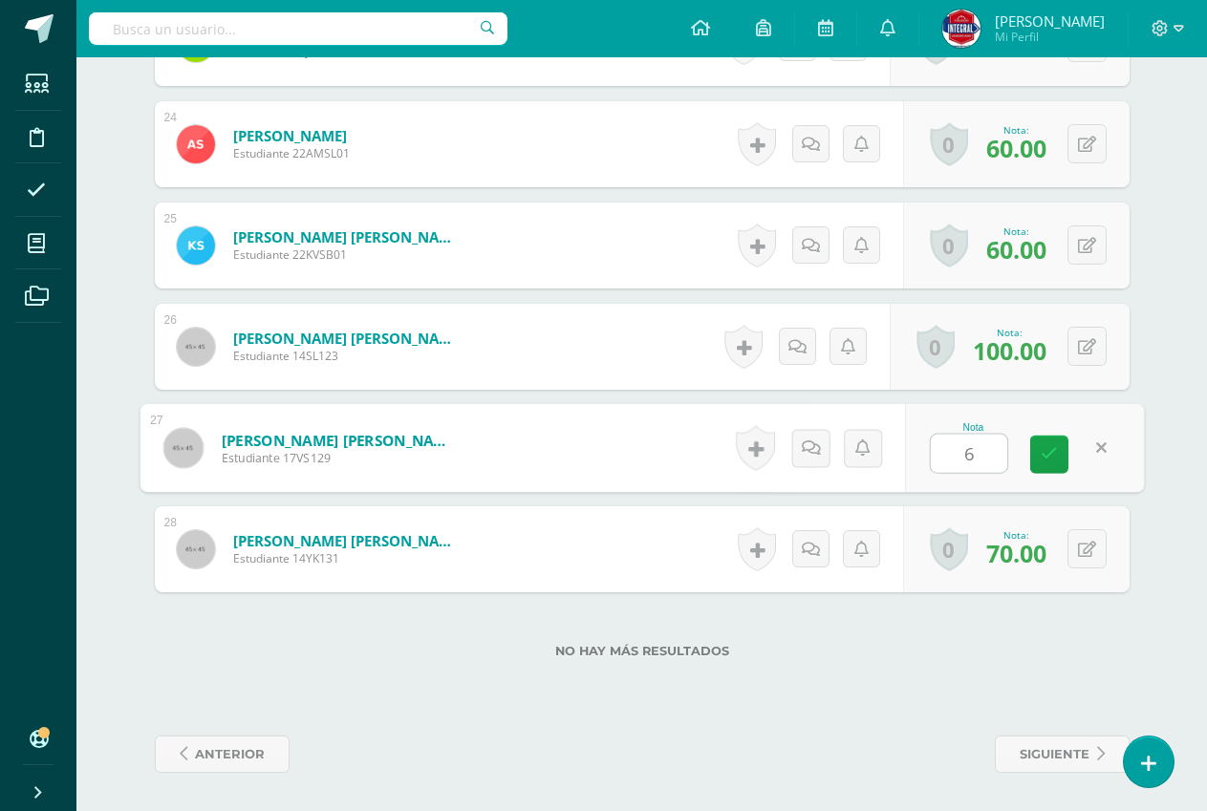
type input "60"
click at [1051, 449] on icon at bounding box center [1048, 454] width 17 height 16
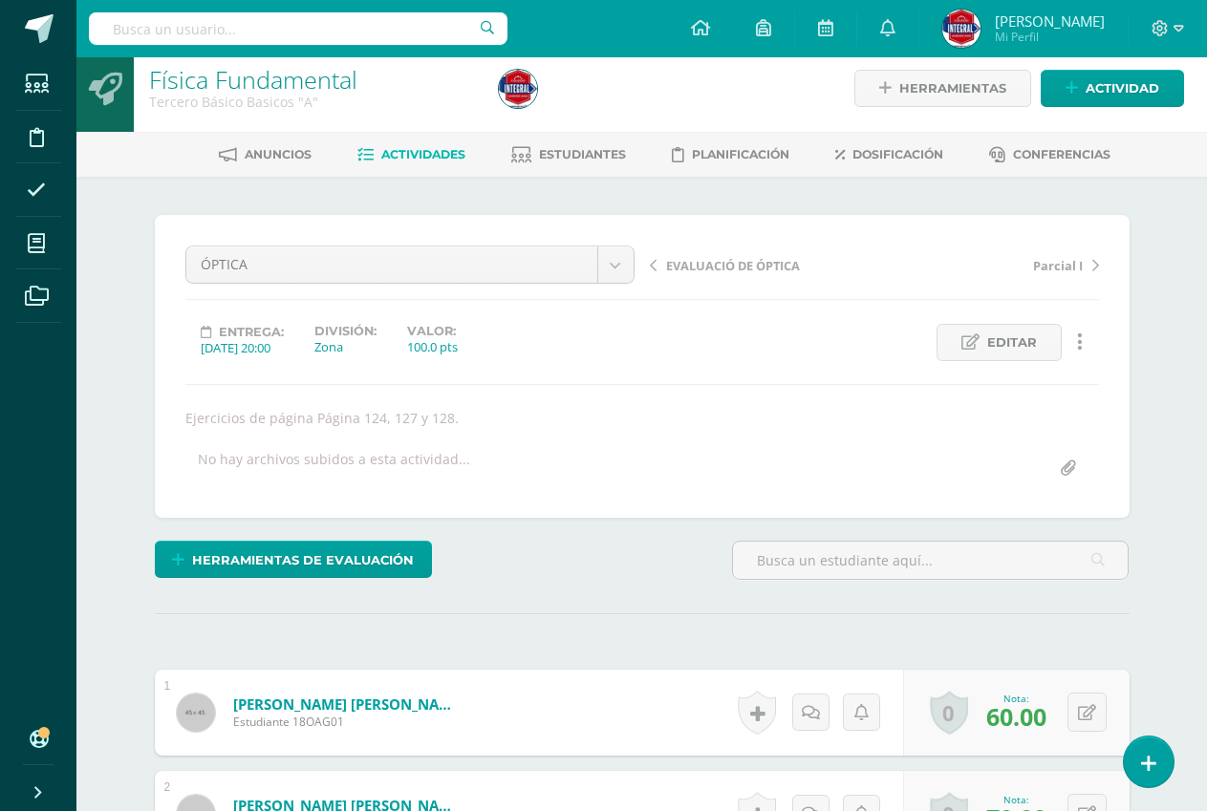
scroll to position [0, 0]
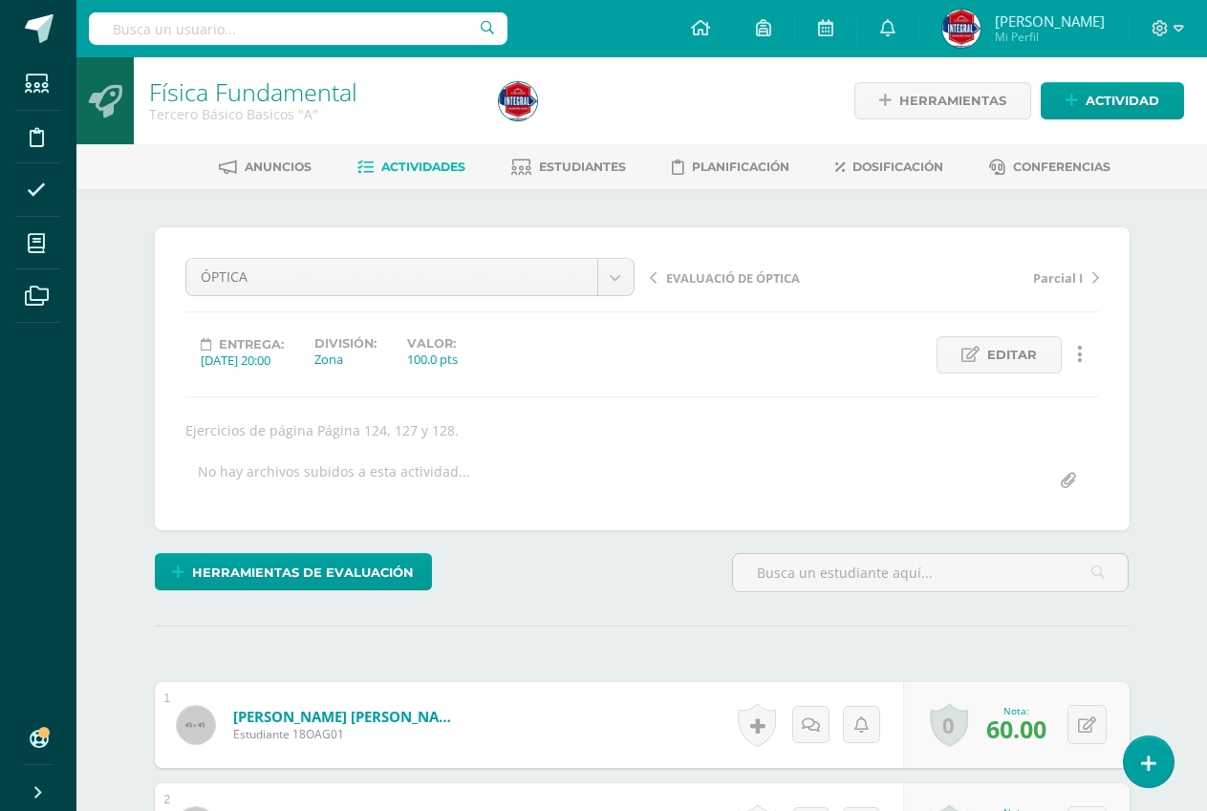
click at [427, 156] on link "Actividades" at bounding box center [411, 167] width 108 height 31
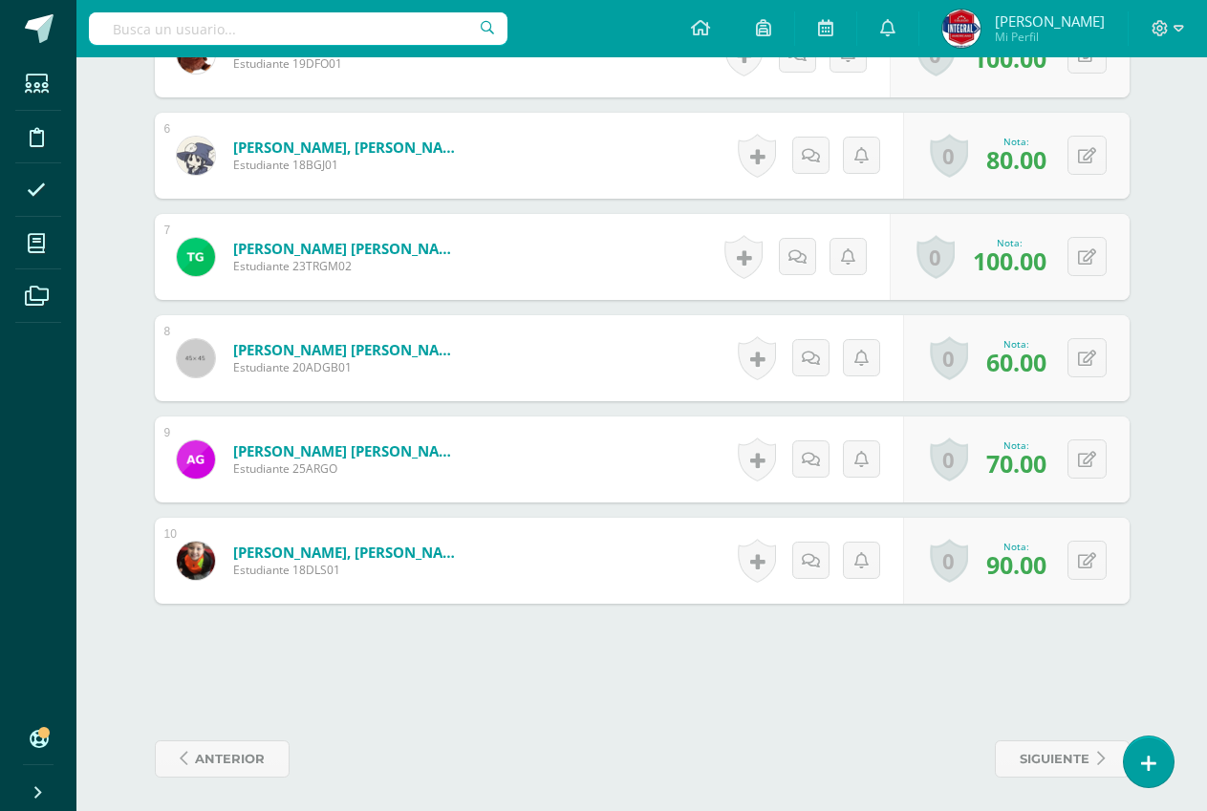
scroll to position [1081, 0]
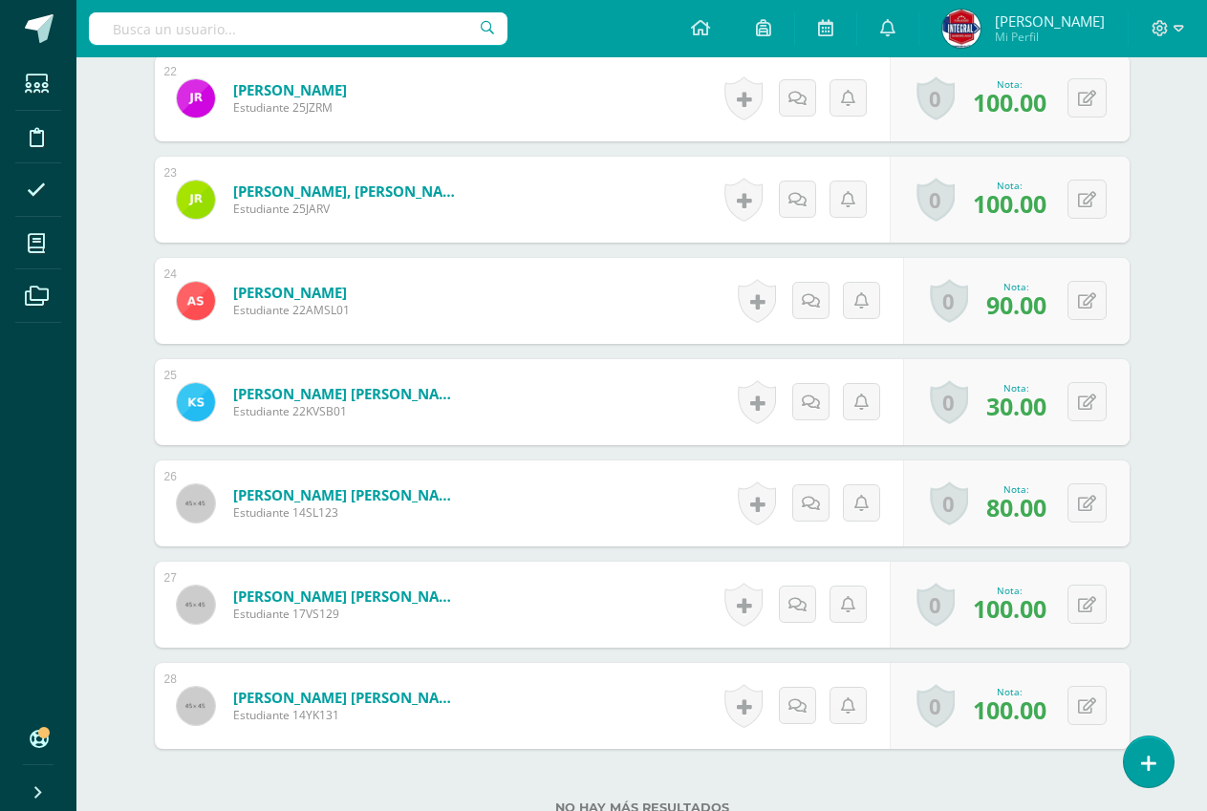
scroll to position [2910, 0]
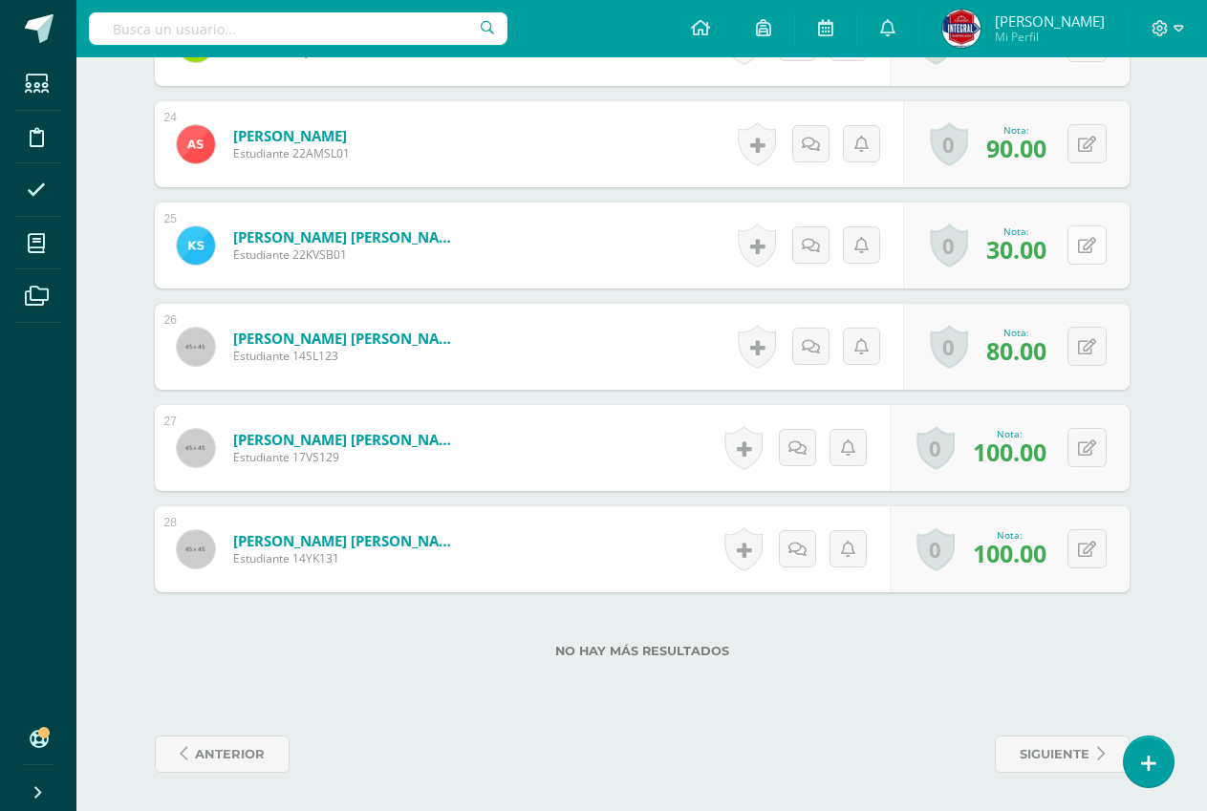
click at [1072, 269] on div "0 Logros Logros obtenidos Aún no hay logros agregados Nota: 30.00" at bounding box center [1016, 246] width 226 height 86
click at [1081, 251] on button at bounding box center [1086, 244] width 39 height 39
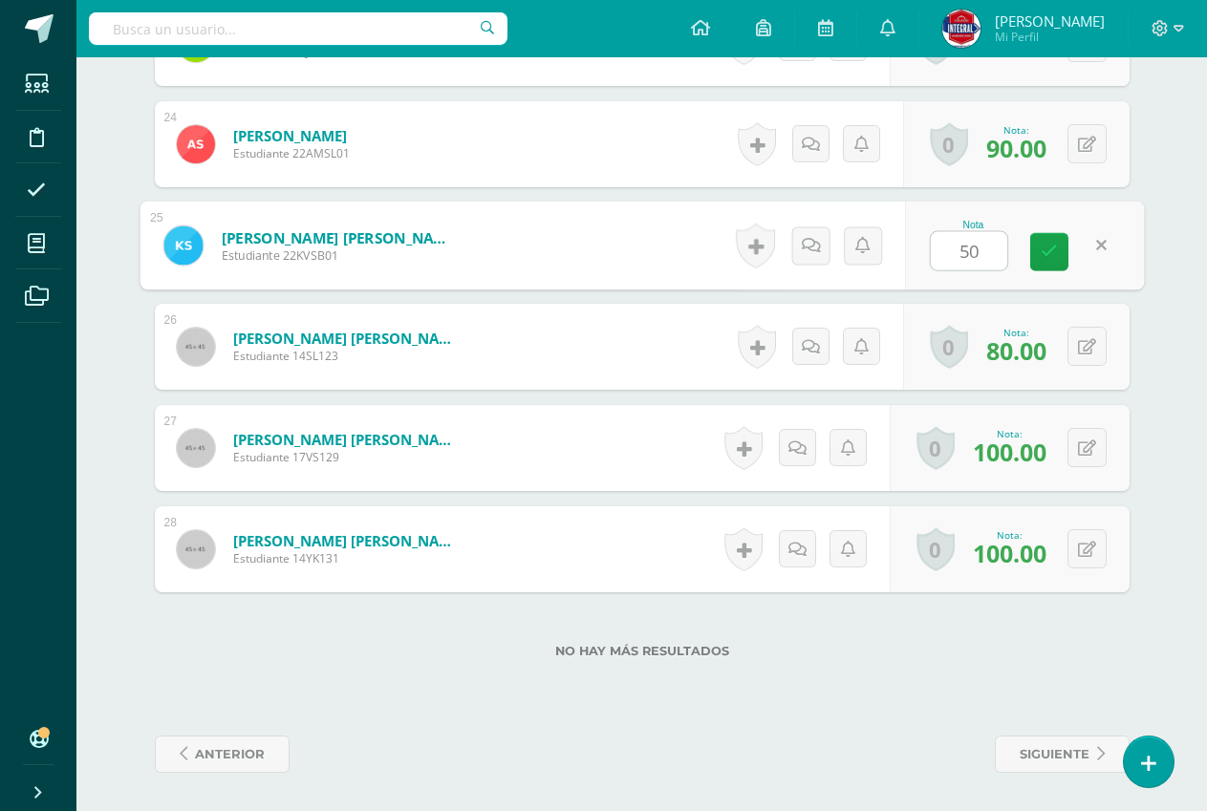
type input "50"
click at [1040, 271] on div "Nota 50" at bounding box center [1024, 246] width 239 height 89
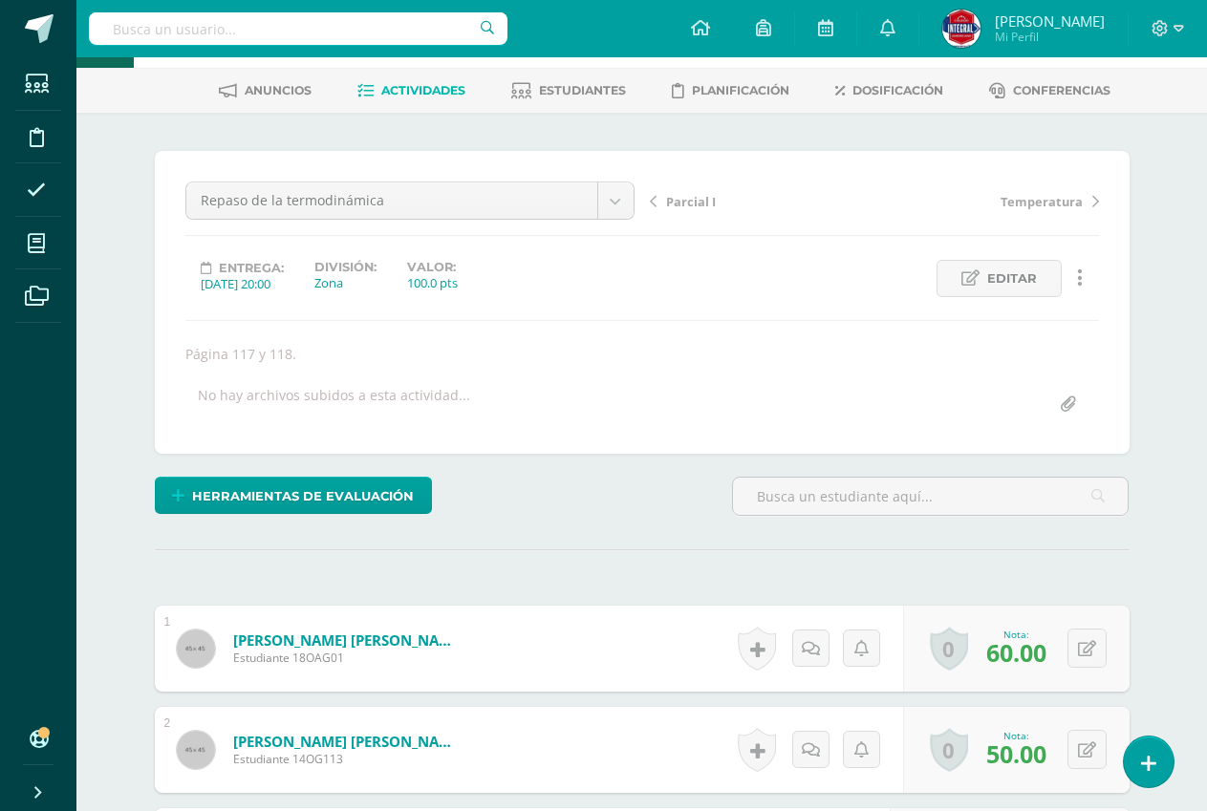
scroll to position [0, 0]
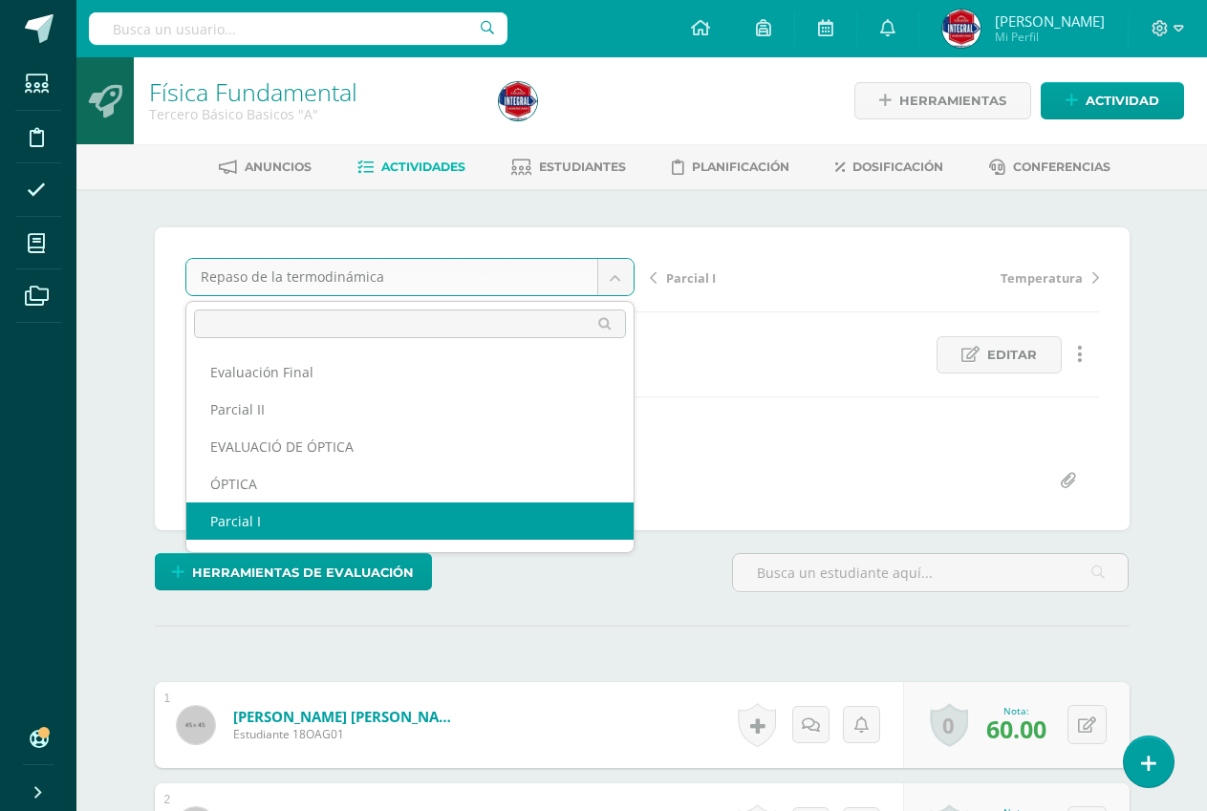
select select "/dashboard/teacher/grade-activity/191119/"
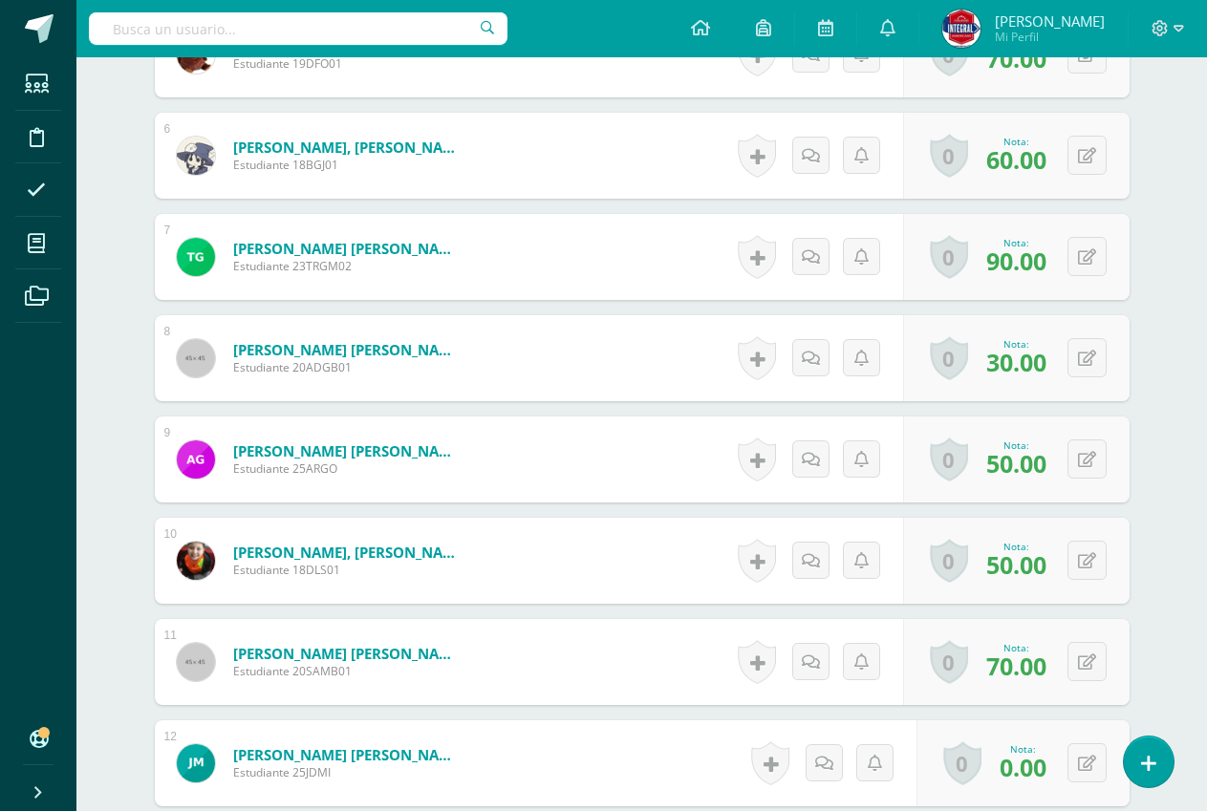
scroll to position [1077, 0]
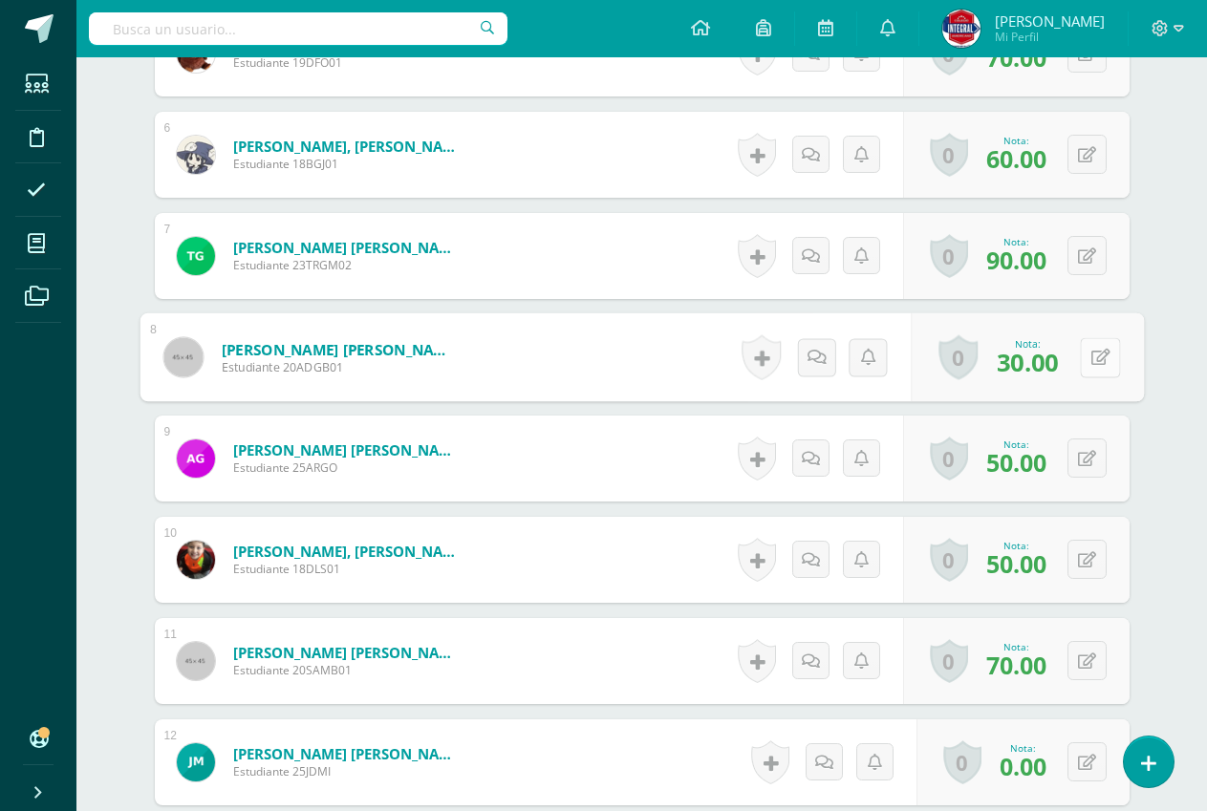
click at [1083, 361] on button at bounding box center [1100, 357] width 40 height 40
type input "70"
click at [1050, 357] on icon at bounding box center [1048, 362] width 17 height 16
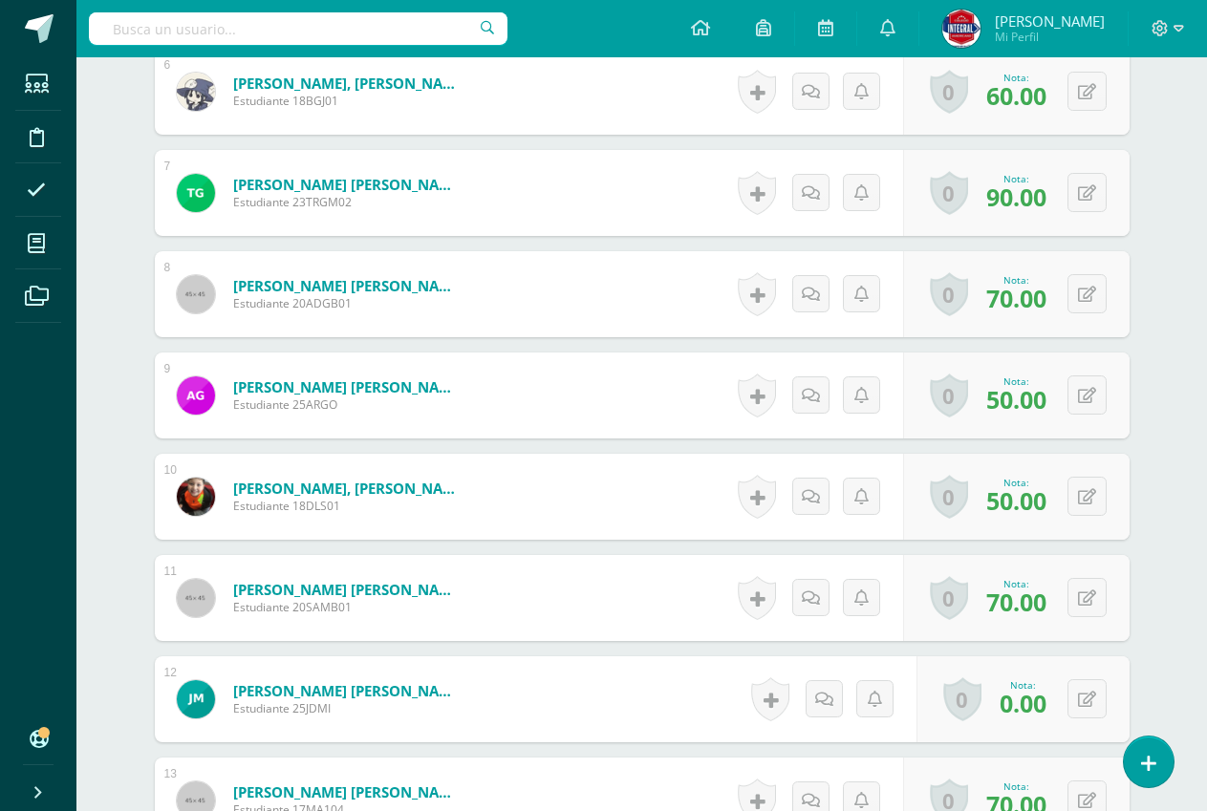
scroll to position [1173, 0]
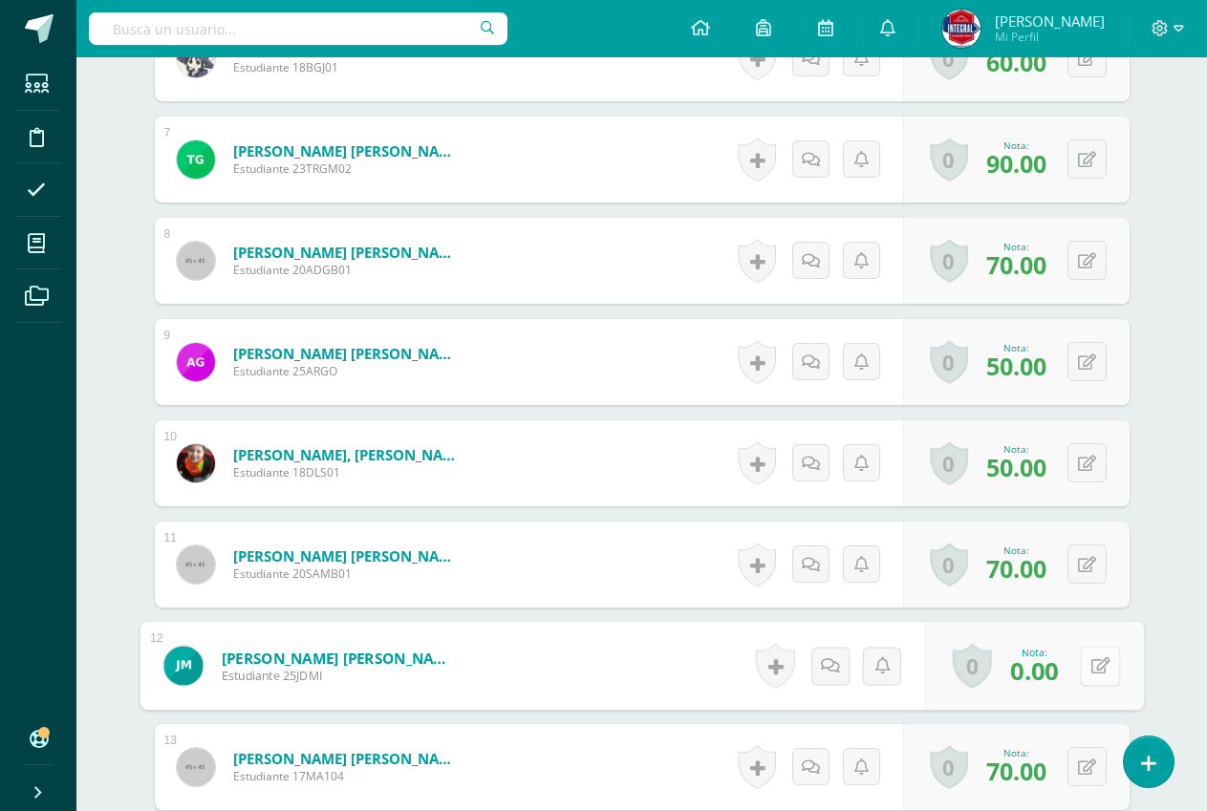
click at [1088, 671] on button at bounding box center [1100, 666] width 40 height 40
type input "30"
click at [1039, 676] on link at bounding box center [1049, 673] width 38 height 38
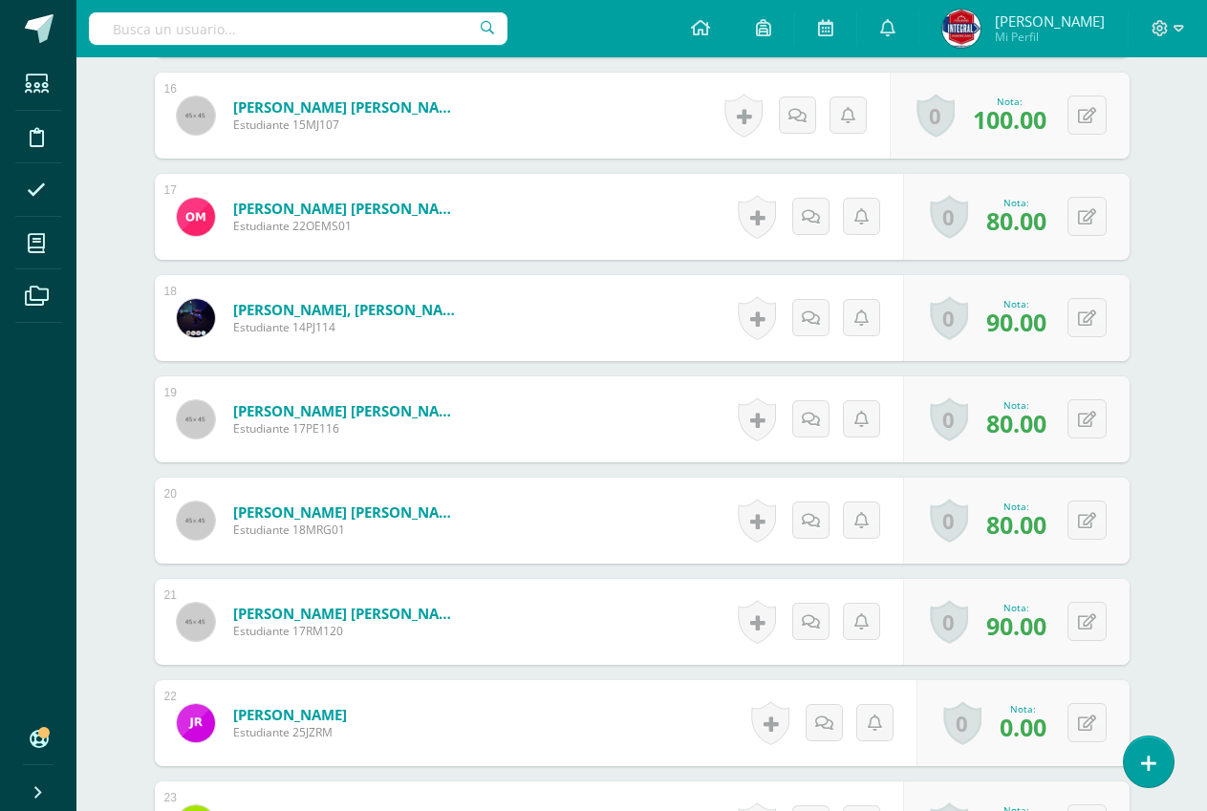
scroll to position [2224, 0]
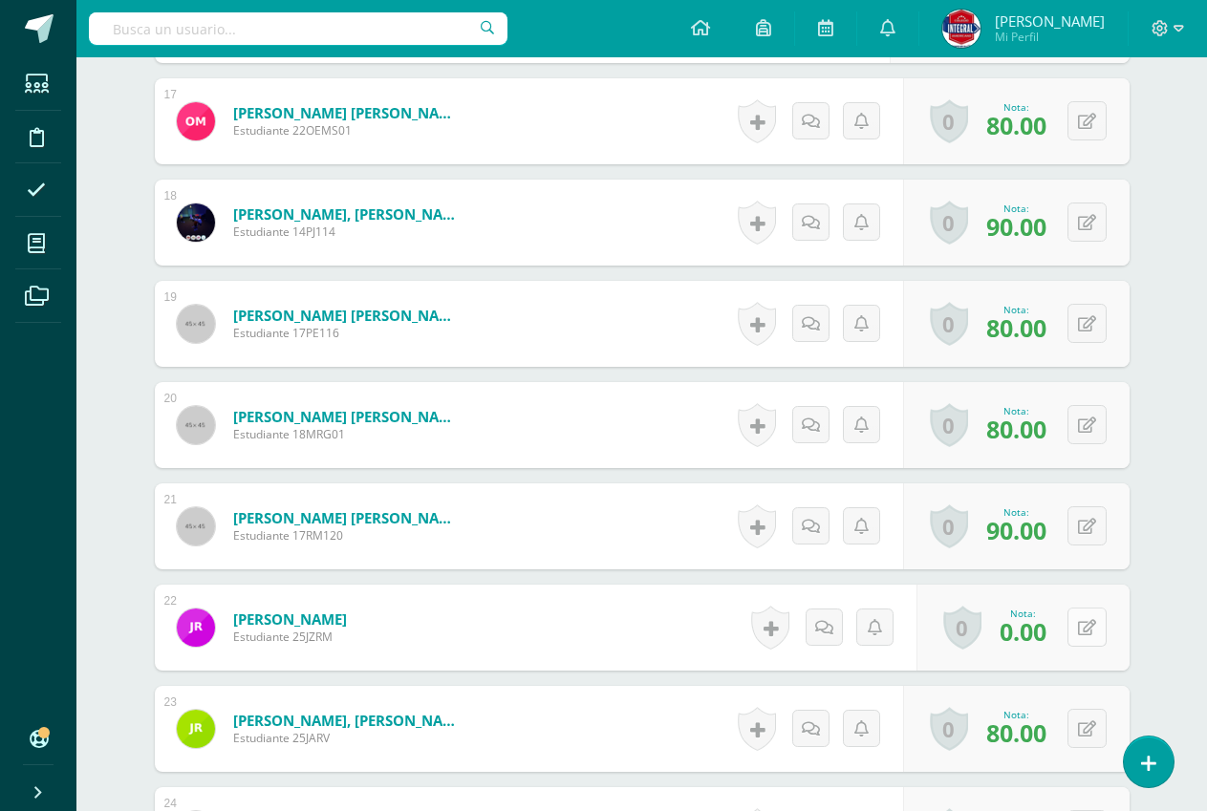
click at [1105, 619] on button at bounding box center [1086, 627] width 39 height 39
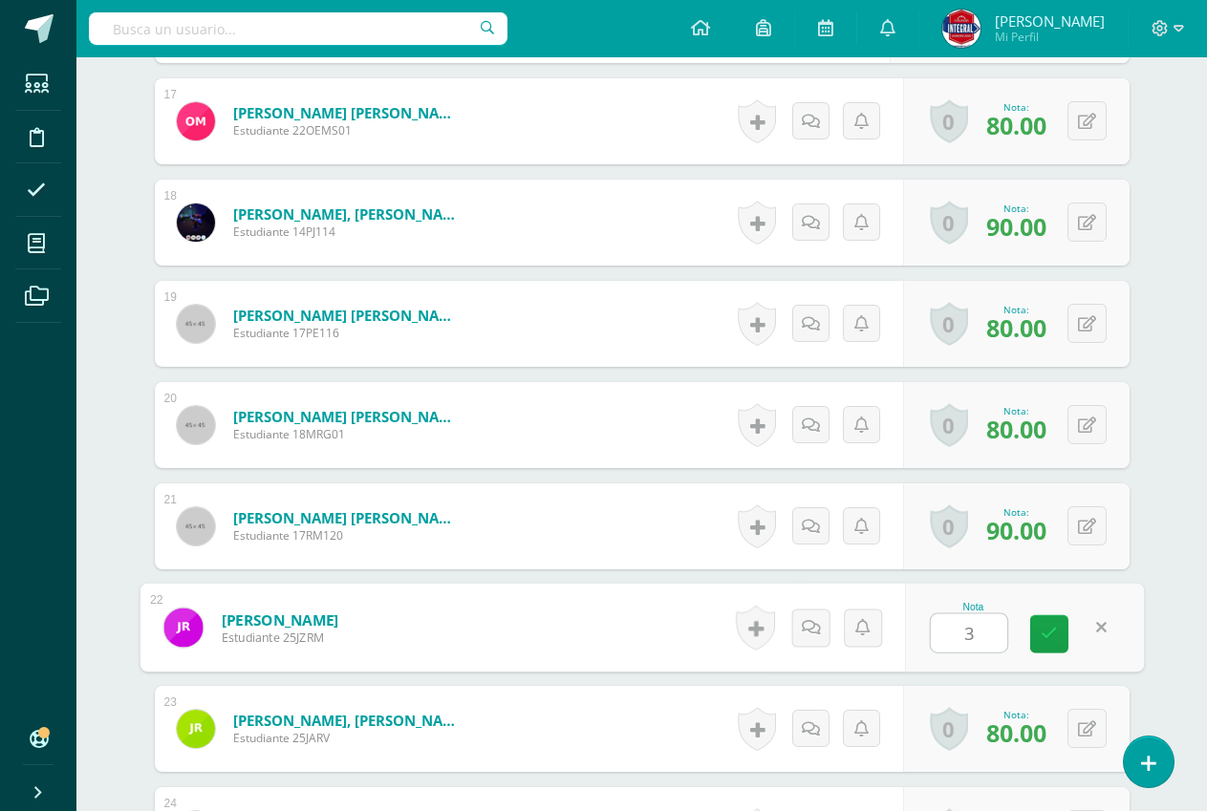
type input "30"
click at [1050, 641] on icon at bounding box center [1048, 634] width 17 height 16
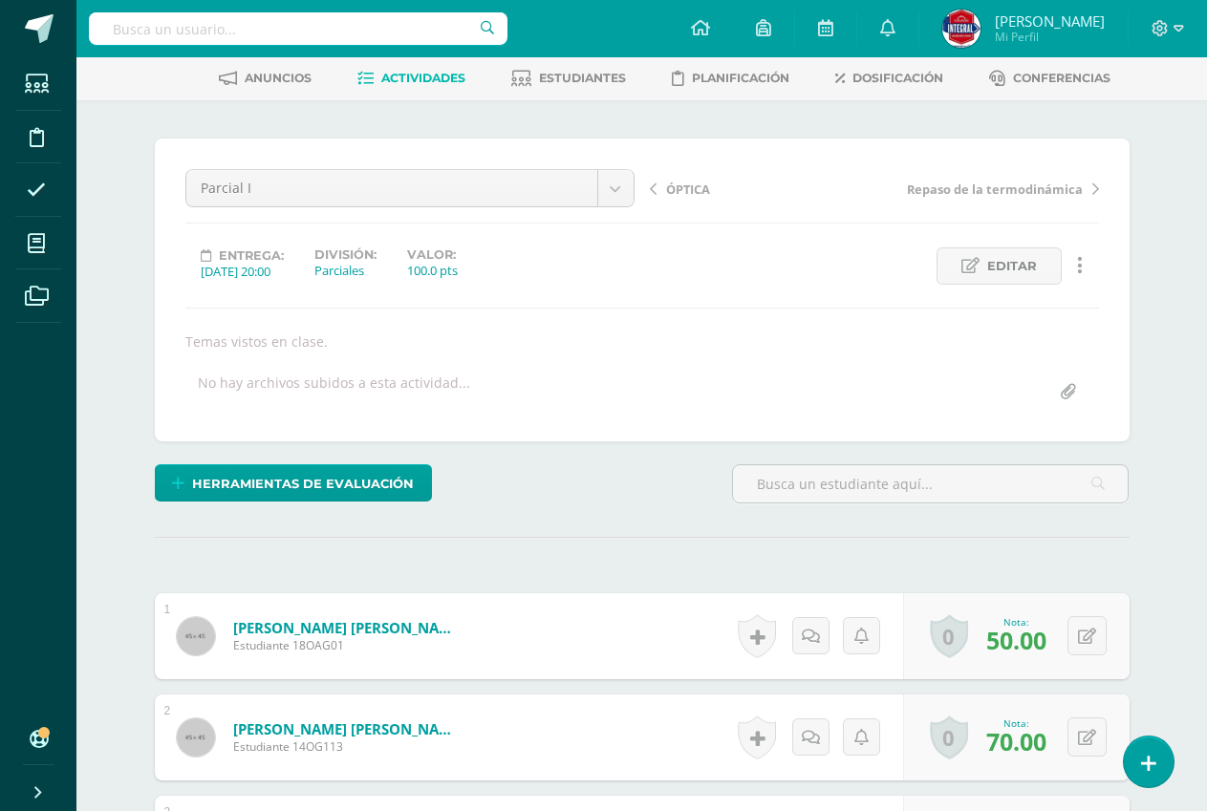
scroll to position [0, 0]
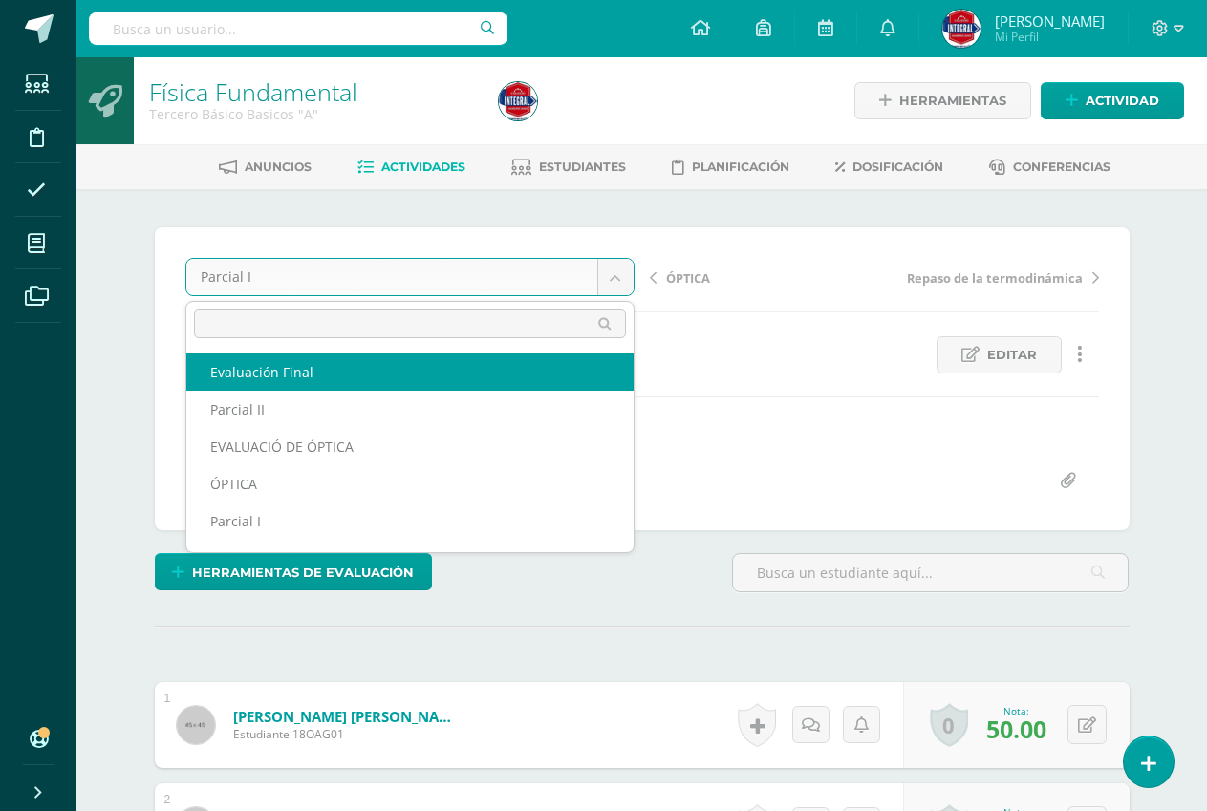
select select "/dashboard/teacher/grade-activity/194603/"
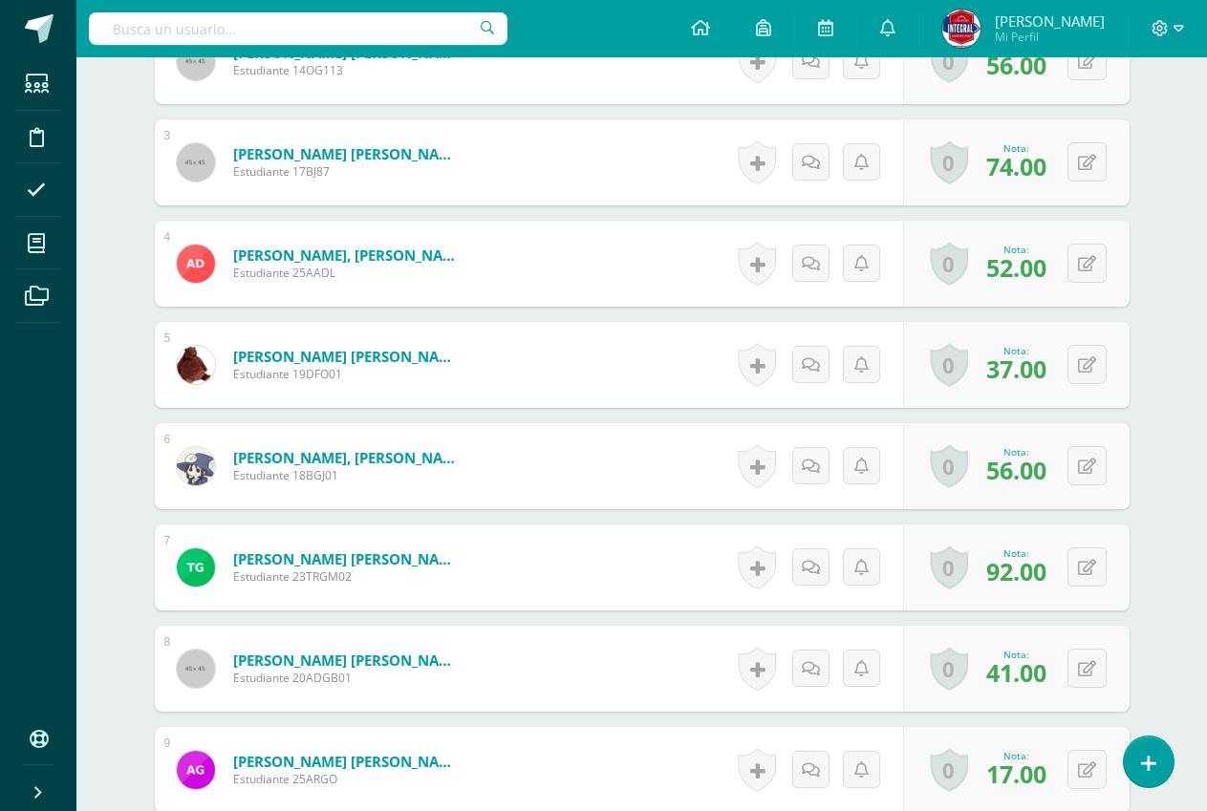
scroll to position [766, 0]
click at [1085, 661] on icon at bounding box center [1087, 668] width 18 height 16
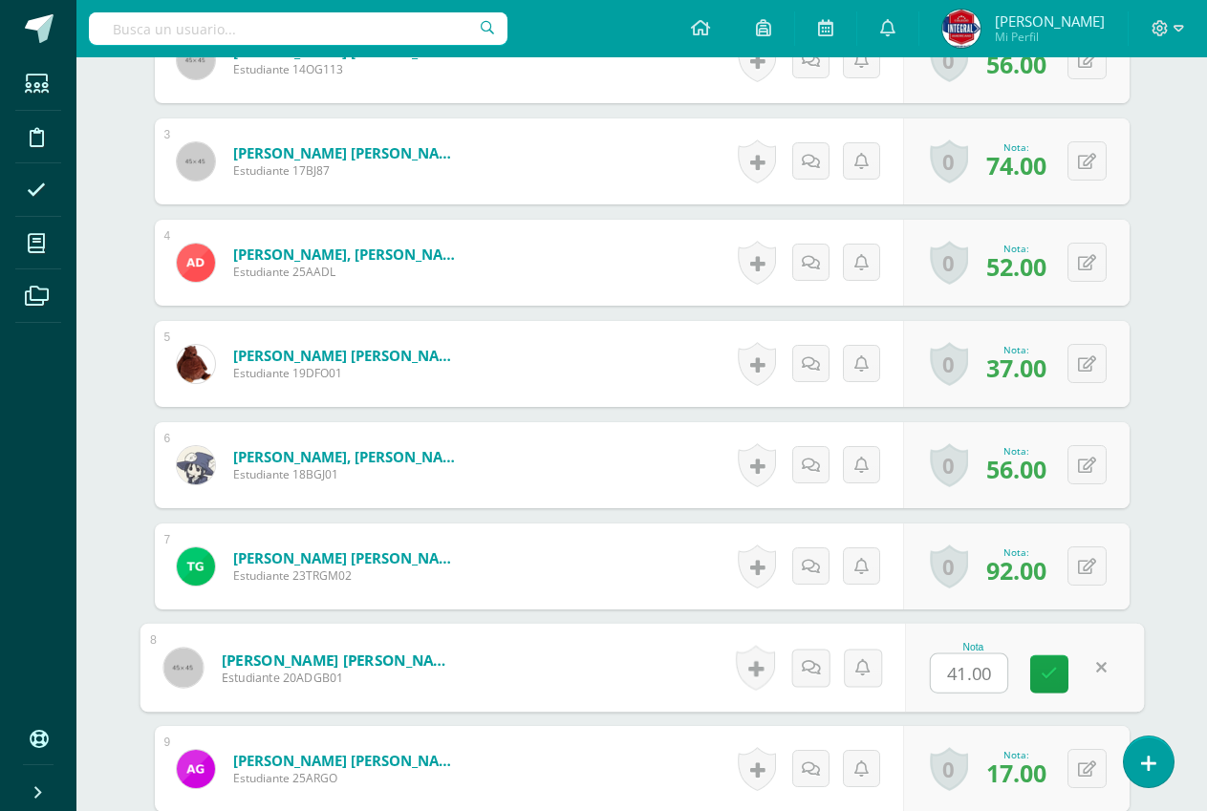
scroll to position [767, 0]
type input "40"
click at [1056, 667] on icon at bounding box center [1048, 673] width 17 height 16
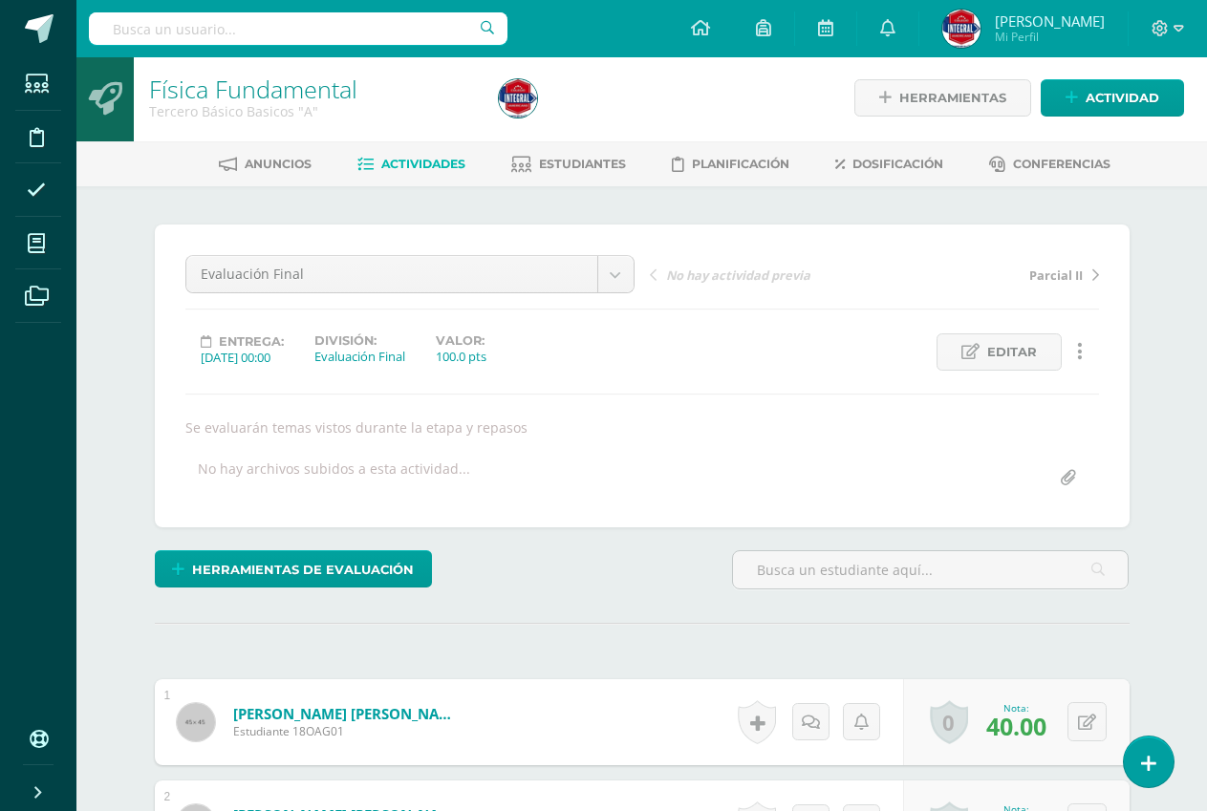
scroll to position [0, 0]
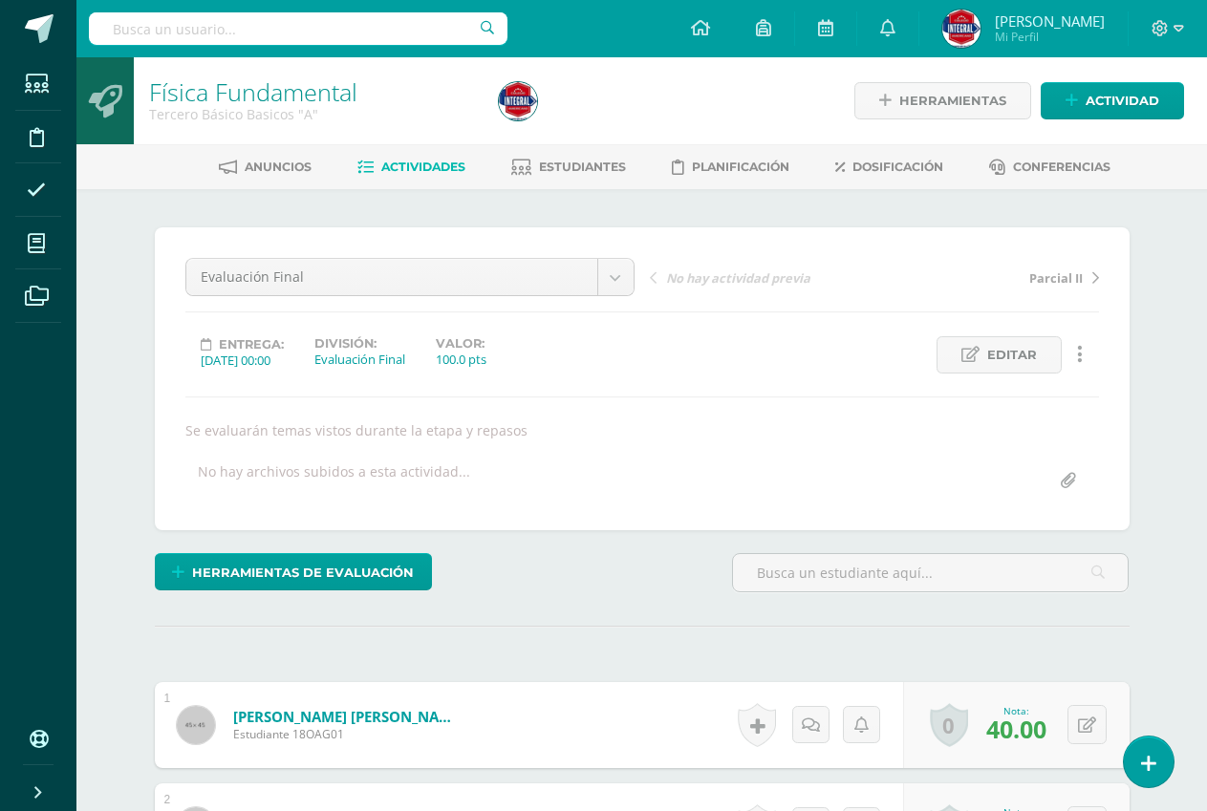
click at [387, 154] on link "Actividades" at bounding box center [411, 167] width 108 height 31
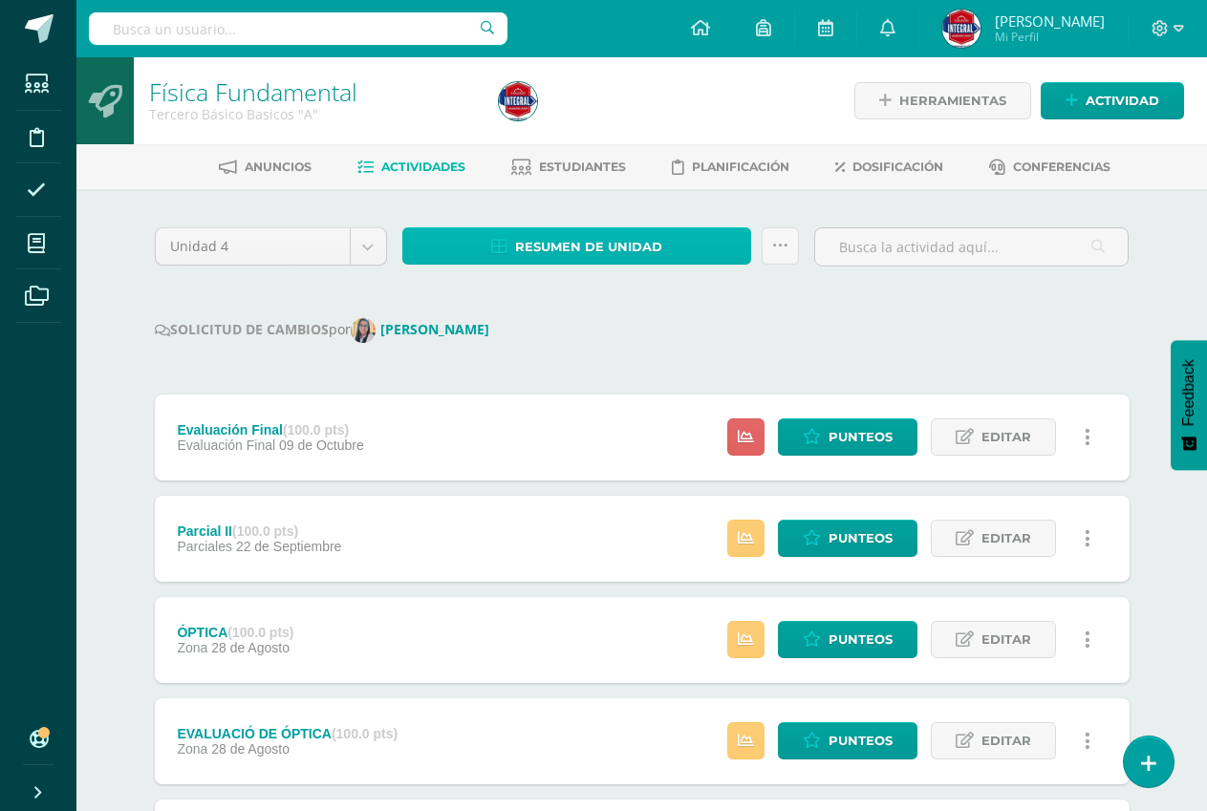
click at [488, 258] on link "Resumen de unidad" at bounding box center [577, 245] width 350 height 37
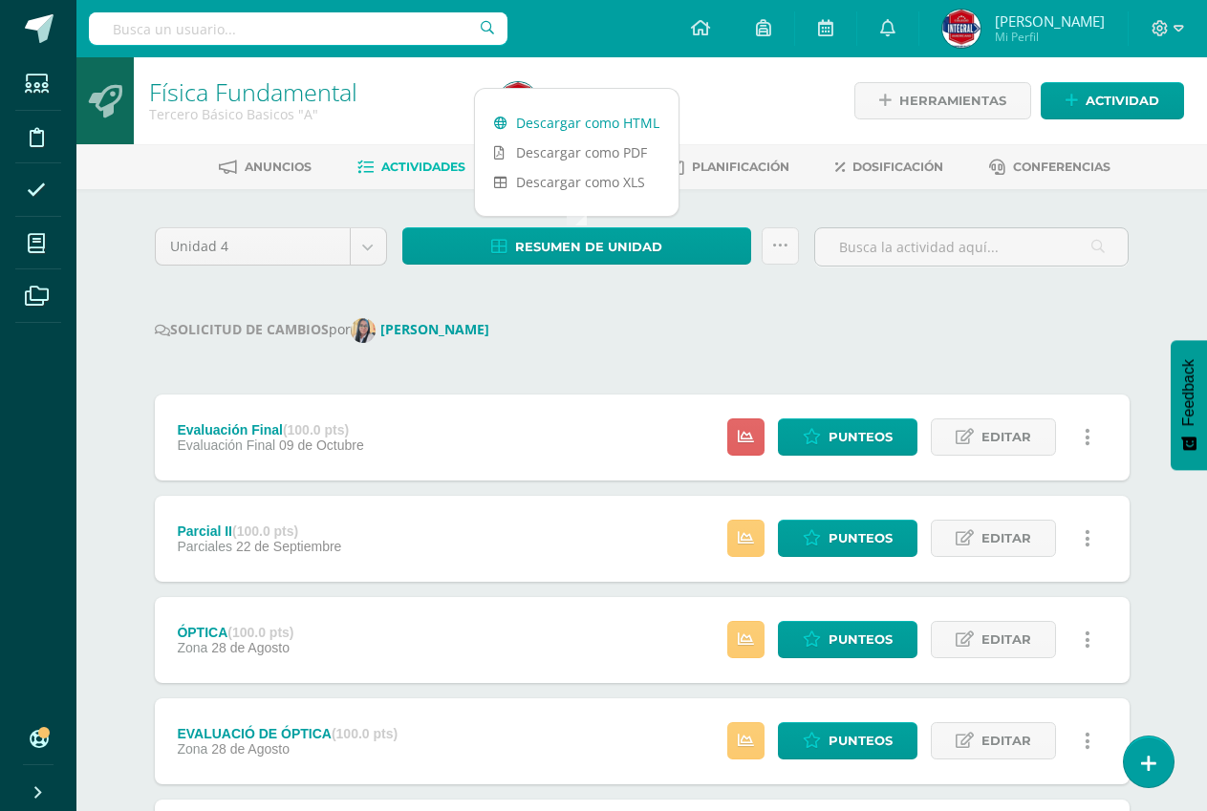
click at [562, 126] on link "Descargar como HTML" at bounding box center [577, 123] width 204 height 30
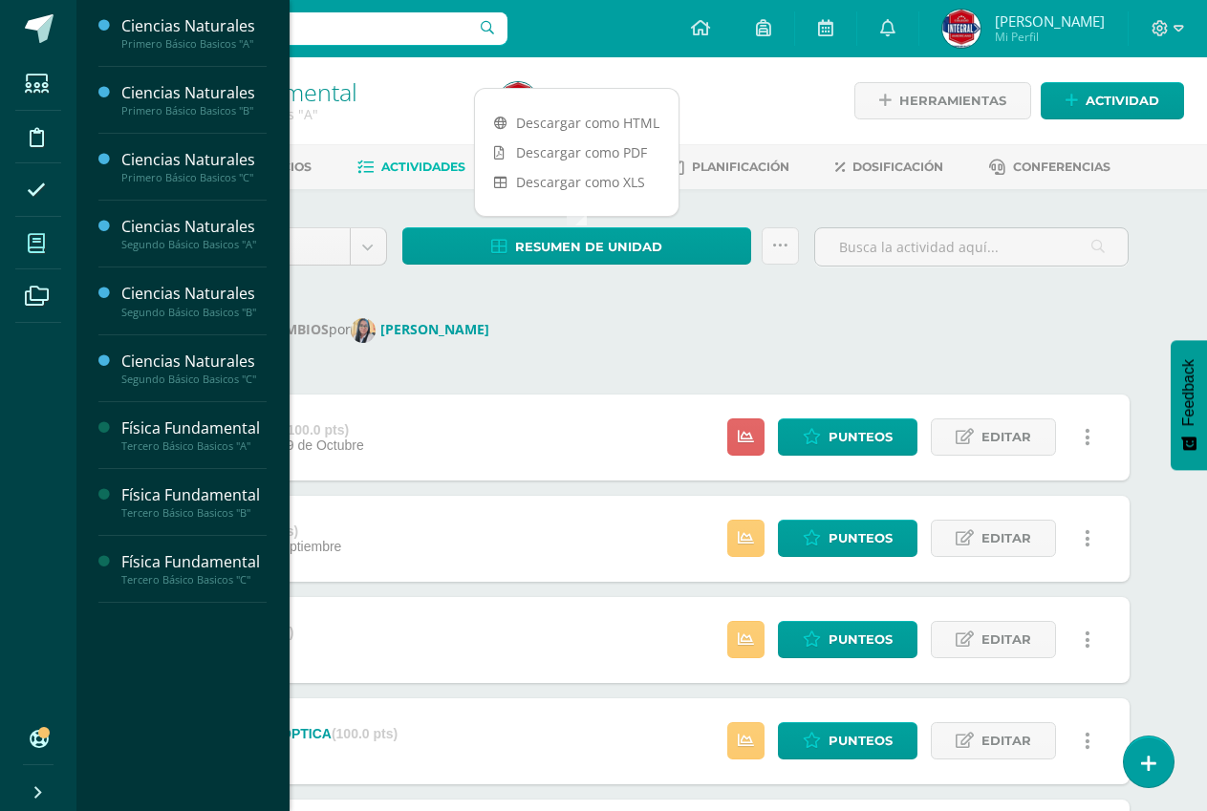
click at [48, 248] on span at bounding box center [36, 243] width 43 height 43
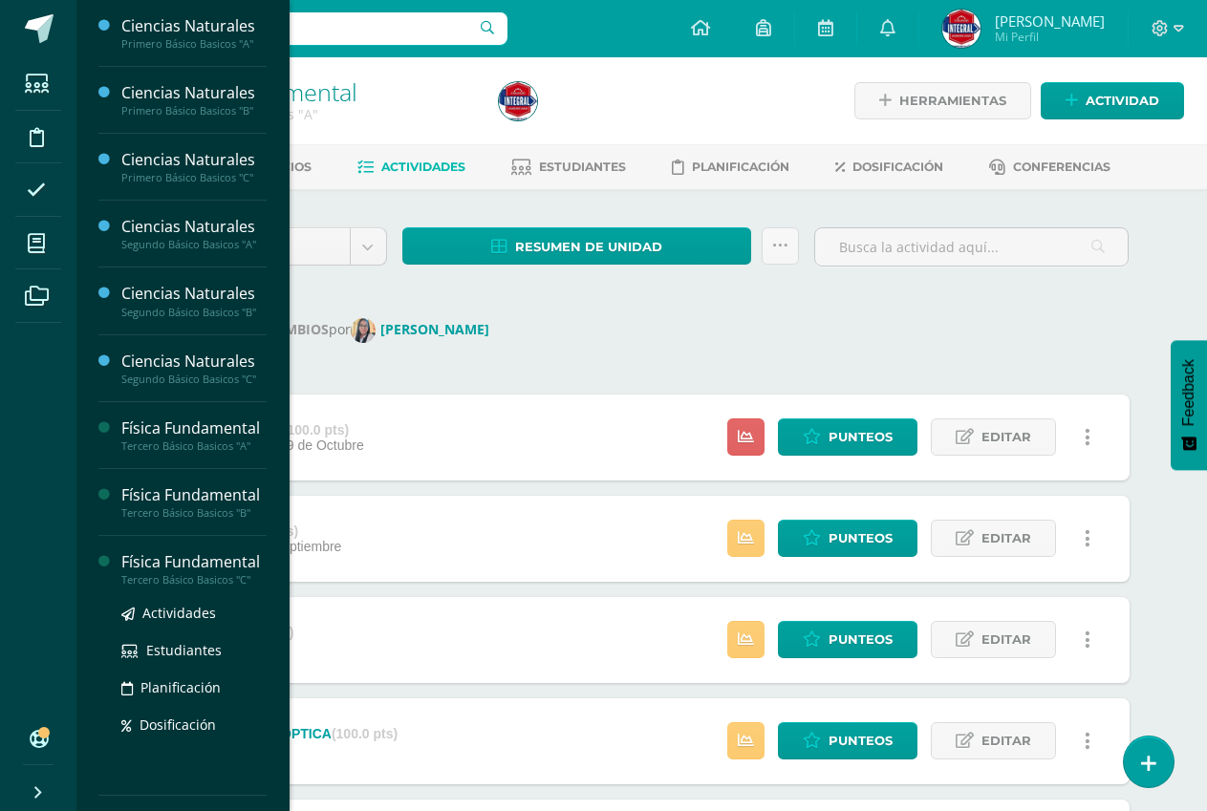
click at [214, 567] on div "Física Fundamental" at bounding box center [193, 562] width 145 height 22
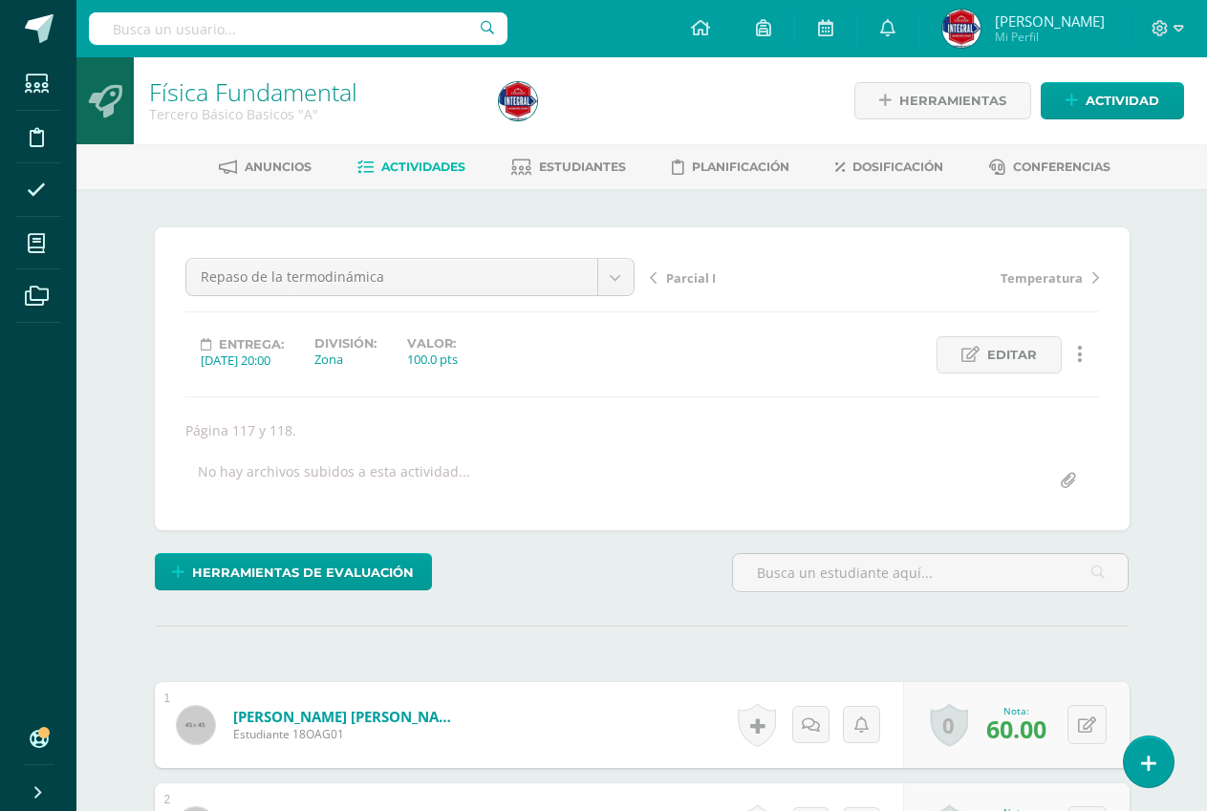
click at [386, 150] on div "Anuncios Actividades Estudiantes Planificación Dosificación Conferencias" at bounding box center [664, 166] width 1176 height 45
click at [406, 167] on span "Actividades" at bounding box center [423, 167] width 84 height 14
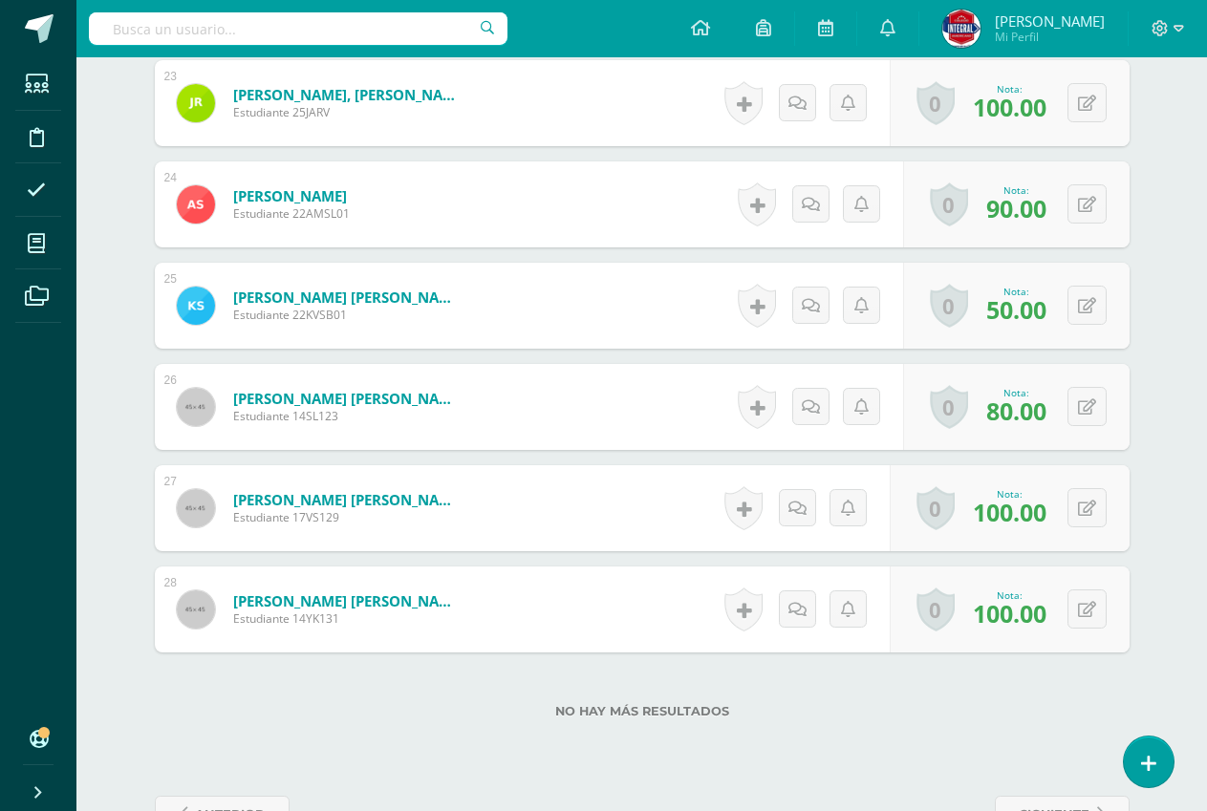
scroll to position [2883, 0]
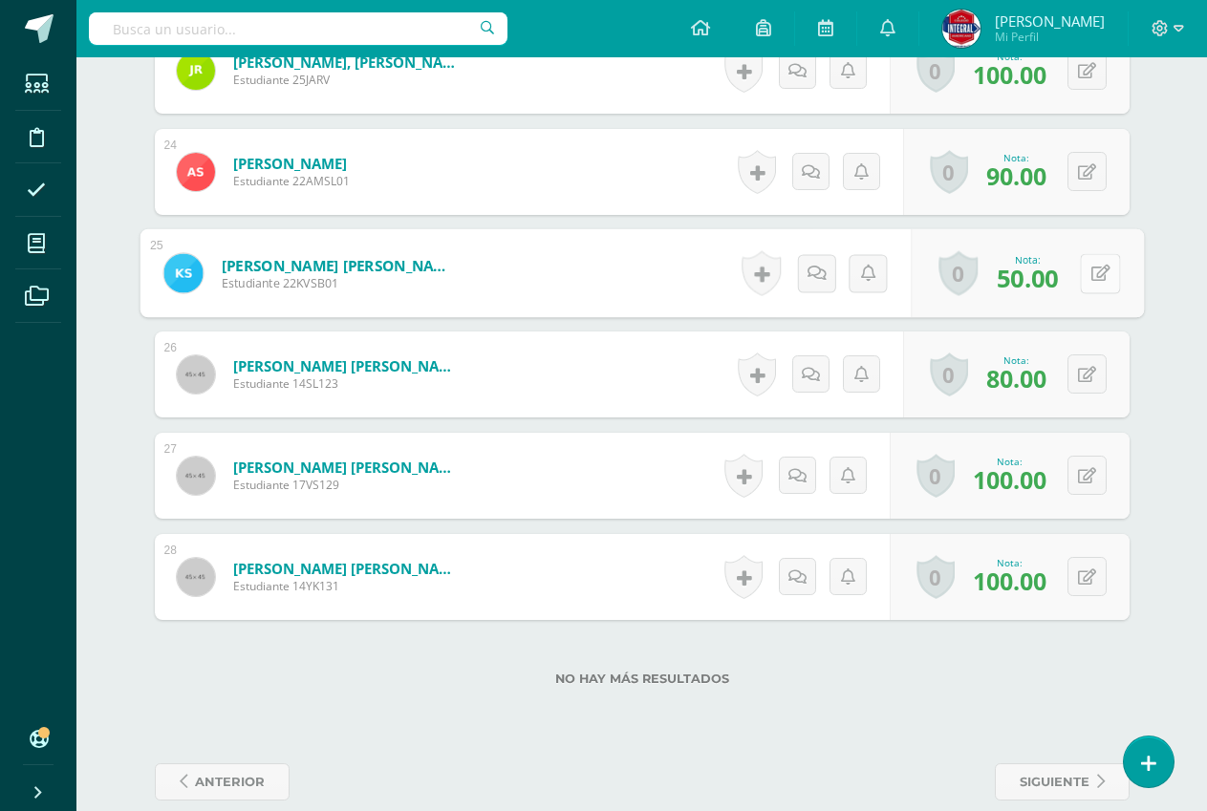
click at [1081, 284] on button at bounding box center [1100, 273] width 40 height 40
type input "60"
click at [1058, 284] on link at bounding box center [1049, 280] width 38 height 38
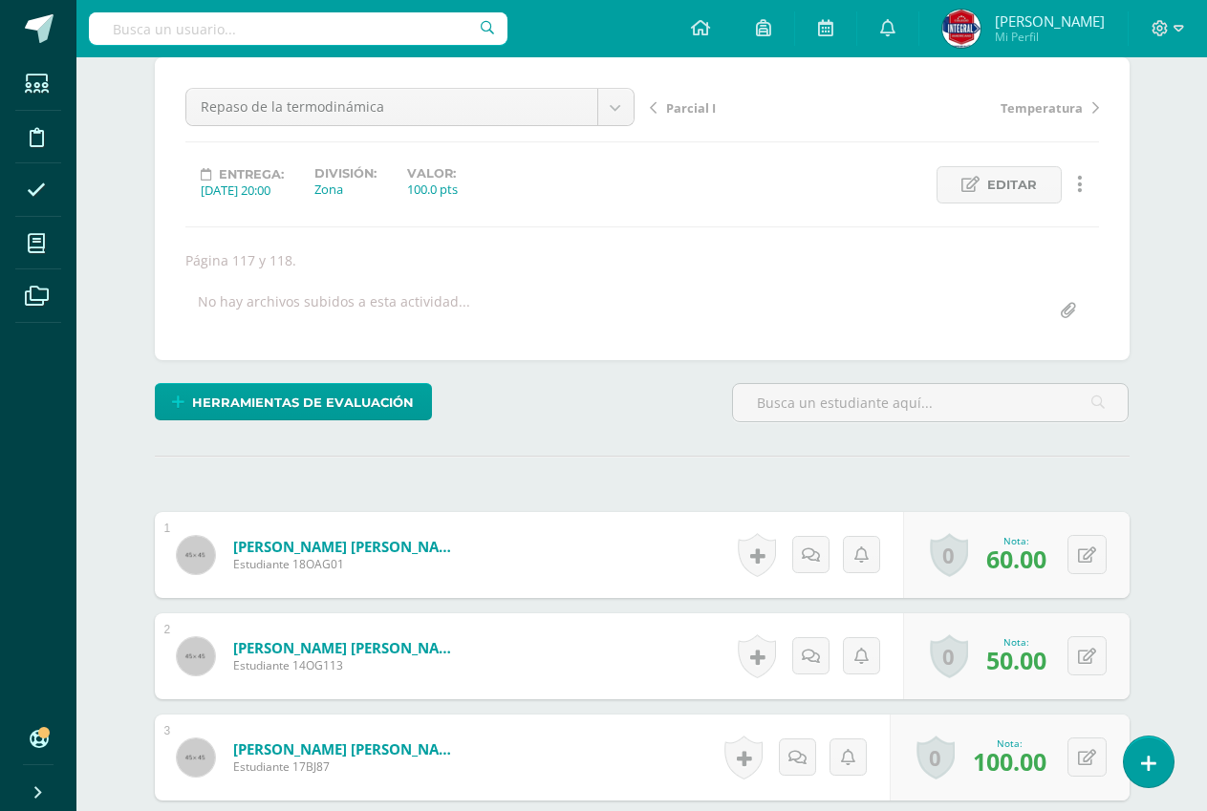
scroll to position [0, 0]
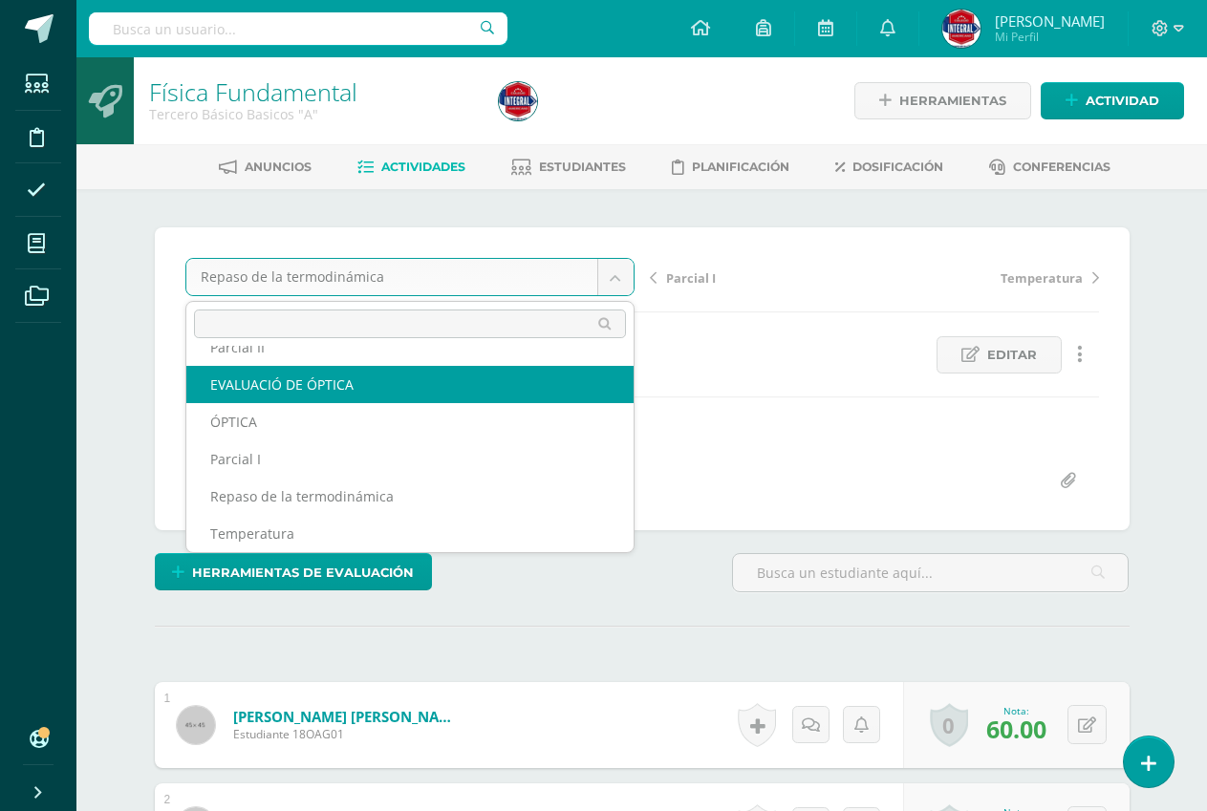
scroll to position [107, 0]
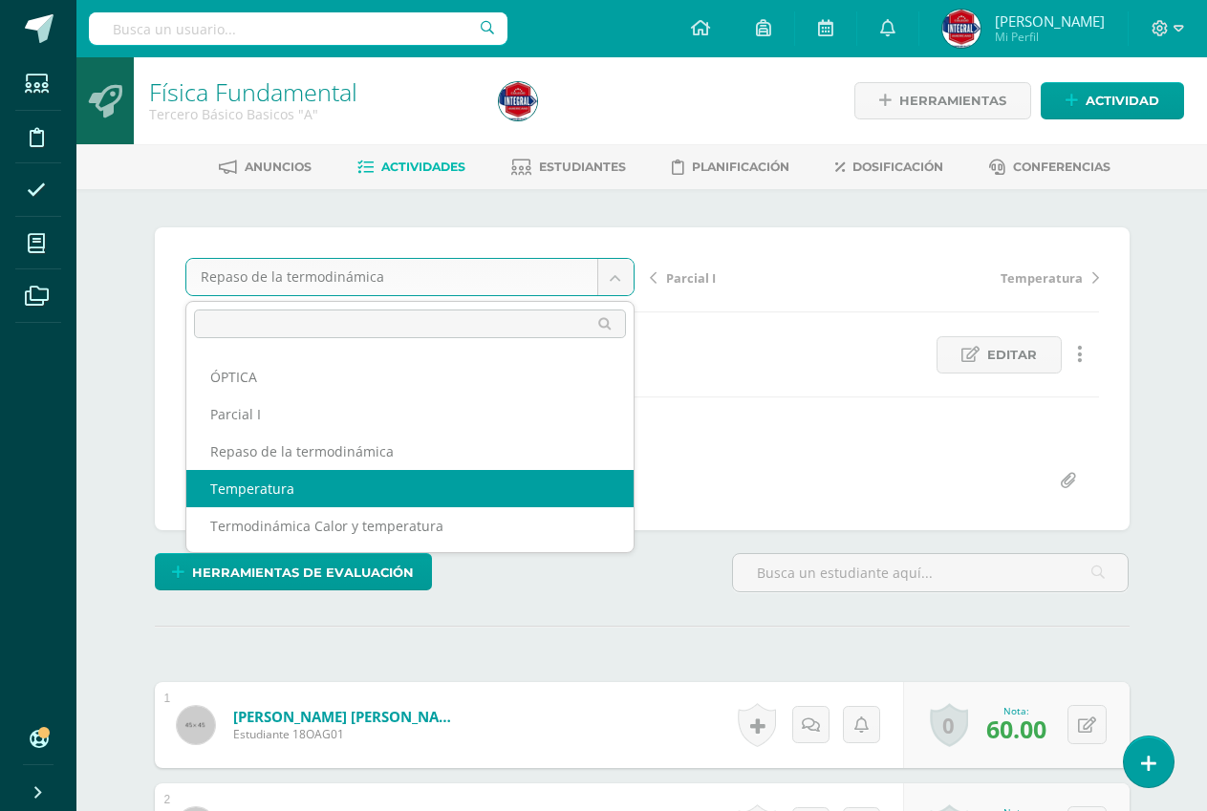
select select "/dashboard/teacher/grade-activity/191113/"
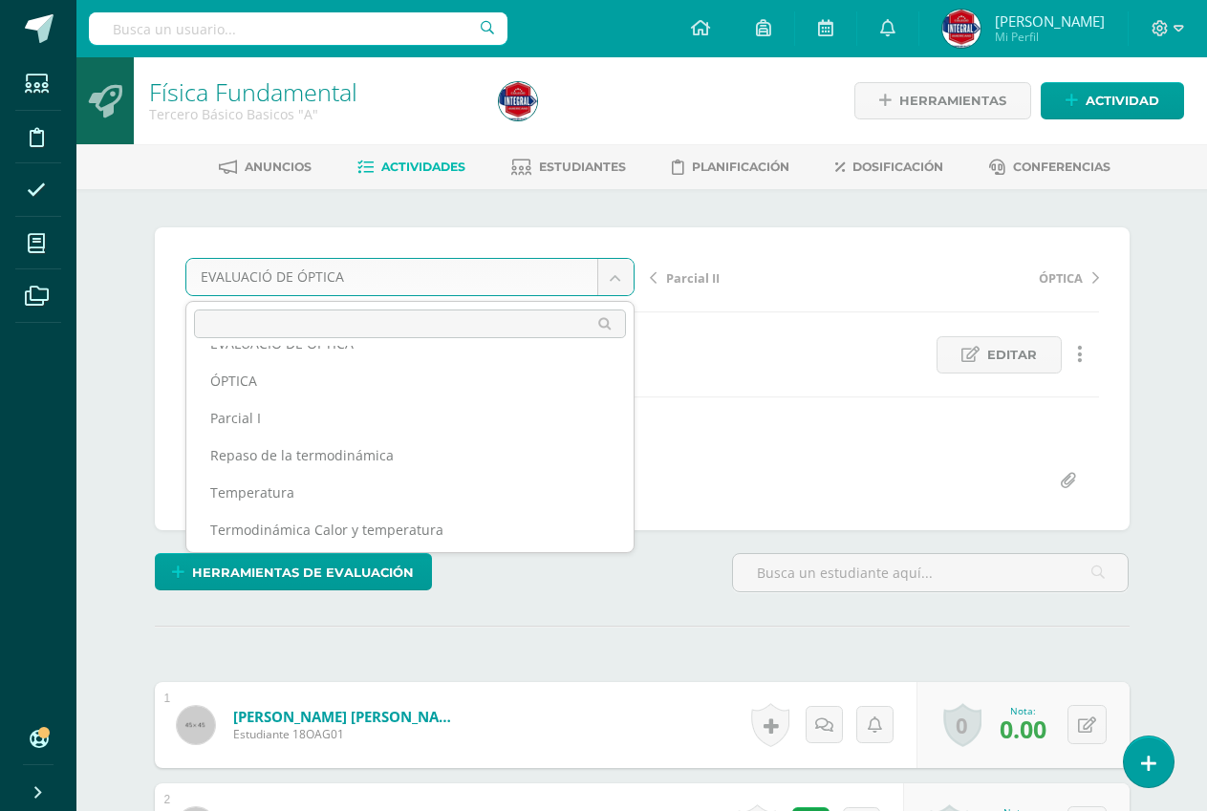
scroll to position [107, 0]
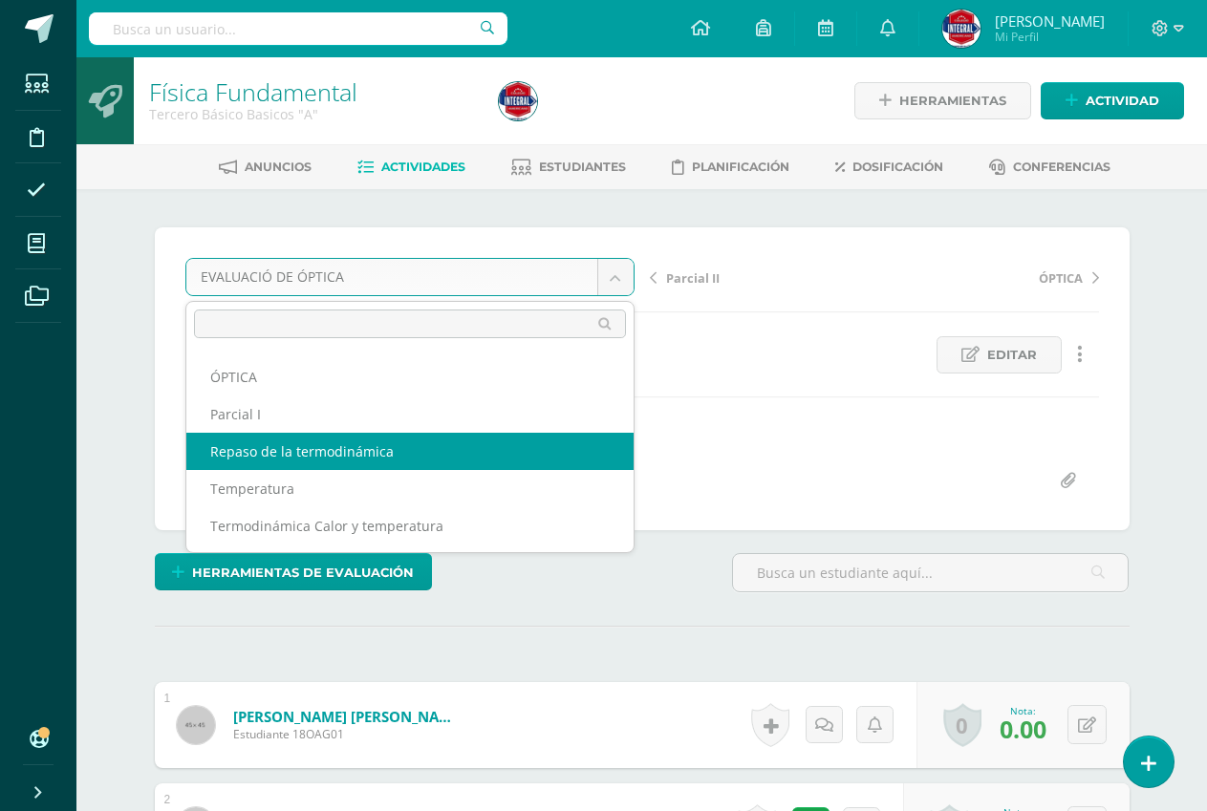
select select "/dashboard/teacher/grade-activity/191116/"
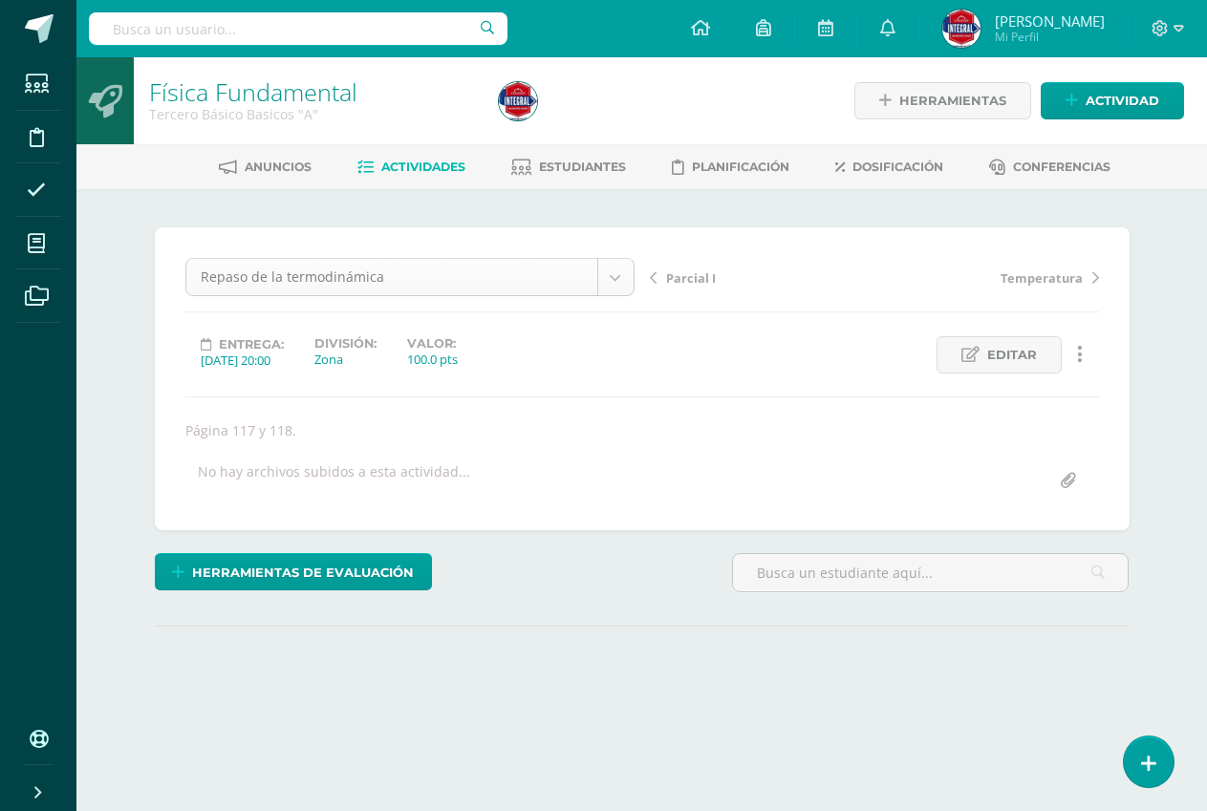
click at [607, 280] on body "Estudiantes Disciplina Asistencia Mis cursos Archivos Soporte Ayuda Reportar un…" at bounding box center [603, 387] width 1207 height 775
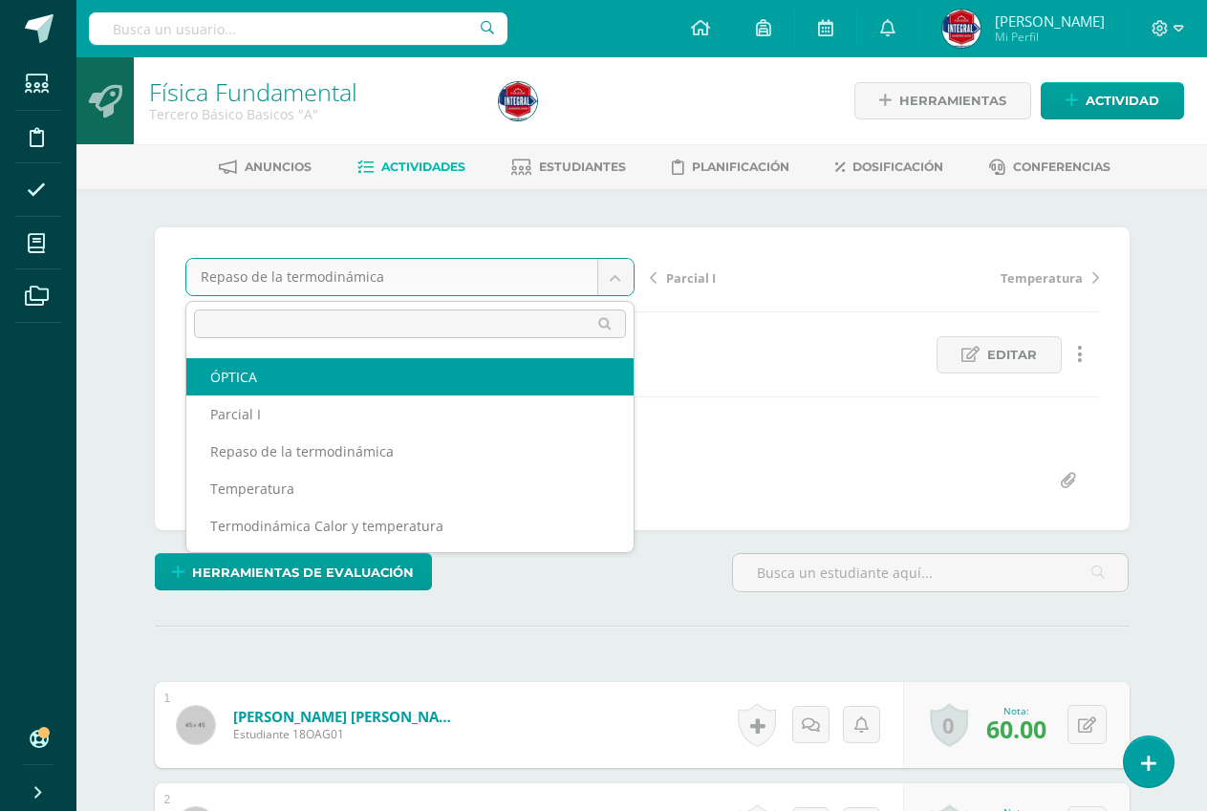
scroll to position [1, 0]
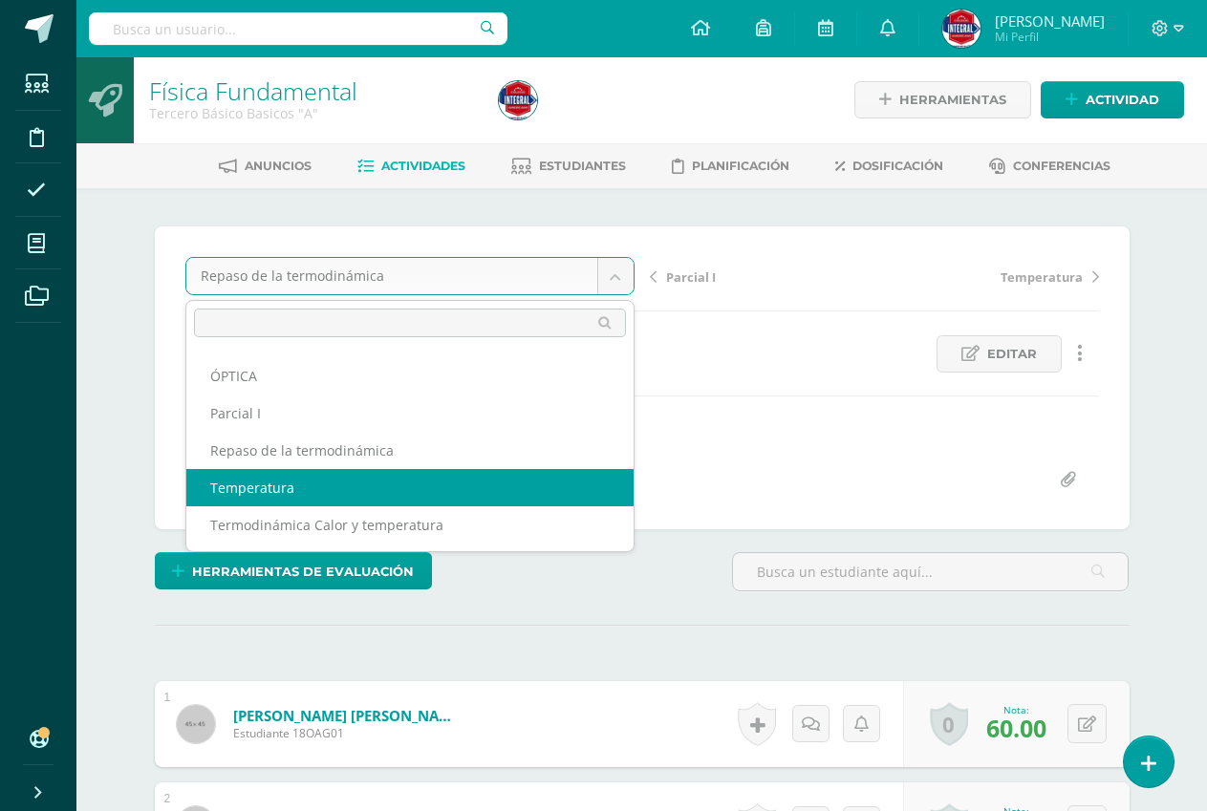
select select "/dashboard/teacher/grade-activity/191113/"
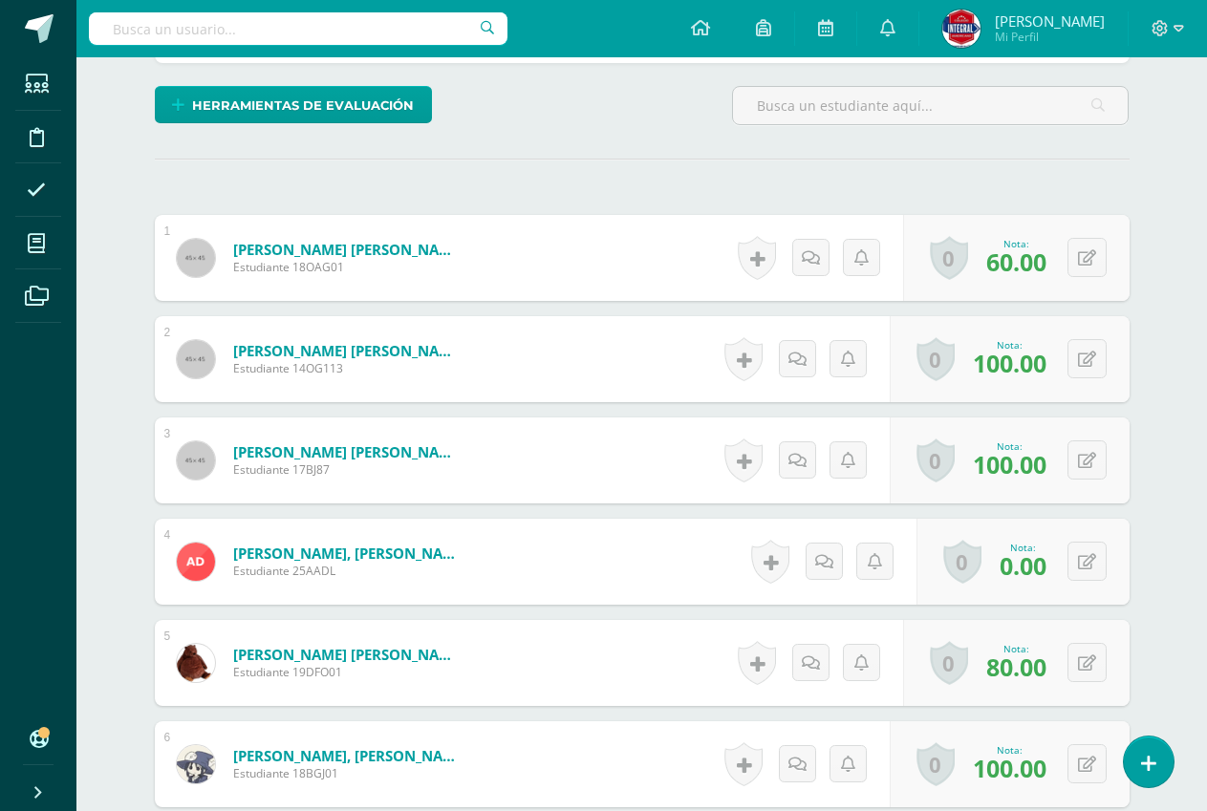
scroll to position [481, 0]
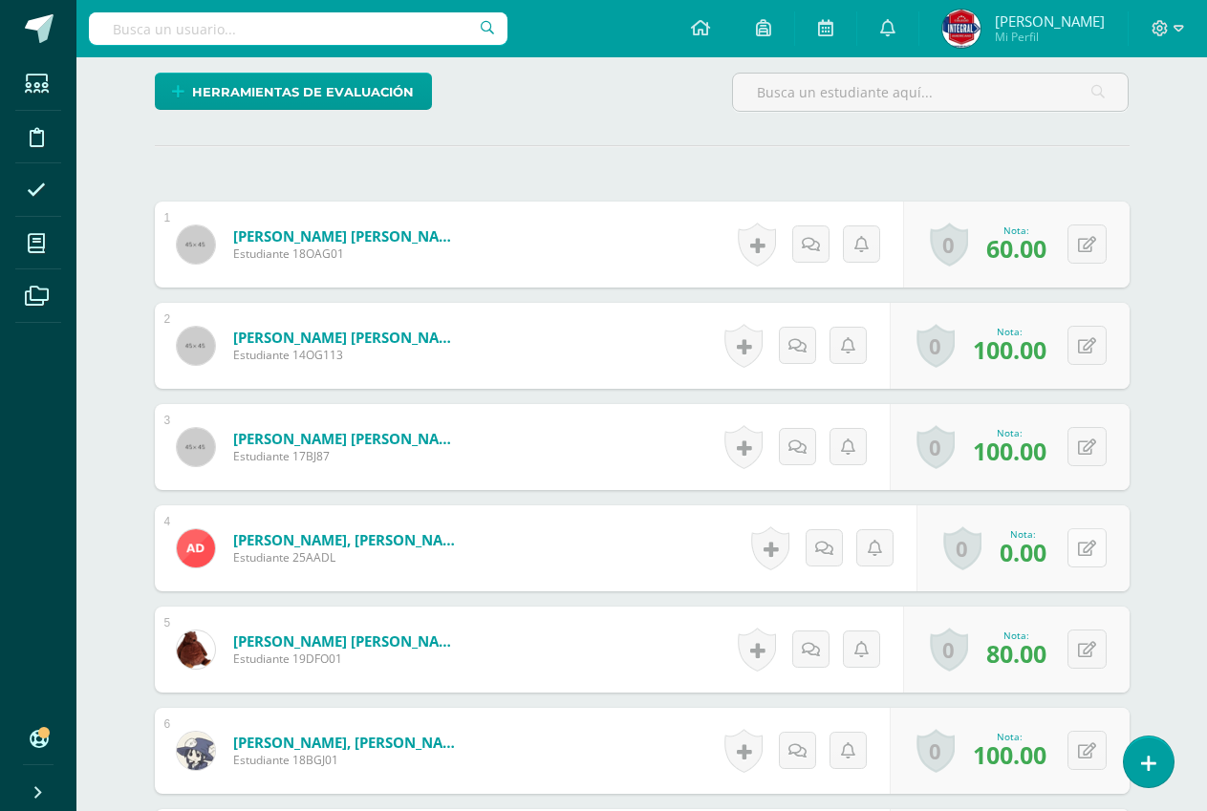
click at [1093, 547] on icon at bounding box center [1087, 549] width 18 height 16
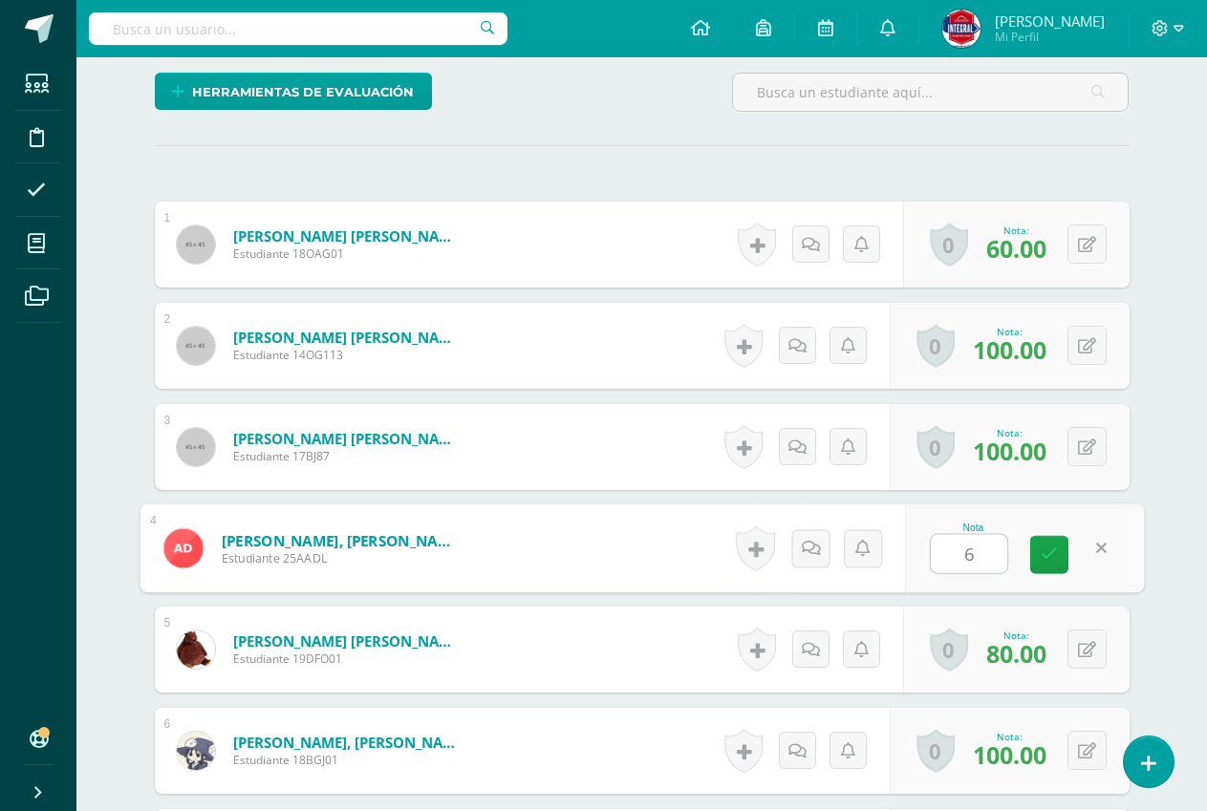
type input "60"
click at [1038, 555] on link at bounding box center [1049, 555] width 38 height 38
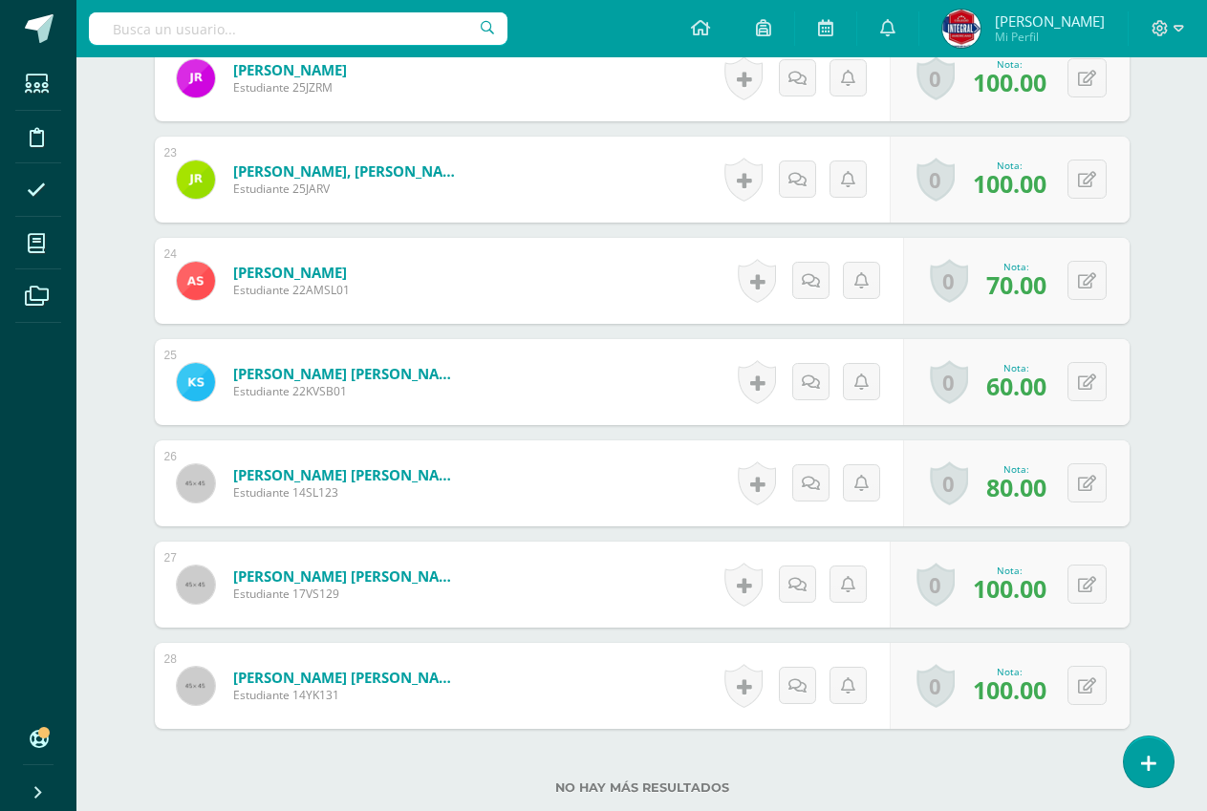
scroll to position [2869, 0]
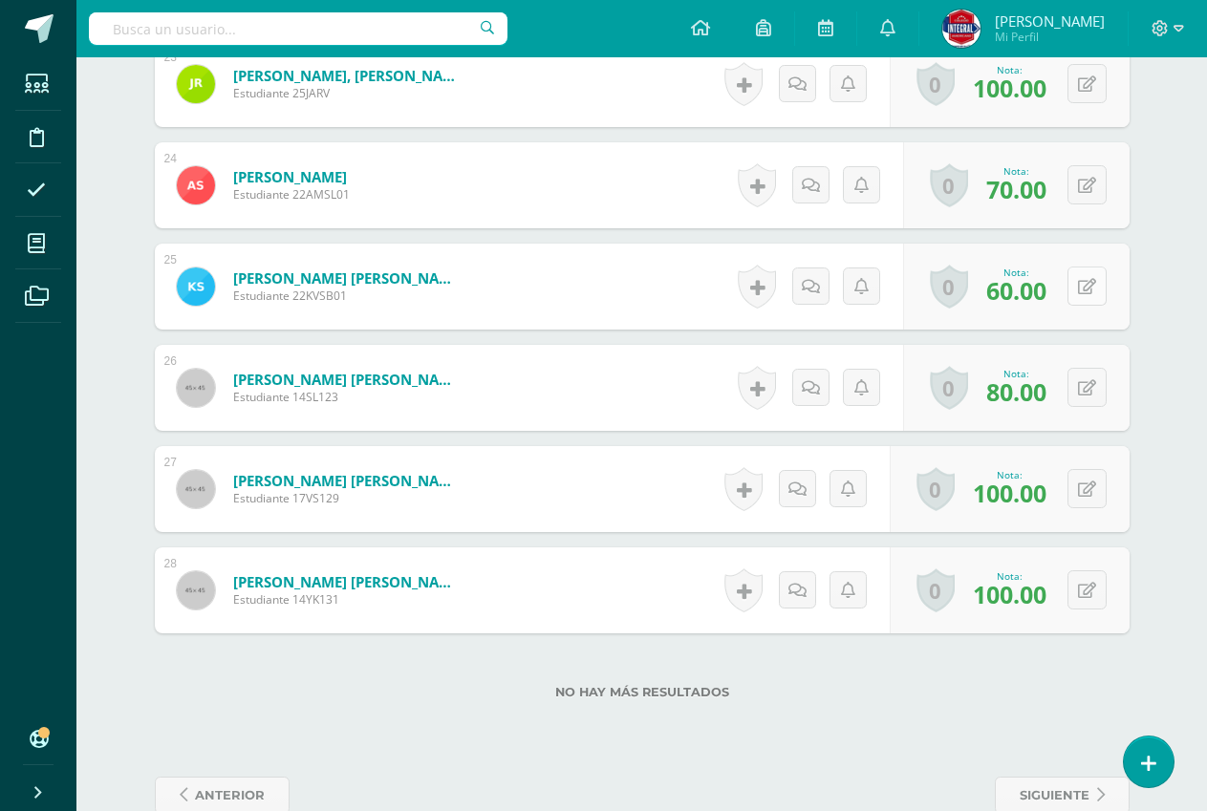
click at [1080, 288] on button at bounding box center [1086, 286] width 39 height 39
type input "70"
click at [1056, 294] on icon at bounding box center [1048, 293] width 17 height 16
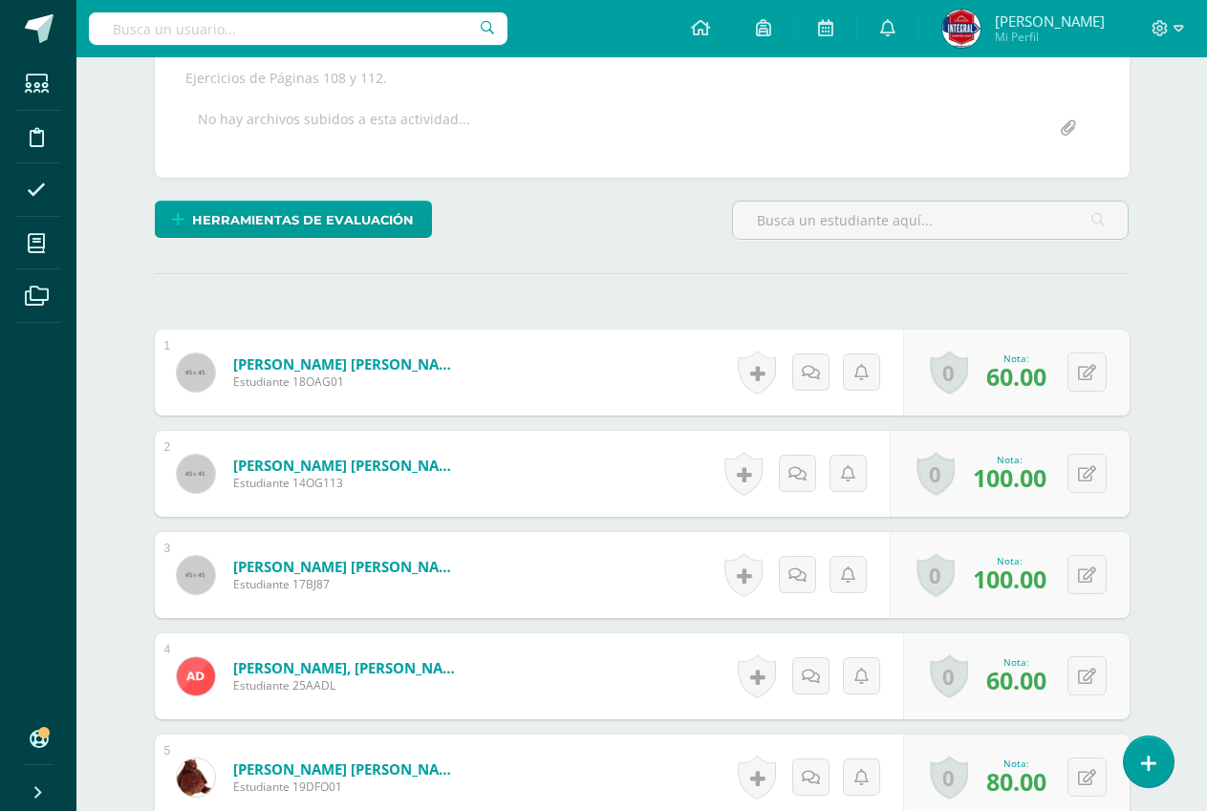
scroll to position [0, 0]
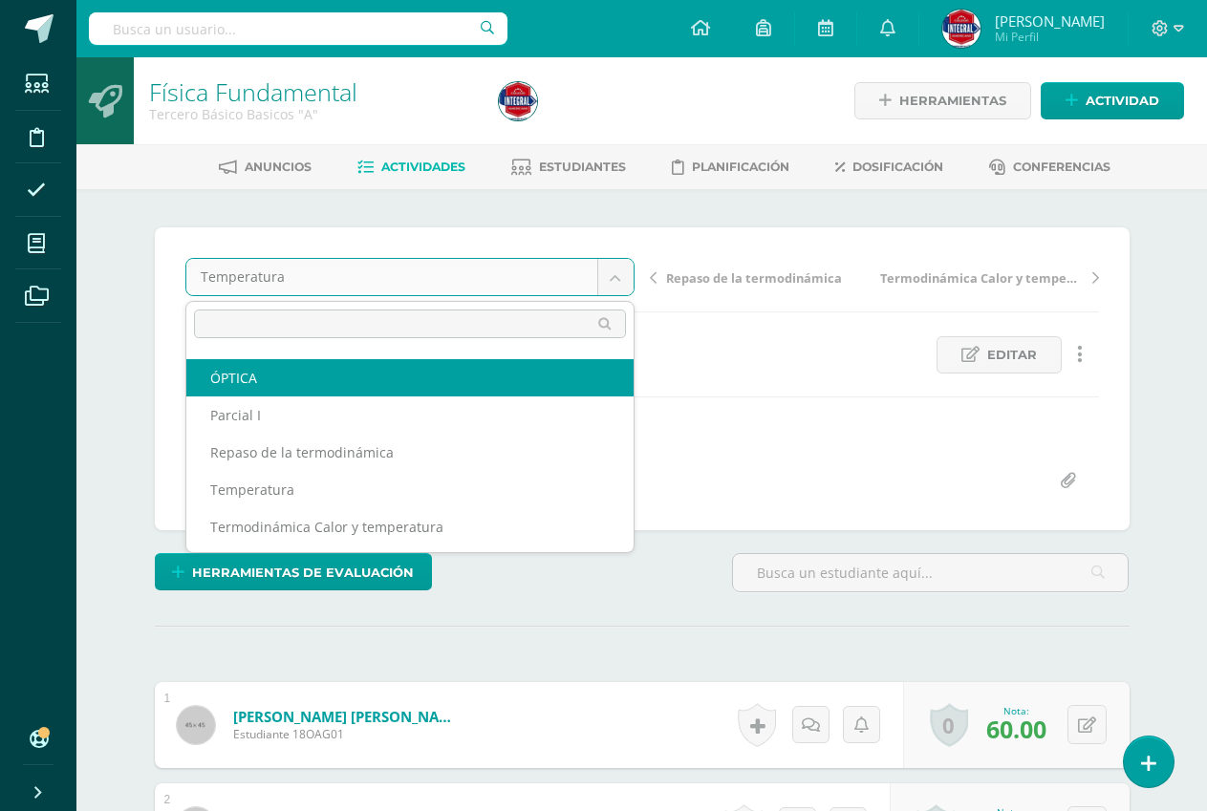
scroll to position [107, 0]
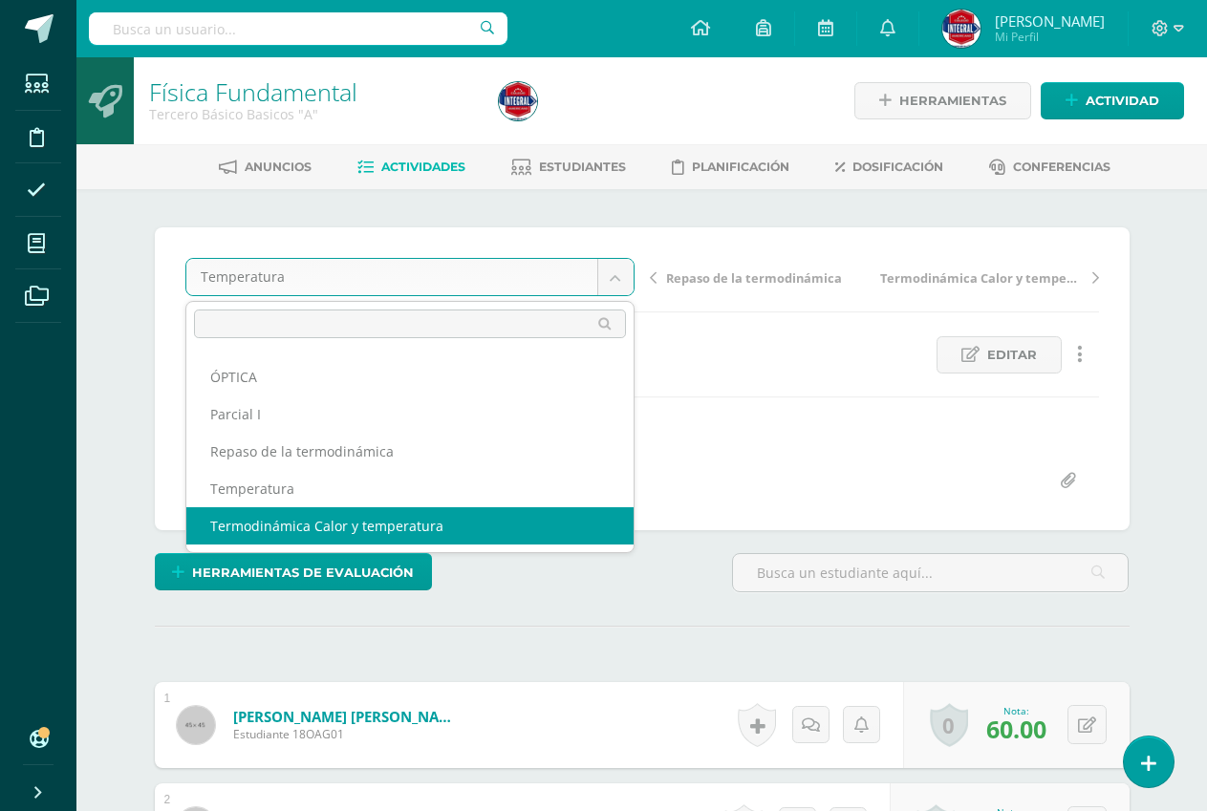
select select "/dashboard/teacher/grade-activity/191110/"
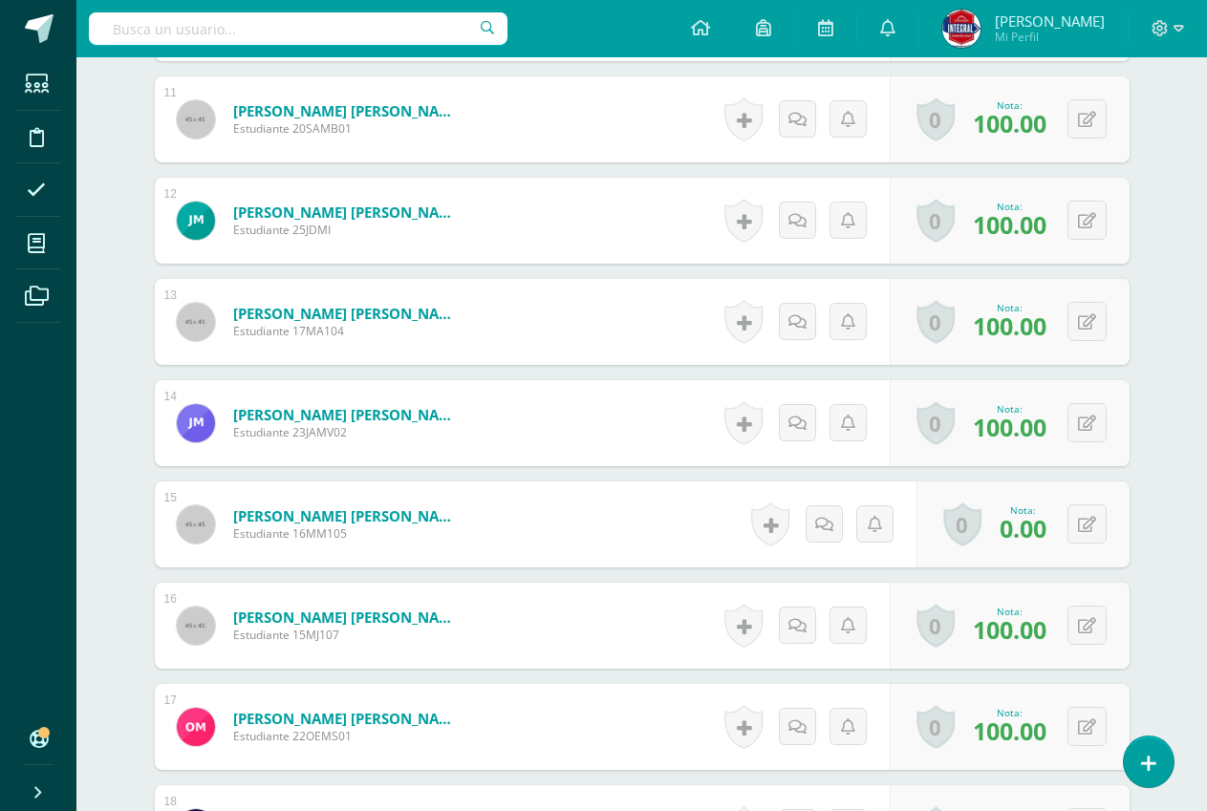
scroll to position [1624, 0]
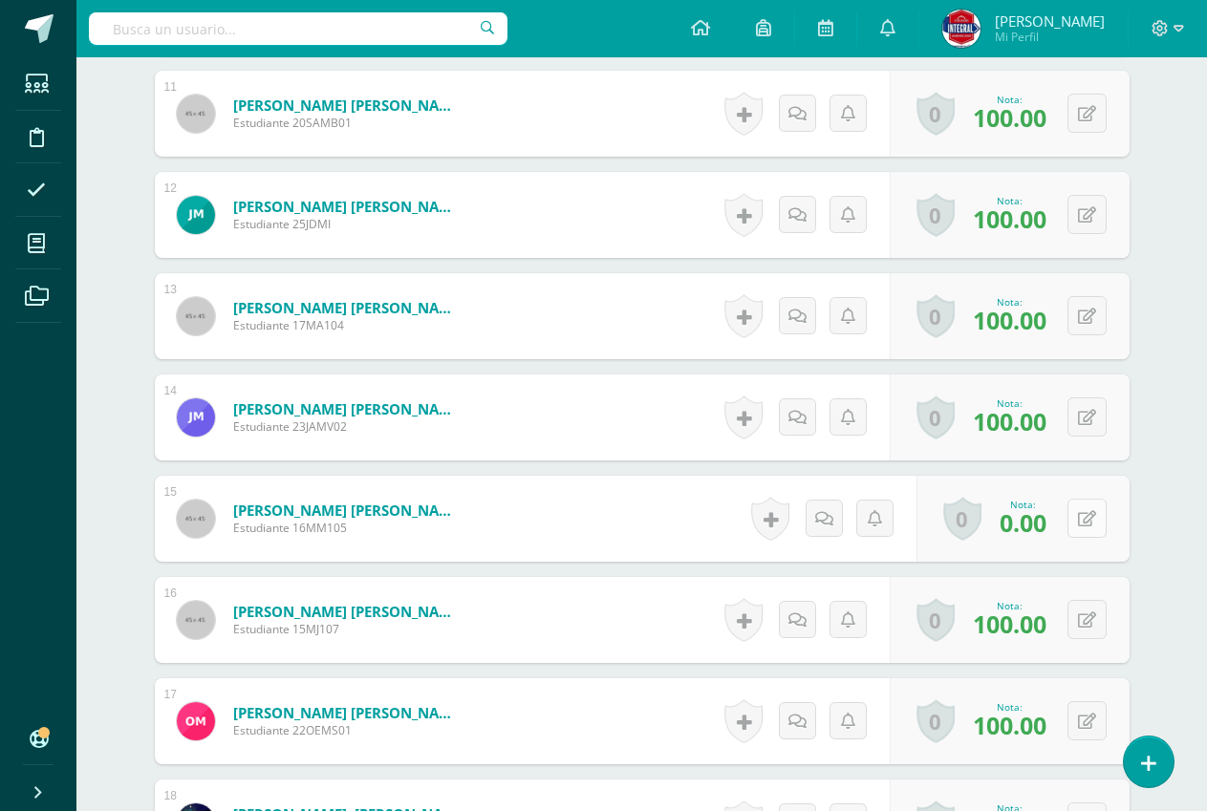
click at [1092, 522] on icon at bounding box center [1087, 519] width 18 height 16
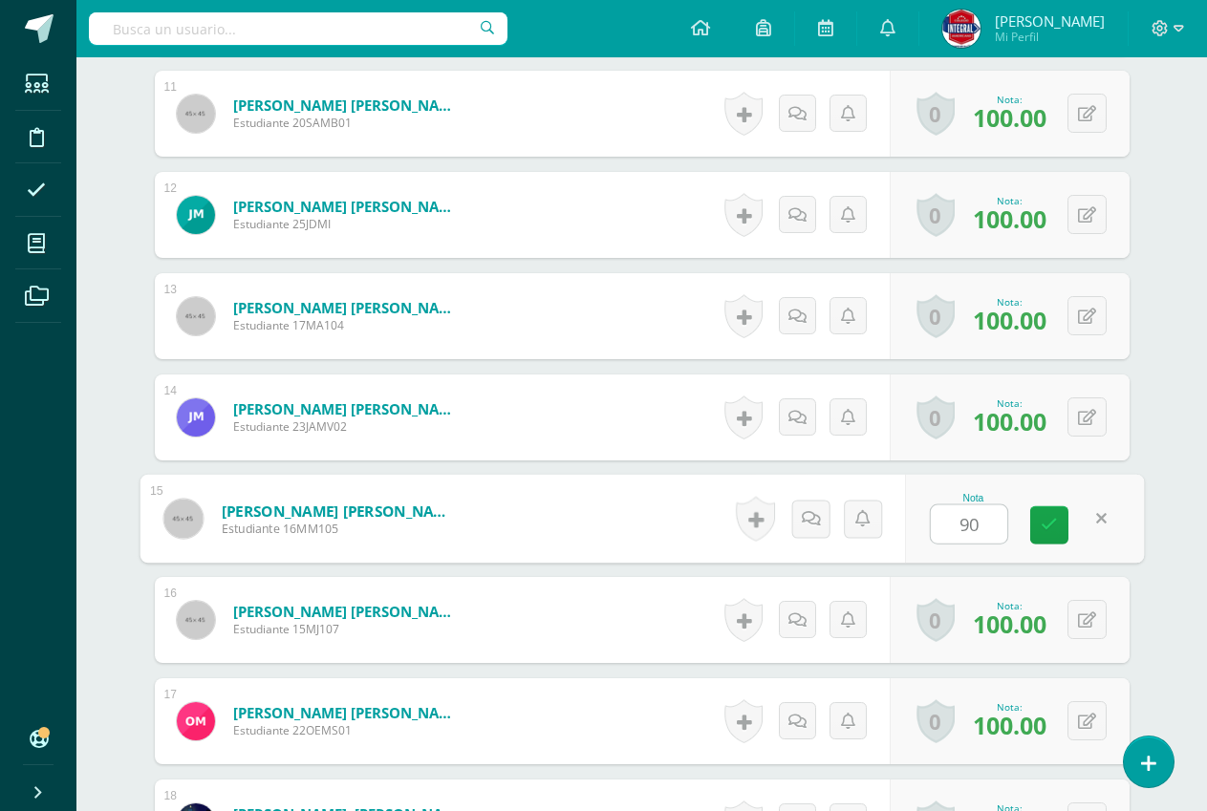
type input "90"
click at [1029, 514] on div "Nota 90" at bounding box center [1024, 519] width 239 height 89
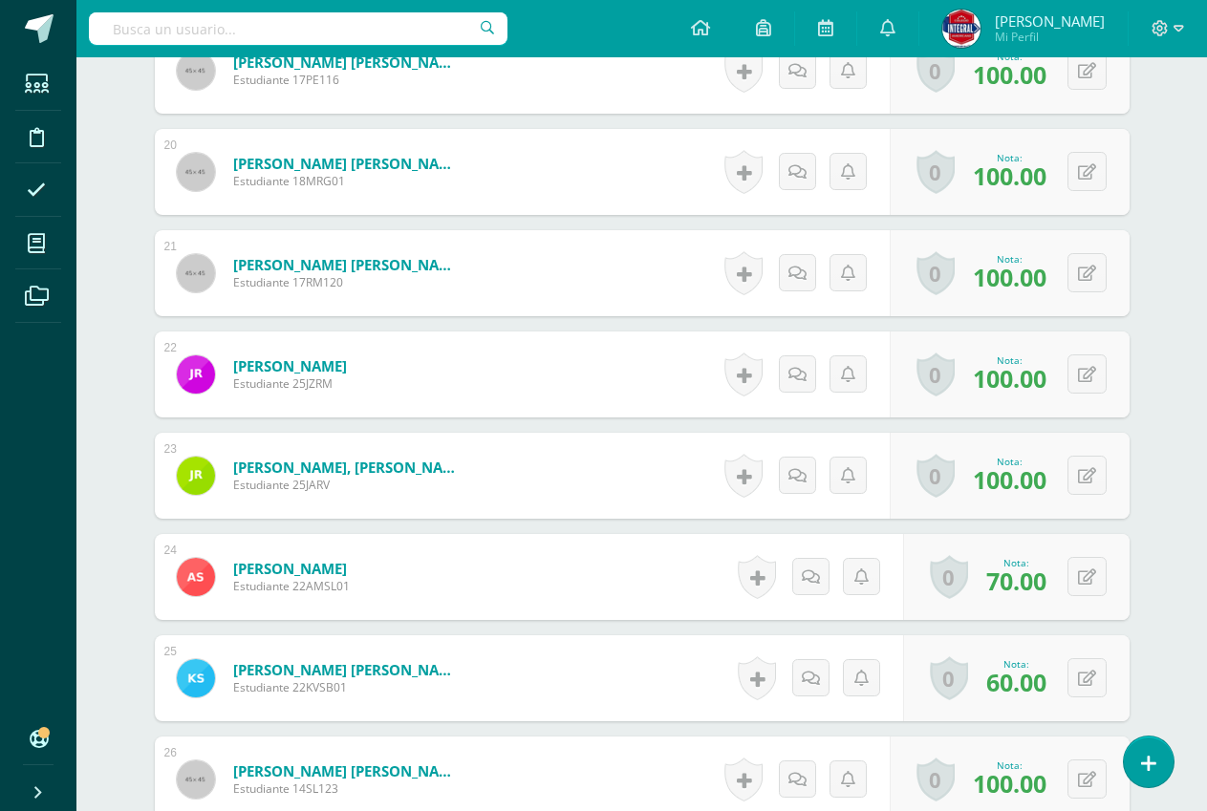
scroll to position [2484, 0]
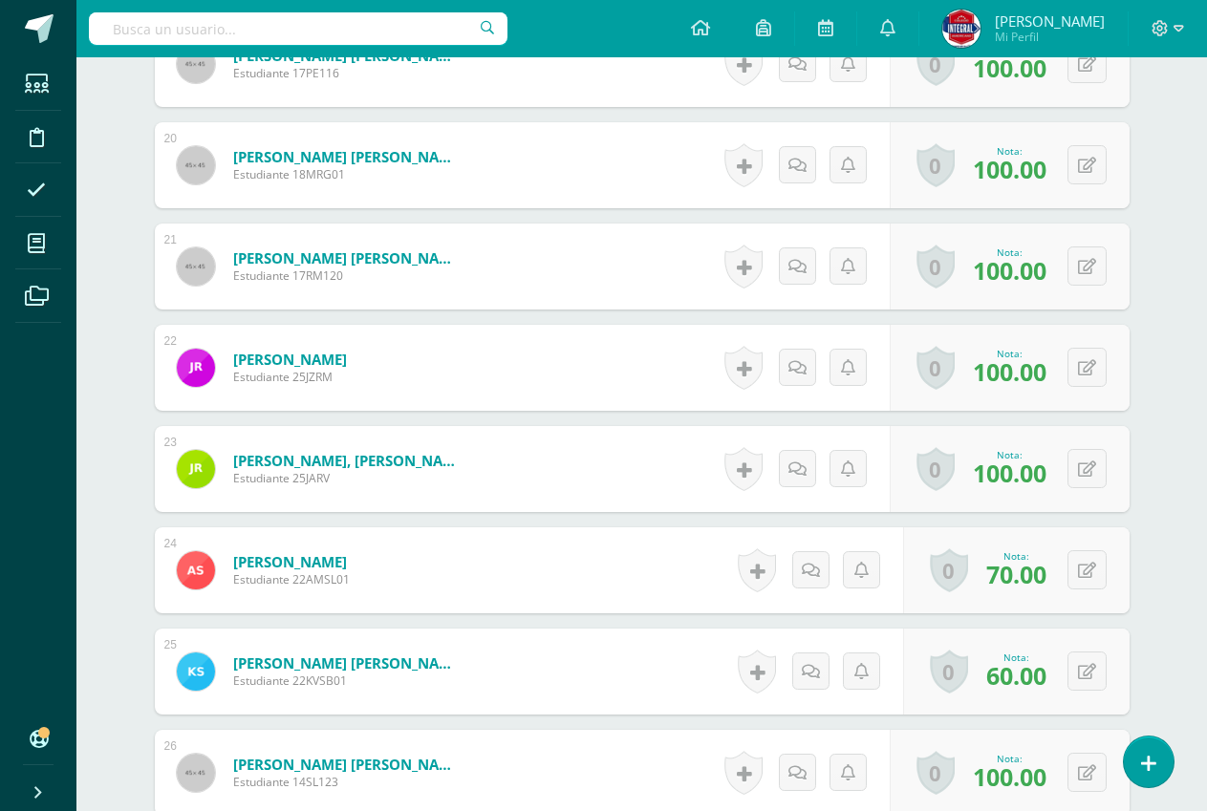
click at [1106, 669] on div "0 [GEOGRAPHIC_DATA] Logros obtenidos Aún no hay logros agregados Nota: 60.00" at bounding box center [1016, 672] width 226 height 86
click at [1100, 669] on button at bounding box center [1100, 672] width 40 height 40
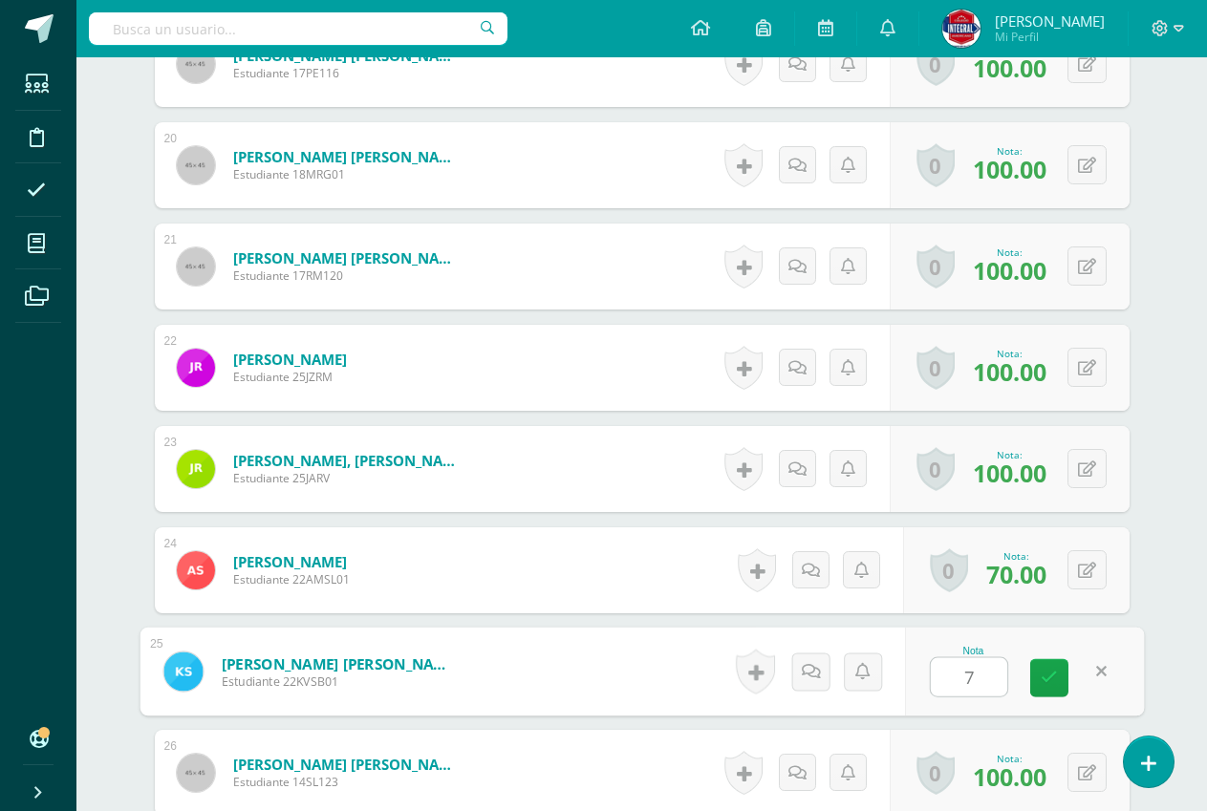
type input "70"
click at [1054, 667] on link at bounding box center [1049, 678] width 38 height 38
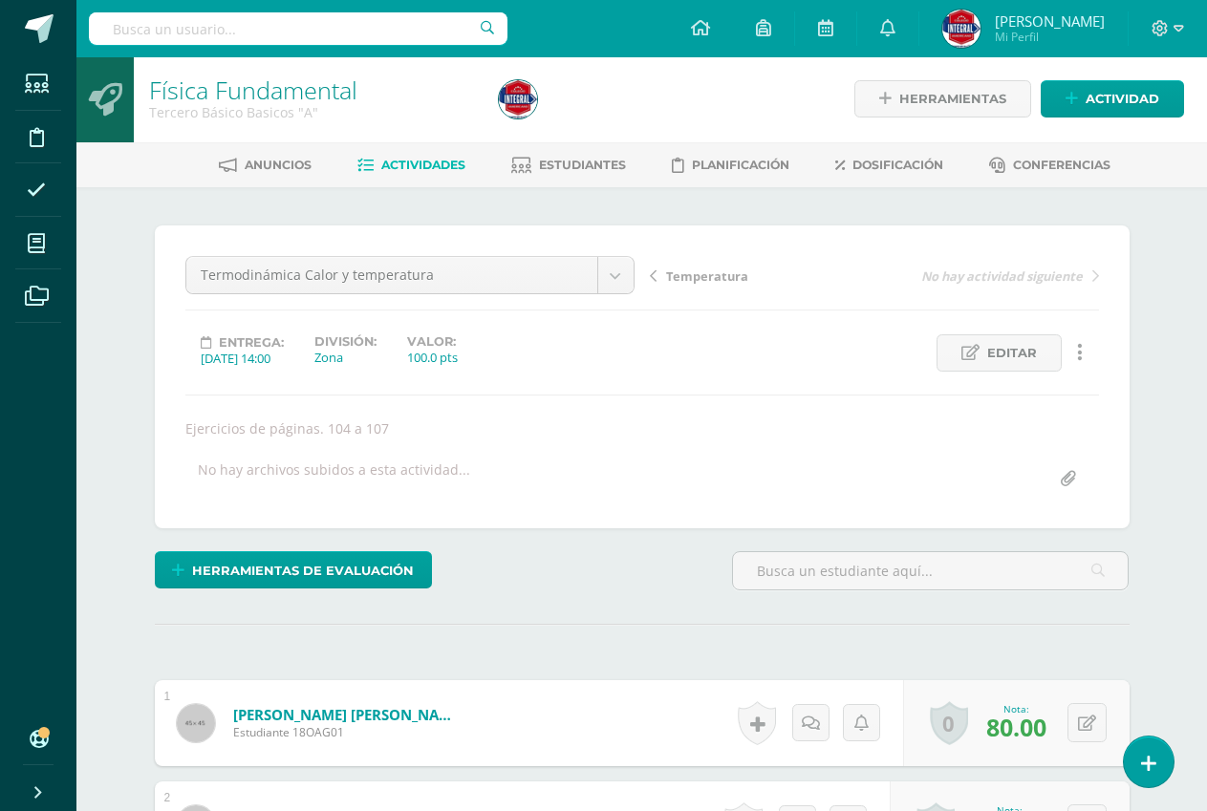
scroll to position [0, 0]
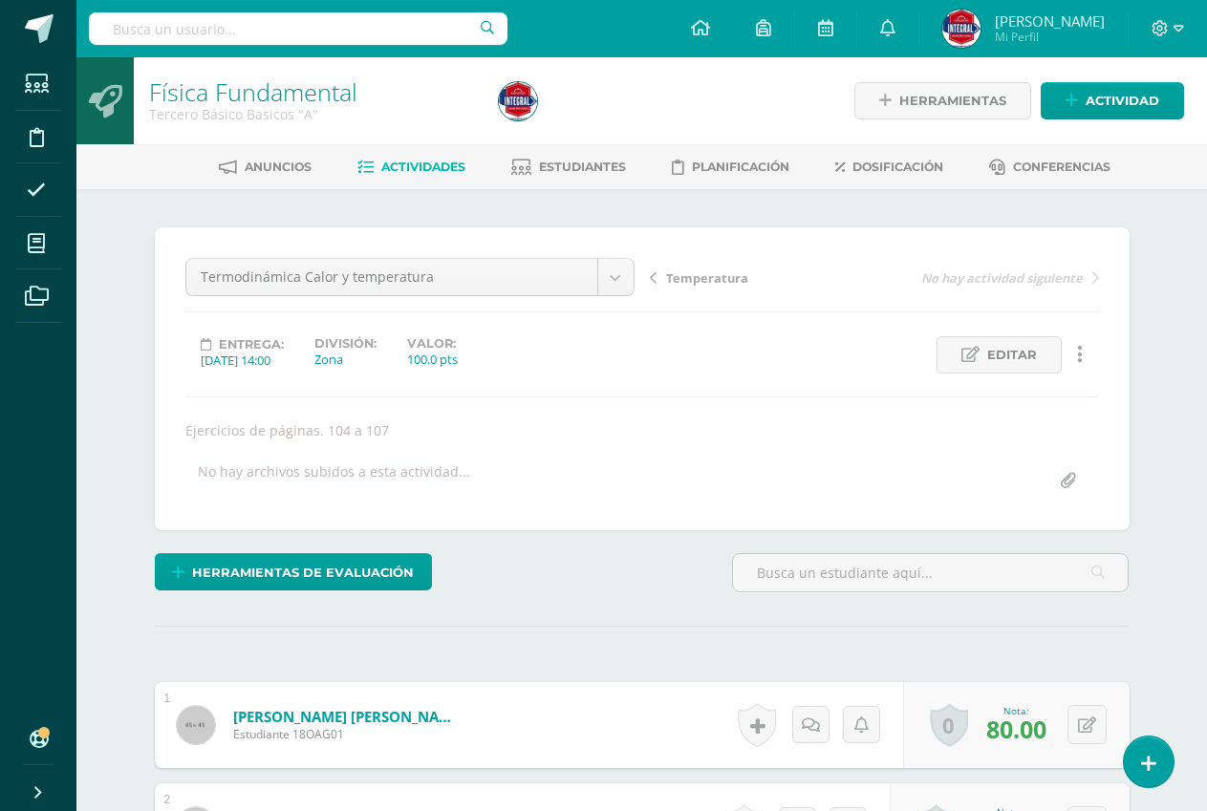
click at [426, 156] on link "Actividades" at bounding box center [411, 167] width 108 height 31
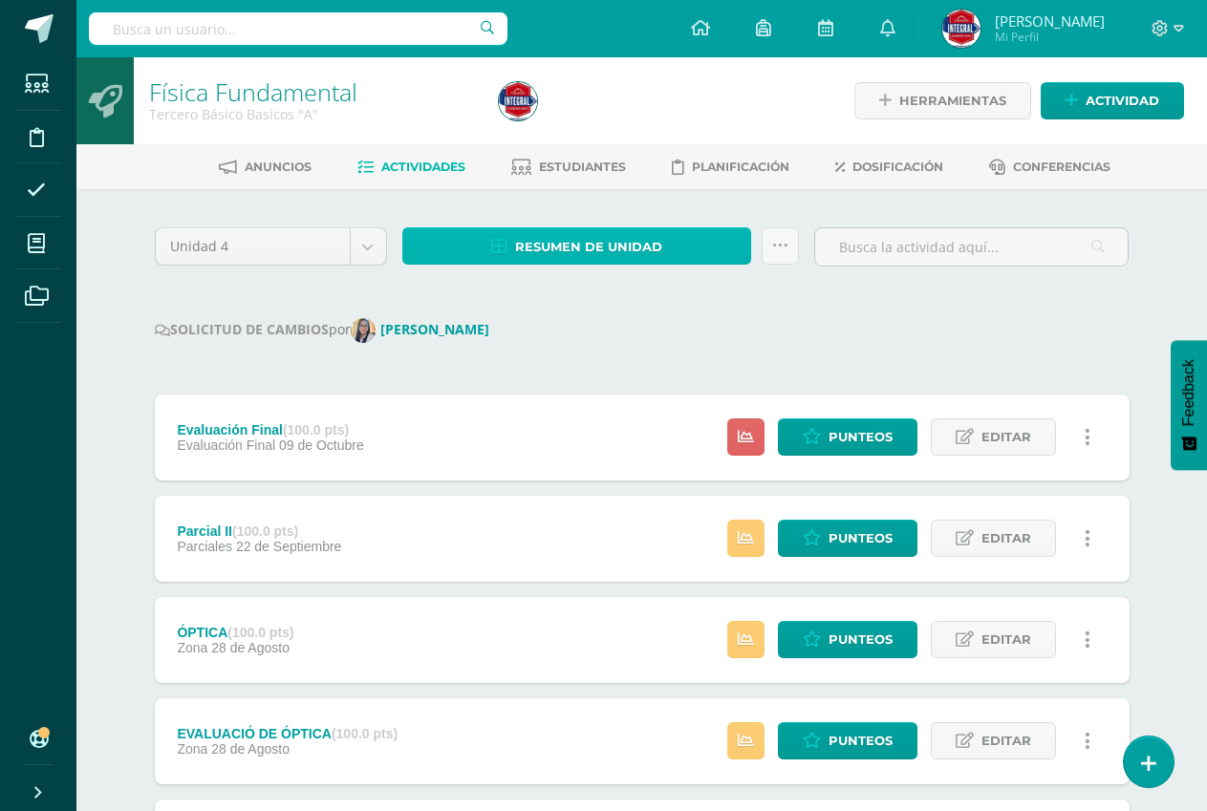
click at [509, 246] on link "Resumen de unidad" at bounding box center [577, 245] width 350 height 37
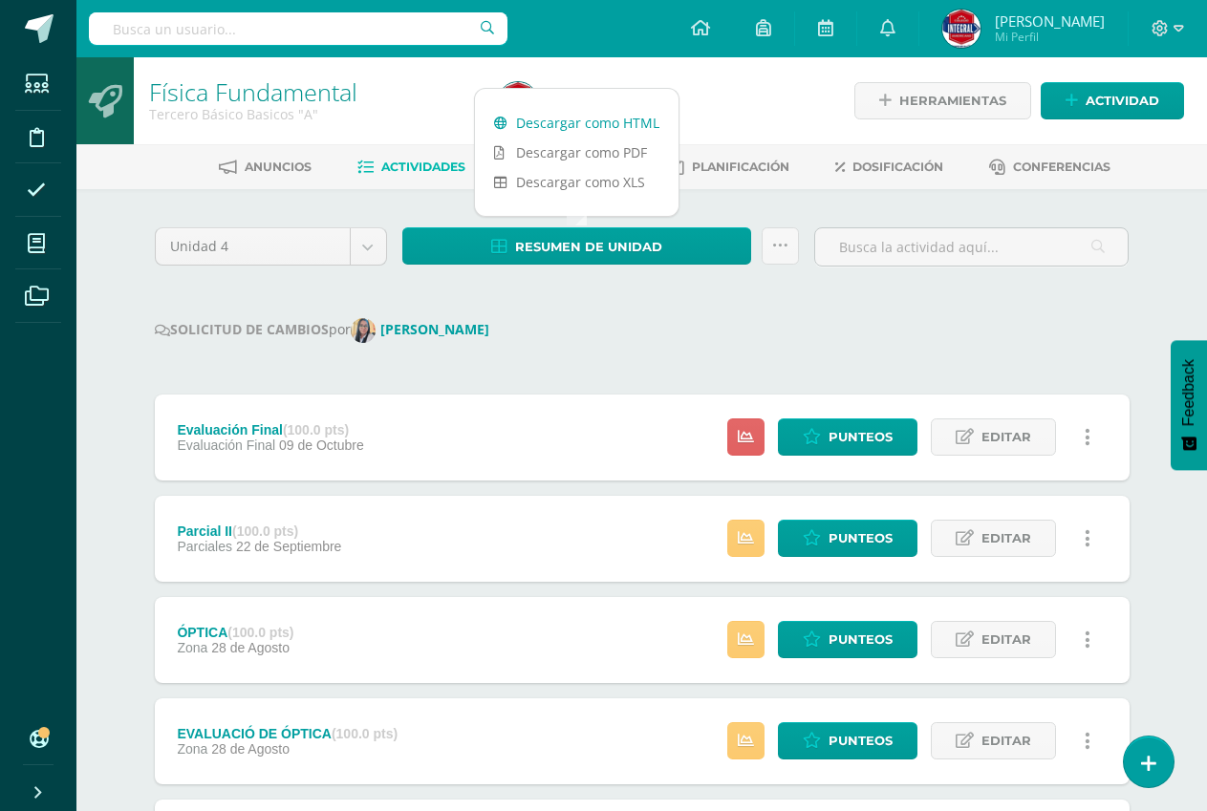
click at [544, 127] on link "Descargar como HTML" at bounding box center [577, 123] width 204 height 30
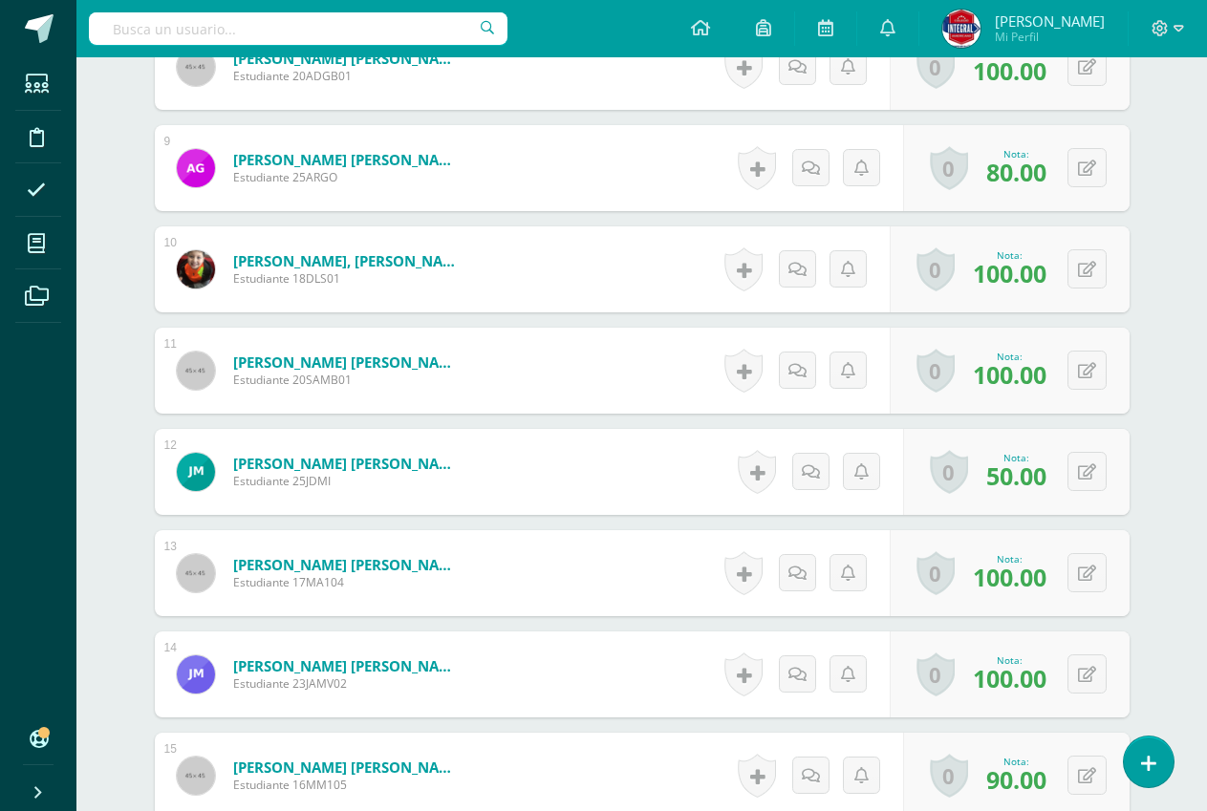
scroll to position [1368, 0]
click at [1090, 477] on icon at bounding box center [1099, 470] width 19 height 16
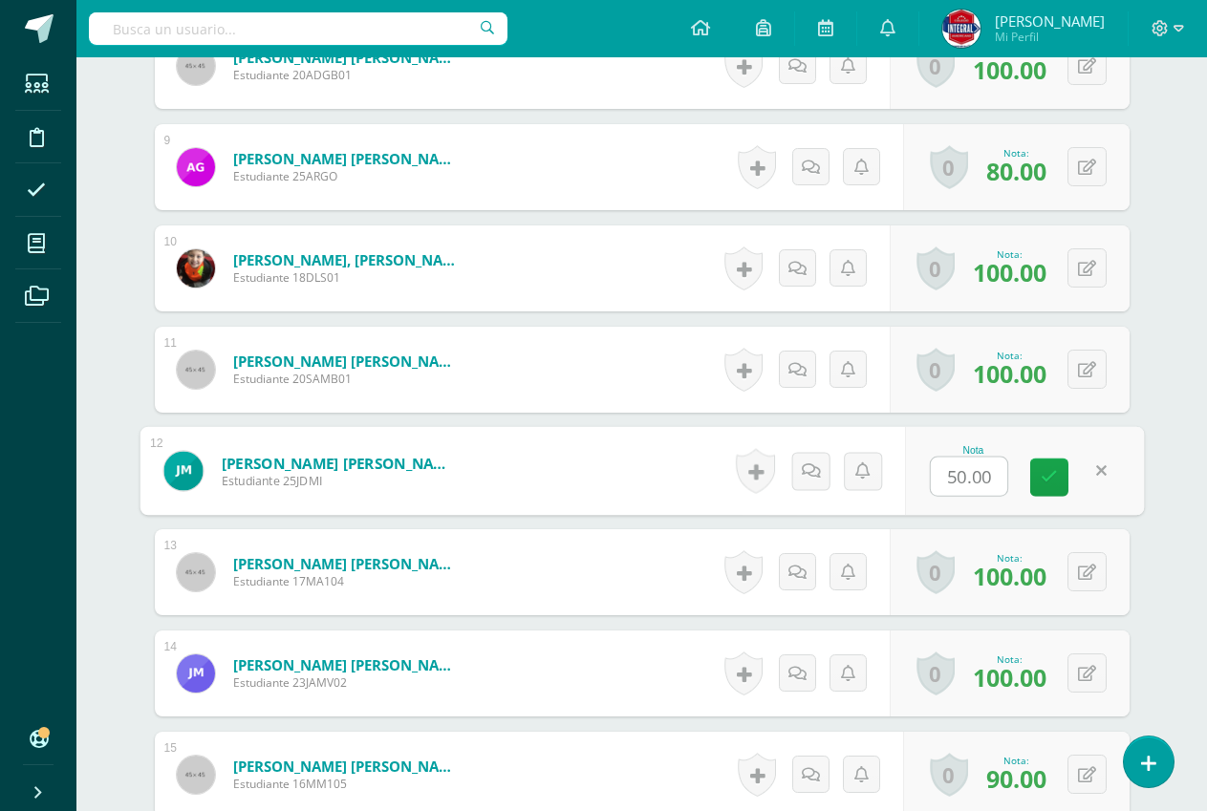
scroll to position [1369, 0]
type input "60"
click at [1061, 472] on link at bounding box center [1049, 477] width 38 height 38
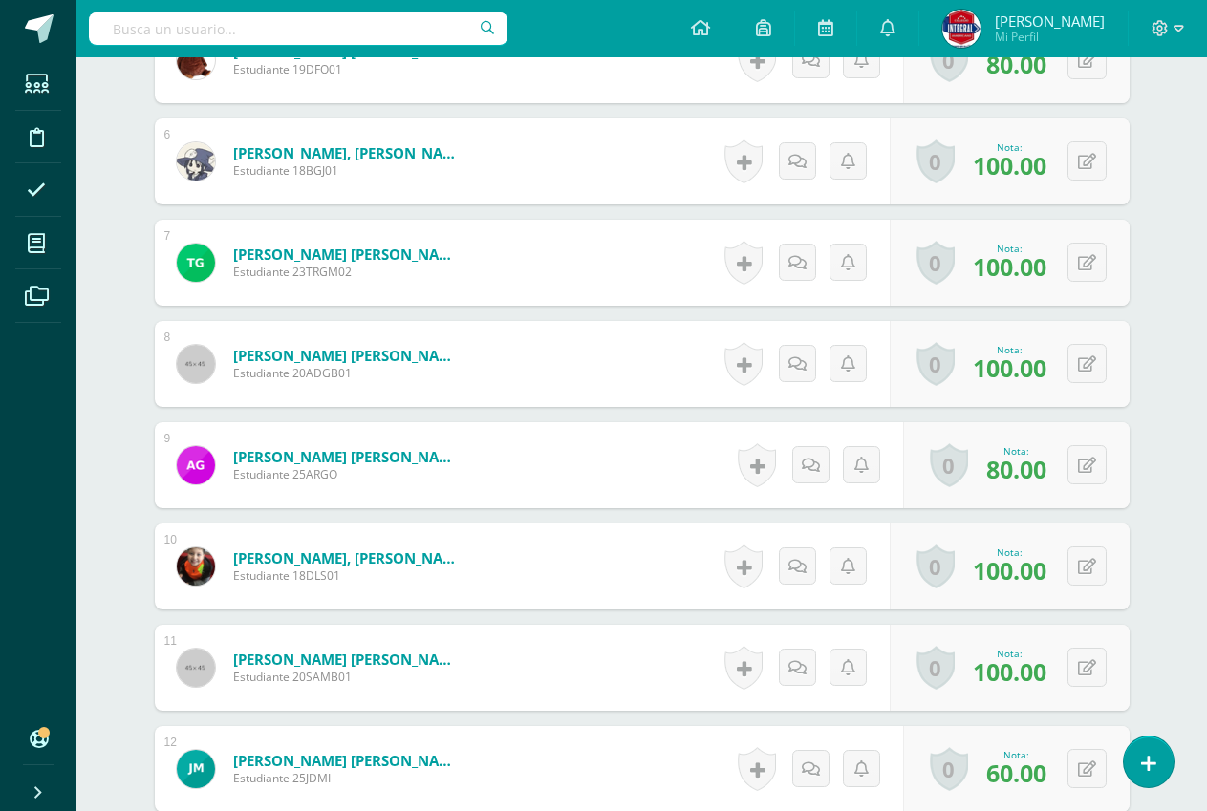
scroll to position [796, 0]
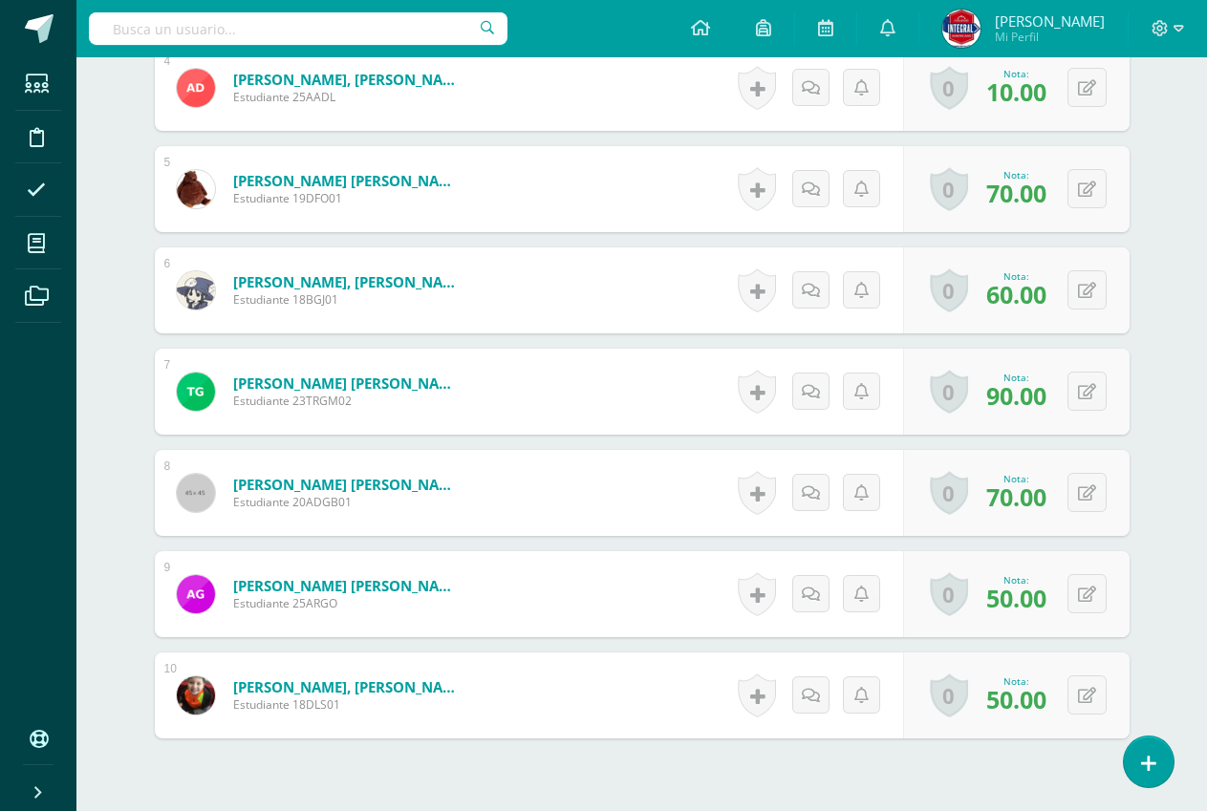
scroll to position [979, 0]
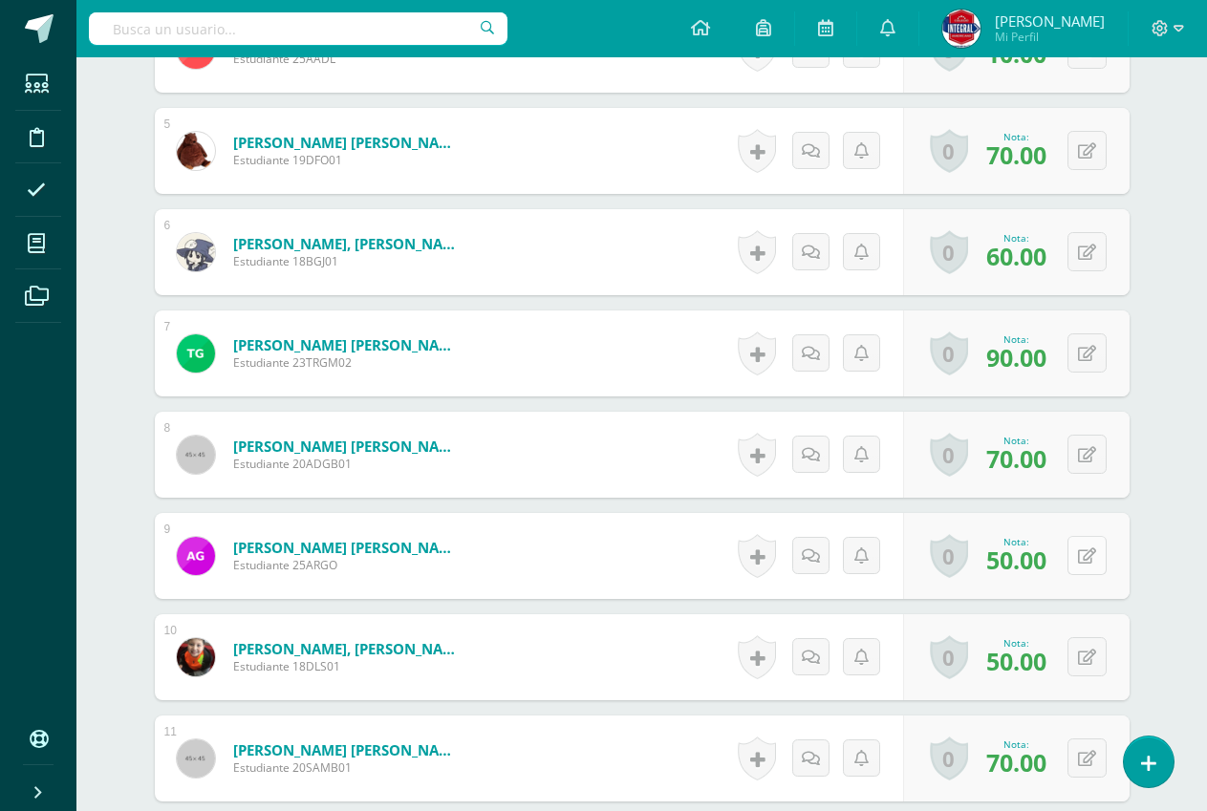
click at [1088, 548] on icon at bounding box center [1087, 556] width 18 height 16
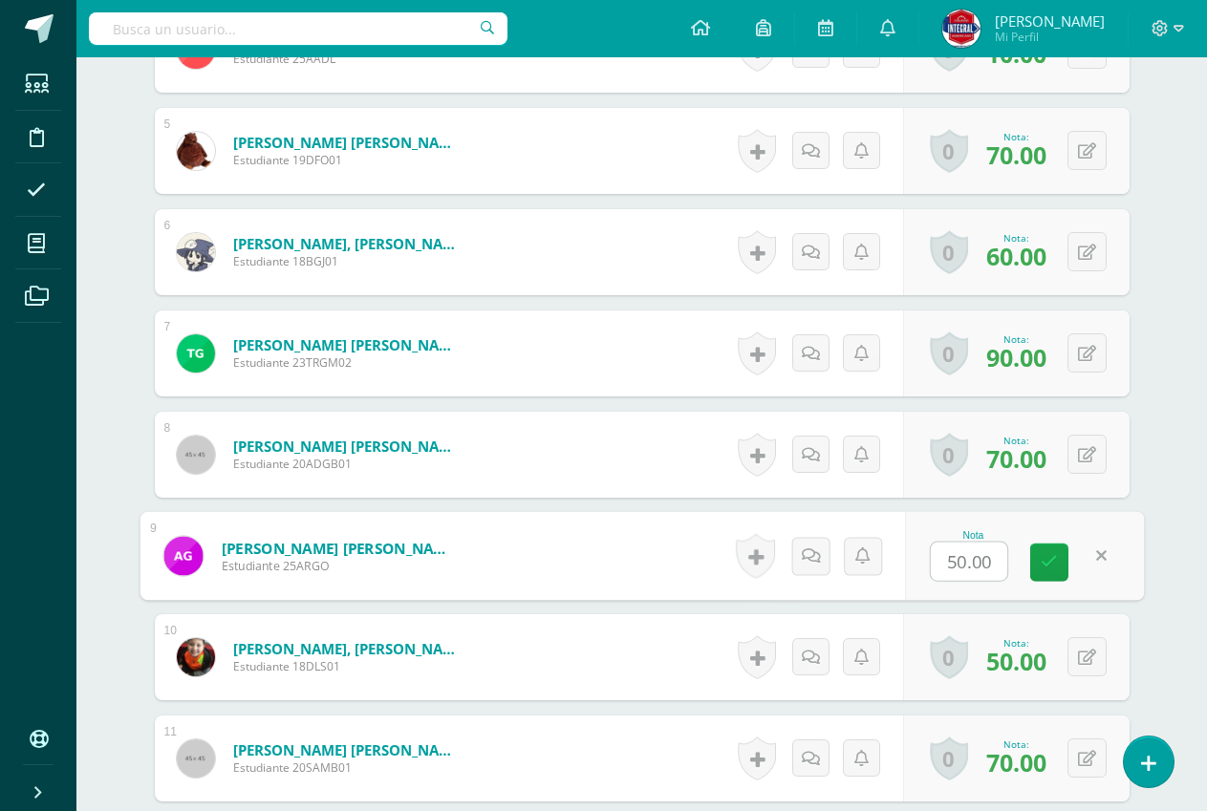
scroll to position [980, 0]
type input "60"
click at [1046, 562] on icon at bounding box center [1048, 561] width 17 height 16
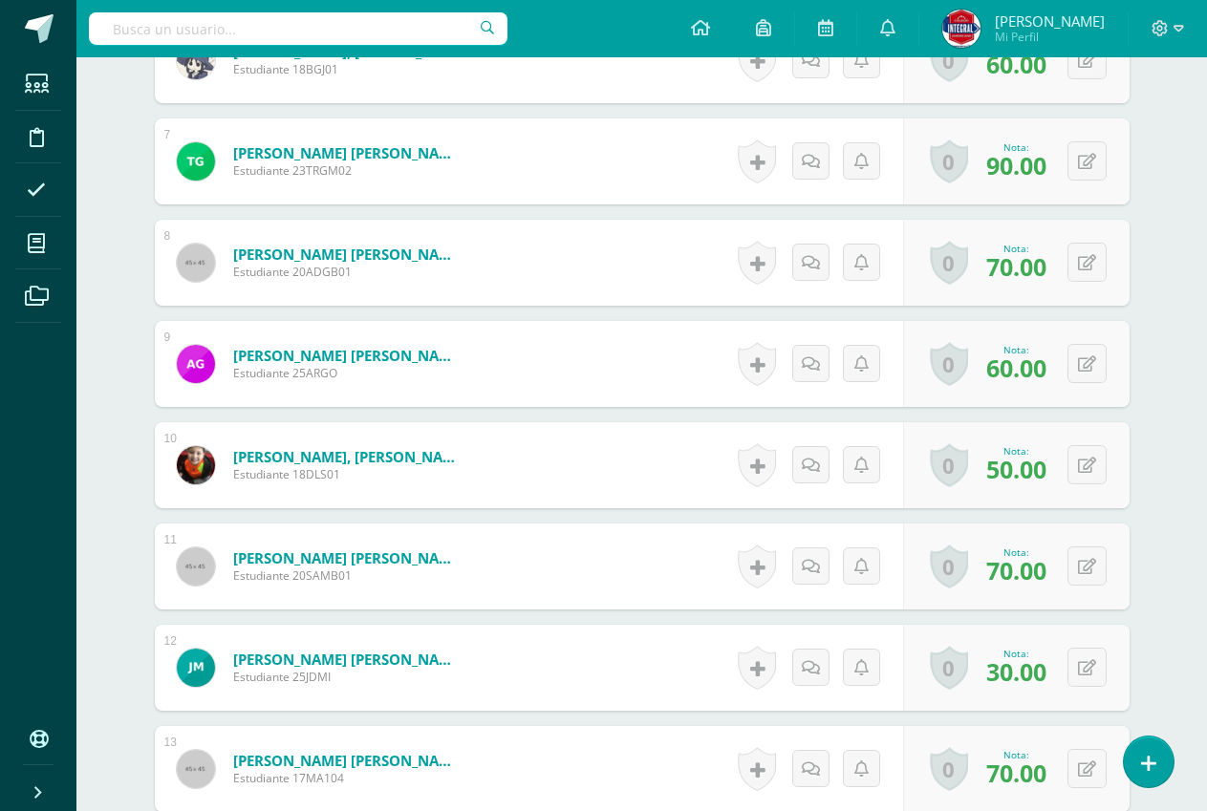
scroll to position [1172, 0]
click at [1094, 664] on button at bounding box center [1086, 666] width 39 height 39
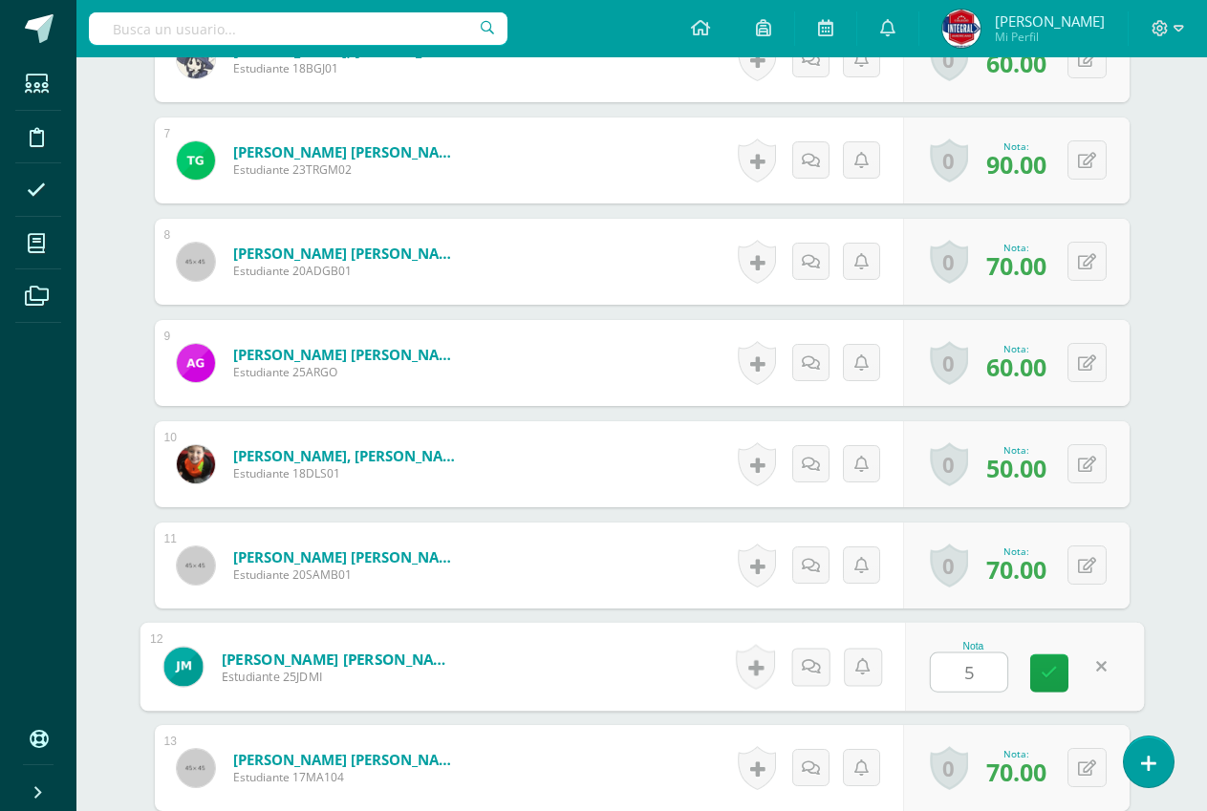
type input "50"
click at [1052, 676] on icon at bounding box center [1048, 673] width 17 height 16
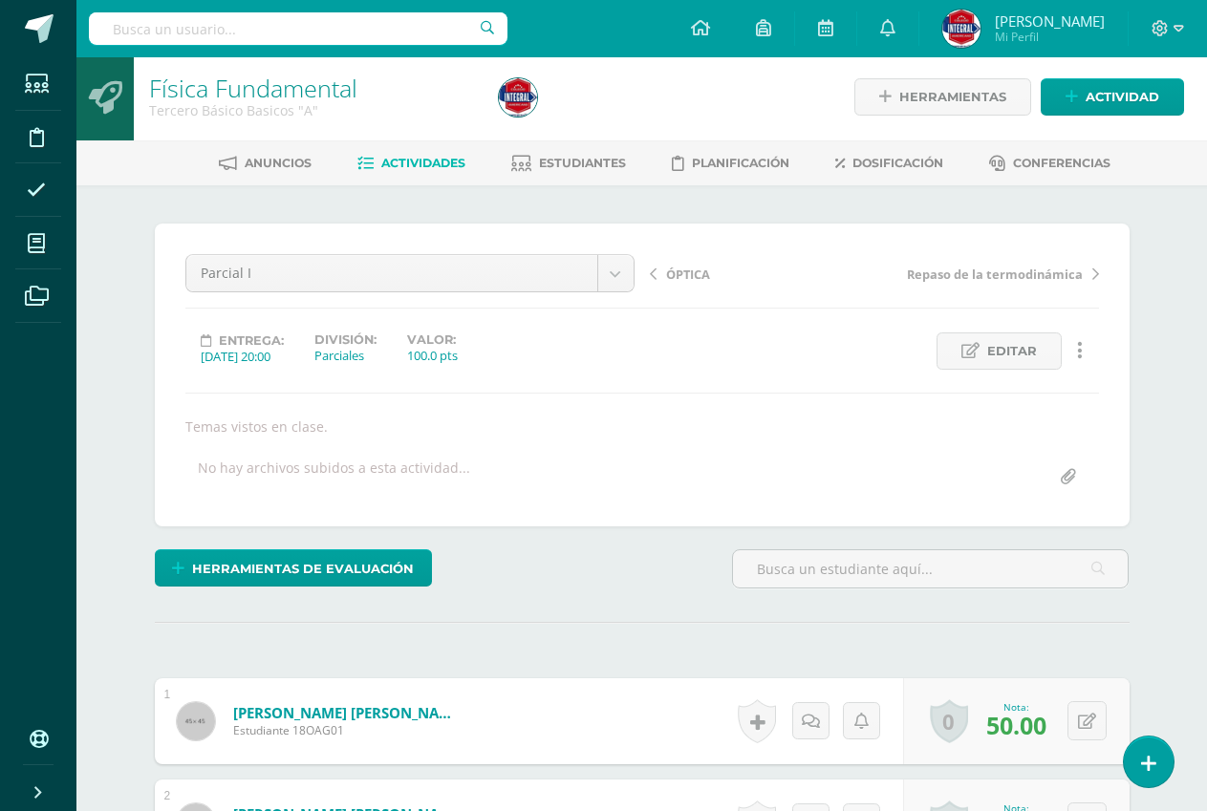
scroll to position [0, 0]
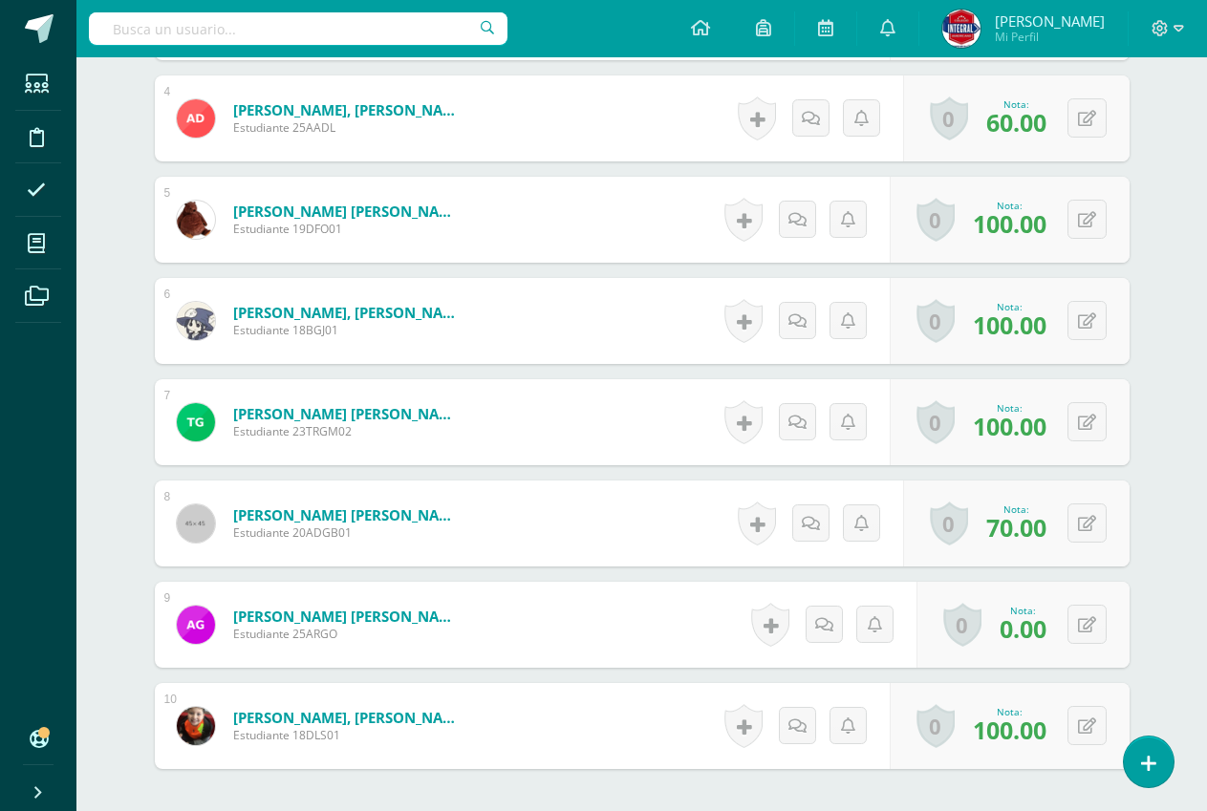
scroll to position [979, 0]
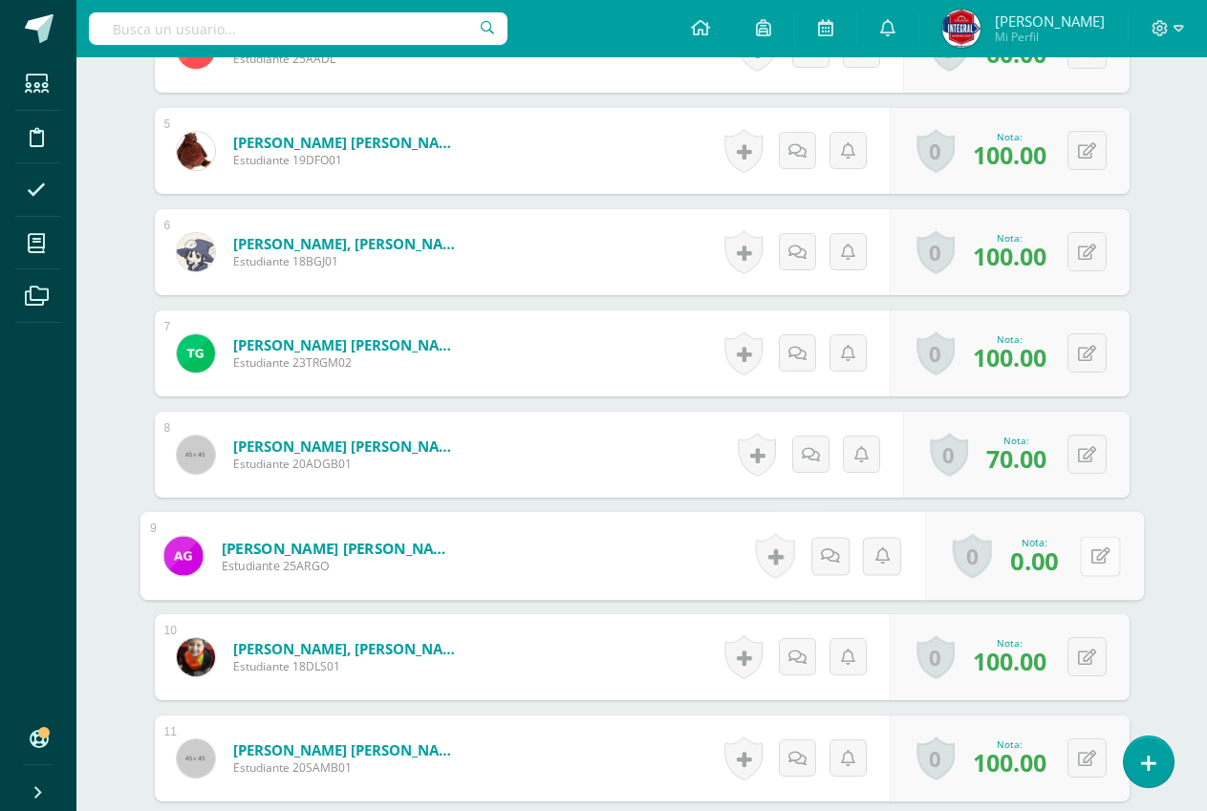
click at [1086, 572] on button at bounding box center [1100, 556] width 40 height 40
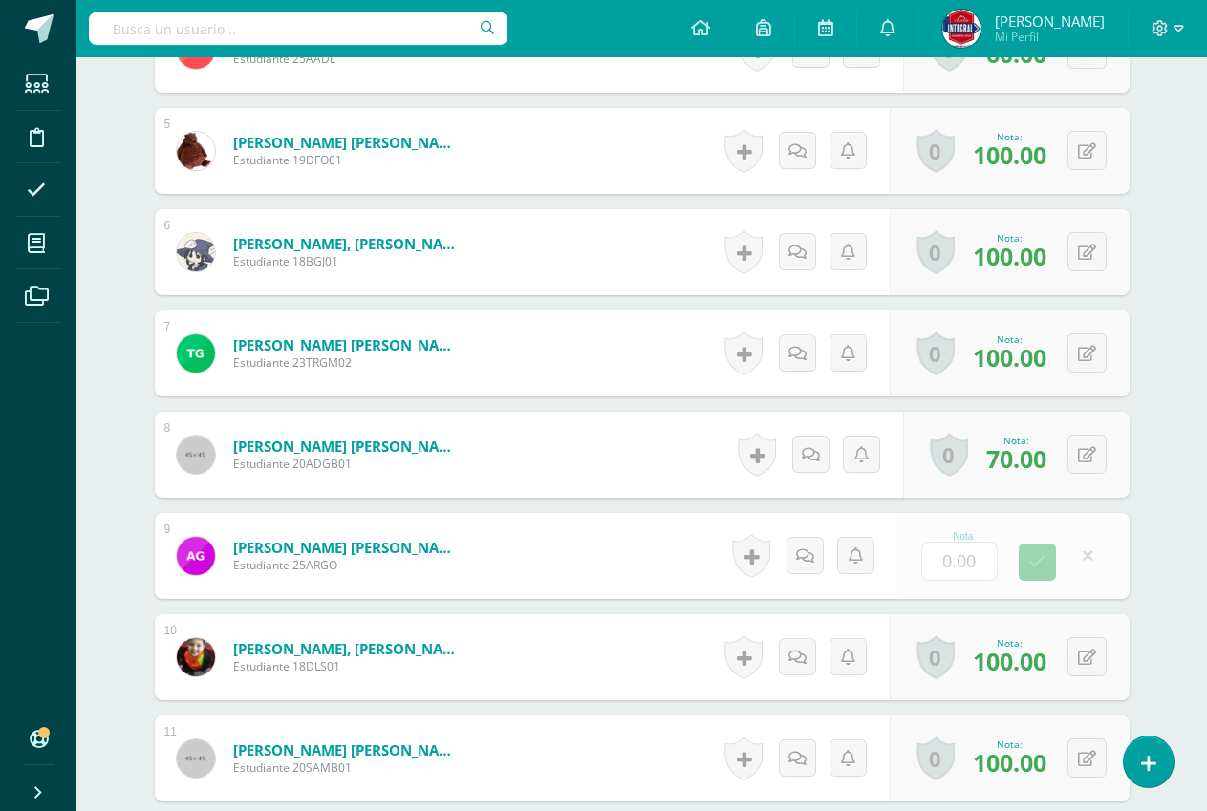
scroll to position [980, 0]
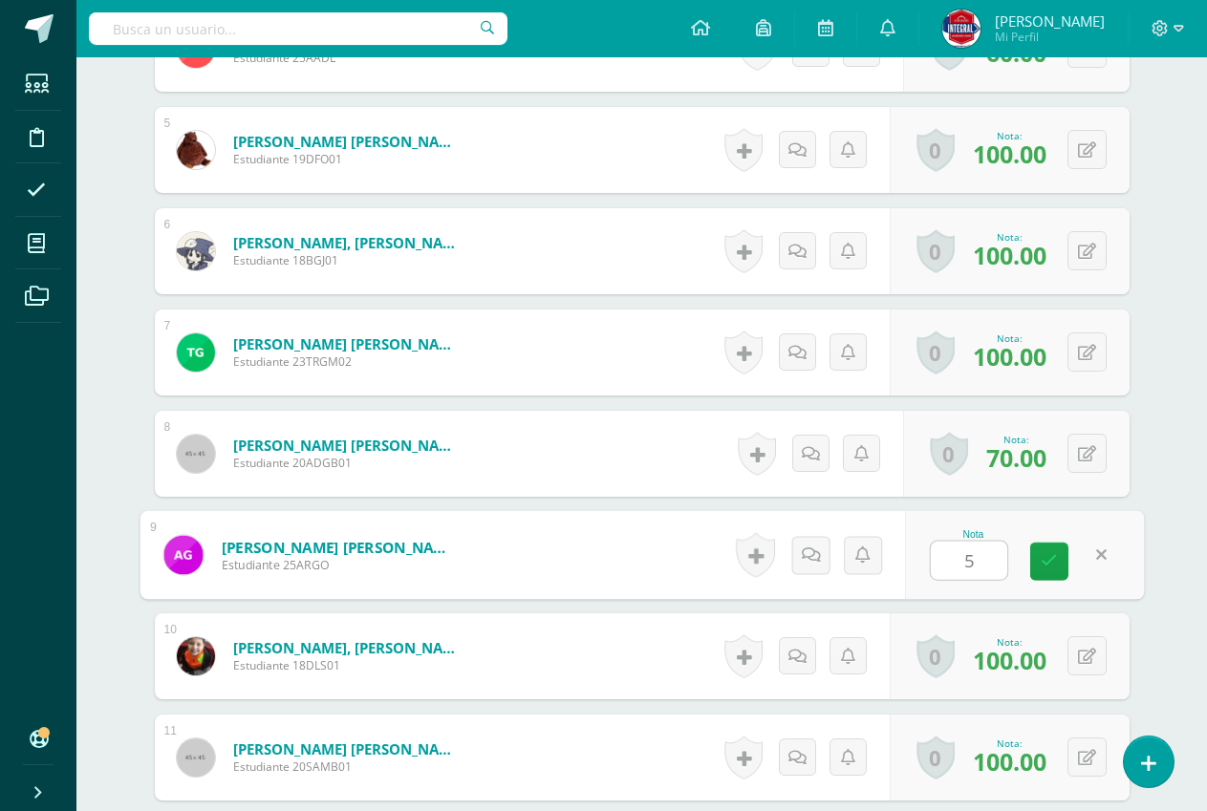
type input "50"
click at [1053, 564] on icon at bounding box center [1048, 561] width 17 height 16
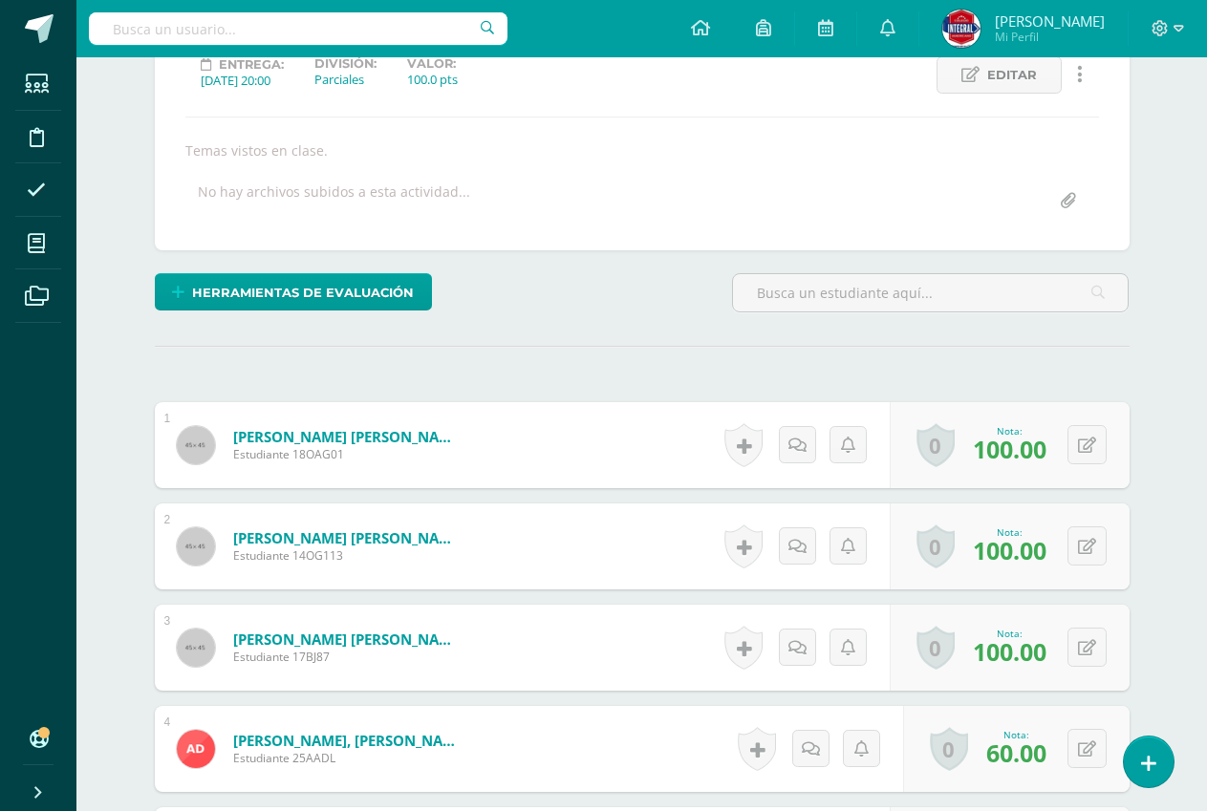
scroll to position [0, 0]
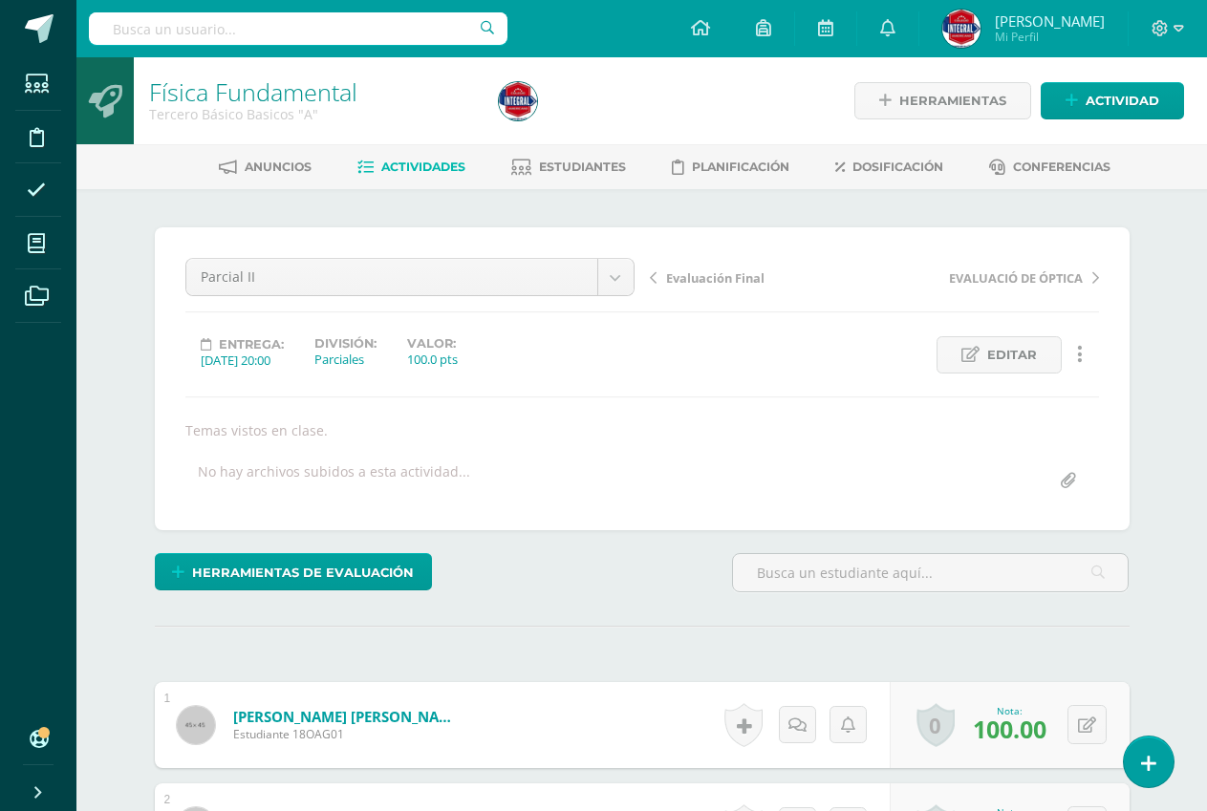
click at [399, 157] on link "Actividades" at bounding box center [411, 167] width 108 height 31
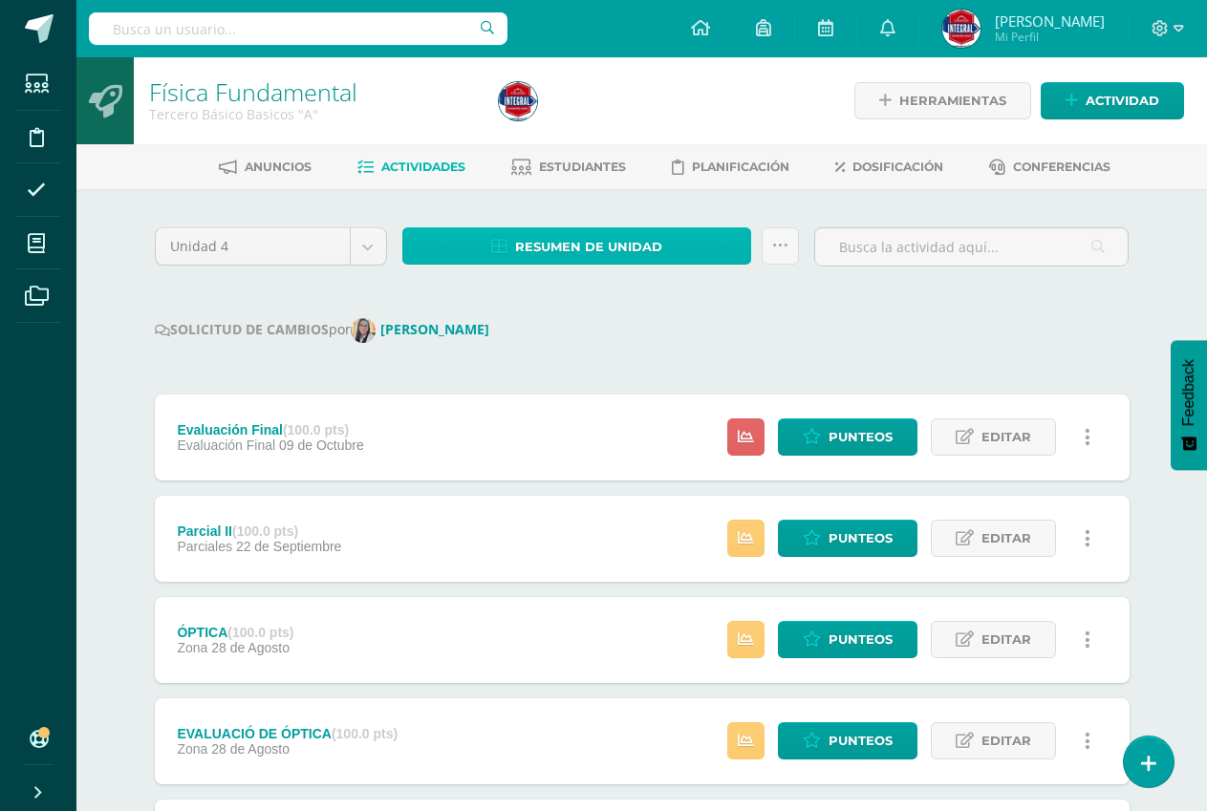
click at [555, 237] on span "Resumen de unidad" at bounding box center [588, 246] width 147 height 35
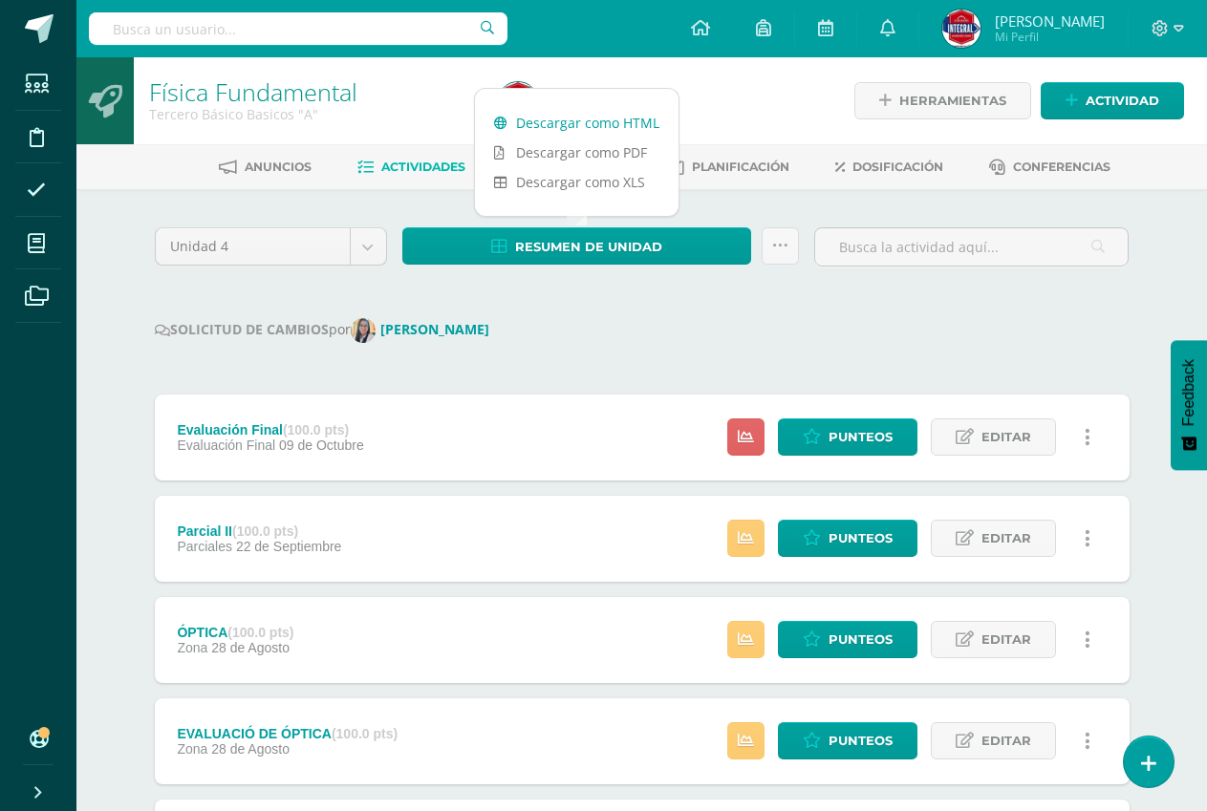
click at [578, 128] on link "Descargar como HTML" at bounding box center [577, 123] width 204 height 30
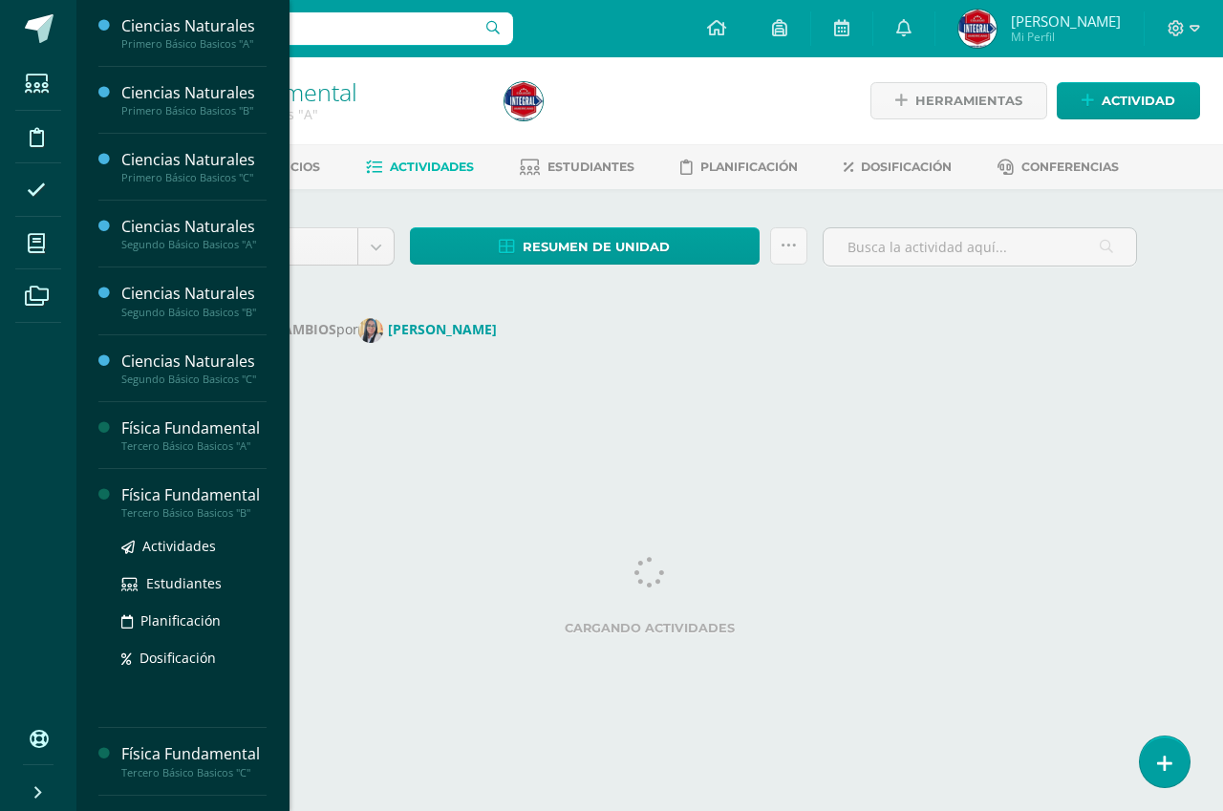
click at [39, 249] on icon at bounding box center [36, 243] width 17 height 19
click at [182, 500] on div "Física Fundamental" at bounding box center [193, 495] width 145 height 22
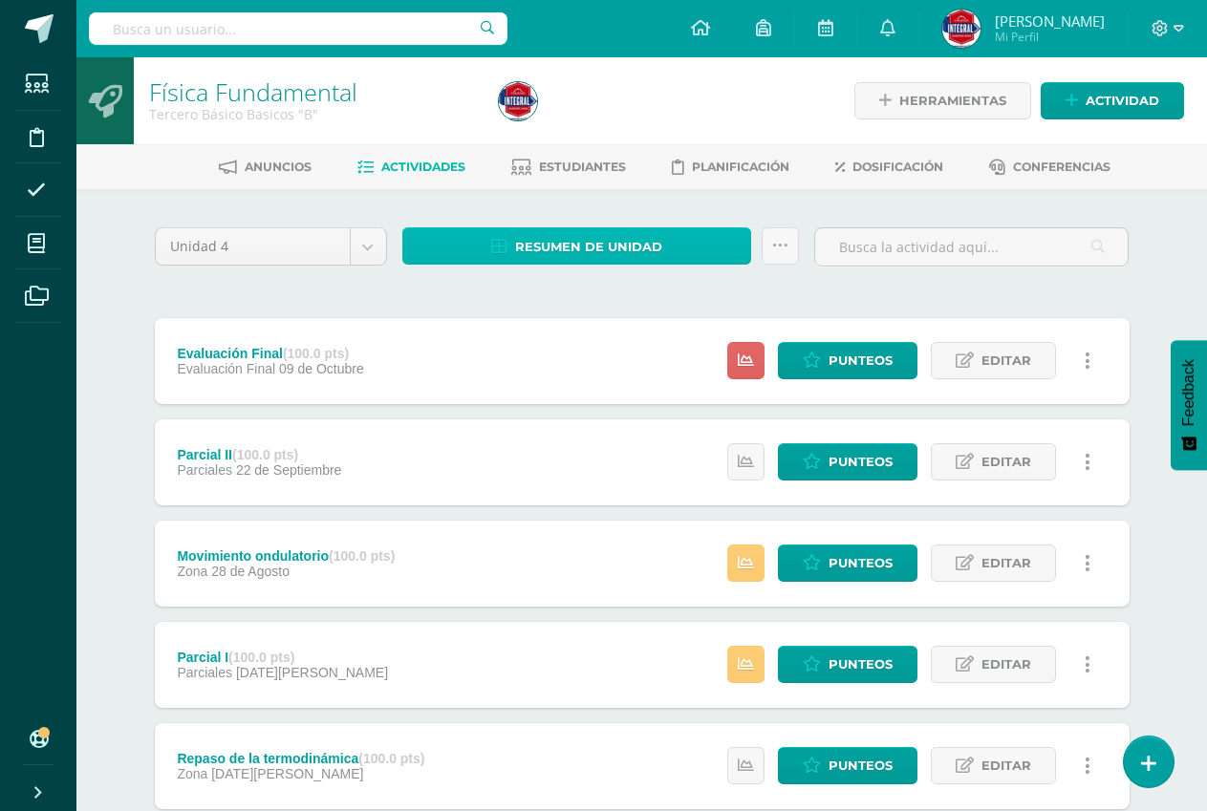
click at [648, 246] on span "Resumen de unidad" at bounding box center [588, 246] width 147 height 35
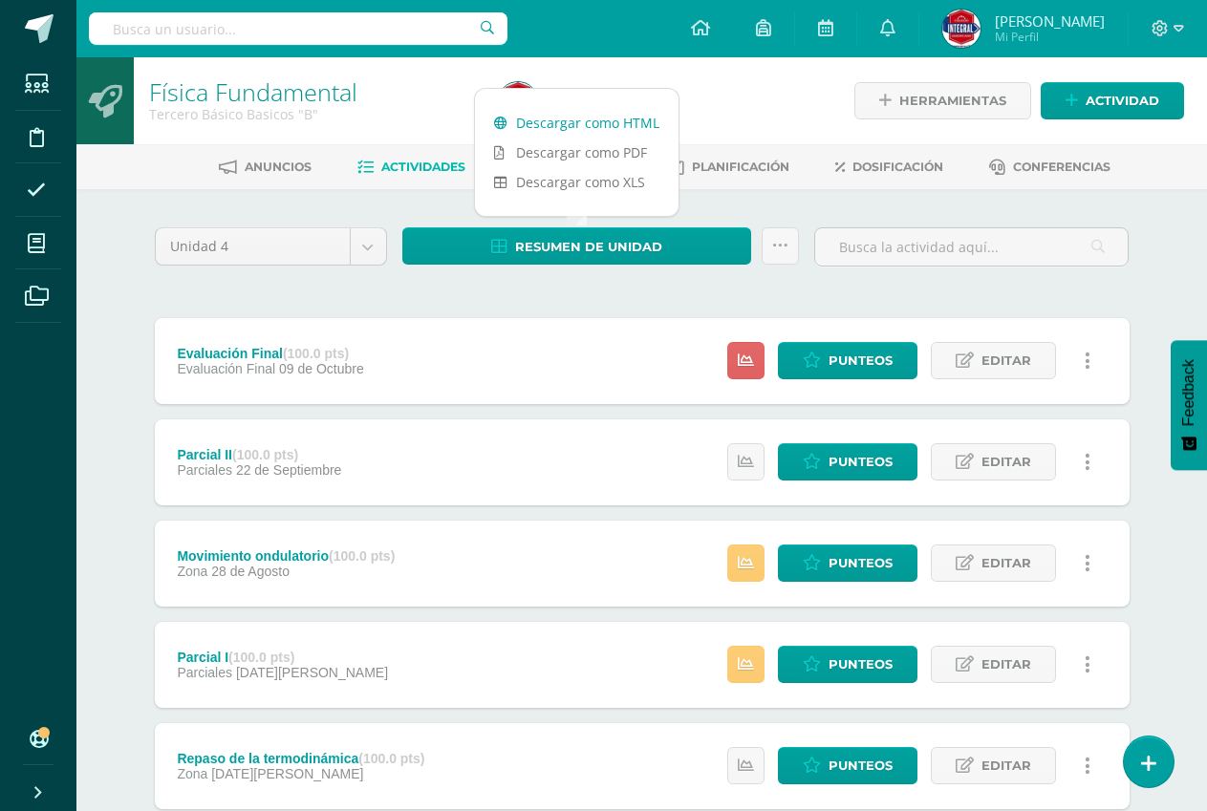
click at [612, 115] on link "Descargar como HTML" at bounding box center [577, 123] width 204 height 30
click at [439, 309] on div "Unidad 4 Unidad 1 Unidad 2 Unidad 3 Unidad 4 Resumen de unidad Subir actividade…" at bounding box center [642, 714] width 990 height 975
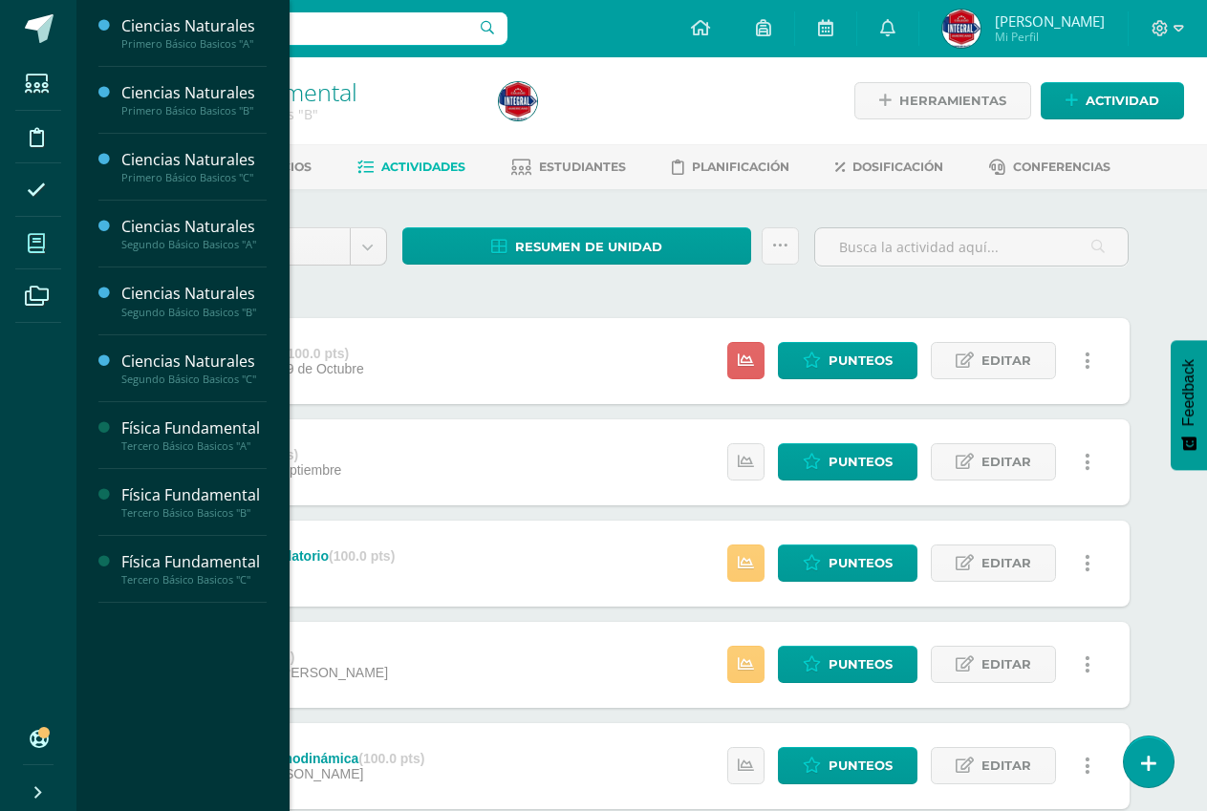
click at [21, 243] on span at bounding box center [36, 243] width 43 height 43
click at [231, 568] on div "Física Fundamental" at bounding box center [193, 562] width 145 height 22
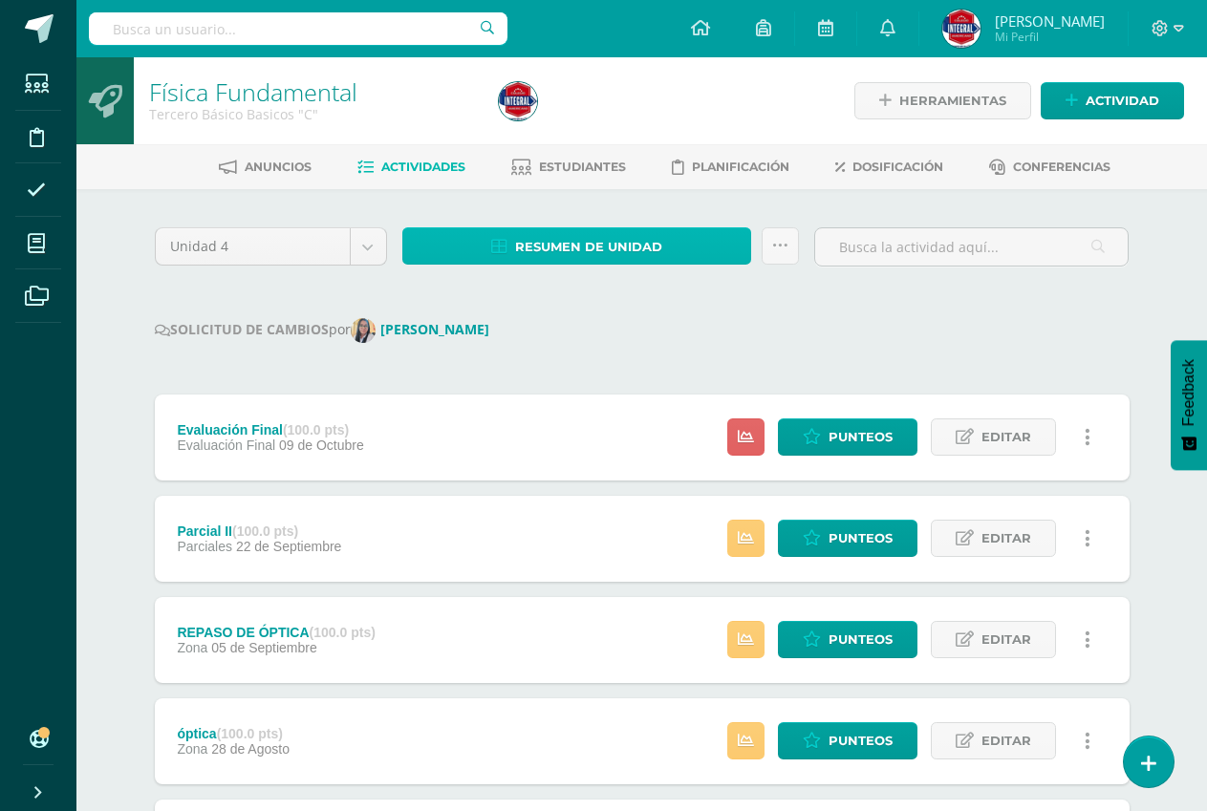
click at [554, 230] on span "Resumen de unidad" at bounding box center [588, 246] width 147 height 35
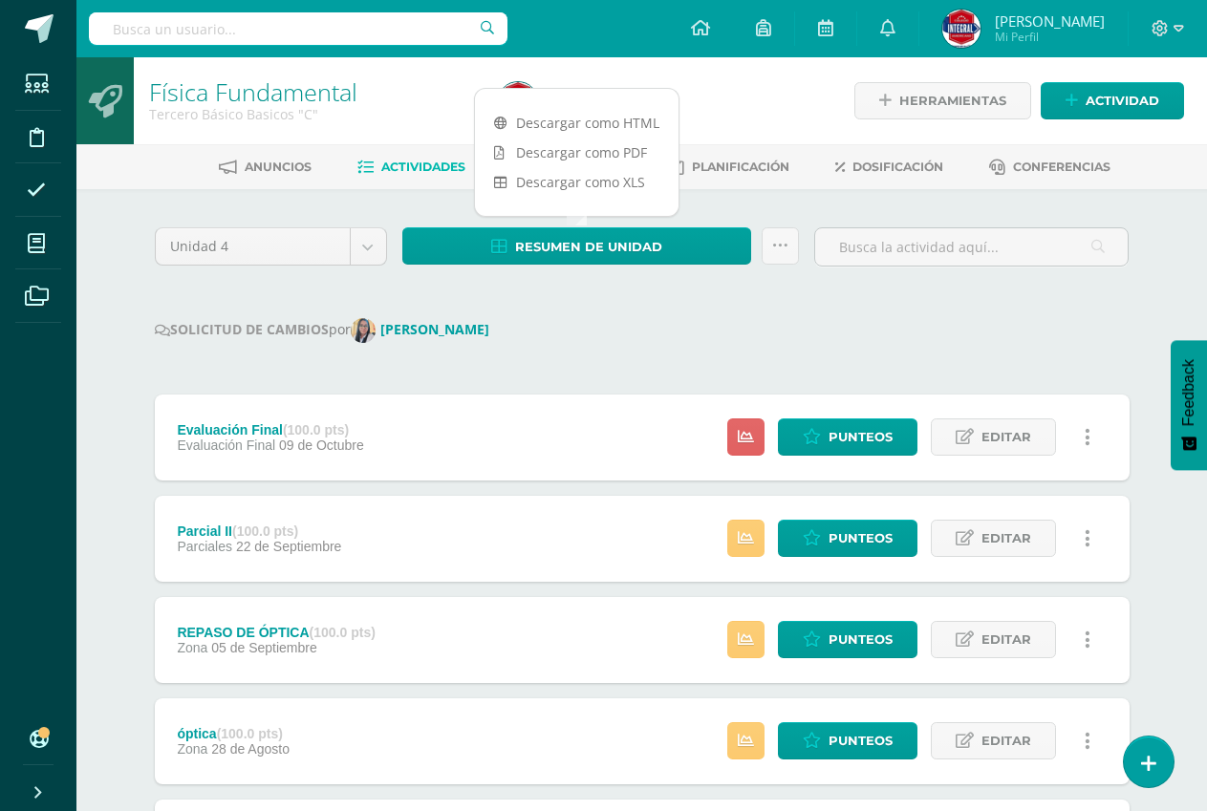
click at [824, 417] on div "Estatus de Actividad: 27 Estudiantes sin calificar 0 Estudiantes con cero Media…" at bounding box center [913, 438] width 431 height 86
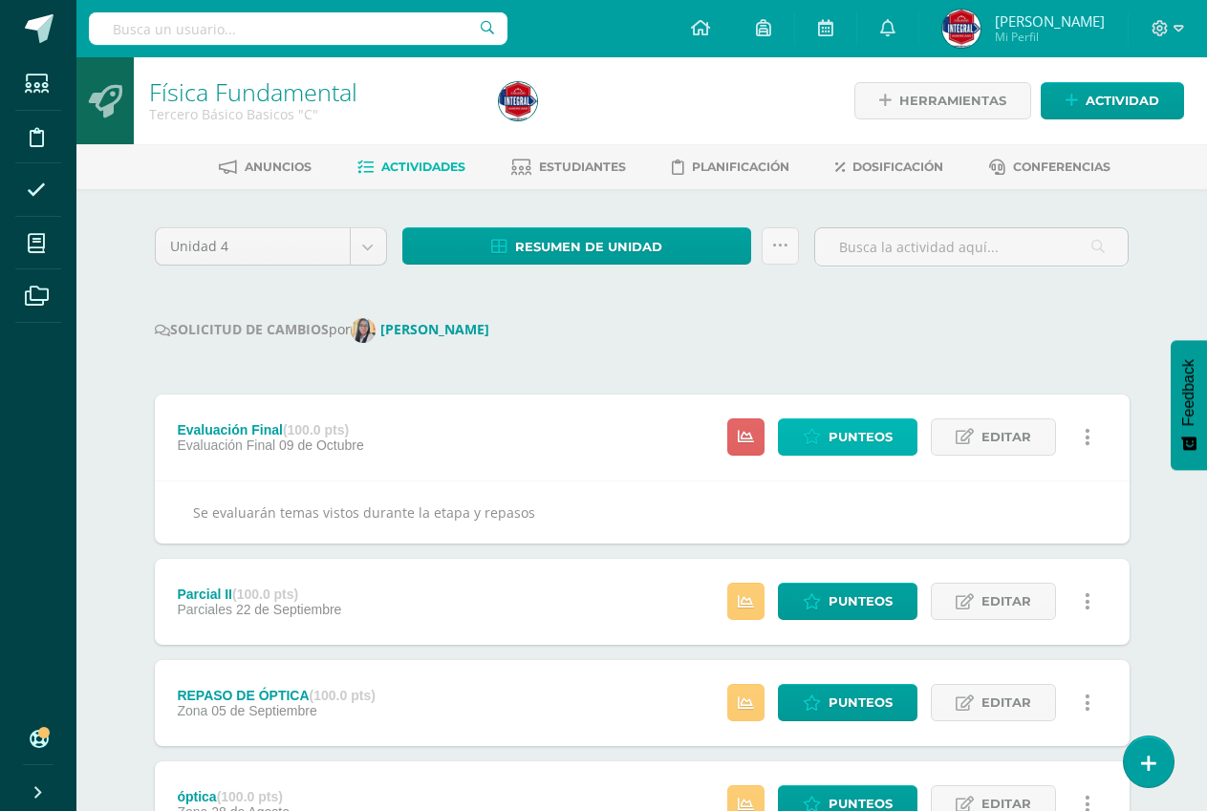
click at [820, 440] on icon at bounding box center [812, 437] width 18 height 16
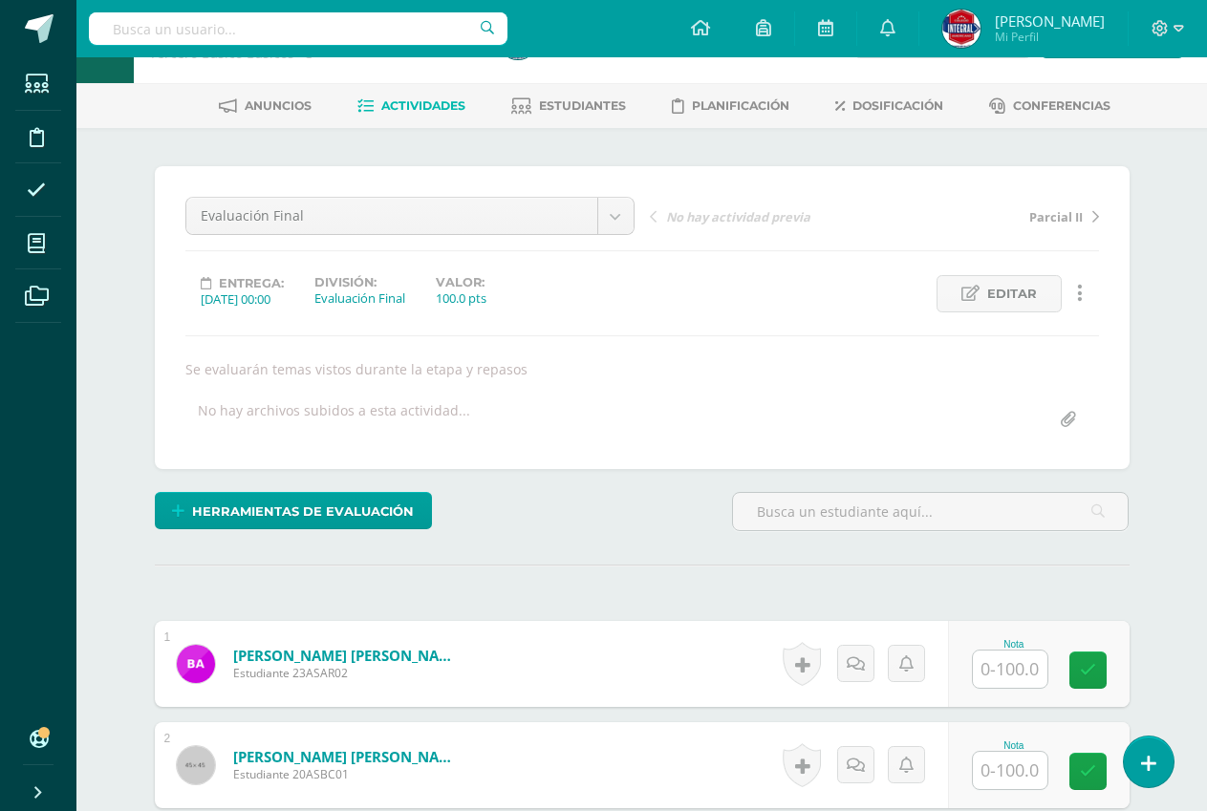
scroll to position [96, 0]
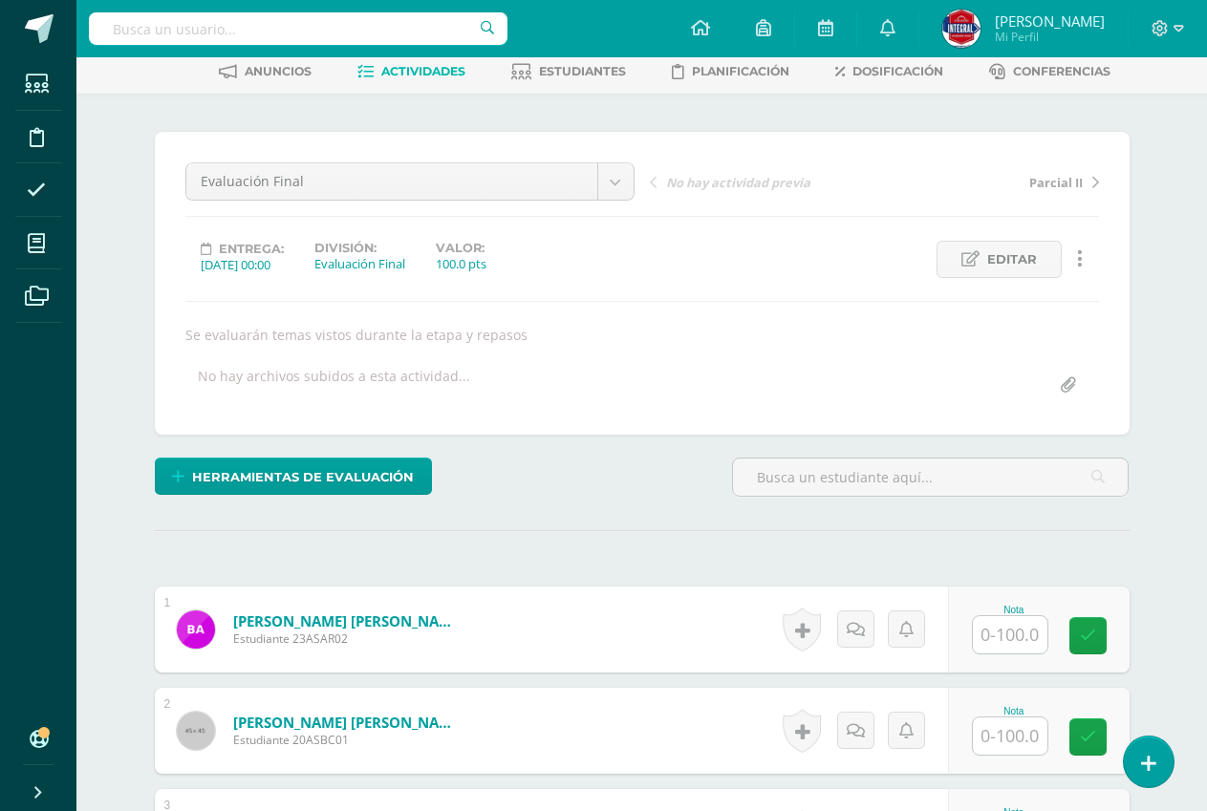
click at [1052, 644] on div "Nota" at bounding box center [1014, 630] width 84 height 50
click at [1033, 640] on input "text" at bounding box center [1020, 635] width 76 height 38
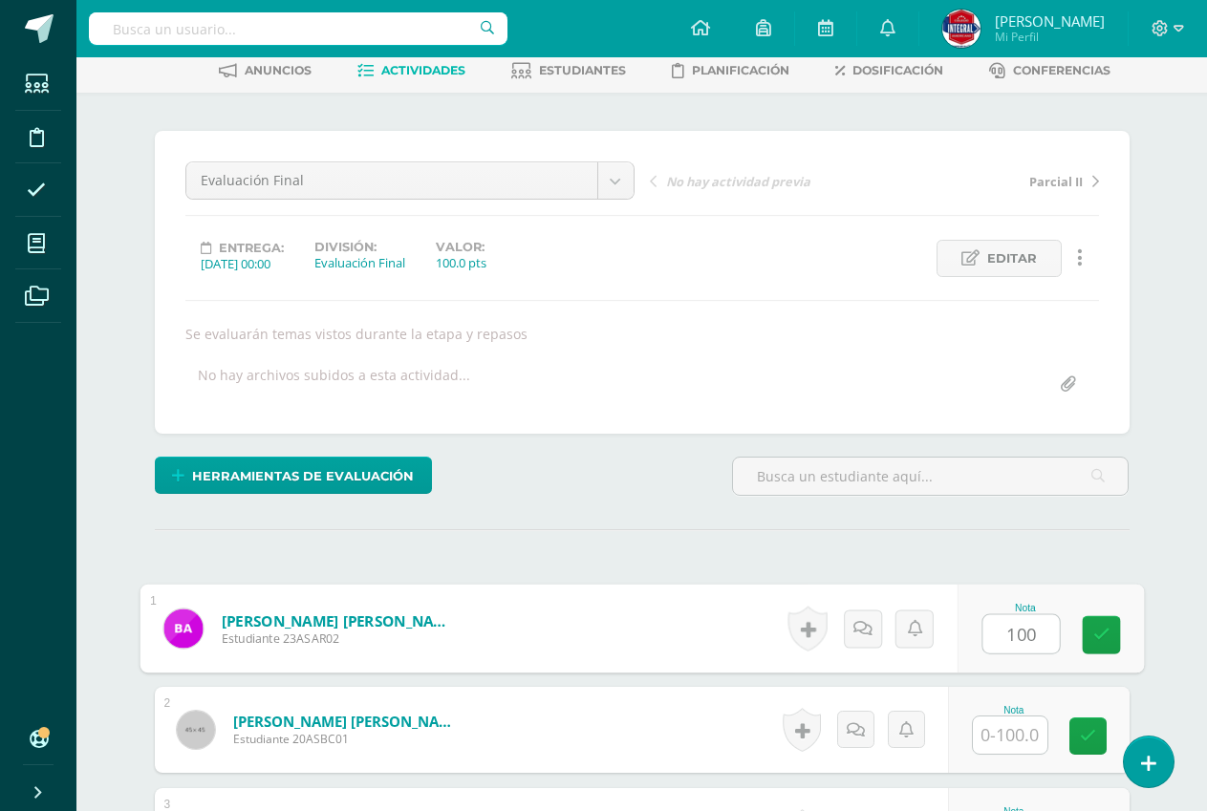
scroll to position [97, 0]
type input "100"
click at [1081, 623] on div "Nota 100" at bounding box center [1049, 628] width 186 height 89
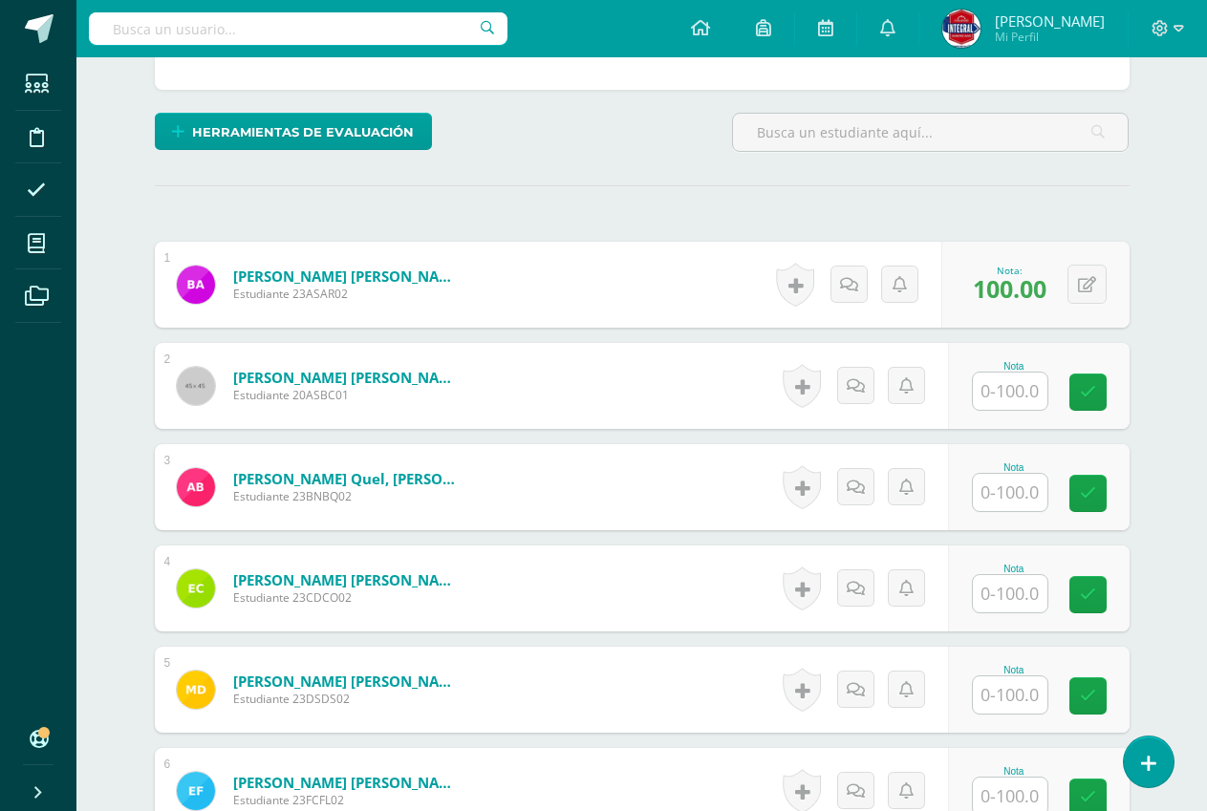
scroll to position [480, 0]
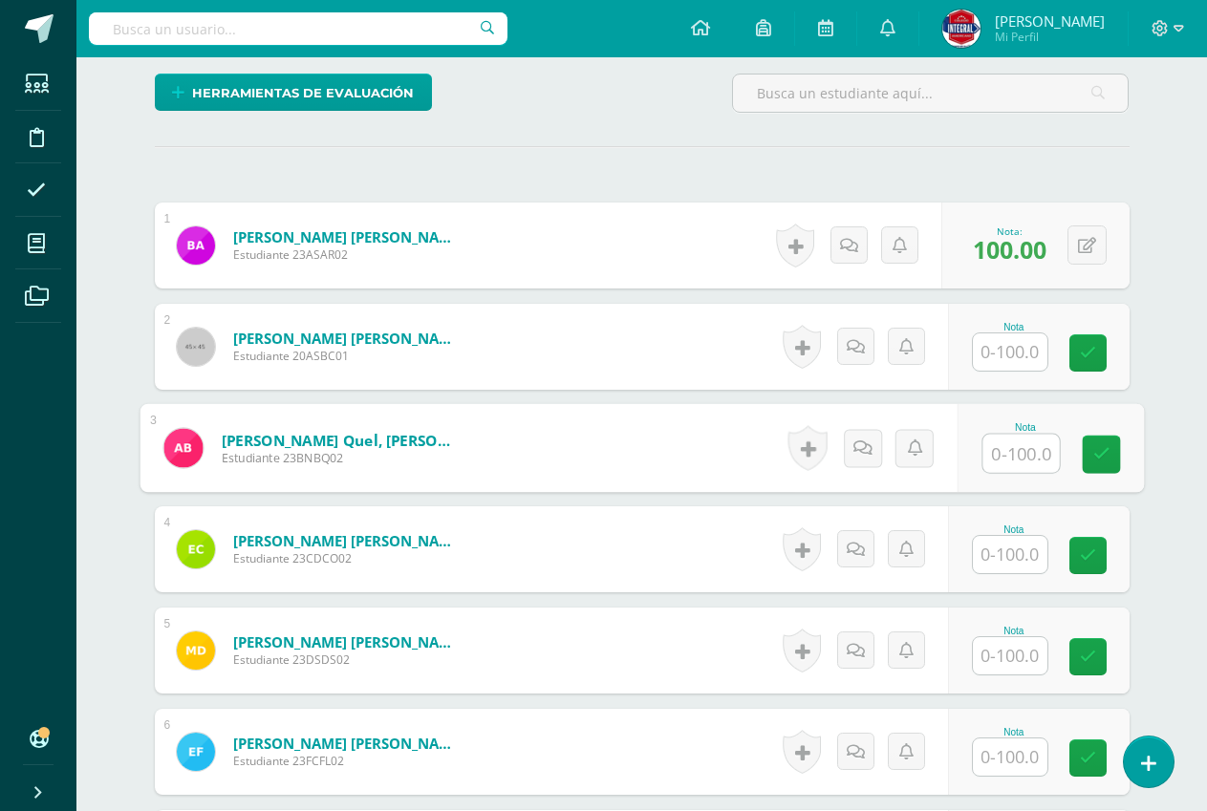
click at [1016, 452] on input "text" at bounding box center [1020, 454] width 76 height 38
type input "58"
click at [1105, 456] on icon at bounding box center [1100, 454] width 17 height 16
click at [1025, 548] on input "text" at bounding box center [1010, 554] width 75 height 37
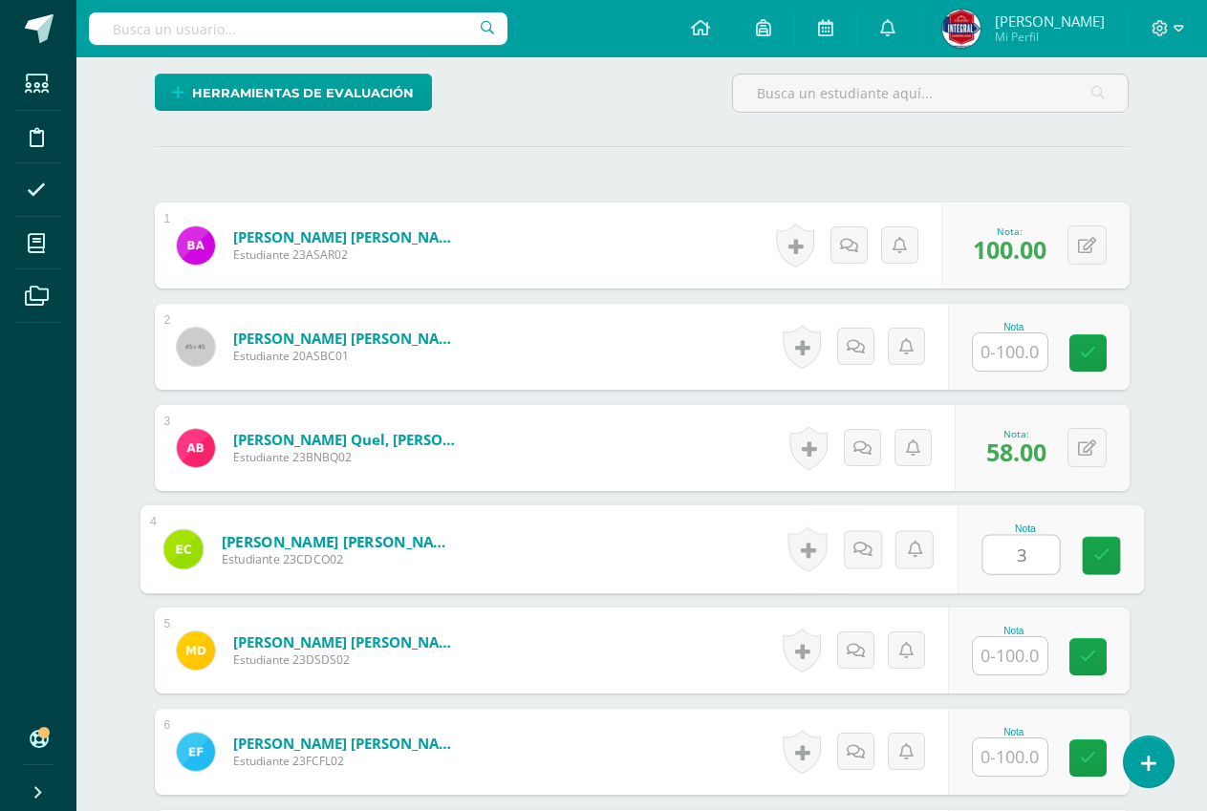
type input "38"
drag, startPoint x: 1115, startPoint y: 555, endPoint x: 1101, endPoint y: 540, distance: 21.0
click at [1118, 553] on link at bounding box center [1101, 556] width 38 height 38
click at [1007, 645] on input "text" at bounding box center [1010, 655] width 75 height 37
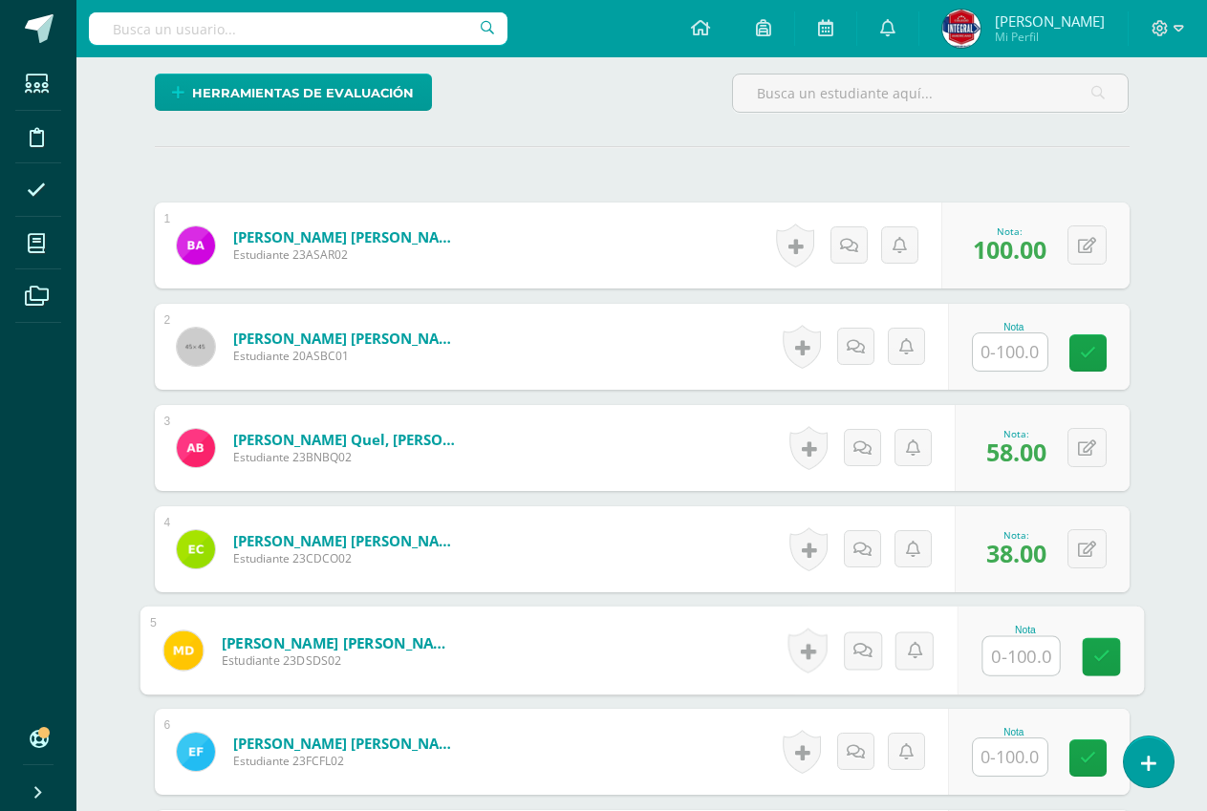
click at [1007, 644] on input "text" at bounding box center [1020, 656] width 76 height 38
type input "36"
click at [1096, 655] on icon at bounding box center [1100, 657] width 17 height 16
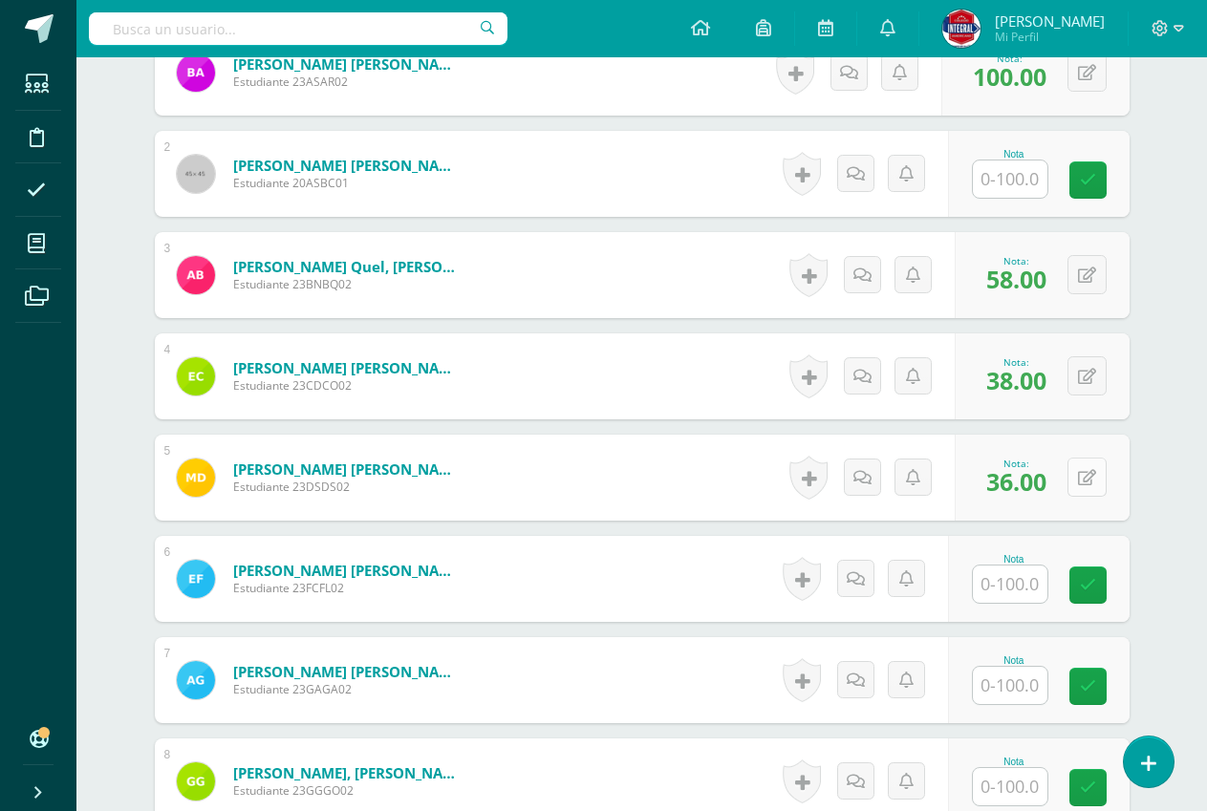
scroll to position [671, 0]
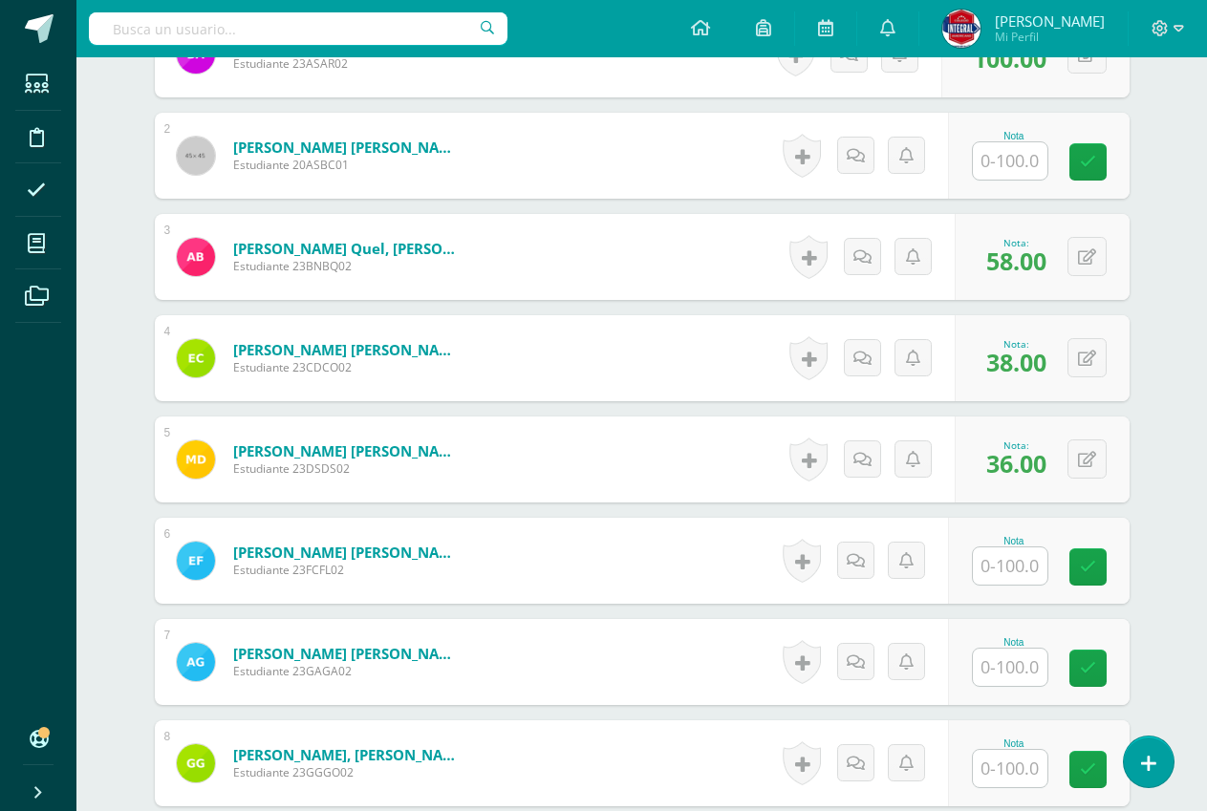
click at [1004, 562] on input "text" at bounding box center [1010, 565] width 75 height 37
type input "61"
click at [1089, 565] on link at bounding box center [1101, 567] width 38 height 38
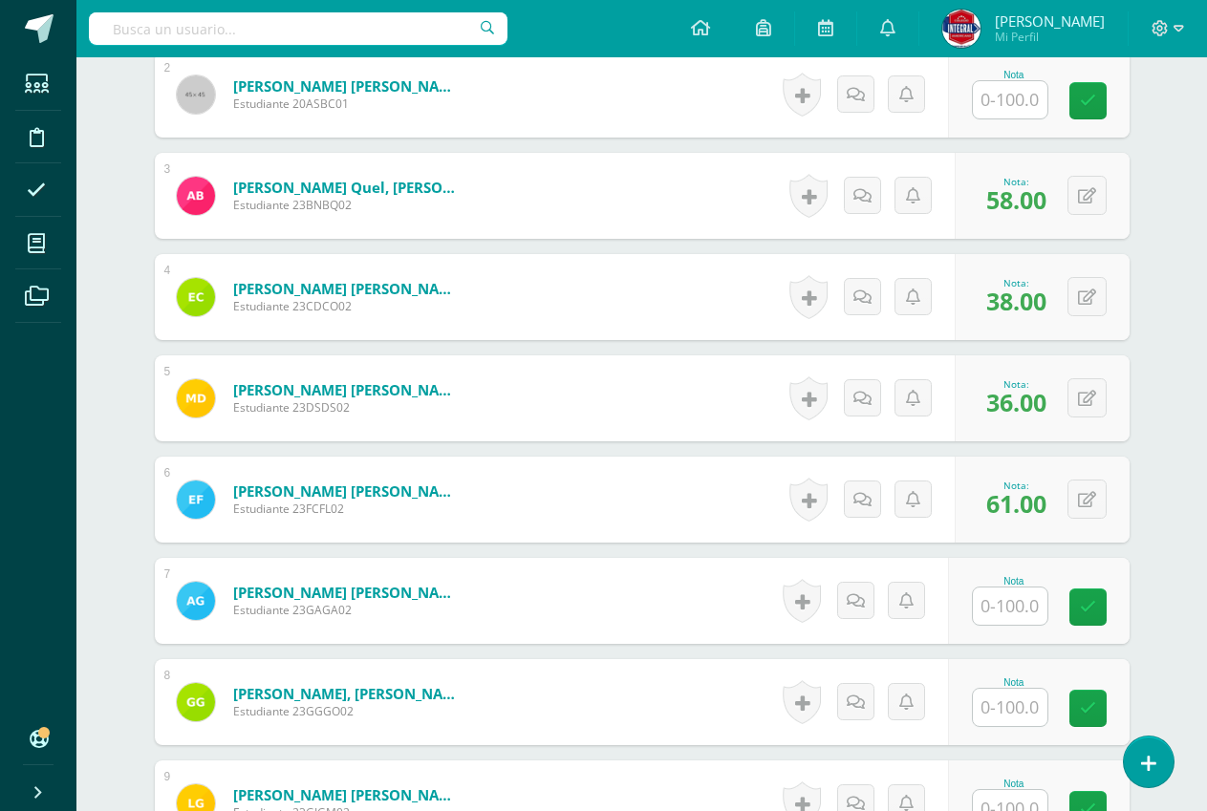
scroll to position [766, 0]
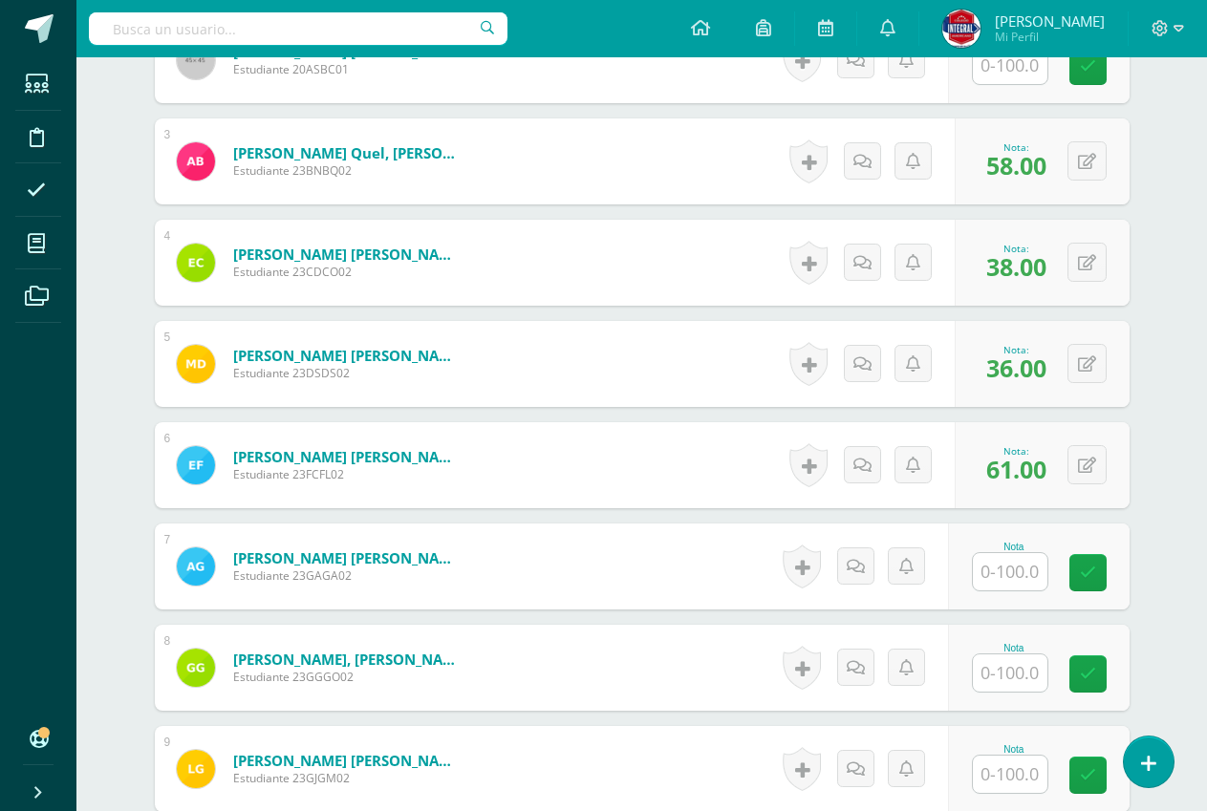
click at [1012, 563] on input "text" at bounding box center [1010, 571] width 75 height 37
type input "35"
click at [1100, 593] on div "Nota 35" at bounding box center [1049, 567] width 186 height 89
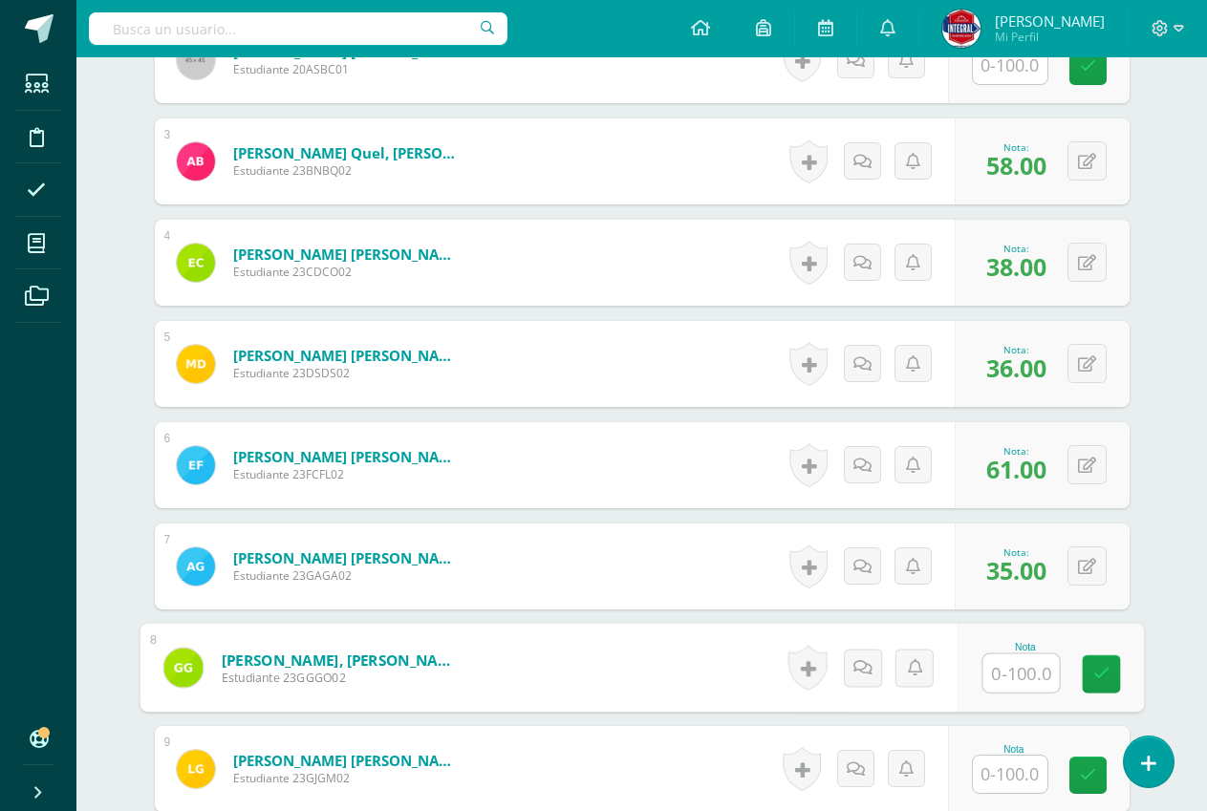
click at [1018, 663] on input "text" at bounding box center [1020, 673] width 76 height 38
type input "21"
click at [1104, 668] on icon at bounding box center [1100, 674] width 17 height 16
click at [1005, 768] on input "text" at bounding box center [1010, 774] width 75 height 37
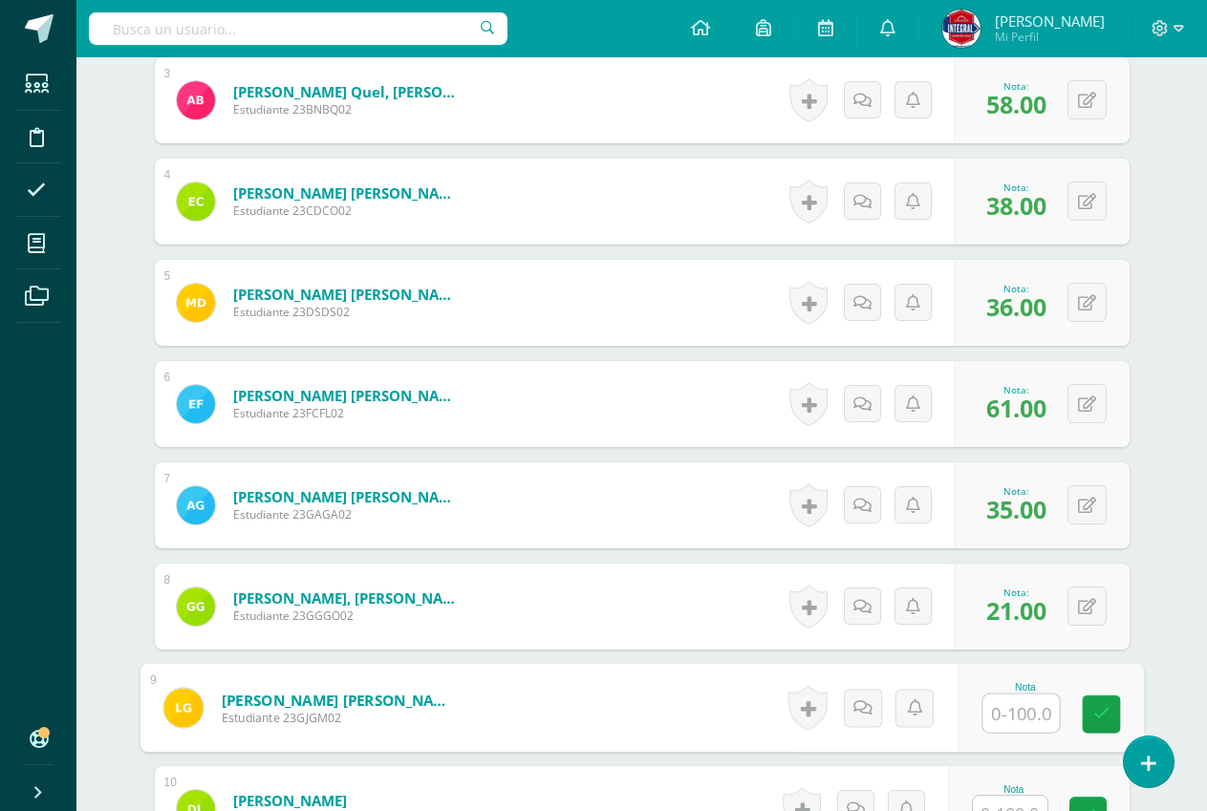
scroll to position [862, 0]
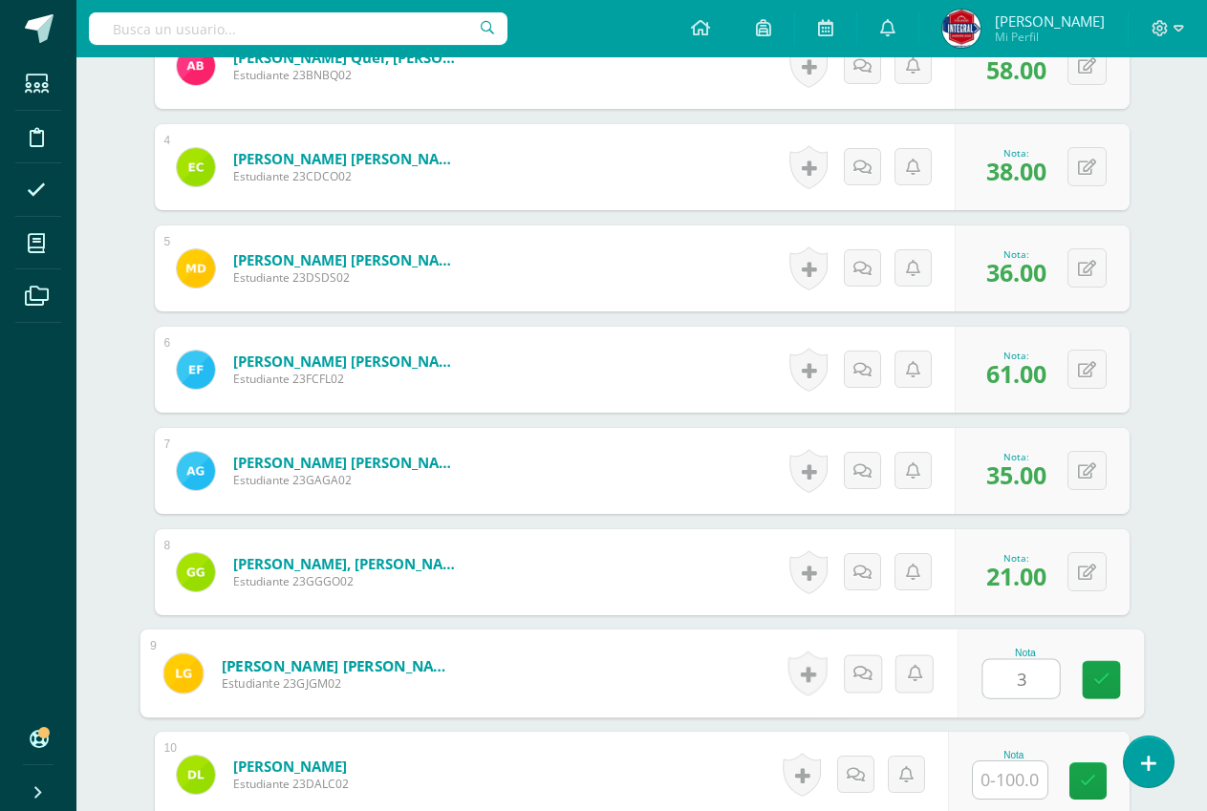
type input "30"
click at [1105, 682] on icon at bounding box center [1100, 680] width 17 height 16
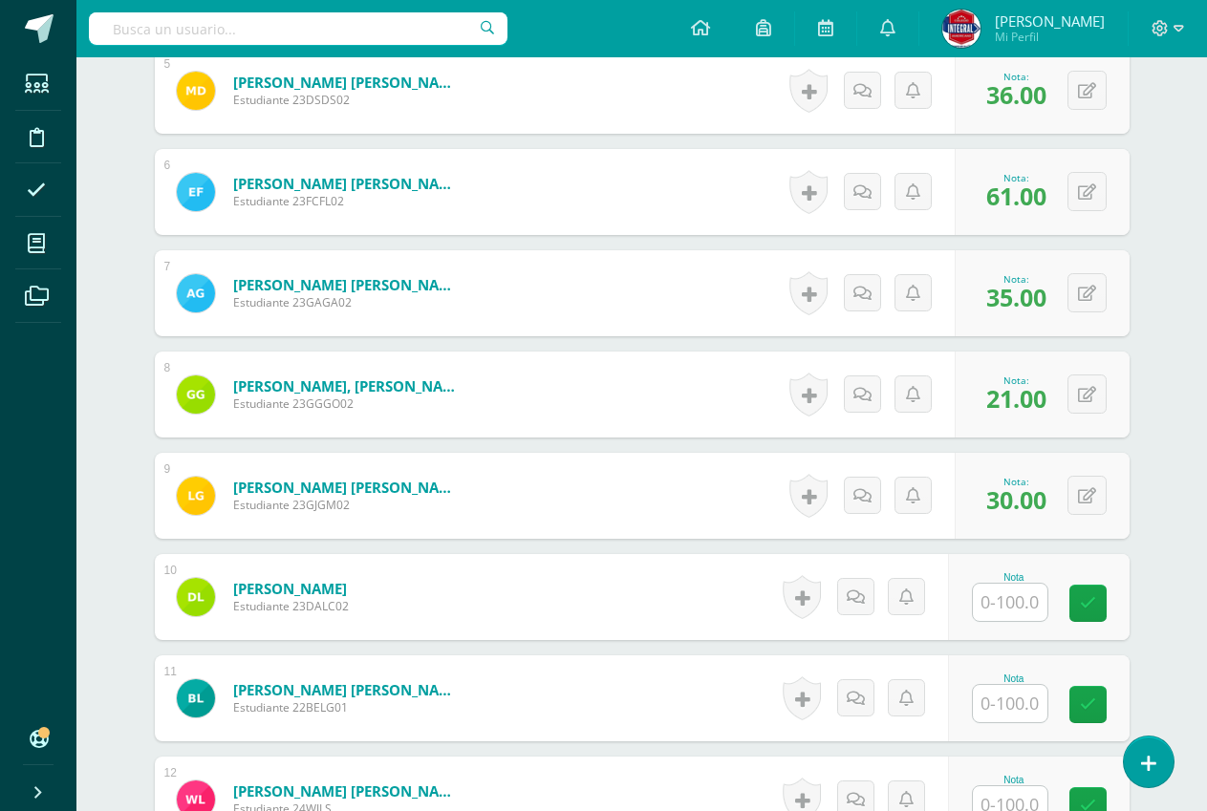
scroll to position [1053, 0]
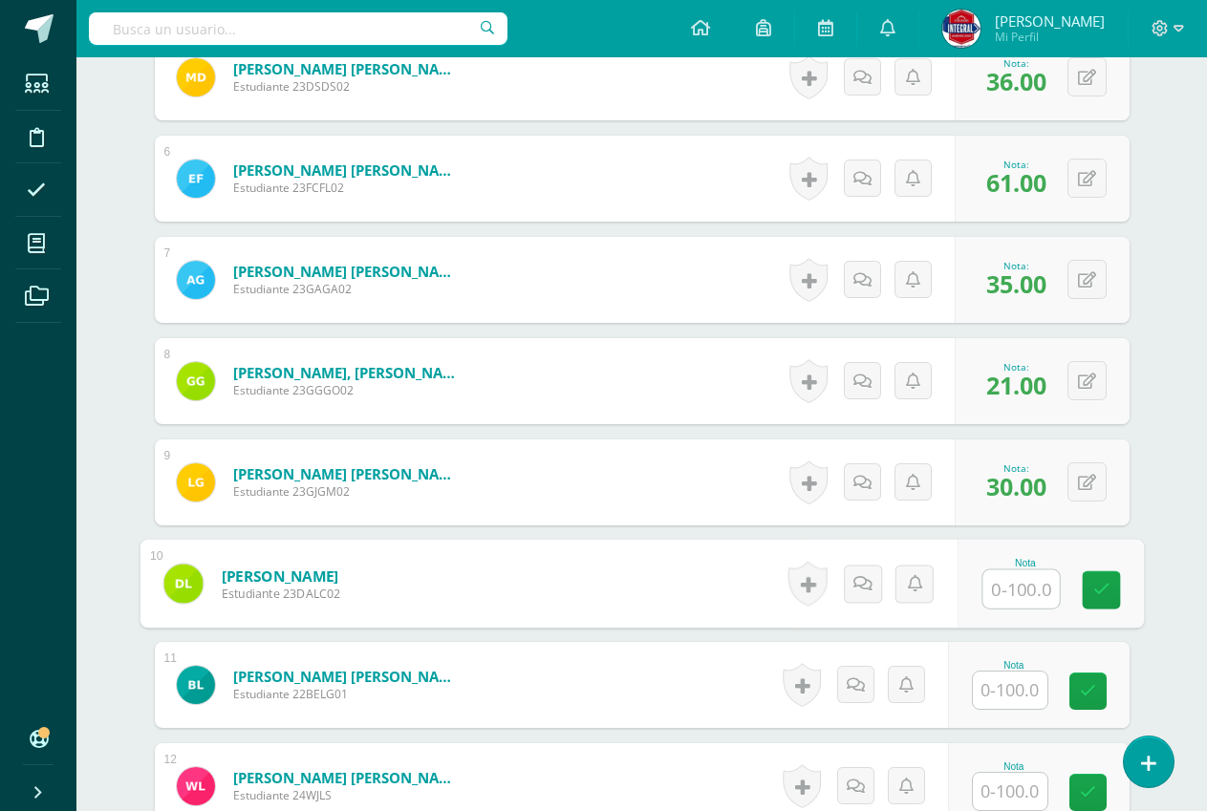
click at [1012, 575] on input "text" at bounding box center [1020, 589] width 76 height 38
type input "27"
click at [1081, 582] on div "Nota 27" at bounding box center [1039, 584] width 182 height 86
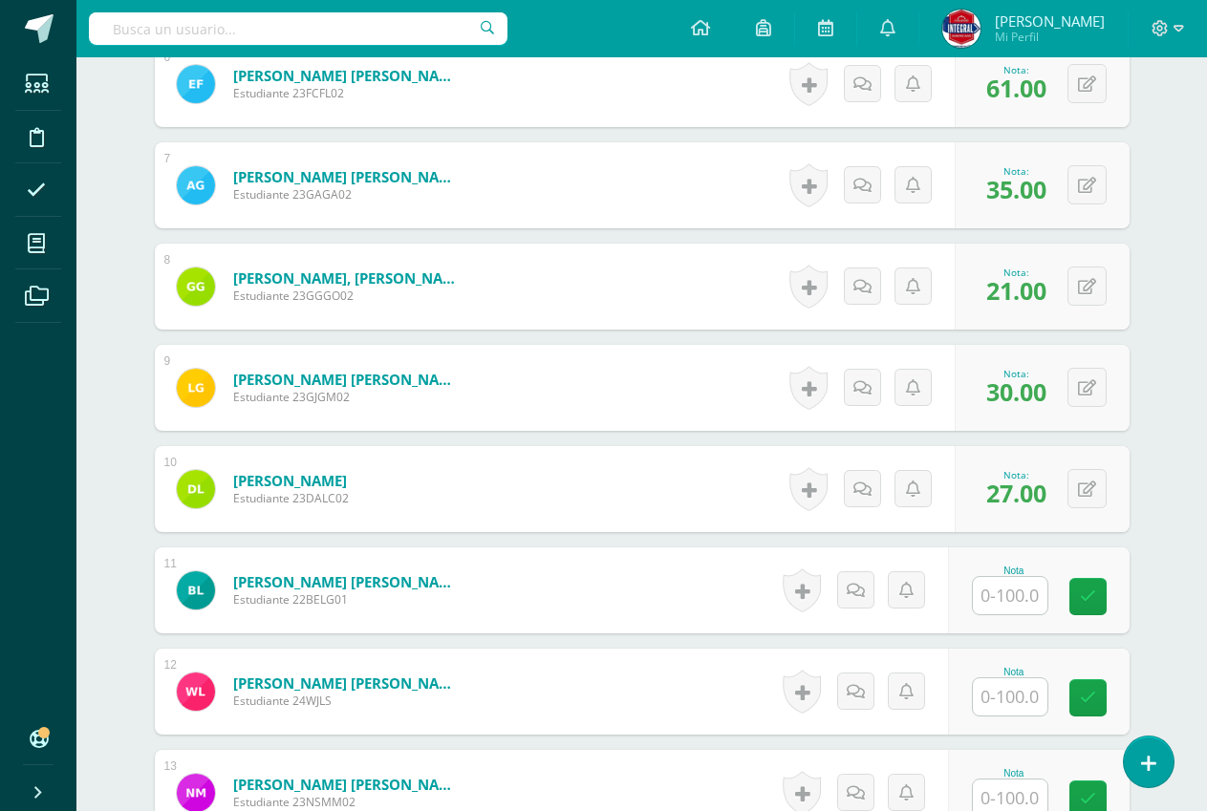
scroll to position [1148, 0]
drag, startPoint x: 1015, startPoint y: 589, endPoint x: 1050, endPoint y: 590, distance: 35.4
click at [1030, 590] on input "text" at bounding box center [1010, 594] width 75 height 37
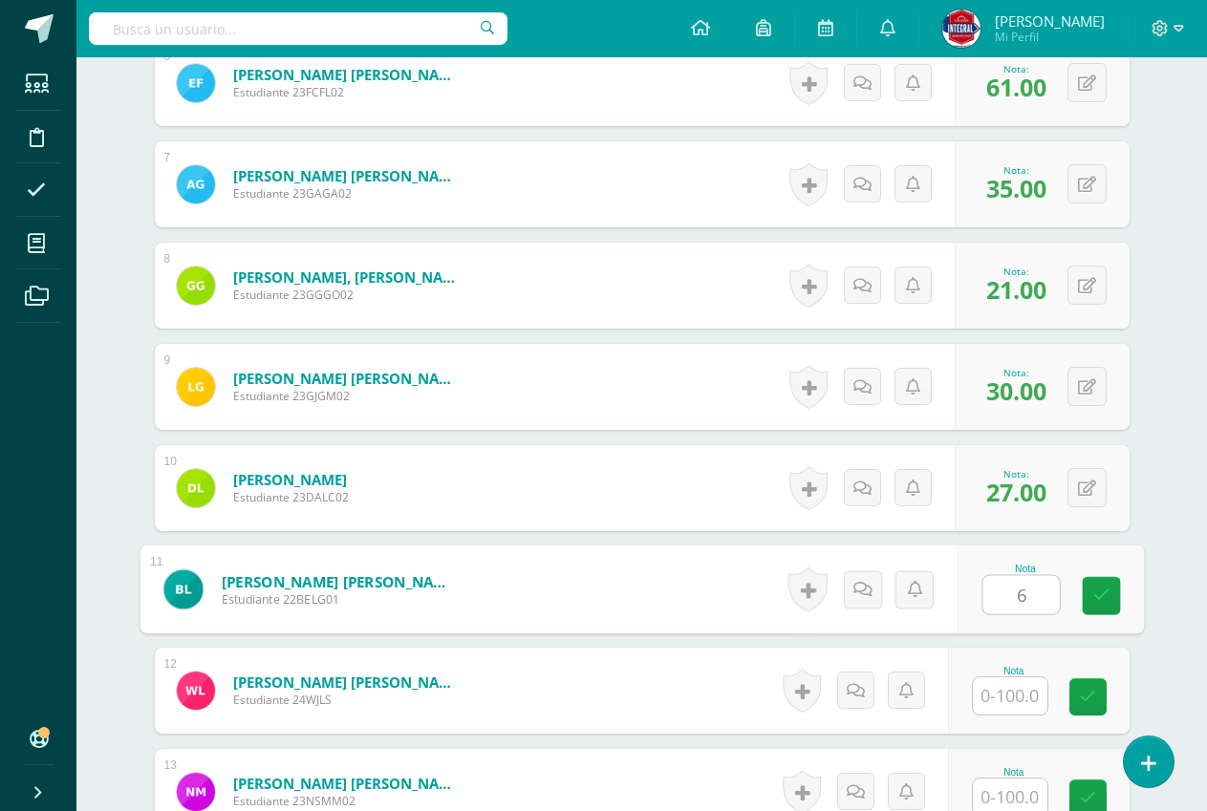
type input "61"
click at [1094, 597] on icon at bounding box center [1100, 596] width 17 height 16
click at [1093, 483] on icon at bounding box center [1087, 489] width 18 height 16
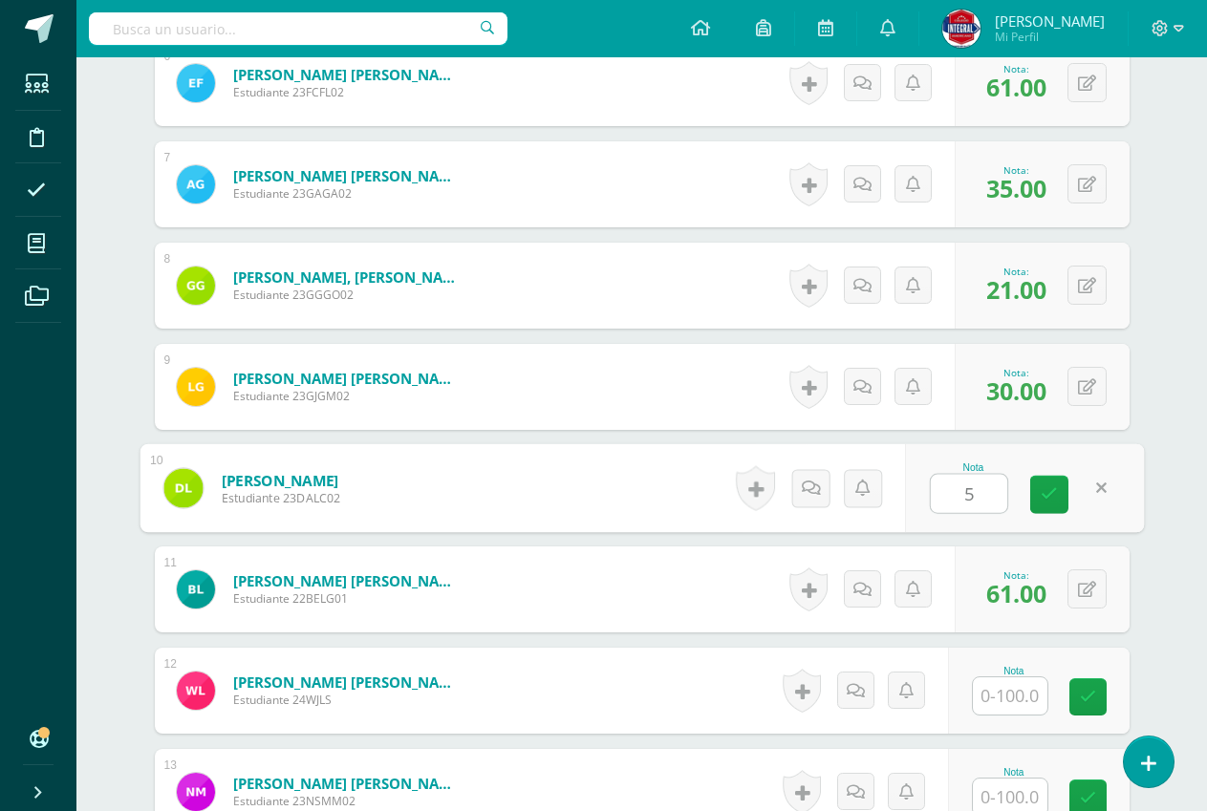
type input "51"
click at [1038, 483] on link at bounding box center [1049, 495] width 38 height 38
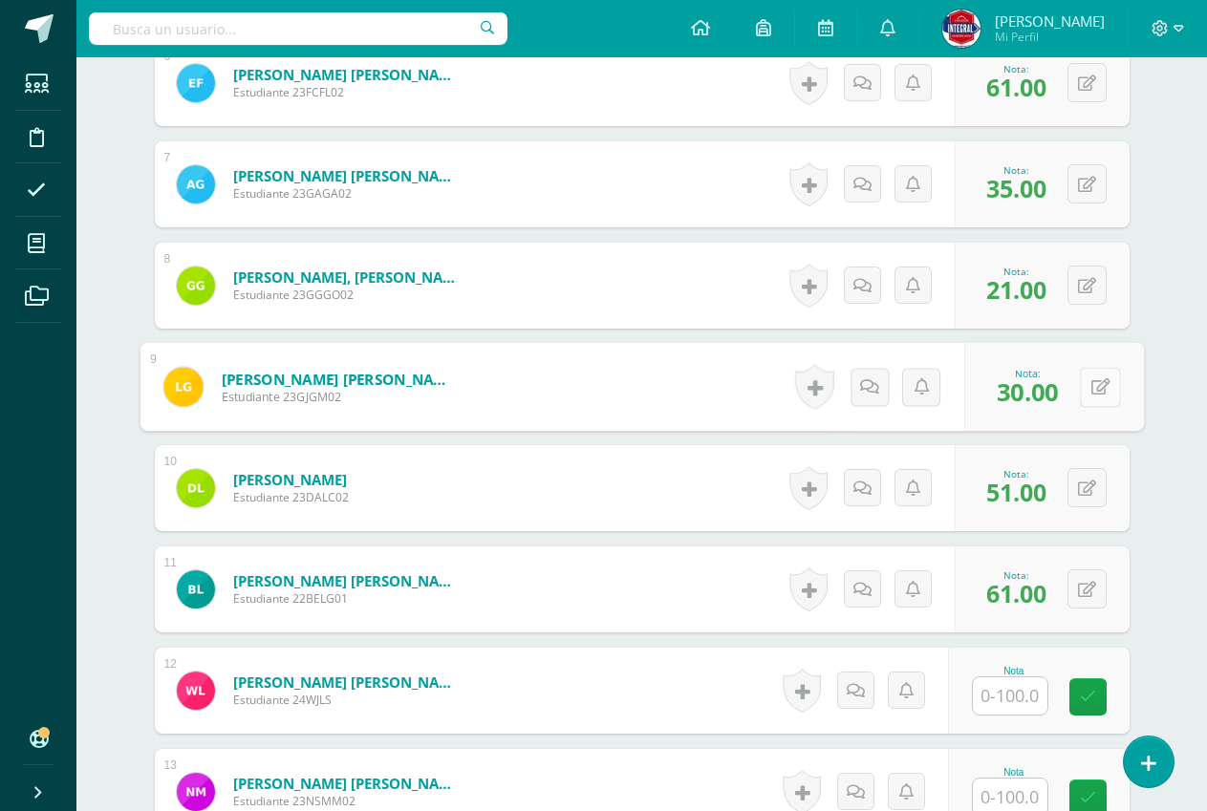
click at [1090, 391] on icon at bounding box center [1099, 386] width 19 height 16
type input "54"
click at [1057, 400] on link at bounding box center [1049, 394] width 38 height 38
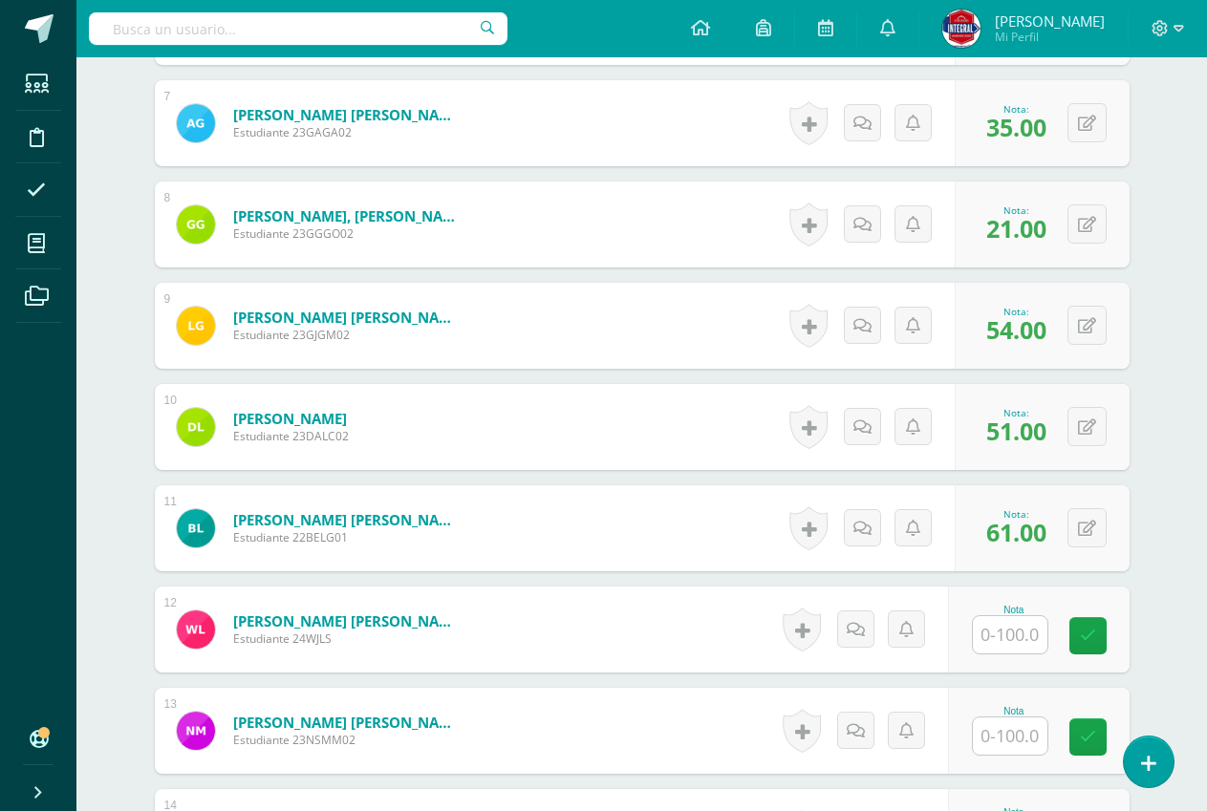
scroll to position [1340, 0]
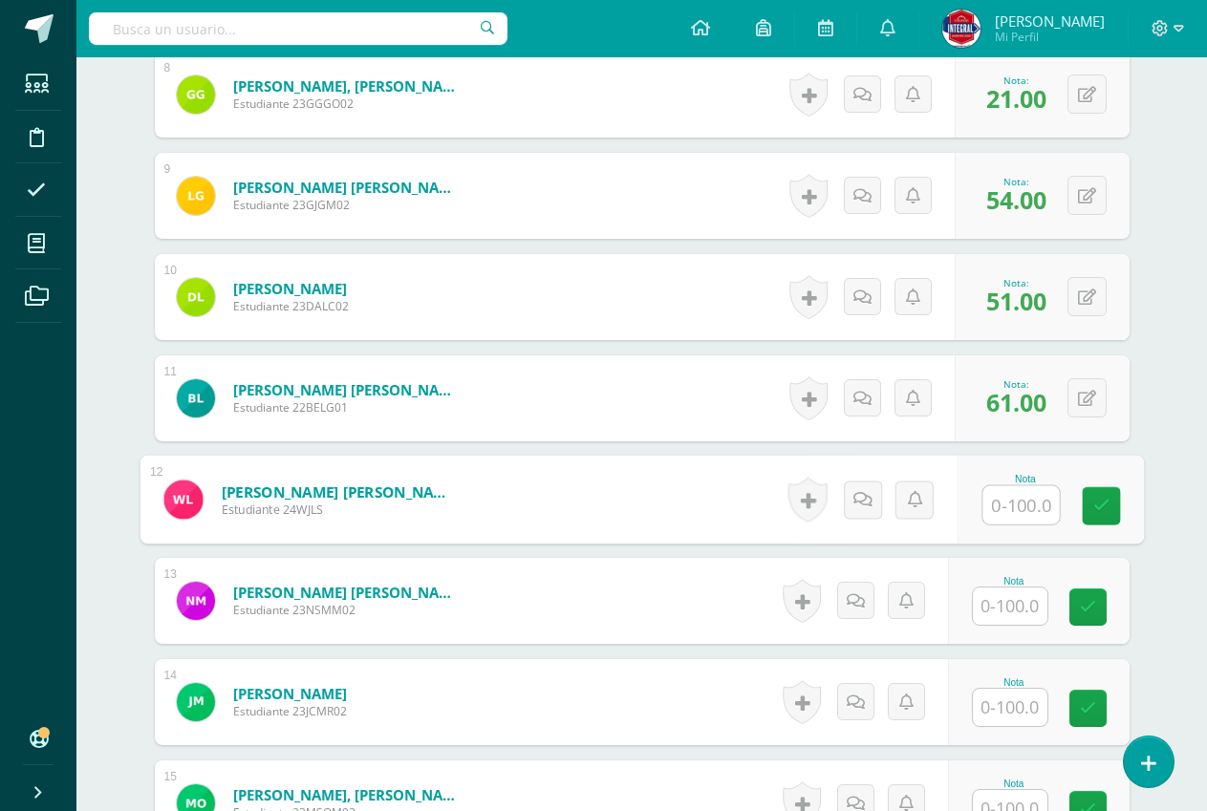
click at [1025, 486] on input "text" at bounding box center [1020, 505] width 76 height 38
type input "80"
click at [1110, 504] on link at bounding box center [1101, 506] width 38 height 38
click at [1014, 602] on input "text" at bounding box center [1010, 606] width 75 height 37
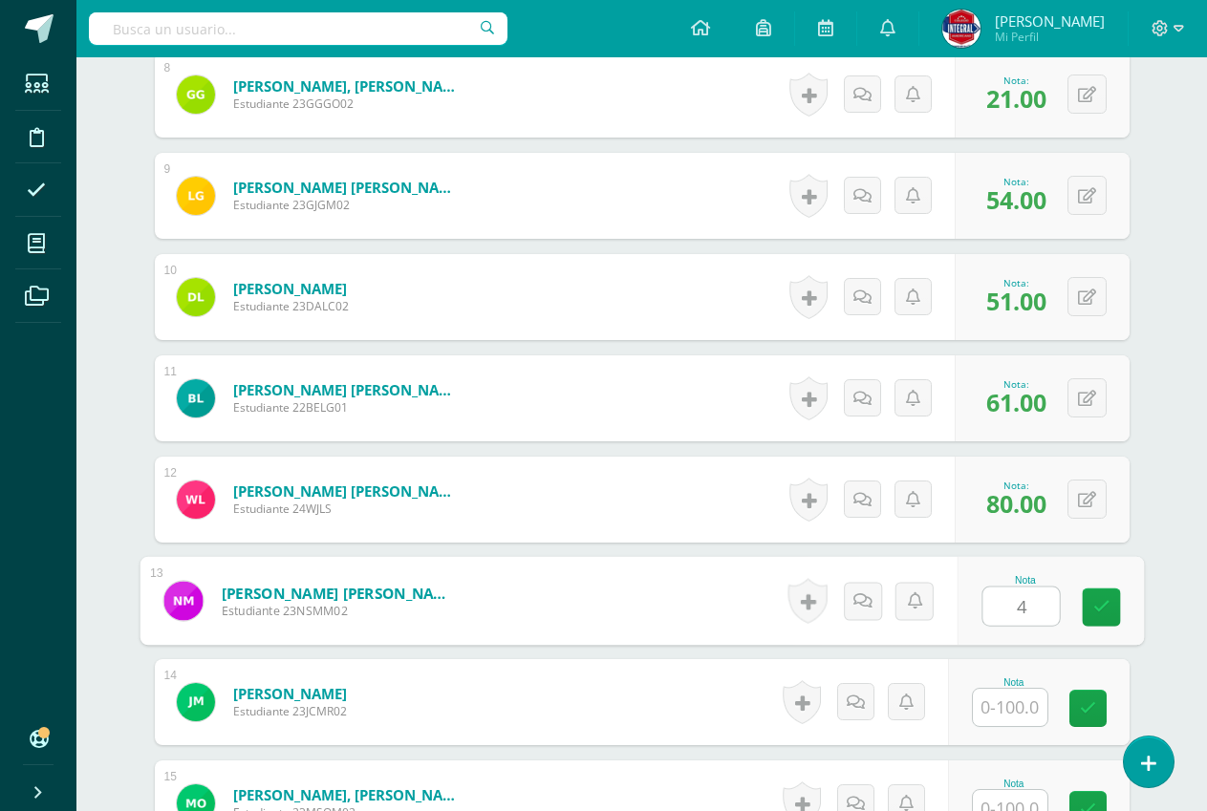
type input "46"
click at [1091, 613] on link at bounding box center [1101, 608] width 38 height 38
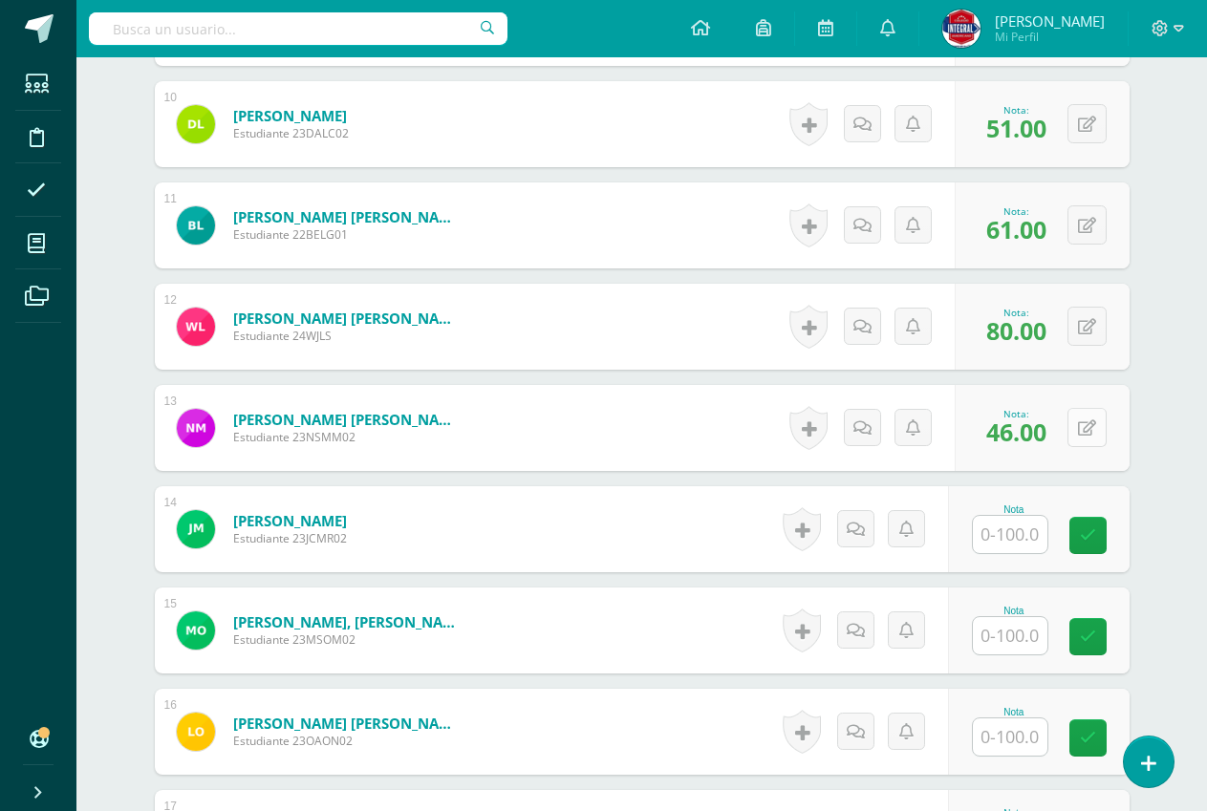
scroll to position [1531, 0]
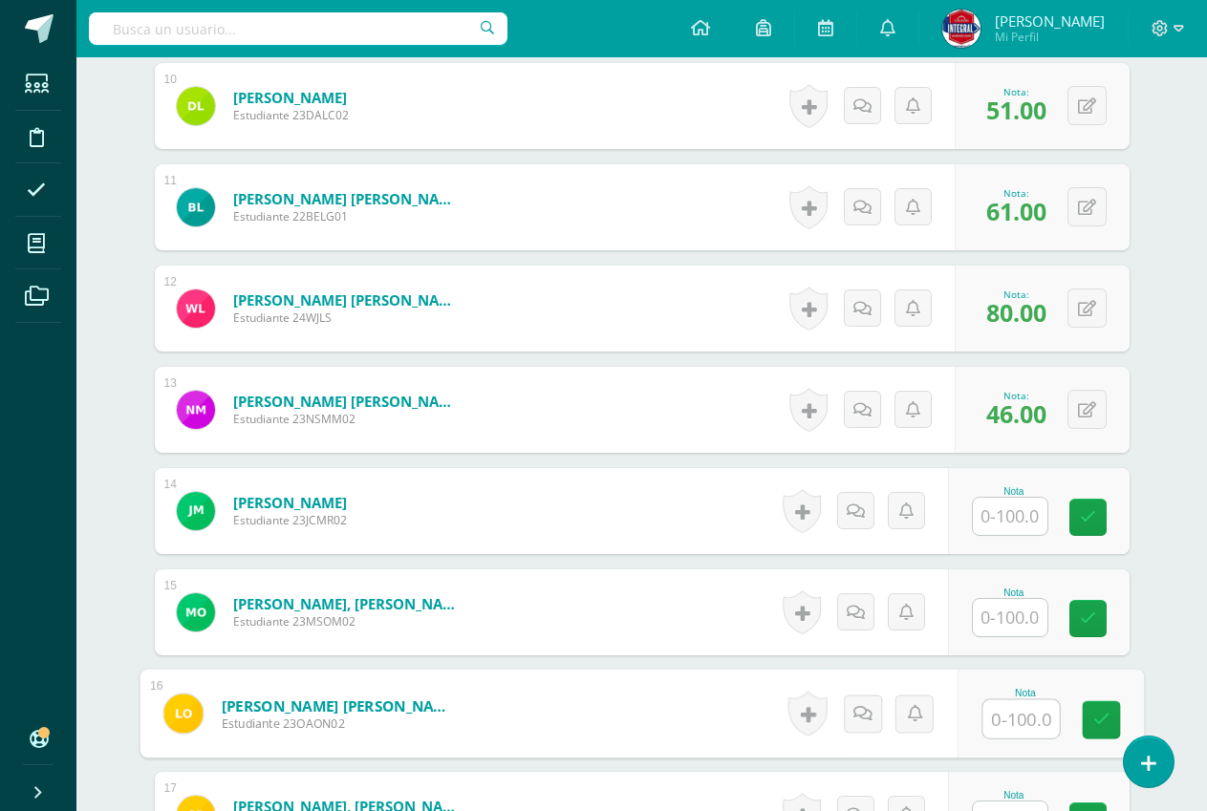
click at [1021, 715] on input "text" at bounding box center [1020, 719] width 76 height 38
type input "54"
click at [1111, 725] on link at bounding box center [1101, 720] width 38 height 38
click at [1010, 626] on input "text" at bounding box center [1010, 617] width 75 height 37
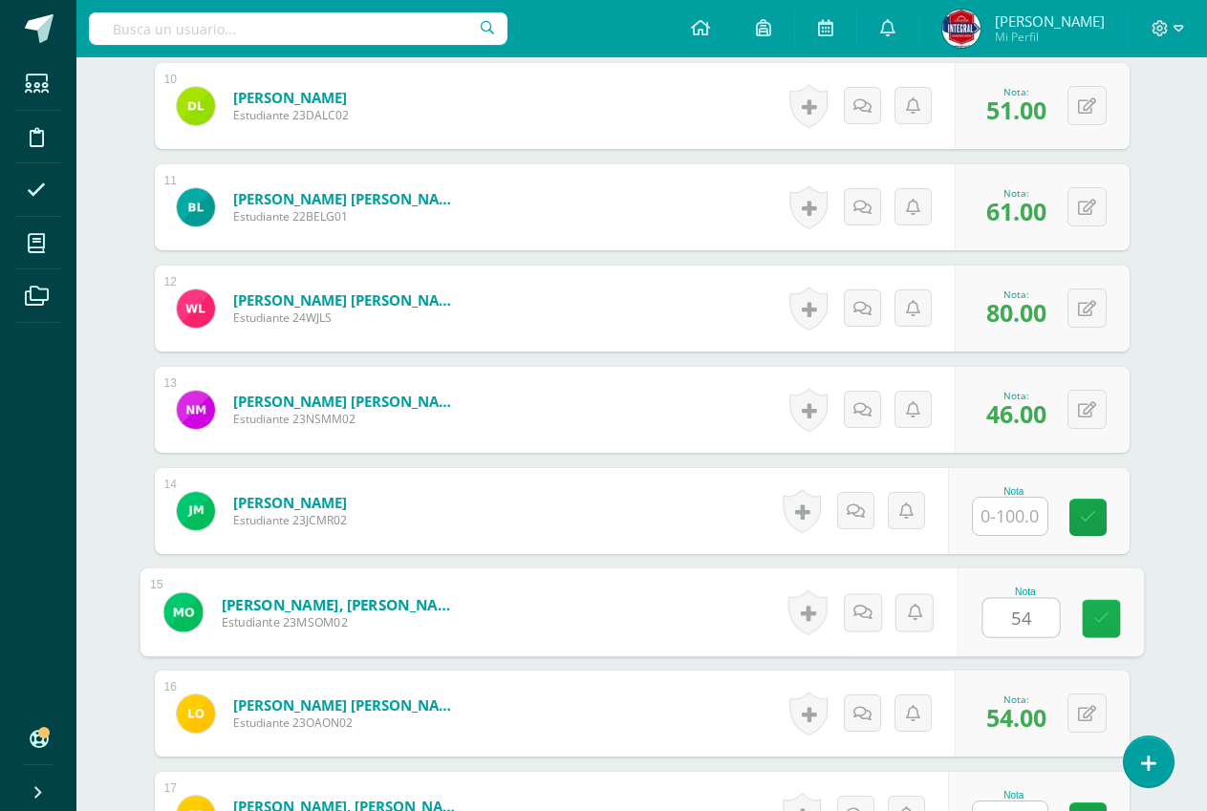
click at [1098, 618] on icon at bounding box center [1100, 619] width 17 height 16
click at [1080, 622] on button at bounding box center [1100, 612] width 40 height 40
type input "30"
click at [1057, 620] on link at bounding box center [1049, 619] width 38 height 38
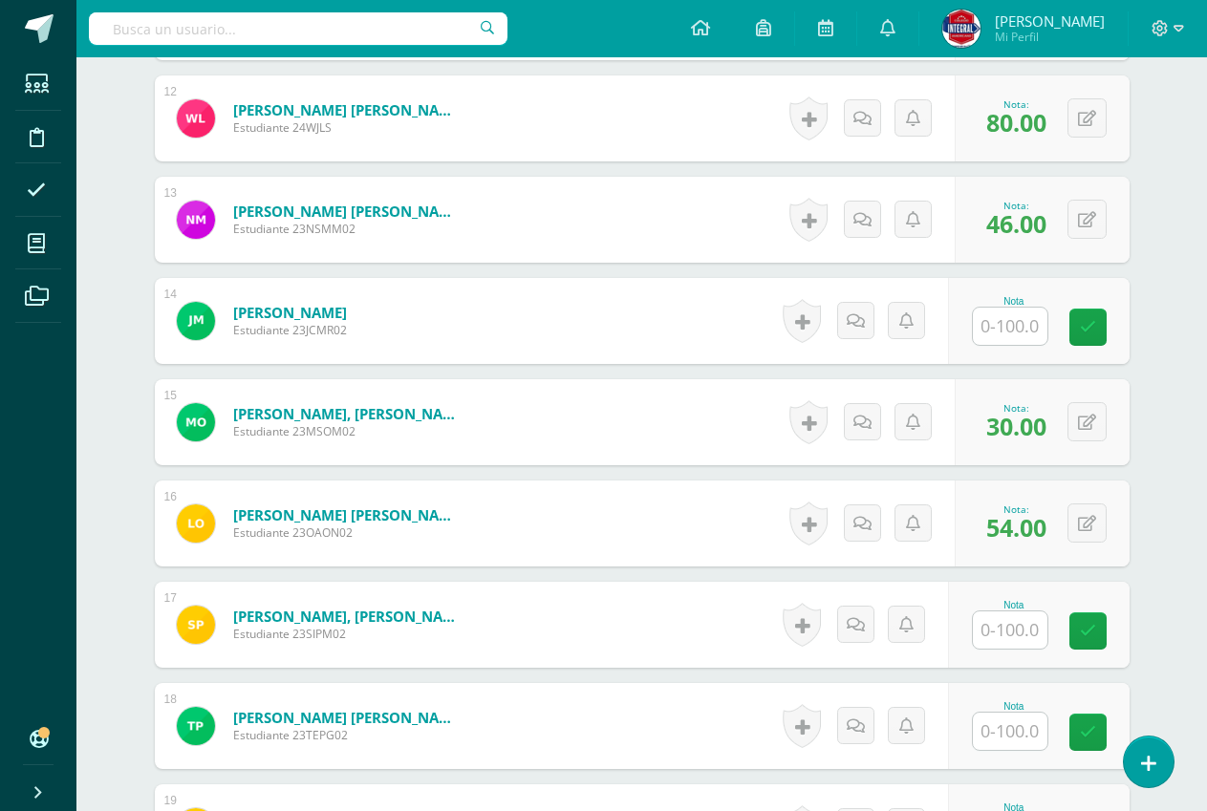
scroll to position [1722, 0]
click at [1022, 639] on input "text" at bounding box center [1010, 629] width 75 height 37
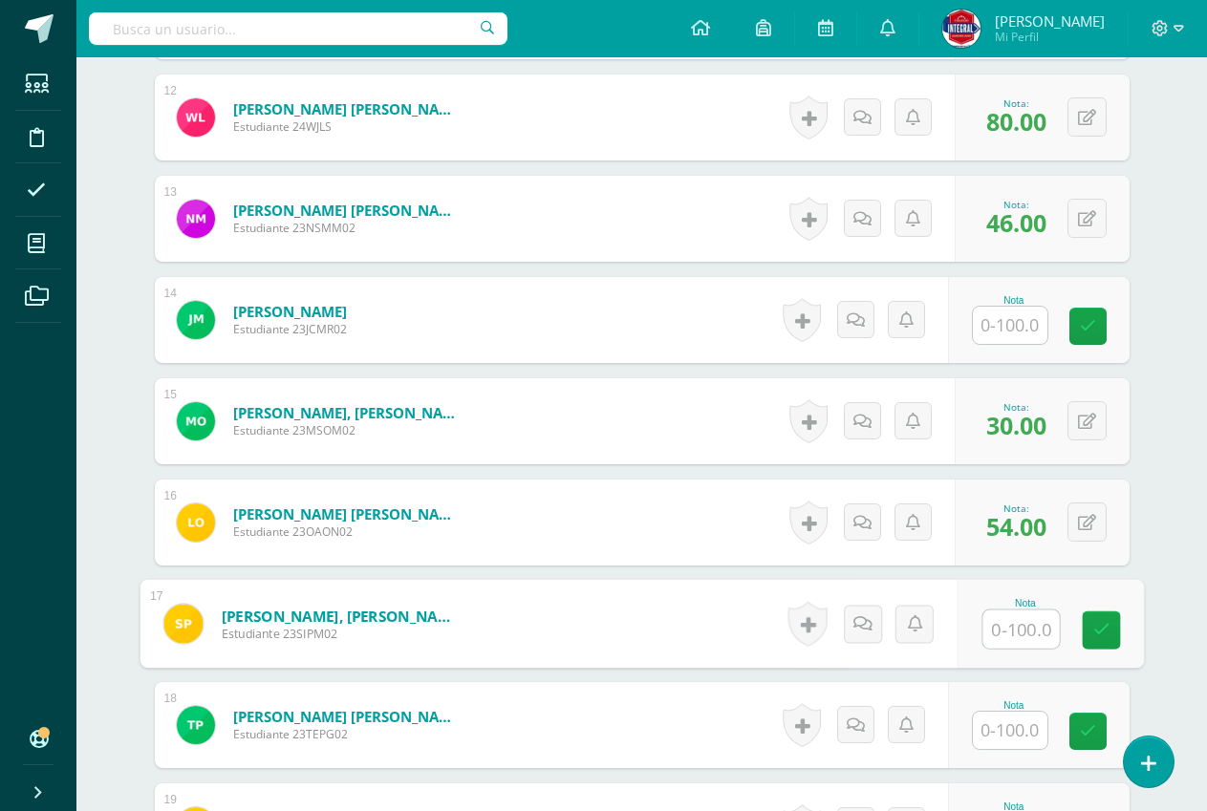
click at [1023, 631] on input "text" at bounding box center [1020, 630] width 76 height 38
type input "87"
click at [1098, 625] on icon at bounding box center [1100, 630] width 17 height 16
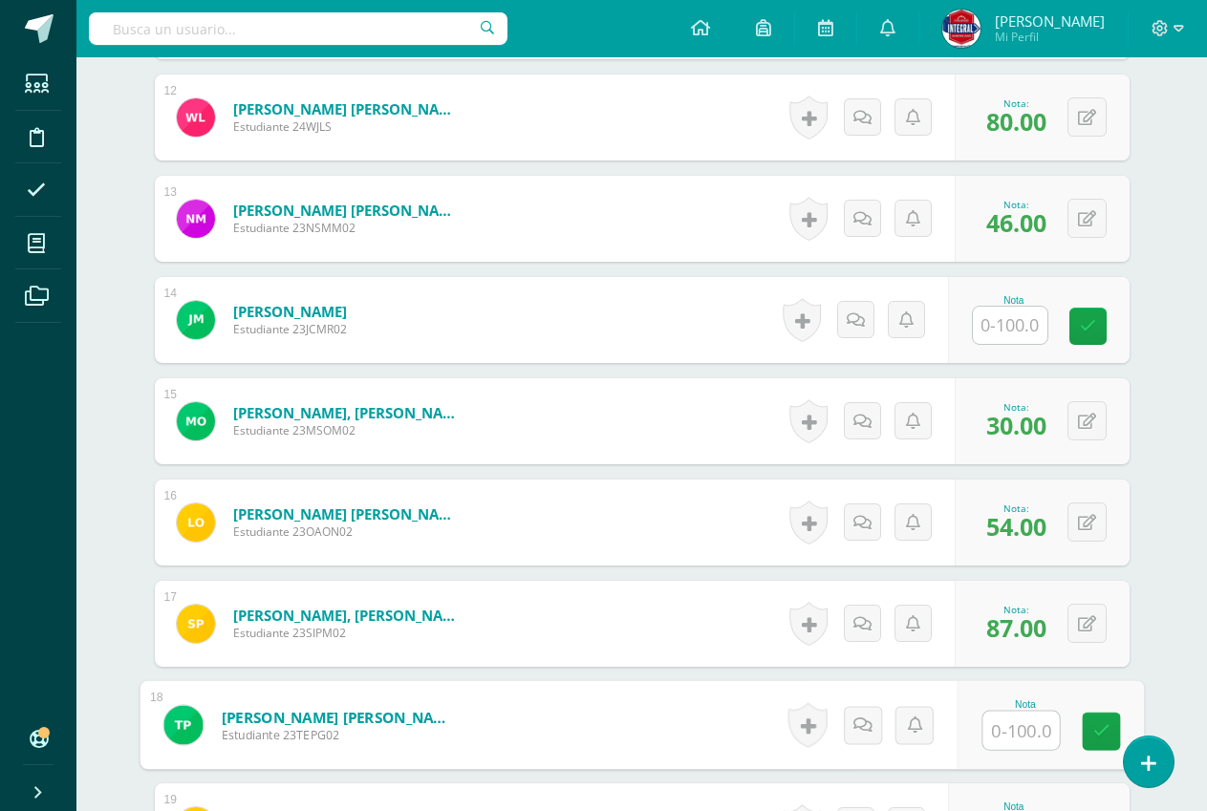
click at [1012, 722] on input "text" at bounding box center [1020, 731] width 76 height 38
type input "73"
click at [1096, 735] on icon at bounding box center [1100, 731] width 17 height 16
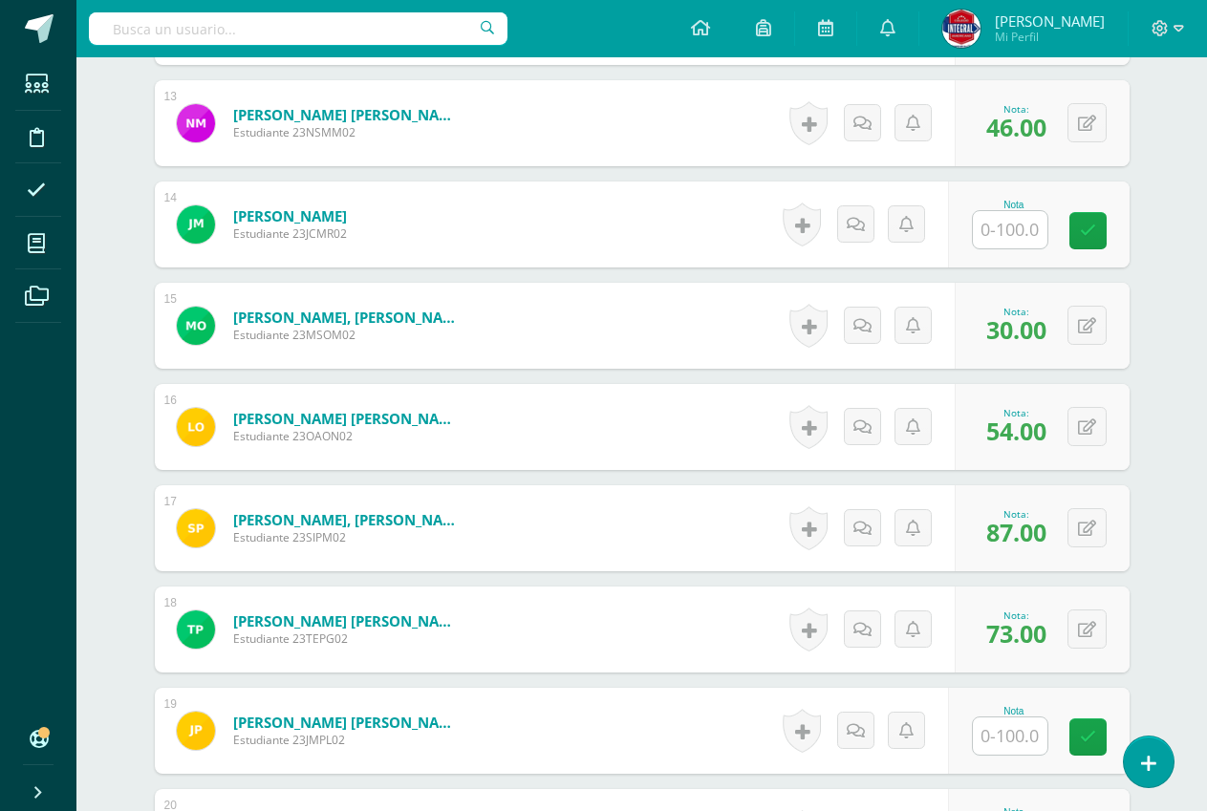
click at [1039, 731] on input "text" at bounding box center [1010, 736] width 75 height 37
type input "53"
click at [1090, 734] on link at bounding box center [1101, 737] width 38 height 38
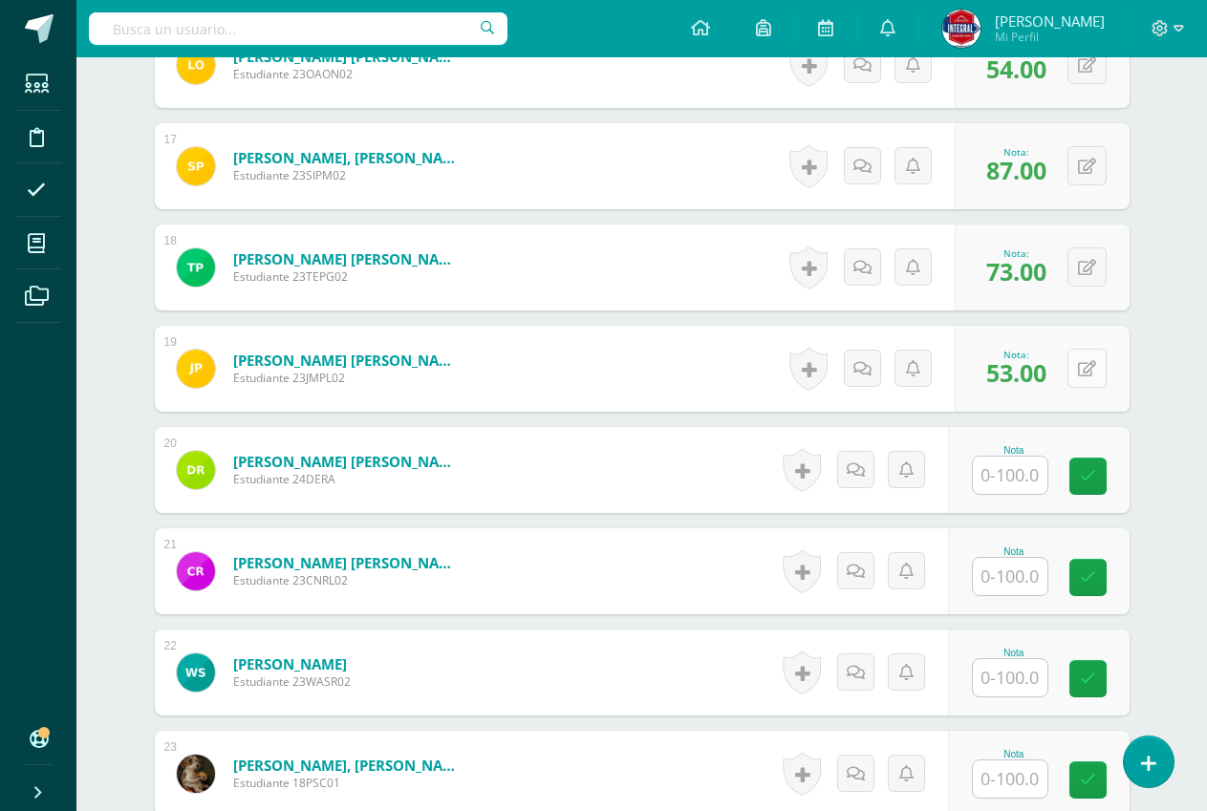
scroll to position [2199, 0]
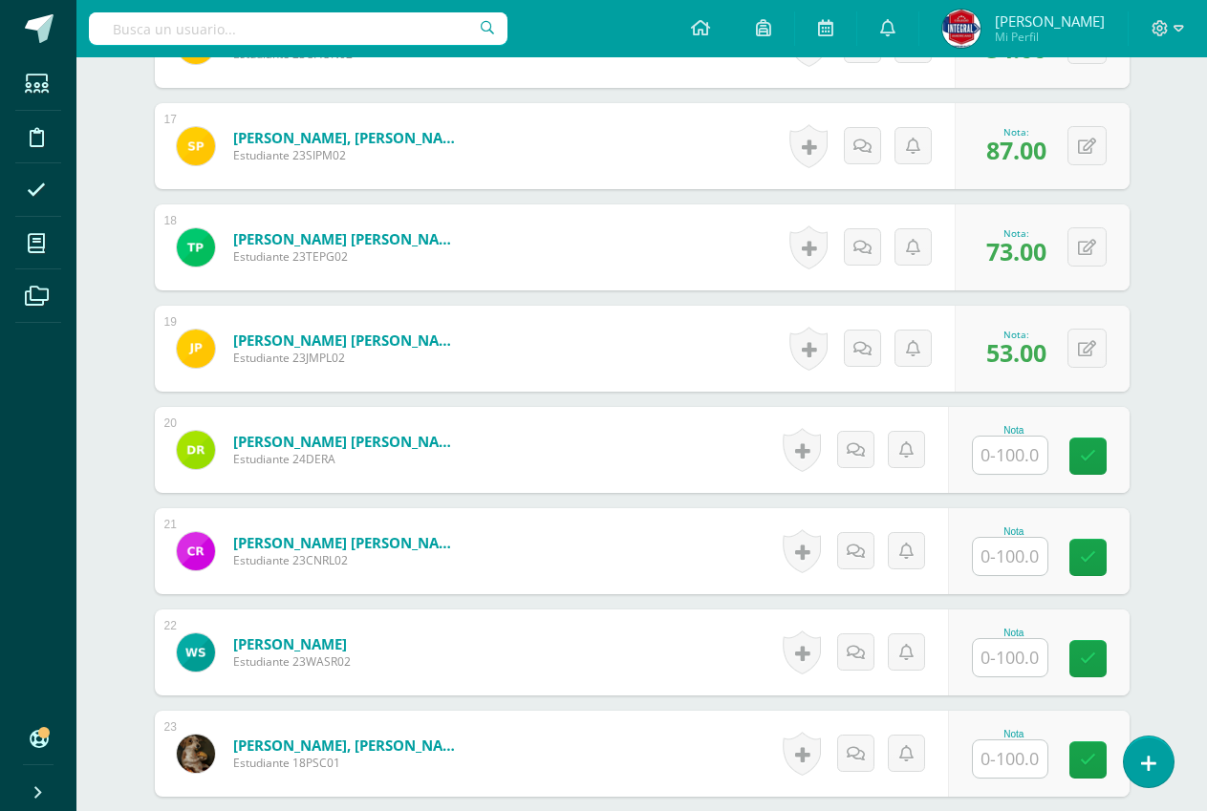
click at [987, 477] on div "Nota" at bounding box center [1039, 450] width 182 height 86
click at [1003, 457] on input "text" at bounding box center [1020, 456] width 76 height 38
type input "100"
click at [1087, 454] on link at bounding box center [1101, 457] width 38 height 38
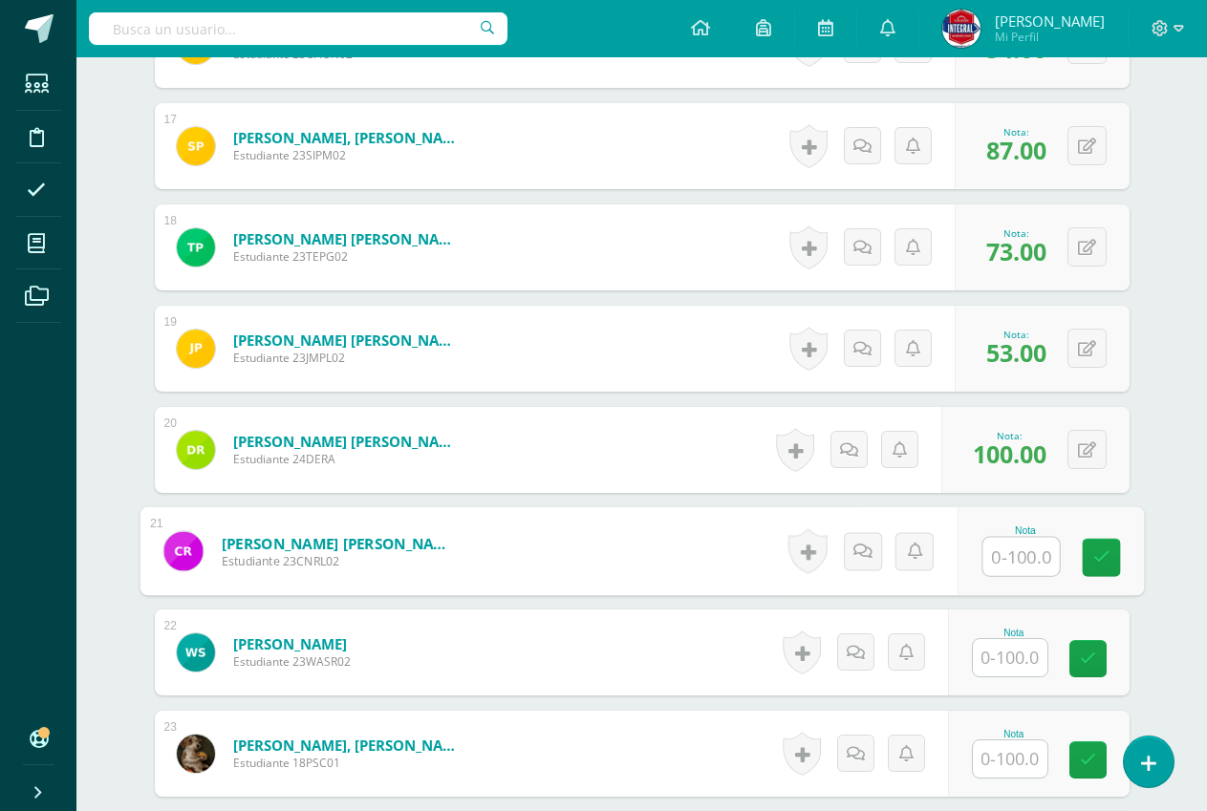
click at [1016, 553] on input "text" at bounding box center [1020, 557] width 76 height 38
type input "4"
type input "61"
click at [1105, 554] on icon at bounding box center [1100, 557] width 17 height 16
click at [1009, 651] on input "text" at bounding box center [1010, 657] width 75 height 37
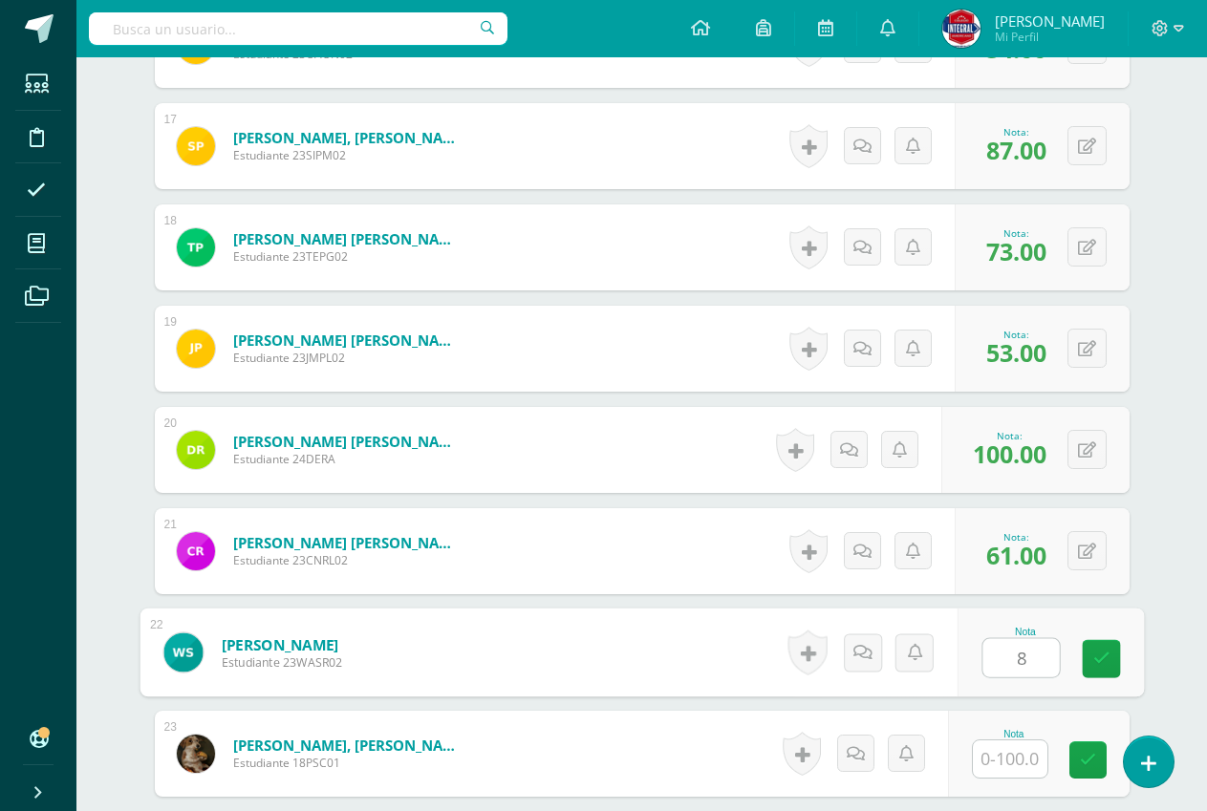
type input "89"
click at [1099, 668] on link at bounding box center [1101, 659] width 38 height 38
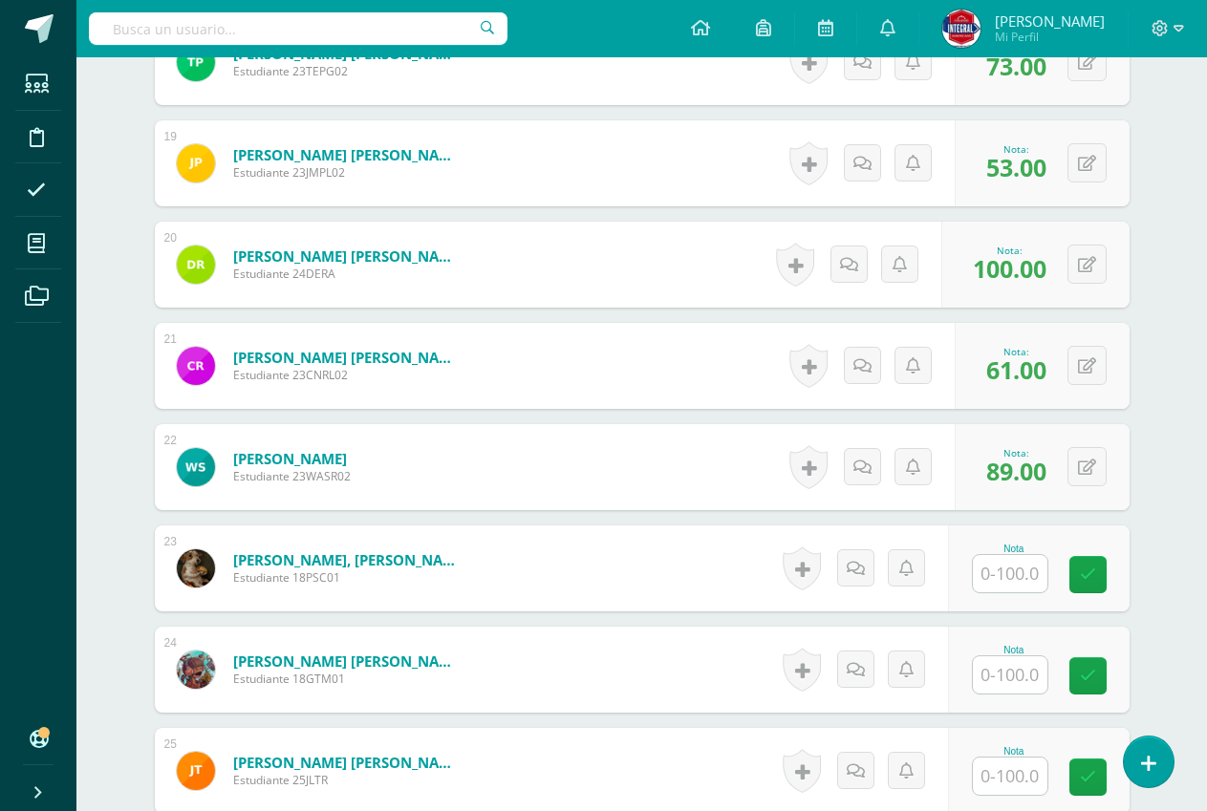
scroll to position [2391, 0]
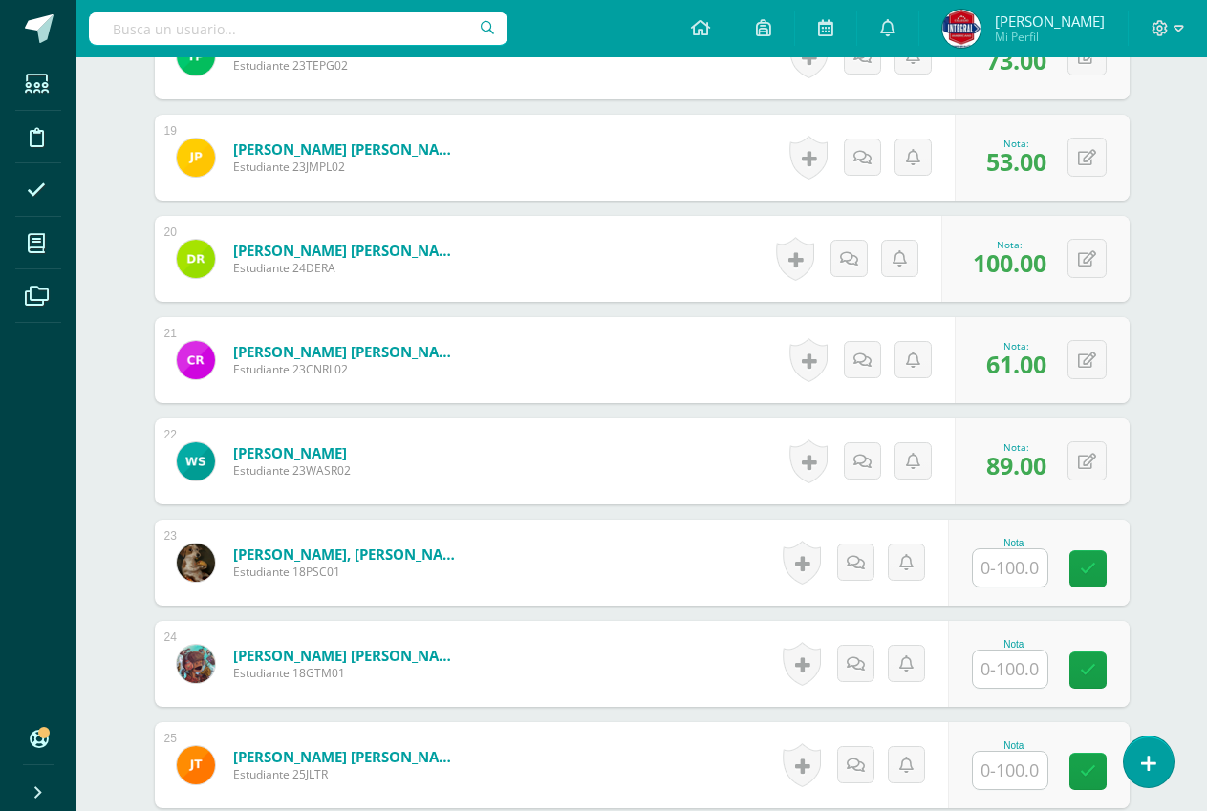
click at [1019, 577] on input "text" at bounding box center [1010, 567] width 75 height 37
type input "51"
click at [1099, 561] on icon at bounding box center [1100, 569] width 17 height 16
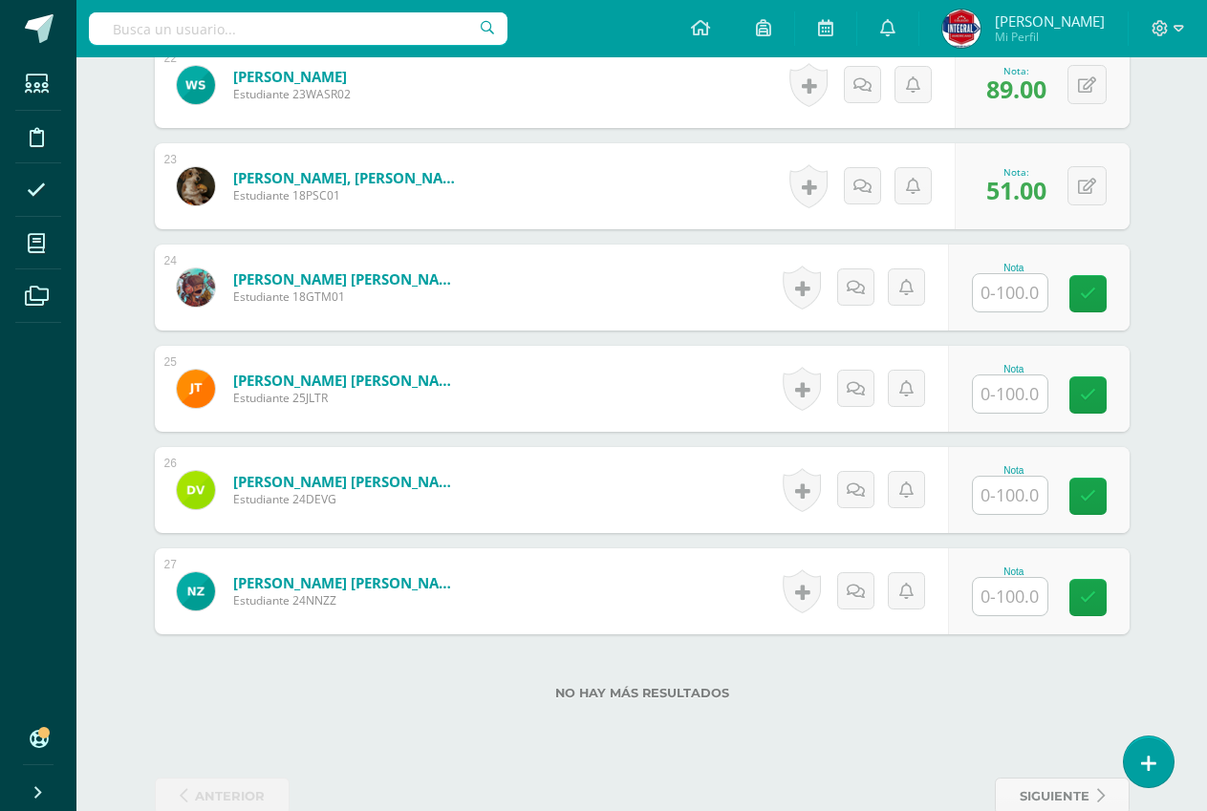
scroll to position [2773, 0]
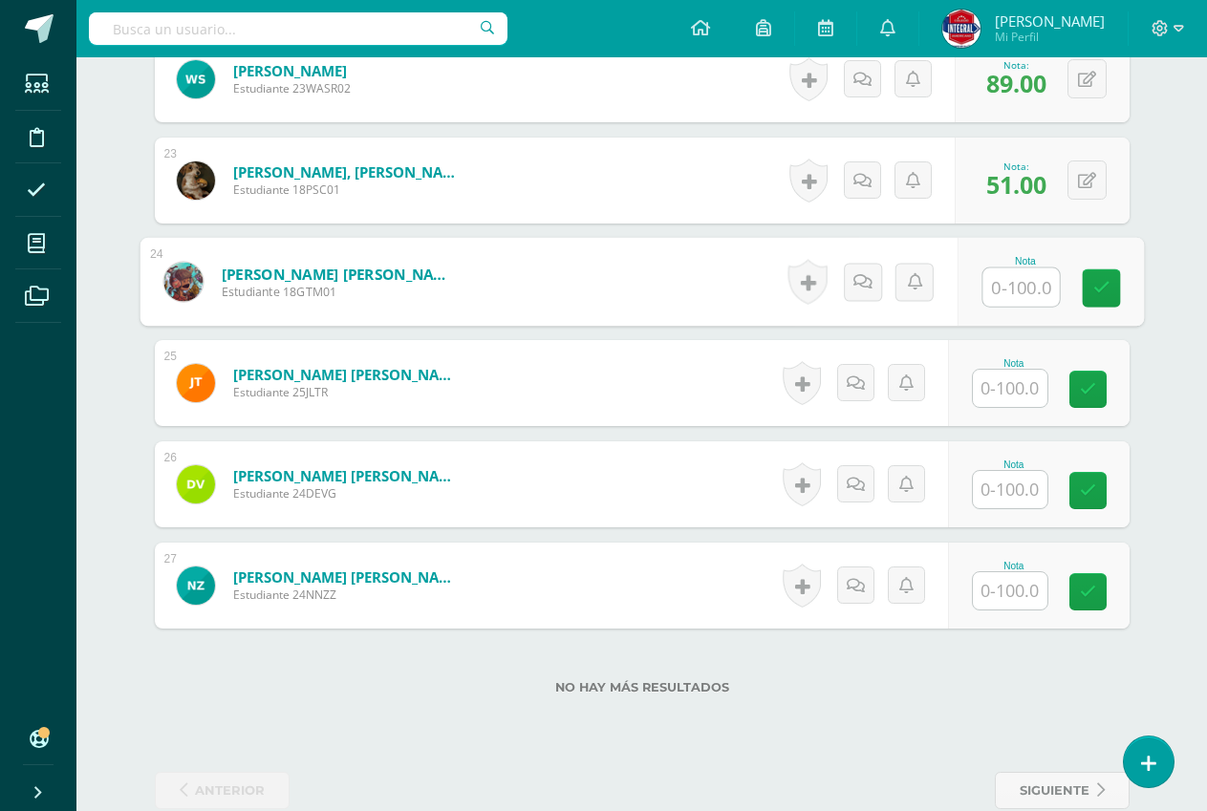
click at [1031, 289] on input "text" at bounding box center [1020, 287] width 76 height 38
type input "23"
click at [1116, 288] on link at bounding box center [1101, 288] width 38 height 38
click at [999, 398] on input "text" at bounding box center [1010, 388] width 75 height 37
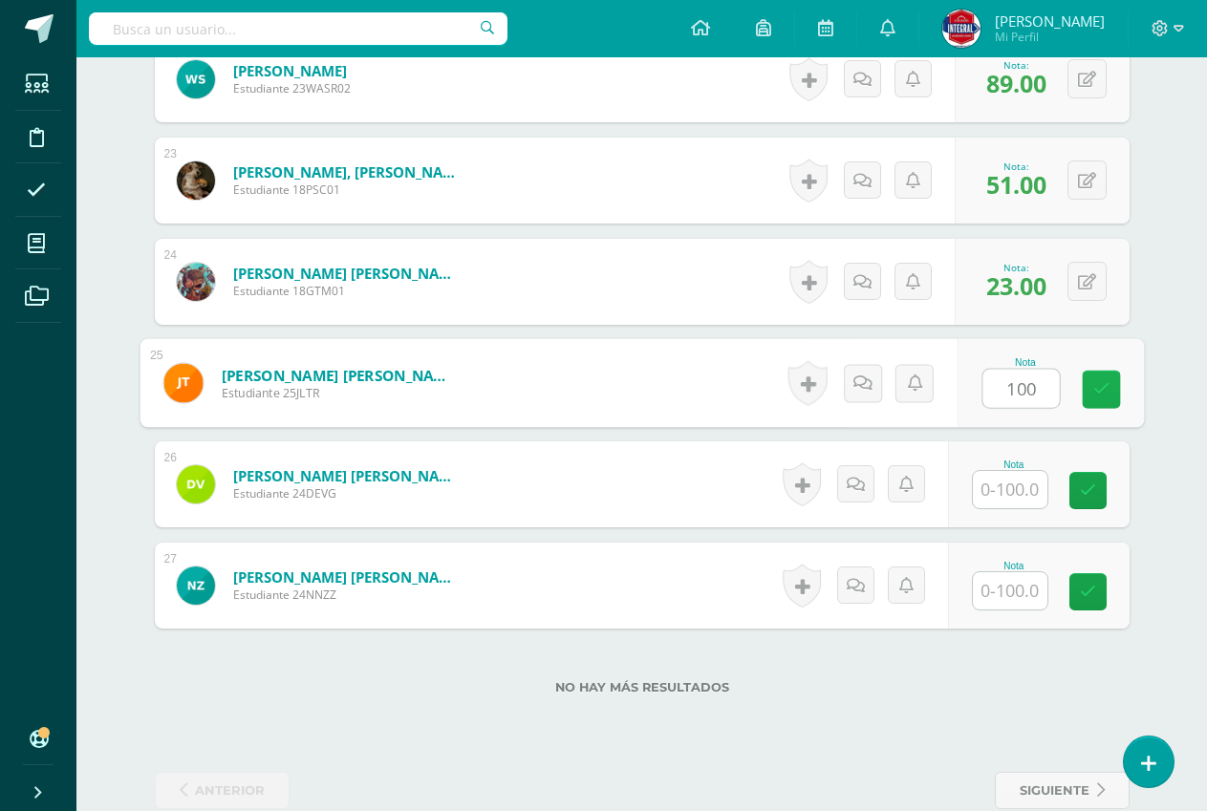
click at [1105, 397] on icon at bounding box center [1100, 389] width 17 height 16
type input "100"
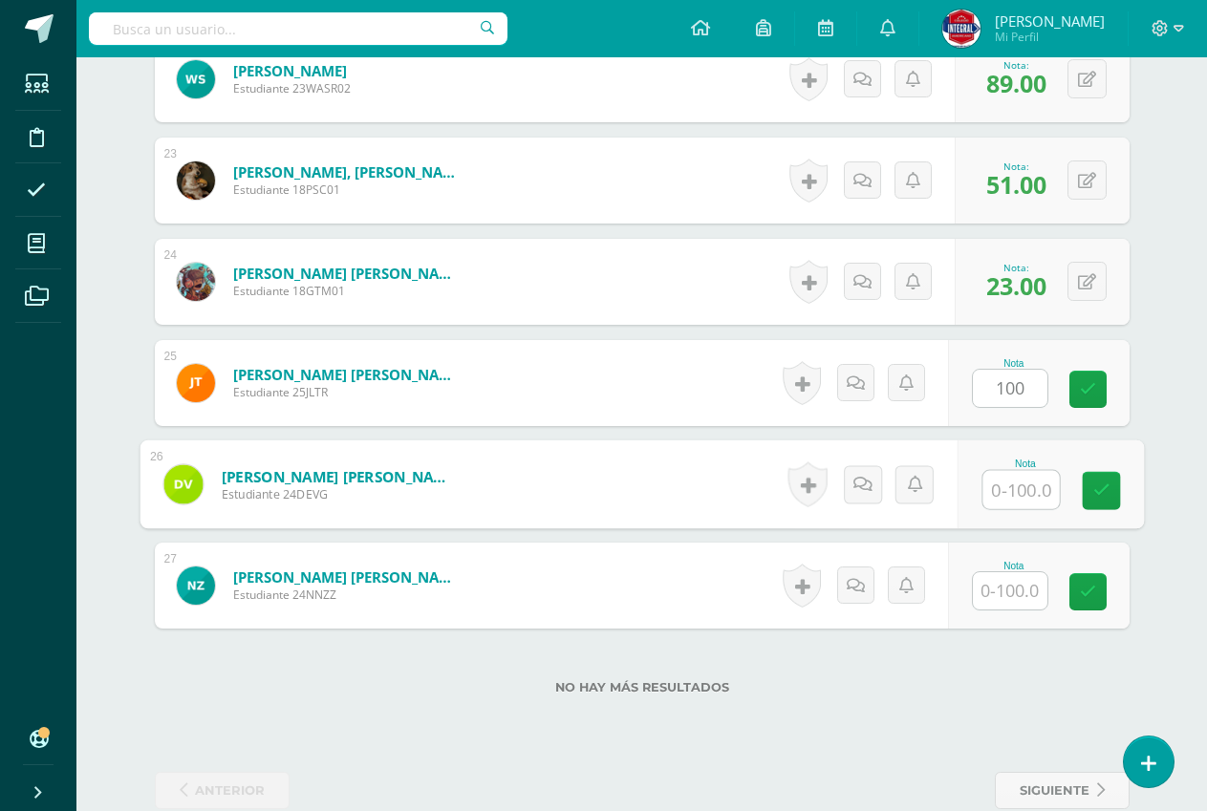
click at [1024, 492] on input "text" at bounding box center [1020, 490] width 76 height 38
type input "87"
click at [1107, 479] on link at bounding box center [1101, 491] width 38 height 38
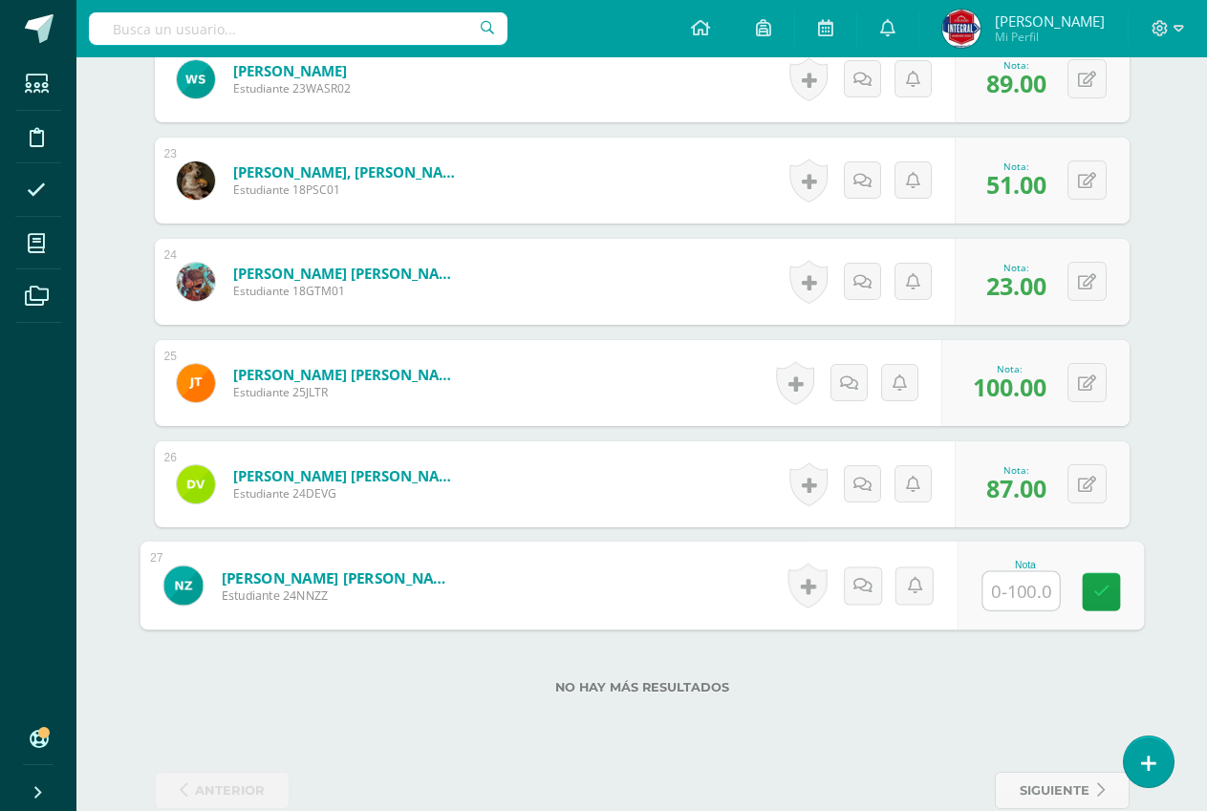
click at [997, 592] on input "text" at bounding box center [1020, 591] width 76 height 38
type input "89"
click at [1100, 590] on icon at bounding box center [1100, 592] width 17 height 16
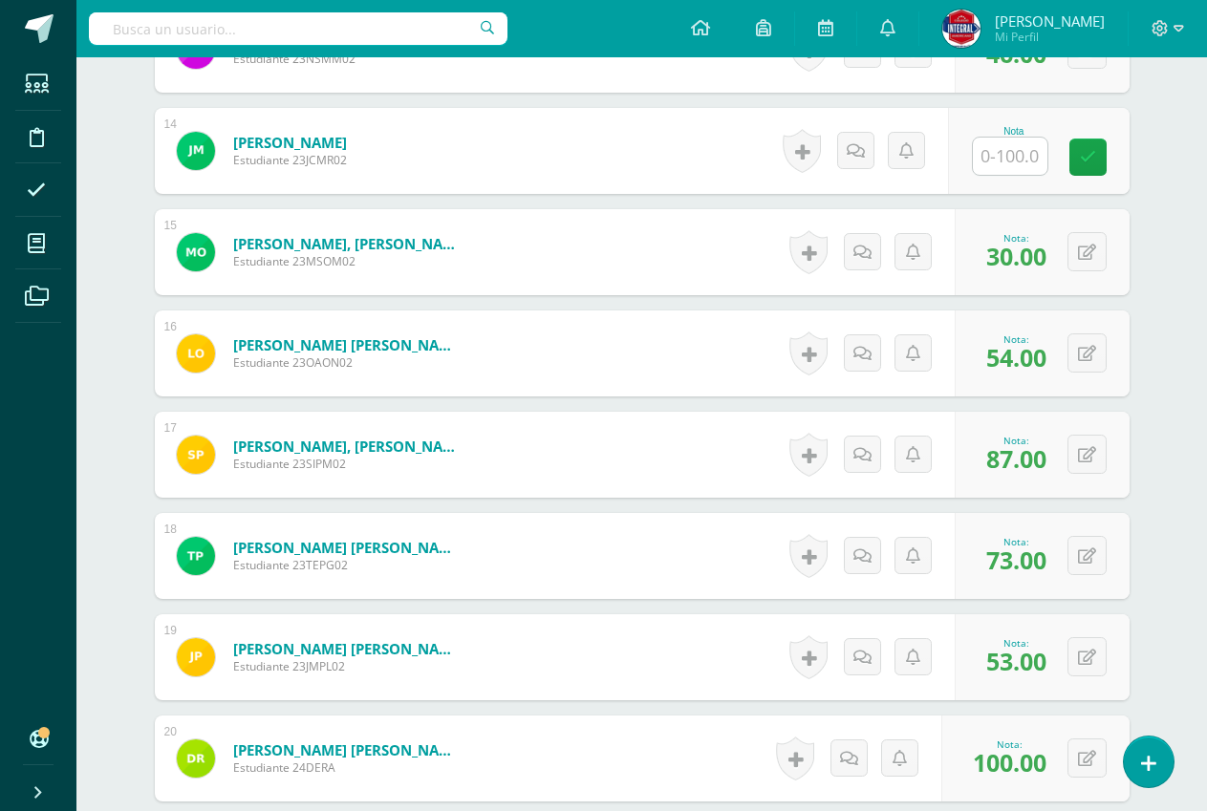
scroll to position [1913, 0]
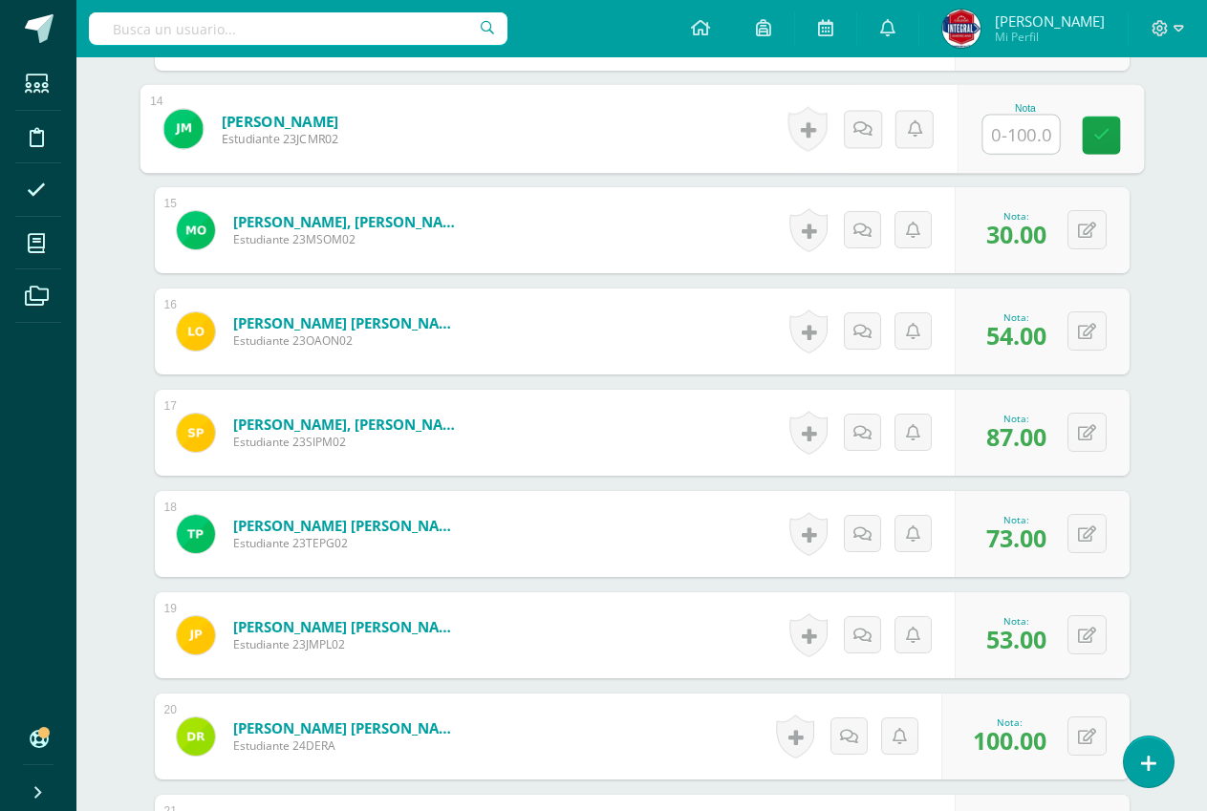
click at [1017, 140] on input "text" at bounding box center [1020, 135] width 76 height 38
type input "57"
click at [1097, 139] on icon at bounding box center [1100, 135] width 17 height 16
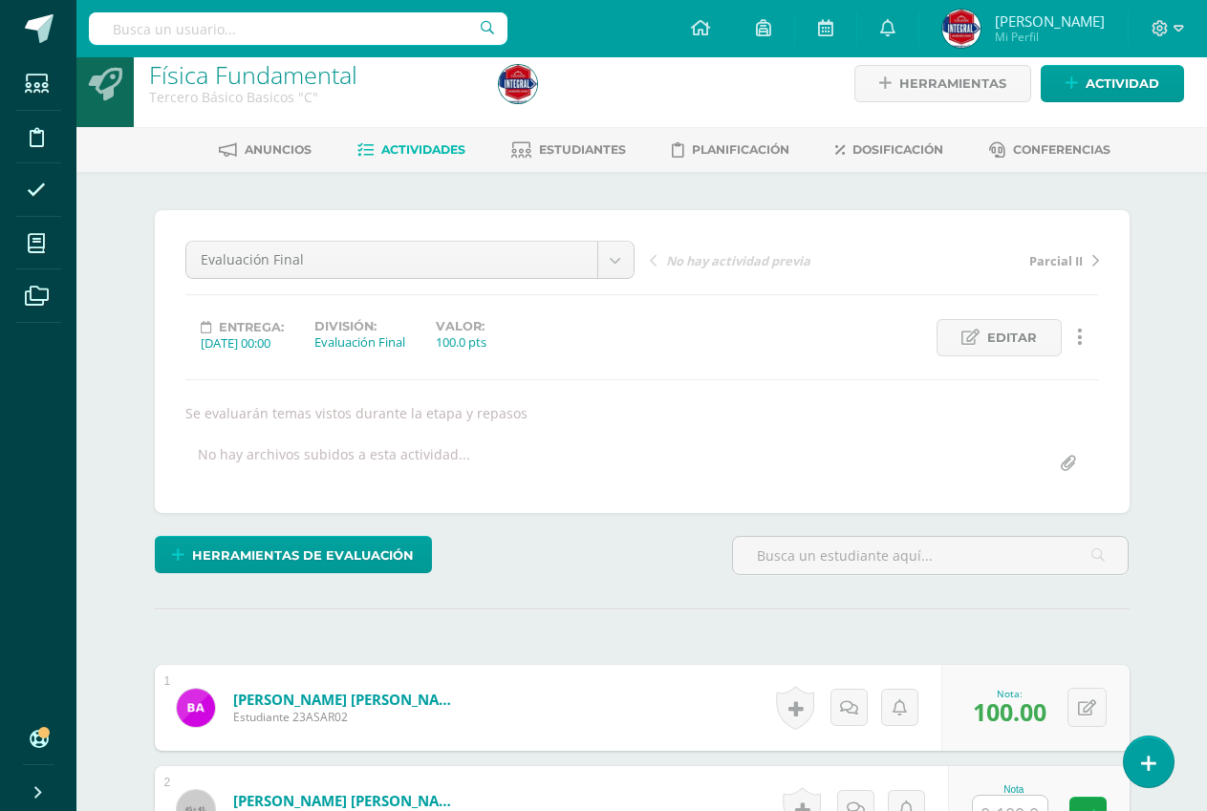
scroll to position [0, 0]
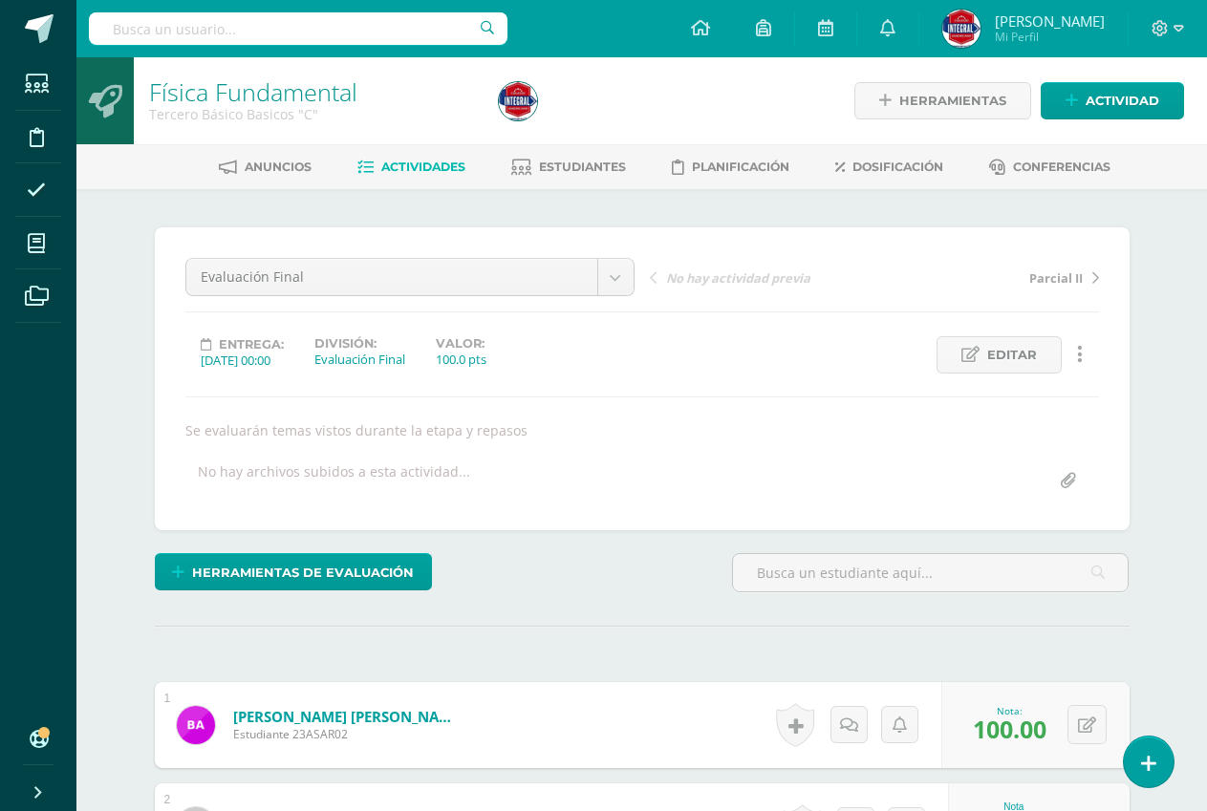
click at [417, 166] on span "Actividades" at bounding box center [423, 167] width 84 height 14
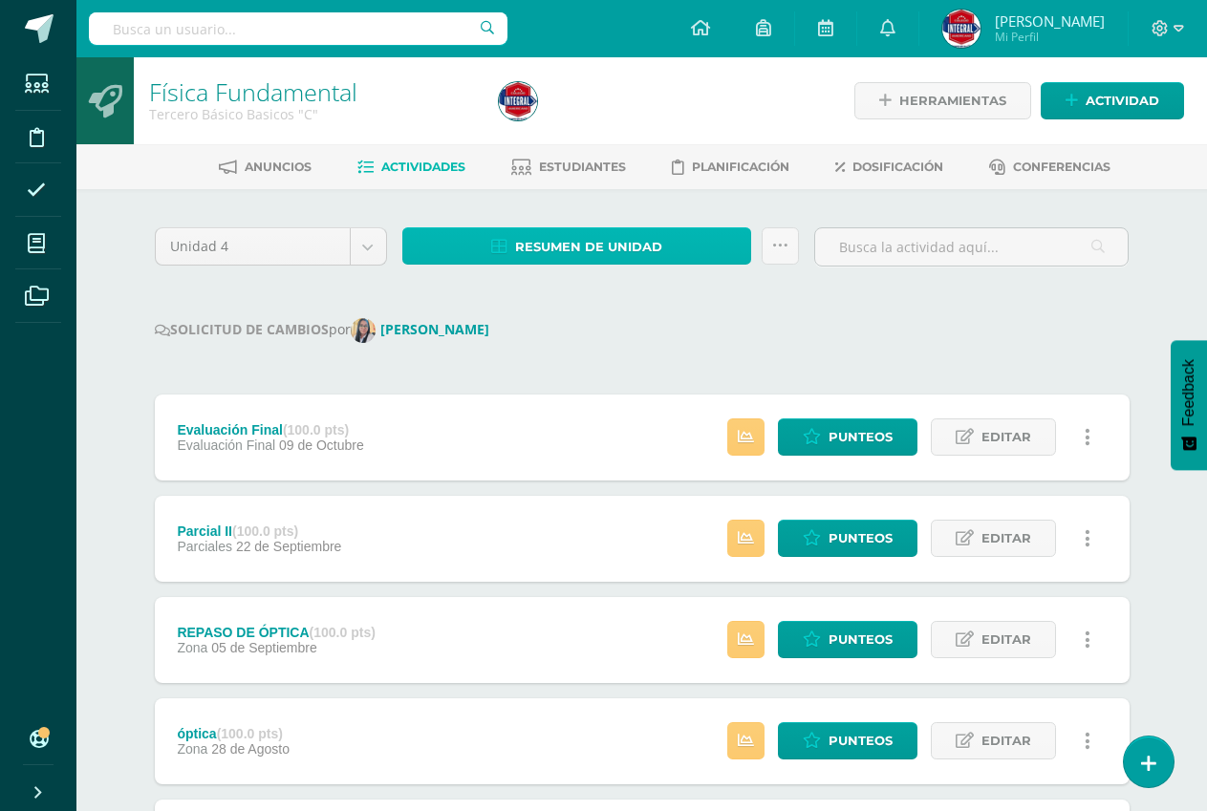
click at [610, 249] on span "Resumen de unidad" at bounding box center [588, 246] width 147 height 35
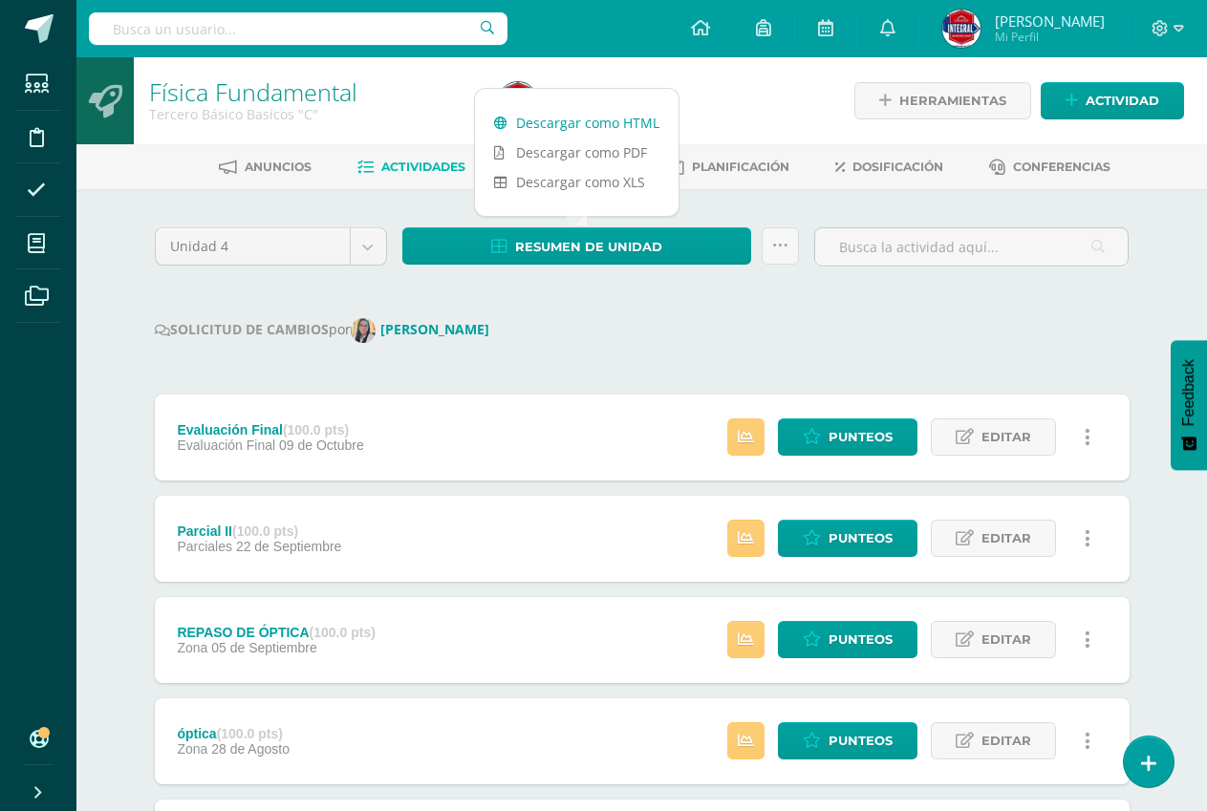
click at [623, 128] on link "Descargar como HTML" at bounding box center [577, 123] width 204 height 30
click at [547, 122] on link "Descargar como HTML" at bounding box center [577, 123] width 204 height 30
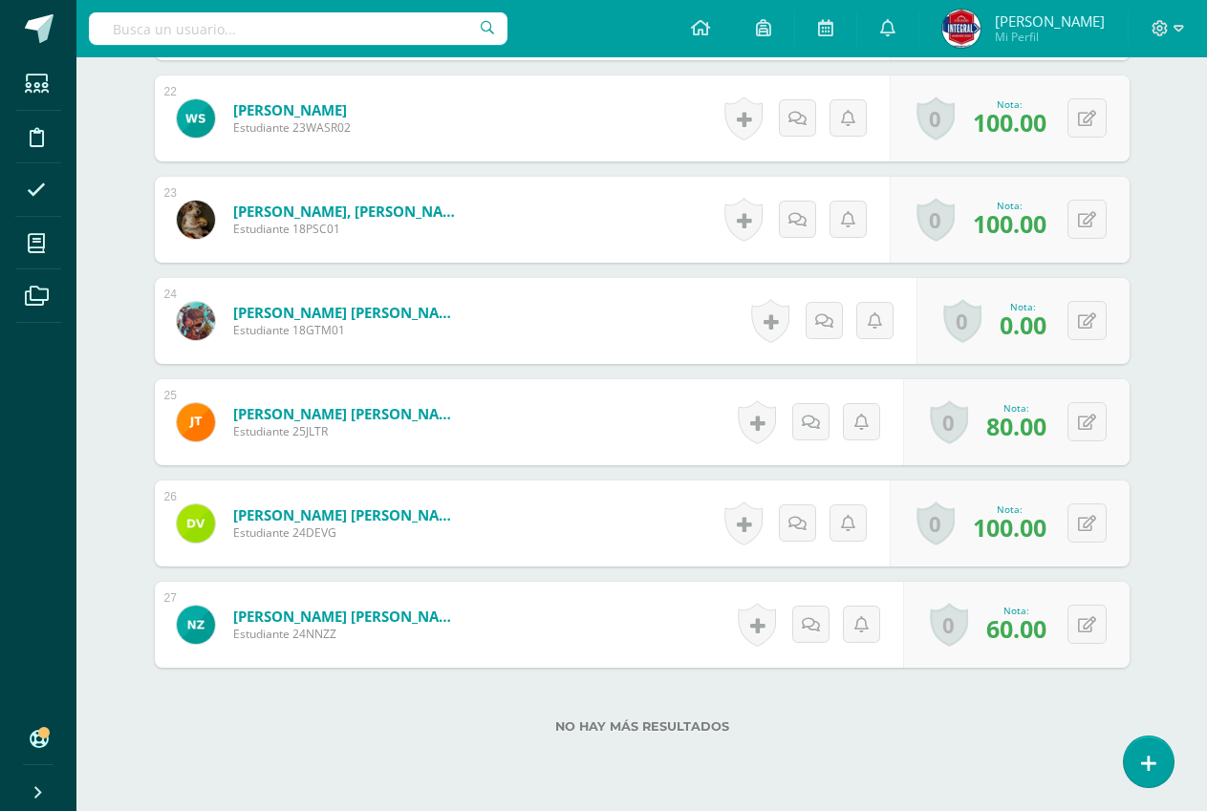
scroll to position [2809, 0]
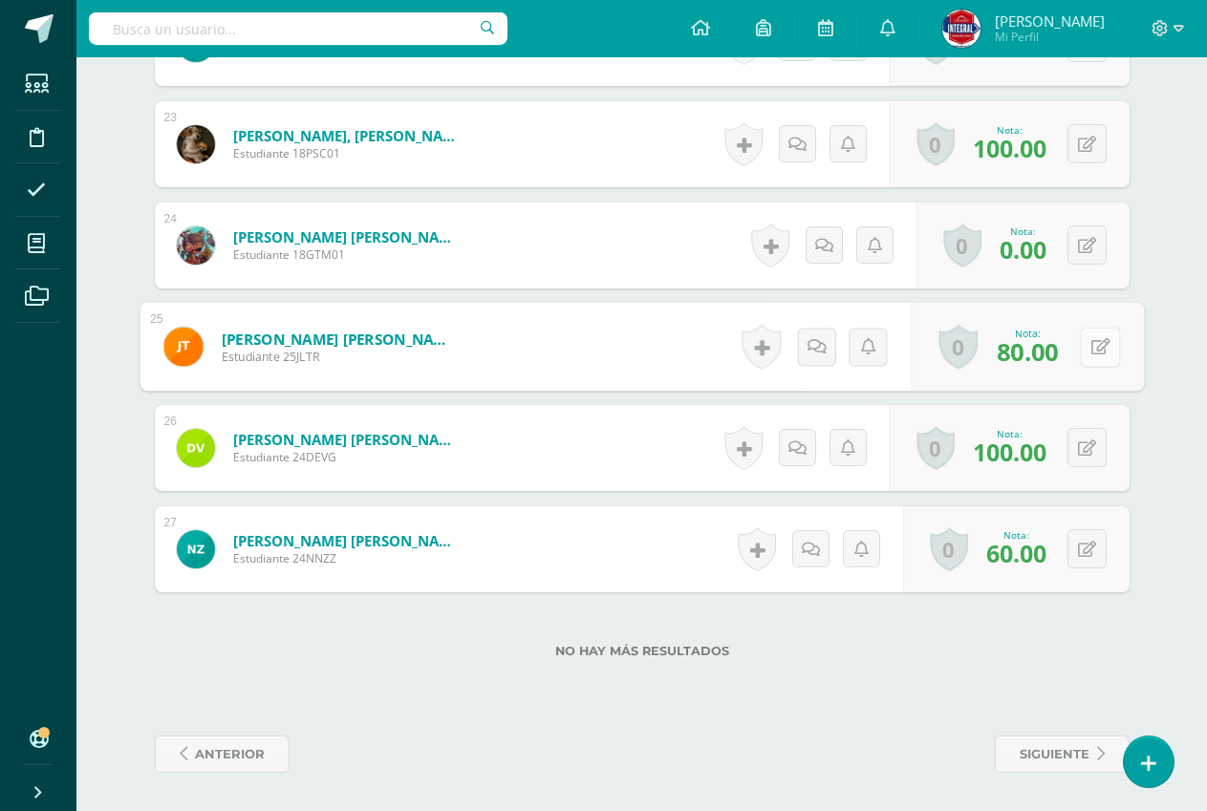
click at [1090, 357] on button at bounding box center [1100, 347] width 40 height 40
type input "100"
click at [1039, 334] on link at bounding box center [1049, 353] width 38 height 38
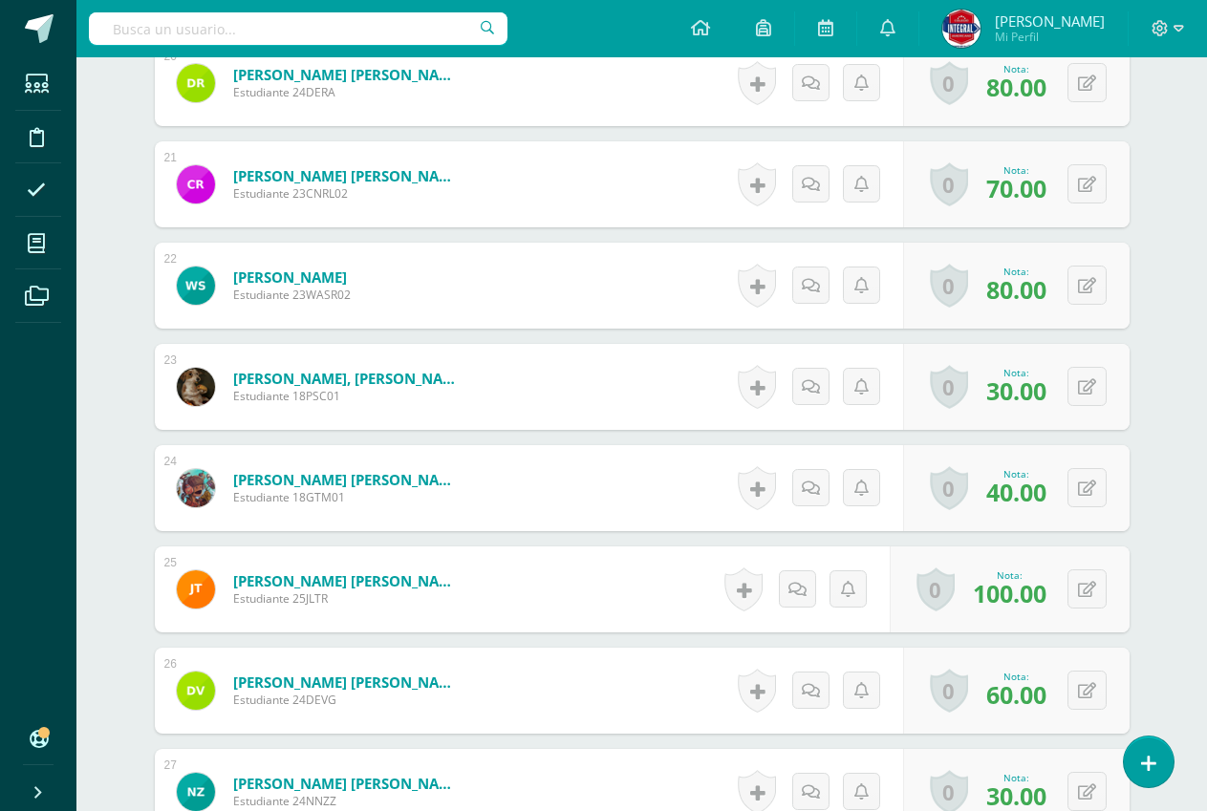
scroll to position [2582, 0]
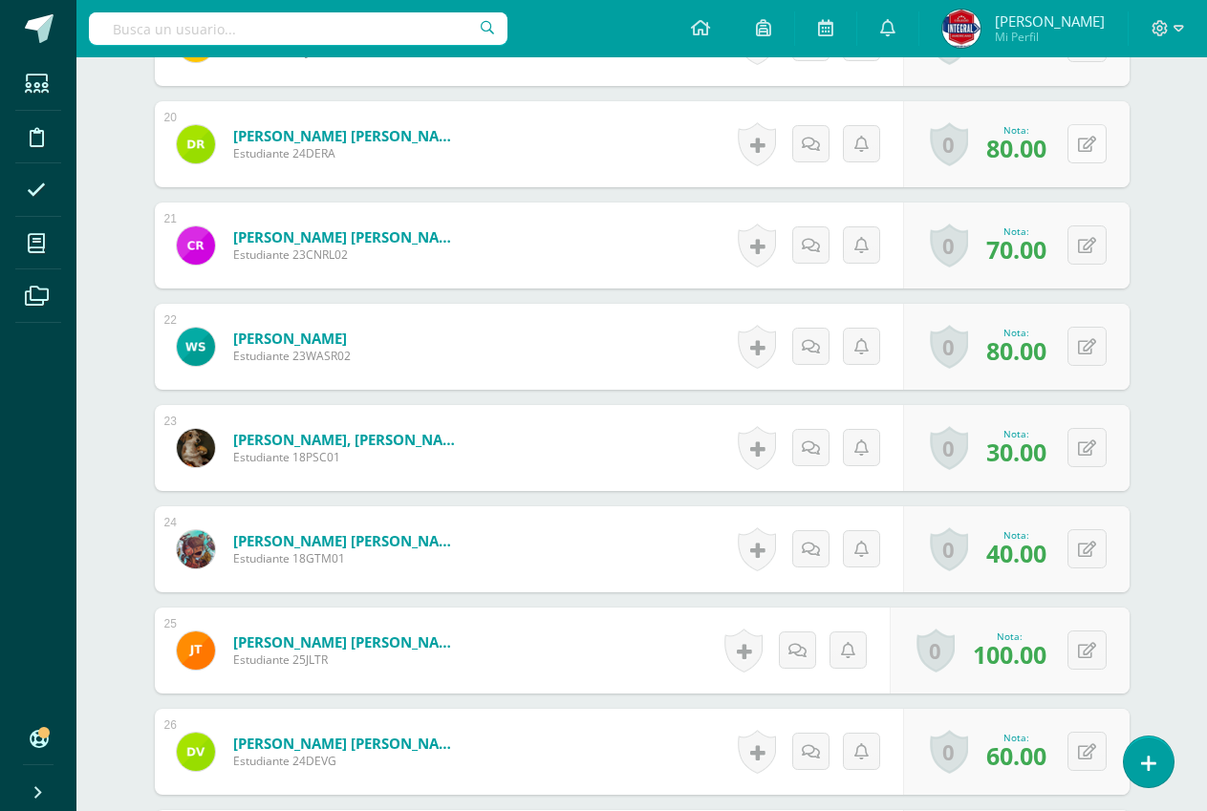
click at [1075, 152] on button at bounding box center [1086, 143] width 39 height 39
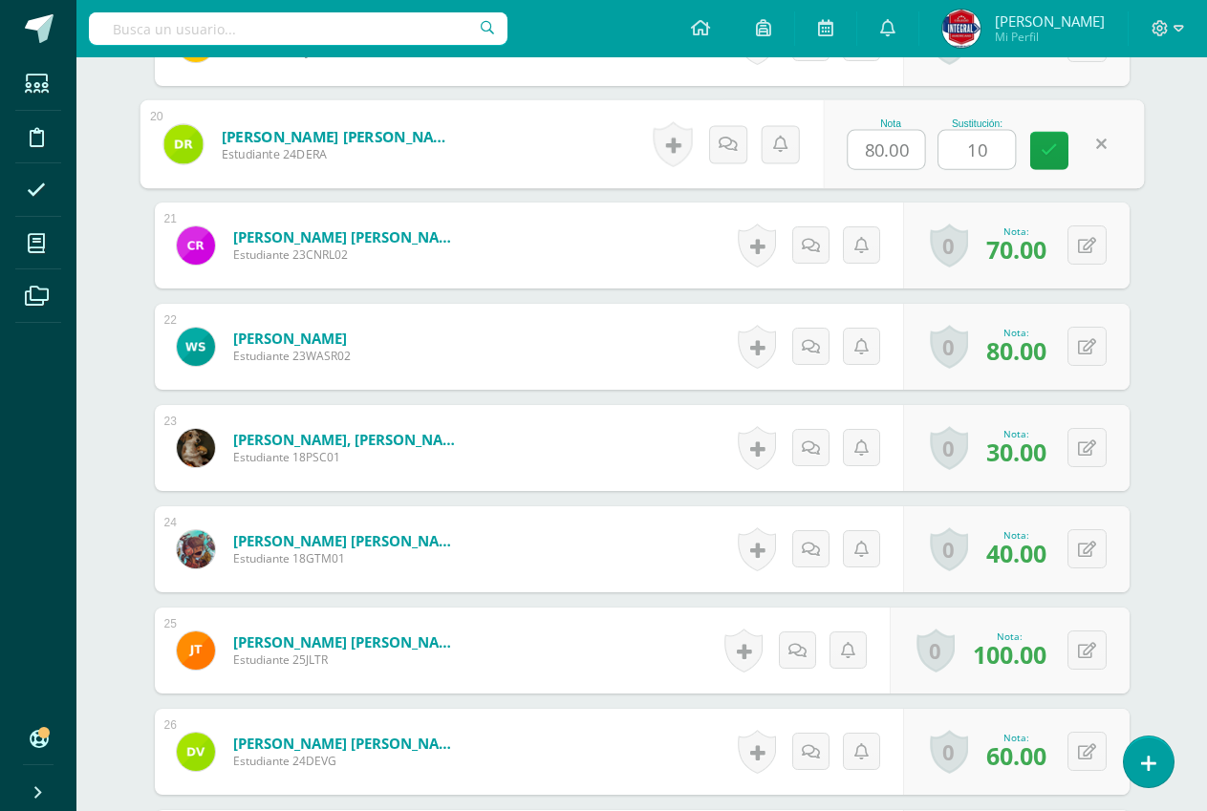
type input "100"
click at [1057, 147] on link at bounding box center [1049, 151] width 38 height 38
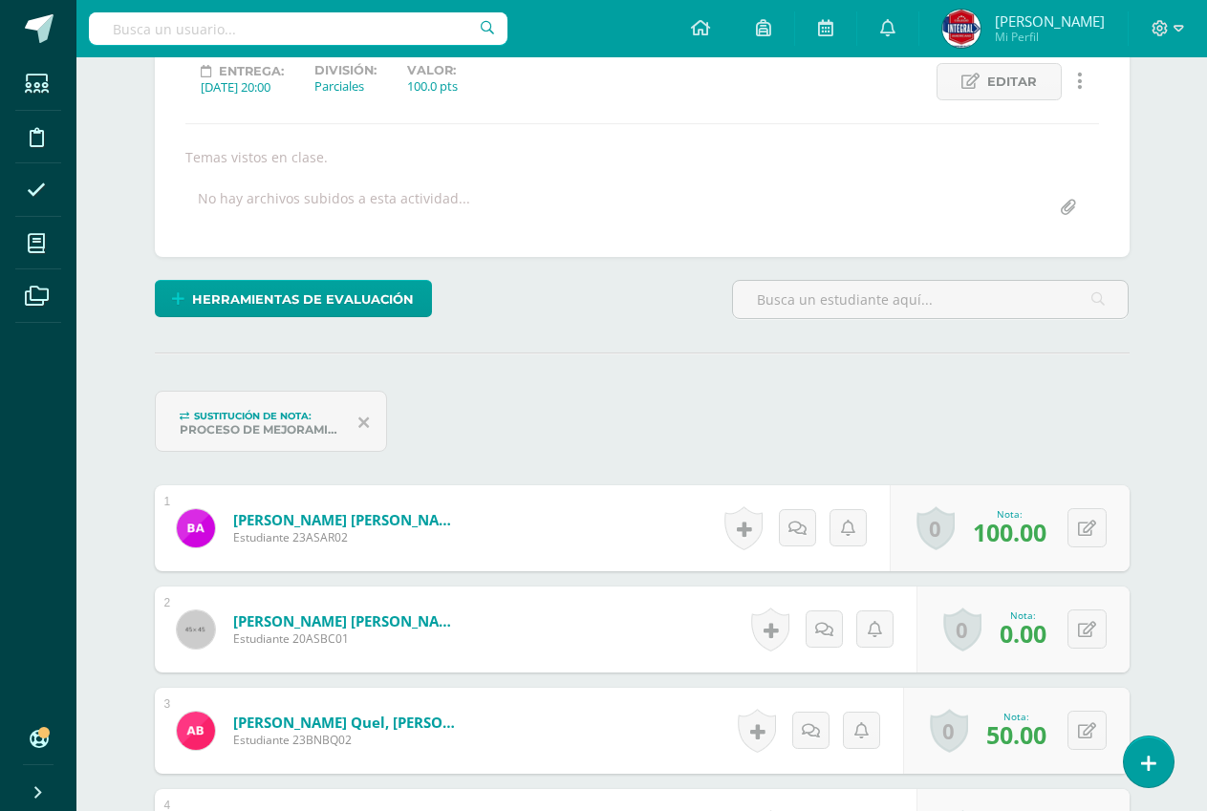
scroll to position [0, 0]
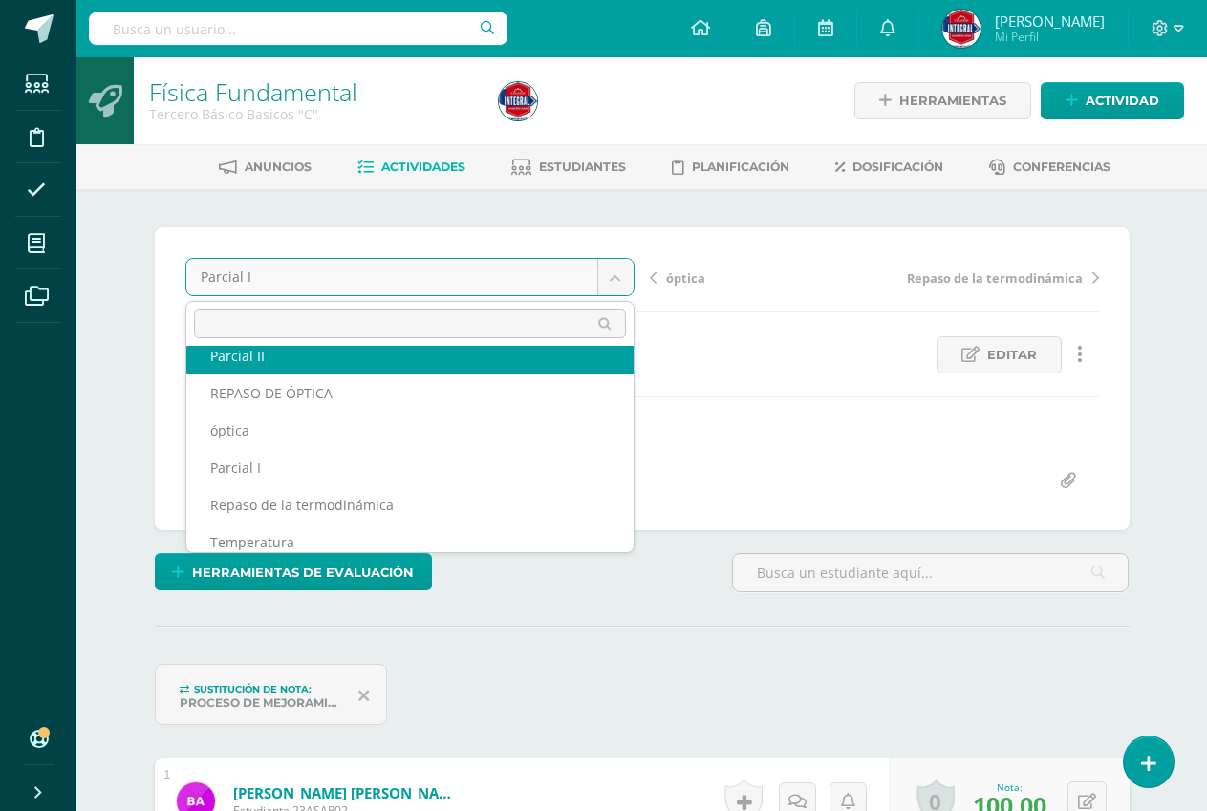
scroll to position [107, 0]
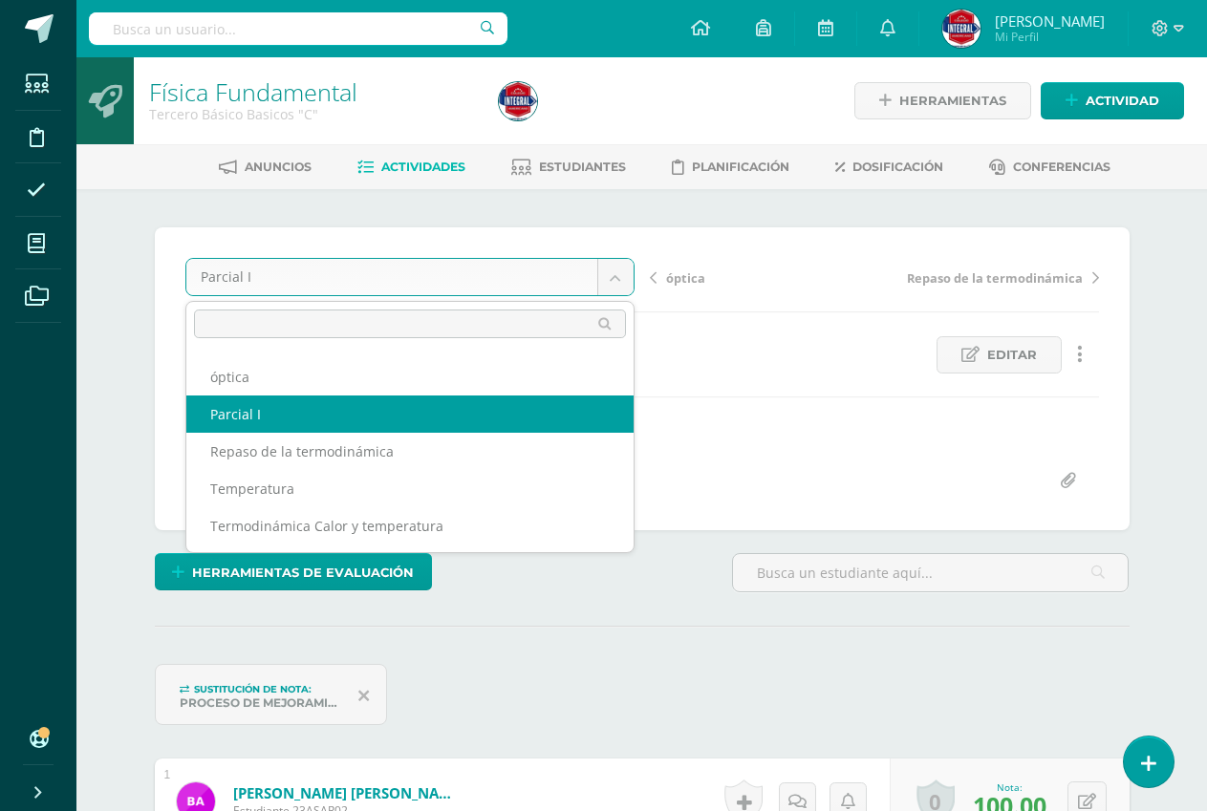
drag, startPoint x: 502, startPoint y: 420, endPoint x: 492, endPoint y: 397, distance: 24.8
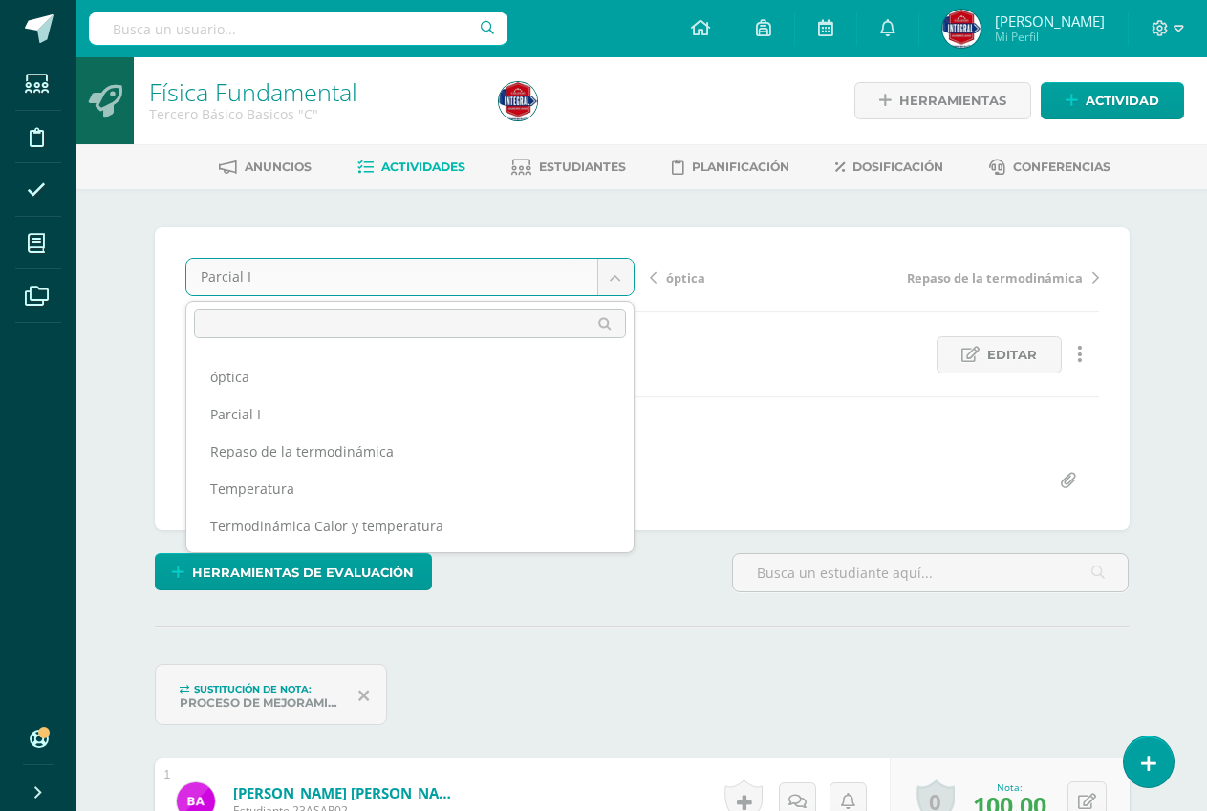
select select "/dashboard/teacher/grade-activity/191127/"
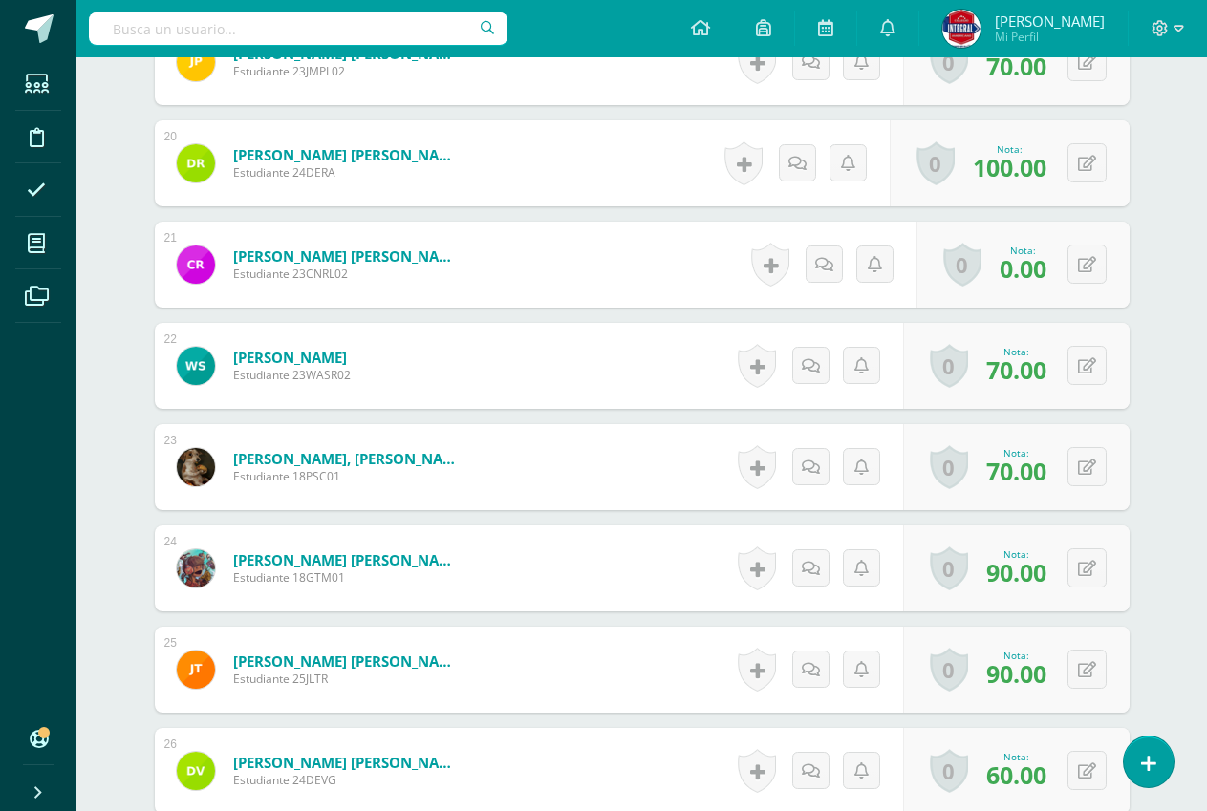
scroll to position [2582, 0]
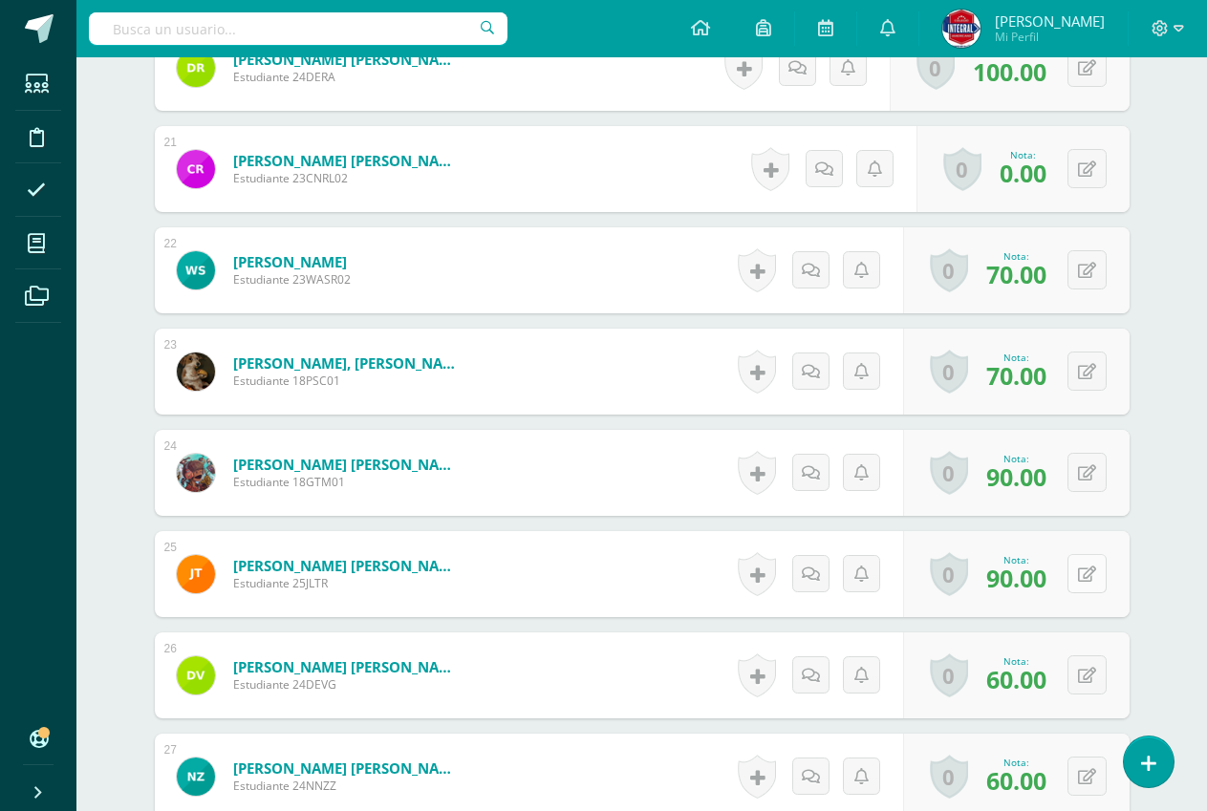
click at [1100, 575] on button at bounding box center [1086, 573] width 39 height 39
type input "100"
click at [1053, 581] on icon at bounding box center [1048, 580] width 17 height 16
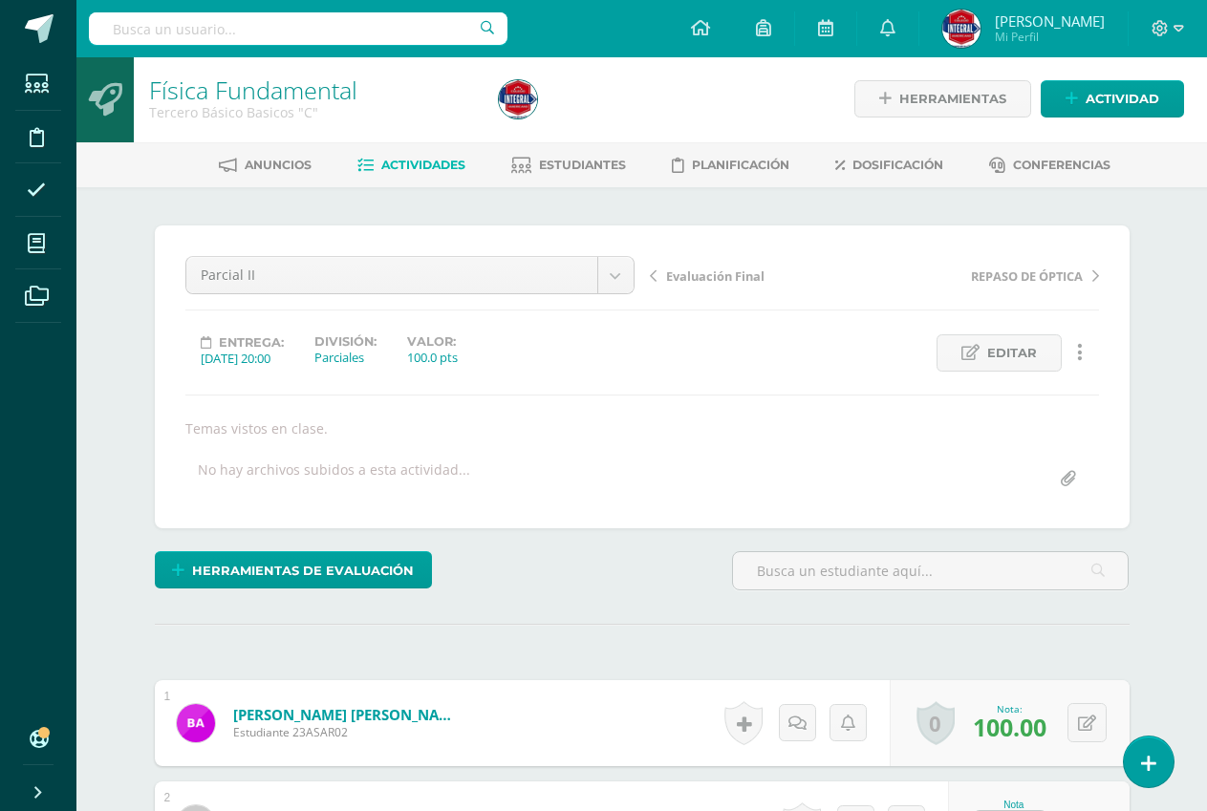
scroll to position [0, 0]
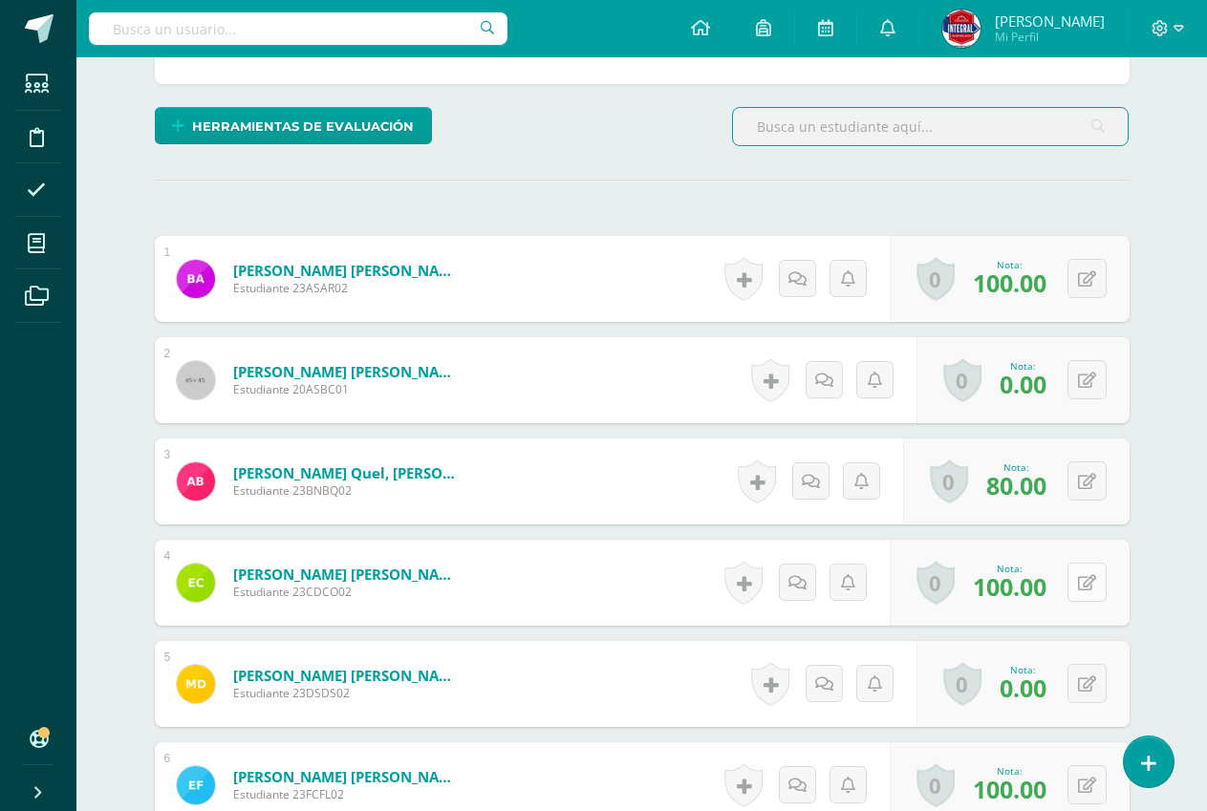
scroll to position [481, 0]
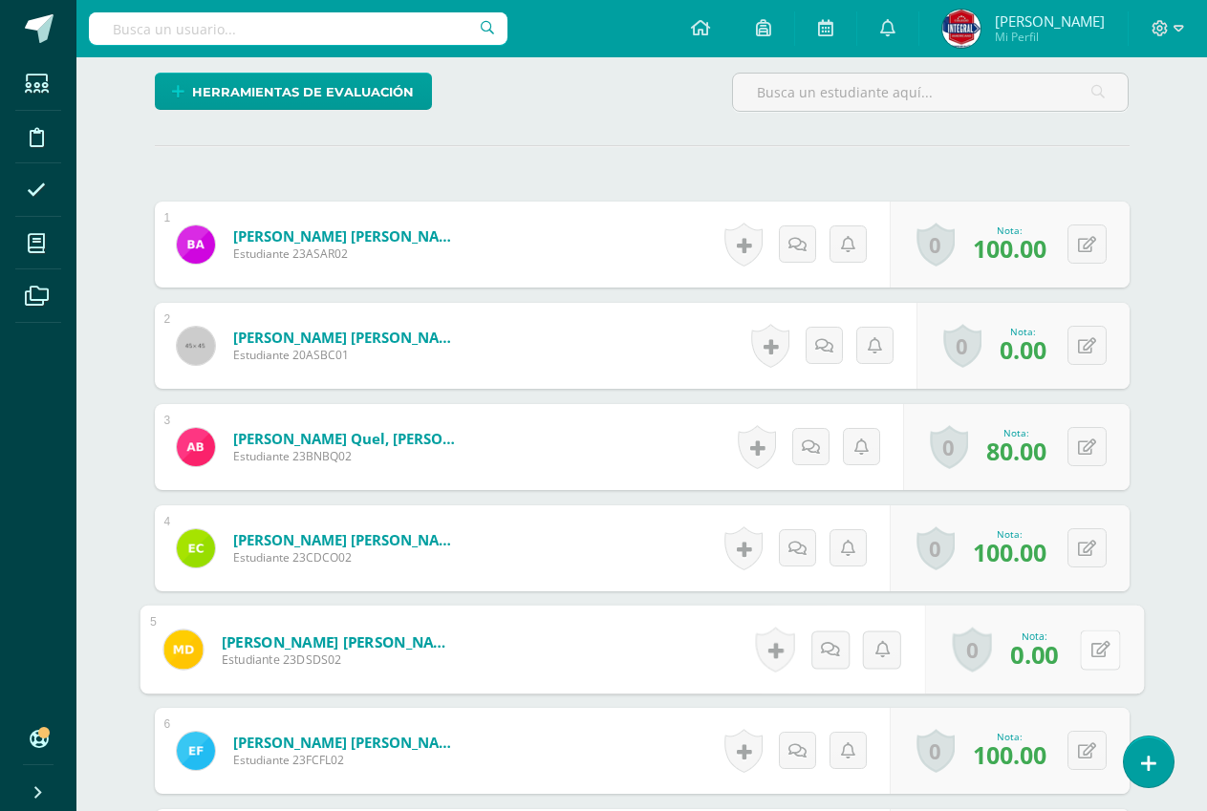
click at [1090, 652] on icon at bounding box center [1099, 649] width 19 height 16
type input "50"
click at [1050, 651] on icon at bounding box center [1048, 656] width 17 height 16
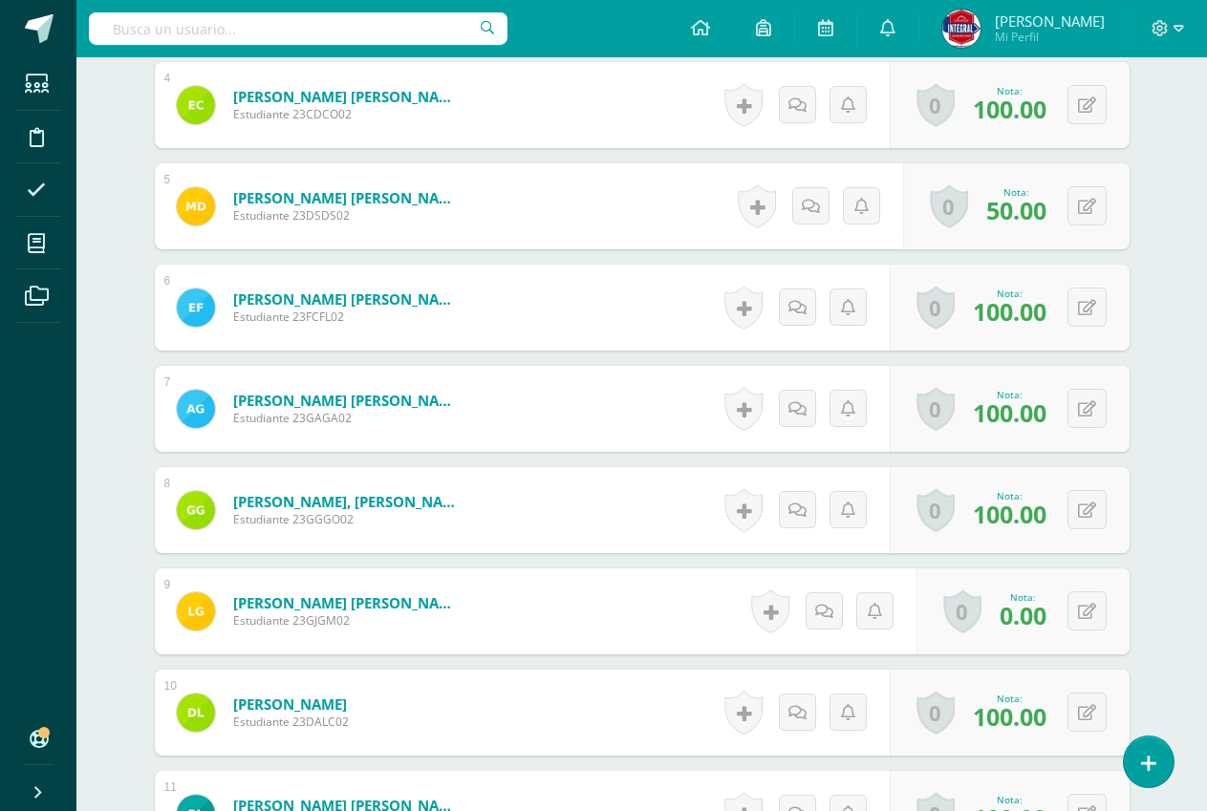
scroll to position [958, 0]
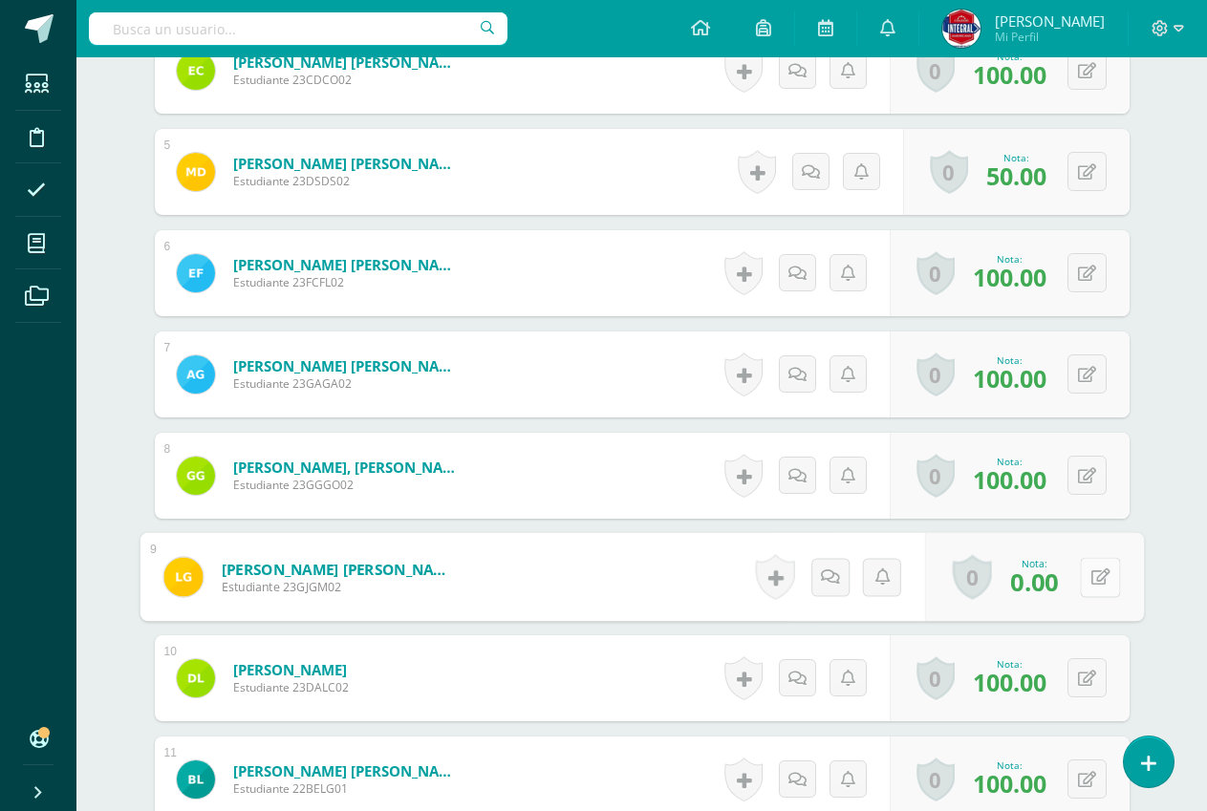
click at [1090, 585] on icon at bounding box center [1099, 576] width 19 height 16
type input "50"
click at [1067, 582] on link at bounding box center [1049, 584] width 38 height 38
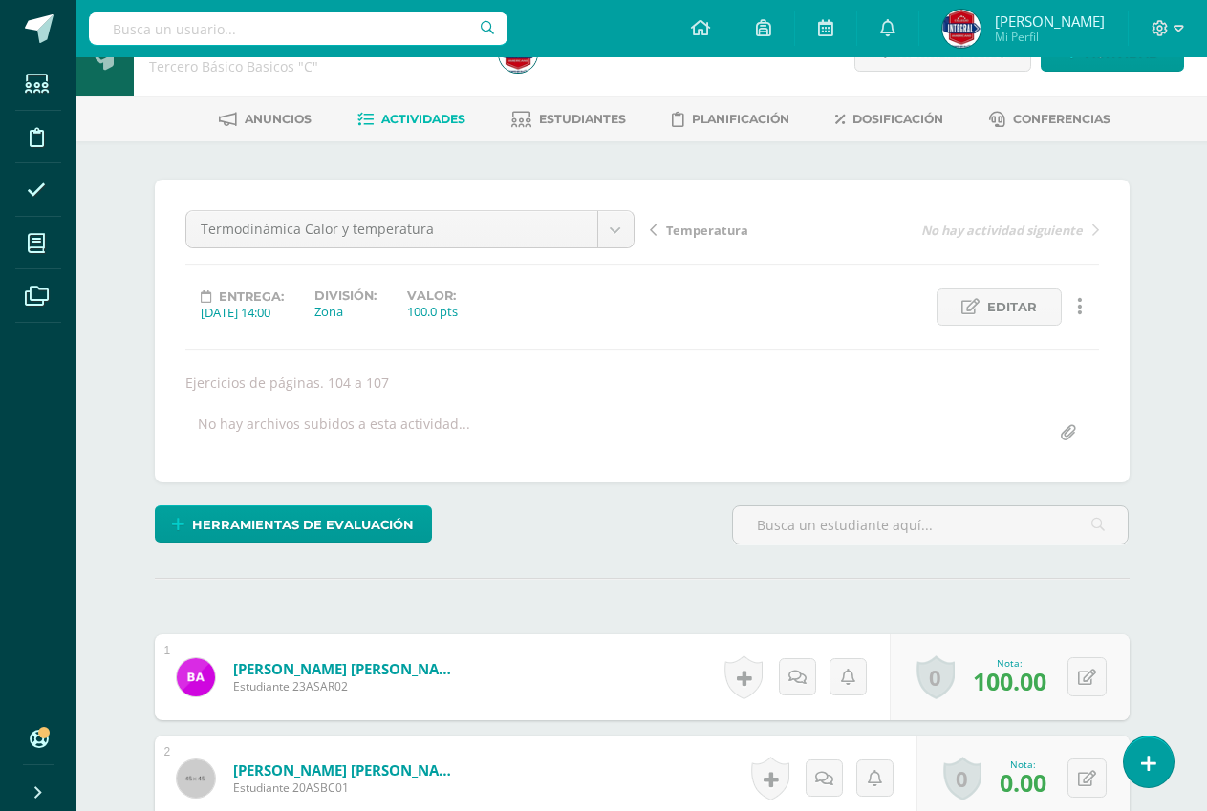
scroll to position [0, 0]
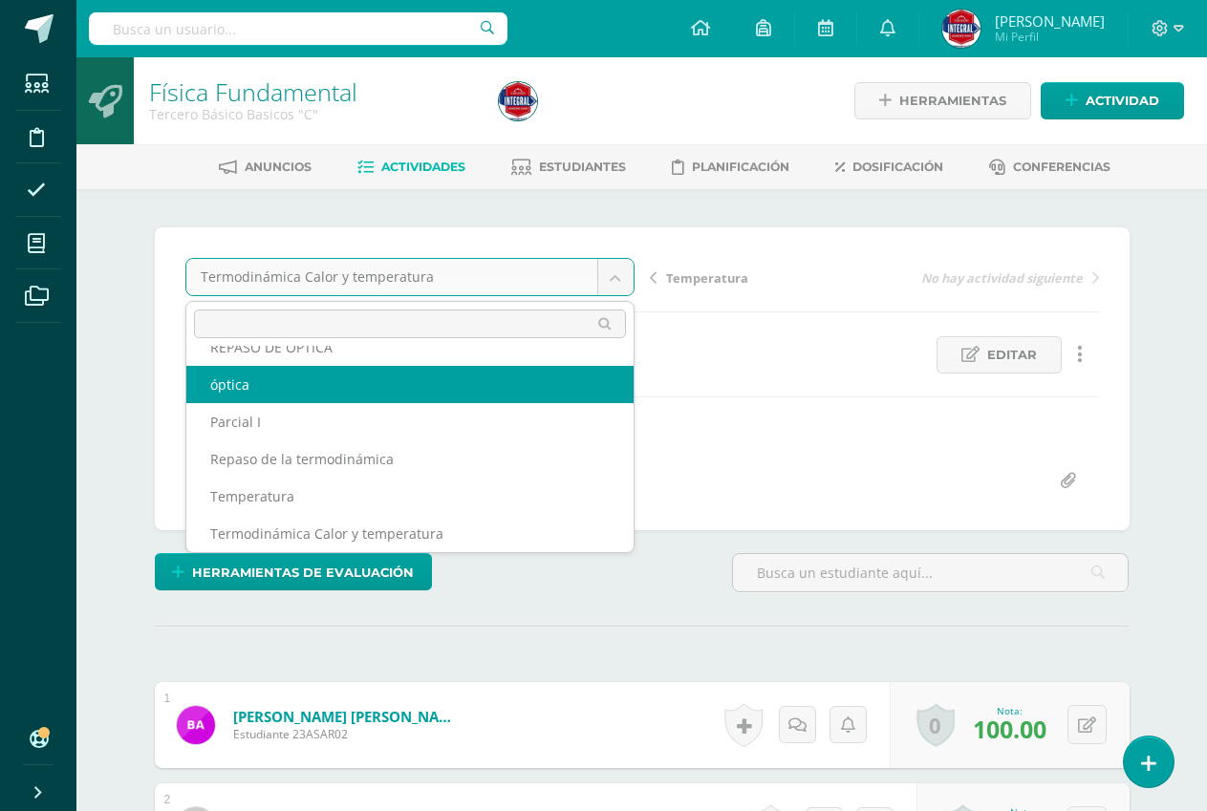
scroll to position [82, 0]
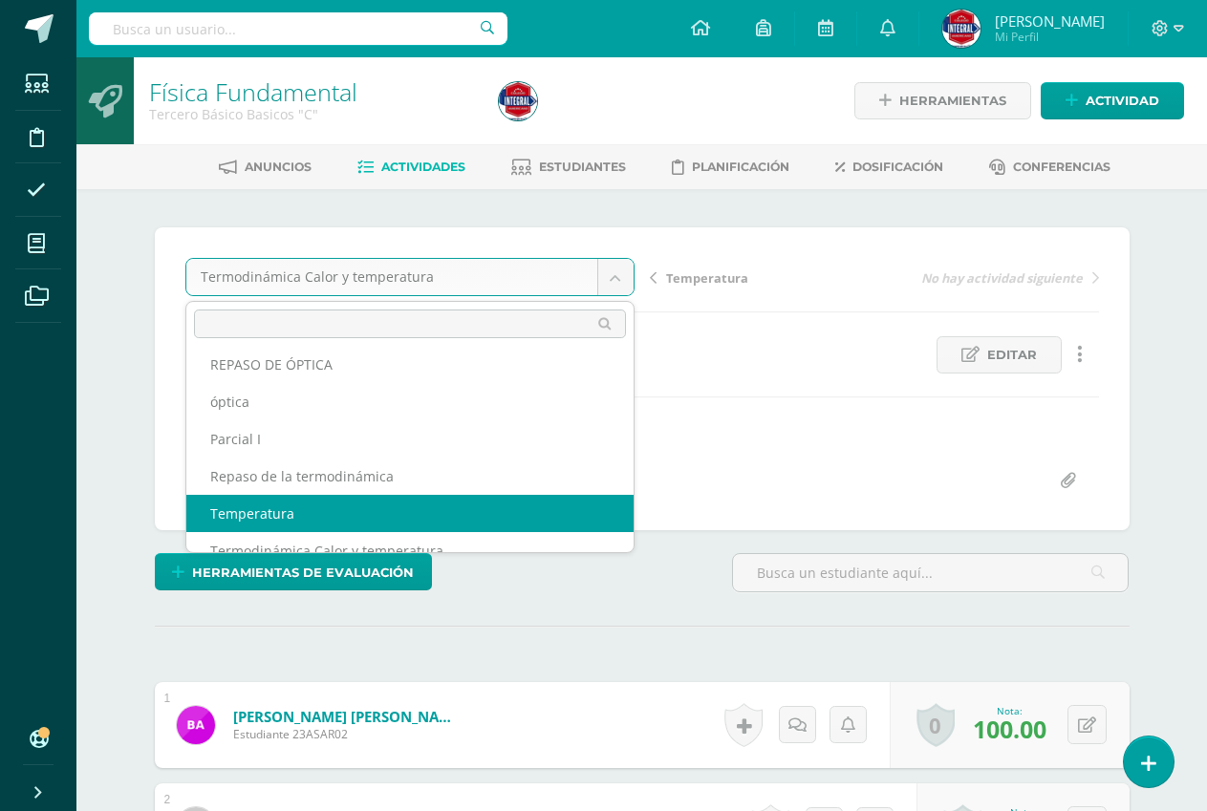
select select "/dashboard/teacher/grade-activity/191112/"
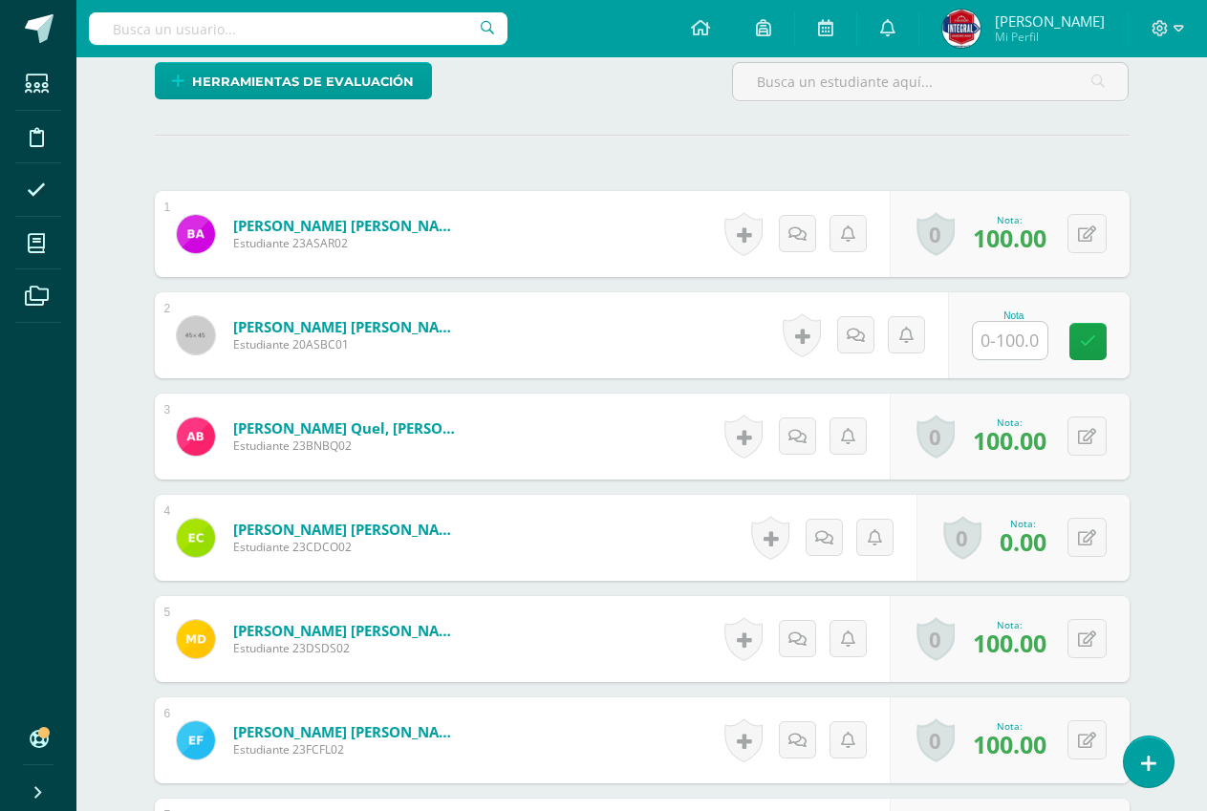
scroll to position [503, 0]
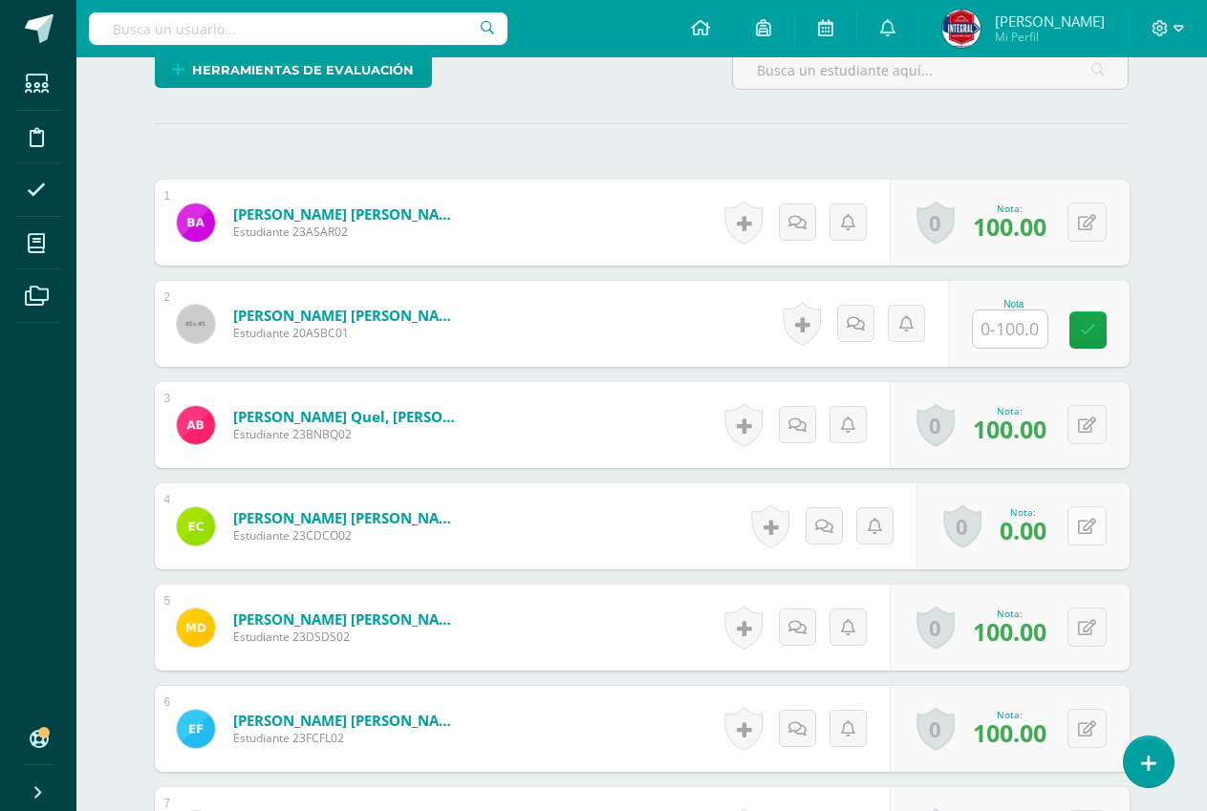
click at [1103, 527] on button at bounding box center [1086, 525] width 39 height 39
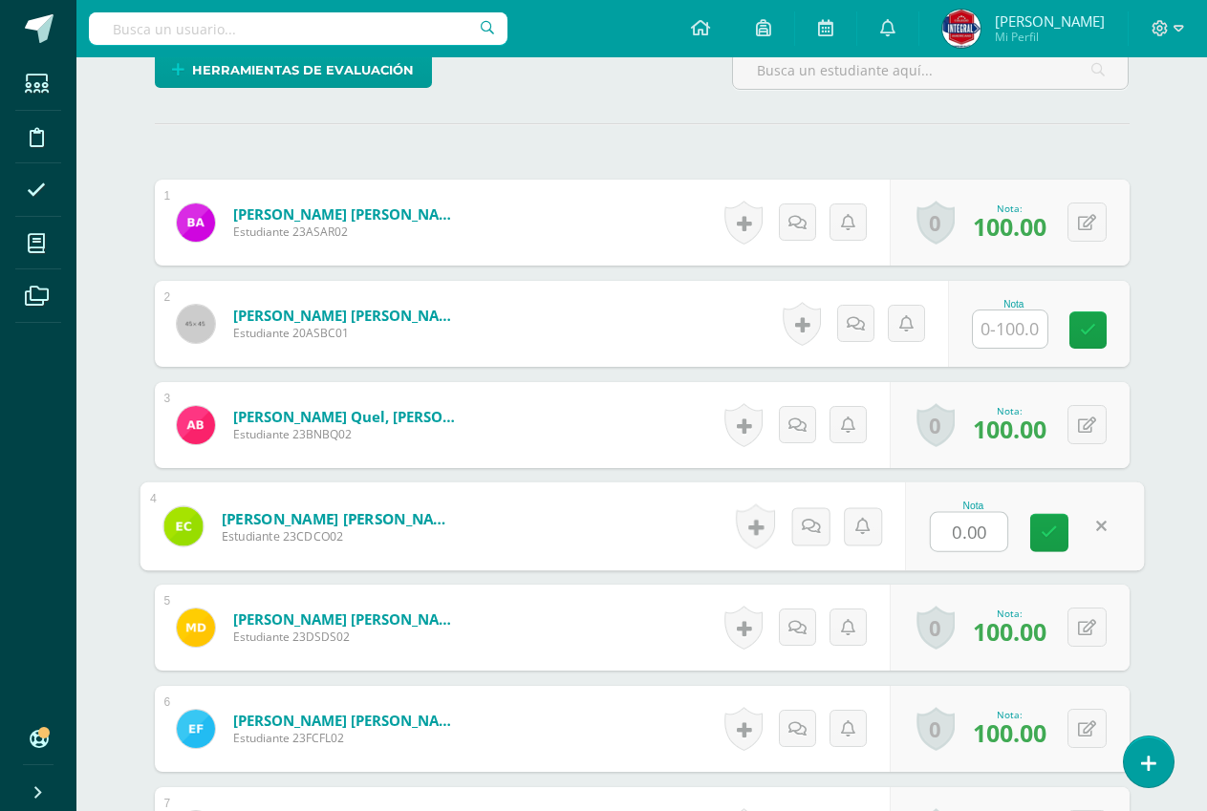
scroll to position [504, 0]
type input "50"
click at [1052, 531] on icon at bounding box center [1048, 532] width 17 height 16
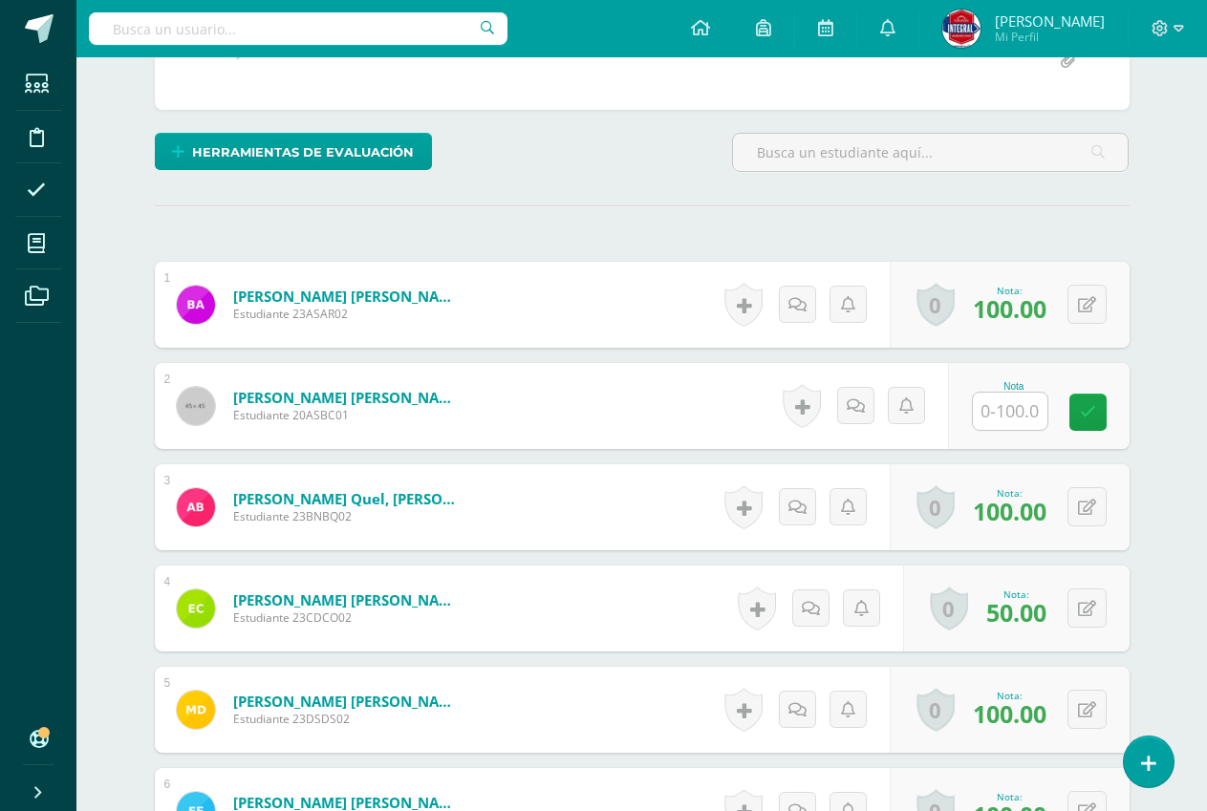
scroll to position [134, 0]
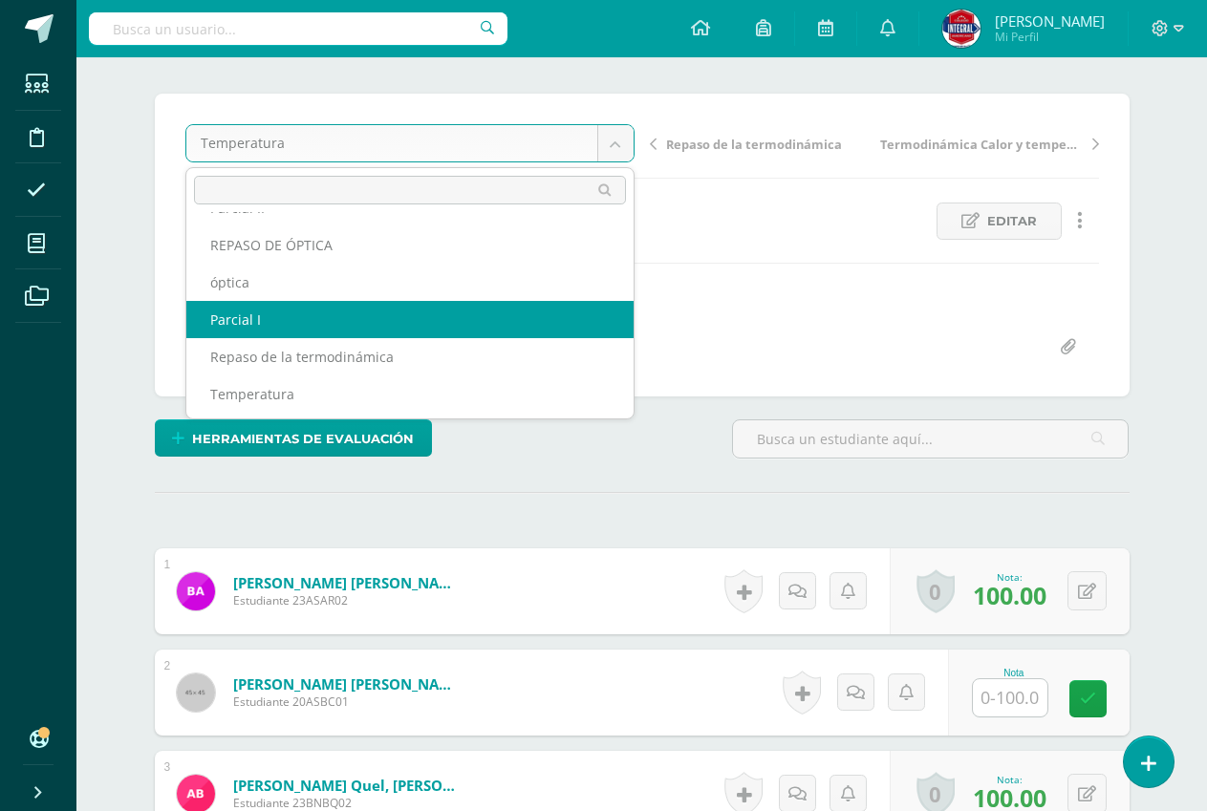
scroll to position [107, 0]
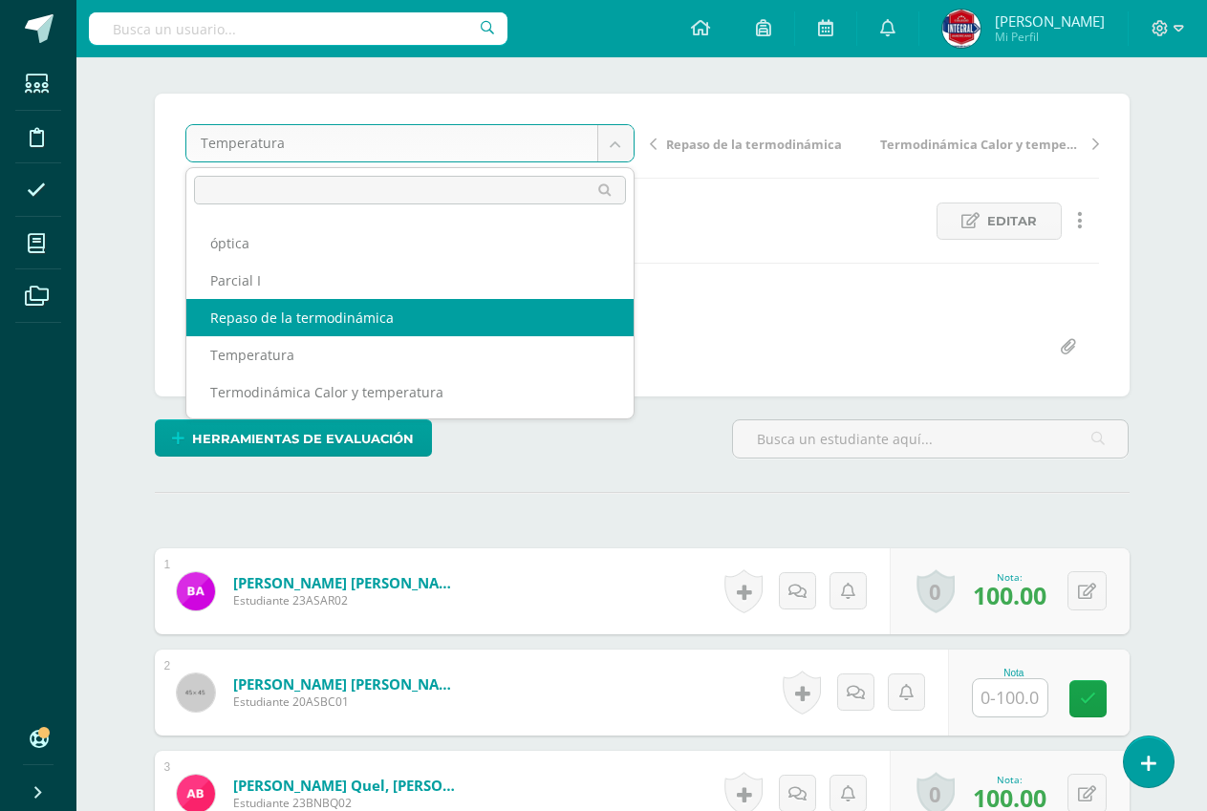
select select "/dashboard/teacher/grade-activity/191115/"
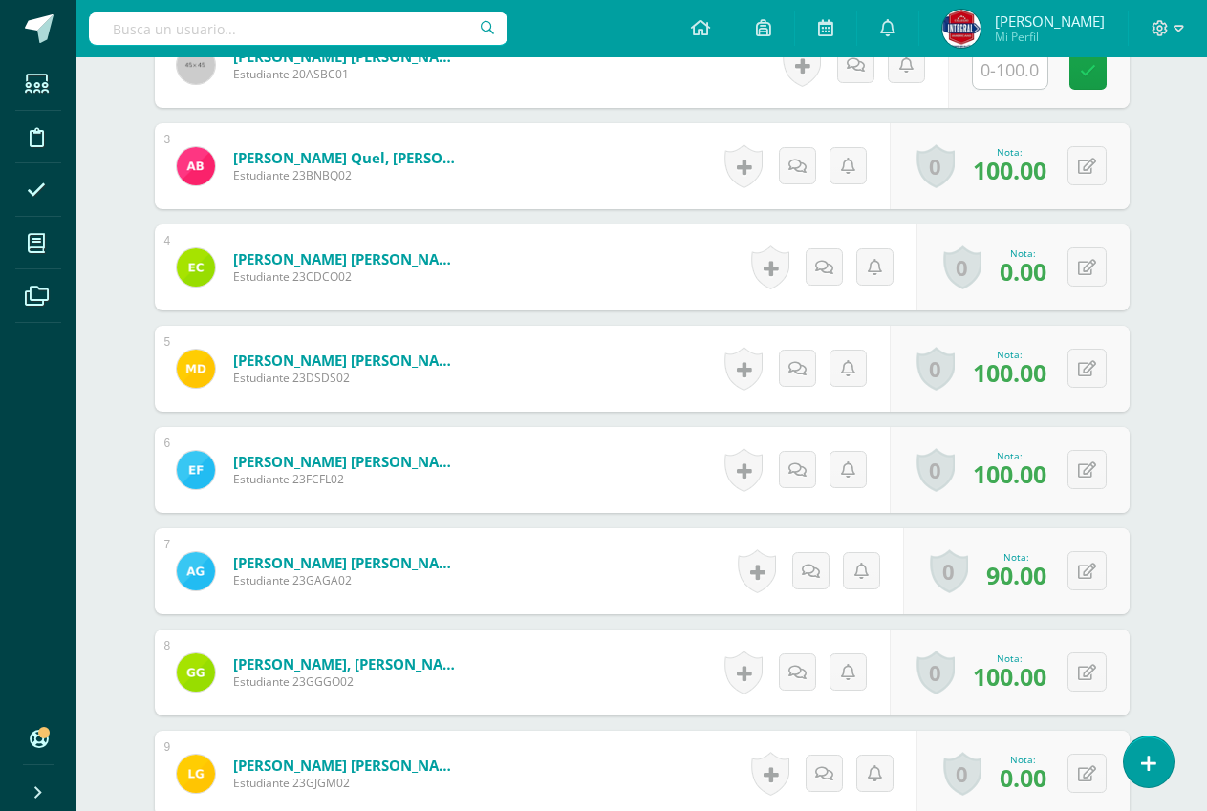
scroll to position [861, 0]
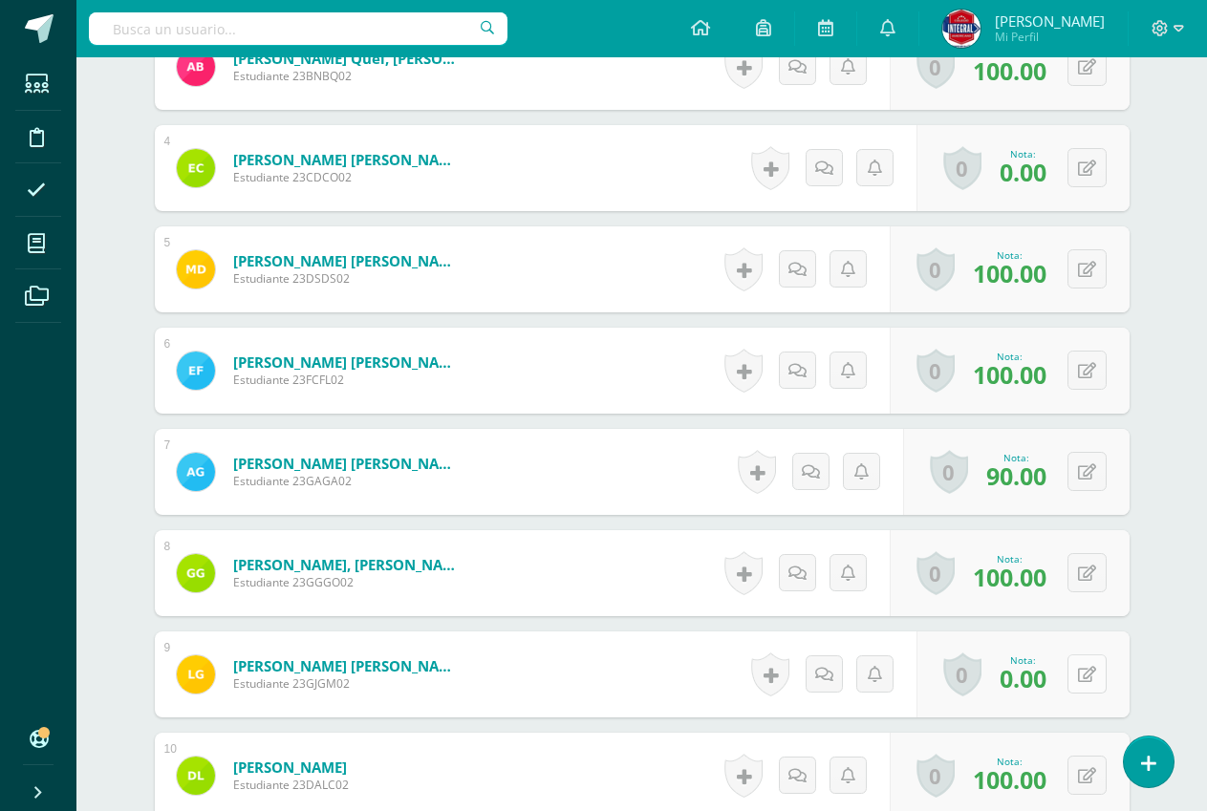
click at [1101, 673] on button at bounding box center [1086, 673] width 39 height 39
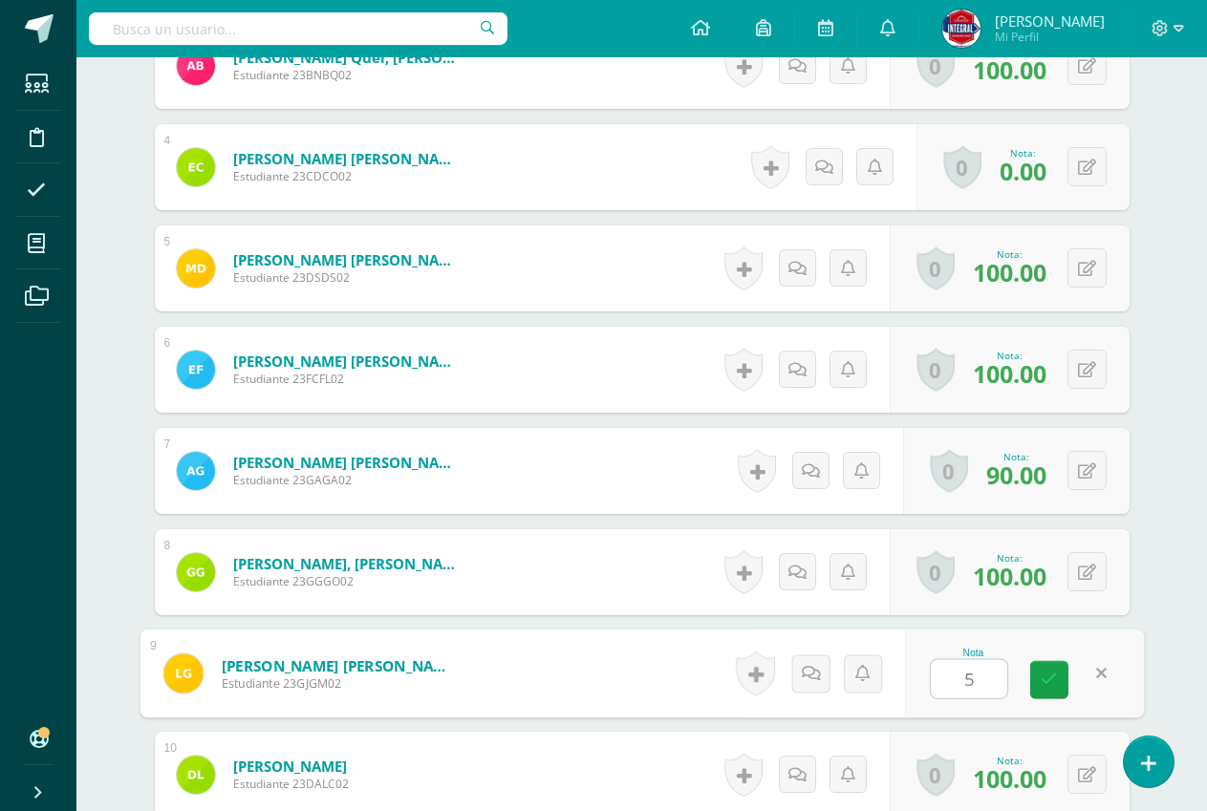
type input "50"
click at [1065, 682] on link at bounding box center [1049, 679] width 38 height 38
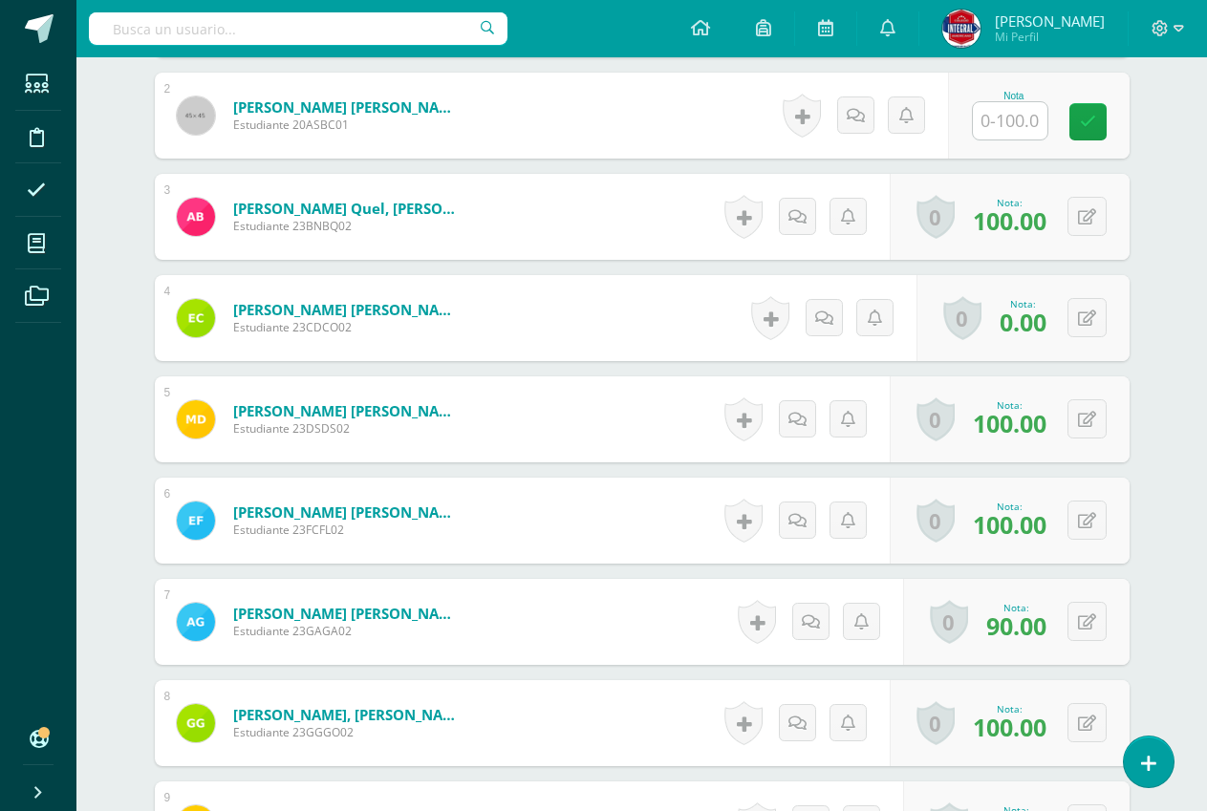
scroll to position [672, 0]
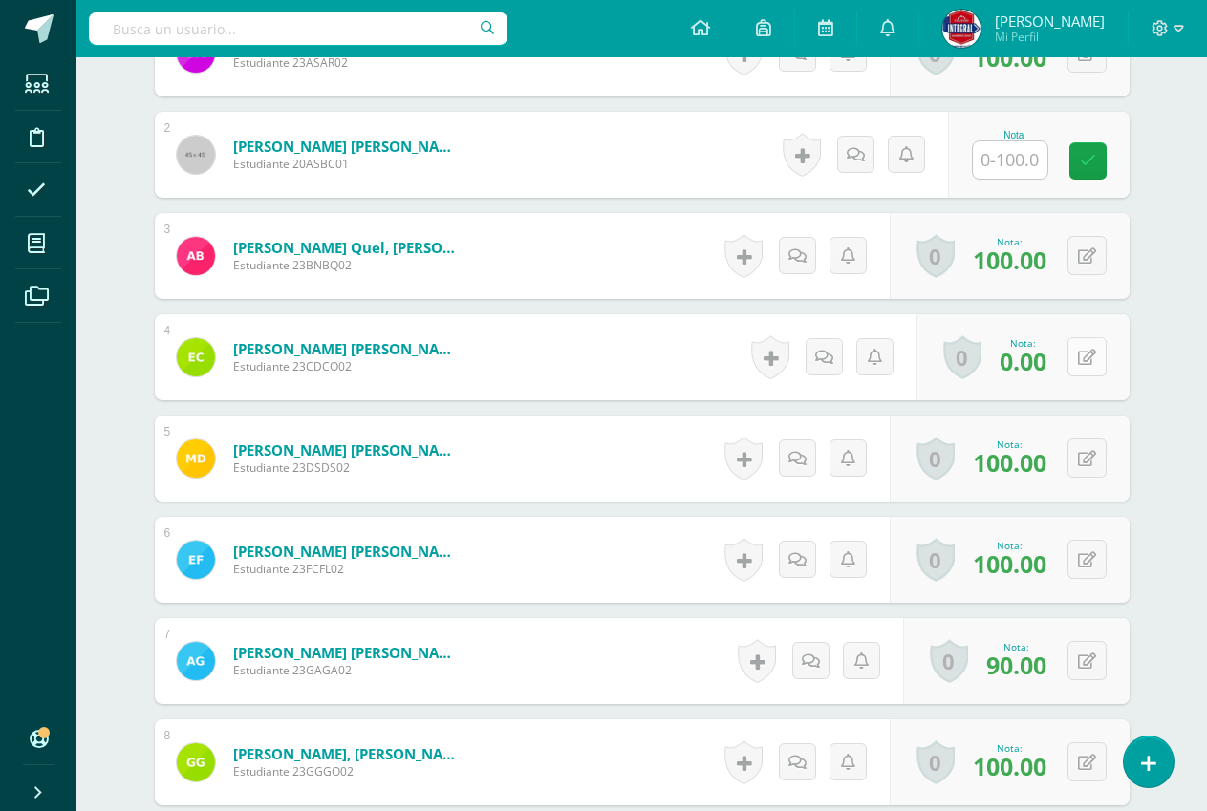
drag, startPoint x: 1076, startPoint y: 350, endPoint x: 1099, endPoint y: 362, distance: 26.1
click at [1094, 358] on button at bounding box center [1086, 356] width 39 height 39
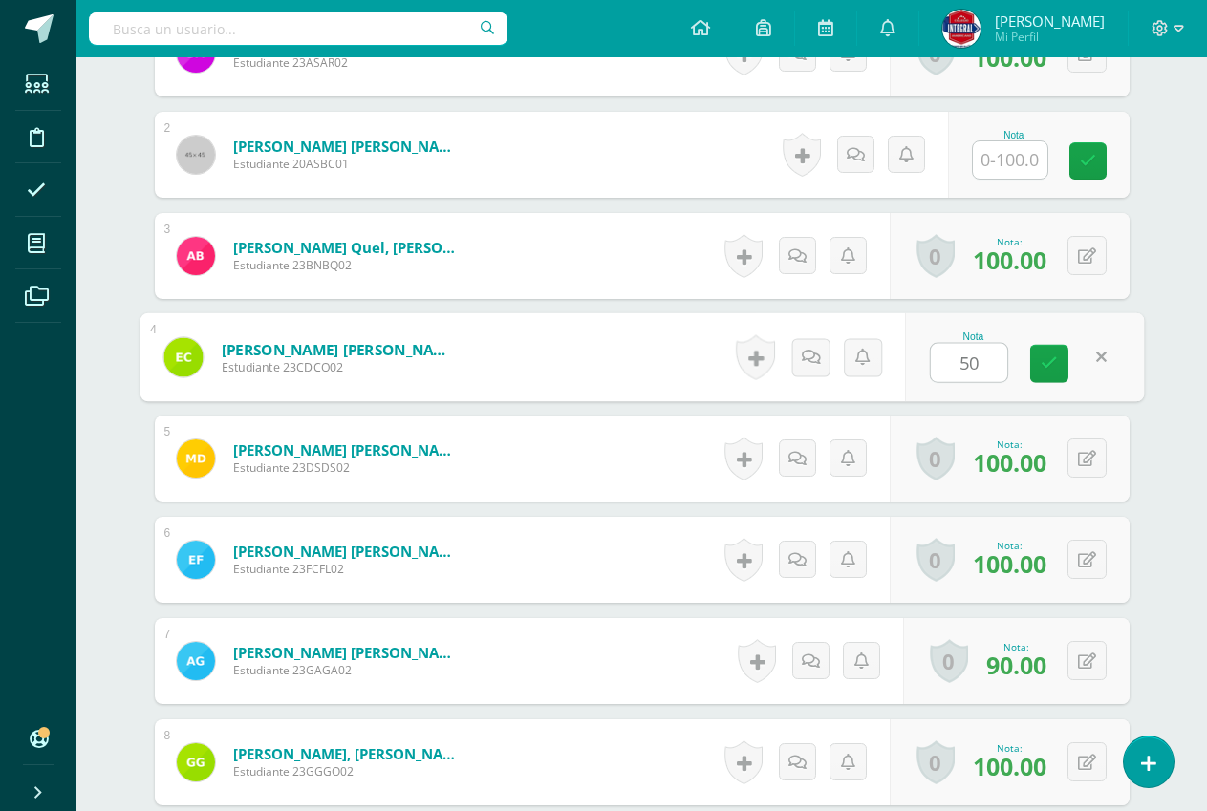
type input "50"
click at [1038, 341] on div "Nota 50" at bounding box center [1024, 357] width 239 height 89
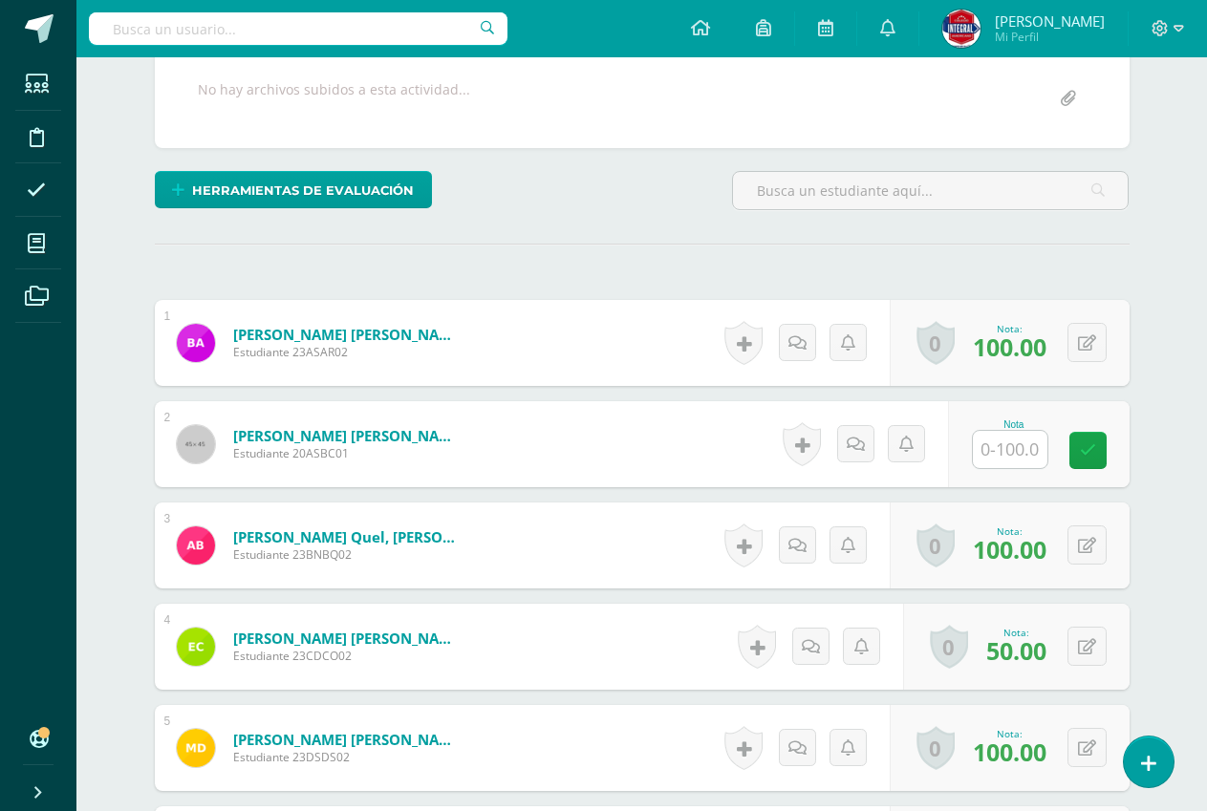
scroll to position [478, 0]
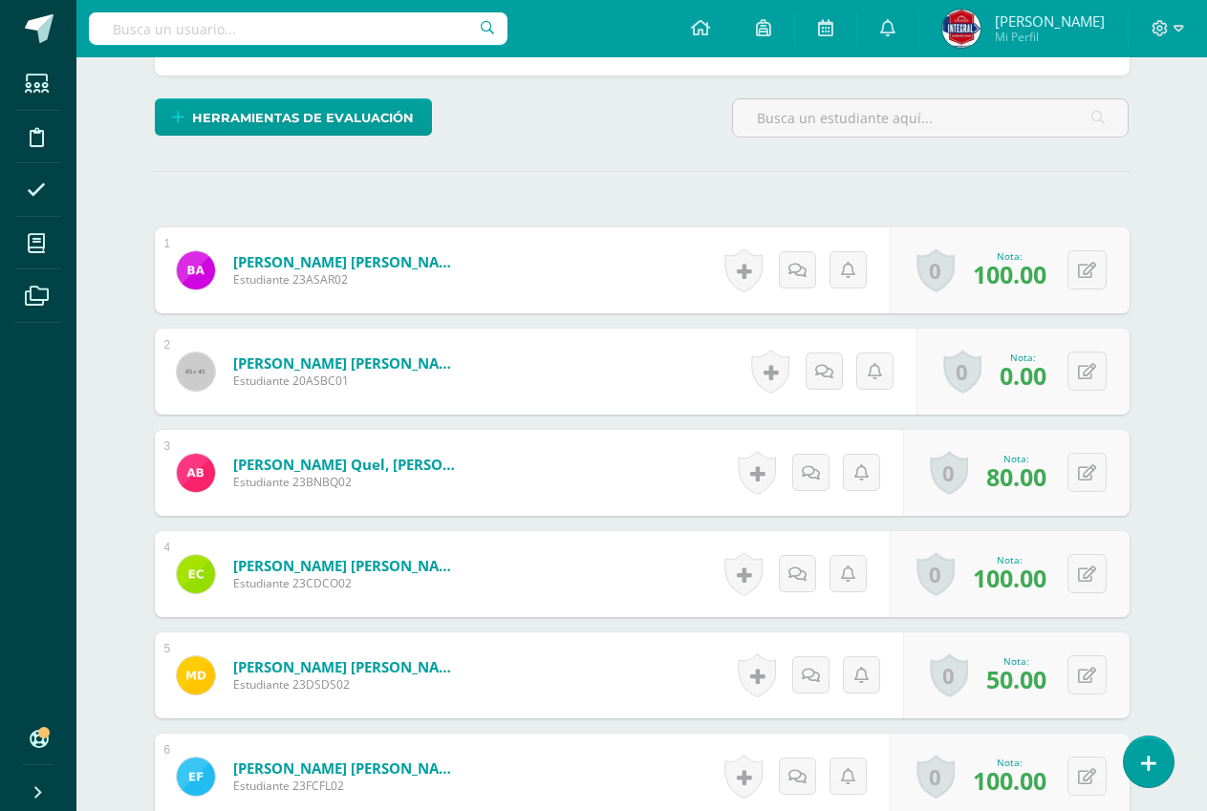
scroll to position [597, 0]
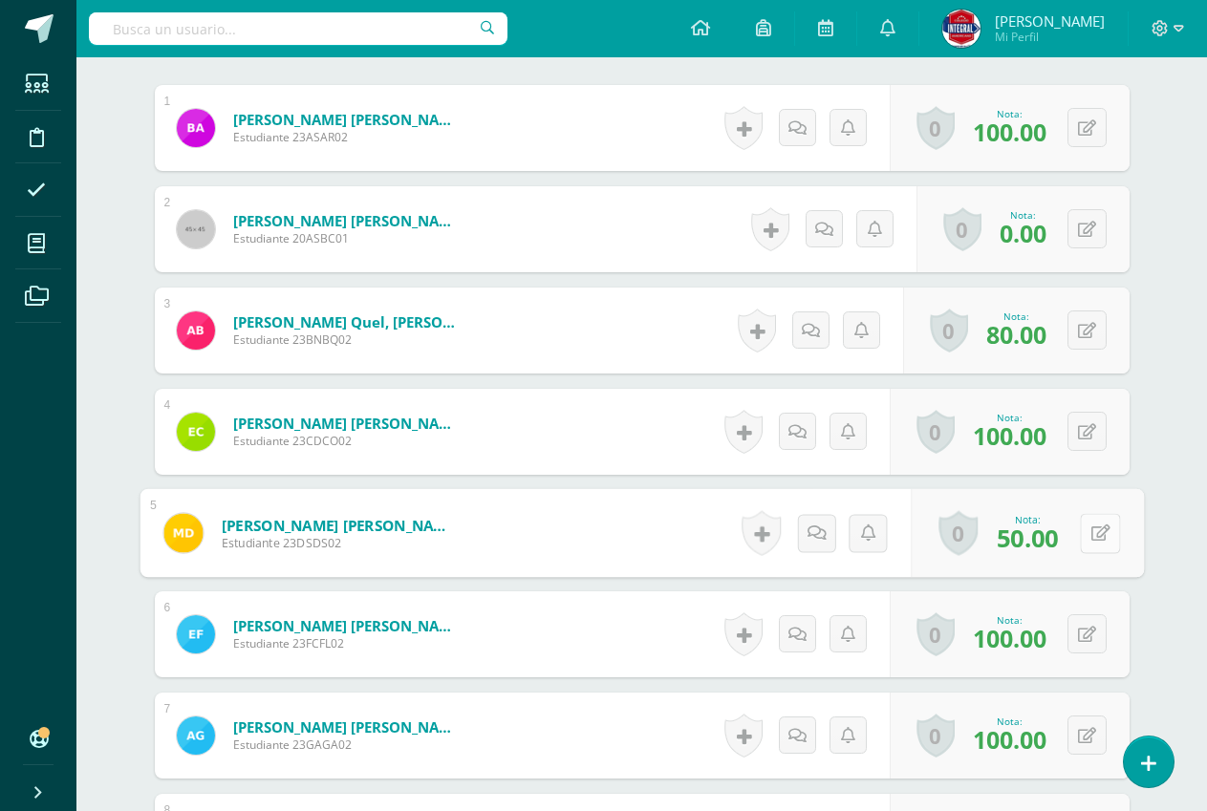
click at [1098, 537] on button at bounding box center [1100, 533] width 40 height 40
type input "60"
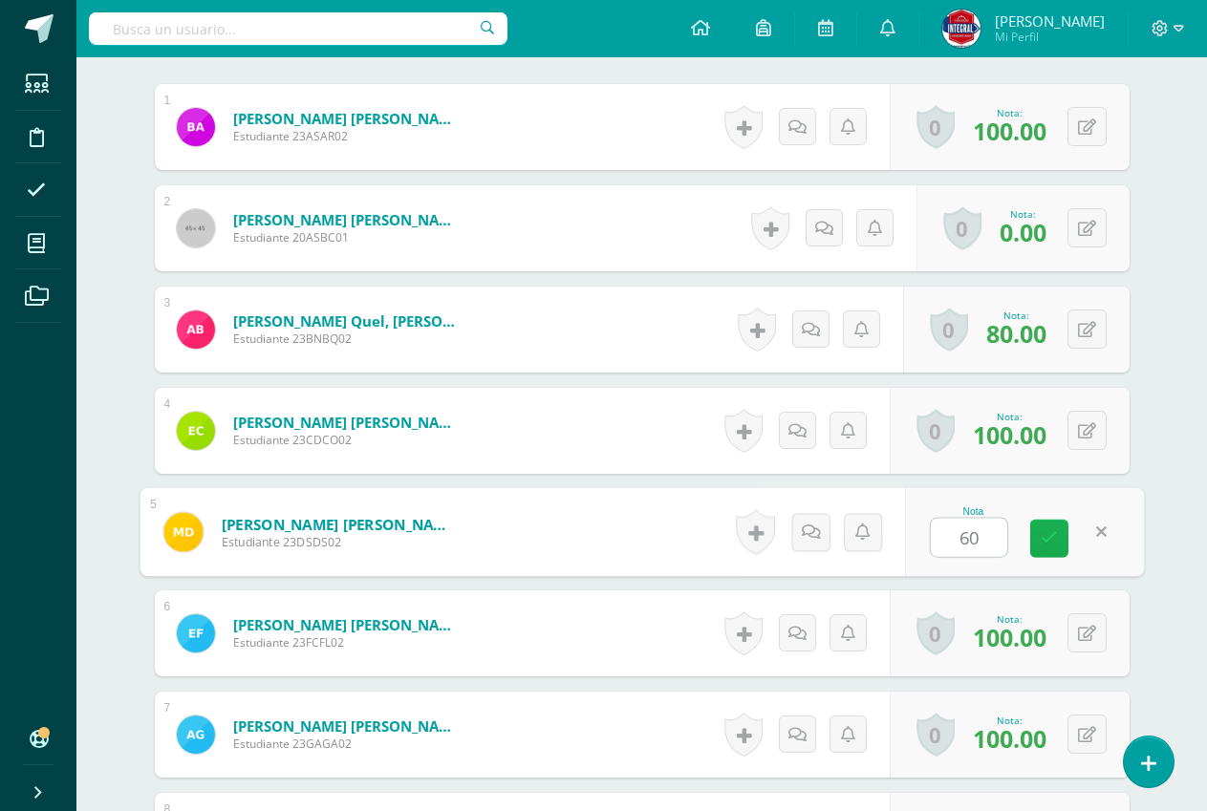
click at [1043, 542] on icon at bounding box center [1048, 538] width 17 height 16
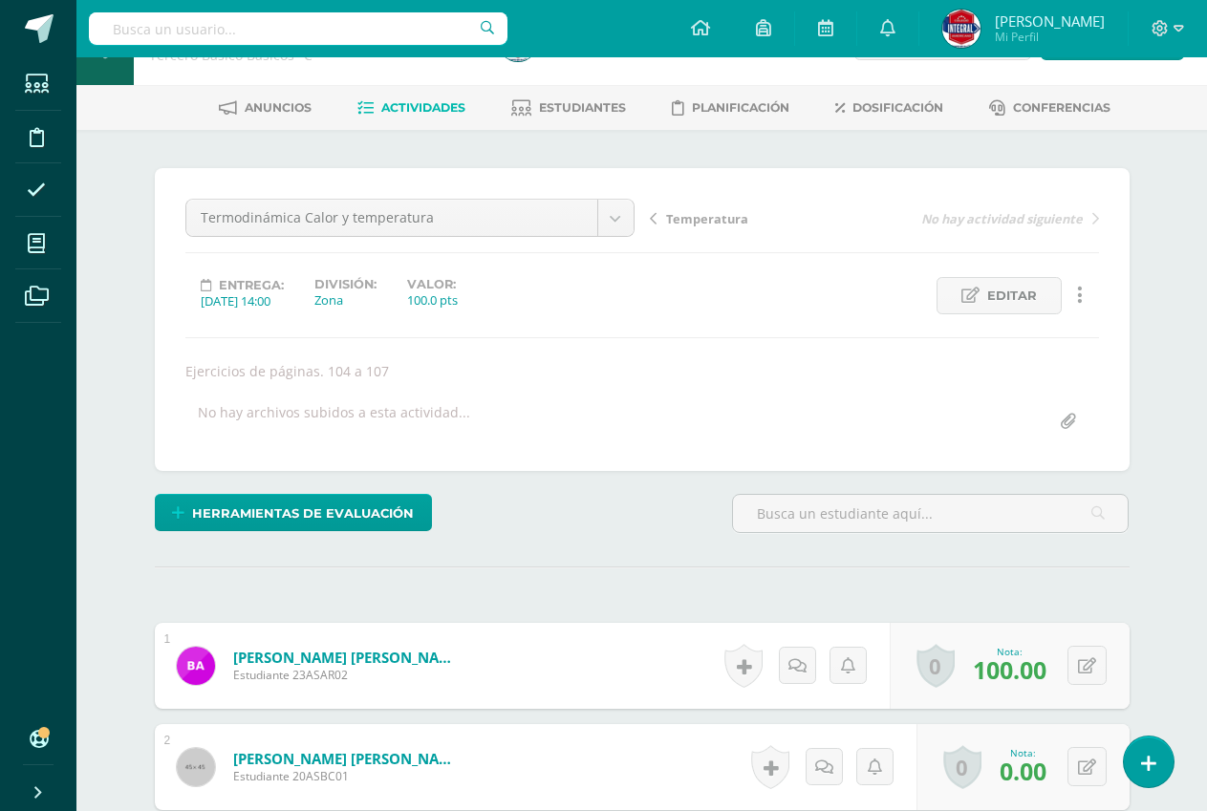
scroll to position [0, 0]
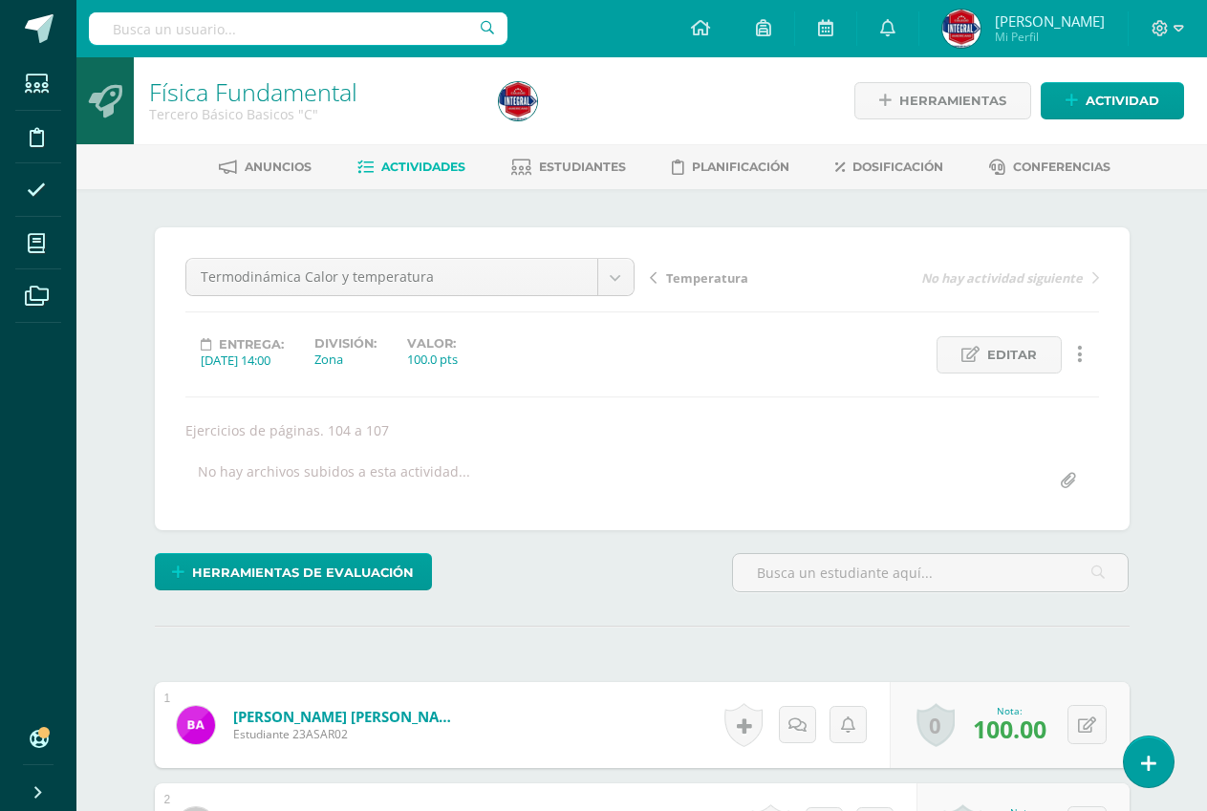
click at [407, 162] on span "Actividades" at bounding box center [423, 167] width 84 height 14
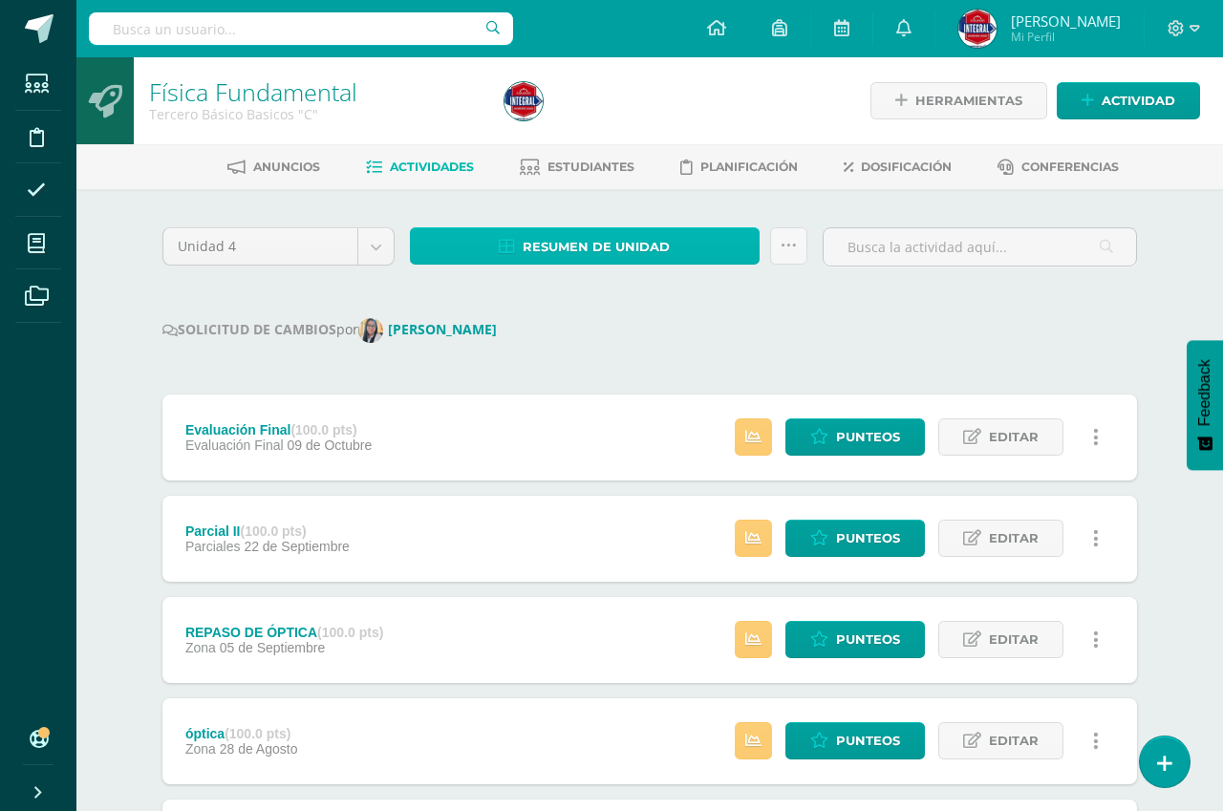
click at [532, 237] on span "Resumen de unidad" at bounding box center [596, 246] width 147 height 35
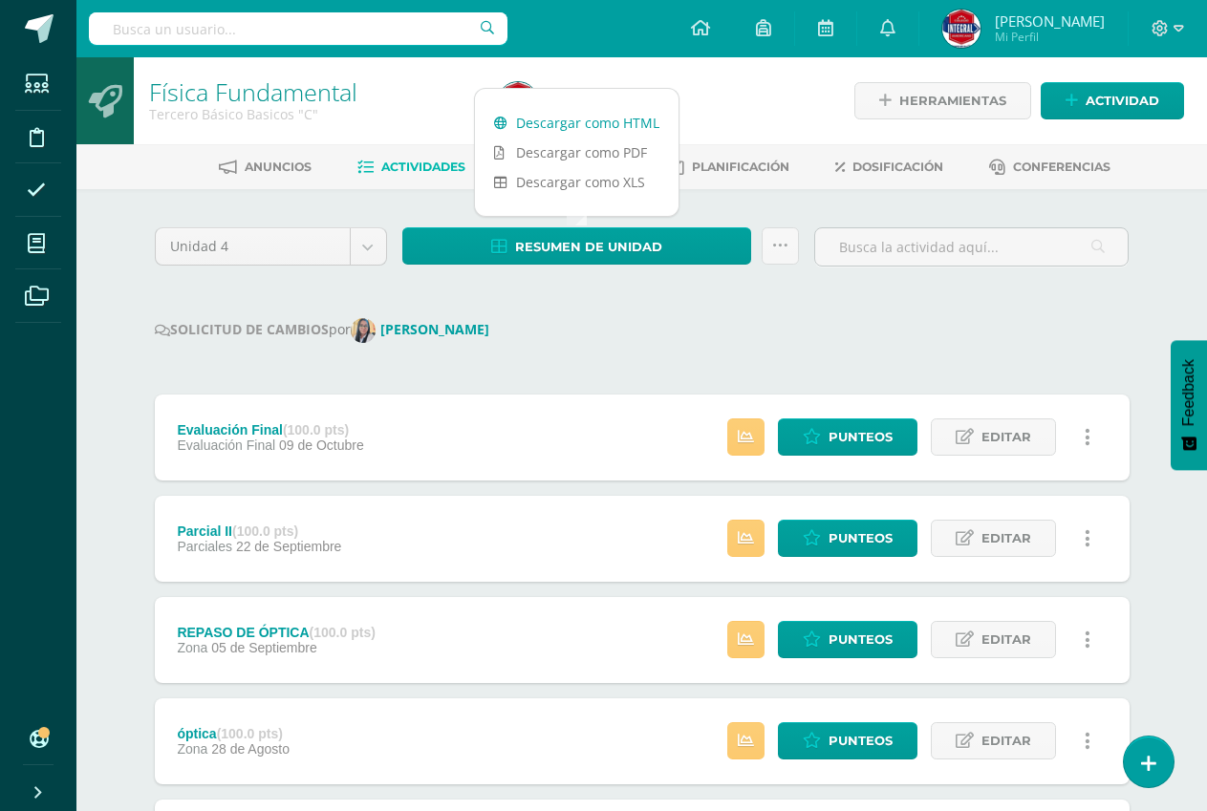
click at [555, 123] on link "Descargar como HTML" at bounding box center [577, 123] width 204 height 30
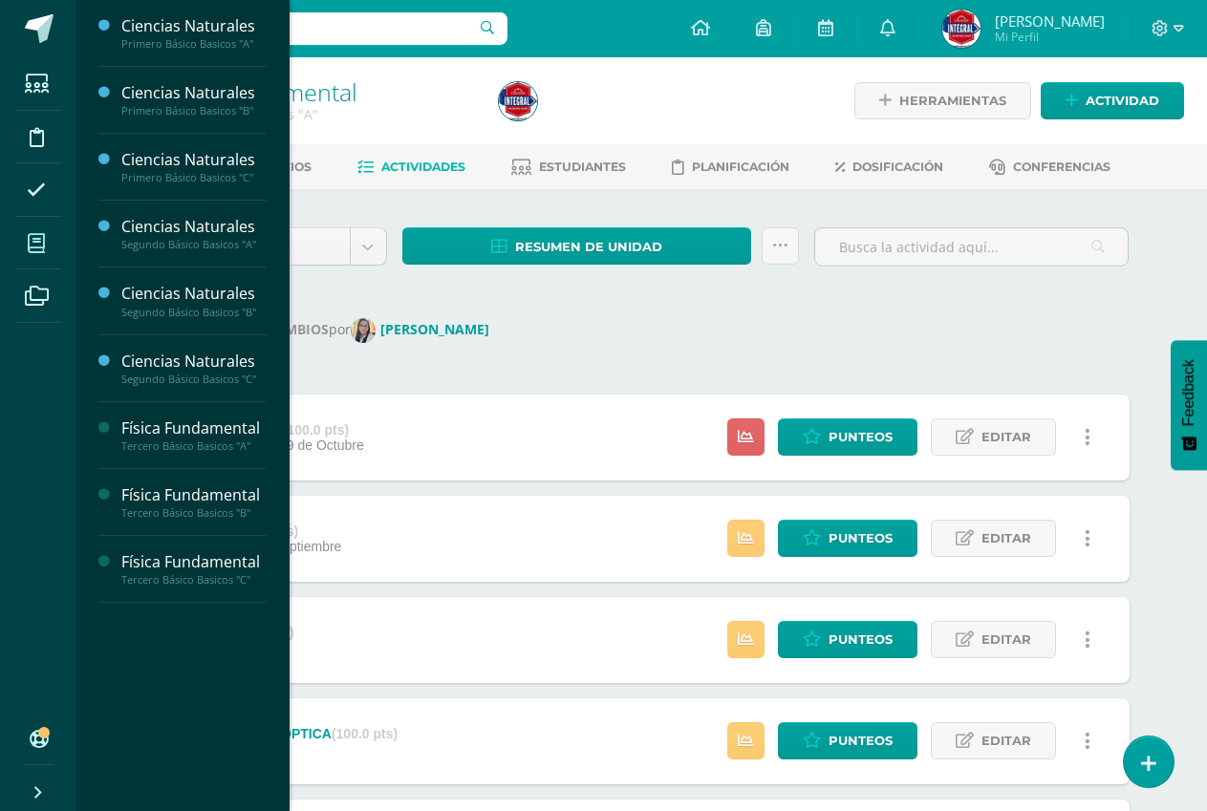
click at [23, 226] on span at bounding box center [36, 243] width 43 height 43
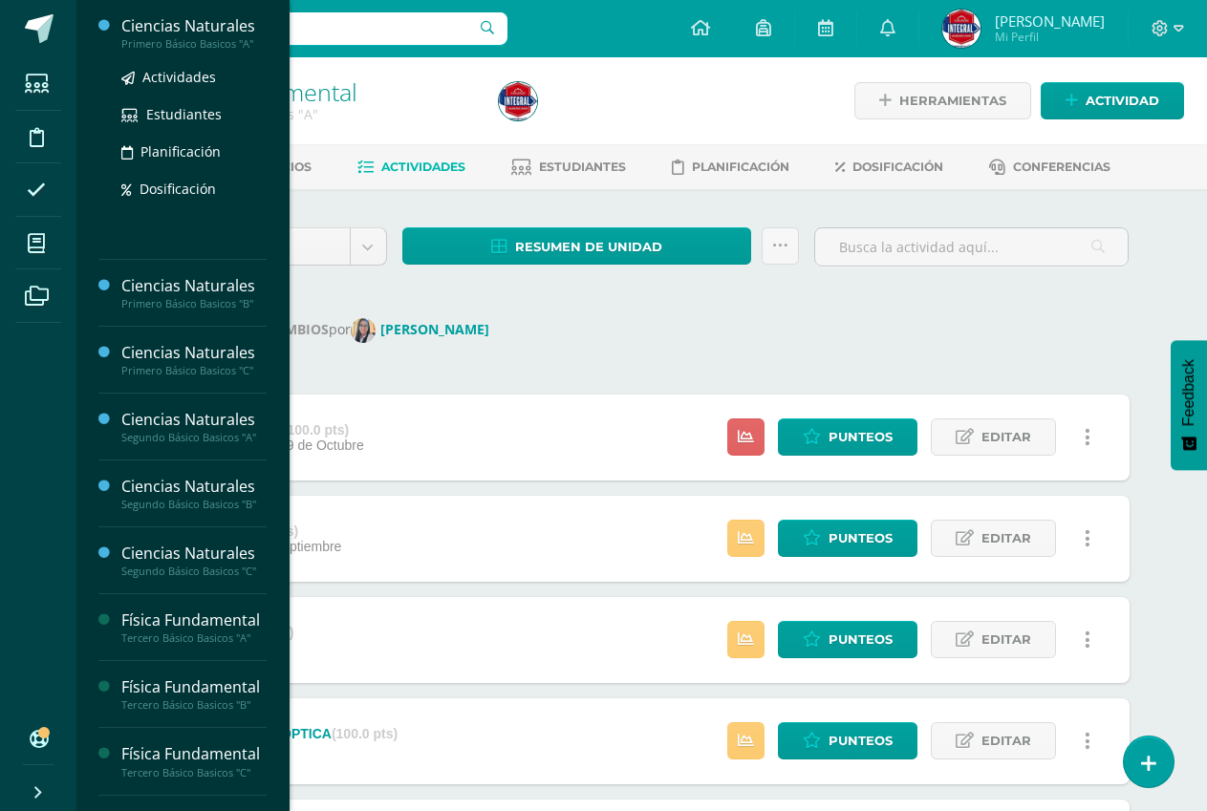
click at [216, 39] on div "Primero Básico Basicos "A"" at bounding box center [193, 43] width 145 height 13
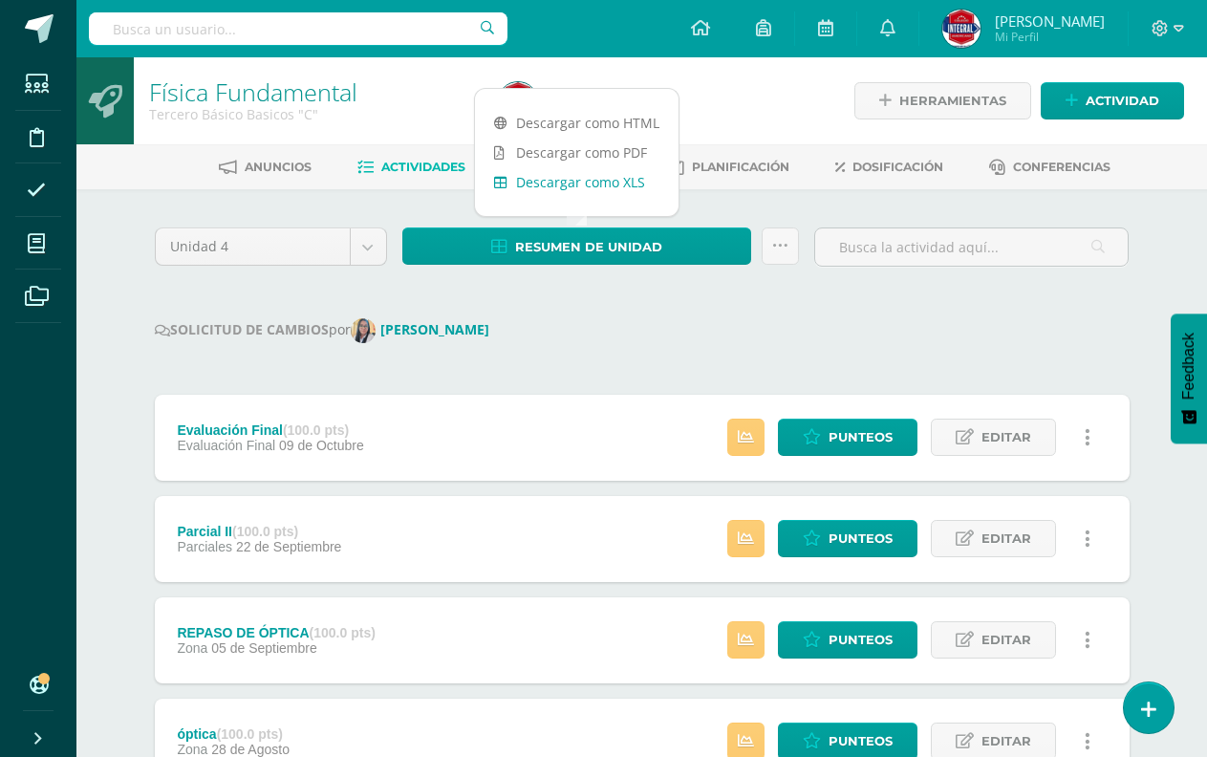
click at [536, 126] on link "Descargar como HTML" at bounding box center [577, 123] width 204 height 30
click at [565, 325] on div "SOLICITUD DE CAMBIOS por Marien Gutierrez" at bounding box center [642, 330] width 975 height 25
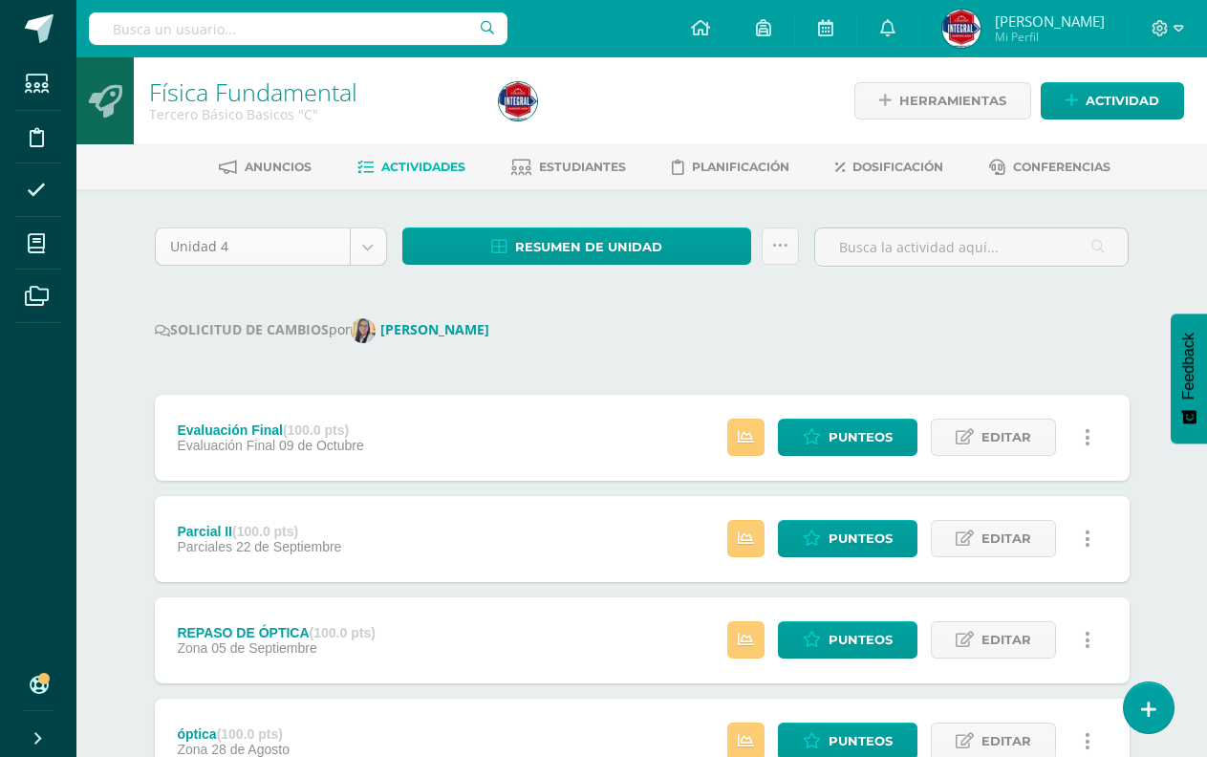
click at [369, 249] on body "Estudiantes Disciplina Asistencia Mis cursos Archivos Soporte Ayuda Reportar un…" at bounding box center [603, 658] width 1207 height 1317
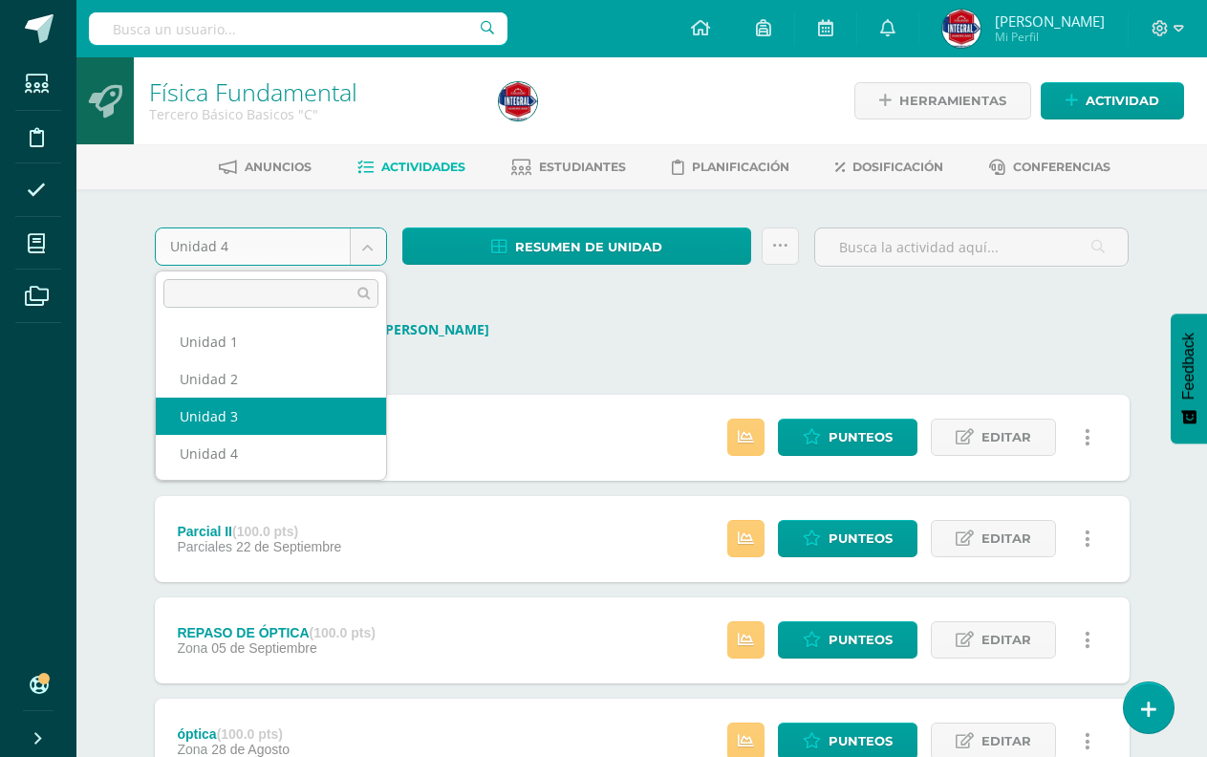
select select "Unidad 3"
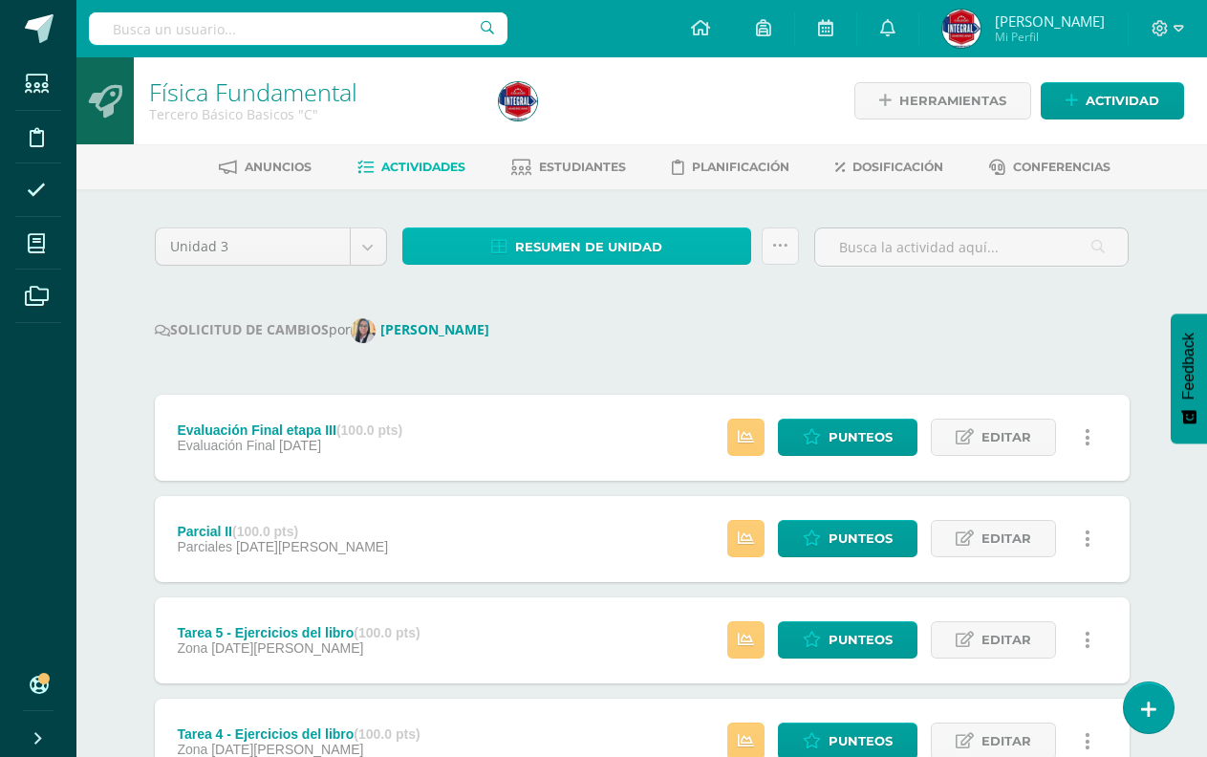
click at [513, 228] on link "Resumen de unidad" at bounding box center [577, 245] width 350 height 37
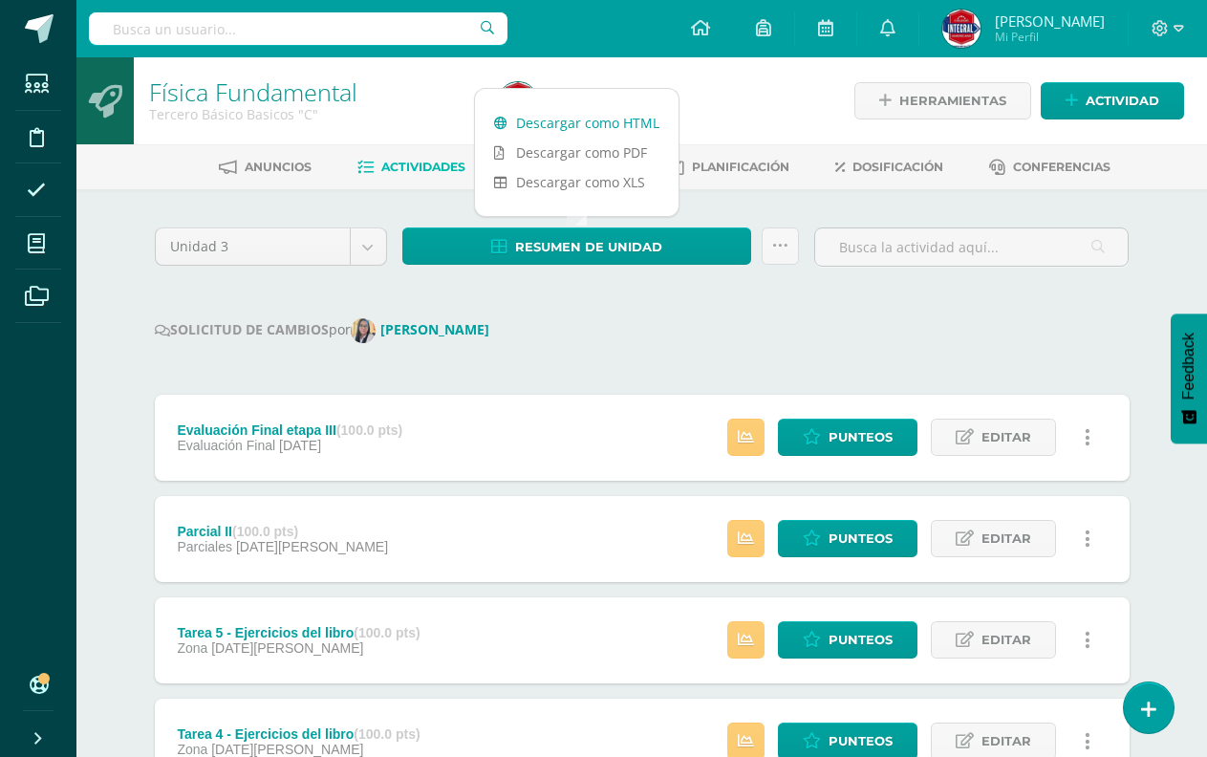
click at [550, 118] on link "Descargar como HTML" at bounding box center [577, 123] width 204 height 30
click at [362, 255] on body "Estudiantes Disciplina Asistencia Mis cursos Archivos Soporte Ayuda Reportar un…" at bounding box center [603, 658] width 1207 height 1317
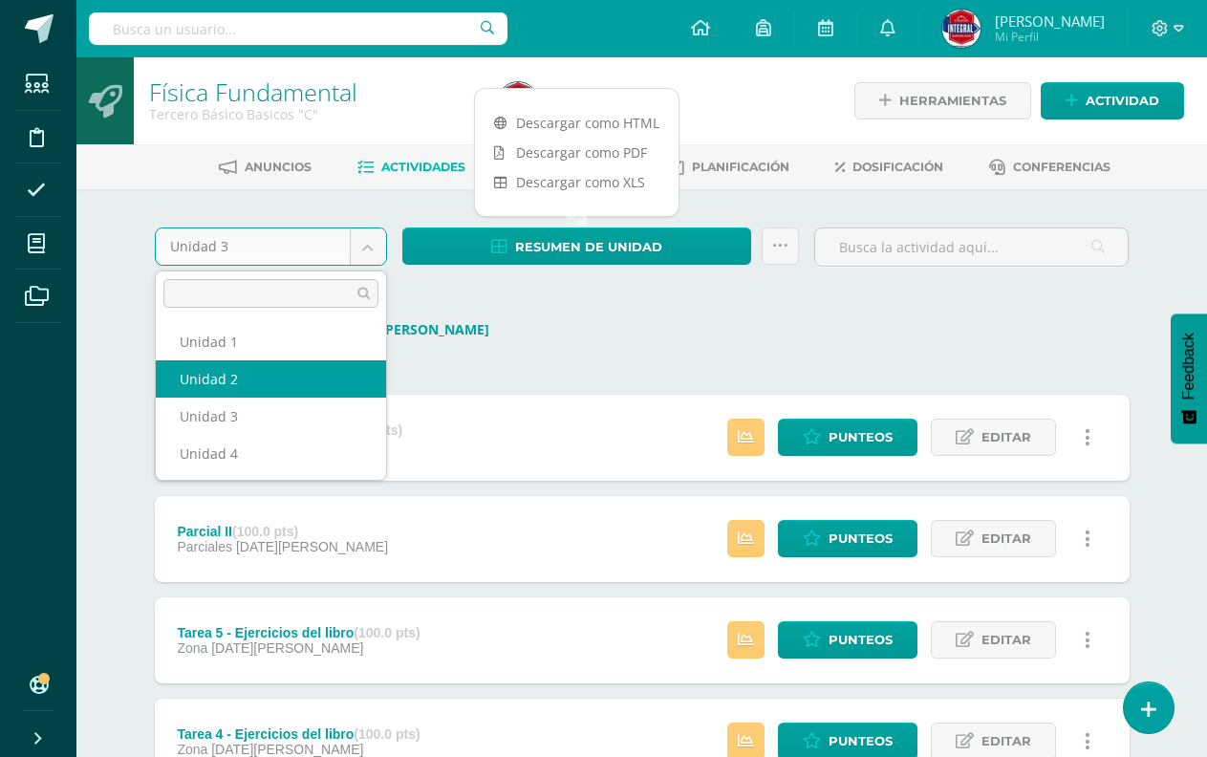
select select "Unidad 2"
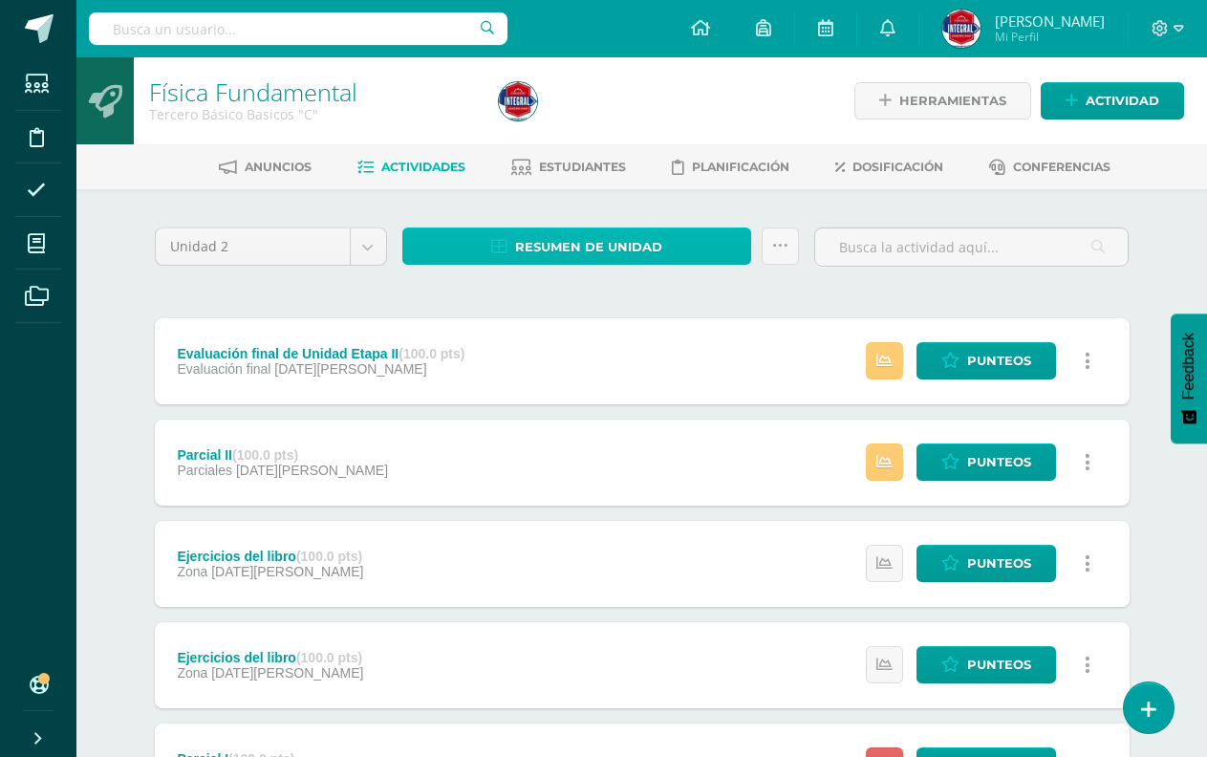
click at [571, 233] on span "Resumen de unidad" at bounding box center [588, 246] width 147 height 35
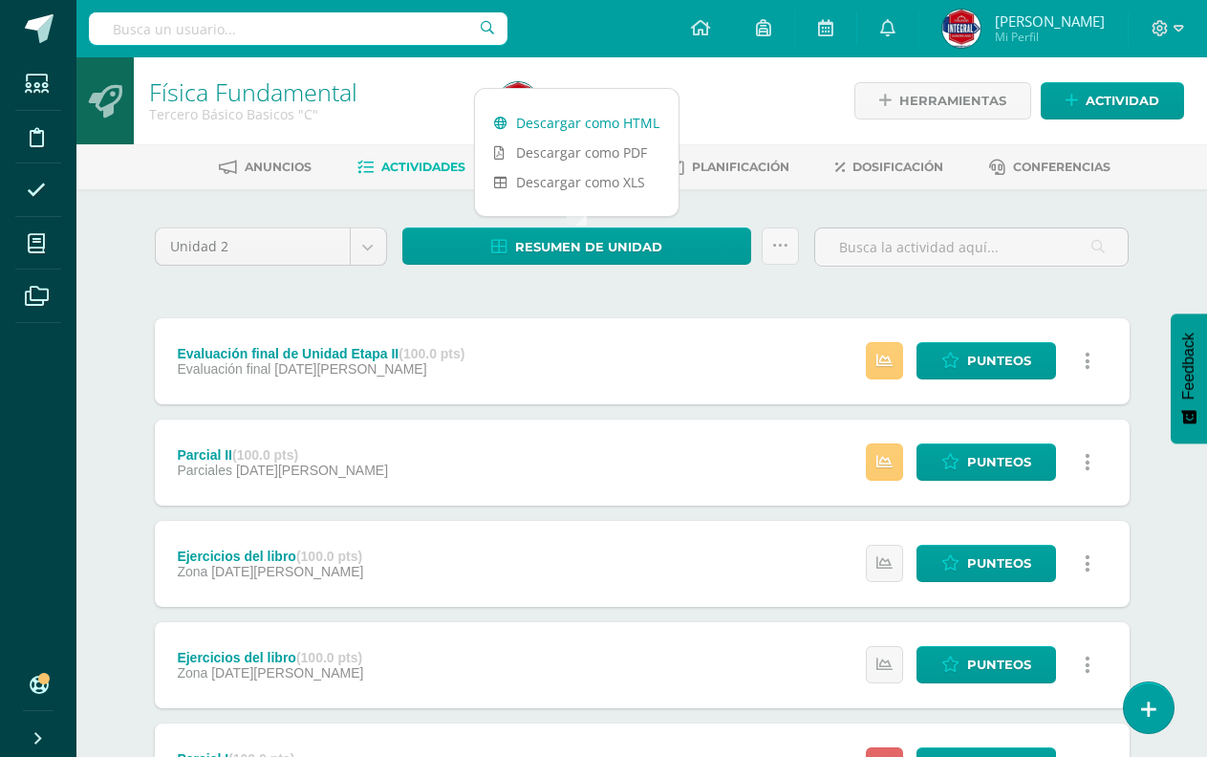
click at [579, 132] on link "Descargar como HTML" at bounding box center [577, 123] width 204 height 30
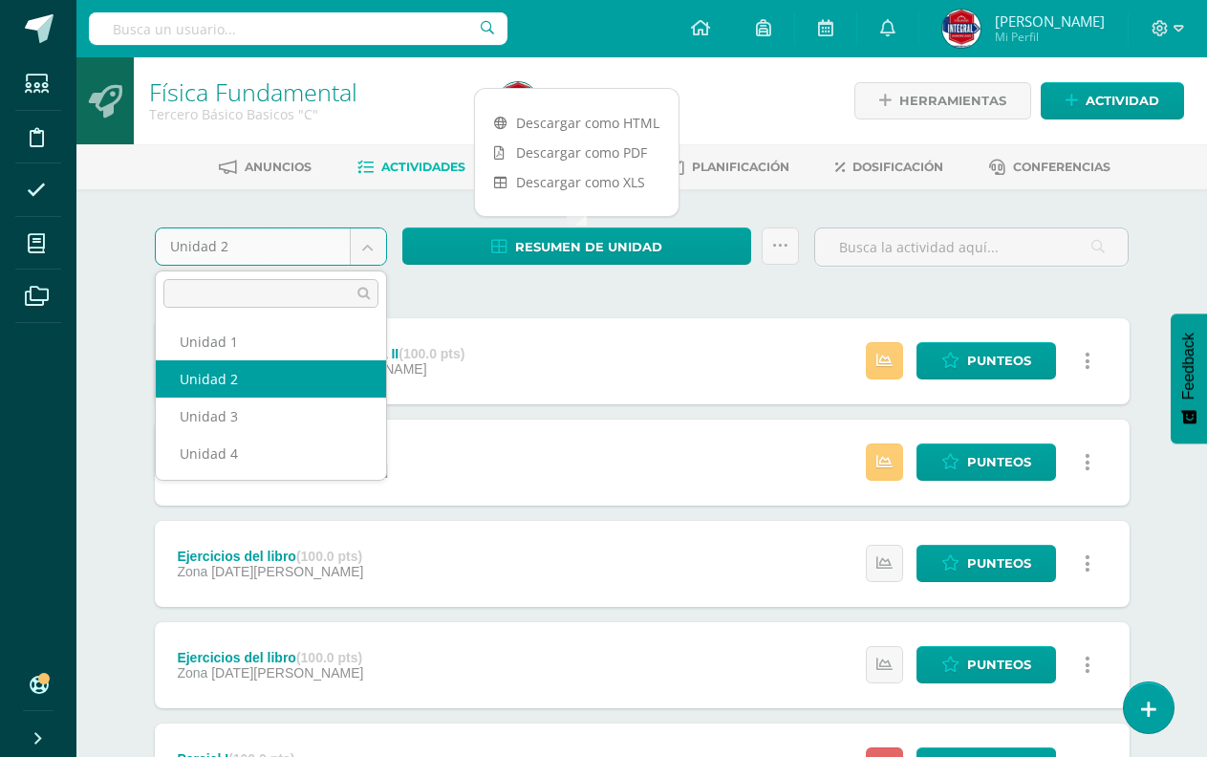
click at [383, 246] on body "Estudiantes Disciplina Asistencia Mis cursos Archivos Soporte Ayuda Reportar un…" at bounding box center [603, 569] width 1207 height 1139
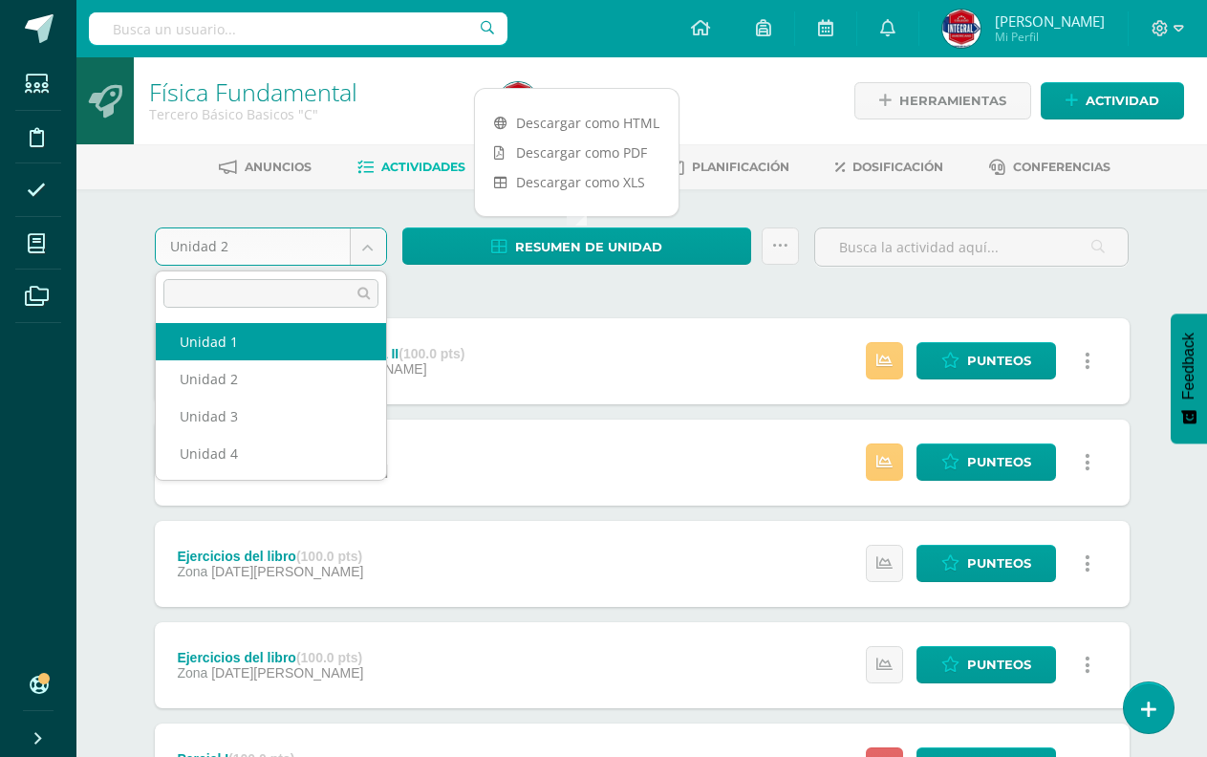
select select "Unidad 1"
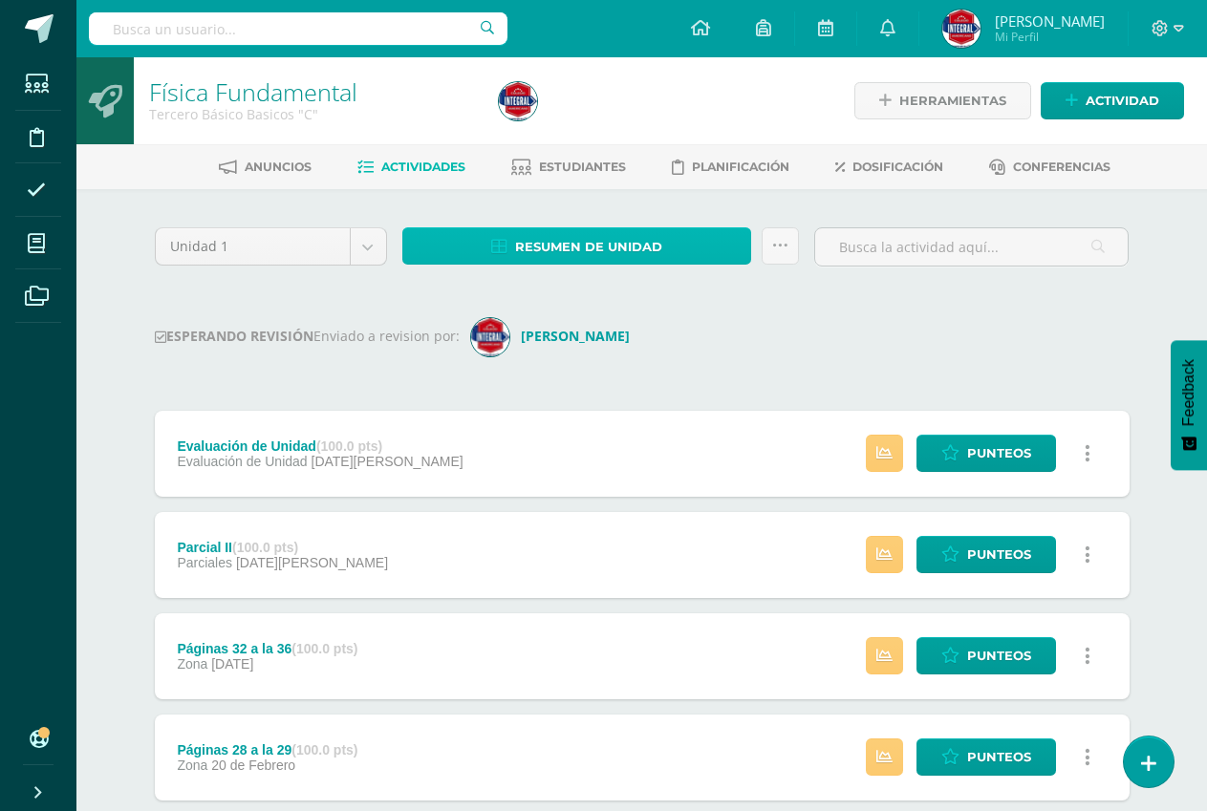
click at [545, 232] on span "Resumen de unidad" at bounding box center [588, 246] width 147 height 35
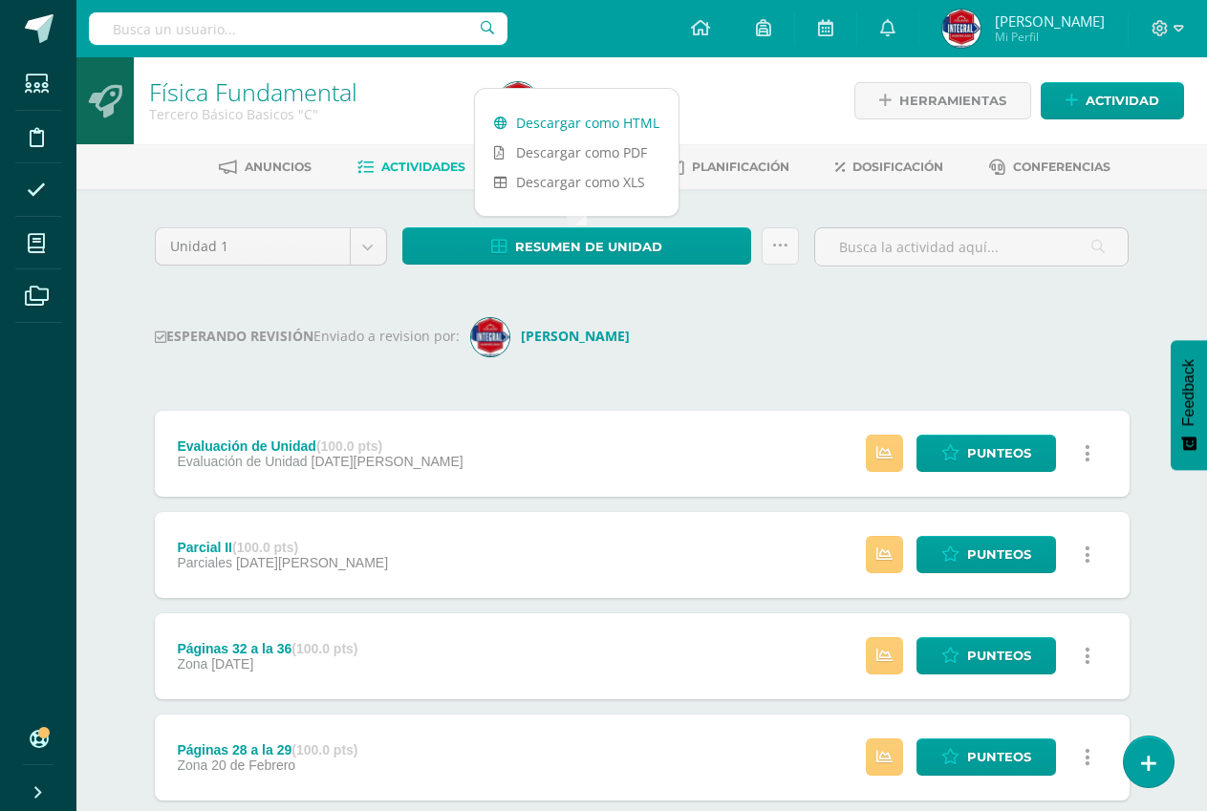
click at [553, 122] on link "Descargar como HTML" at bounding box center [577, 123] width 204 height 30
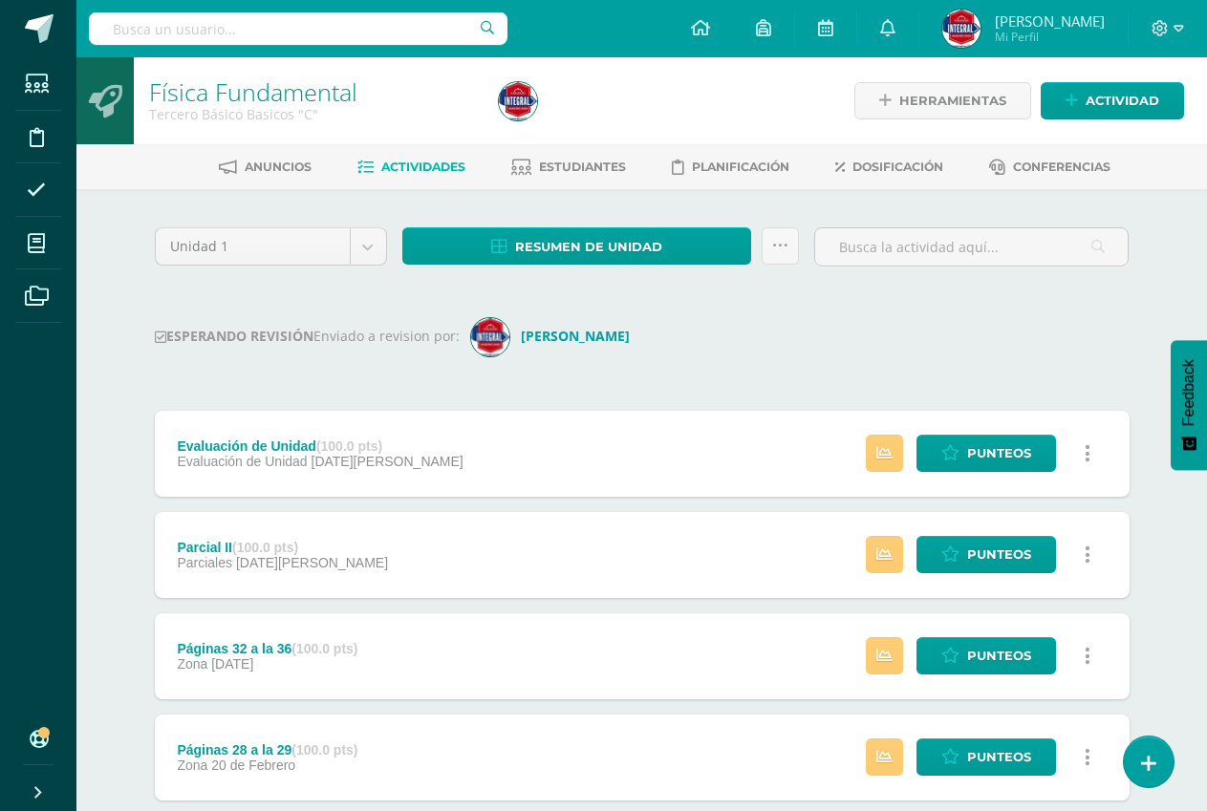
click at [414, 112] on div "Tercero Básico Basicos "C"" at bounding box center [312, 114] width 327 height 18
